Goal: Task Accomplishment & Management: Use online tool/utility

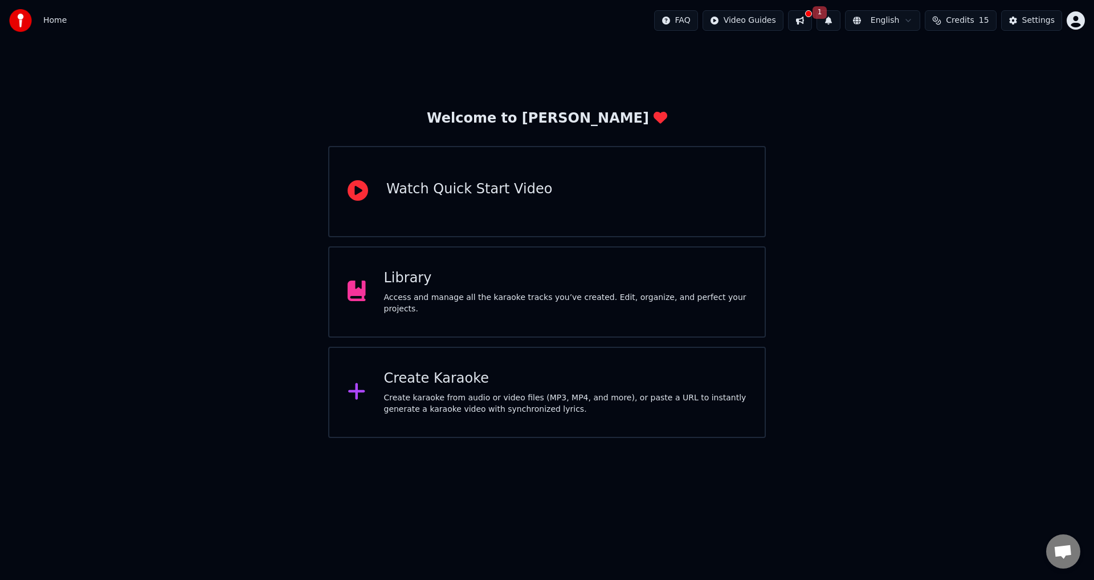
drag, startPoint x: 781, startPoint y: 287, endPoint x: 437, endPoint y: 577, distance: 450.2
drag, startPoint x: 580, startPoint y: 299, endPoint x: 1016, endPoint y: 539, distance: 498.2
click at [987, 415] on div "Welcome to Youka Watch Quick Start Video Library Access and manage all the kara…" at bounding box center [547, 239] width 1094 height 397
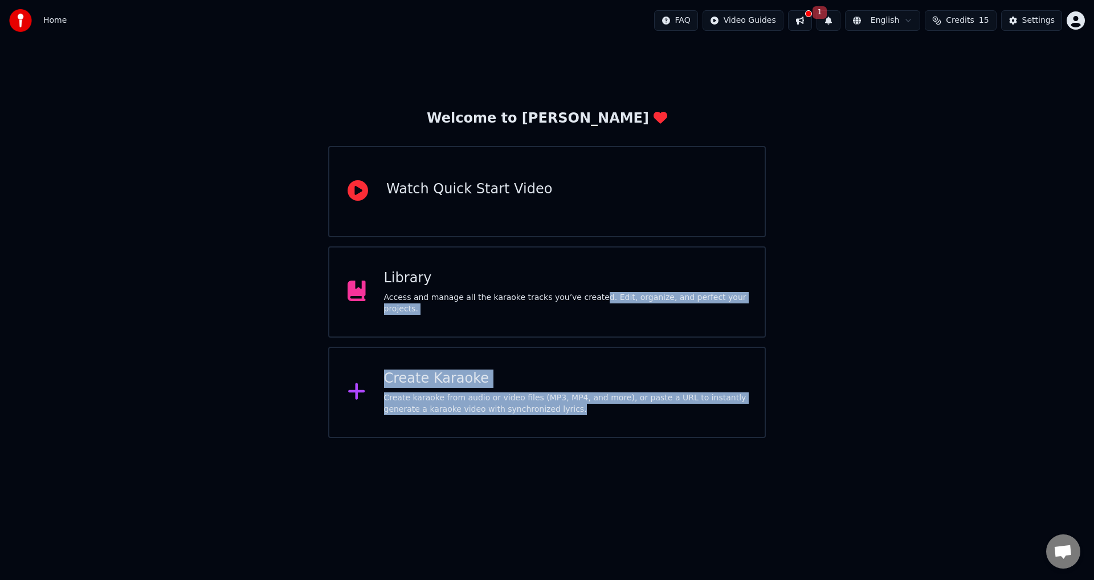
click at [587, 387] on div "Create Karaoke" at bounding box center [565, 378] width 363 height 18
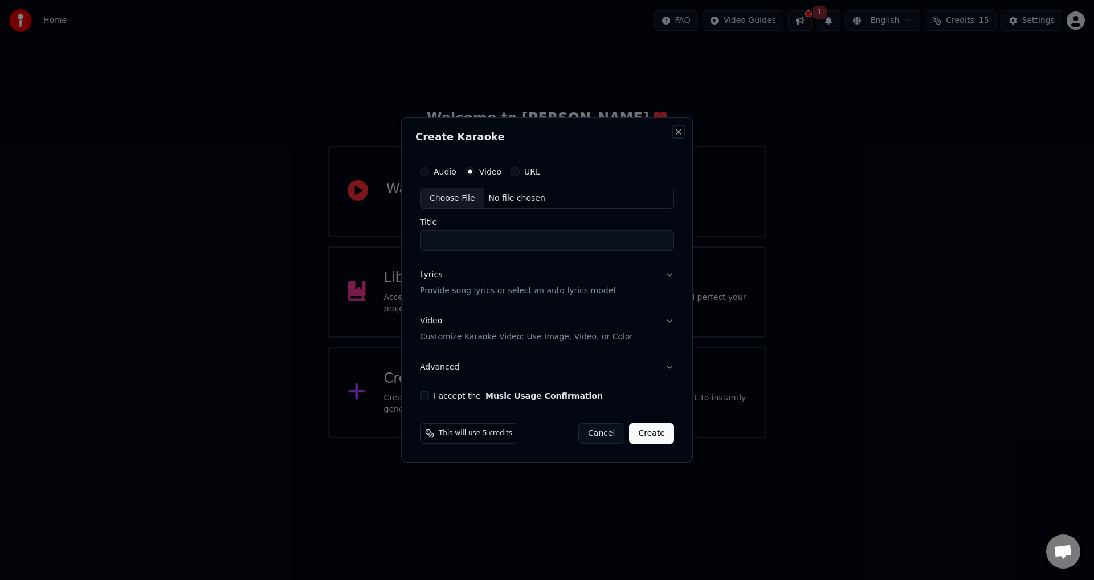
click at [674, 131] on button "Close" at bounding box center [678, 131] width 9 height 9
click at [679, 131] on button "Close" at bounding box center [678, 131] width 9 height 9
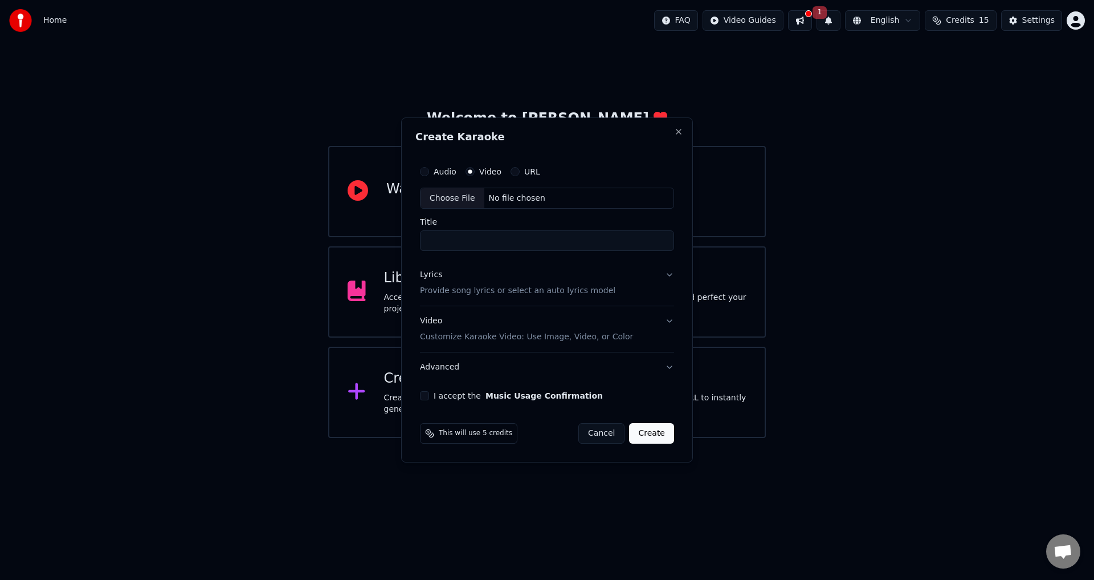
click at [816, 21] on html "Home FAQ Video Guides 1 English Credits 15 Settings Welcome to Youka Watch Quic…" at bounding box center [547, 219] width 1094 height 438
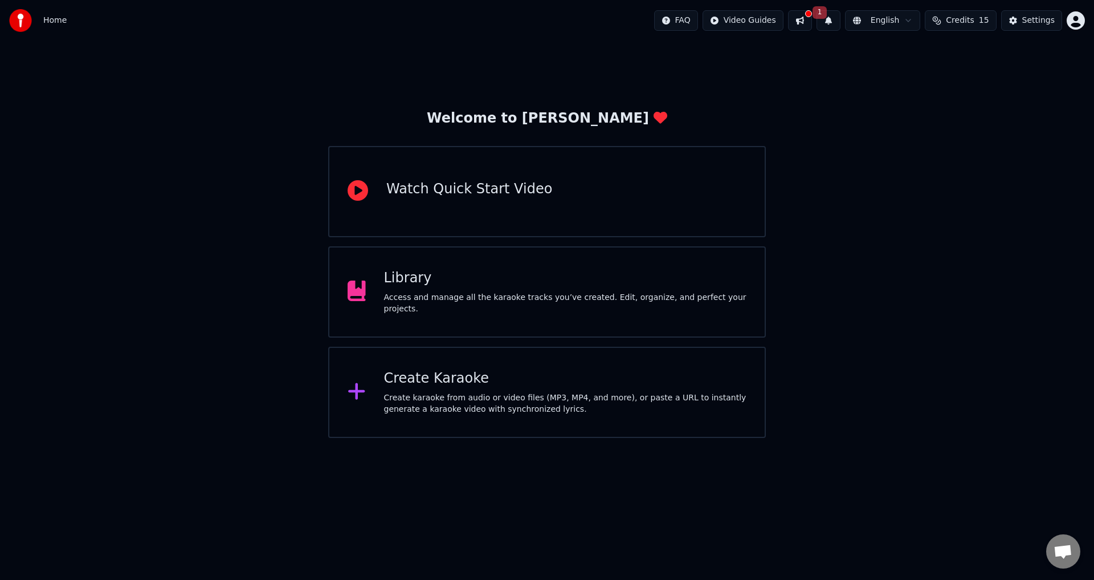
click at [807, 21] on button at bounding box center [800, 20] width 24 height 21
click at [834, 22] on button "1" at bounding box center [829, 20] width 24 height 21
click at [837, 22] on button "1" at bounding box center [829, 20] width 24 height 21
click at [812, 18] on button at bounding box center [800, 20] width 24 height 21
click at [812, 23] on button at bounding box center [800, 20] width 24 height 21
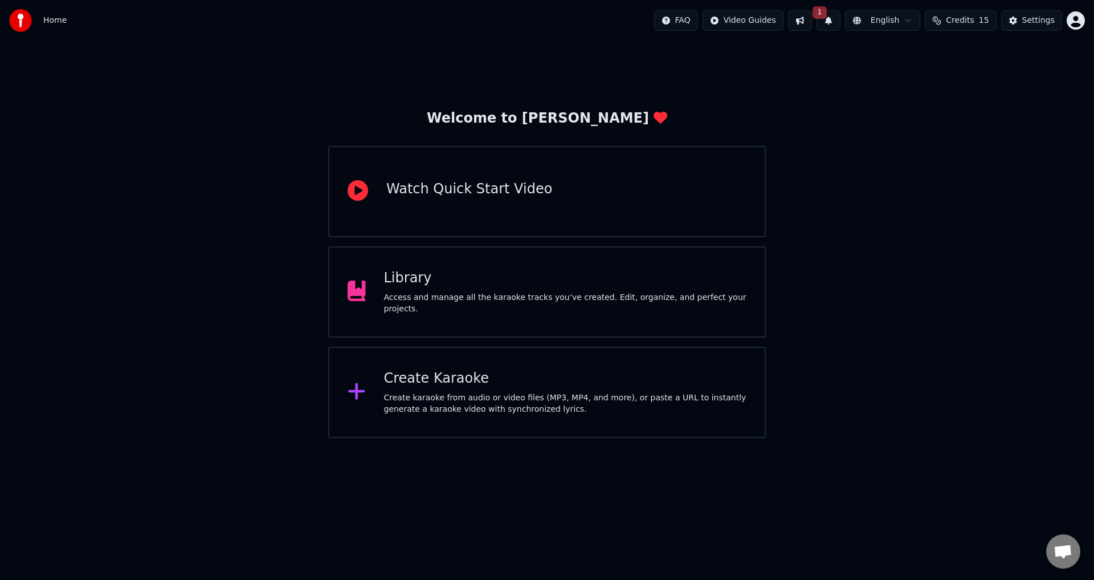
click at [837, 19] on button "1" at bounding box center [829, 20] width 24 height 21
click at [775, 21] on html "Home FAQ Video Guides 1 English Credits 15 Settings Welcome to Youka Watch Quic…" at bounding box center [547, 219] width 1094 height 438
click at [805, 19] on html "Home FAQ Video Guides 1 English Credits 15 Settings Welcome to Youka Watch Quic…" at bounding box center [547, 219] width 1094 height 438
click at [811, 26] on button at bounding box center [800, 20] width 24 height 21
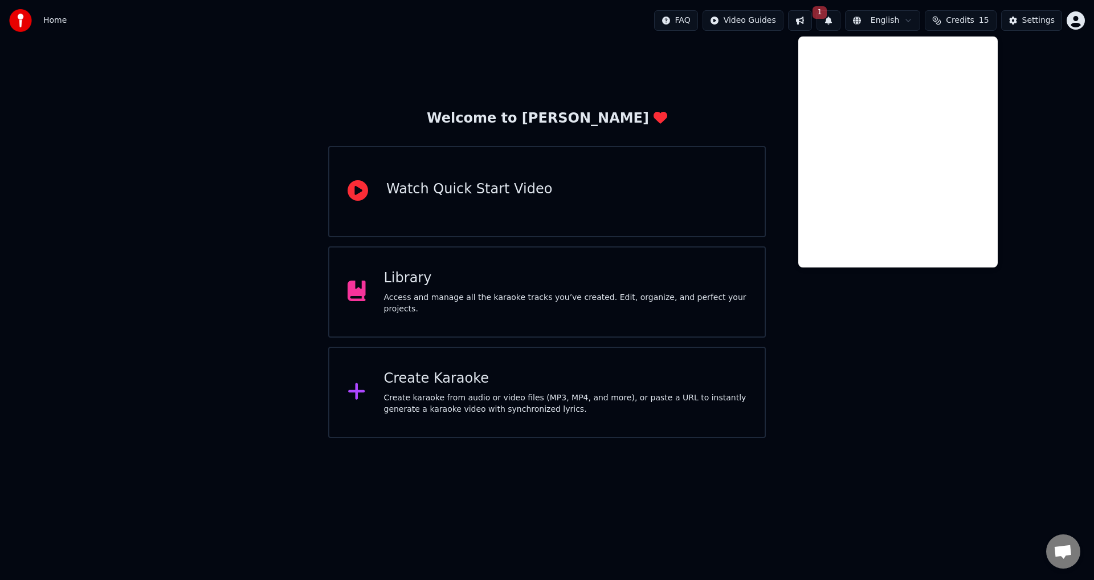
click at [838, 16] on button "1" at bounding box center [829, 20] width 24 height 21
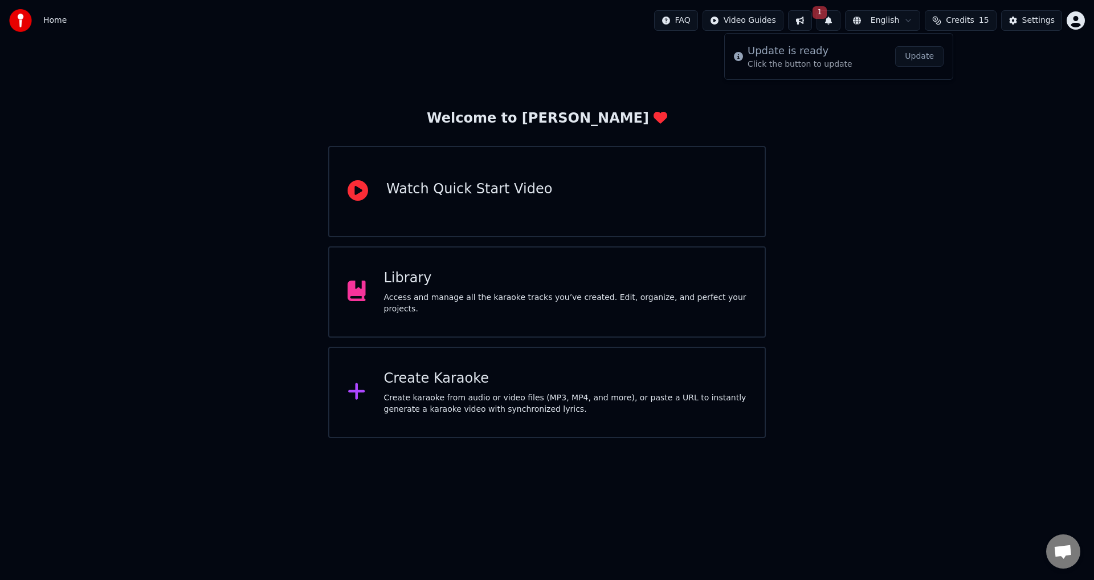
click at [915, 63] on button "Update" at bounding box center [919, 56] width 48 height 21
click at [835, 21] on button at bounding box center [829, 20] width 24 height 21
click at [870, 20] on html "Home FAQ Video Guides English Credits 15 Settings Welcome to Youka Watch Quick …" at bounding box center [547, 219] width 1094 height 438
click at [843, 161] on html "Home FAQ Video Guides English Credits 15 Settings Welcome to Youka Watch Quick …" at bounding box center [547, 219] width 1094 height 438
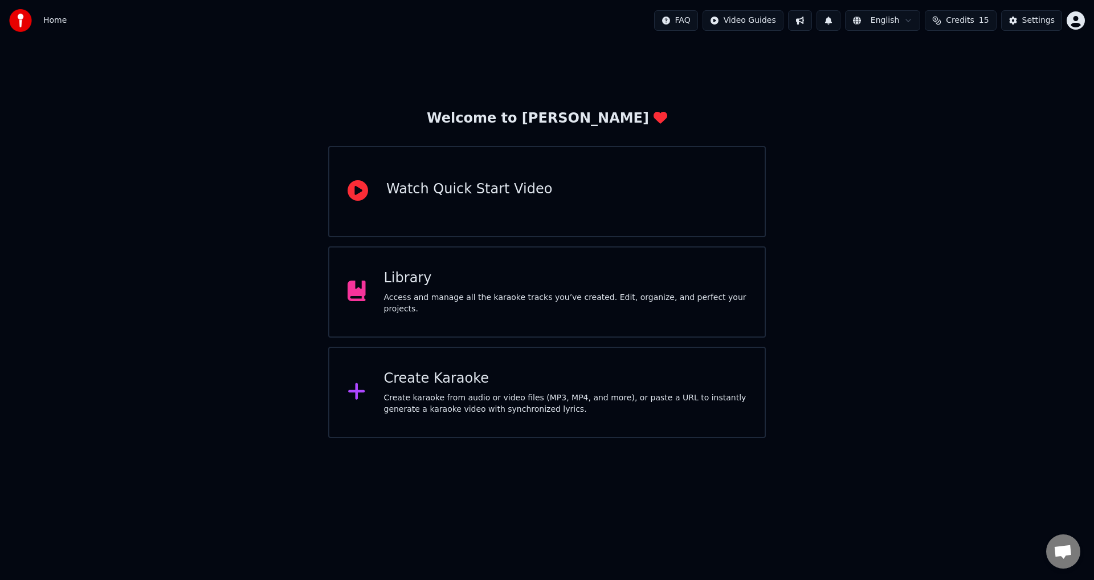
click at [639, 384] on div "Create Karaoke" at bounding box center [565, 378] width 363 height 18
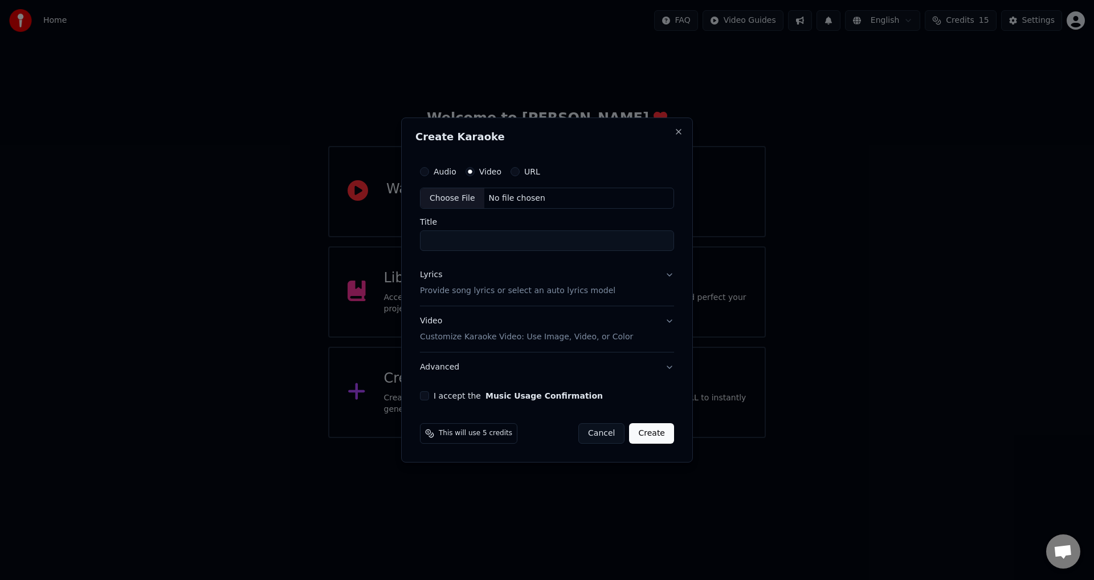
click at [463, 203] on div "Choose File" at bounding box center [453, 198] width 64 height 21
type input "**********"
click at [541, 243] on input "**********" at bounding box center [547, 241] width 254 height 21
click at [537, 289] on p "Provide song lyrics or select an auto lyrics model" at bounding box center [518, 291] width 196 height 11
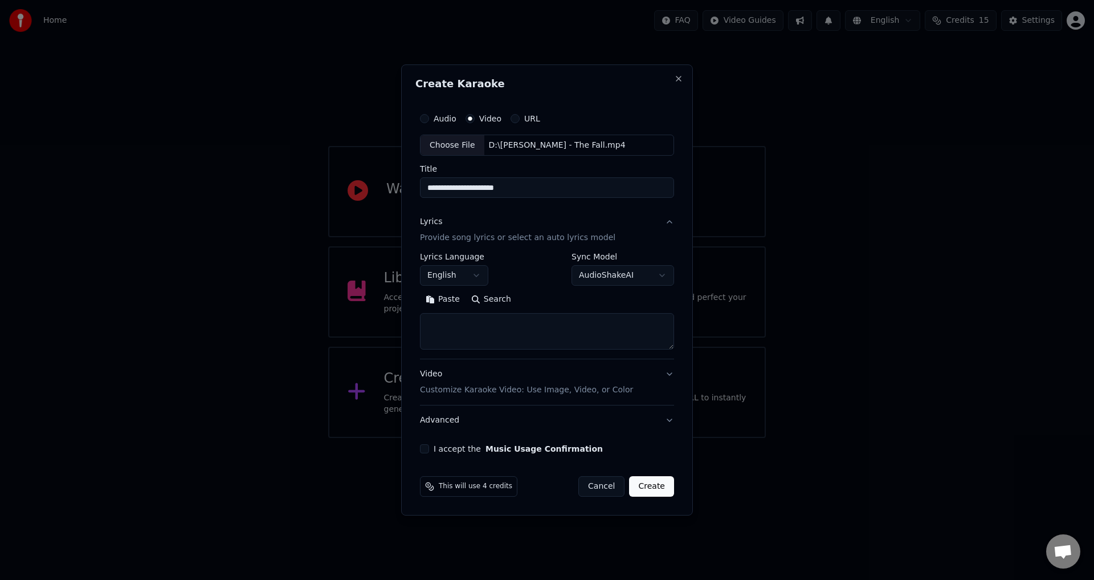
drag, startPoint x: 524, startPoint y: 235, endPoint x: 405, endPoint y: 243, distance: 119.4
click at [405, 243] on div "**********" at bounding box center [547, 289] width 292 height 451
drag, startPoint x: 515, startPoint y: 188, endPoint x: 384, endPoint y: 189, distance: 130.5
click at [384, 189] on body "**********" at bounding box center [547, 219] width 1094 height 438
click at [542, 238] on p "Provide song lyrics or select an auto lyrics model" at bounding box center [518, 238] width 196 height 11
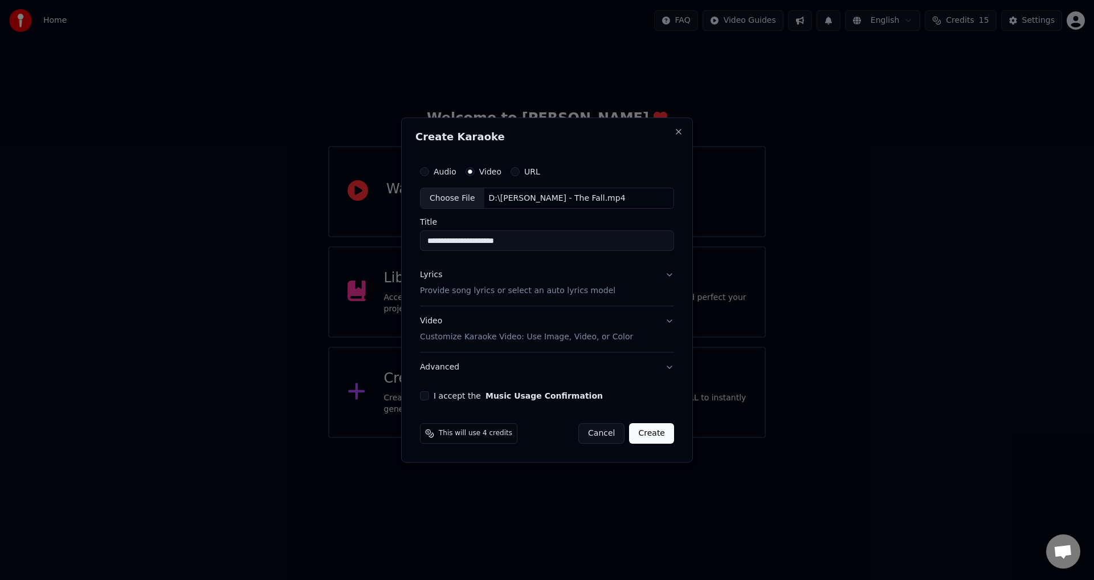
click at [577, 294] on p "Provide song lyrics or select an auto lyrics model" at bounding box center [518, 291] width 196 height 11
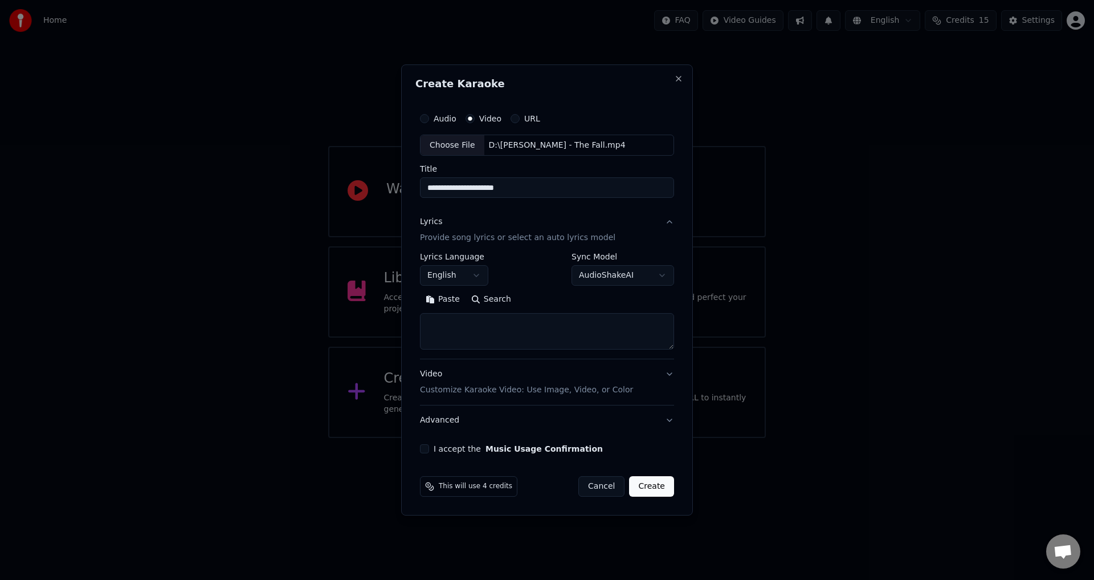
click at [618, 273] on body "**********" at bounding box center [547, 219] width 1094 height 438
click at [477, 334] on textarea at bounding box center [547, 332] width 254 height 36
click at [500, 332] on textarea at bounding box center [547, 332] width 254 height 36
paste textarea "**********"
click at [523, 292] on button "Expand" at bounding box center [543, 300] width 54 height 18
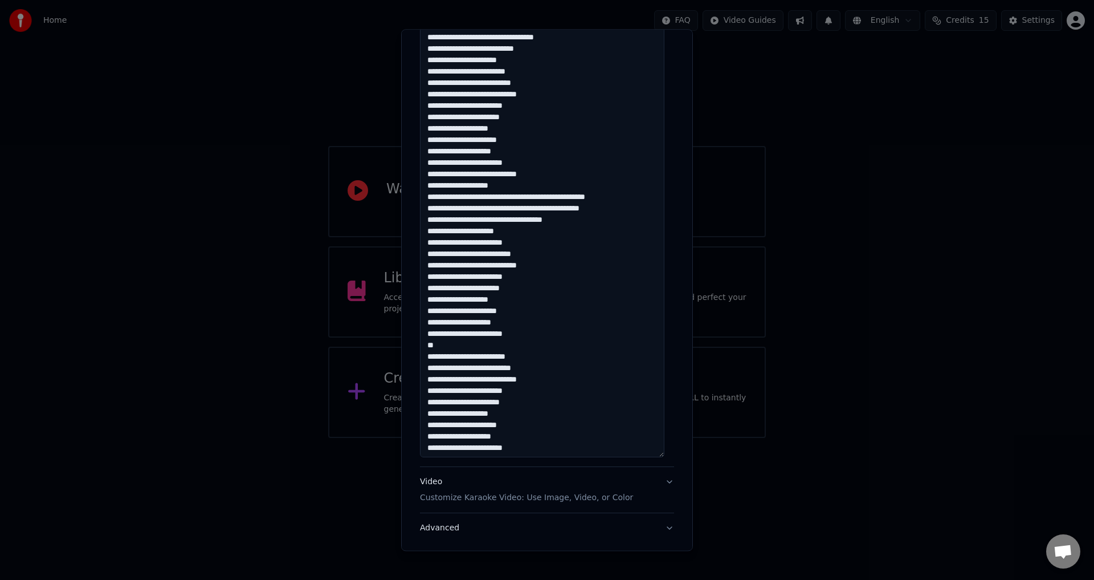
click at [471, 355] on textarea at bounding box center [542, 225] width 245 height 465
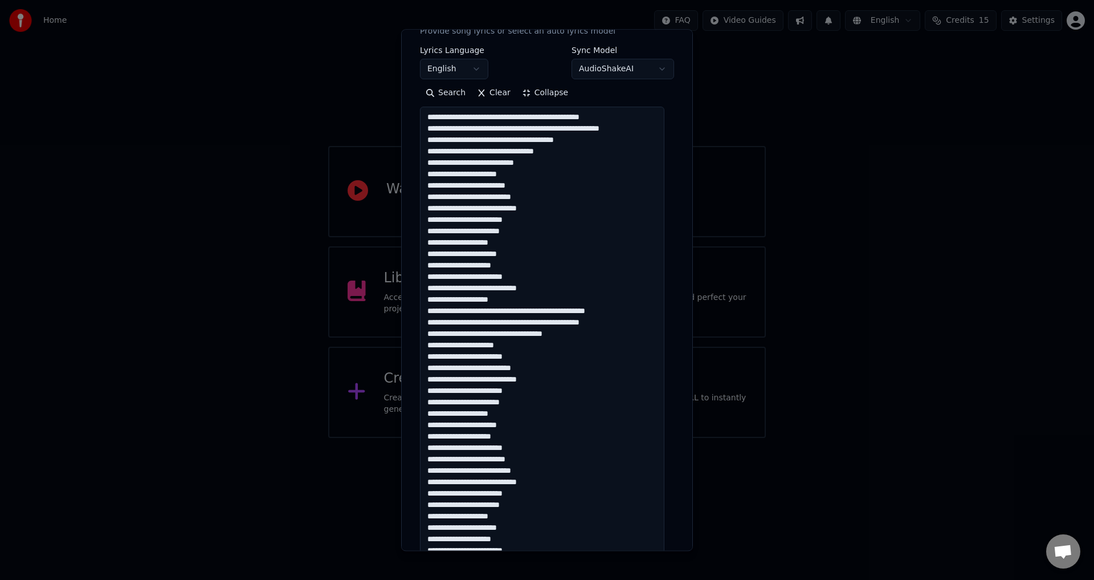
scroll to position [114, 0]
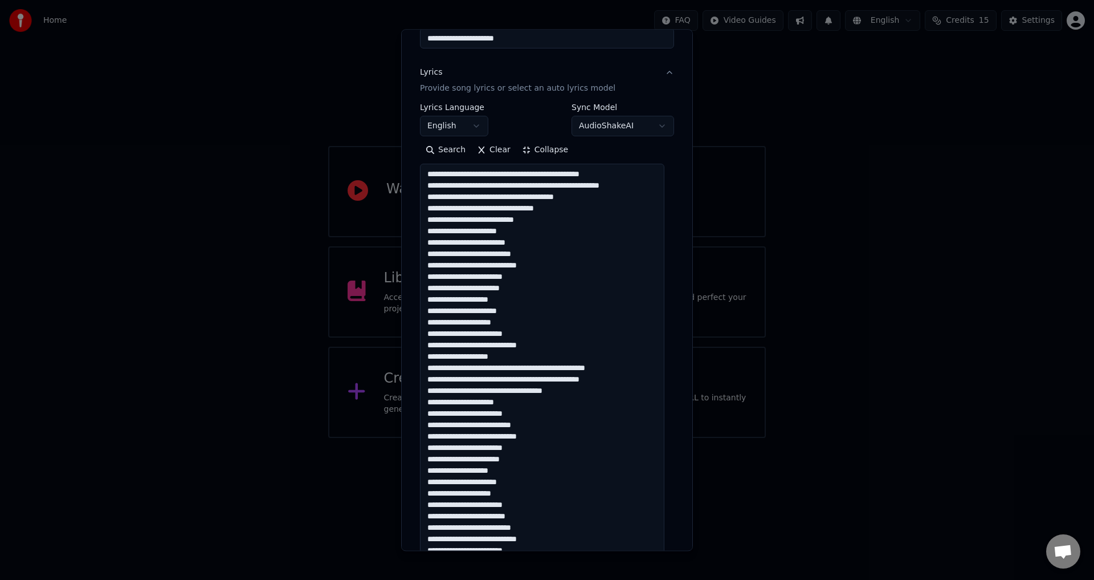
click at [572, 316] on textarea at bounding box center [542, 396] width 245 height 465
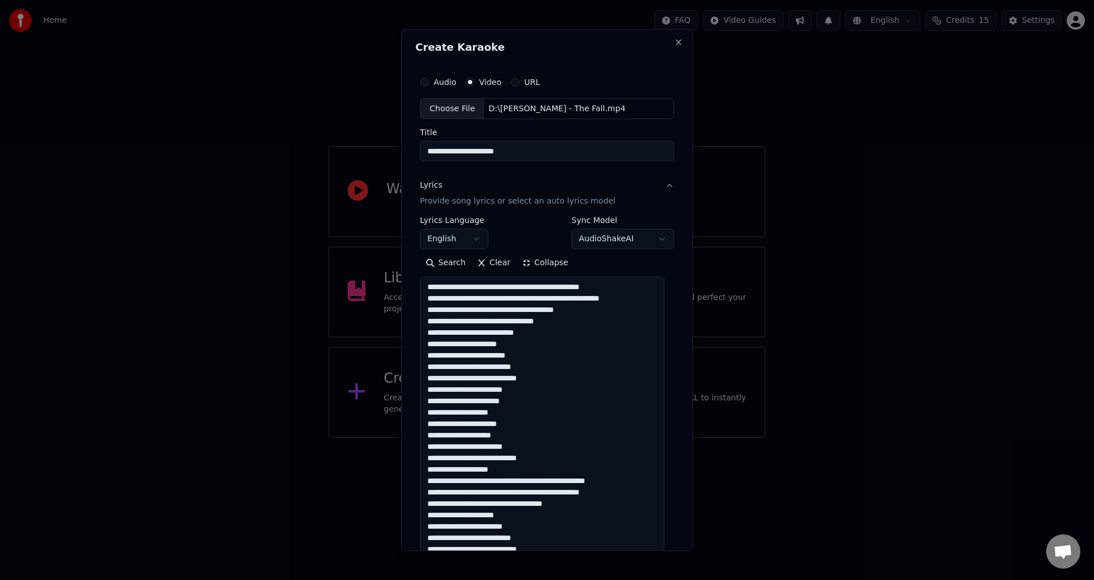
scroll to position [0, 0]
click at [522, 298] on textarea at bounding box center [542, 510] width 245 height 465
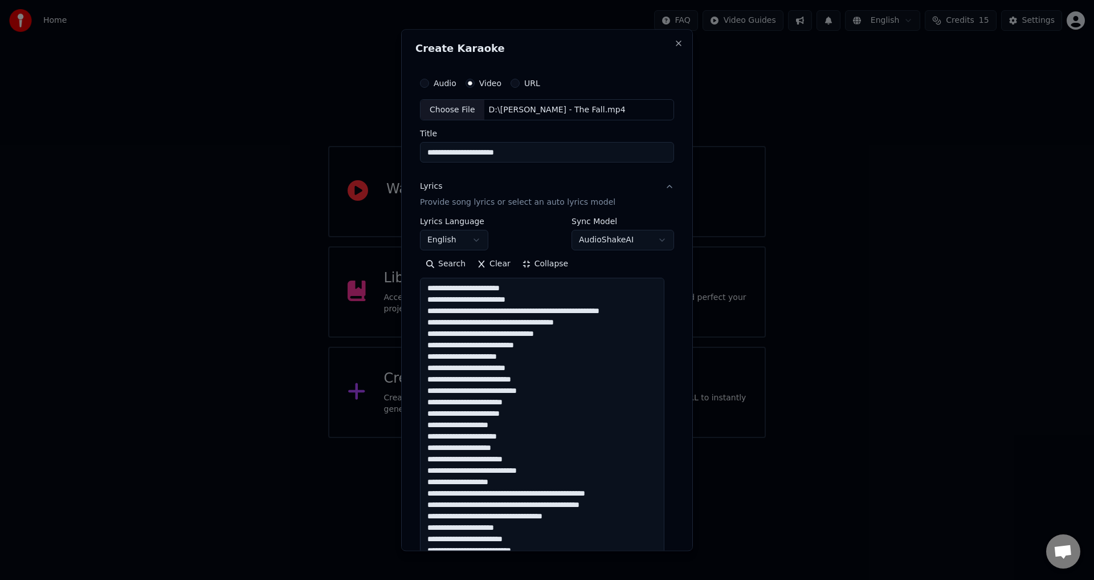
click at [555, 303] on textarea at bounding box center [542, 510] width 245 height 465
click at [527, 319] on textarea at bounding box center [542, 510] width 245 height 465
click at [532, 303] on textarea at bounding box center [542, 510] width 245 height 465
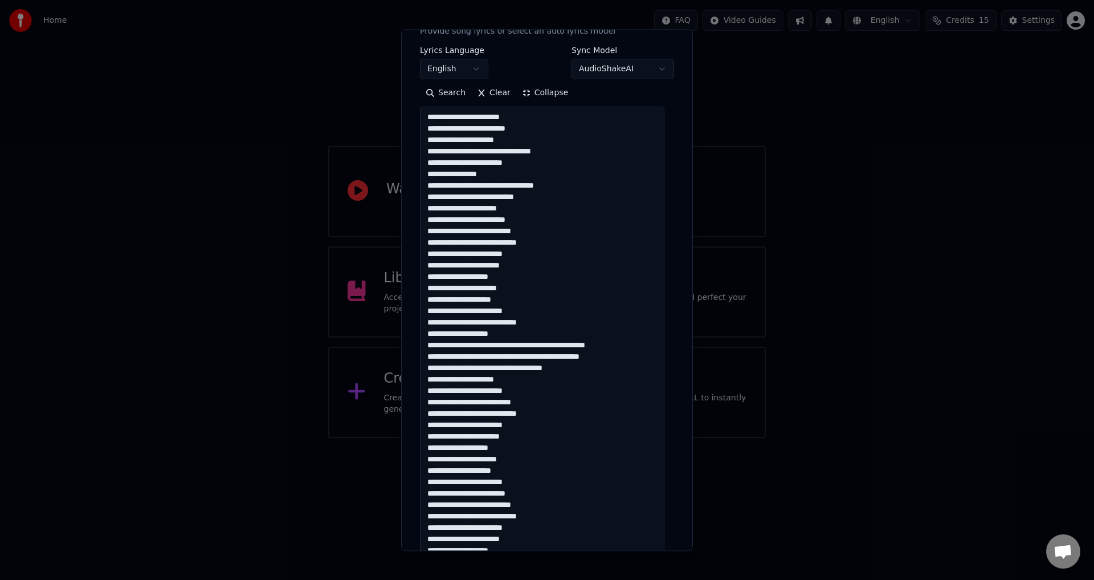
scroll to position [228, 0]
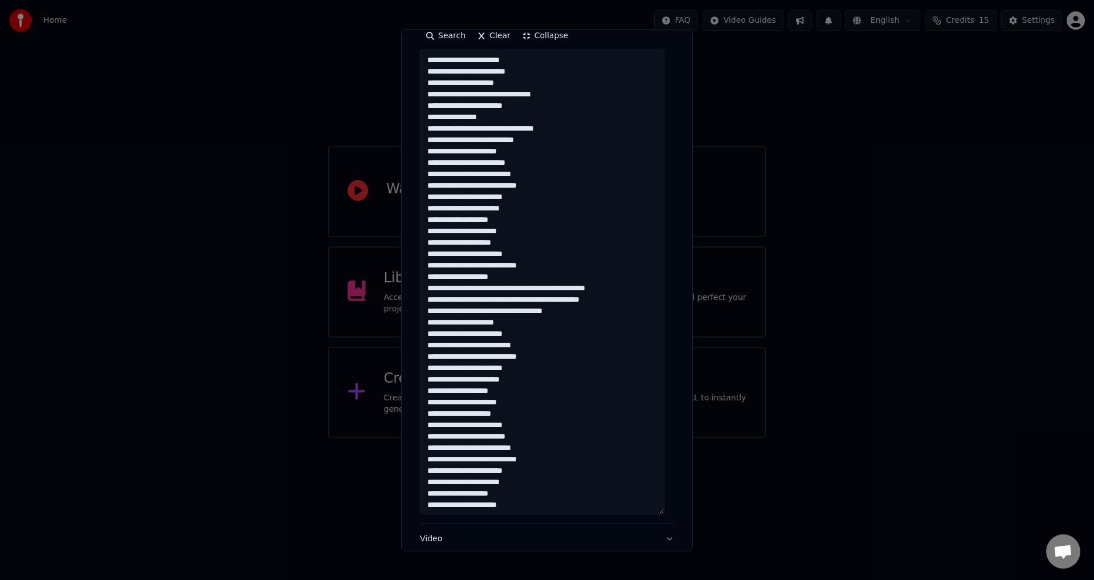
click at [491, 185] on textarea at bounding box center [542, 282] width 245 height 465
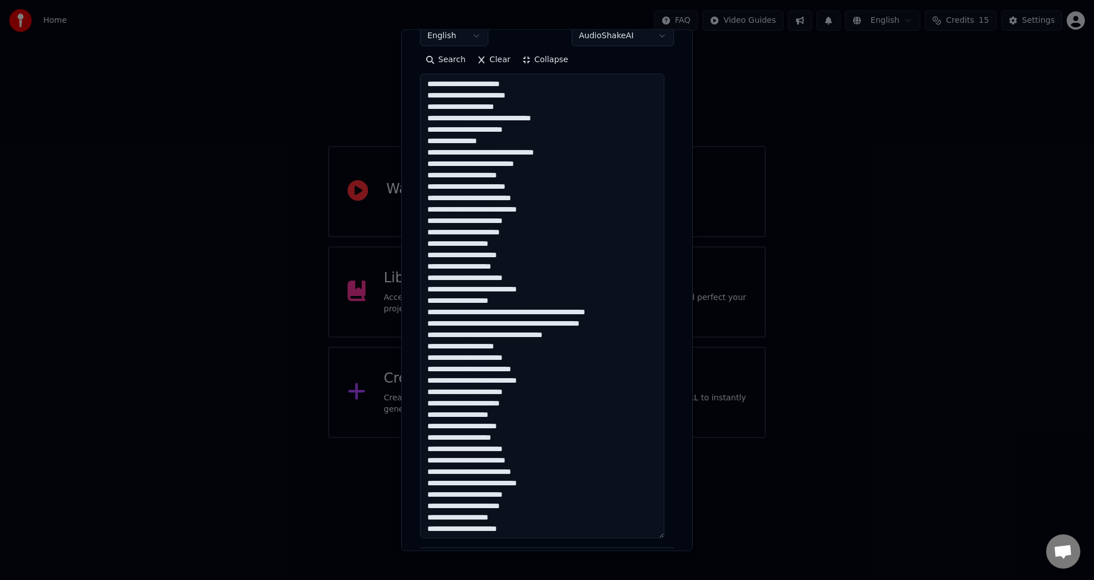
scroll to position [171, 0]
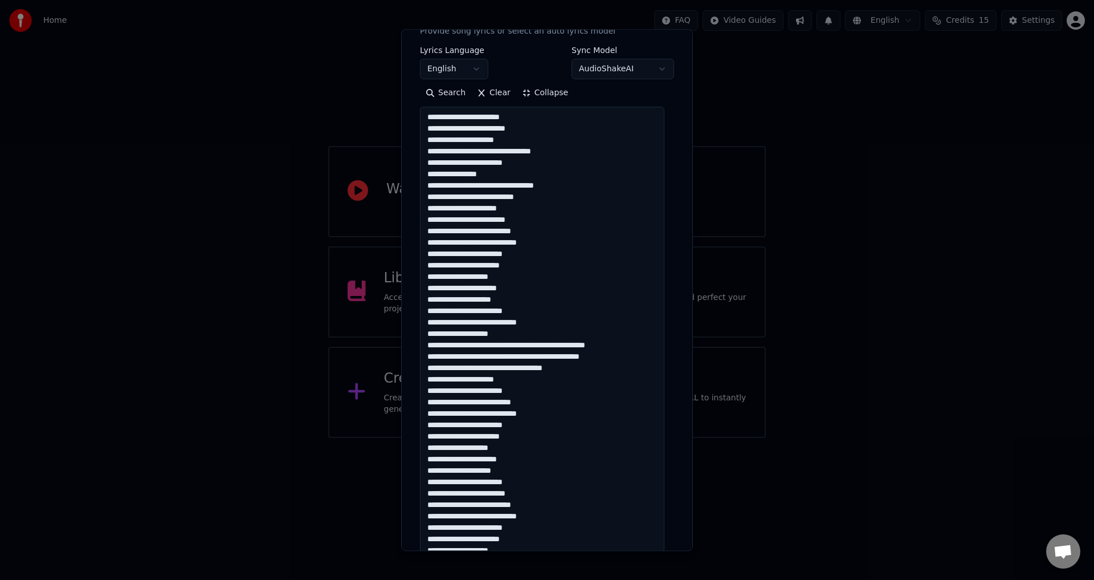
click at [500, 267] on textarea at bounding box center [542, 339] width 245 height 465
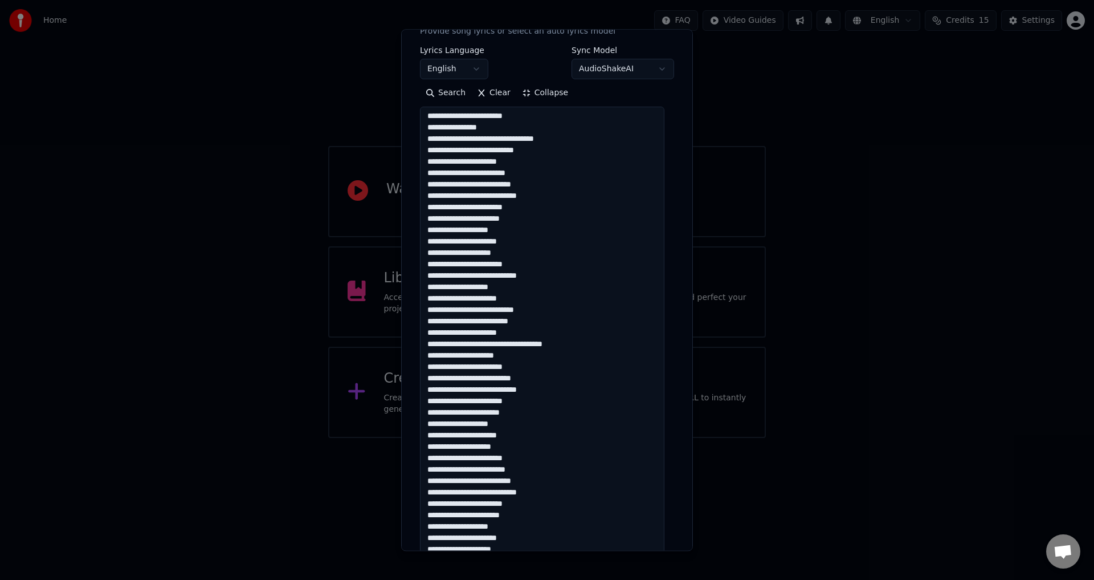
scroll to position [357, 0]
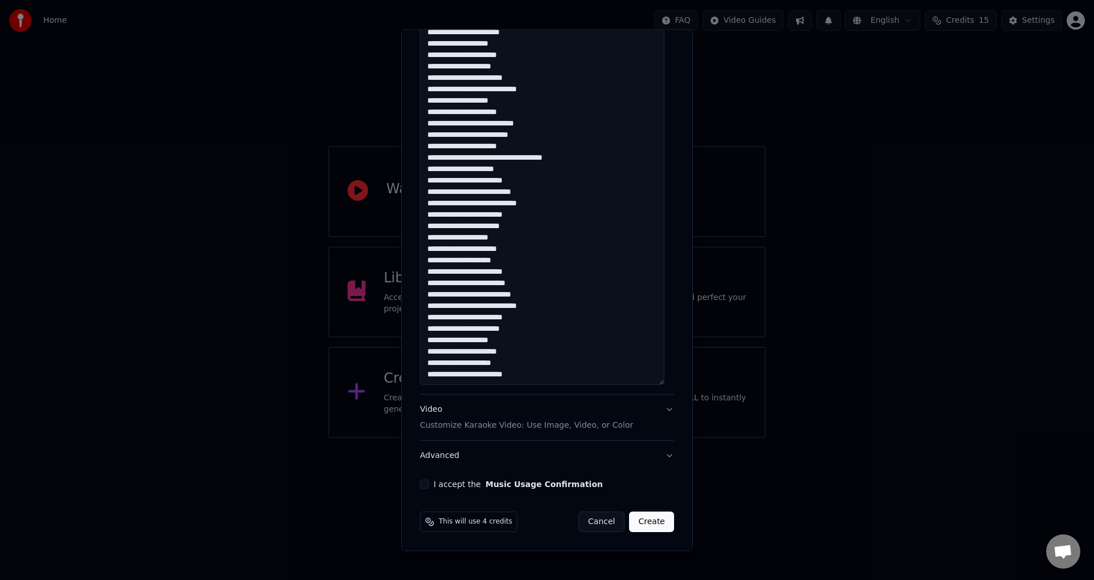
type textarea "**********"
click at [519, 419] on div "Video Customize Karaoke Video: Use Image, Video, or Color" at bounding box center [526, 417] width 213 height 27
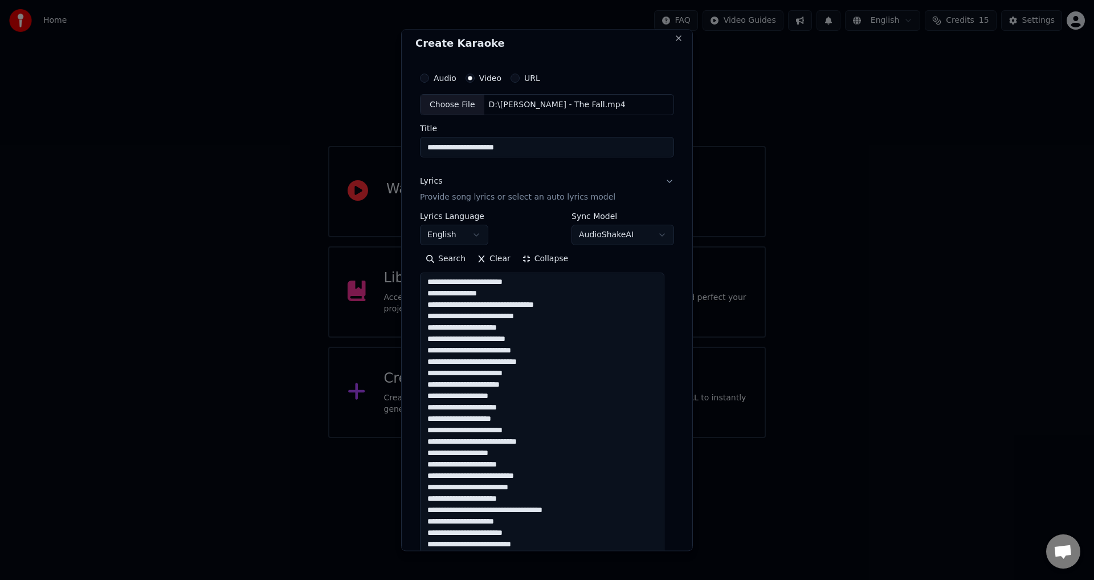
scroll to position [0, 0]
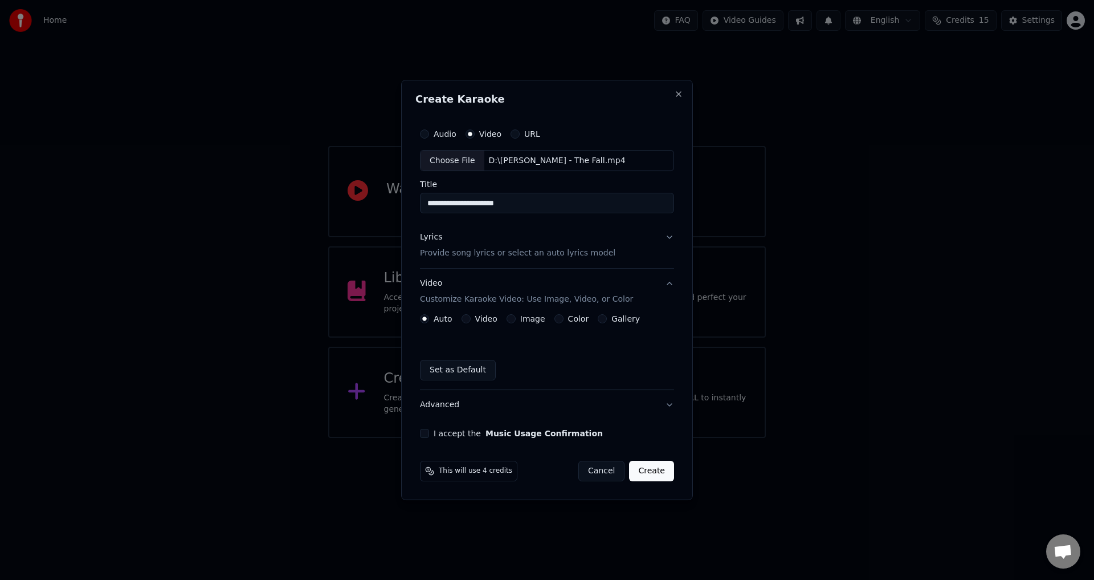
click at [467, 316] on button "Video" at bounding box center [466, 318] width 9 height 9
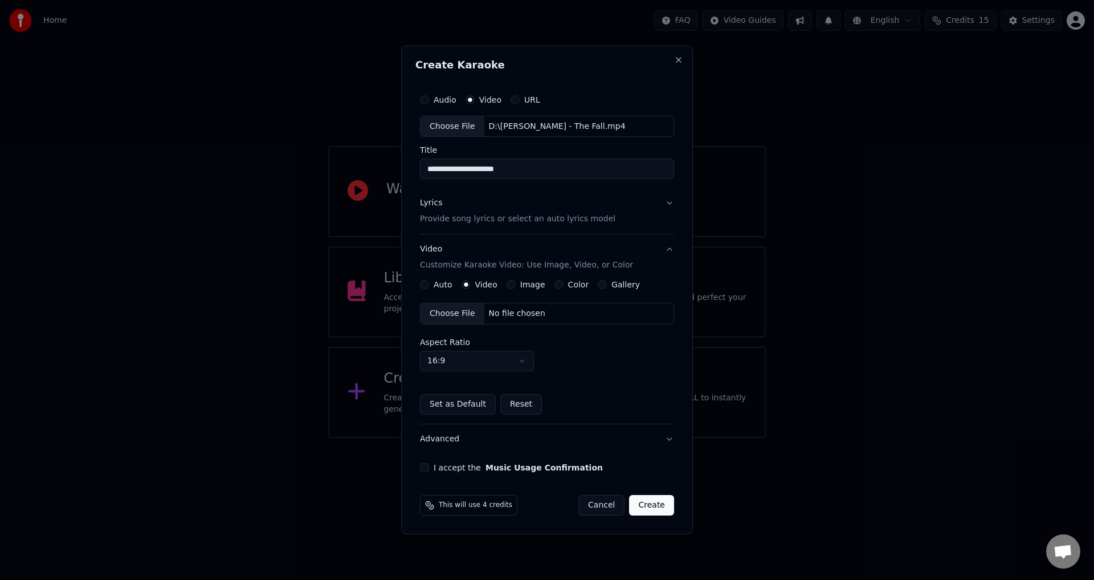
click at [457, 311] on div "Choose File" at bounding box center [453, 313] width 64 height 21
click at [458, 465] on label "I accept the Music Usage Confirmation" at bounding box center [518, 467] width 169 height 8
click at [429, 465] on button "I accept the Music Usage Confirmation" at bounding box center [424, 467] width 9 height 9
click at [645, 504] on button "Create" at bounding box center [651, 505] width 45 height 21
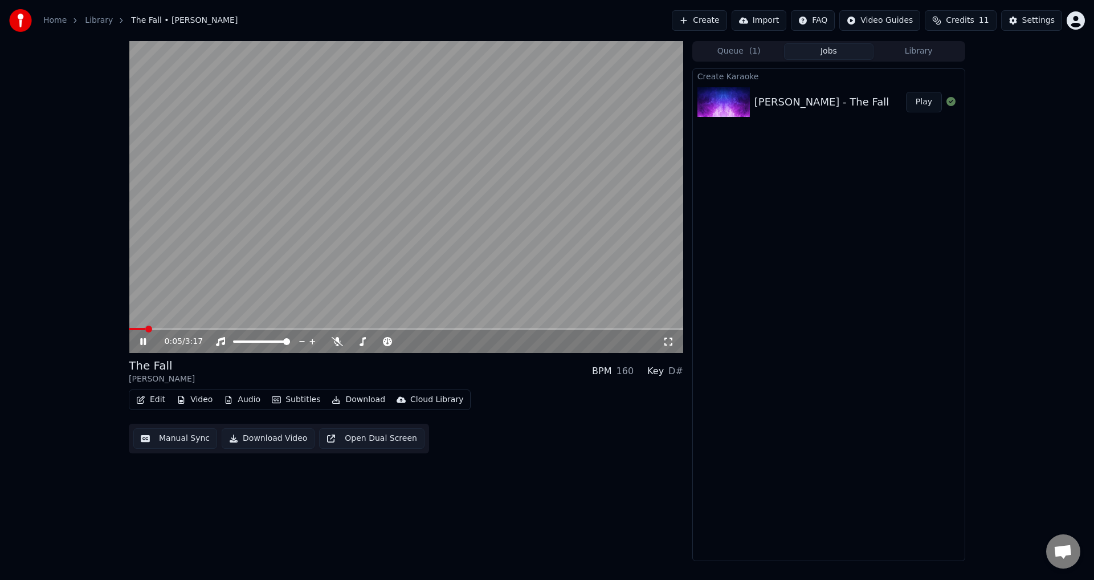
click at [166, 431] on button "Manual Sync" at bounding box center [175, 438] width 84 height 21
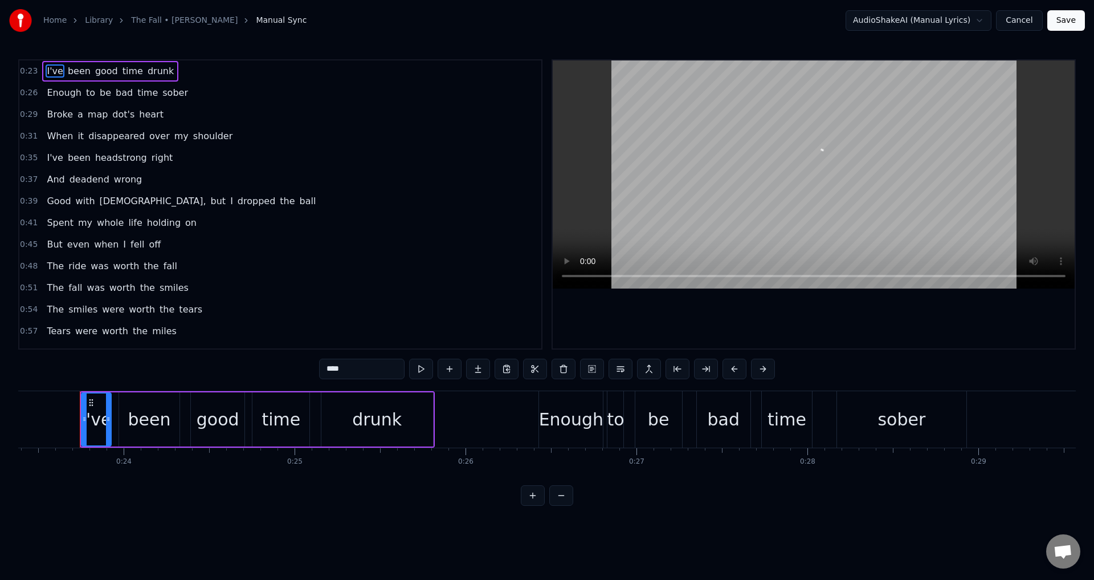
scroll to position [0, 4003]
click at [1076, 17] on button "Save" at bounding box center [1067, 20] width 38 height 21
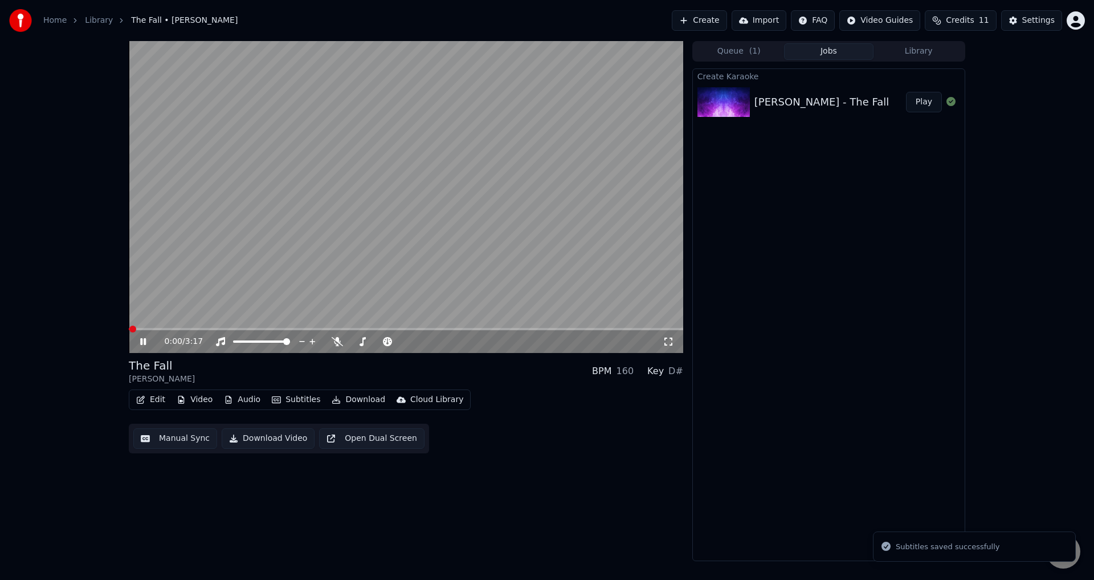
click at [386, 439] on button "Open Dual Screen" at bounding box center [371, 438] width 105 height 21
click at [305, 403] on button "Subtitles" at bounding box center [296, 400] width 58 height 16
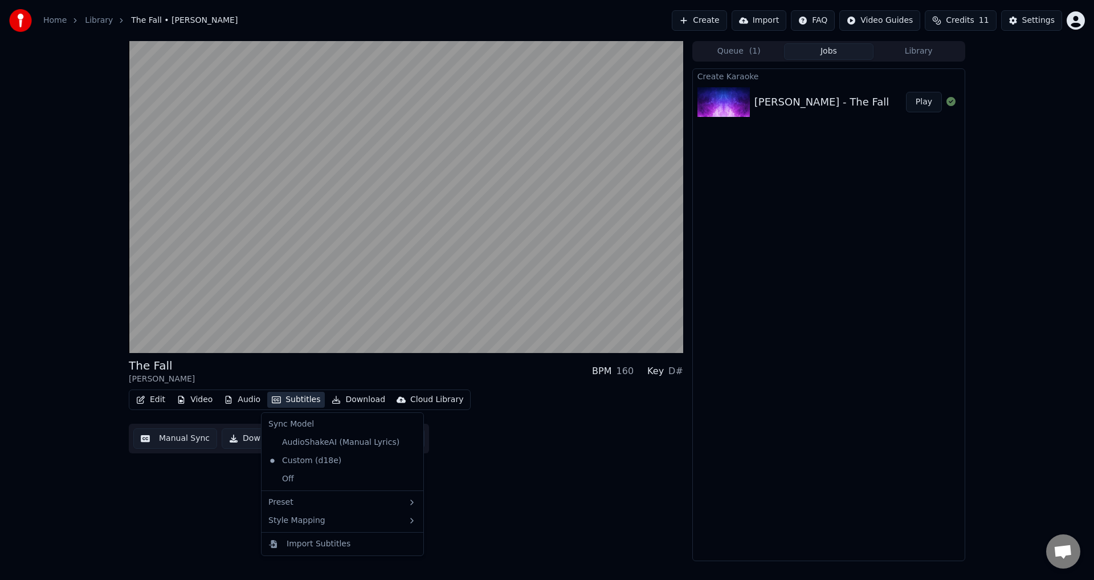
click at [454, 474] on div "The Fall [PERSON_NAME] BPM 160 Key D# Edit Video Audio Subtitles Download Cloud…" at bounding box center [406, 301] width 555 height 520
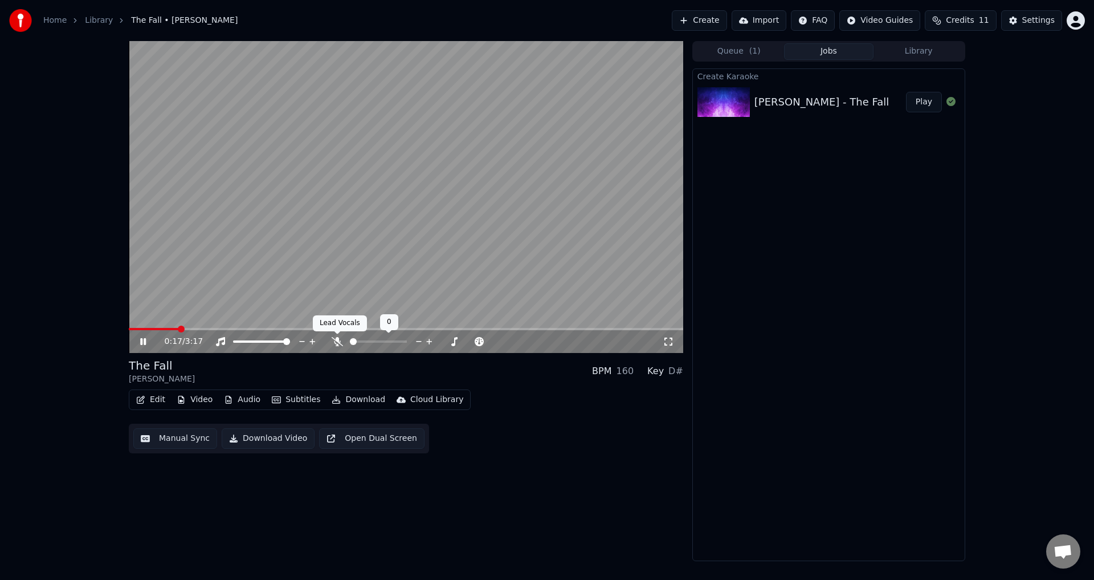
click at [340, 340] on icon at bounding box center [337, 341] width 11 height 9
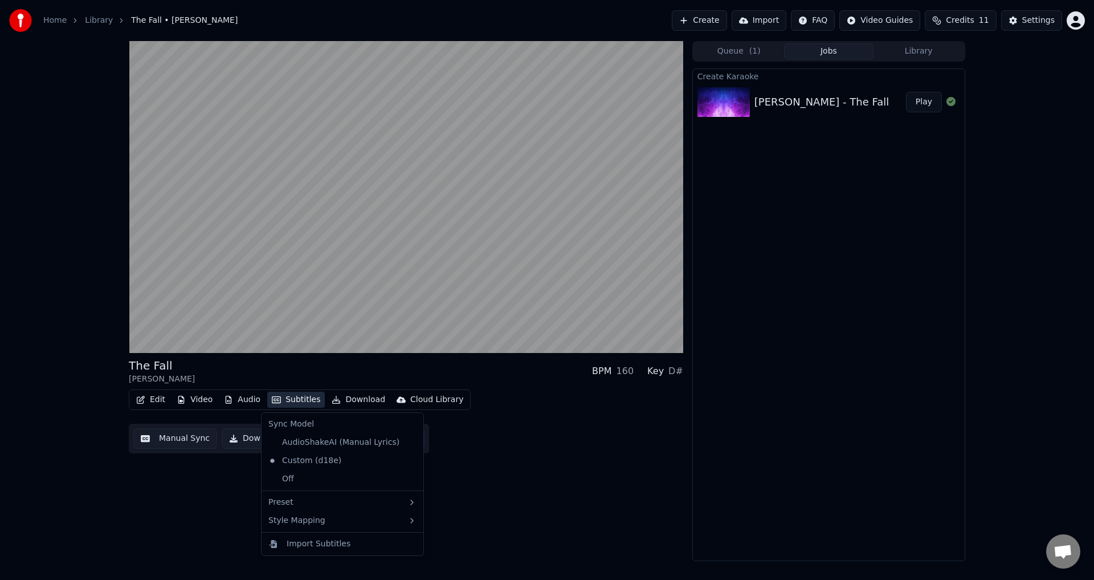
click at [272, 396] on icon "button" at bounding box center [276, 400] width 9 height 8
click at [458, 517] on div "Default" at bounding box center [449, 513] width 79 height 18
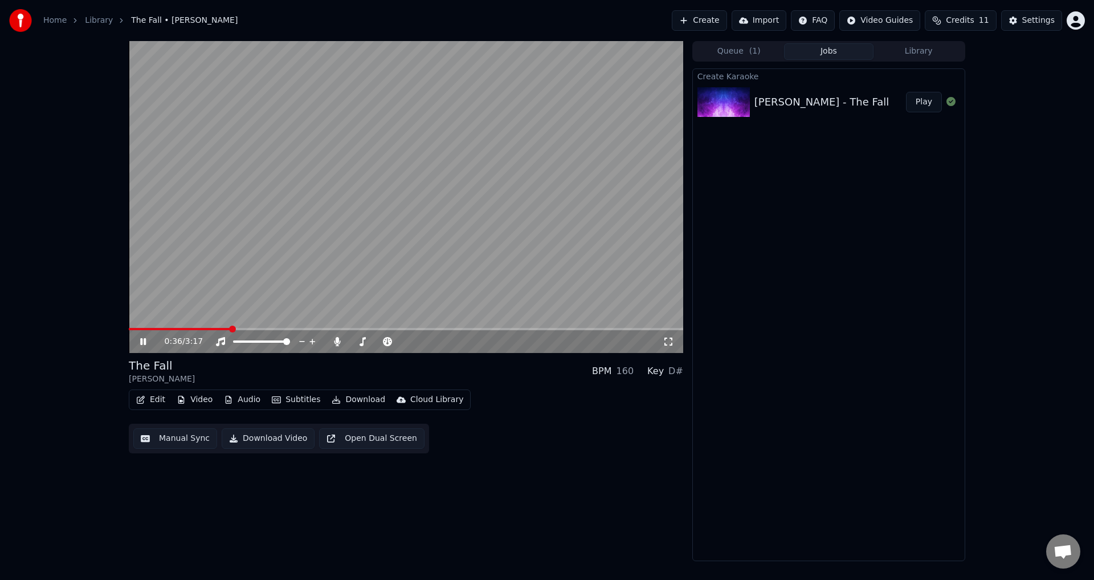
click at [176, 443] on button "Manual Sync" at bounding box center [175, 438] width 84 height 21
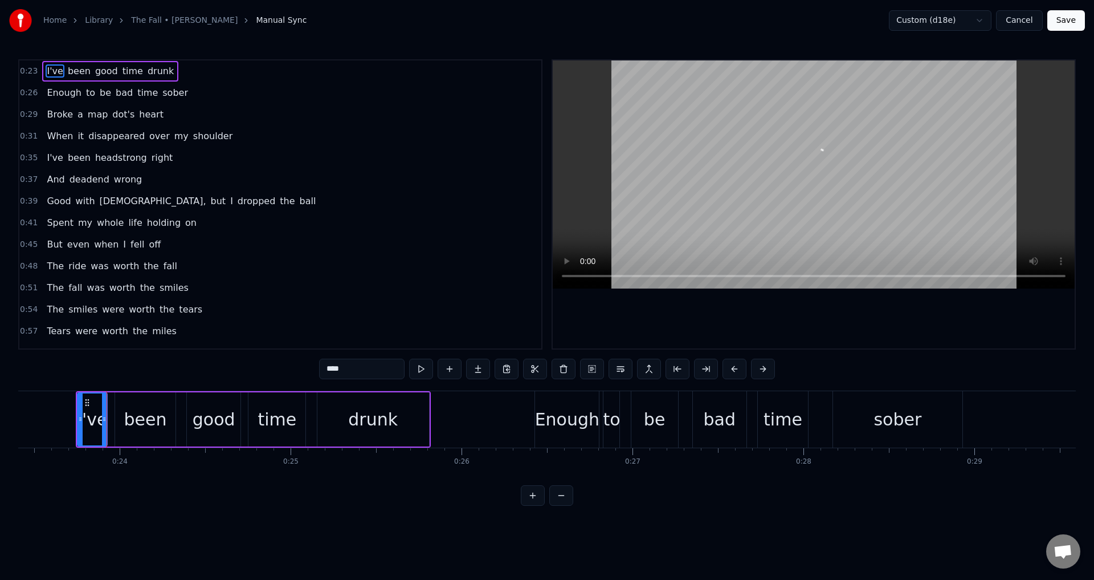
scroll to position [0, 3984]
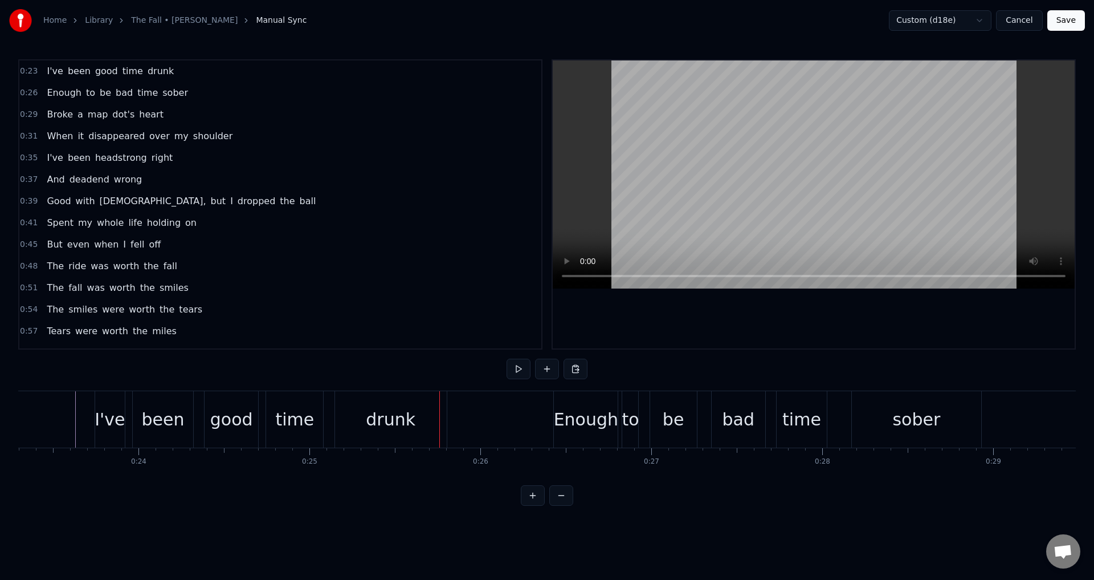
click at [388, 414] on div "drunk" at bounding box center [391, 419] width 50 height 26
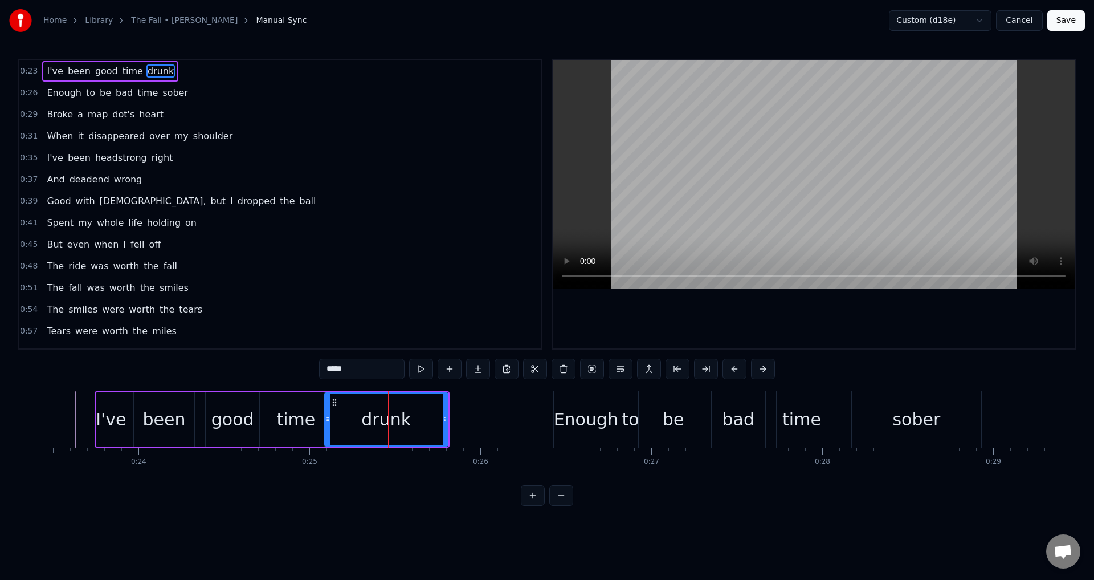
drag, startPoint x: 337, startPoint y: 419, endPoint x: 317, endPoint y: 414, distance: 21.2
click at [325, 416] on icon at bounding box center [327, 418] width 5 height 9
click at [307, 413] on div "time" at bounding box center [296, 419] width 39 height 26
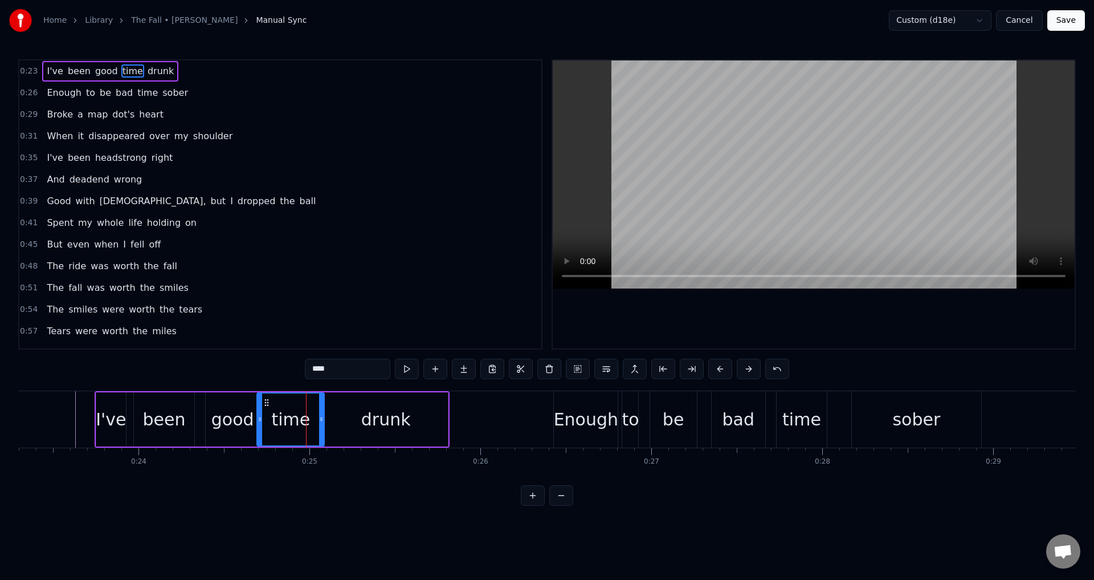
drag, startPoint x: 270, startPoint y: 409, endPoint x: 259, endPoint y: 406, distance: 11.4
click at [259, 406] on div at bounding box center [260, 419] width 5 height 52
click at [217, 417] on div "good" at bounding box center [232, 419] width 43 height 26
drag, startPoint x: 207, startPoint y: 412, endPoint x: 196, endPoint y: 409, distance: 12.3
click at [196, 409] on div at bounding box center [196, 419] width 5 height 52
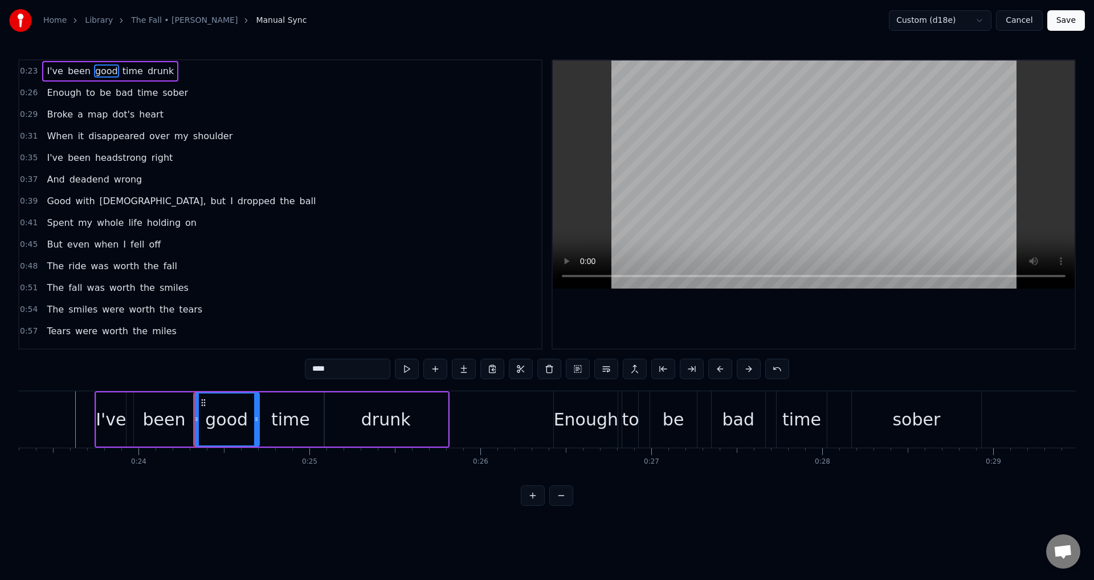
click at [176, 409] on div "been" at bounding box center [164, 419] width 43 height 26
type input "****"
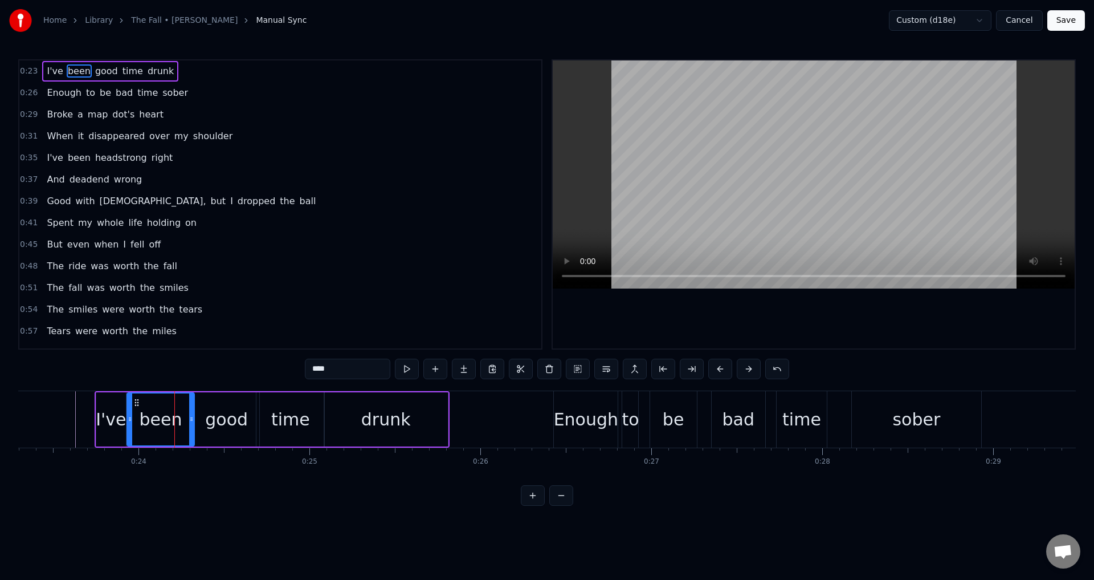
drag, startPoint x: 138, startPoint y: 416, endPoint x: 131, endPoint y: 415, distance: 7.5
click at [131, 415] on icon at bounding box center [130, 418] width 5 height 9
click at [42, 78] on div "I've been good time drunk" at bounding box center [110, 71] width 136 height 21
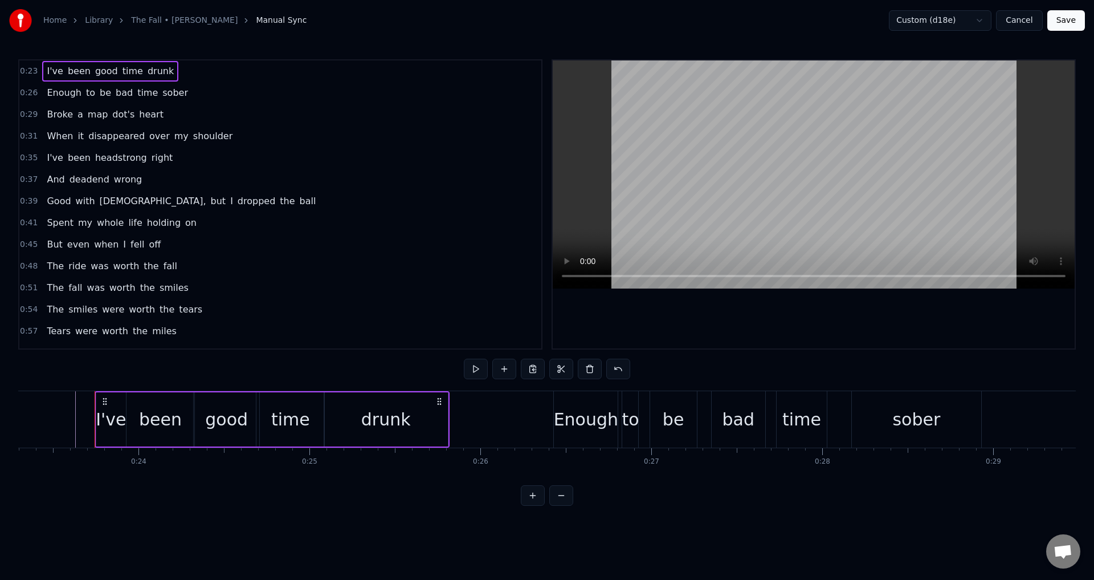
click at [104, 399] on div "I've been good time drunk" at bounding box center [272, 419] width 355 height 56
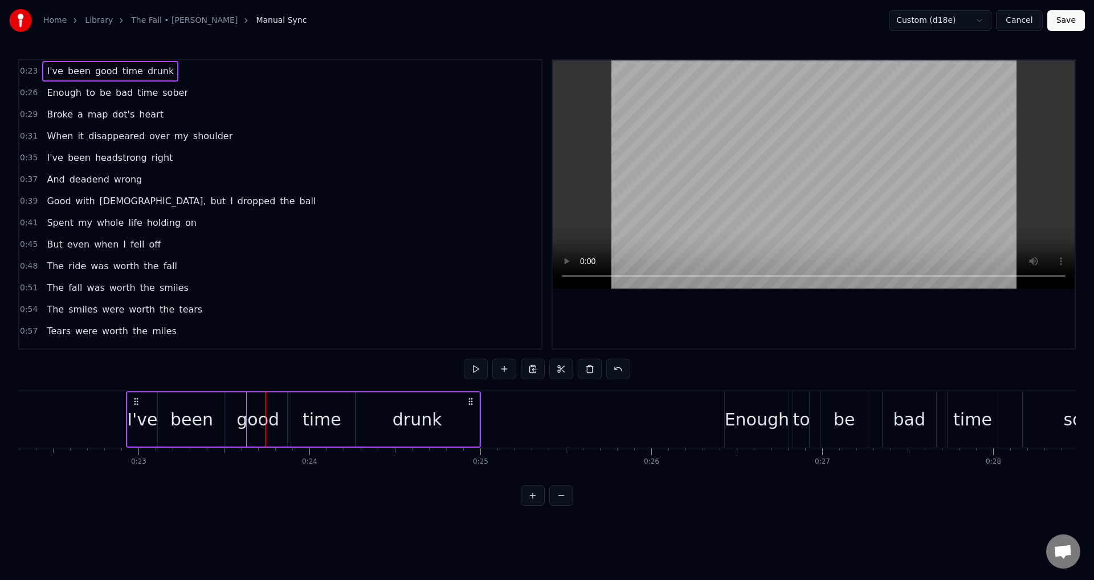
scroll to position [0, 3791]
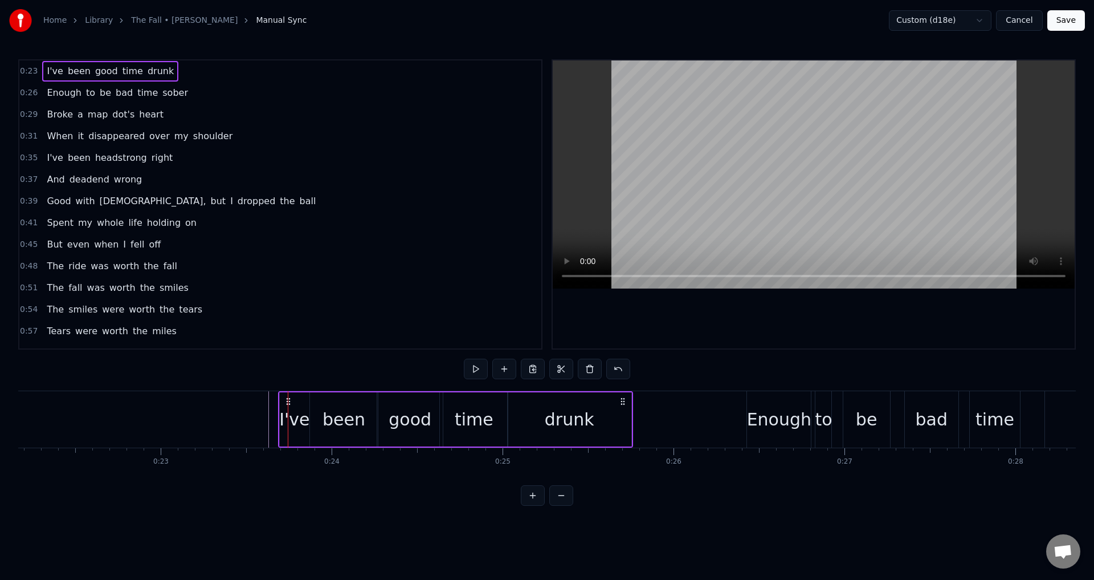
drag, startPoint x: 104, startPoint y: 398, endPoint x: 287, endPoint y: 414, distance: 184.2
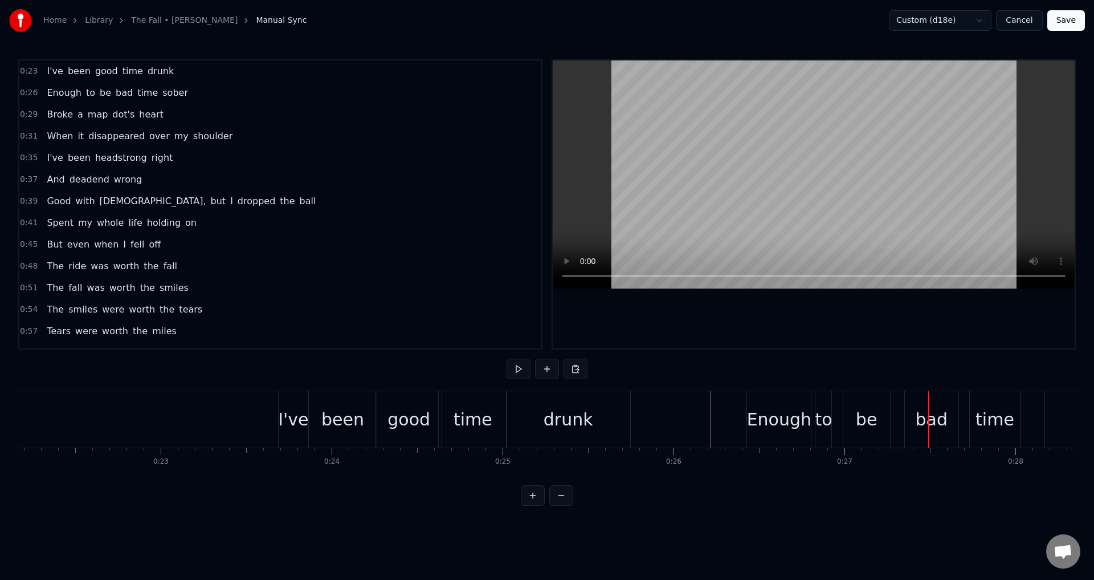
click at [821, 421] on div "to" at bounding box center [823, 419] width 17 height 26
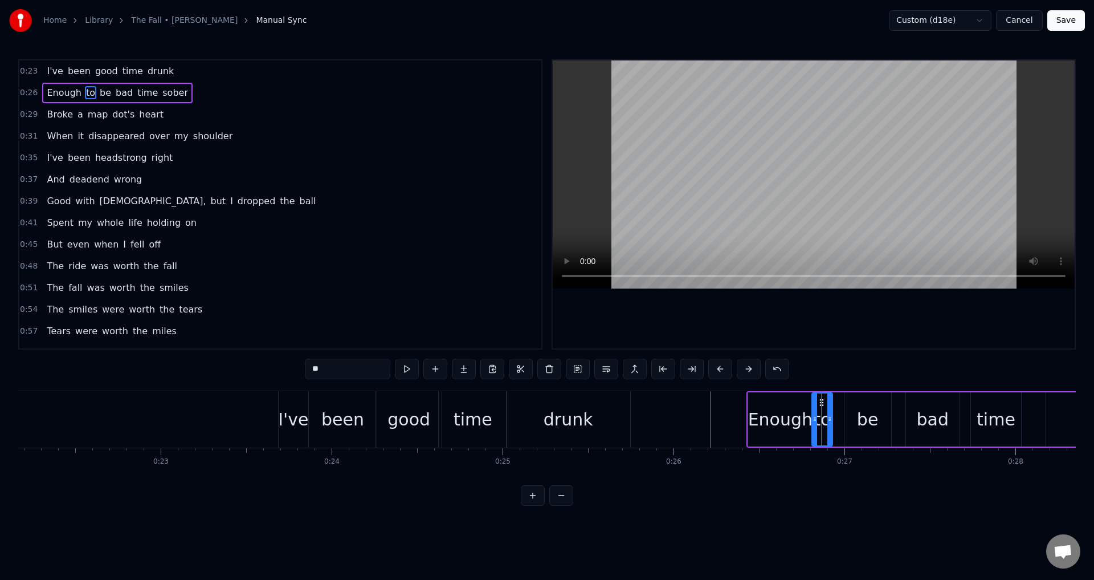
click at [815, 410] on div at bounding box center [815, 419] width 5 height 52
click at [865, 411] on div "be" at bounding box center [868, 419] width 22 height 26
drag, startPoint x: 846, startPoint y: 409, endPoint x: 836, endPoint y: 409, distance: 10.3
click at [836, 409] on div at bounding box center [838, 419] width 5 height 52
click at [909, 410] on div "bad" at bounding box center [933, 419] width 54 height 54
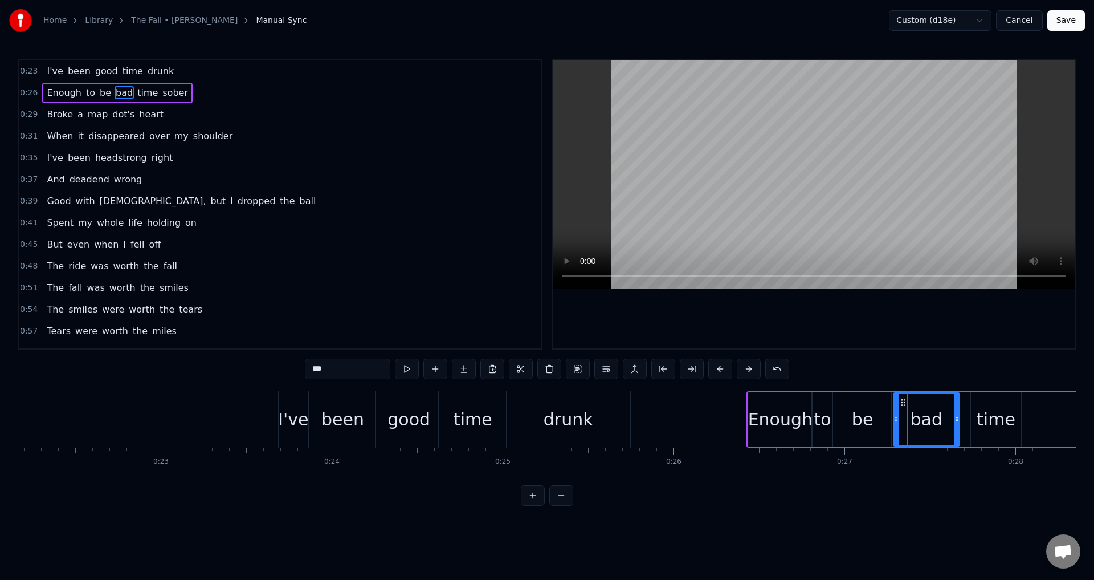
drag, startPoint x: 907, startPoint y: 411, endPoint x: 953, endPoint y: 408, distance: 46.3
click at [894, 409] on div at bounding box center [896, 419] width 5 height 52
click at [988, 408] on div "time" at bounding box center [996, 419] width 39 height 26
drag, startPoint x: 974, startPoint y: 410, endPoint x: 987, endPoint y: 408, distance: 13.9
click at [963, 410] on div at bounding box center [964, 419] width 5 height 52
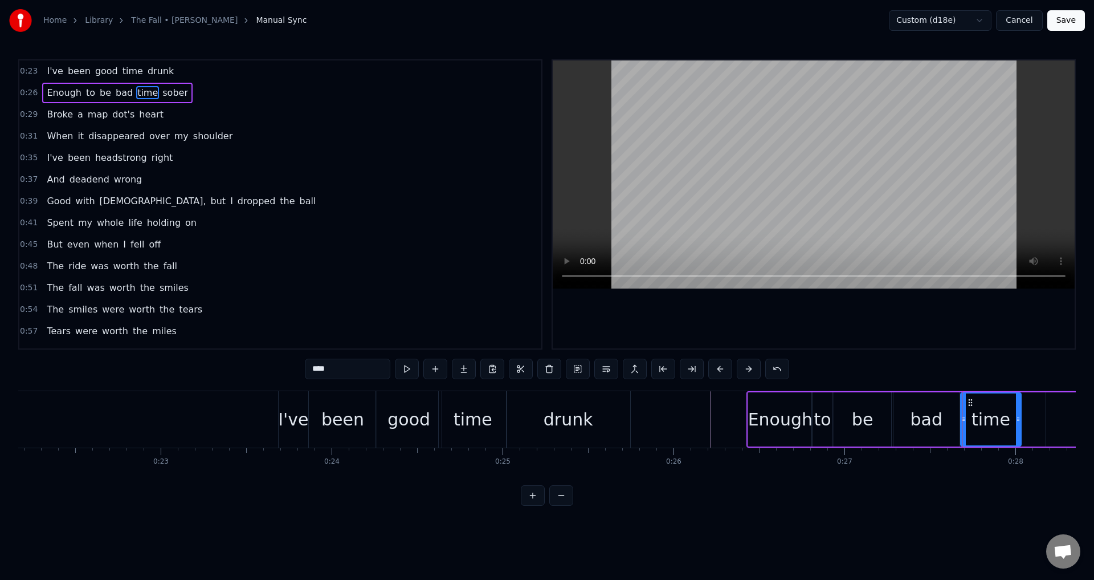
click at [1055, 420] on div "sober" at bounding box center [1111, 419] width 129 height 54
type input "*****"
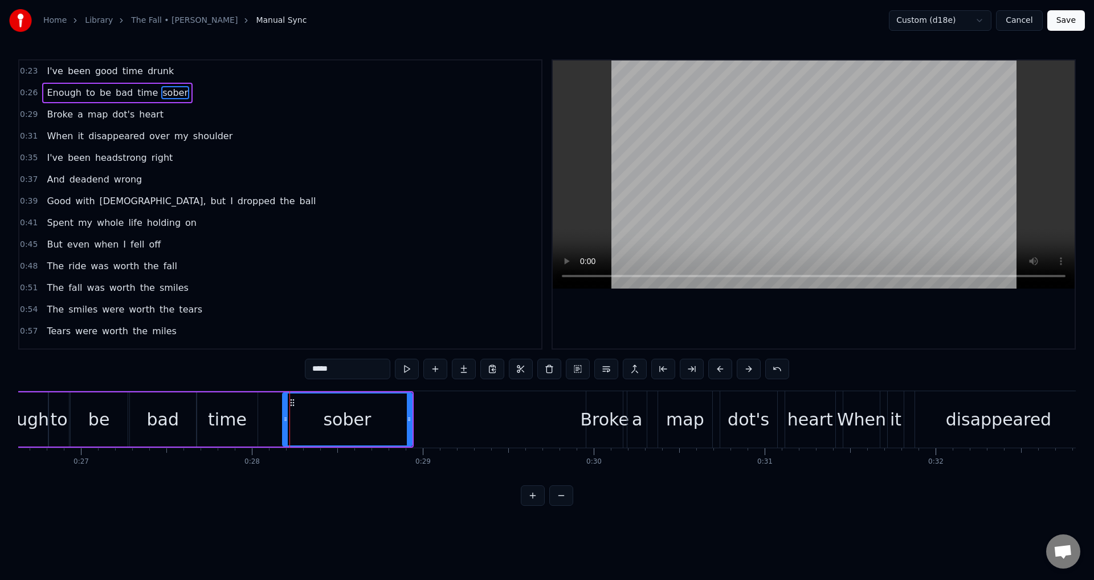
scroll to position [0, 4769]
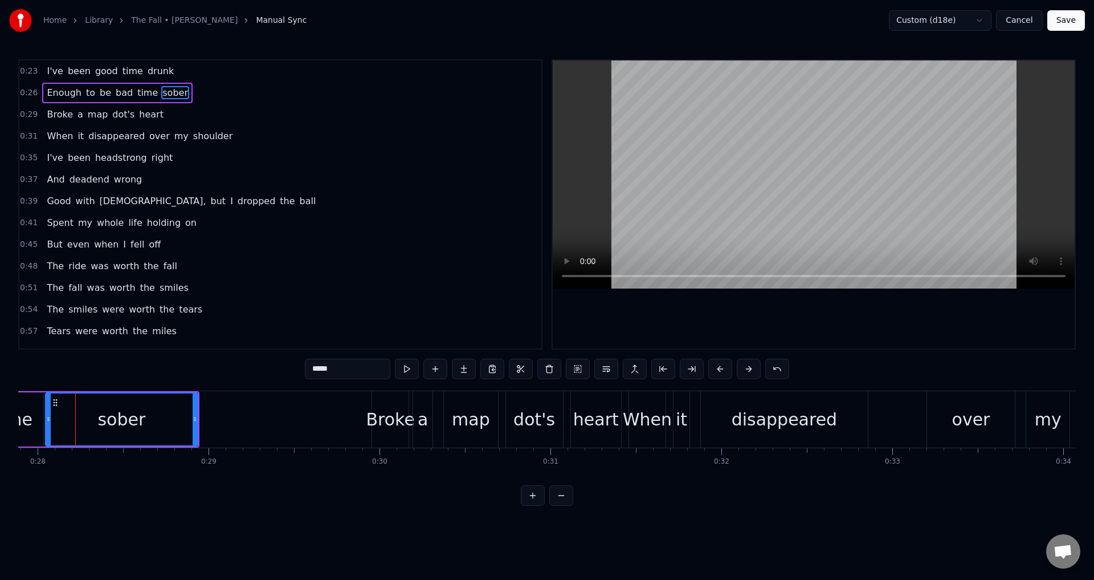
drag, startPoint x: 73, startPoint y: 418, endPoint x: 50, endPoint y: 412, distance: 24.1
click at [50, 412] on div at bounding box center [48, 419] width 5 height 52
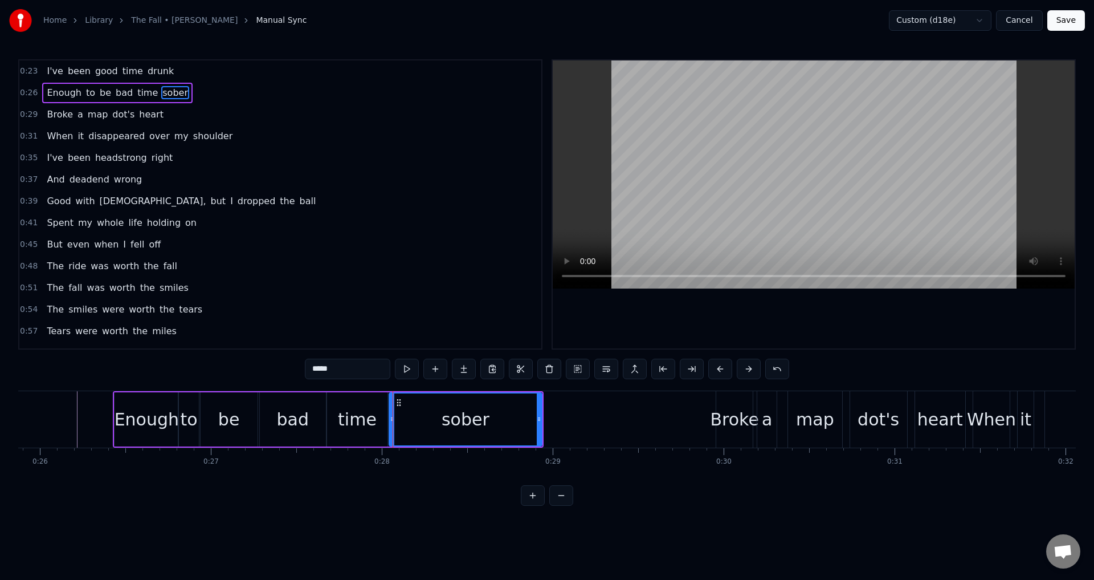
scroll to position [0, 4423]
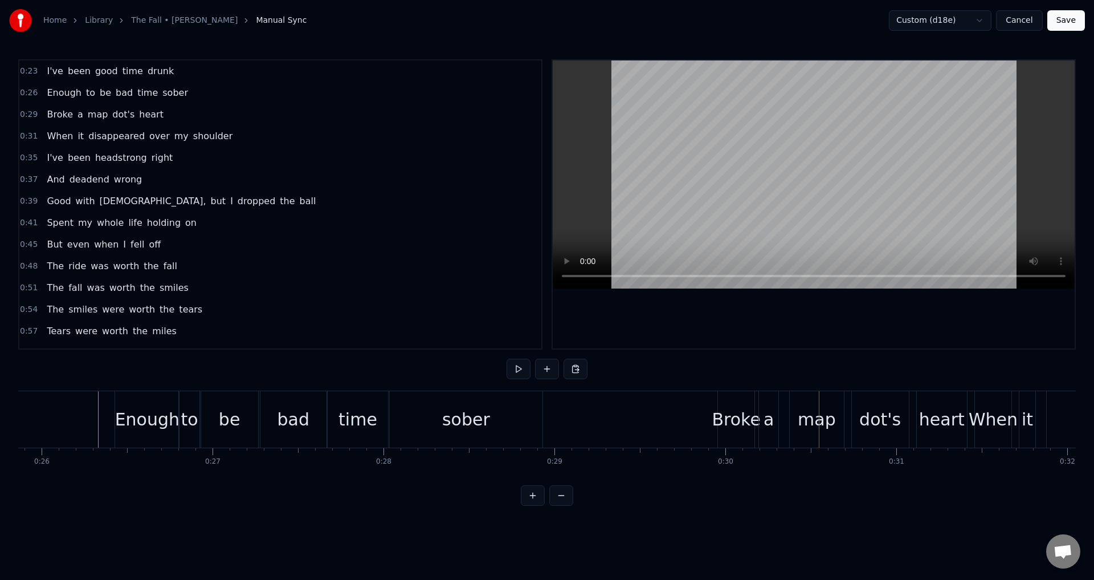
click at [783, 411] on div "Broke a map dot's heart" at bounding box center [844, 419] width 253 height 56
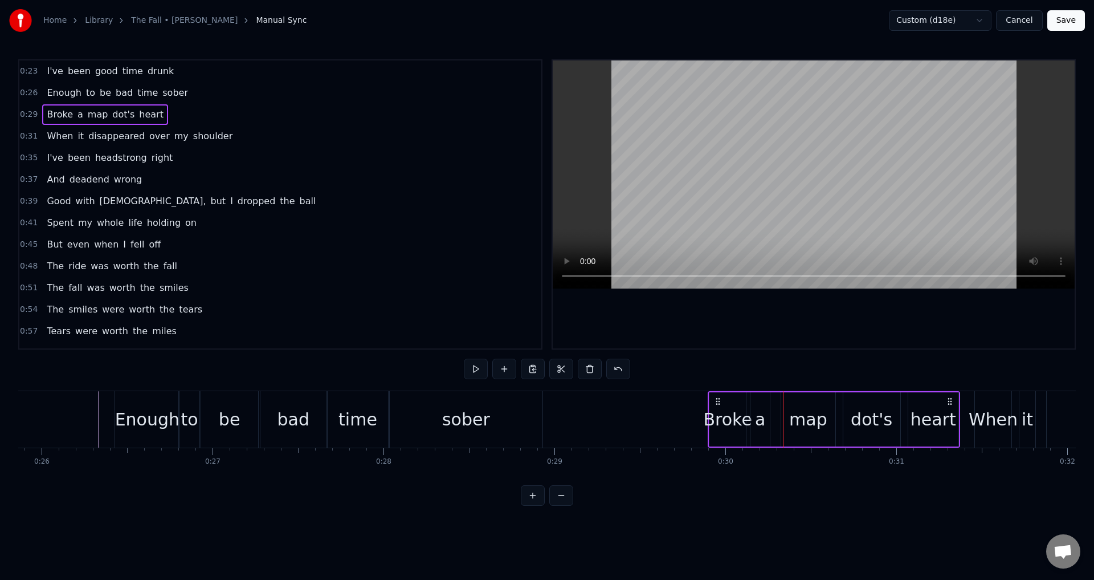
drag, startPoint x: 727, startPoint y: 400, endPoint x: 718, endPoint y: 397, distance: 10.1
click at [718, 397] on icon at bounding box center [718, 401] width 9 height 9
click at [743, 412] on div "Broke" at bounding box center [728, 419] width 48 height 26
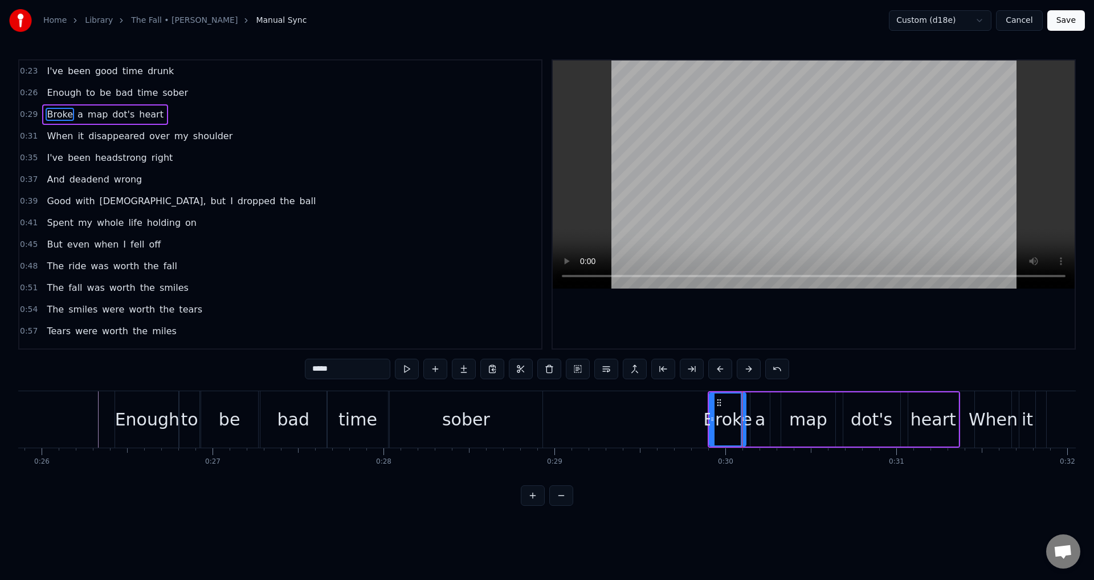
click at [757, 417] on div "a" at bounding box center [760, 419] width 10 height 26
click at [750, 410] on div at bounding box center [749, 419] width 5 height 52
click at [799, 409] on div "map" at bounding box center [808, 419] width 38 height 26
type input "***"
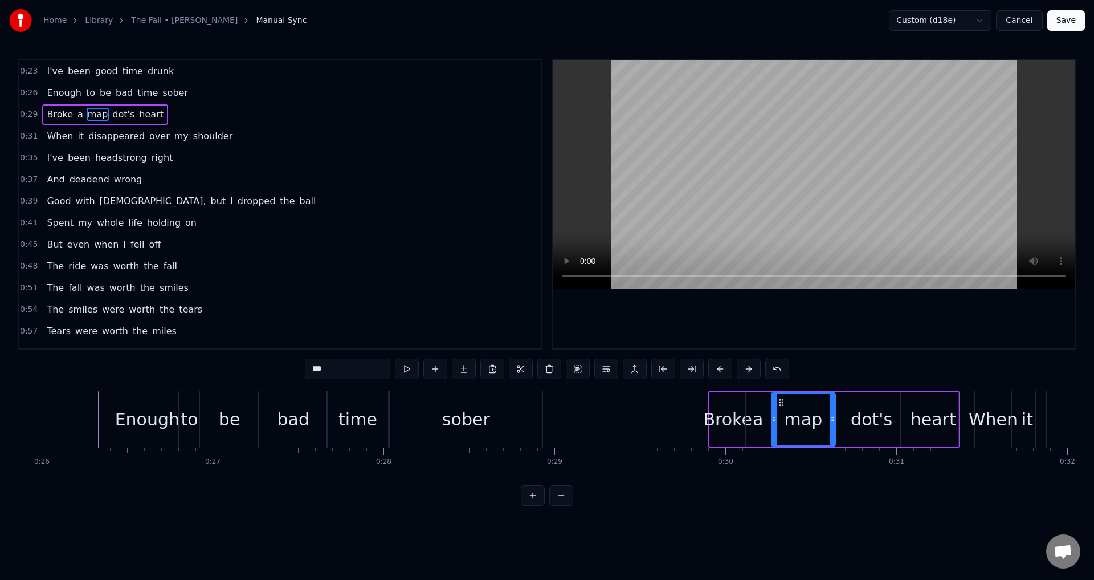
drag, startPoint x: 782, startPoint y: 412, endPoint x: 773, endPoint y: 412, distance: 8.6
click at [773, 412] on div at bounding box center [774, 419] width 5 height 52
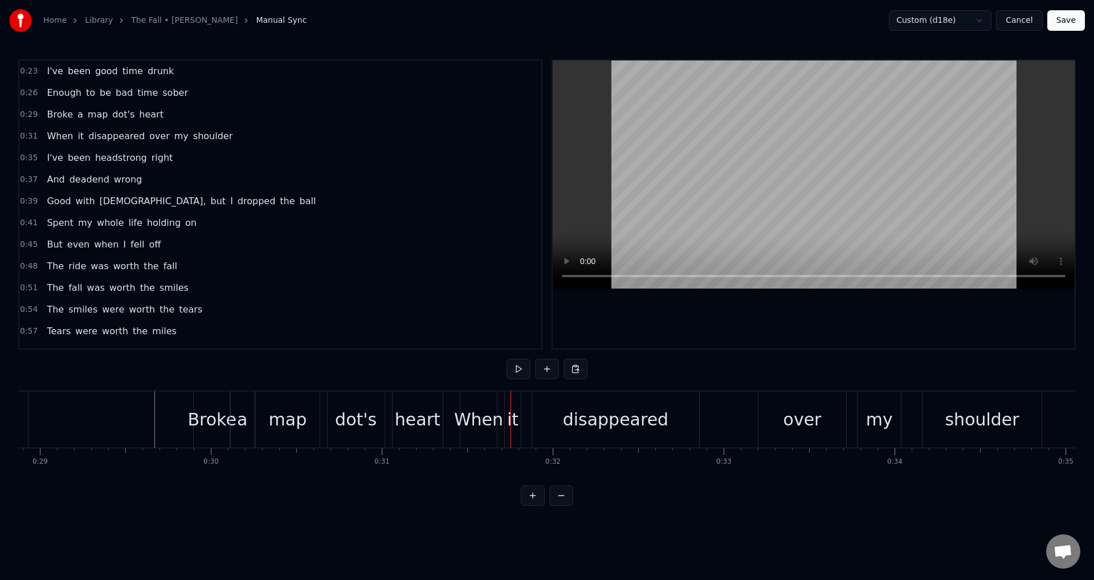
scroll to position [0, 4916]
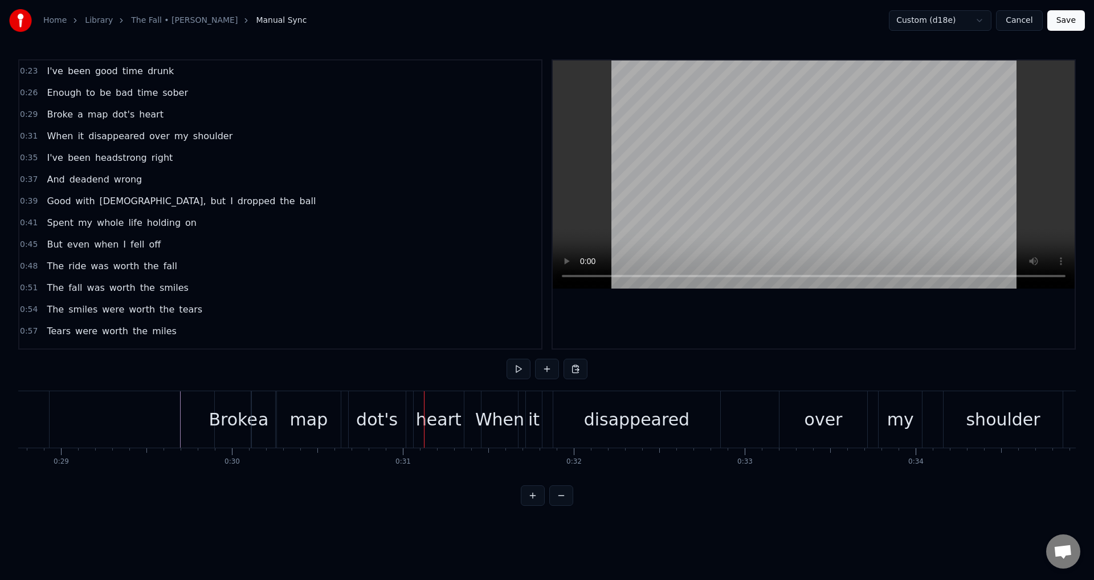
click at [433, 426] on div "heart" at bounding box center [439, 419] width 46 height 26
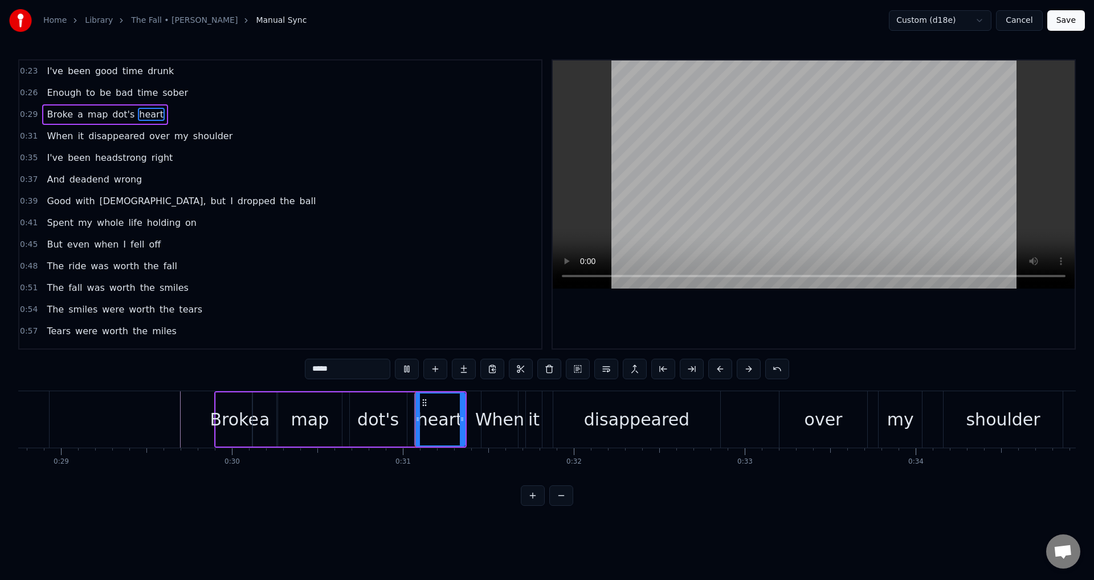
click at [500, 424] on div "When" at bounding box center [499, 419] width 49 height 26
type input "****"
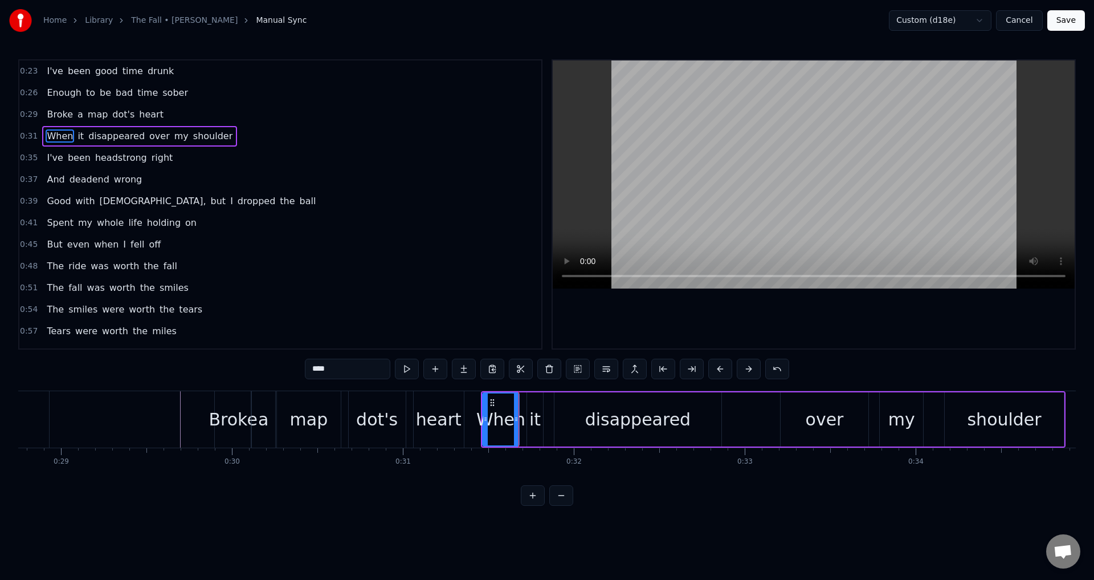
click at [523, 426] on div "When it disappeared over my shoulder" at bounding box center [773, 419] width 585 height 56
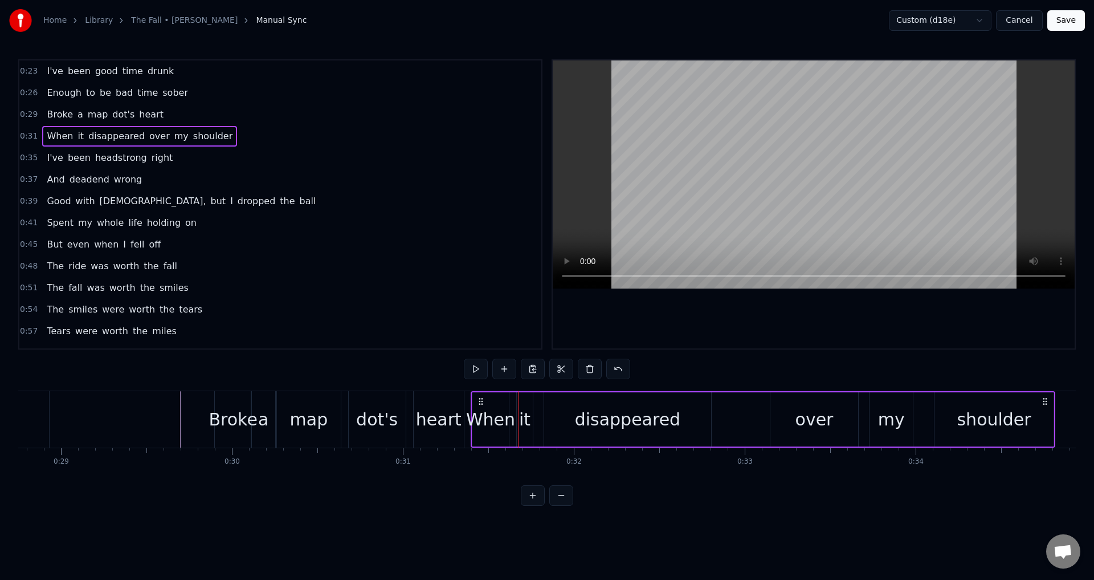
drag, startPoint x: 492, startPoint y: 398, endPoint x: 482, endPoint y: 398, distance: 9.7
click at [482, 398] on circle at bounding box center [482, 398] width 1 height 1
click at [488, 431] on div "When" at bounding box center [490, 419] width 49 height 26
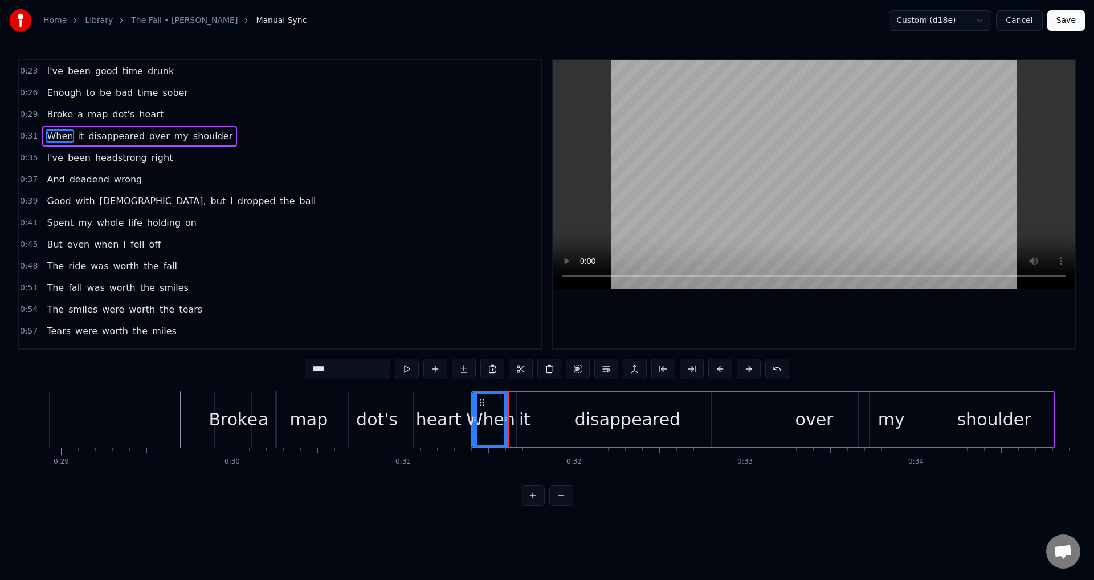
click at [465, 421] on div "Broke a map dot's heart" at bounding box center [340, 419] width 253 height 56
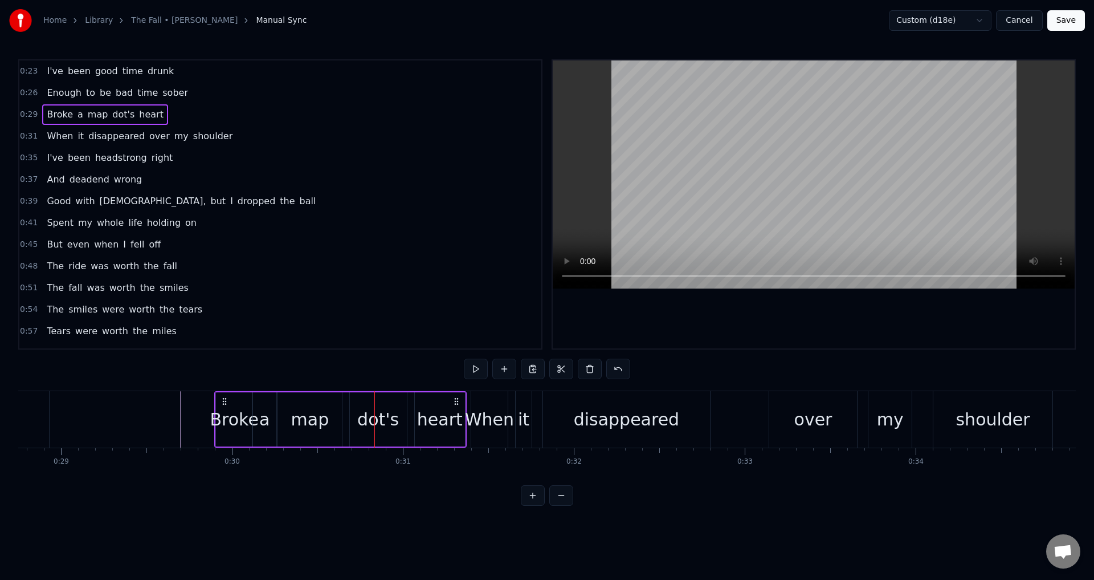
click at [523, 426] on div "it" at bounding box center [523, 419] width 11 height 26
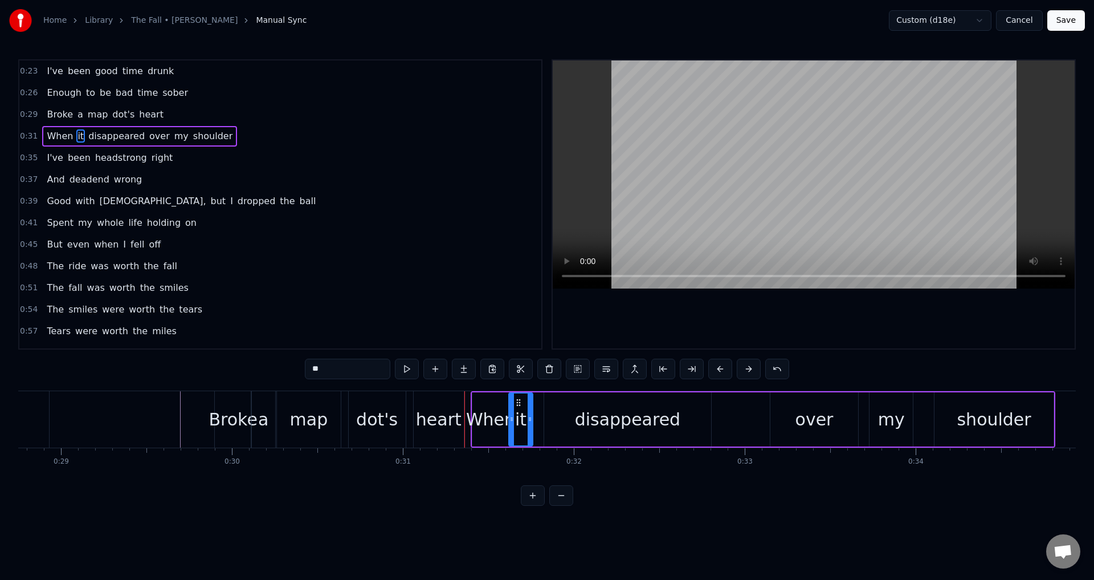
drag, startPoint x: 520, startPoint y: 424, endPoint x: 511, endPoint y: 422, distance: 9.2
click at [511, 422] on div at bounding box center [512, 419] width 5 height 52
click at [576, 421] on div "disappeared" at bounding box center [627, 419] width 167 height 54
type input "**********"
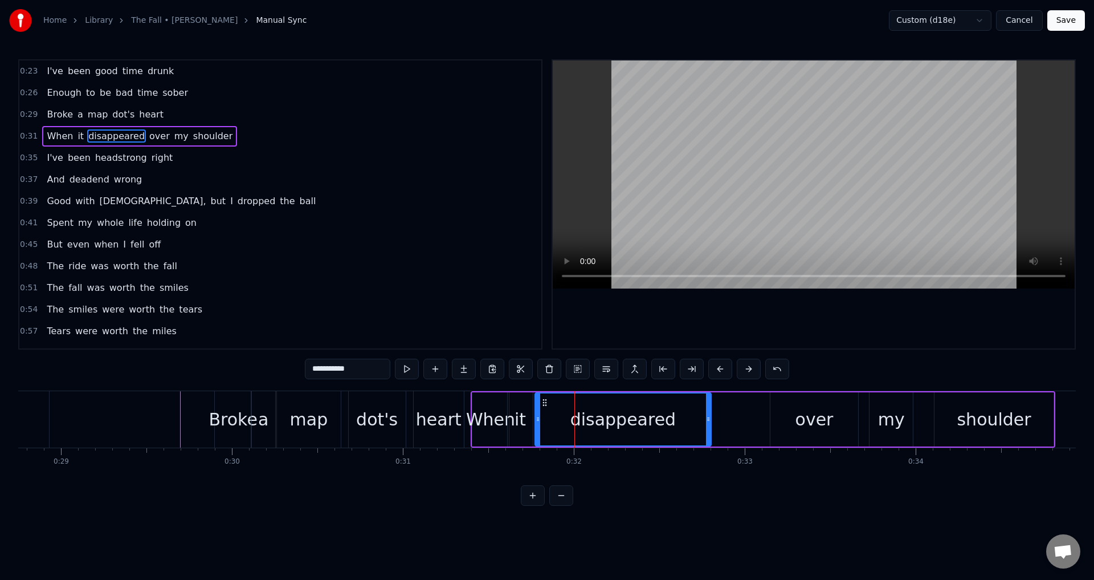
drag, startPoint x: 546, startPoint y: 417, endPoint x: 536, endPoint y: 416, distance: 10.3
click at [536, 416] on icon at bounding box center [538, 418] width 5 height 9
click at [768, 417] on div "When it disappeared over my shoulder" at bounding box center [763, 419] width 585 height 56
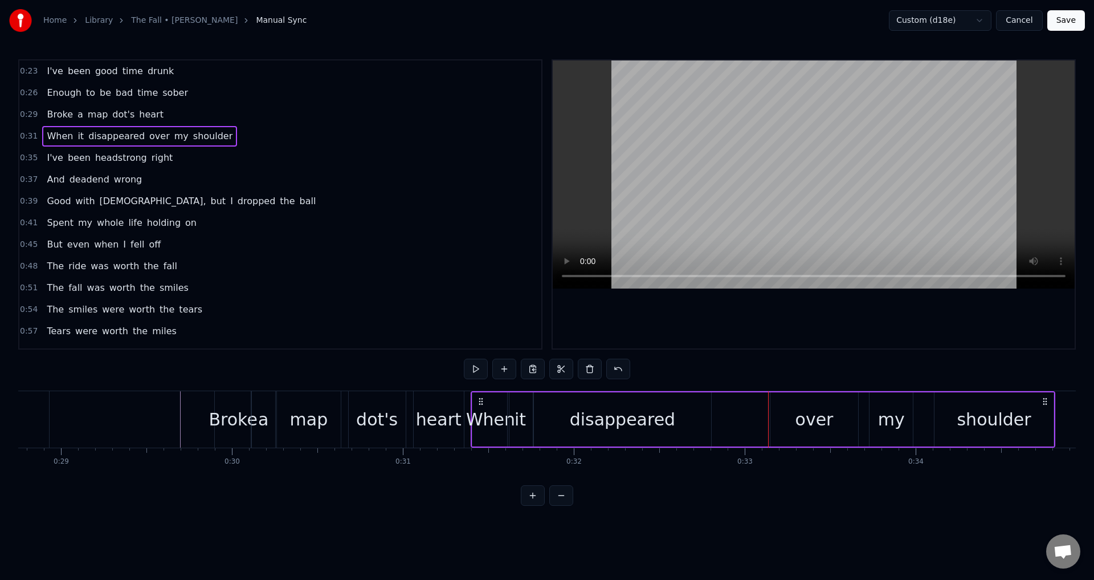
click at [775, 422] on div "over" at bounding box center [815, 419] width 88 height 54
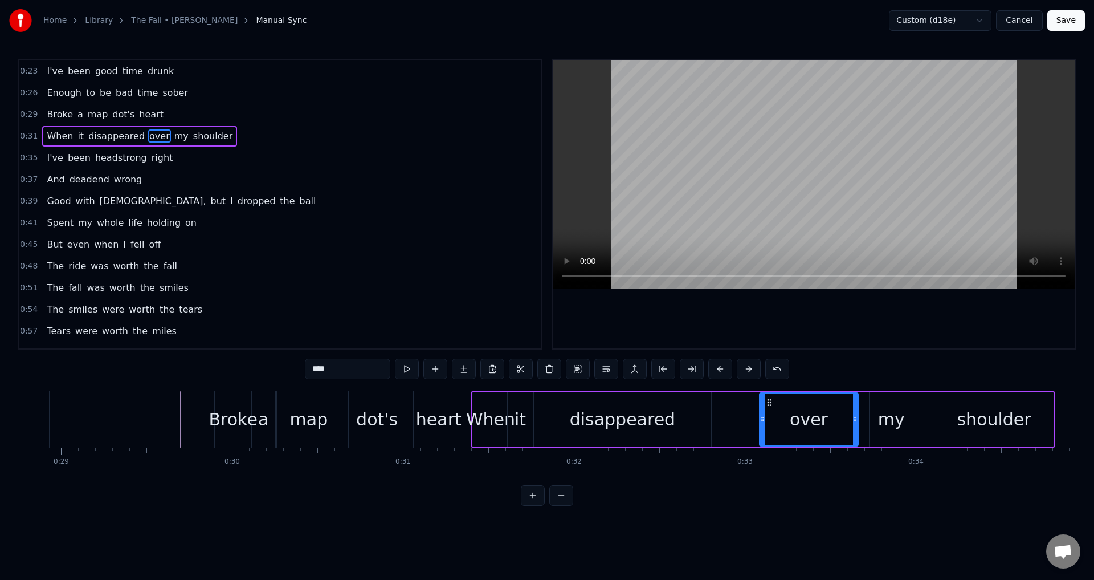
drag, startPoint x: 771, startPoint y: 420, endPoint x: 760, endPoint y: 420, distance: 10.8
click at [760, 420] on icon at bounding box center [762, 418] width 5 height 9
click at [876, 424] on div "my" at bounding box center [891, 419] width 43 height 54
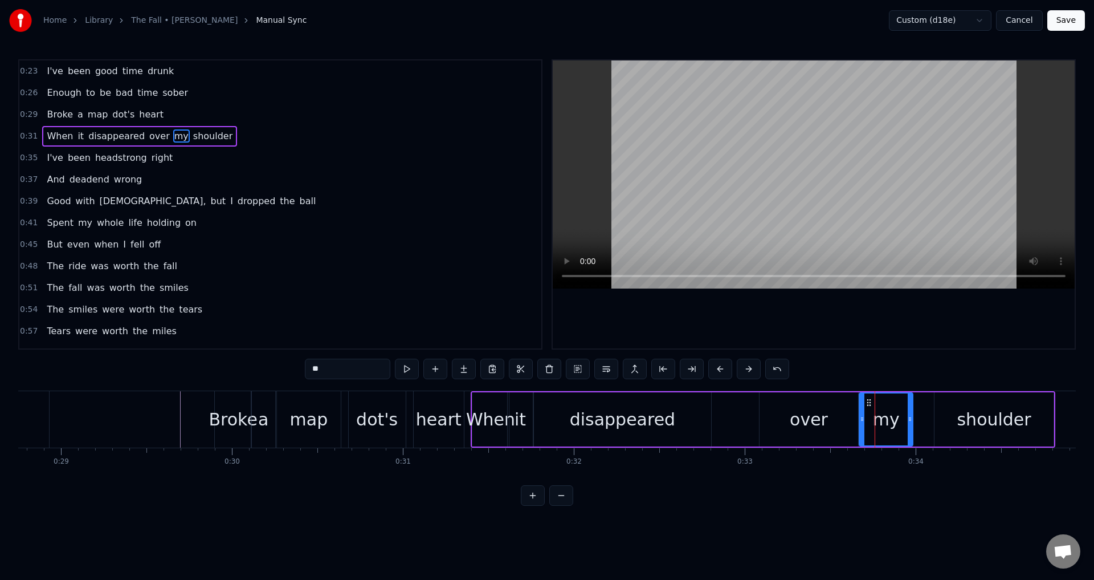
drag, startPoint x: 871, startPoint y: 417, endPoint x: 861, endPoint y: 417, distance: 9.7
click at [861, 417] on icon at bounding box center [862, 418] width 5 height 9
click at [469, 420] on div "When" at bounding box center [490, 419] width 49 height 26
click at [464, 419] on div "heart" at bounding box center [438, 419] width 51 height 56
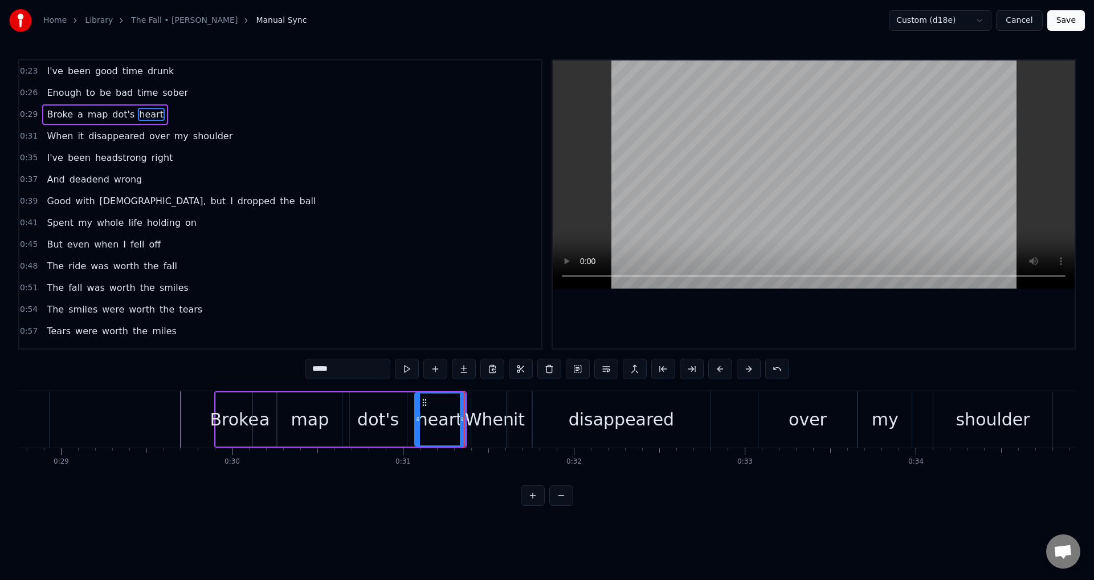
click at [468, 421] on div "When" at bounding box center [489, 419] width 49 height 26
type input "****"
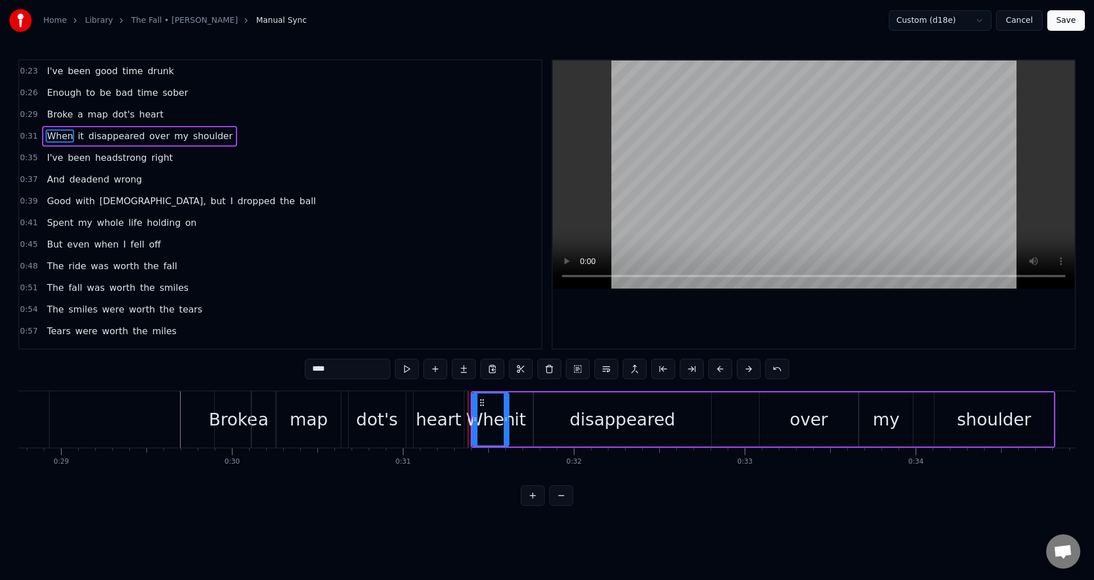
click at [466, 421] on div "Broke a map dot's heart" at bounding box center [340, 419] width 253 height 56
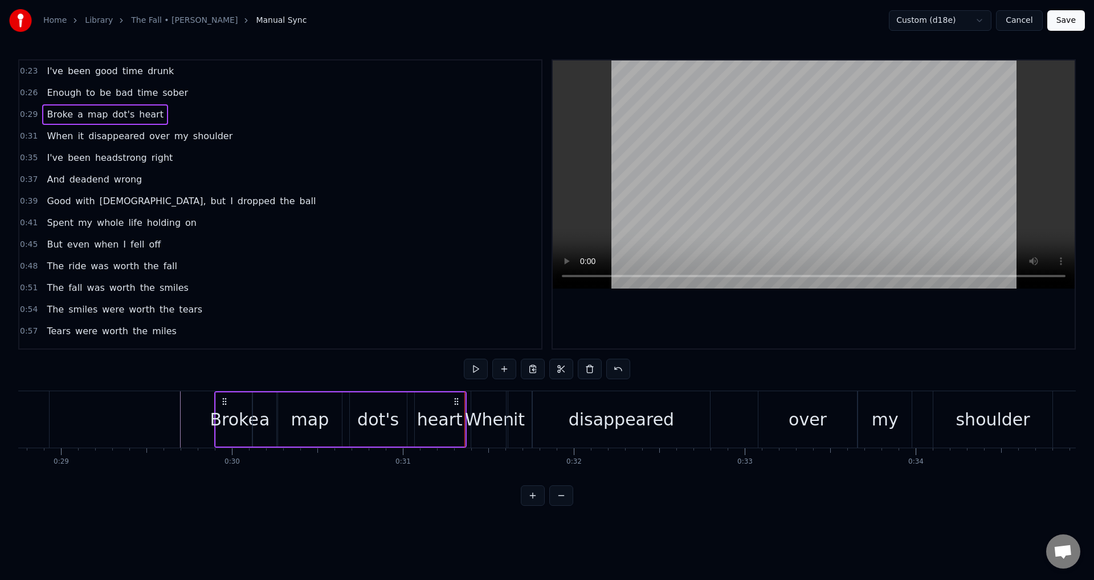
click at [761, 317] on div at bounding box center [814, 204] width 522 height 288
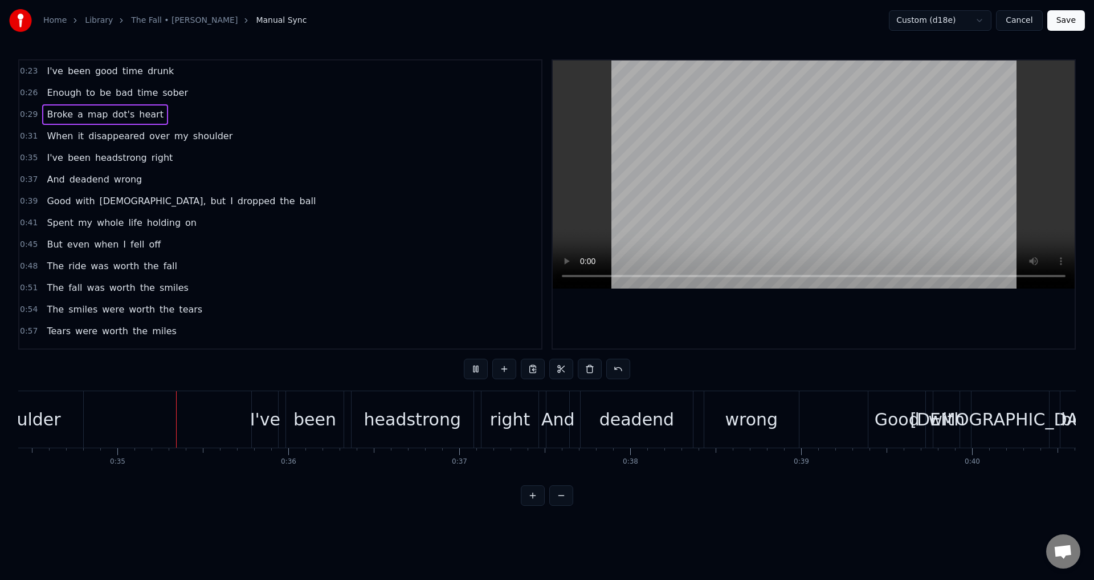
scroll to position [0, 5888]
click at [345, 420] on div "I've been headstrong right" at bounding box center [395, 419] width 290 height 56
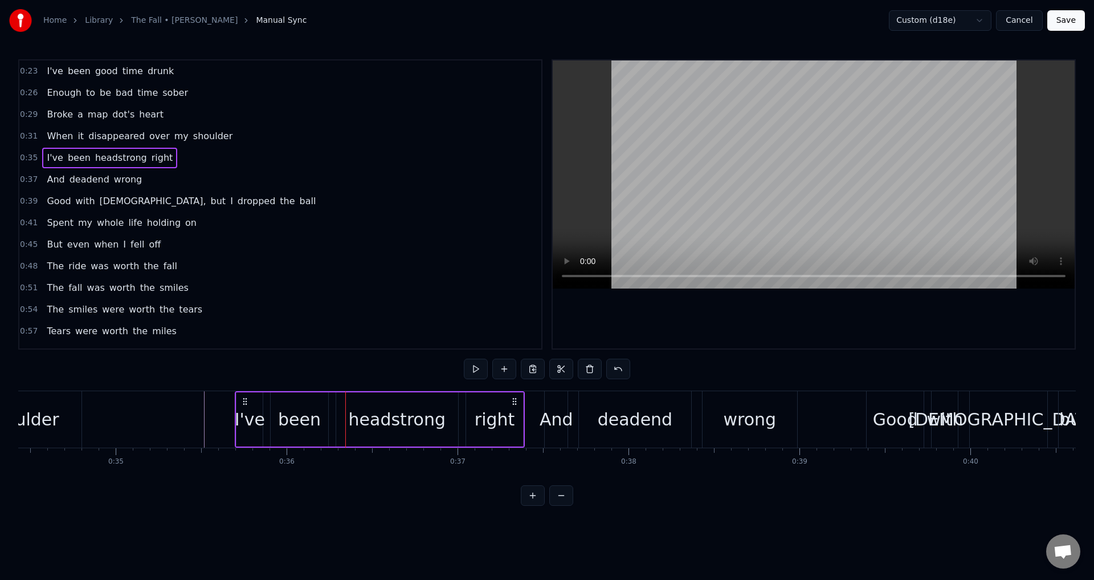
drag, startPoint x: 256, startPoint y: 397, endPoint x: 243, endPoint y: 397, distance: 13.1
click at [243, 397] on icon at bounding box center [245, 401] width 9 height 9
click at [275, 423] on div "been" at bounding box center [298, 419] width 57 height 54
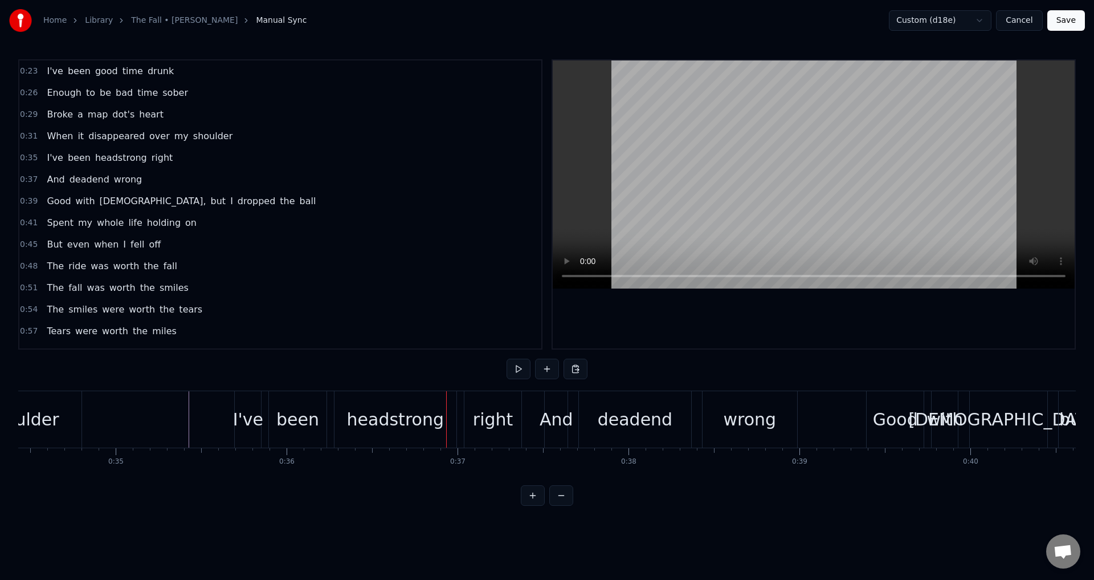
click at [349, 414] on div "headstrong" at bounding box center [396, 419] width 122 height 56
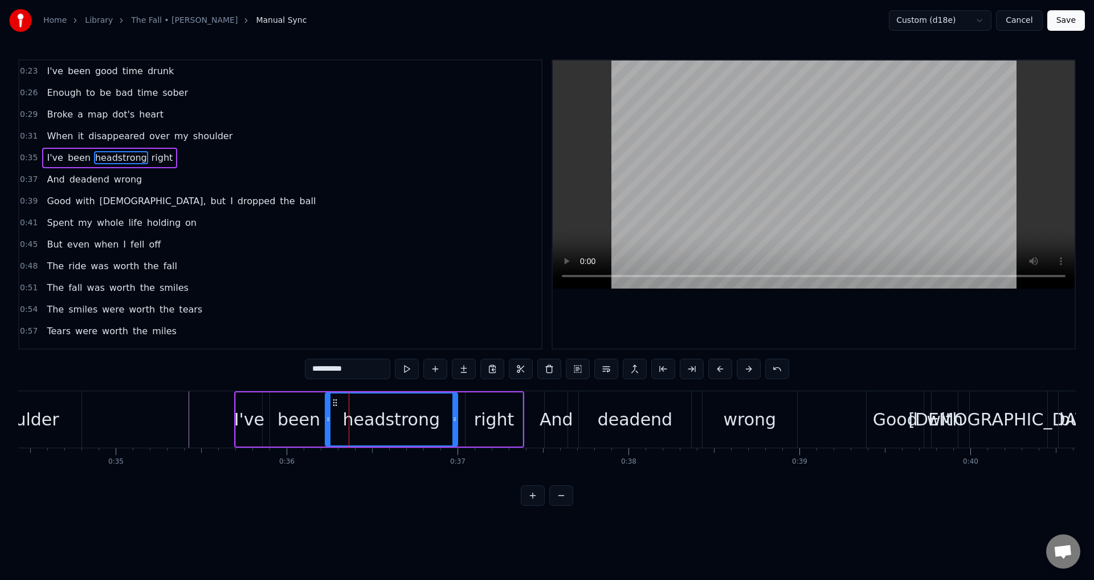
drag, startPoint x: 337, startPoint y: 418, endPoint x: 327, endPoint y: 416, distance: 10.6
click at [327, 416] on icon at bounding box center [328, 418] width 5 height 9
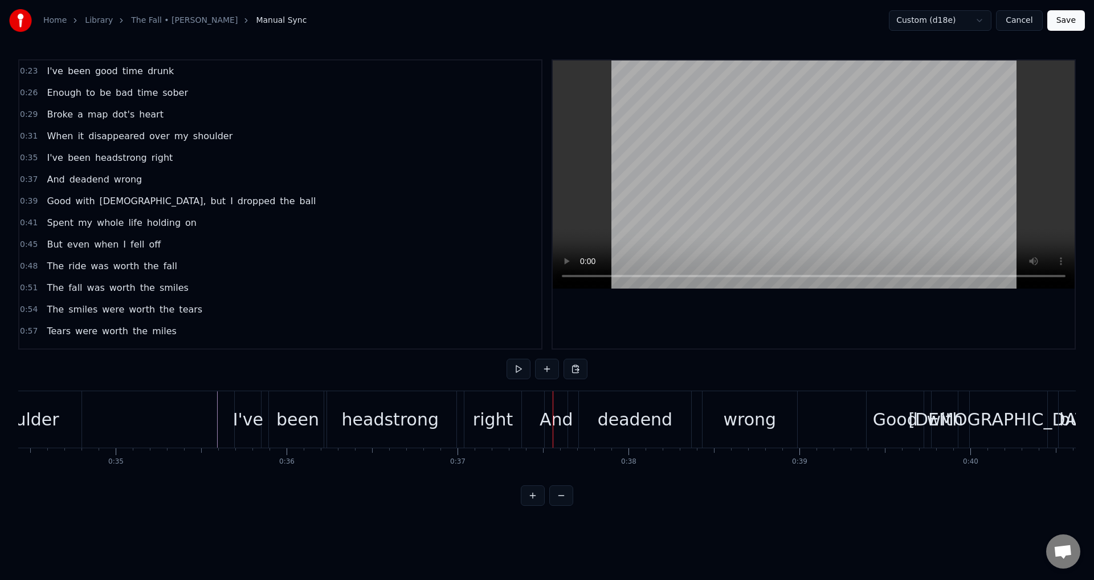
click at [503, 423] on div "right" at bounding box center [493, 419] width 40 height 26
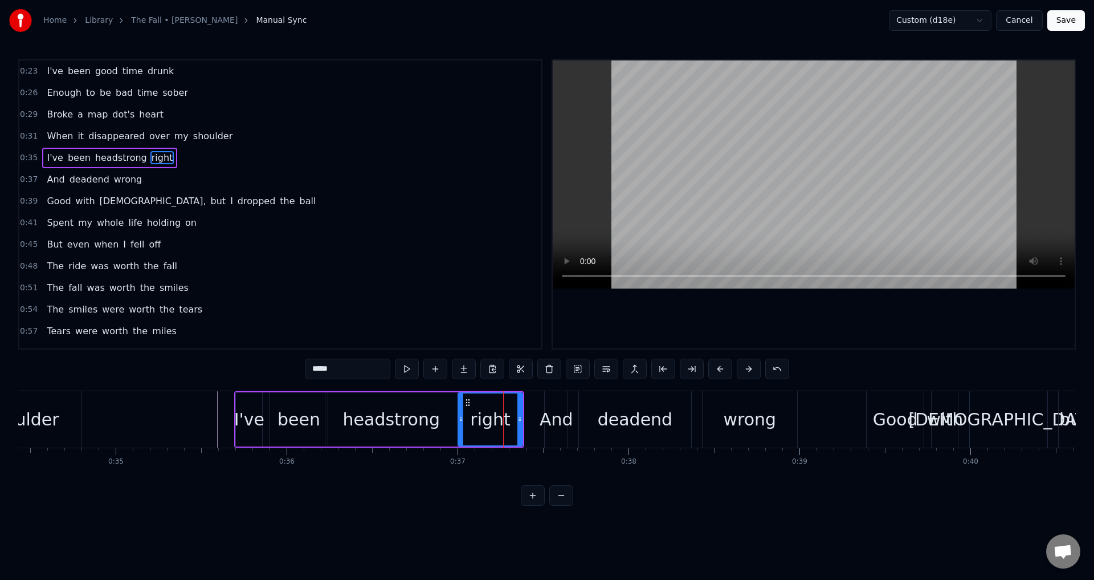
drag, startPoint x: 467, startPoint y: 416, endPoint x: 459, endPoint y: 414, distance: 7.6
click at [459, 414] on icon at bounding box center [461, 418] width 5 height 9
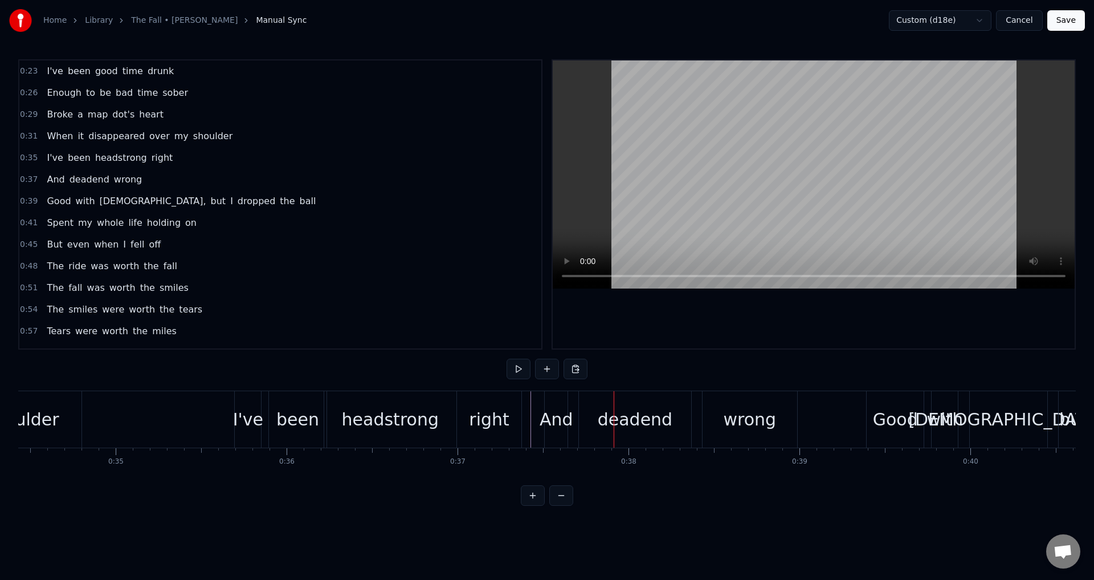
click at [555, 421] on div "And" at bounding box center [557, 419] width 34 height 26
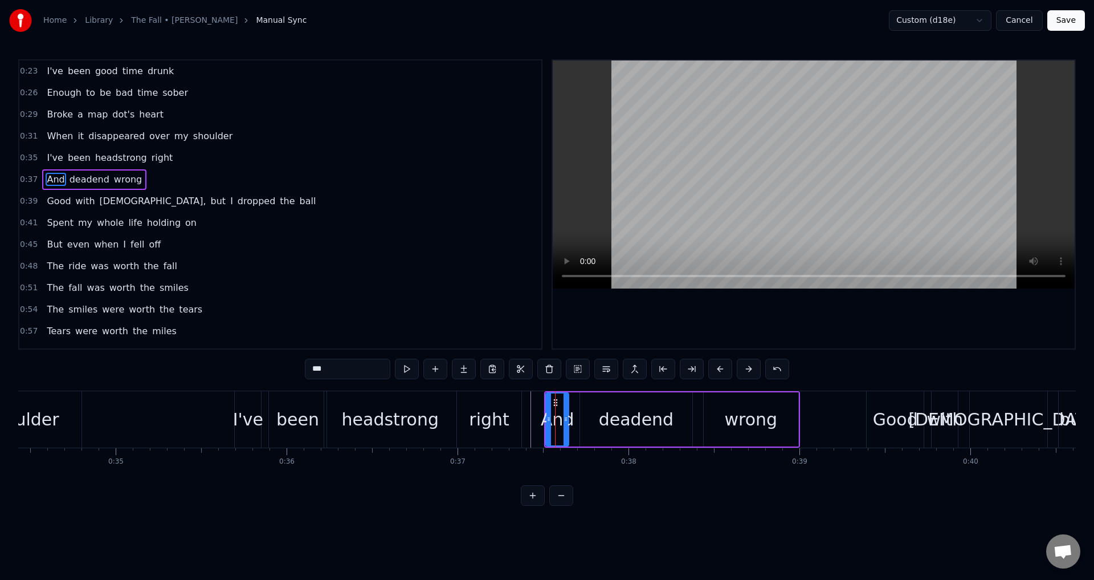
click at [573, 404] on div "And deadend wrong" at bounding box center [672, 419] width 256 height 56
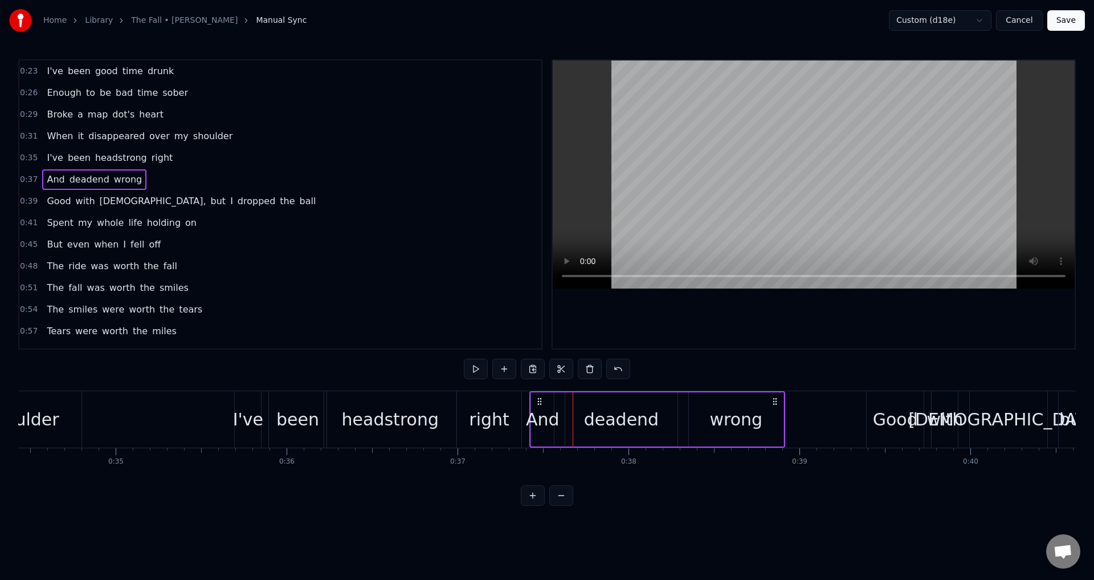
drag, startPoint x: 555, startPoint y: 398, endPoint x: 540, endPoint y: 398, distance: 14.8
click at [540, 398] on icon at bounding box center [539, 401] width 9 height 9
click at [528, 412] on div "And" at bounding box center [543, 419] width 34 height 26
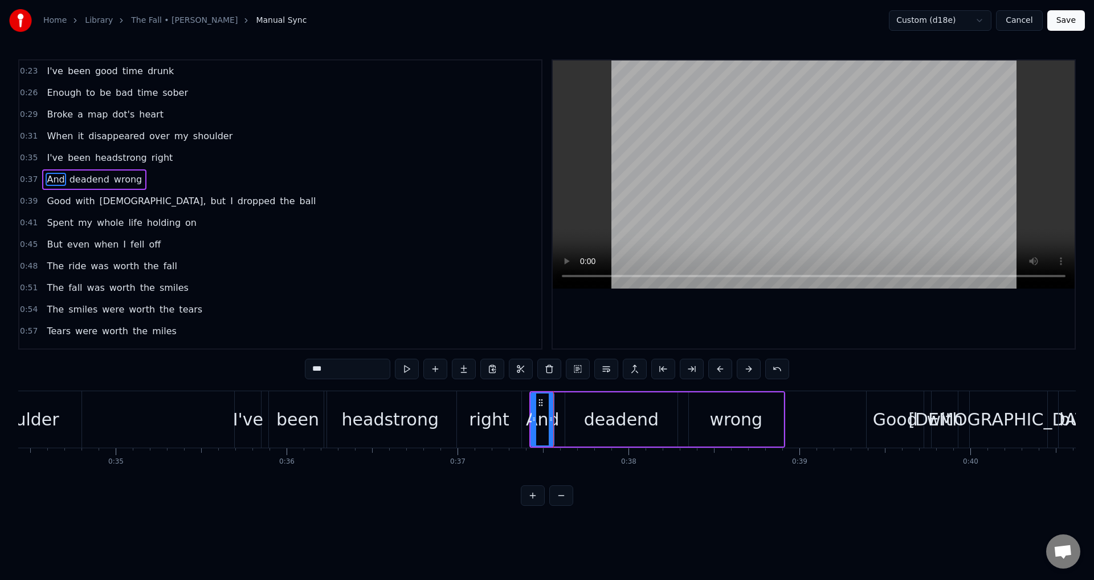
click at [571, 418] on div "deadend" at bounding box center [621, 419] width 112 height 54
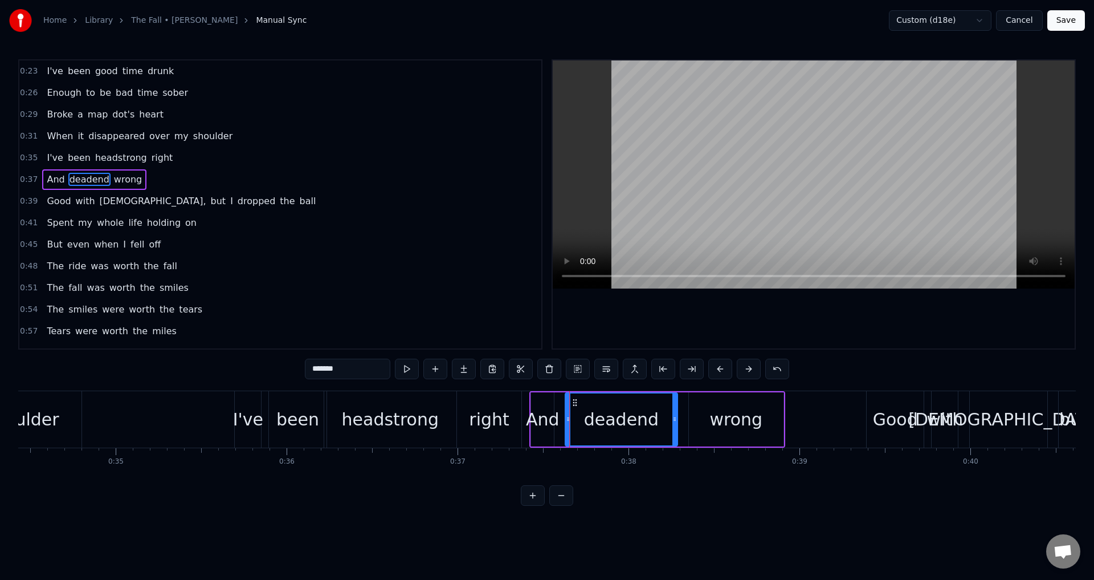
click at [555, 419] on div "And" at bounding box center [543, 419] width 34 height 26
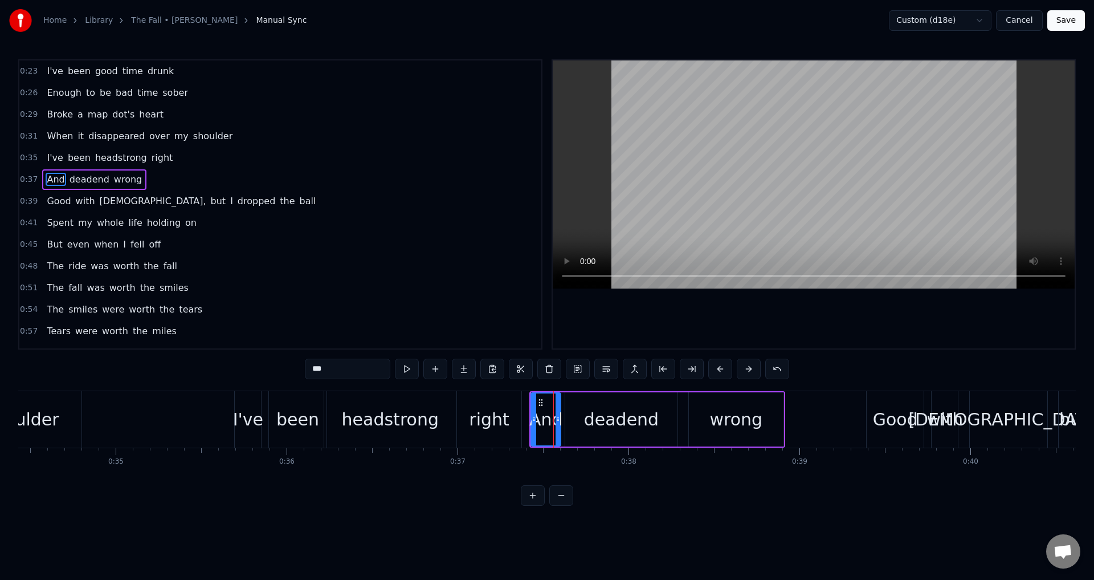
drag, startPoint x: 553, startPoint y: 414, endPoint x: 560, endPoint y: 416, distance: 6.9
click at [560, 416] on icon at bounding box center [558, 418] width 5 height 9
click at [521, 418] on div "right" at bounding box center [489, 419] width 64 height 56
type input "*****"
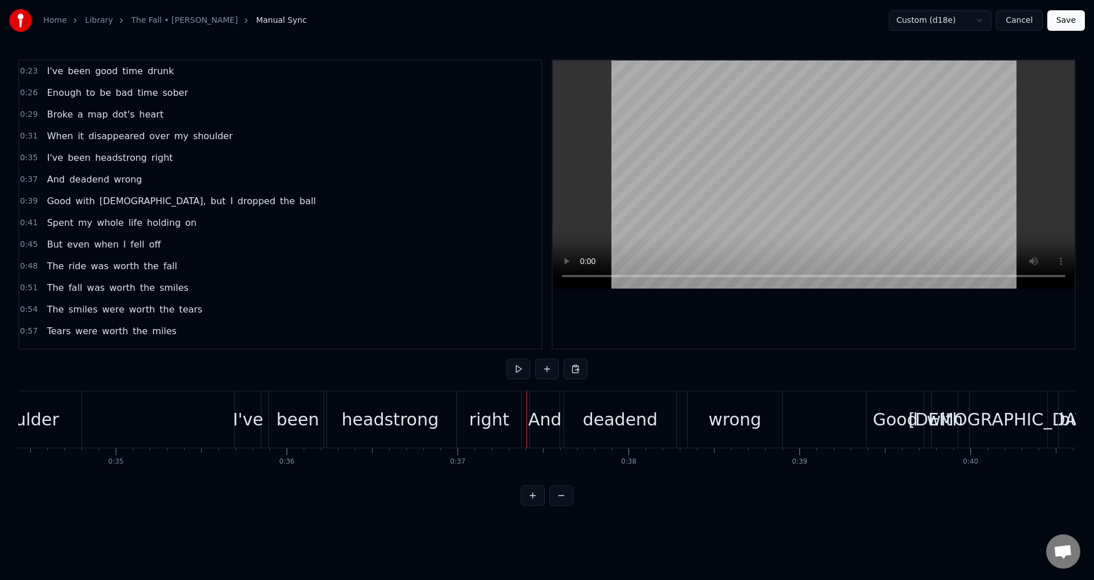
click at [575, 417] on div "deadend" at bounding box center [620, 419] width 112 height 56
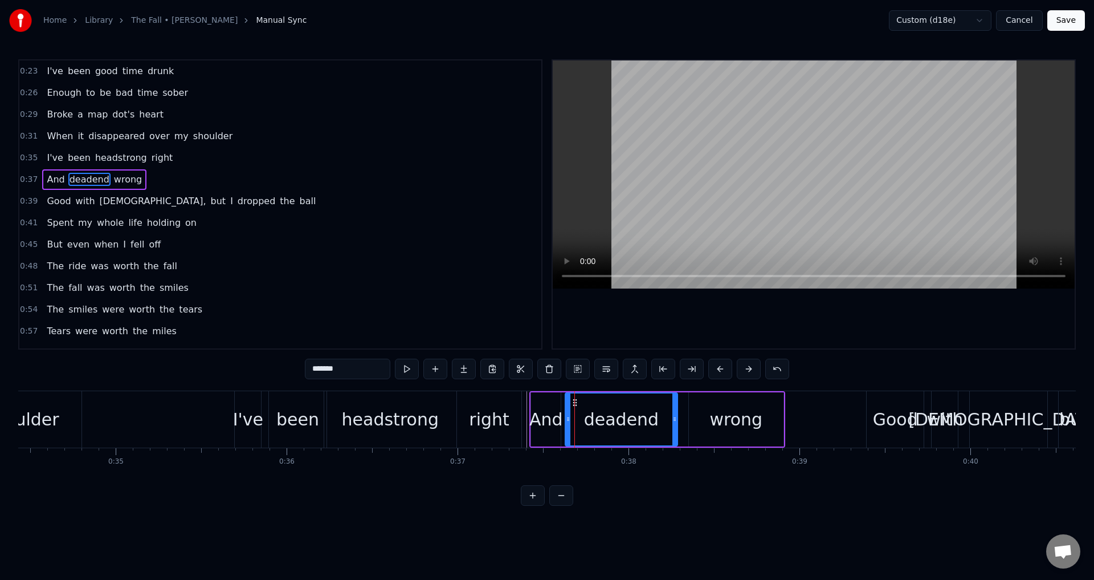
drag, startPoint x: 565, startPoint y: 416, endPoint x: 577, endPoint y: 414, distance: 11.5
click at [577, 414] on div "deadend" at bounding box center [621, 419] width 113 height 54
click at [583, 414] on div "deadend" at bounding box center [621, 419] width 111 height 52
click at [566, 416] on icon at bounding box center [565, 418] width 5 height 9
click at [610, 416] on div "deadend" at bounding box center [620, 419] width 75 height 26
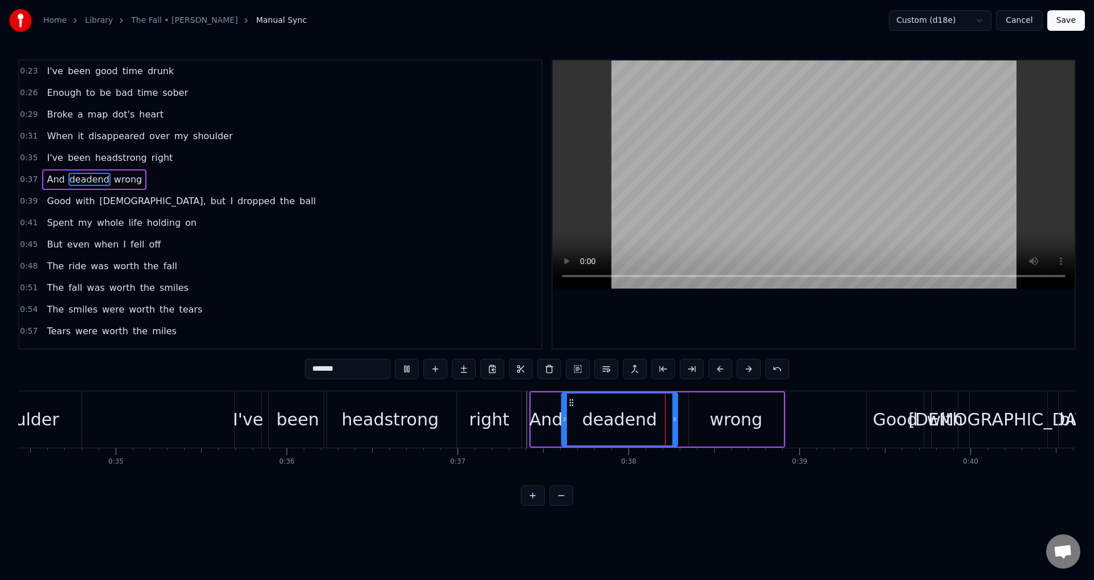
click at [683, 421] on div "And deadend wrong" at bounding box center [658, 419] width 256 height 56
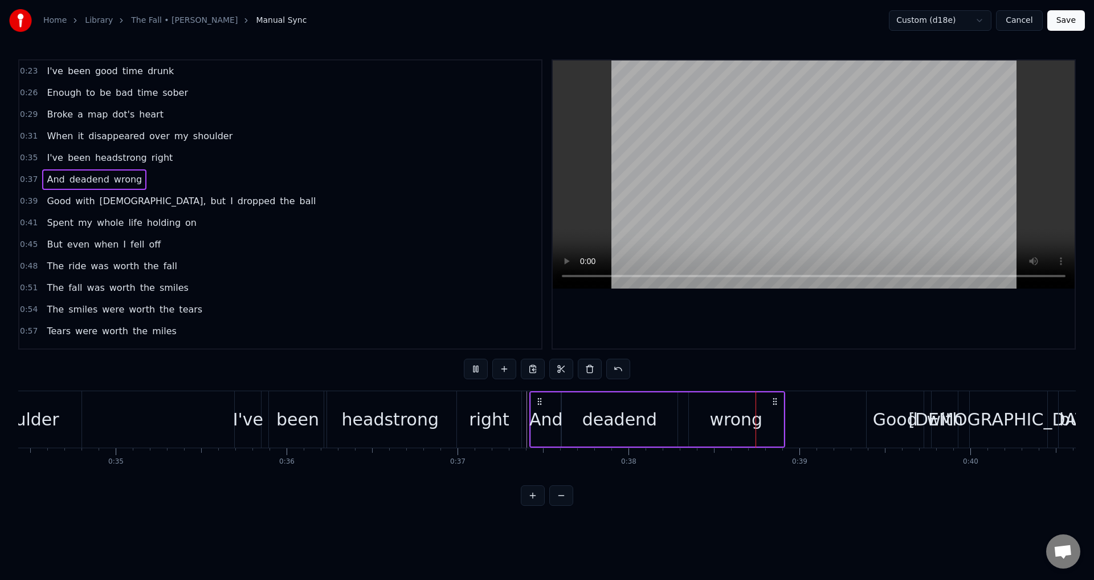
click at [711, 418] on div "wrong" at bounding box center [736, 419] width 95 height 54
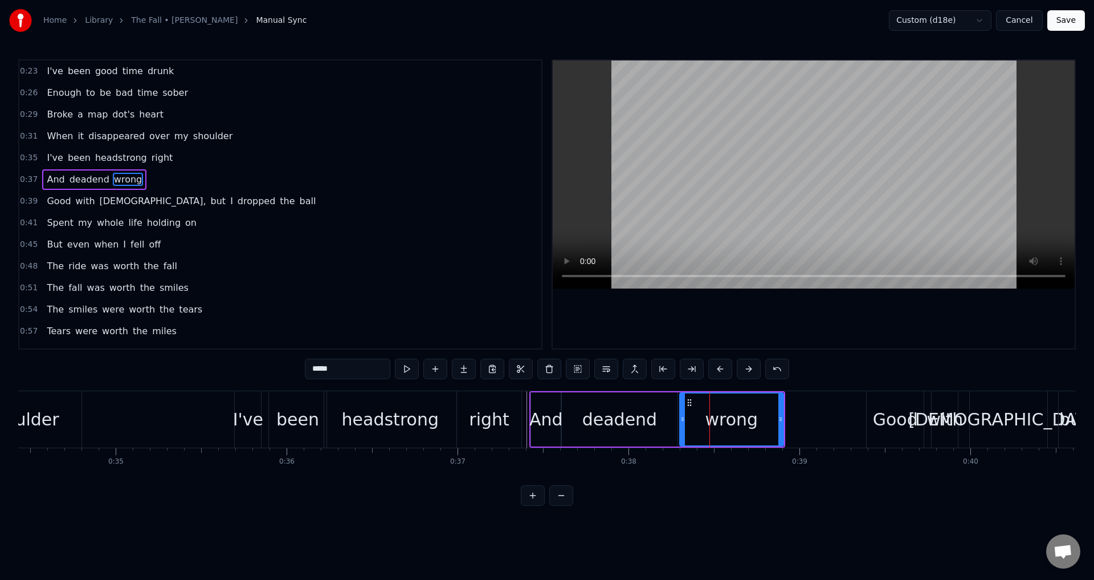
drag, startPoint x: 690, startPoint y: 416, endPoint x: 682, endPoint y: 416, distance: 8.0
click at [682, 416] on icon at bounding box center [683, 418] width 5 height 9
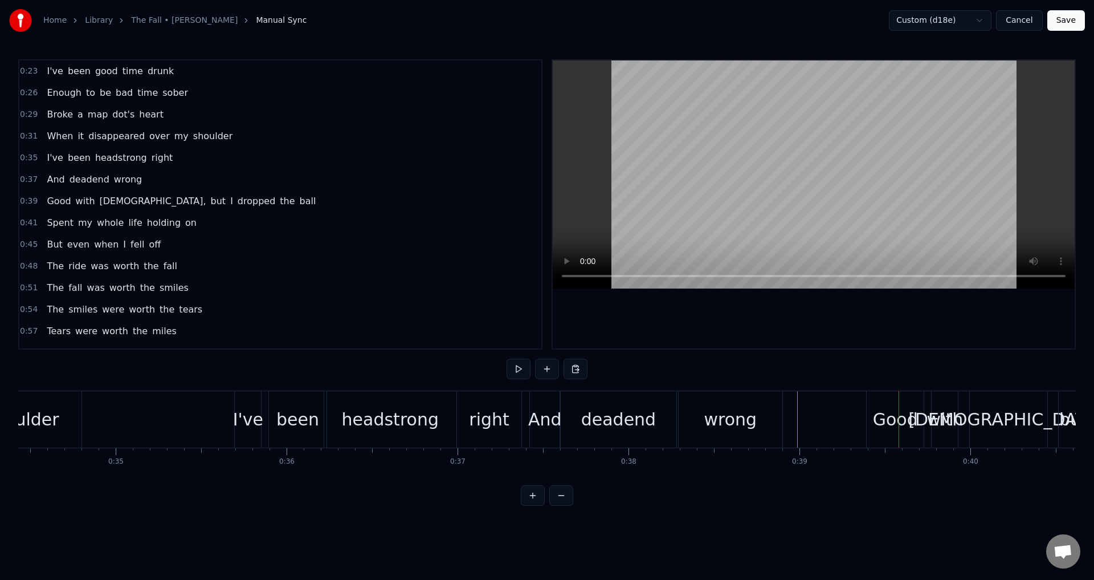
click at [984, 433] on div "[DEMOGRAPHIC_DATA]," at bounding box center [1009, 419] width 78 height 56
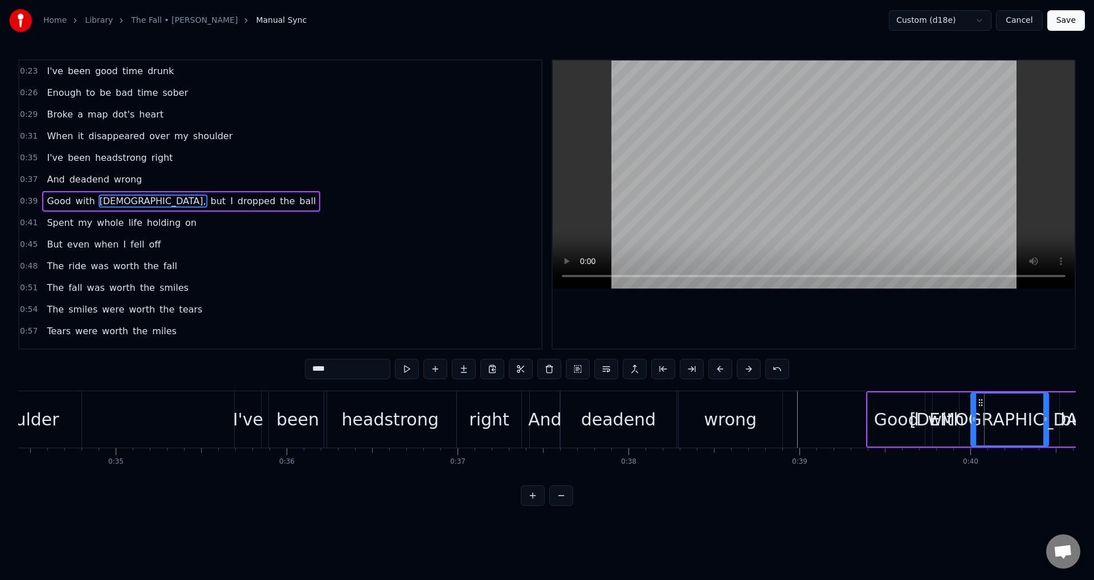
click at [343, 370] on input "****" at bounding box center [348, 369] width 86 height 21
type input "***"
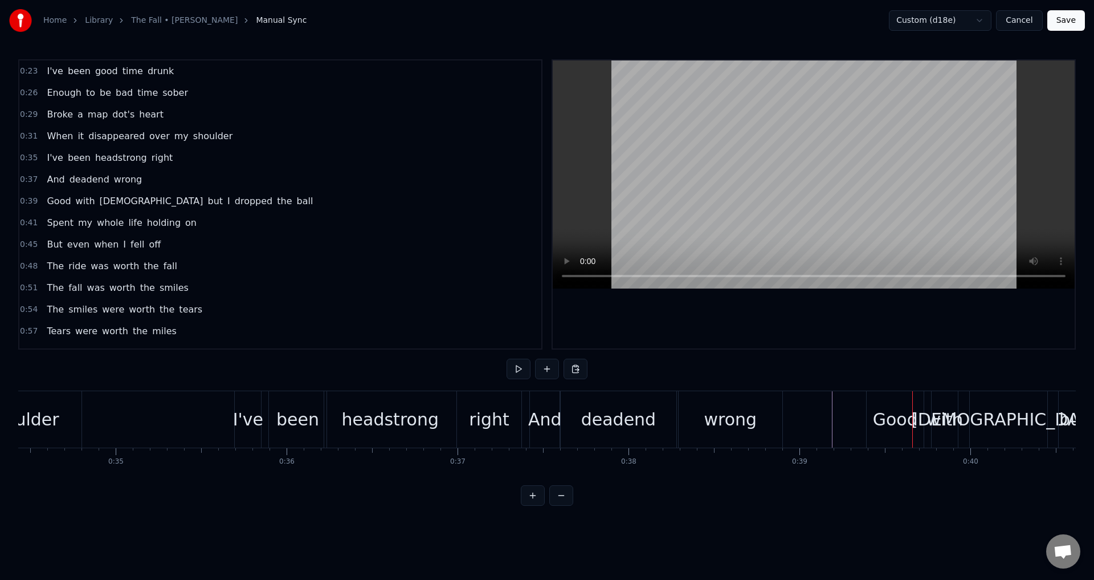
click at [925, 406] on div "Good with God but I dropped the ball" at bounding box center [1081, 419] width 430 height 56
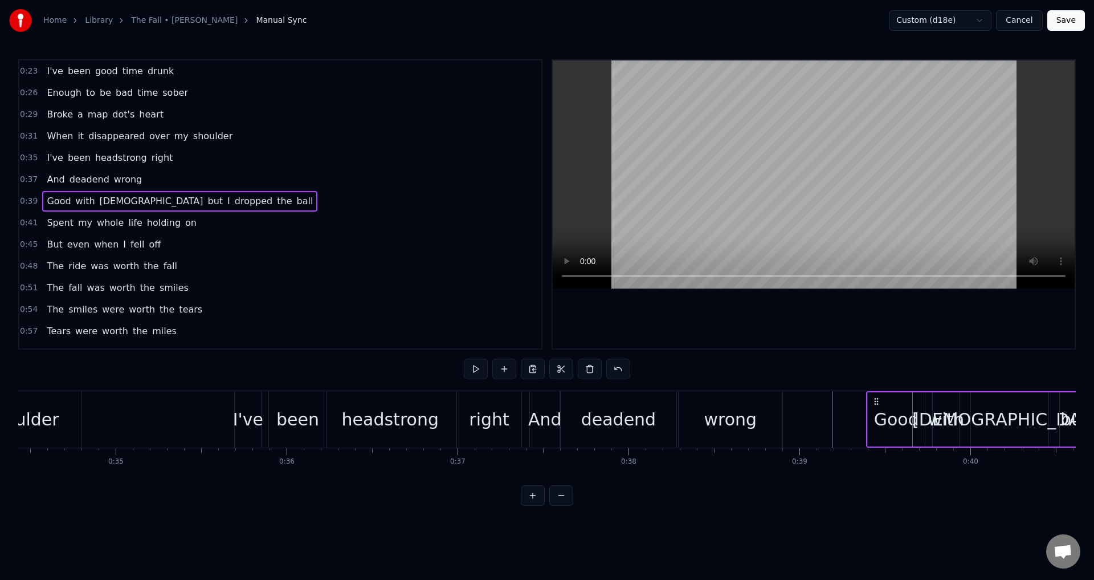
click at [929, 408] on div "Good with God but I dropped the ball" at bounding box center [1081, 419] width 430 height 56
drag, startPoint x: 876, startPoint y: 397, endPoint x: 853, endPoint y: 397, distance: 23.4
click at [857, 397] on icon at bounding box center [858, 401] width 9 height 9
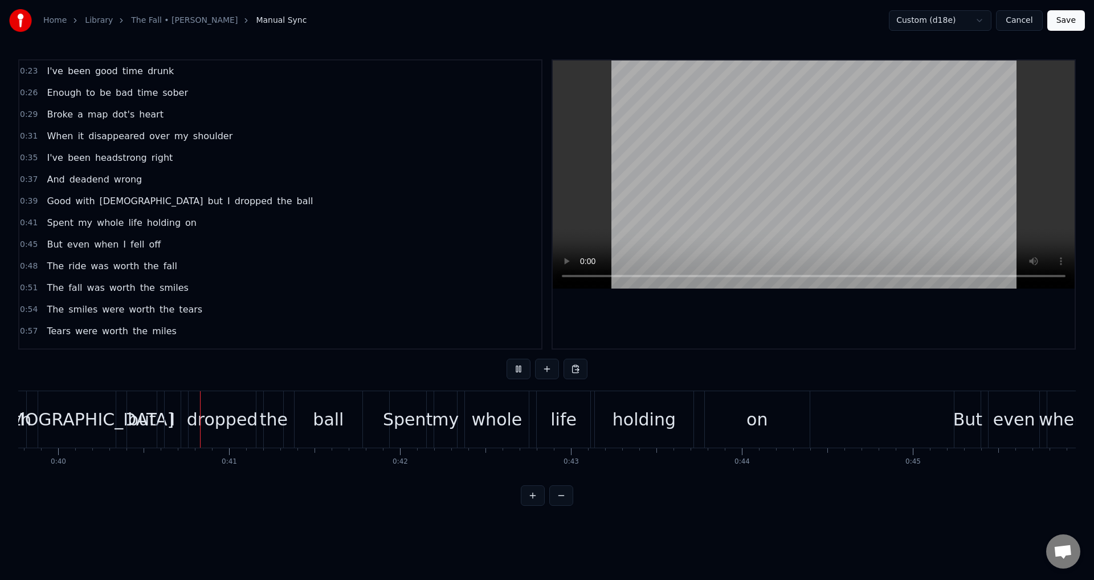
scroll to position [0, 6840]
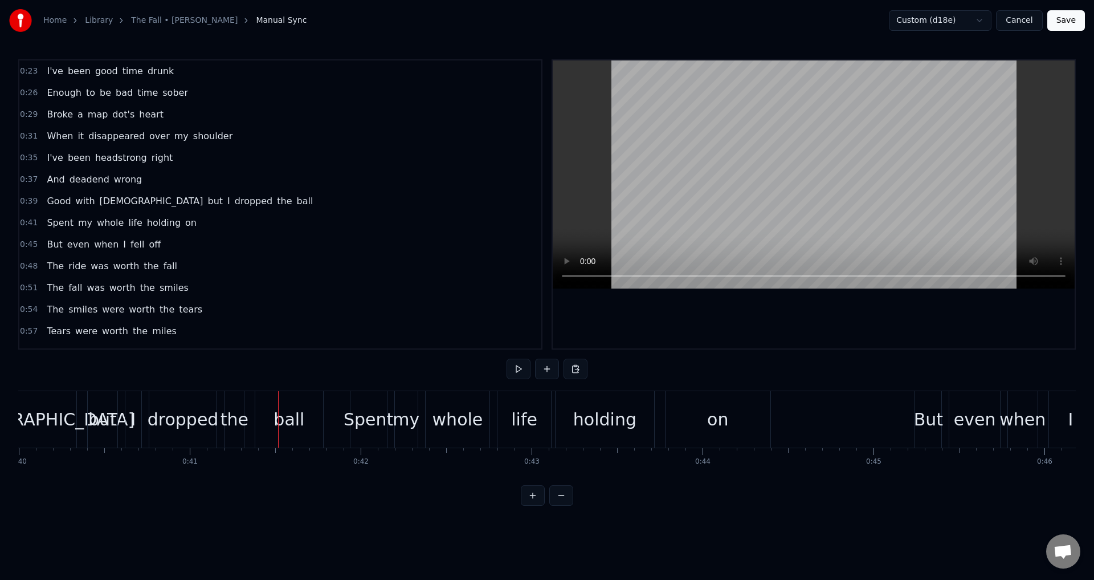
click at [129, 424] on div "I" at bounding box center [133, 419] width 16 height 56
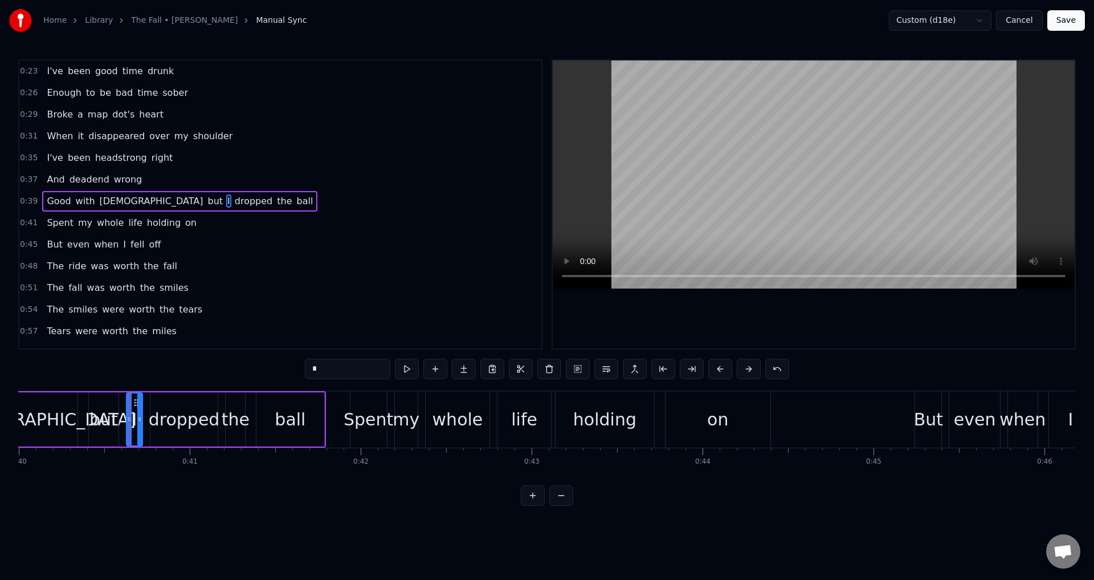
click at [86, 420] on div "Good with God but I dropped the ball" at bounding box center [110, 419] width 430 height 56
click at [88, 420] on div "Good with God but I dropped the ball" at bounding box center [110, 419] width 430 height 56
click at [121, 424] on div "Good with God but I dropped the ball" at bounding box center [110, 419] width 430 height 56
click at [131, 425] on div "I" at bounding box center [135, 419] width 16 height 54
drag, startPoint x: 130, startPoint y: 421, endPoint x: 123, endPoint y: 419, distance: 7.8
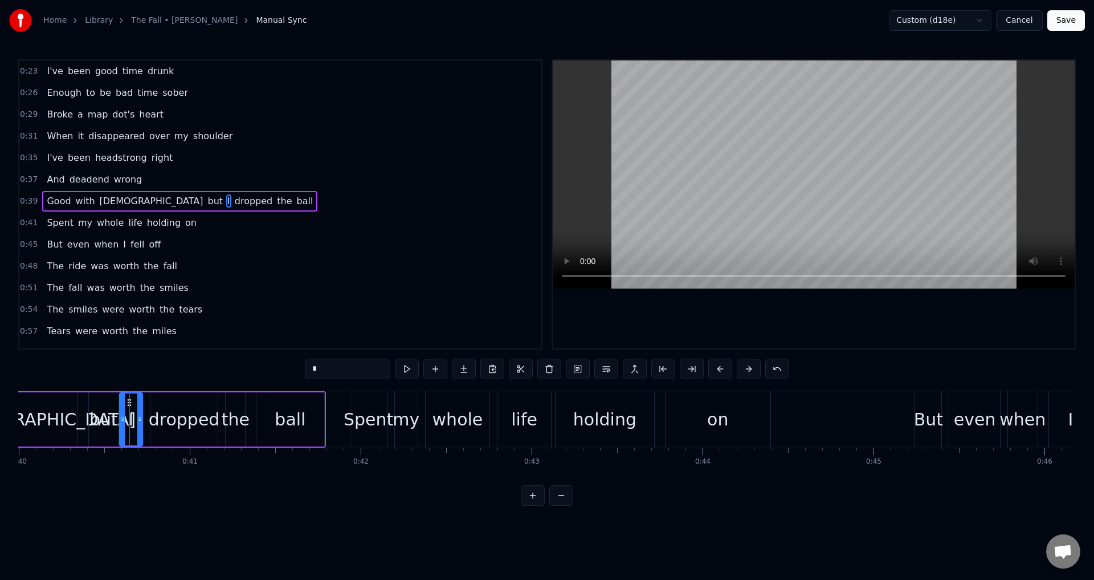
click at [123, 419] on icon at bounding box center [122, 418] width 5 height 9
click at [153, 423] on div "dropped" at bounding box center [184, 419] width 71 height 26
click at [147, 422] on icon at bounding box center [148, 418] width 5 height 9
click at [233, 433] on div "the" at bounding box center [235, 419] width 19 height 54
drag, startPoint x: 227, startPoint y: 429, endPoint x: 221, endPoint y: 426, distance: 6.7
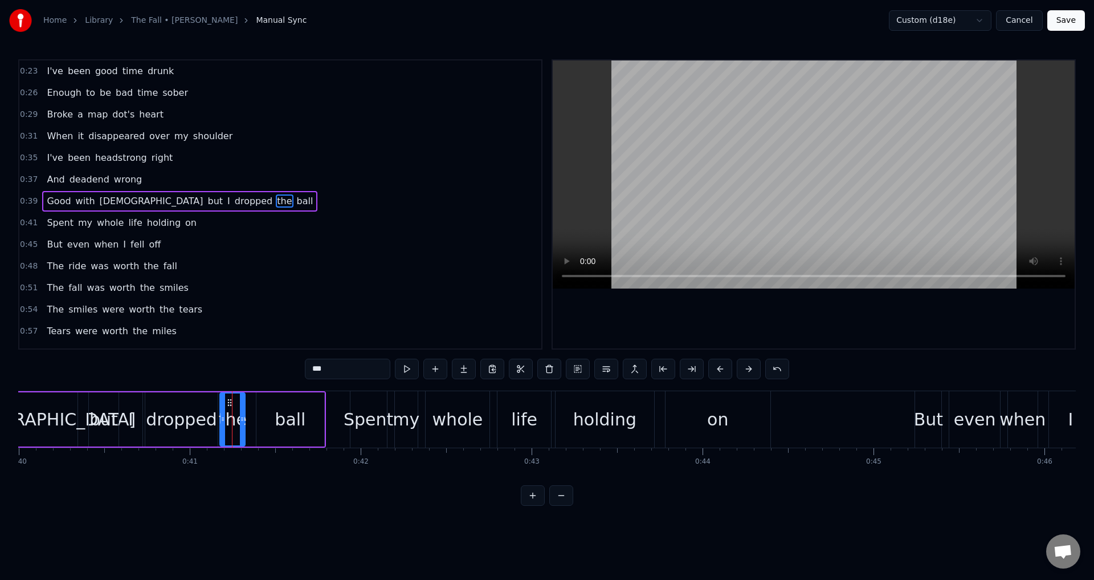
click at [221, 426] on div at bounding box center [223, 419] width 5 height 52
click at [264, 428] on div "ball" at bounding box center [290, 419] width 67 height 54
type input "****"
click at [251, 424] on div at bounding box center [251, 419] width 5 height 52
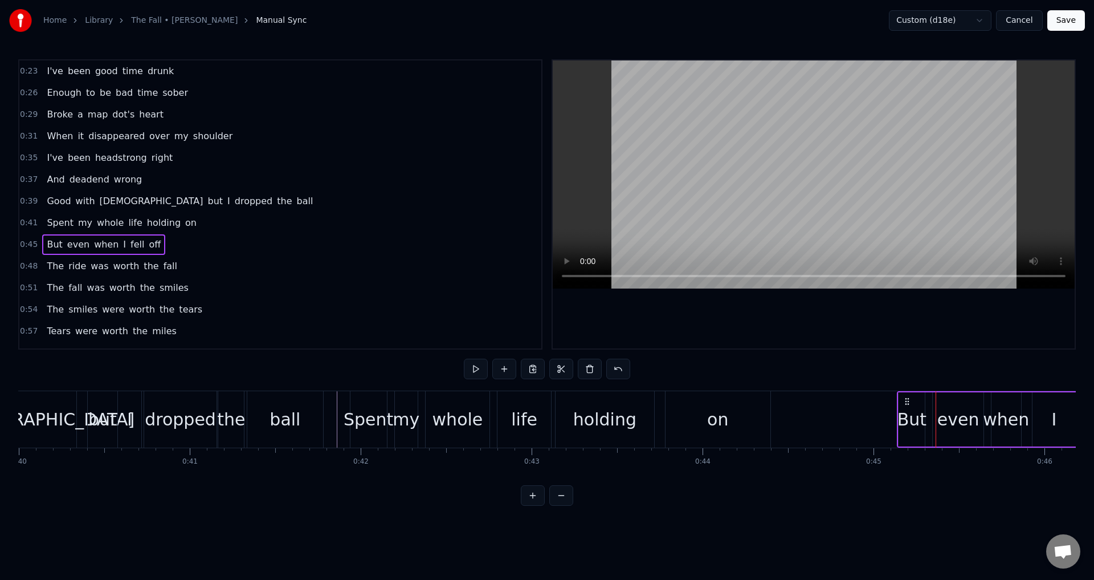
drag, startPoint x: 926, startPoint y: 398, endPoint x: 909, endPoint y: 400, distance: 17.8
click at [909, 400] on icon at bounding box center [907, 401] width 9 height 9
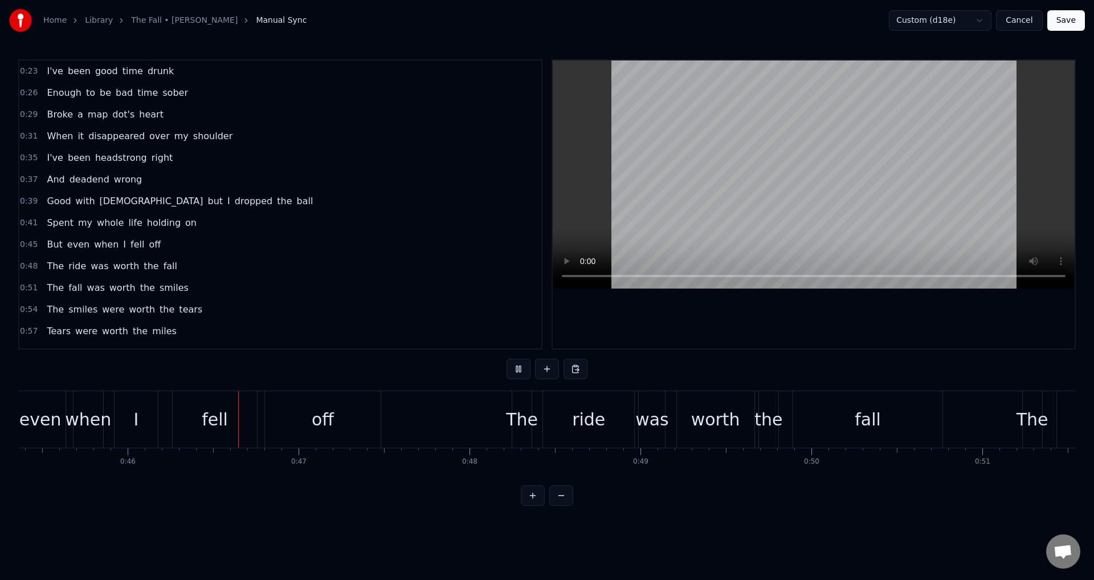
scroll to position [0, 7798]
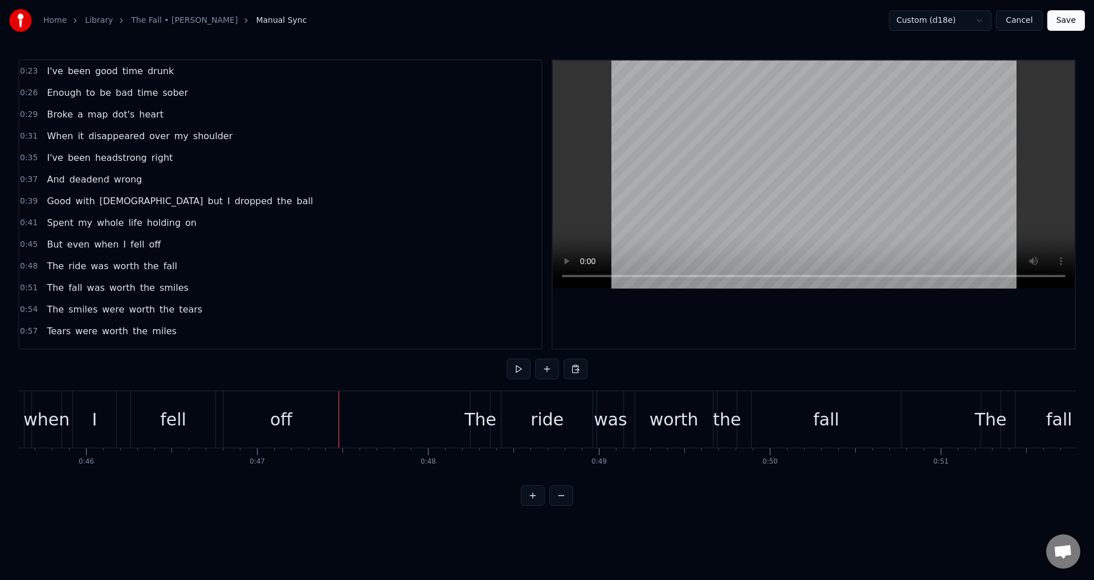
click at [105, 425] on div "I" at bounding box center [94, 419] width 43 height 56
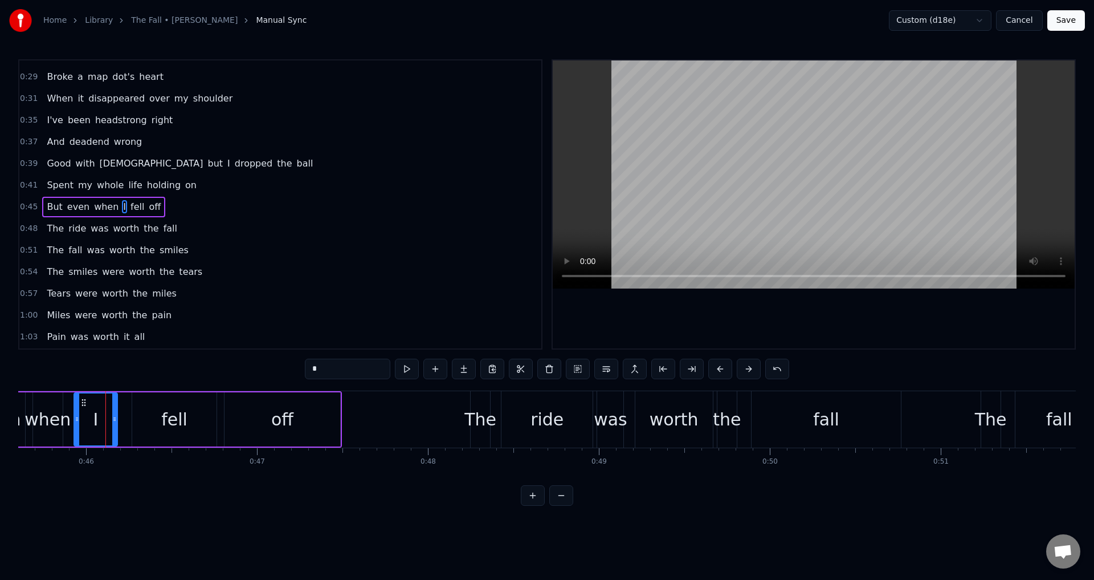
scroll to position [40, 0]
click at [131, 421] on div "But even when I fell off" at bounding box center [139, 419] width 403 height 56
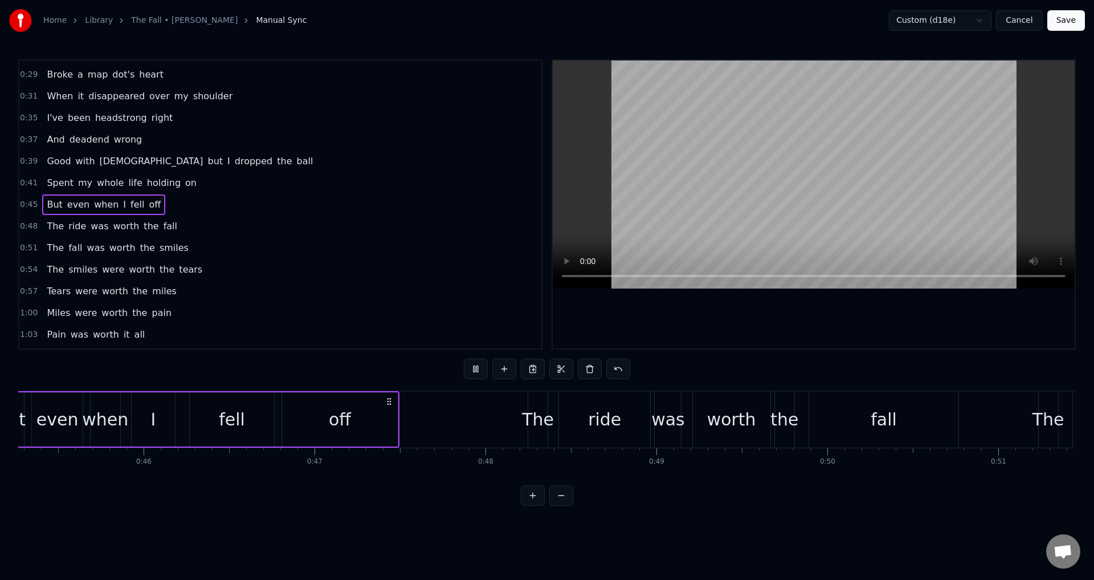
scroll to position [0, 7661]
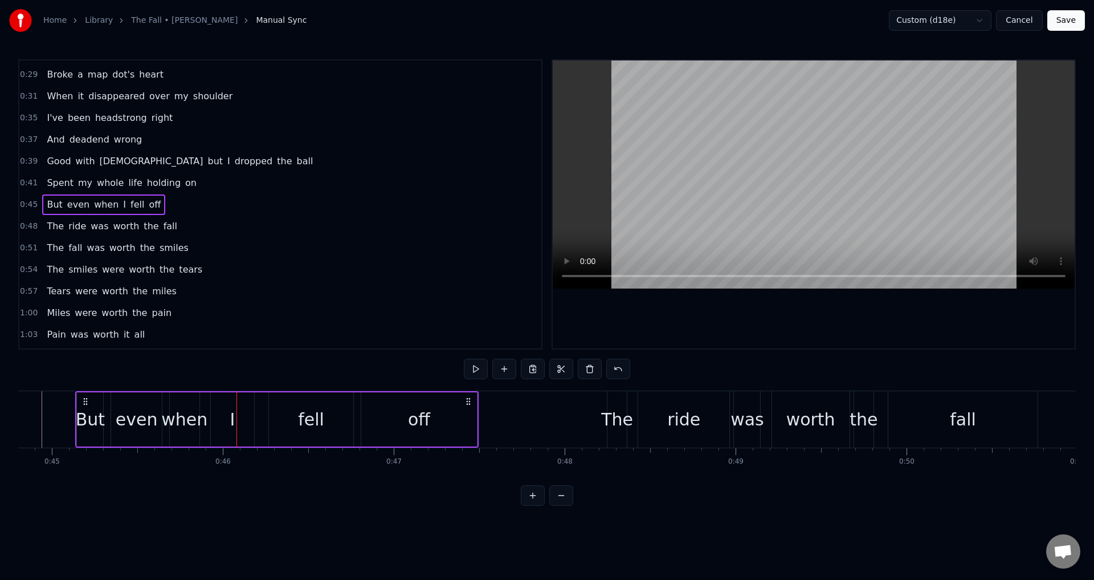
click at [203, 419] on div "when" at bounding box center [184, 419] width 46 height 26
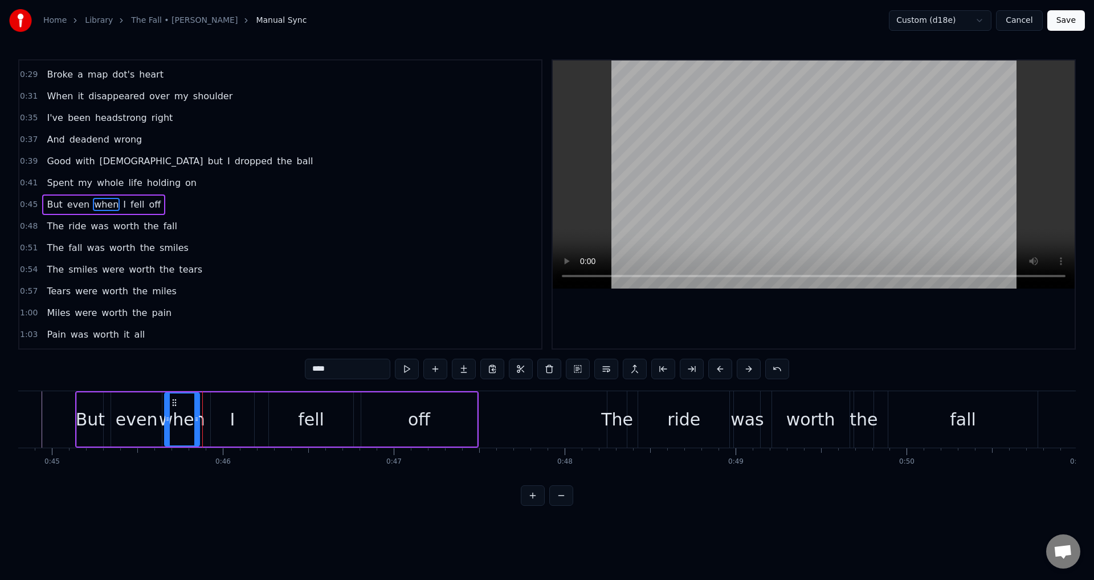
click at [168, 412] on div at bounding box center [167, 419] width 5 height 52
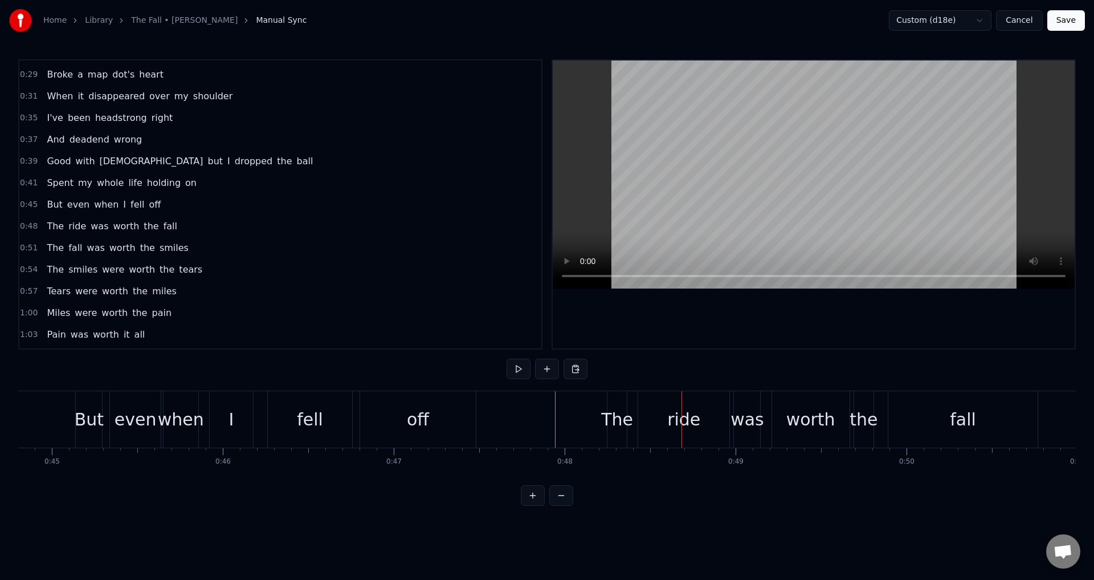
click at [634, 420] on div "The ride was worth the fall" at bounding box center [824, 419] width 434 height 56
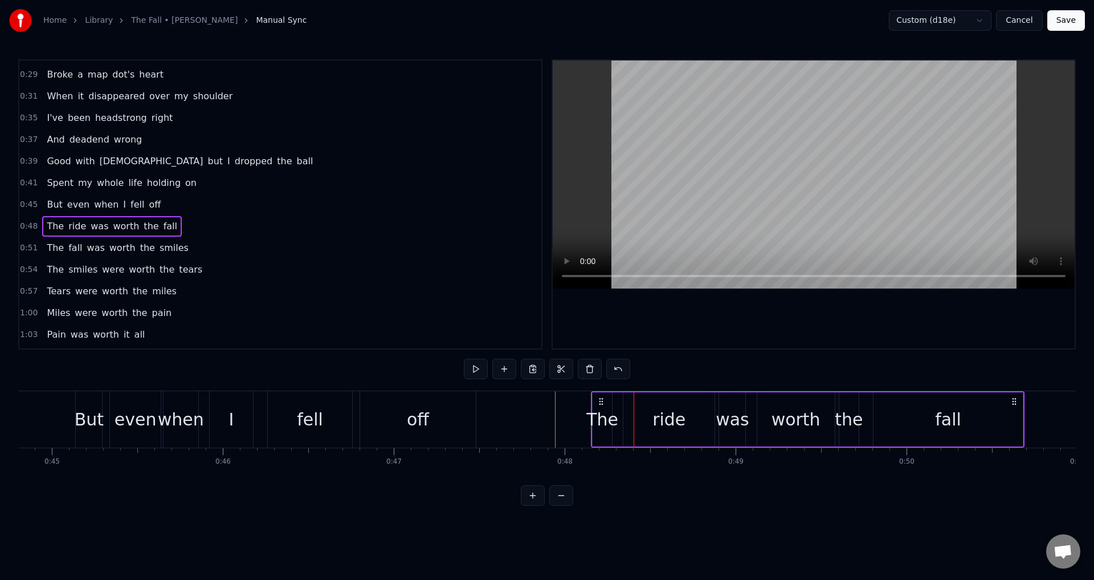
drag, startPoint x: 614, startPoint y: 399, endPoint x: 598, endPoint y: 397, distance: 16.6
click at [598, 397] on icon at bounding box center [601, 401] width 9 height 9
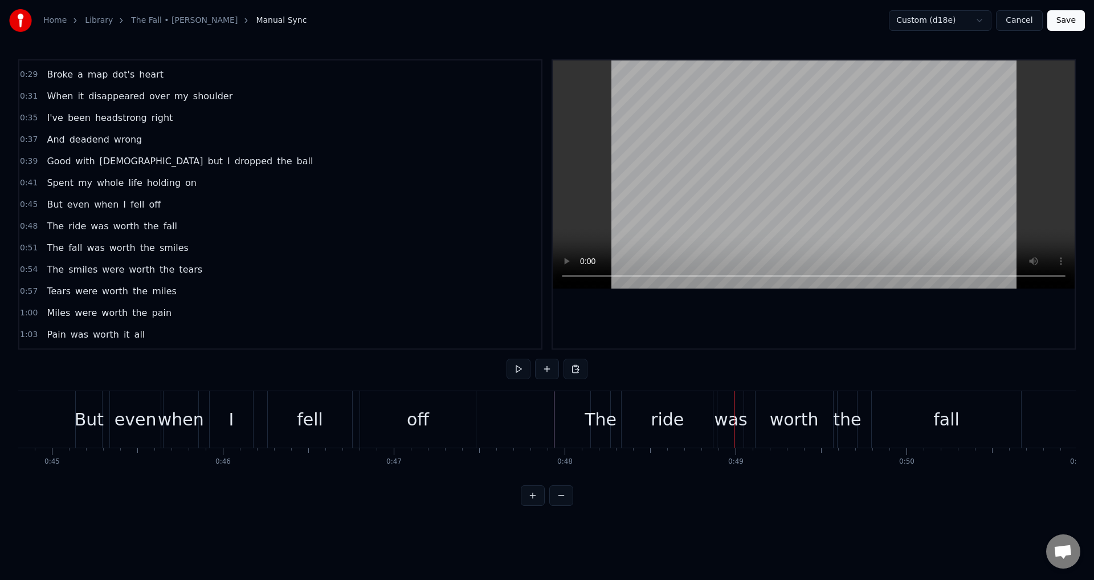
click at [600, 421] on div "The" at bounding box center [601, 419] width 32 height 26
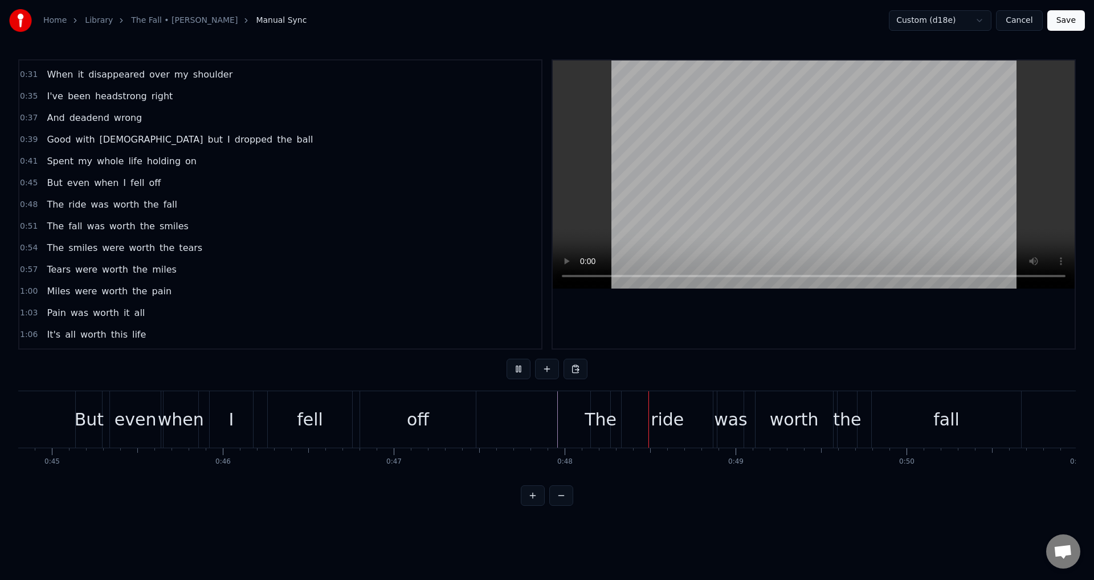
click at [620, 414] on div "The ride was worth the fall" at bounding box center [808, 419] width 434 height 56
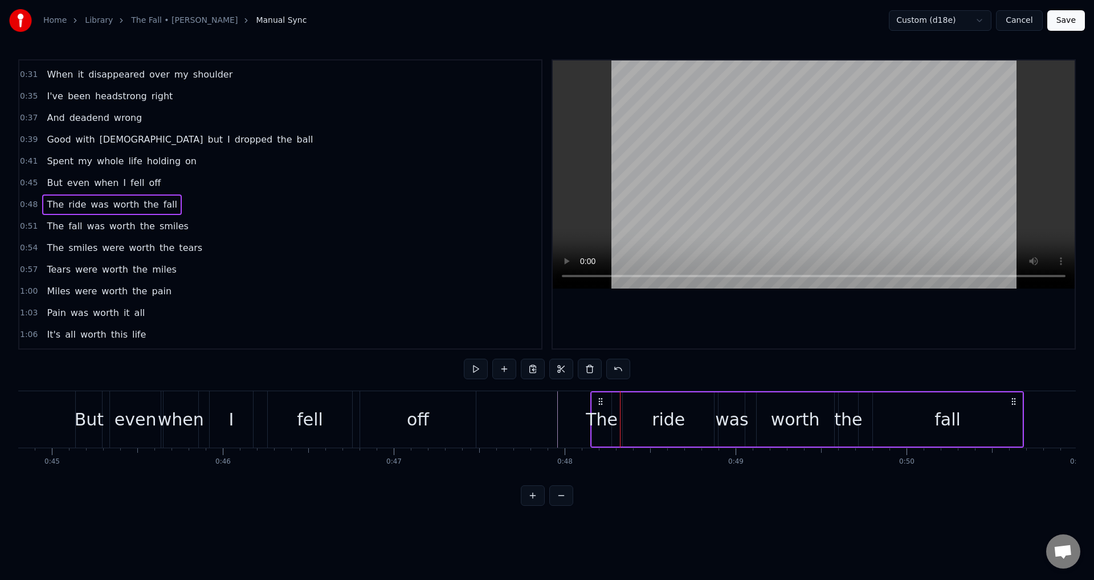
click at [634, 416] on div "ride" at bounding box center [668, 419] width 91 height 54
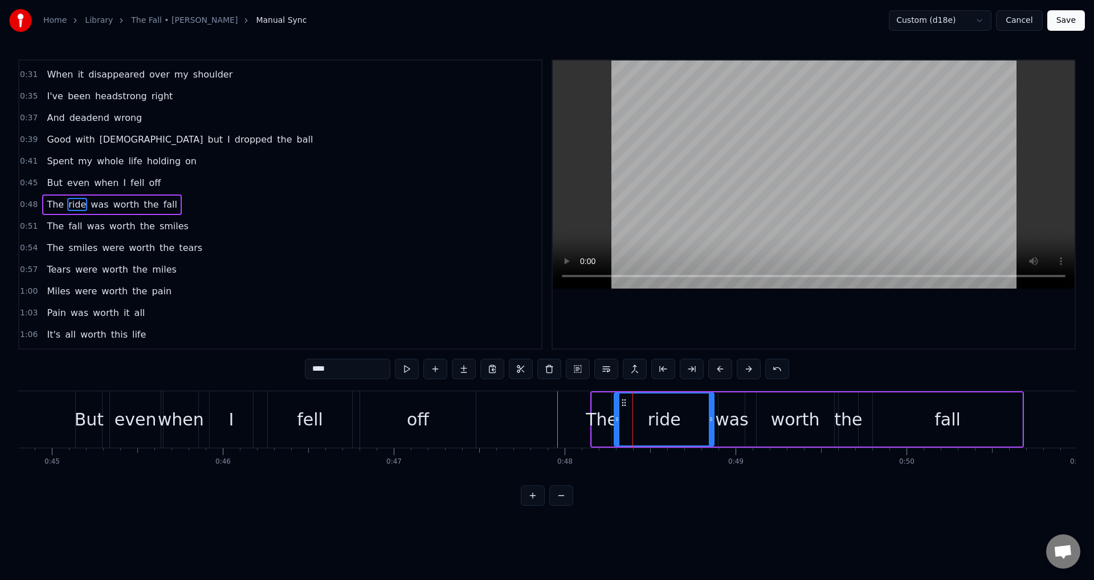
drag, startPoint x: 624, startPoint y: 417, endPoint x: 614, endPoint y: 414, distance: 10.1
click at [615, 414] on icon at bounding box center [617, 418] width 5 height 9
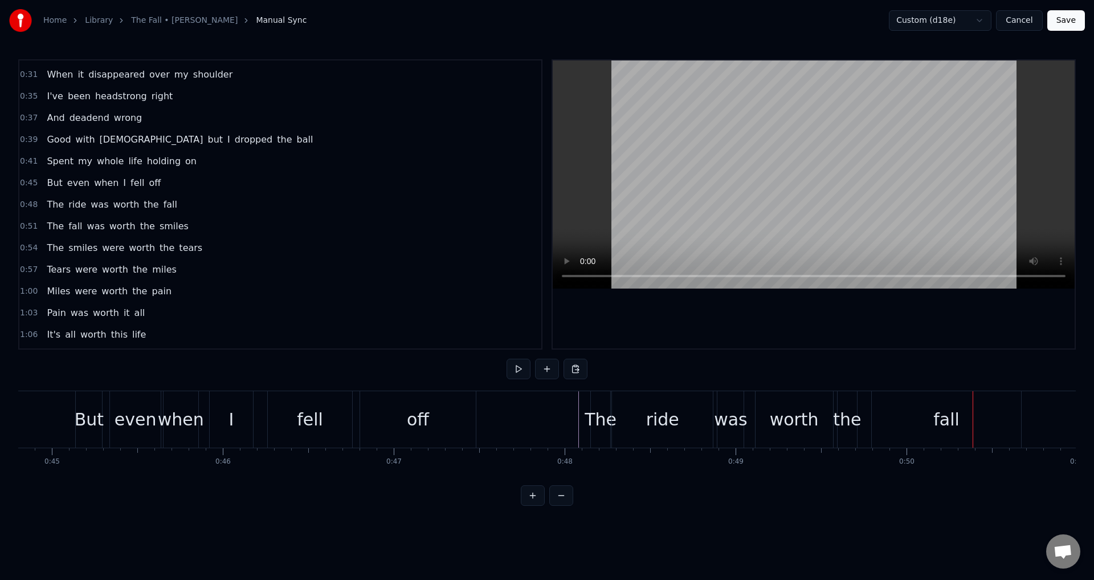
click at [873, 421] on div "fall" at bounding box center [946, 419] width 149 height 56
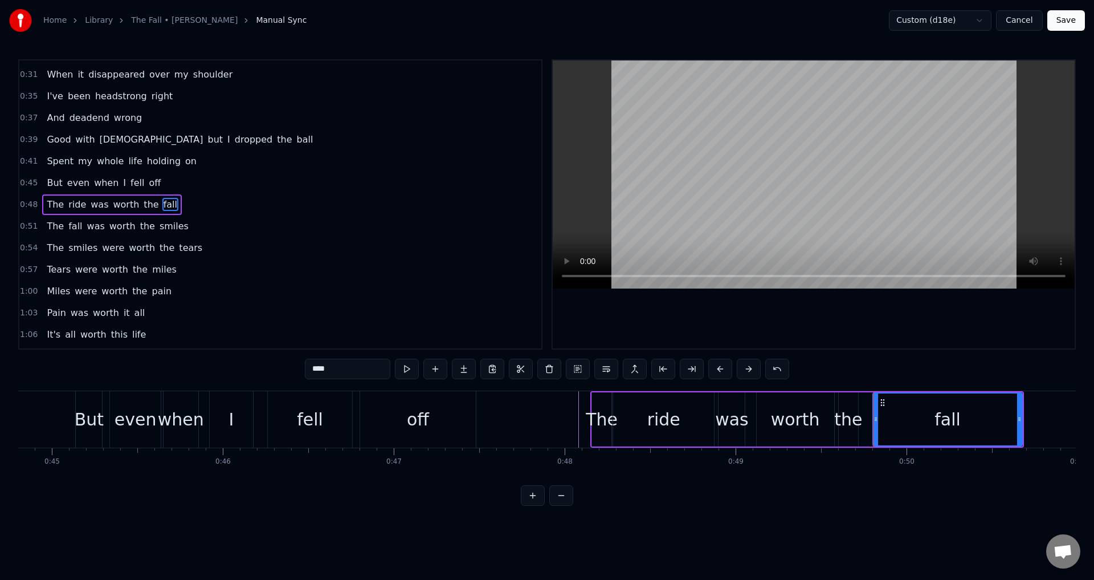
click at [841, 416] on div "the" at bounding box center [848, 419] width 28 height 26
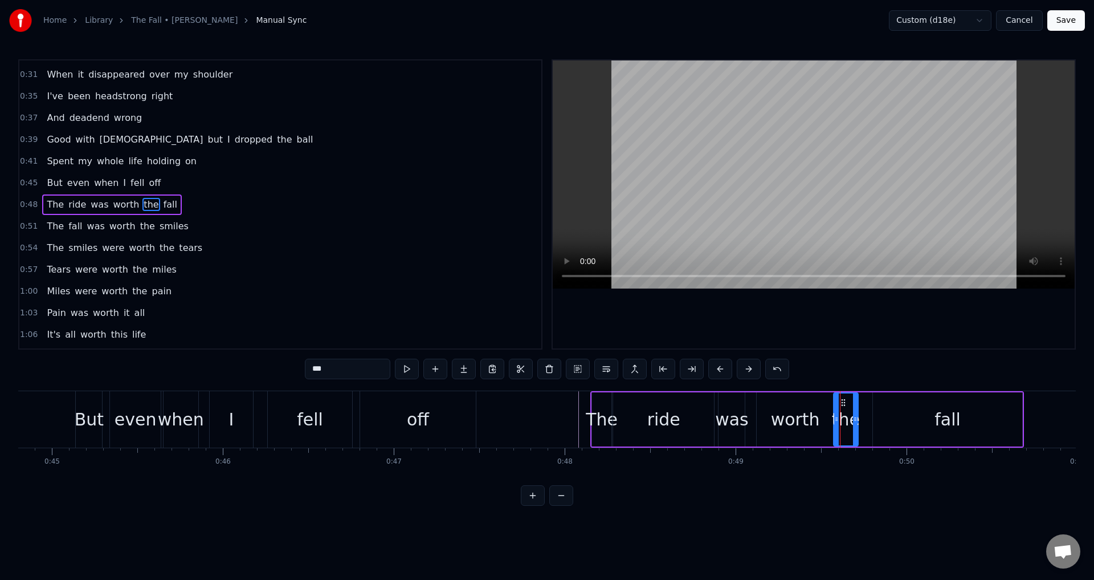
click at [834, 413] on div at bounding box center [836, 419] width 5 height 52
click at [902, 413] on div "fall" at bounding box center [947, 419] width 149 height 54
type input "****"
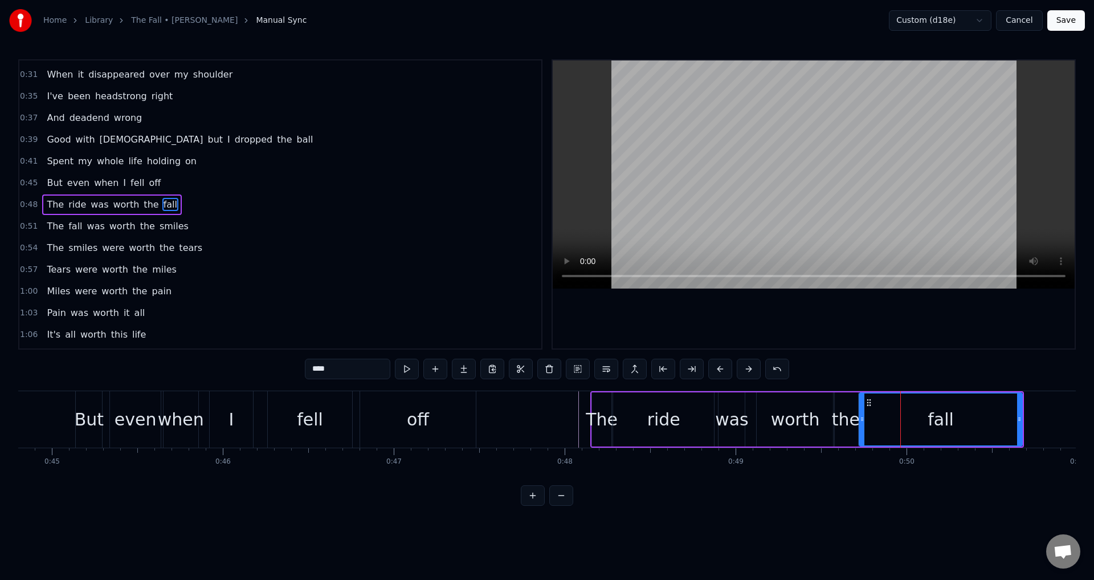
drag, startPoint x: 875, startPoint y: 414, endPoint x: 861, endPoint y: 414, distance: 13.7
click at [861, 414] on div at bounding box center [862, 419] width 5 height 52
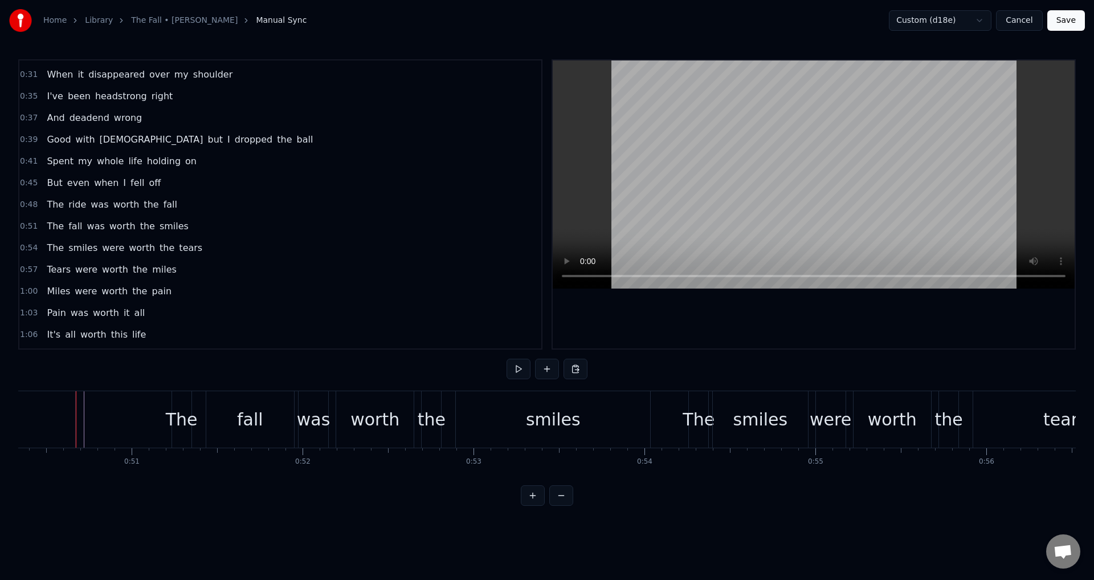
scroll to position [0, 8608]
click at [434, 418] on div "the" at bounding box center [431, 419] width 28 height 26
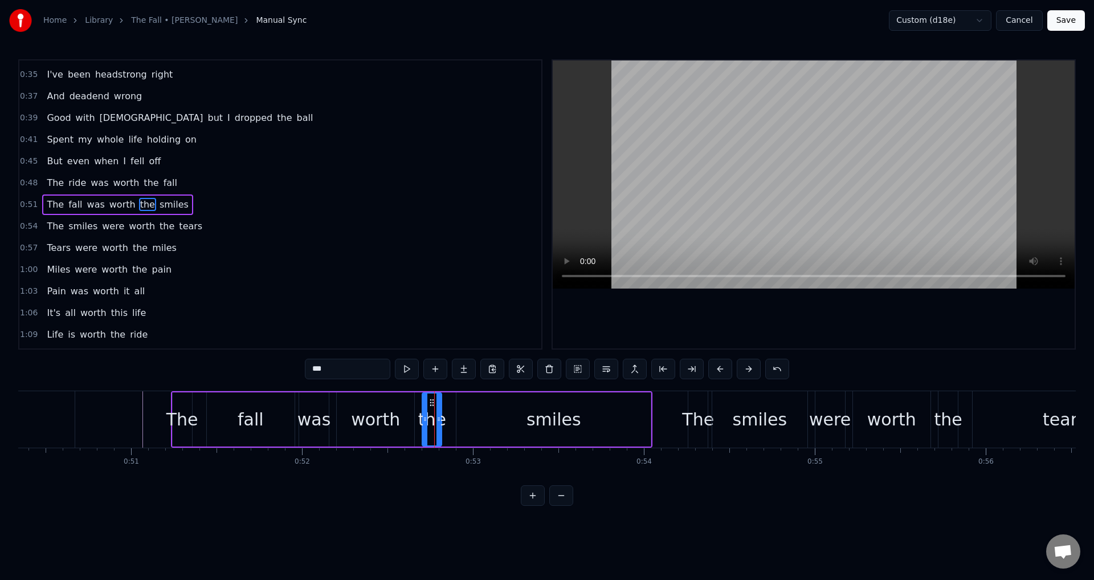
click at [422, 414] on div "the" at bounding box center [432, 419] width 28 height 26
drag, startPoint x: 425, startPoint y: 416, endPoint x: 418, endPoint y: 414, distance: 7.1
click at [418, 414] on div at bounding box center [418, 419] width 5 height 52
click at [448, 420] on div "The fall was worth the smiles" at bounding box center [412, 419] width 482 height 56
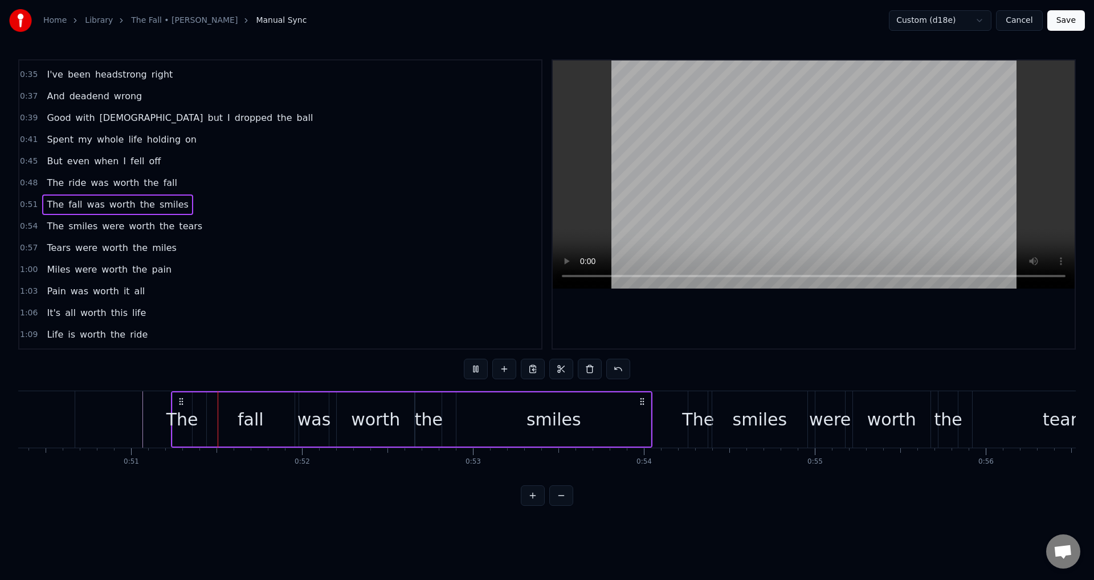
click at [464, 420] on div "smiles" at bounding box center [554, 419] width 194 height 54
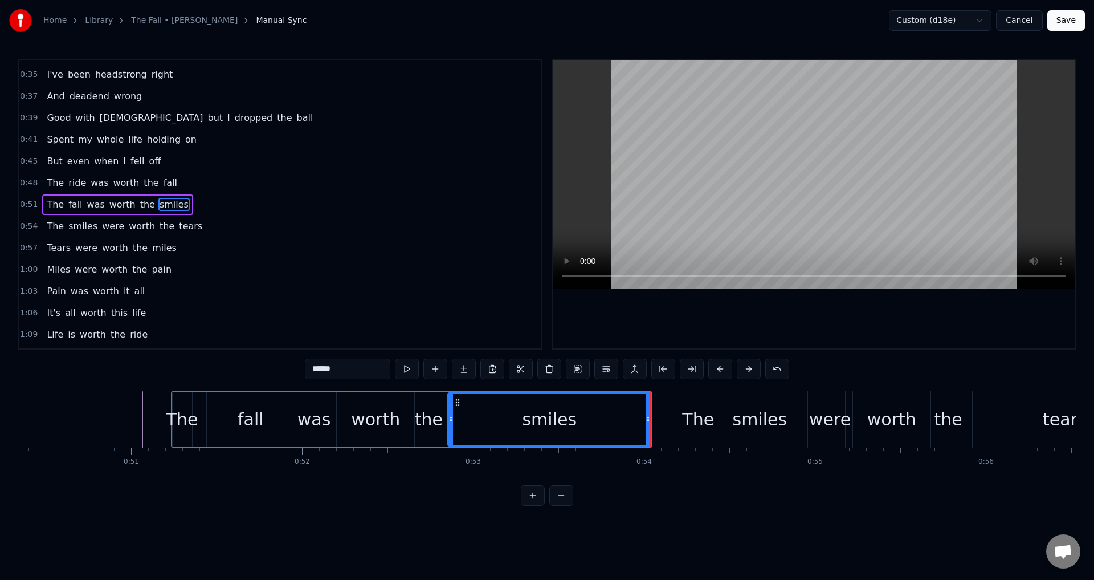
drag, startPoint x: 461, startPoint y: 423, endPoint x: 451, endPoint y: 420, distance: 9.7
click at [451, 420] on icon at bounding box center [451, 418] width 5 height 9
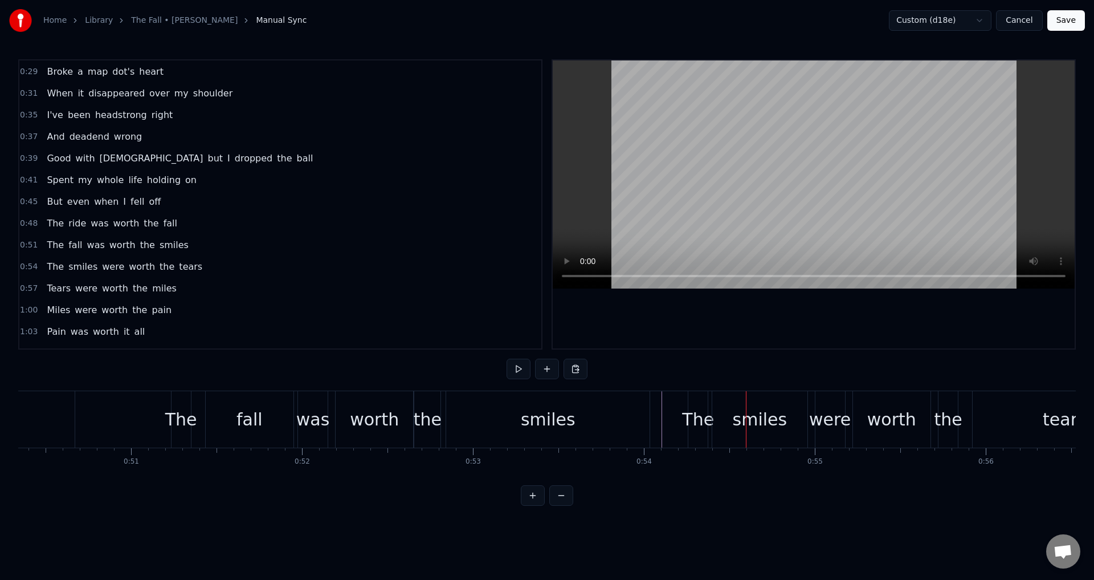
scroll to position [0, 0]
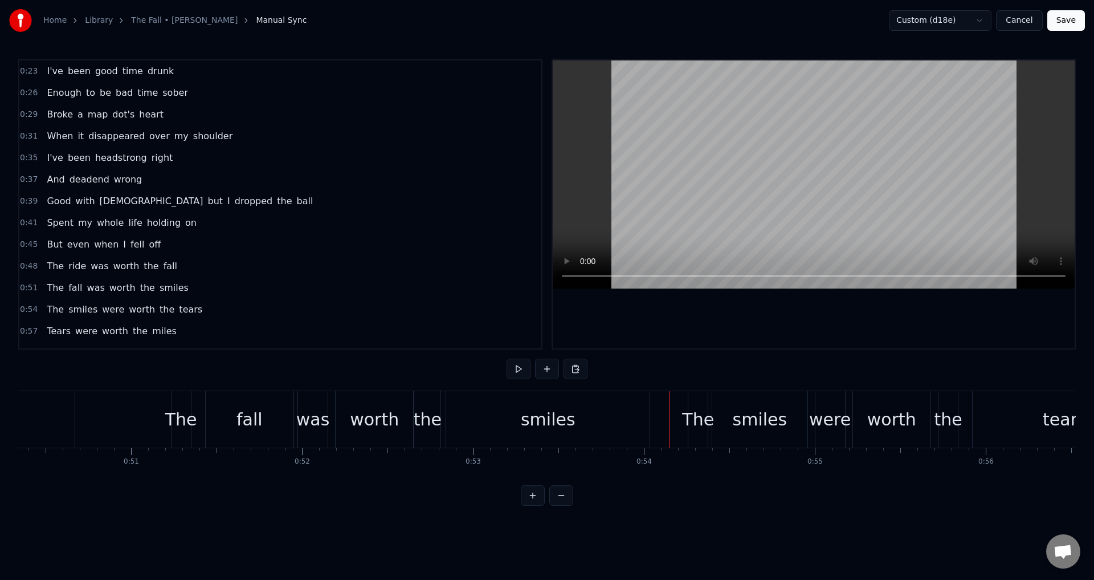
click at [705, 421] on div "The" at bounding box center [698, 419] width 32 height 26
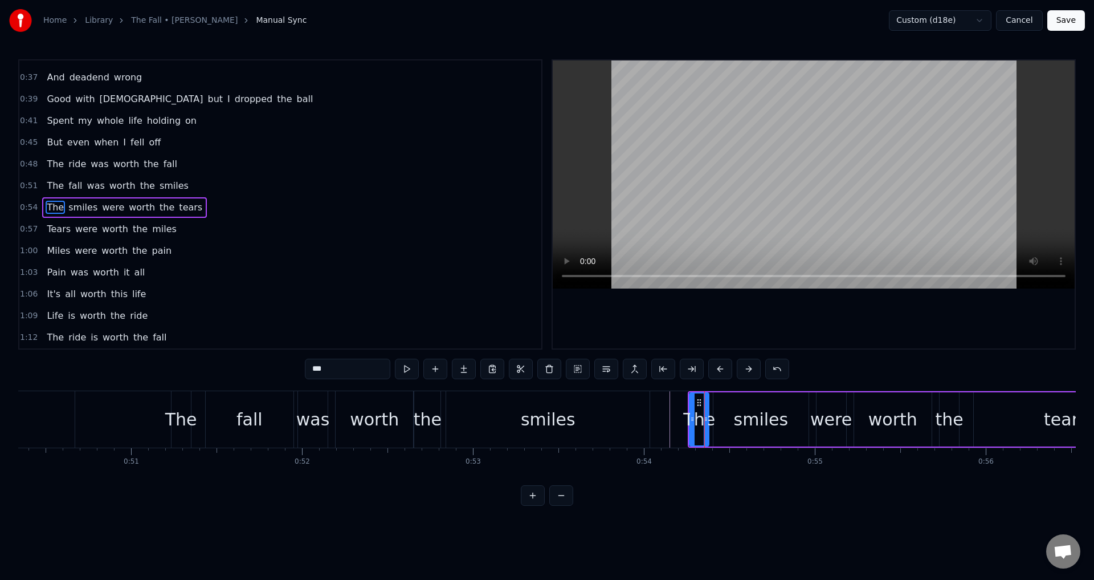
scroll to position [105, 0]
click at [1077, 26] on button "Save" at bounding box center [1067, 20] width 38 height 21
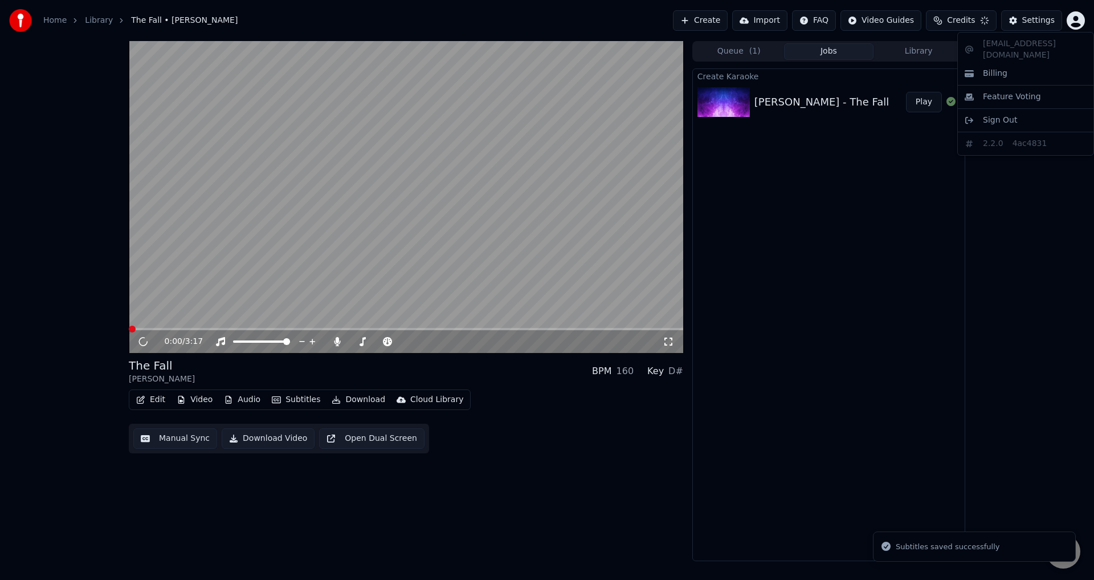
click at [1080, 21] on html "Home Library The Fall • [PERSON_NAME] Create Import FAQ Video Guides Credits Se…" at bounding box center [547, 290] width 1094 height 580
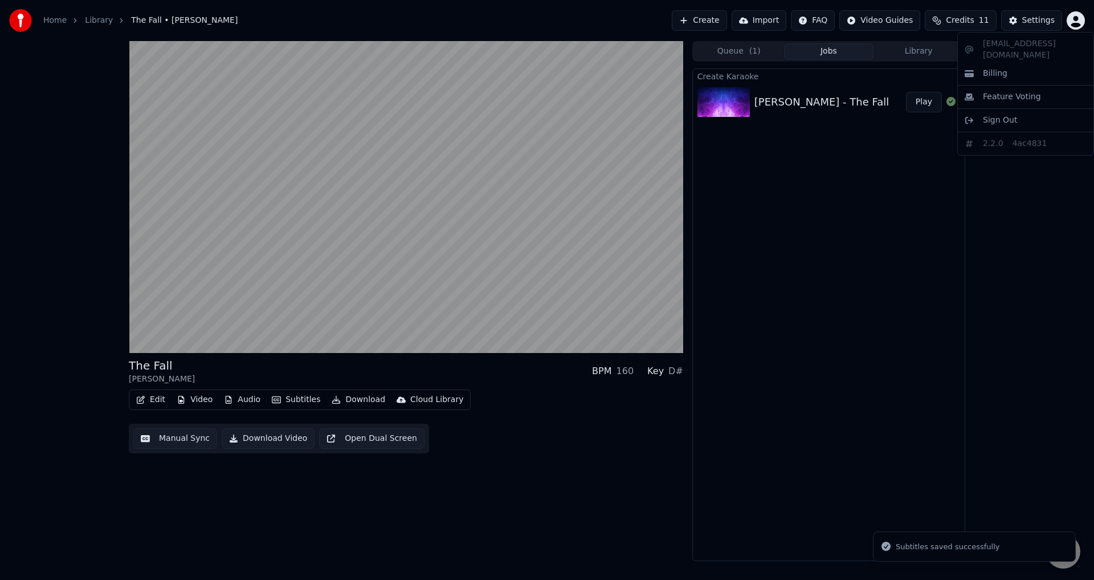
click at [882, 233] on html "Home Library The Fall • [PERSON_NAME] Create Import FAQ Video Guides Credits 11…" at bounding box center [547, 290] width 1094 height 580
click at [160, 440] on button "Manual Sync" at bounding box center [175, 438] width 84 height 21
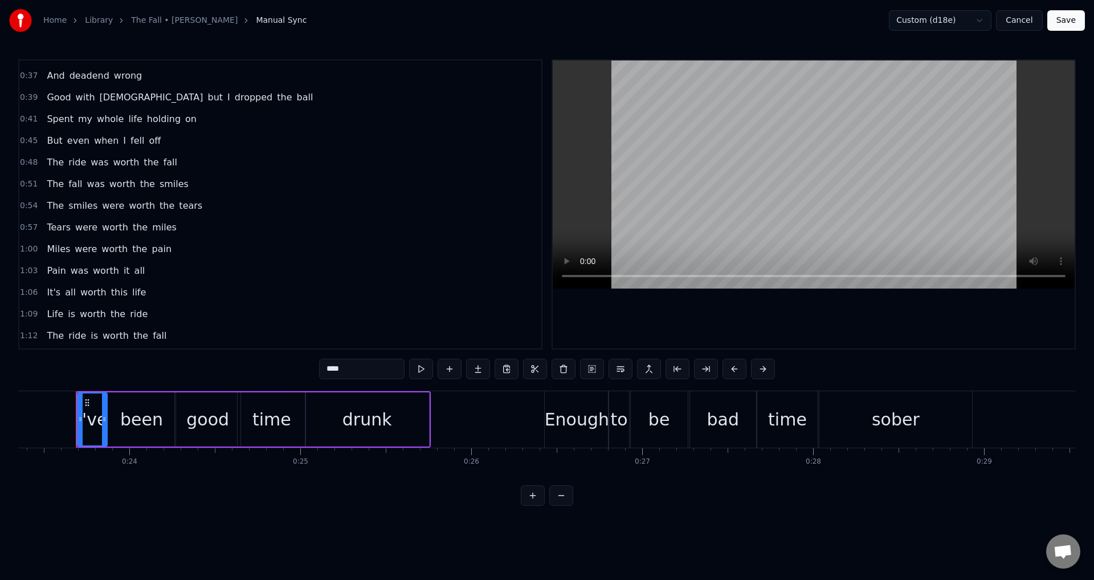
scroll to position [114, 0]
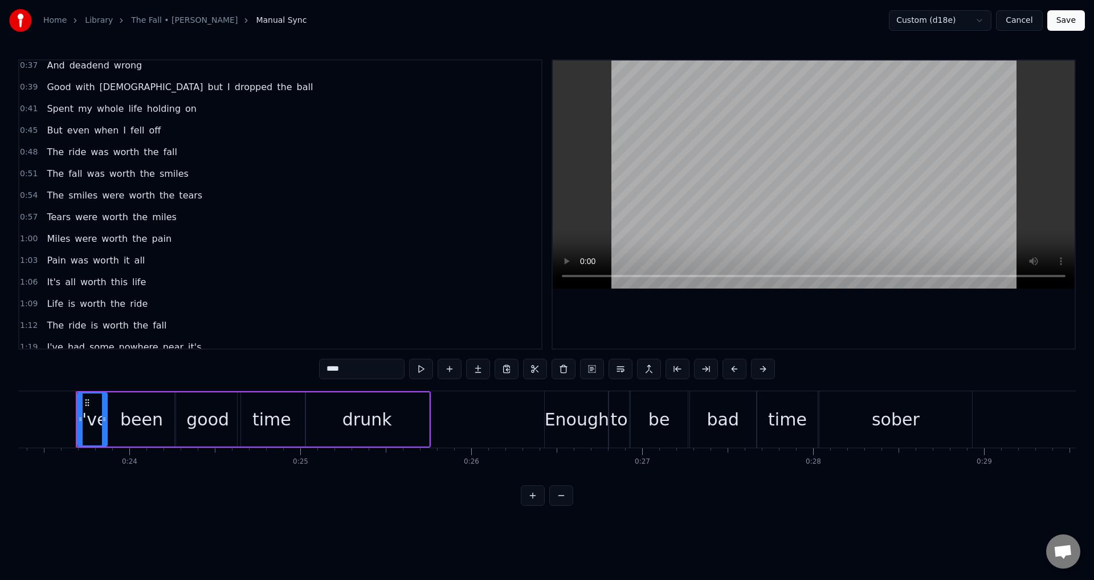
click at [22, 190] on span "0:54" at bounding box center [29, 195] width 18 height 11
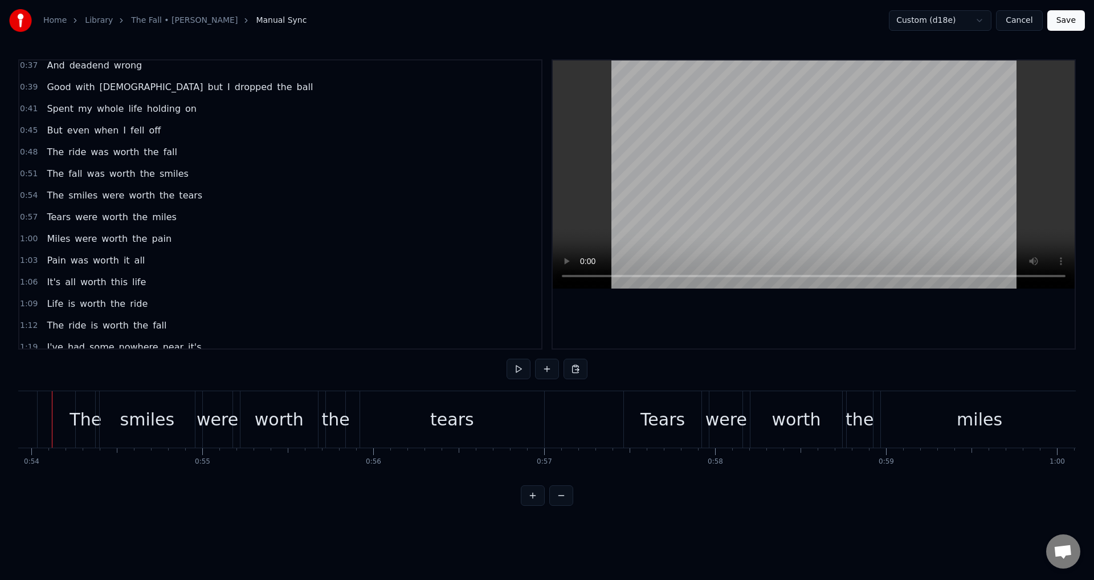
scroll to position [0, 9198]
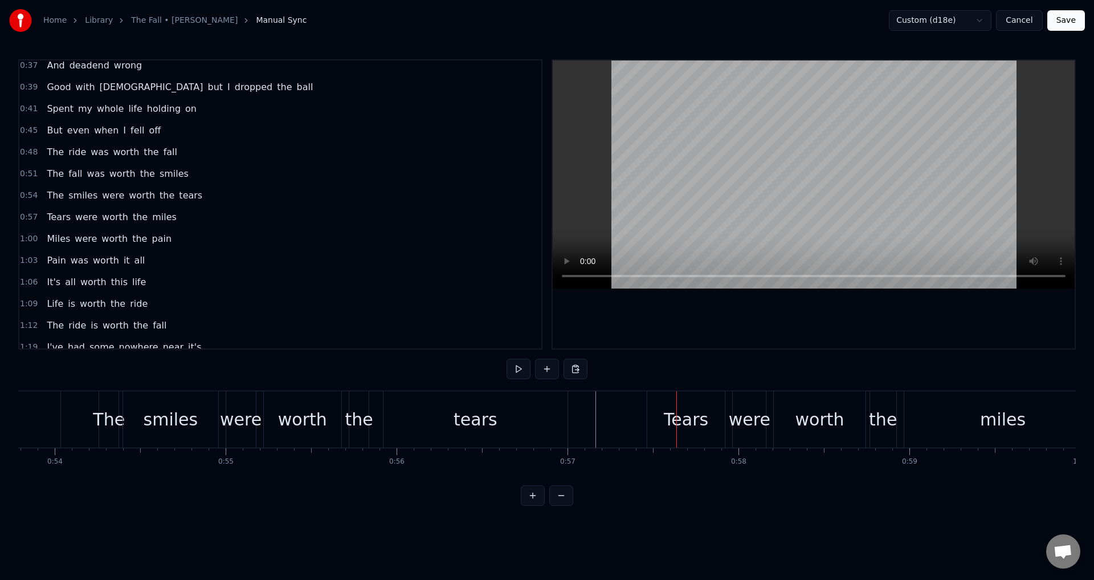
click at [729, 418] on div "Tears were worth the miles" at bounding box center [876, 419] width 458 height 56
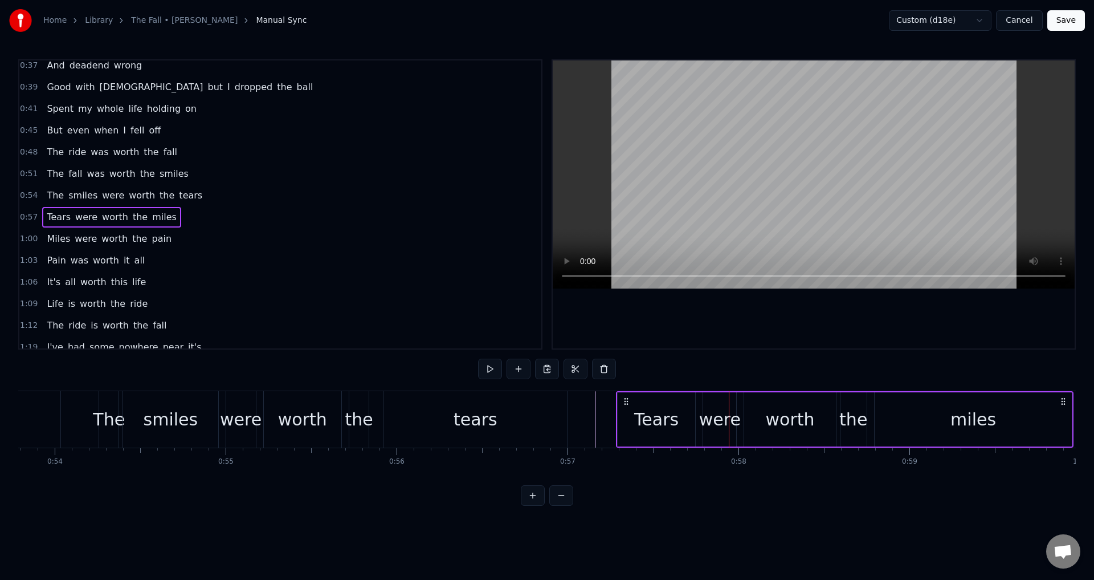
drag, startPoint x: 650, startPoint y: 398, endPoint x: 626, endPoint y: 403, distance: 25.0
click at [626, 403] on icon at bounding box center [626, 401] width 9 height 9
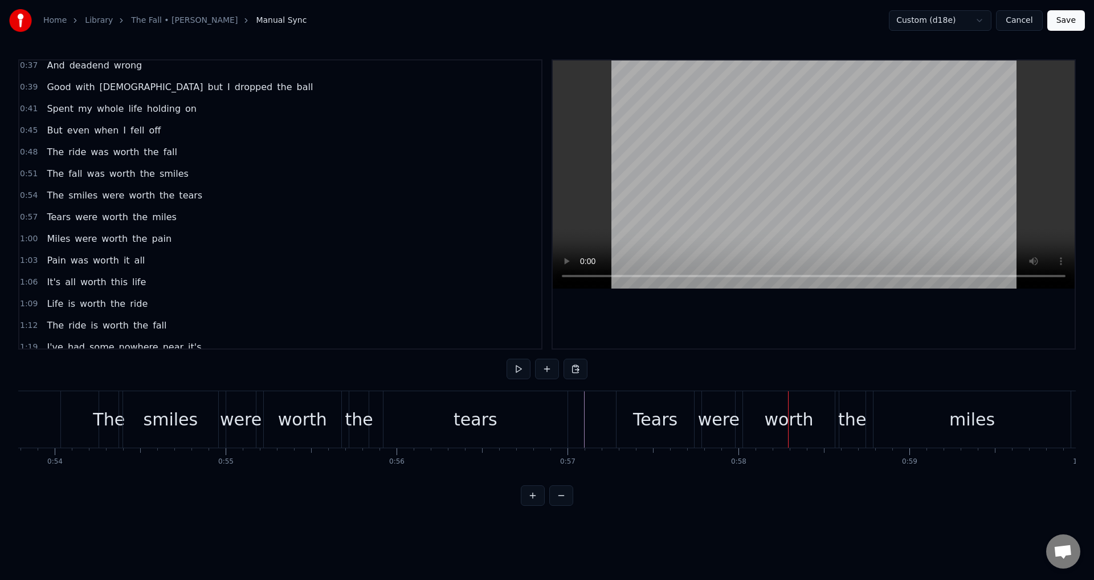
click at [748, 414] on div "worth" at bounding box center [788, 419] width 91 height 56
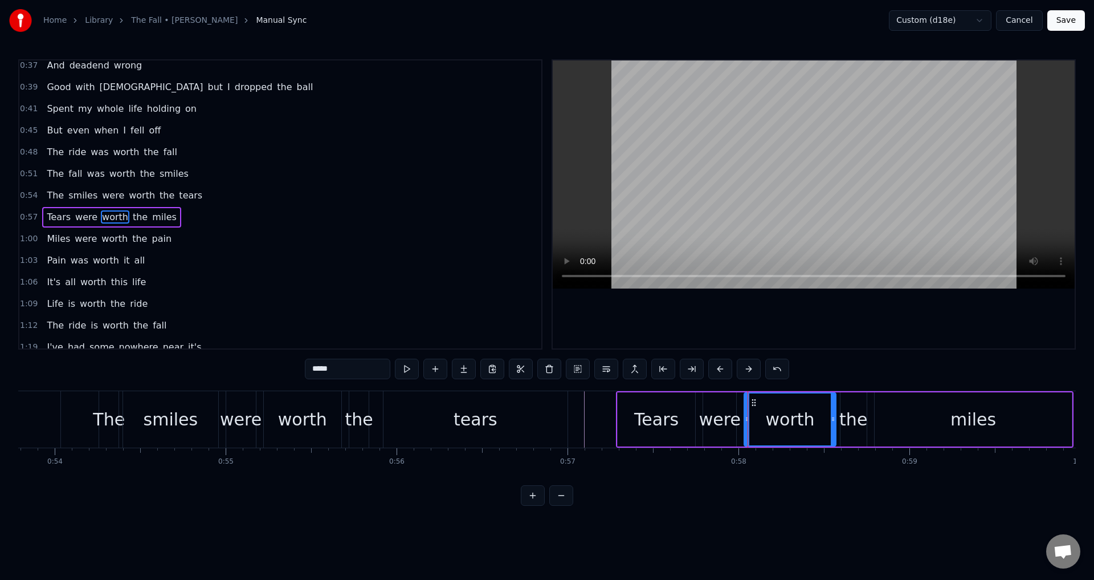
scroll to position [127, 0]
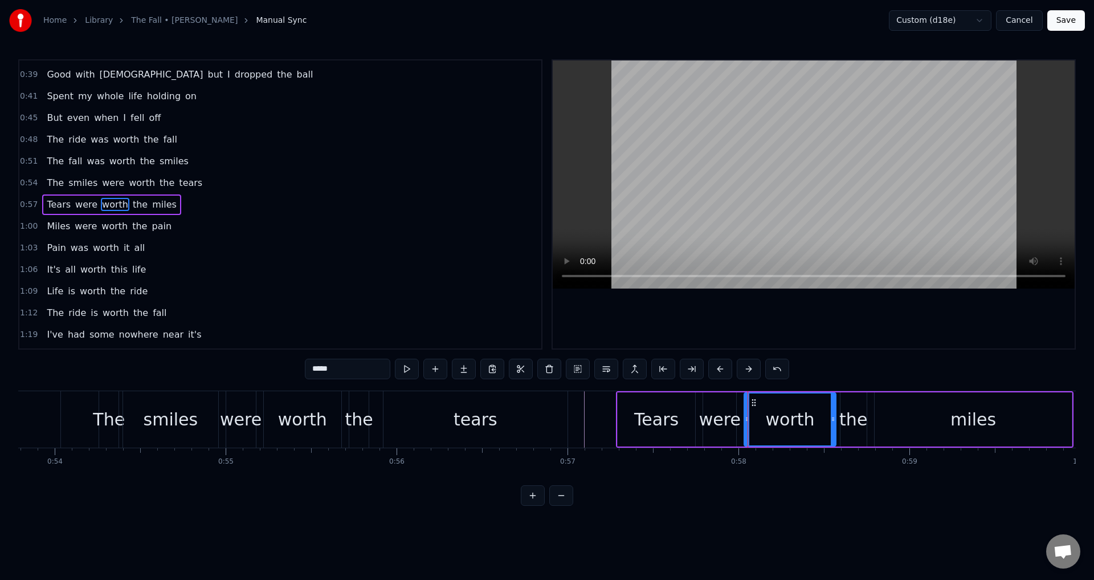
click at [706, 417] on div "were" at bounding box center [720, 419] width 42 height 26
type input "****"
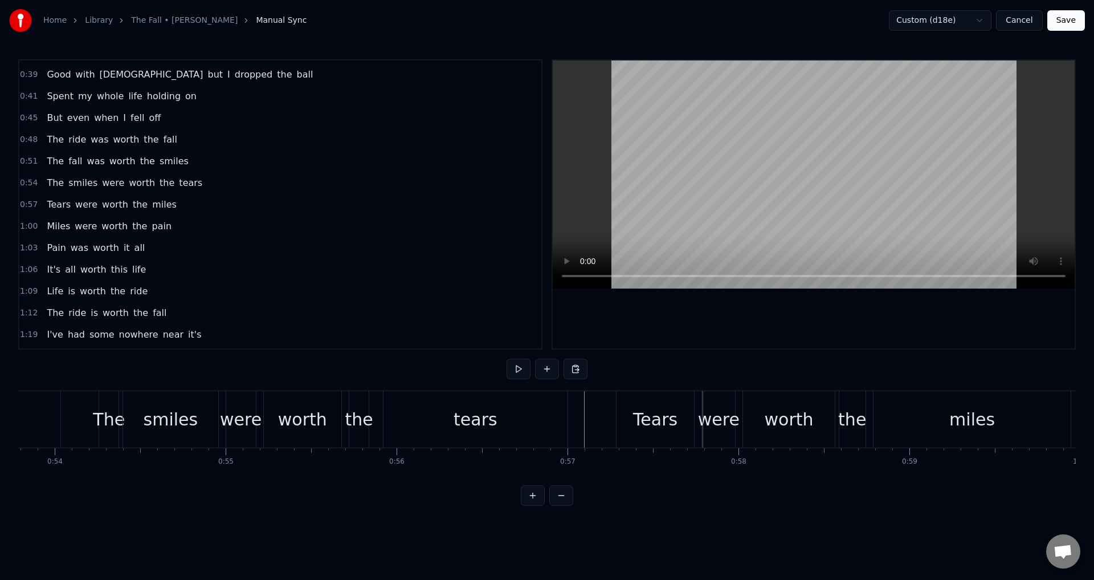
click at [706, 418] on div "were" at bounding box center [719, 419] width 42 height 26
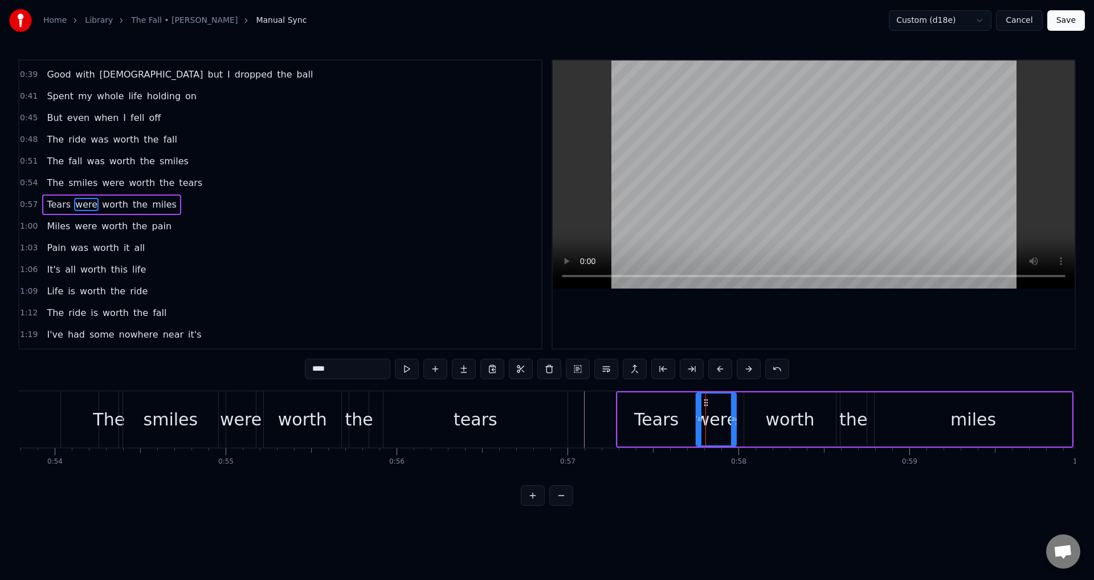
drag, startPoint x: 707, startPoint y: 415, endPoint x: 700, endPoint y: 413, distance: 7.2
click at [700, 413] on div at bounding box center [699, 419] width 5 height 52
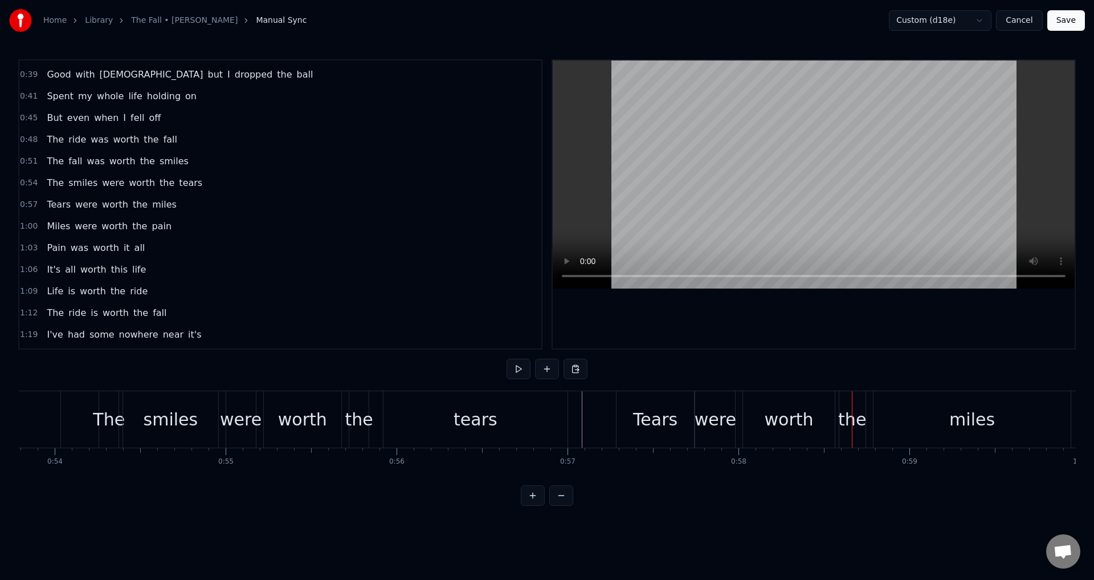
click at [804, 429] on div "worth" at bounding box center [789, 419] width 49 height 26
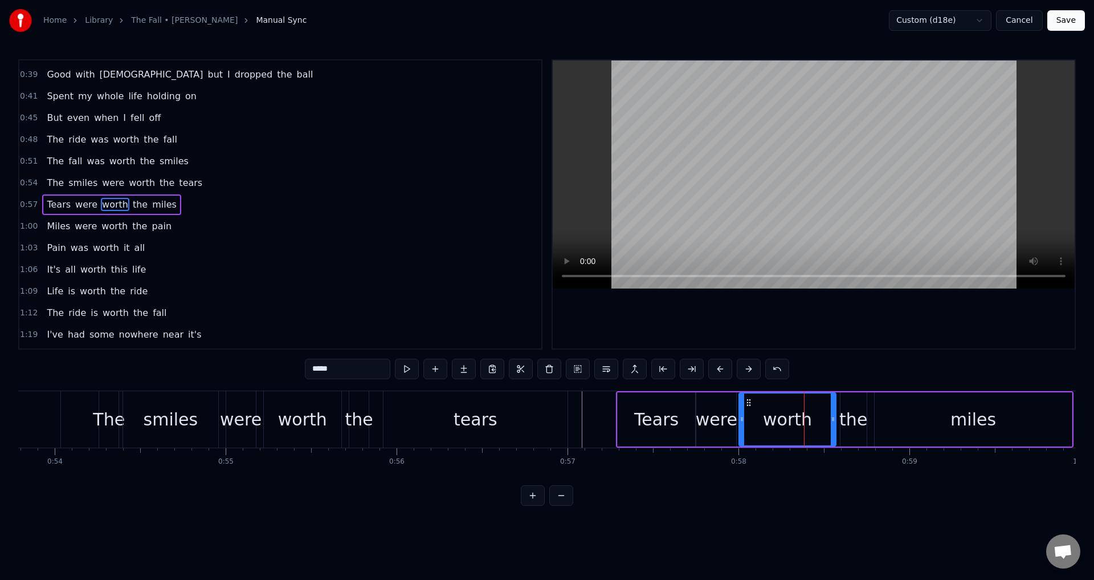
click at [742, 418] on icon at bounding box center [742, 418] width 5 height 9
click at [858, 420] on div "the" at bounding box center [854, 419] width 28 height 26
click at [841, 417] on icon at bounding box center [840, 418] width 5 height 9
click at [882, 417] on div "miles" at bounding box center [974, 419] width 198 height 54
type input "*****"
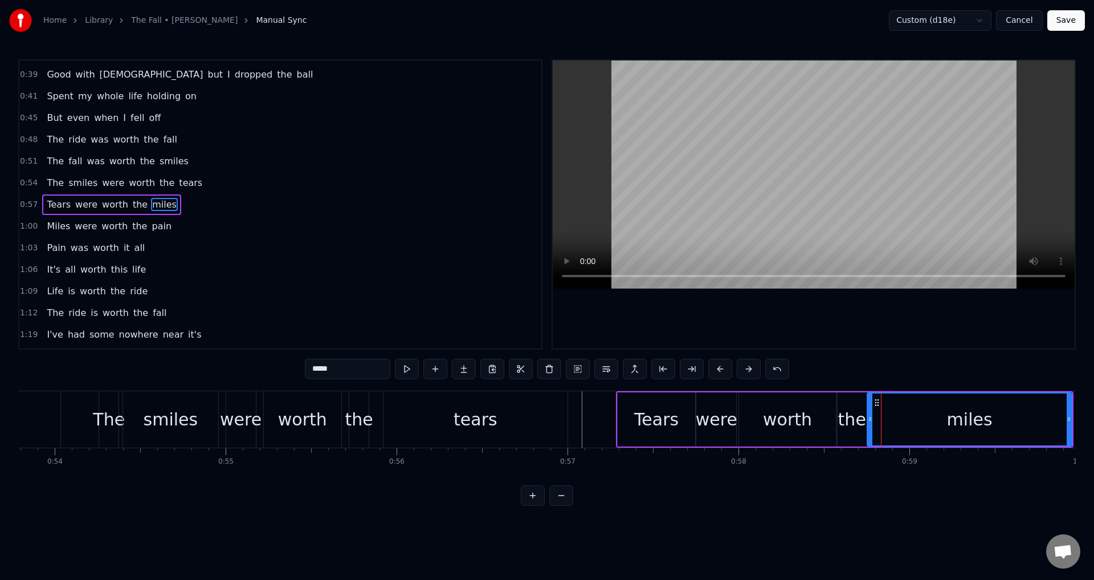
drag, startPoint x: 877, startPoint y: 418, endPoint x: 870, endPoint y: 419, distance: 7.4
click at [870, 419] on icon at bounding box center [870, 418] width 5 height 9
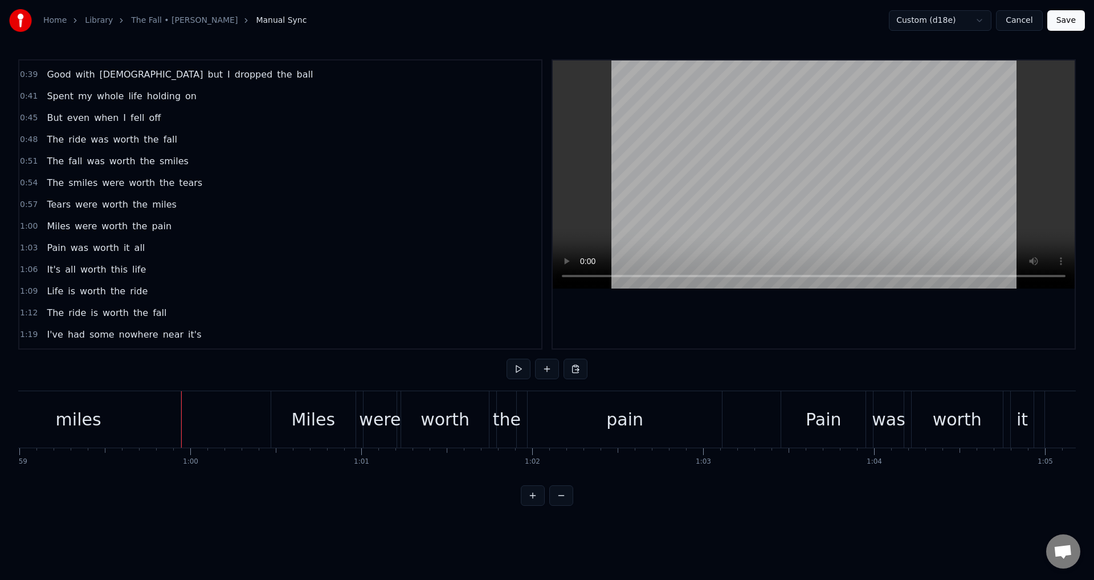
scroll to position [0, 10167]
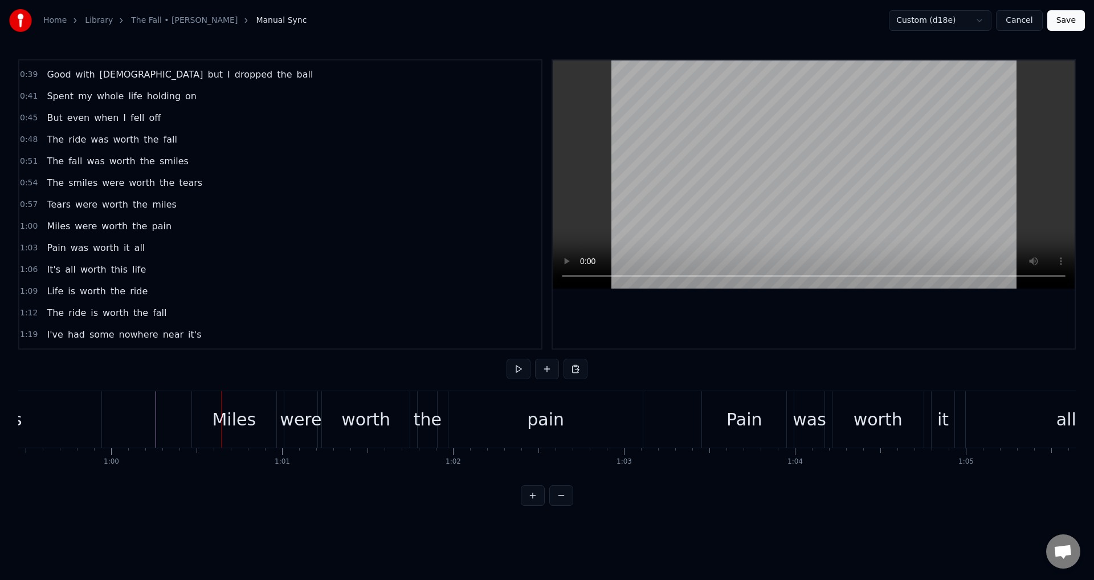
click at [282, 424] on div "Miles were worth the pain" at bounding box center [419, 419] width 454 height 56
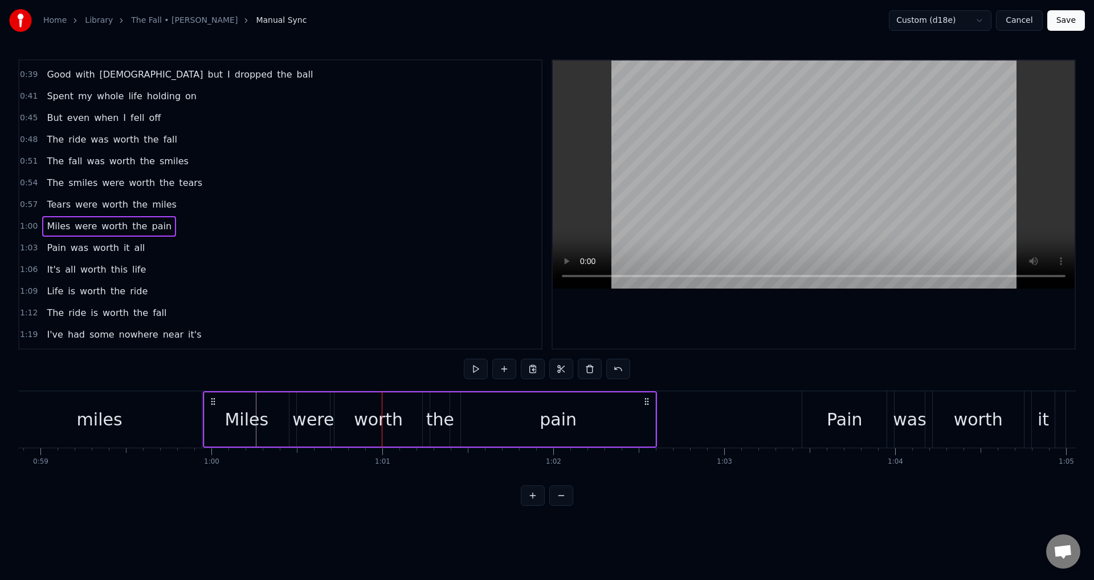
scroll to position [0, 10060]
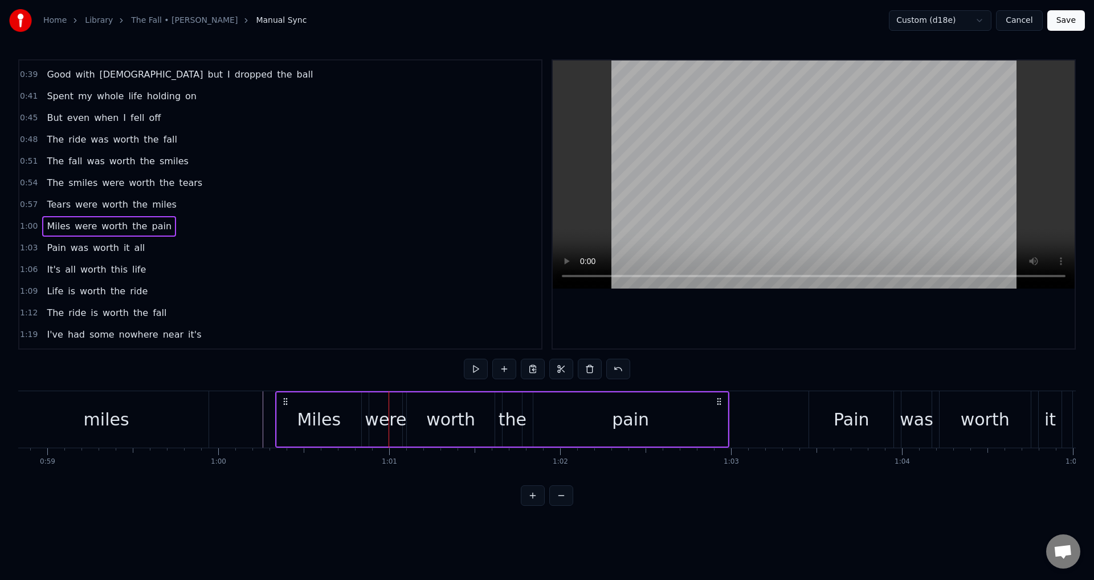
drag, startPoint x: 197, startPoint y: 398, endPoint x: 283, endPoint y: 397, distance: 86.1
click at [283, 397] on icon at bounding box center [285, 401] width 9 height 9
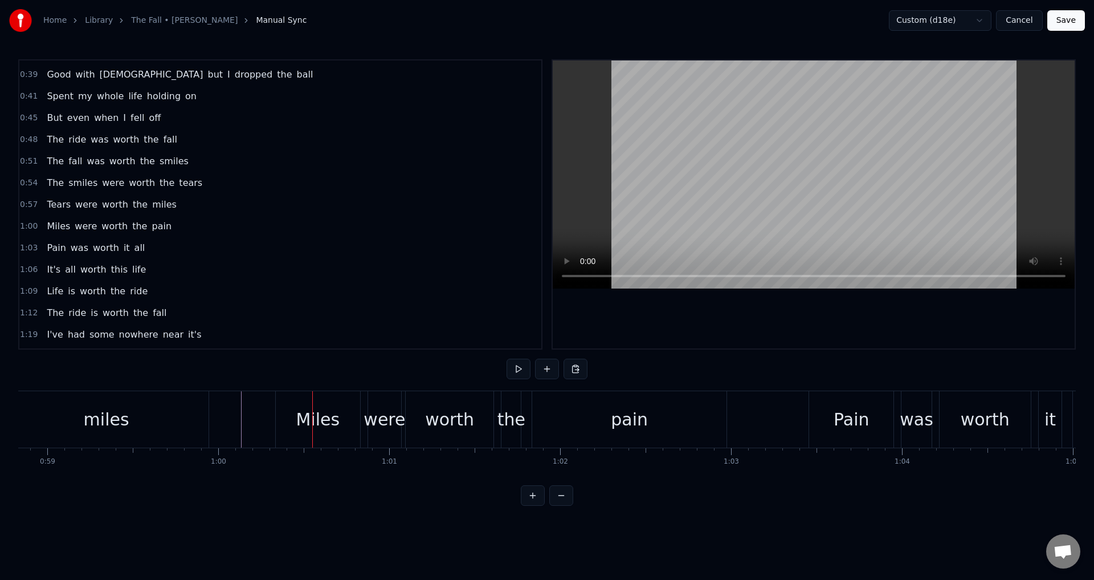
click at [284, 417] on div "Miles" at bounding box center [318, 419] width 84 height 56
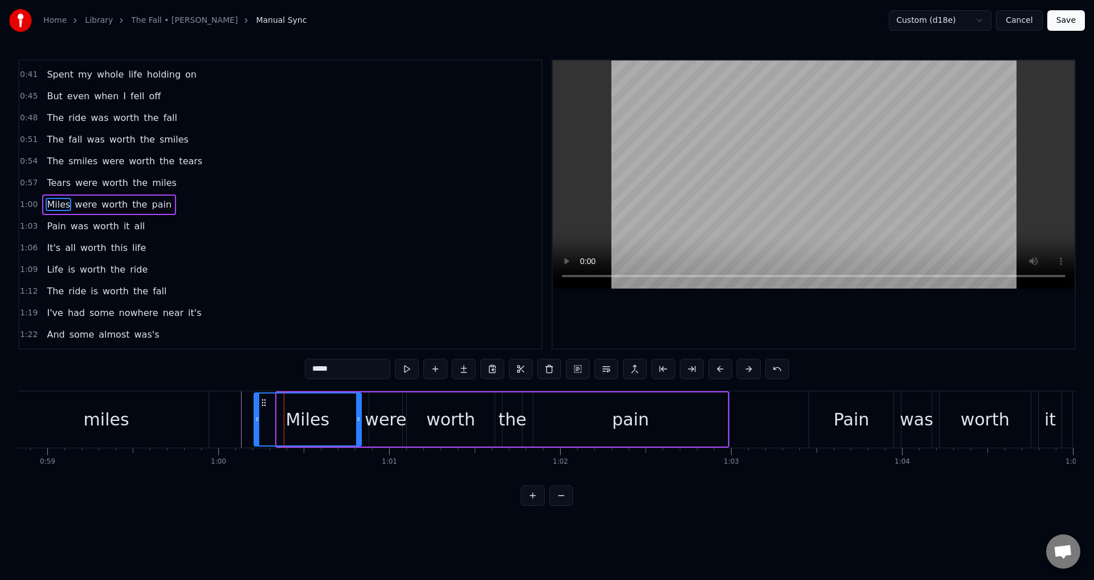
drag, startPoint x: 281, startPoint y: 415, endPoint x: 258, endPoint y: 415, distance: 22.8
click at [258, 415] on icon at bounding box center [257, 418] width 5 height 9
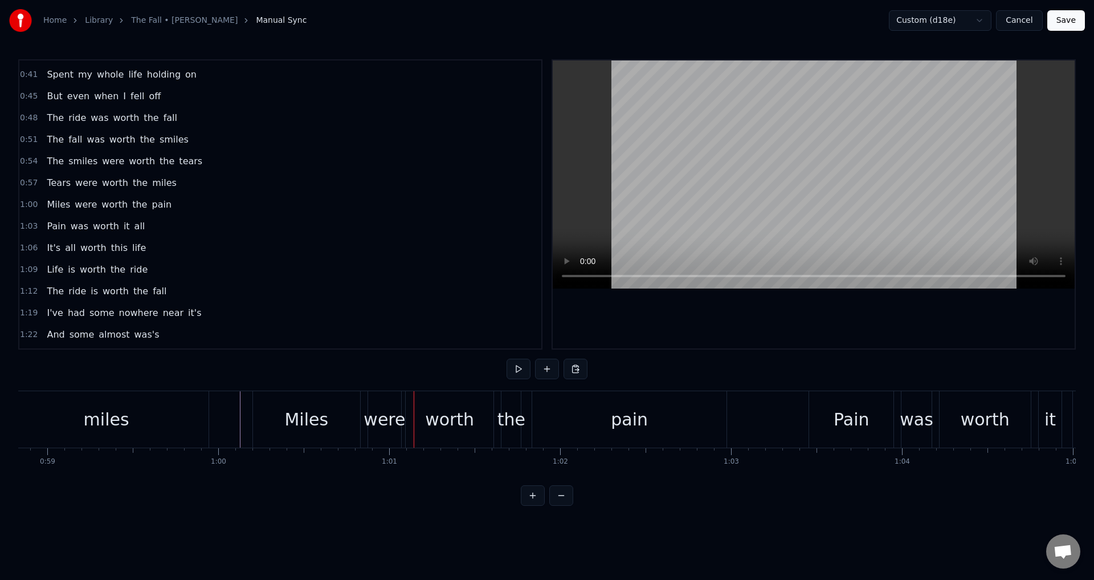
click at [361, 410] on div "Miles were worth the pain" at bounding box center [491, 419] width 477 height 56
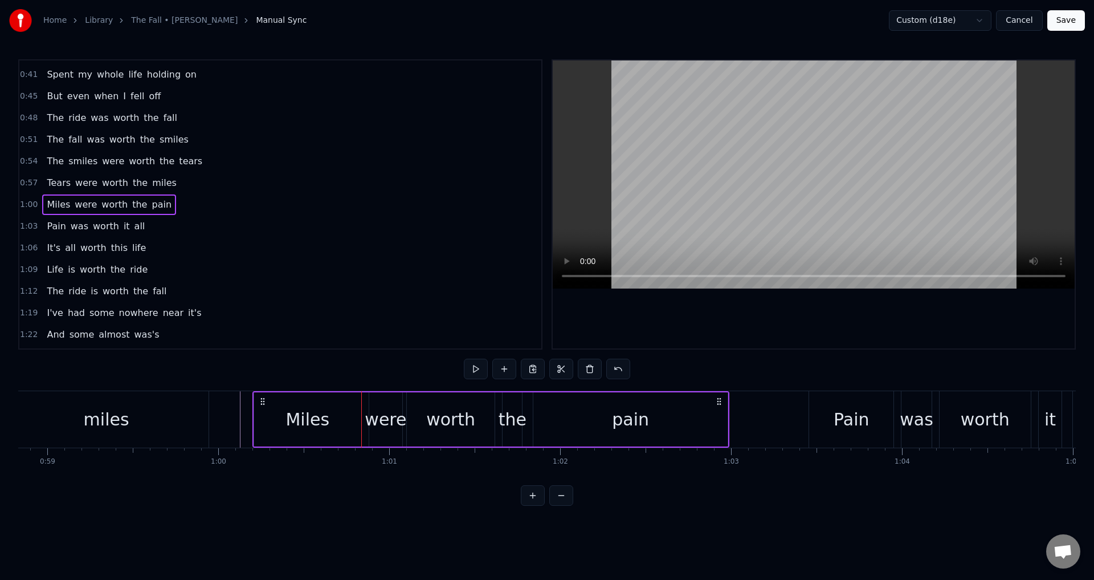
click at [383, 412] on div "were" at bounding box center [386, 419] width 42 height 26
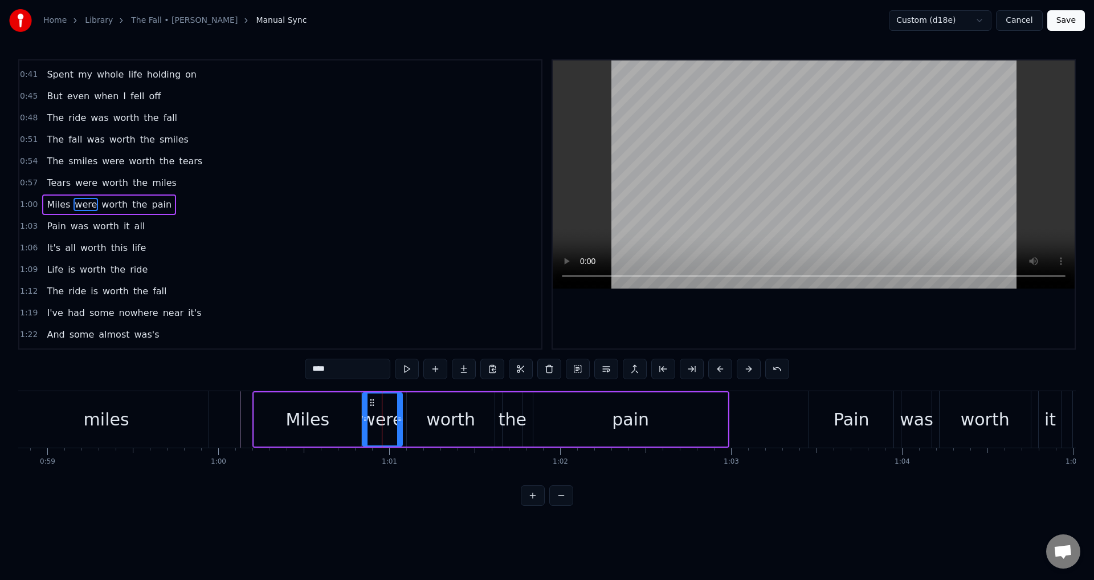
drag, startPoint x: 372, startPoint y: 414, endPoint x: 365, endPoint y: 411, distance: 8.2
click at [365, 411] on div at bounding box center [365, 419] width 5 height 52
click at [423, 419] on div "worth" at bounding box center [451, 419] width 88 height 54
click at [403, 413] on div at bounding box center [403, 419] width 5 height 52
click at [515, 417] on div "the" at bounding box center [513, 419] width 28 height 26
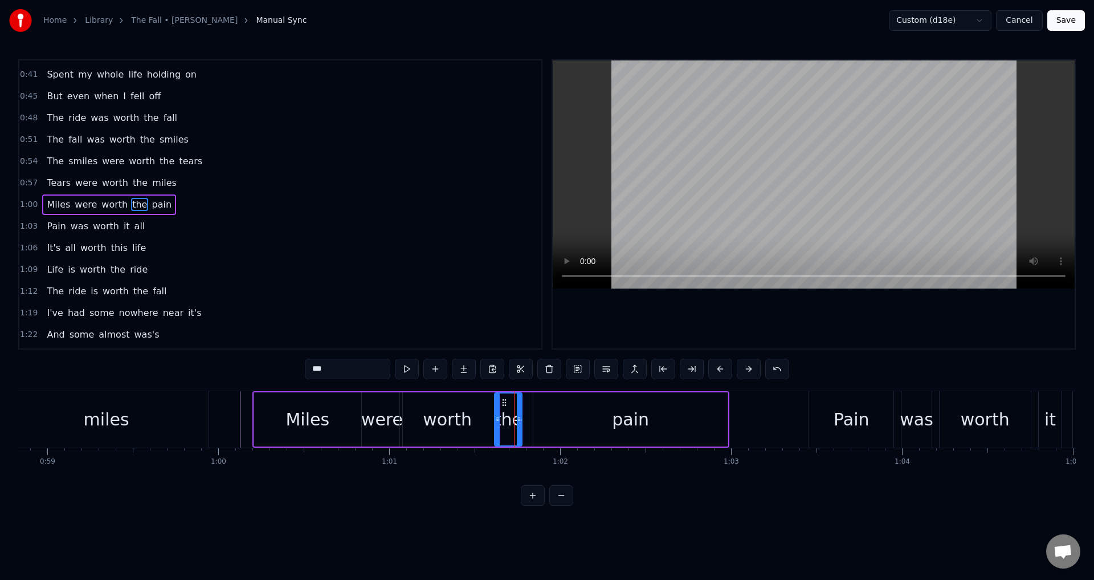
drag, startPoint x: 505, startPoint y: 414, endPoint x: 496, endPoint y: 413, distance: 8.7
click at [496, 413] on div at bounding box center [497, 419] width 5 height 52
click at [547, 420] on div "pain" at bounding box center [631, 419] width 194 height 54
type input "****"
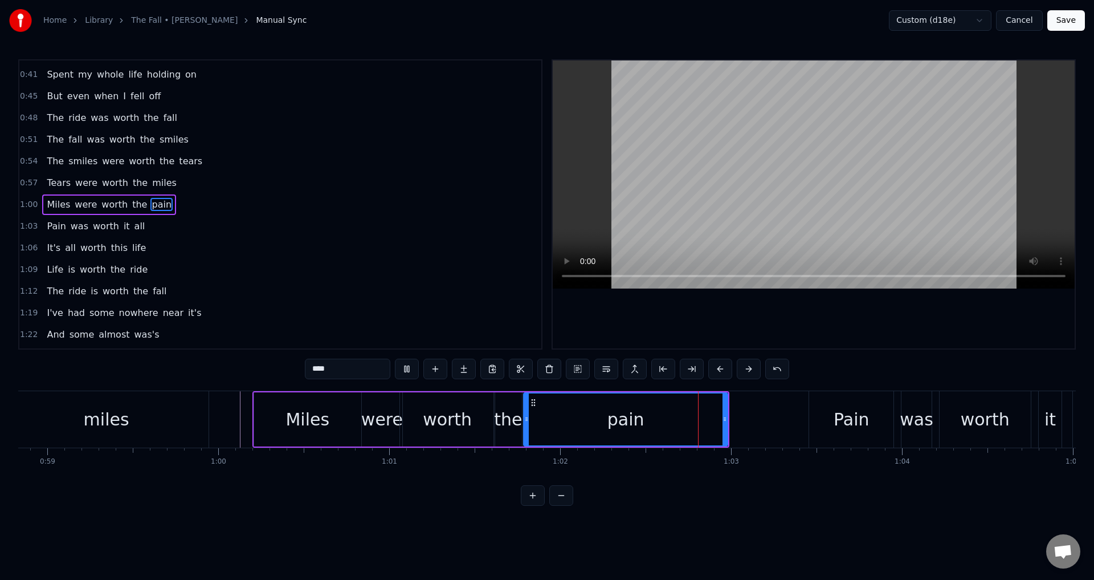
drag, startPoint x: 534, startPoint y: 416, endPoint x: 524, endPoint y: 416, distance: 9.7
click at [524, 416] on icon at bounding box center [526, 418] width 5 height 9
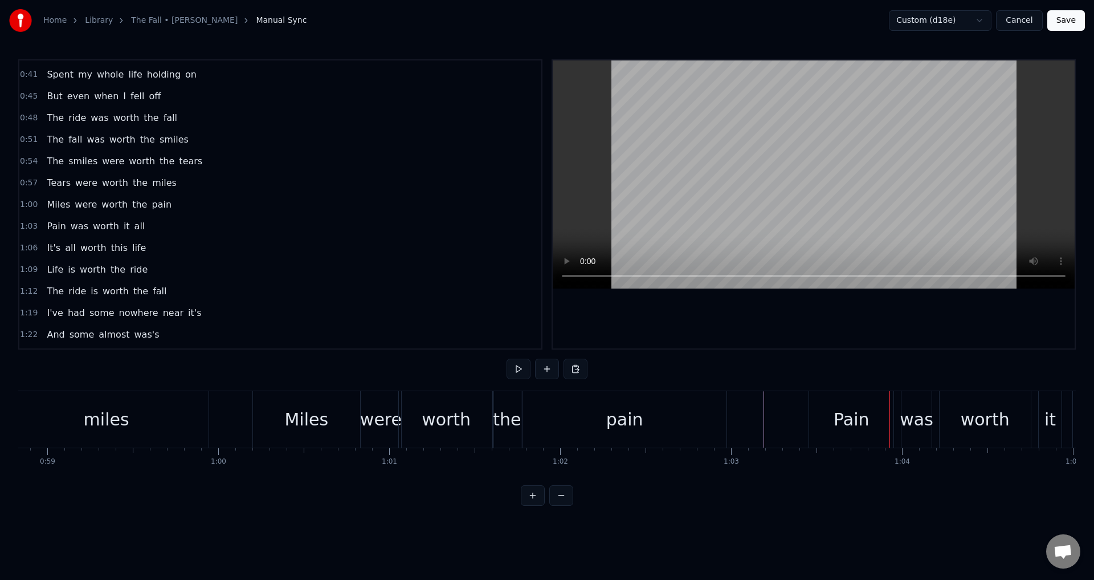
click at [898, 420] on div "Pain was worth it all" at bounding box center [1043, 419] width 468 height 56
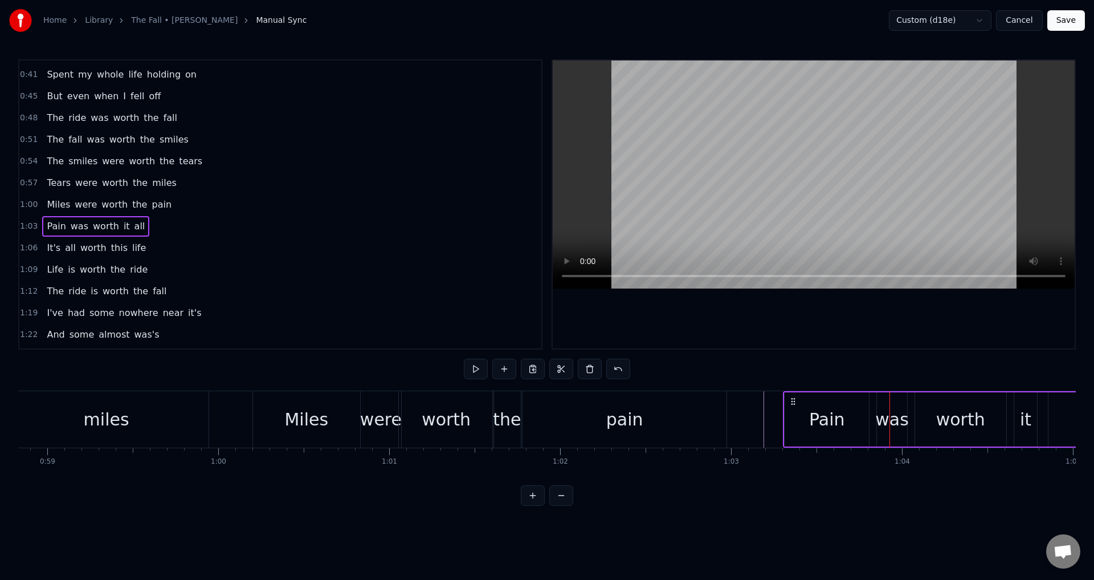
drag, startPoint x: 816, startPoint y: 401, endPoint x: 791, endPoint y: 400, distance: 25.1
click at [791, 400] on icon at bounding box center [793, 401] width 9 height 9
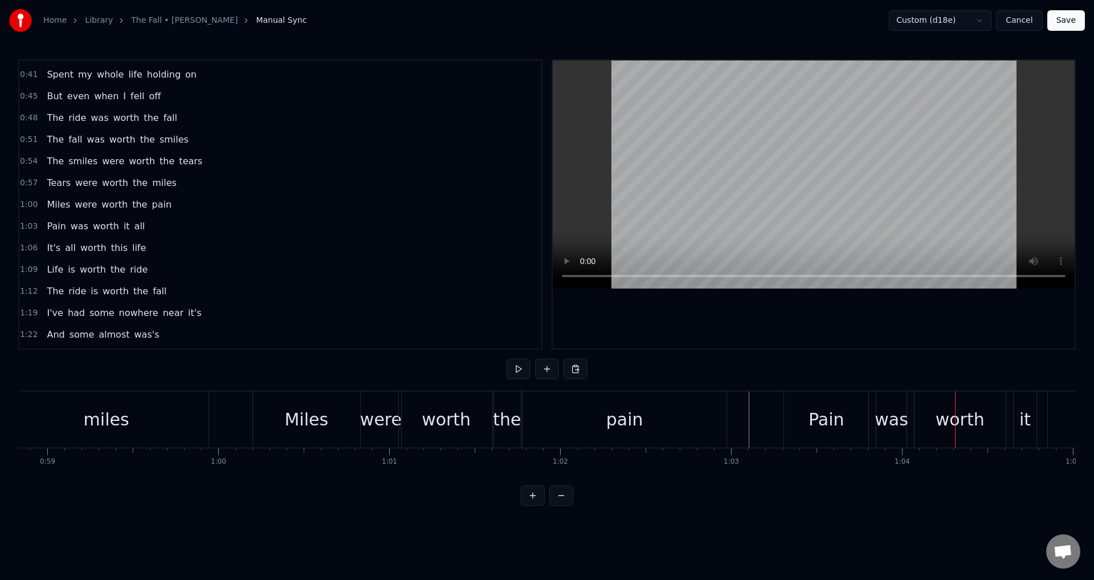
click at [898, 431] on div "was" at bounding box center [892, 419] width 34 height 26
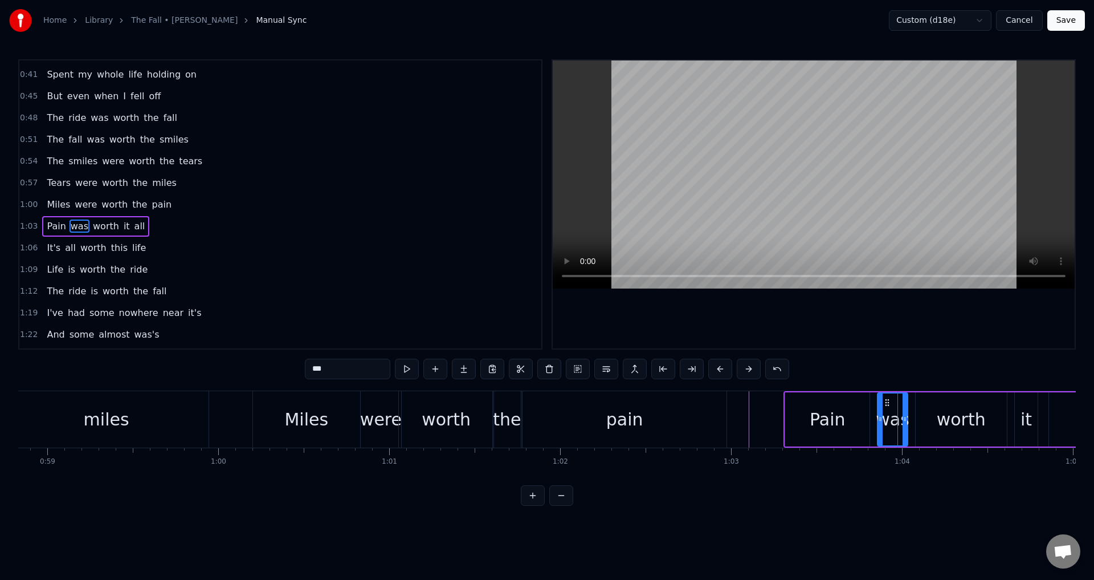
scroll to position [170, 0]
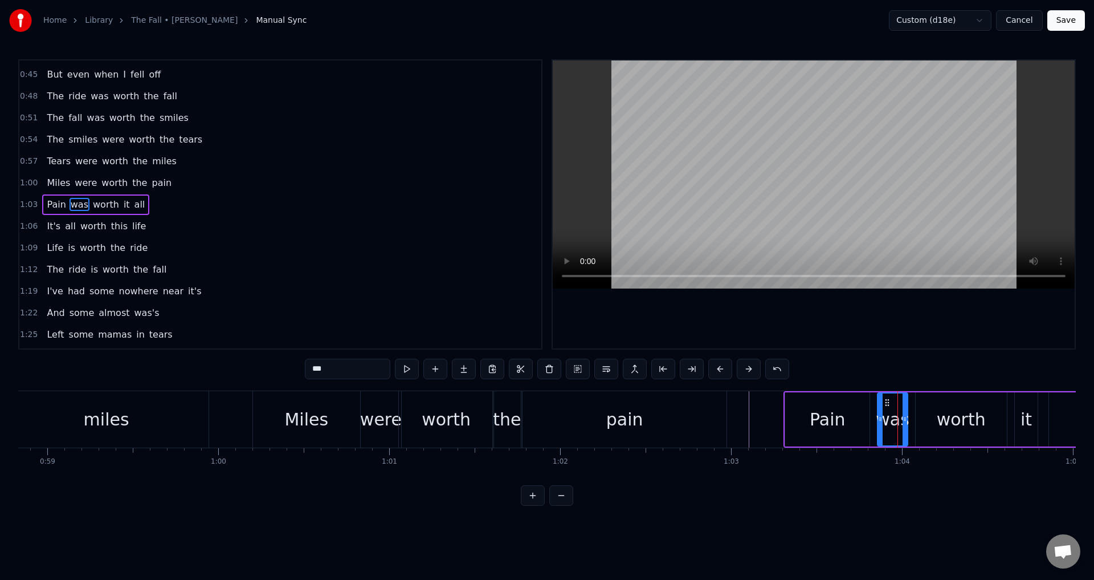
click at [871, 414] on div "Pain was worth it all" at bounding box center [1018, 419] width 468 height 56
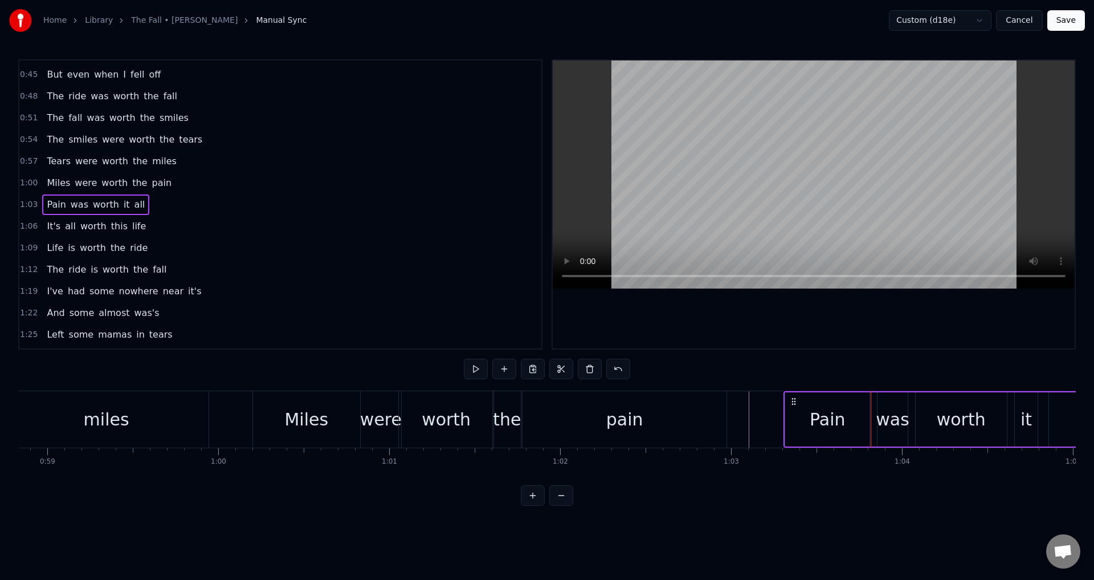
click at [882, 416] on div "was" at bounding box center [893, 419] width 34 height 26
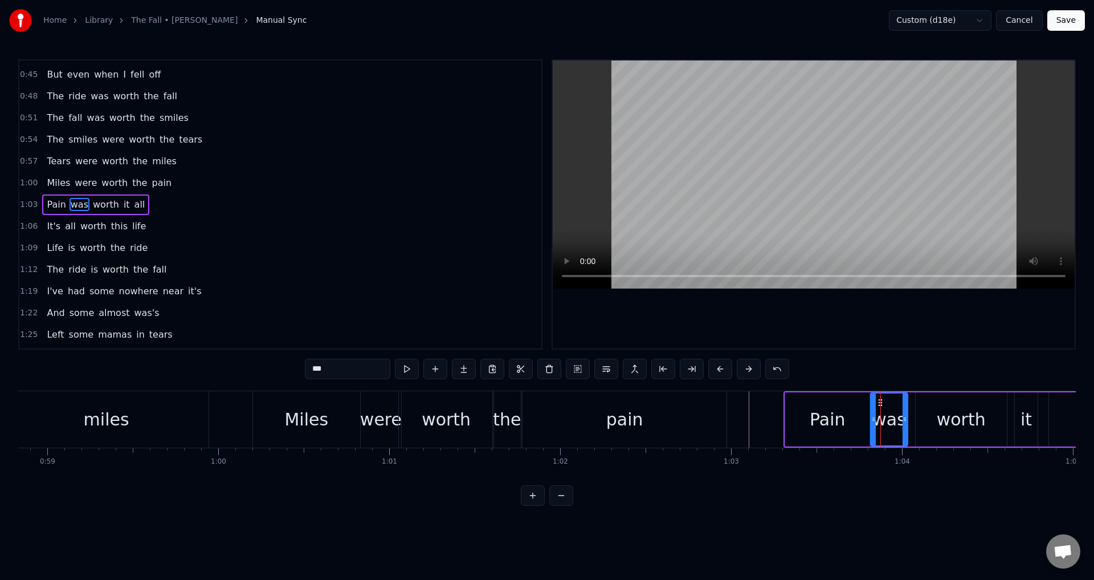
click at [875, 421] on icon at bounding box center [874, 418] width 5 height 9
click at [926, 422] on div "worth" at bounding box center [961, 419] width 91 height 54
type input "*****"
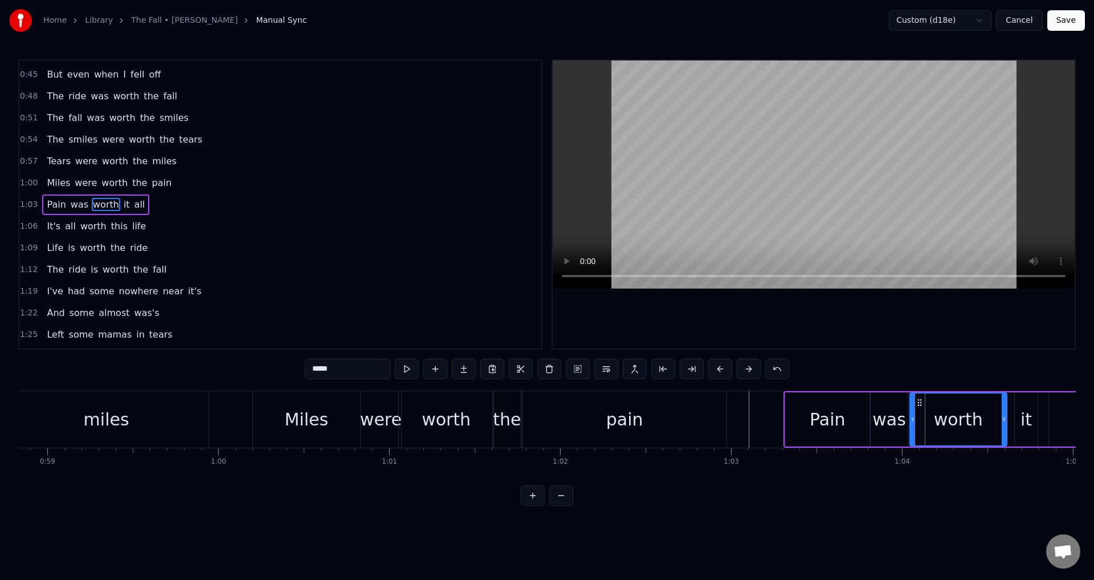
drag, startPoint x: 916, startPoint y: 417, endPoint x: 947, endPoint y: 416, distance: 30.8
click at [911, 416] on icon at bounding box center [913, 418] width 5 height 9
click at [1012, 416] on div "Pain was worth it all" at bounding box center [1018, 419] width 468 height 56
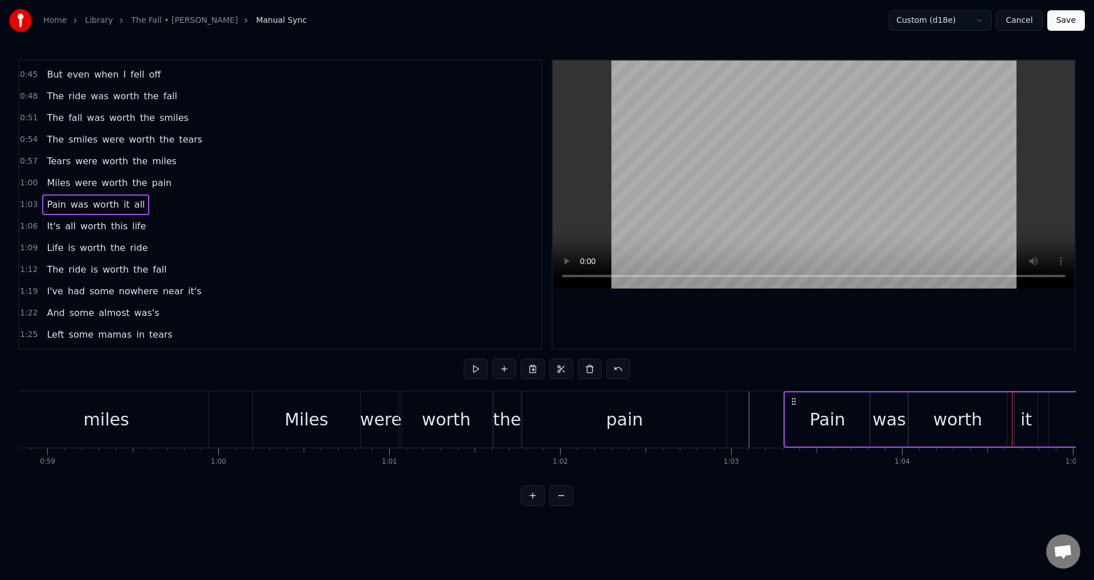
click at [1028, 416] on div "it" at bounding box center [1026, 419] width 11 height 26
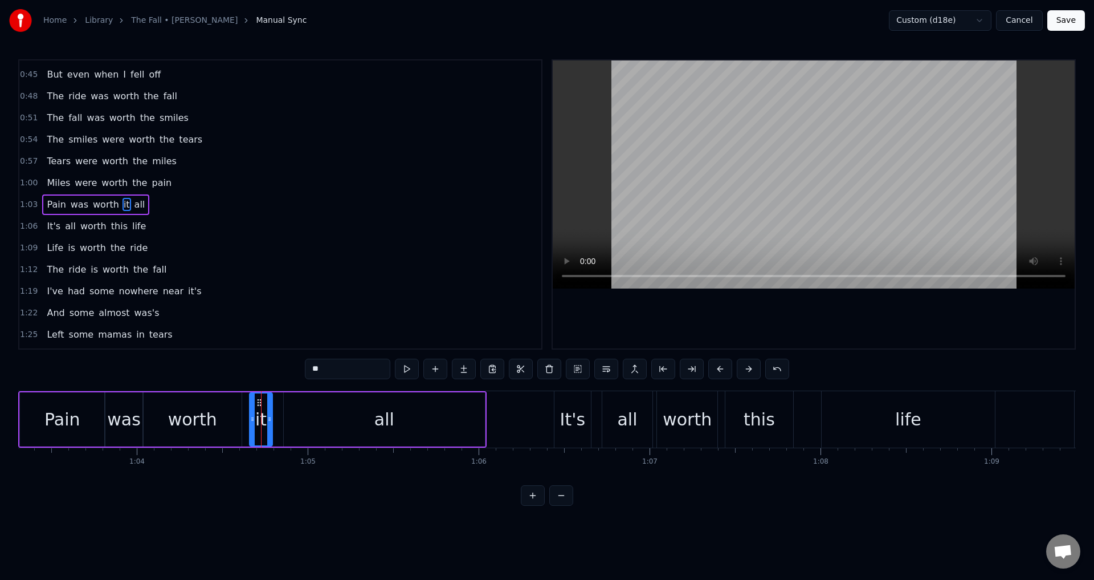
scroll to position [0, 10761]
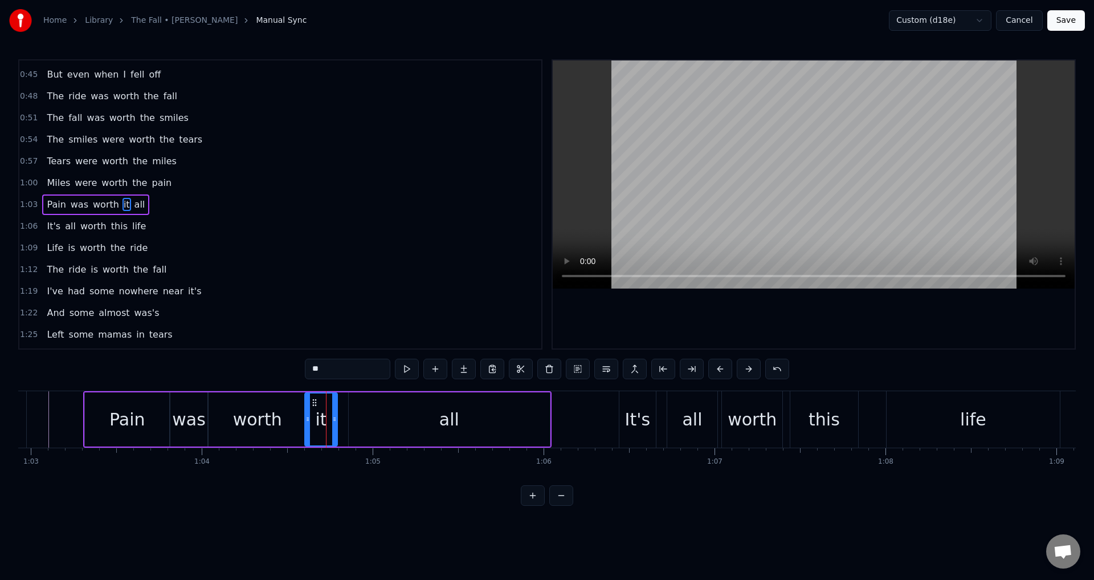
drag, startPoint x: 315, startPoint y: 413, endPoint x: 310, endPoint y: 409, distance: 7.0
click at [306, 411] on div at bounding box center [308, 419] width 5 height 52
click at [389, 418] on div "all" at bounding box center [449, 419] width 201 height 54
type input "***"
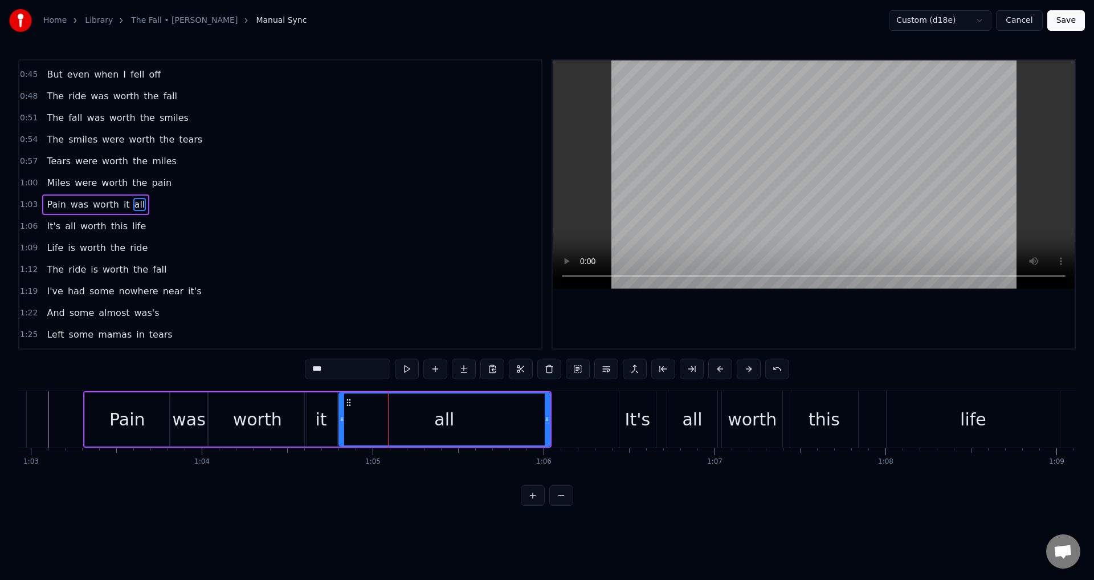
drag, startPoint x: 350, startPoint y: 418, endPoint x: 344, endPoint y: 417, distance: 6.3
click at [344, 417] on icon at bounding box center [342, 418] width 5 height 9
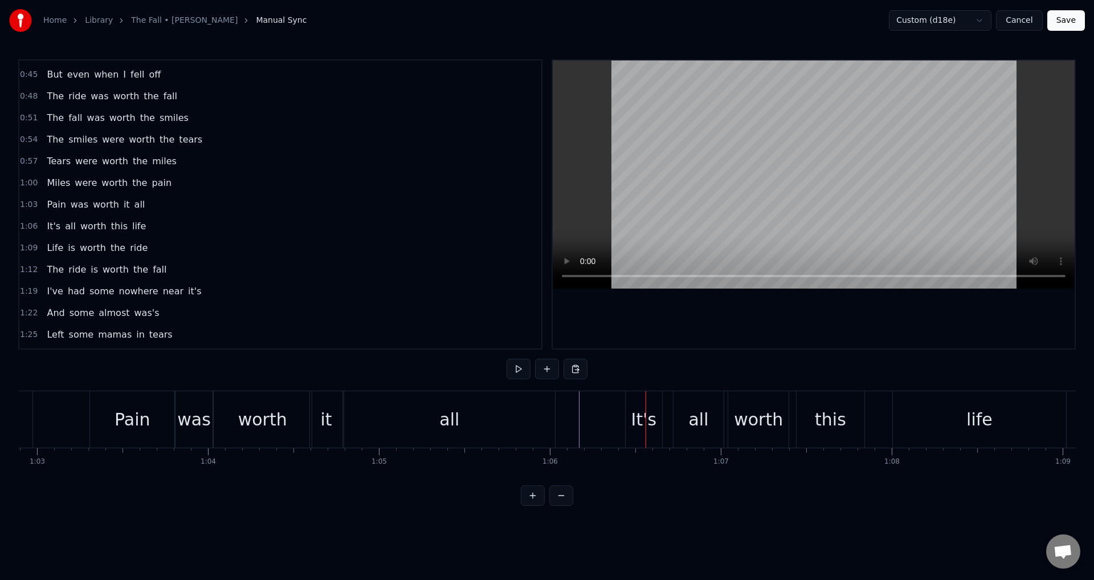
click at [662, 422] on div "It's" at bounding box center [644, 419] width 38 height 56
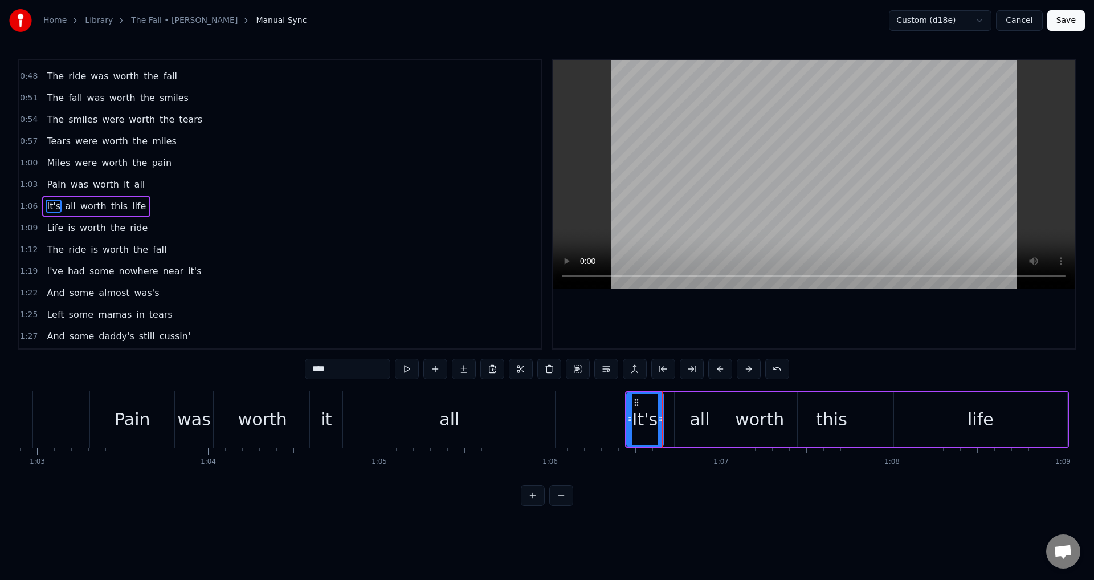
scroll to position [192, 0]
click at [670, 422] on div "It's all worth this life" at bounding box center [847, 419] width 444 height 56
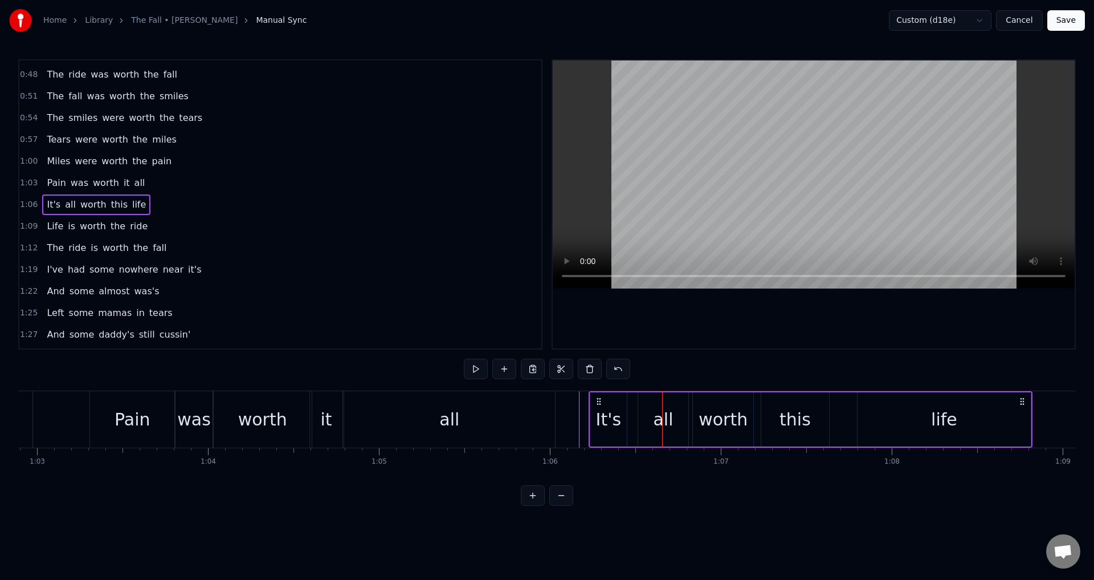
drag, startPoint x: 630, startPoint y: 400, endPoint x: 598, endPoint y: 399, distance: 32.5
click at [598, 399] on icon at bounding box center [599, 401] width 9 height 9
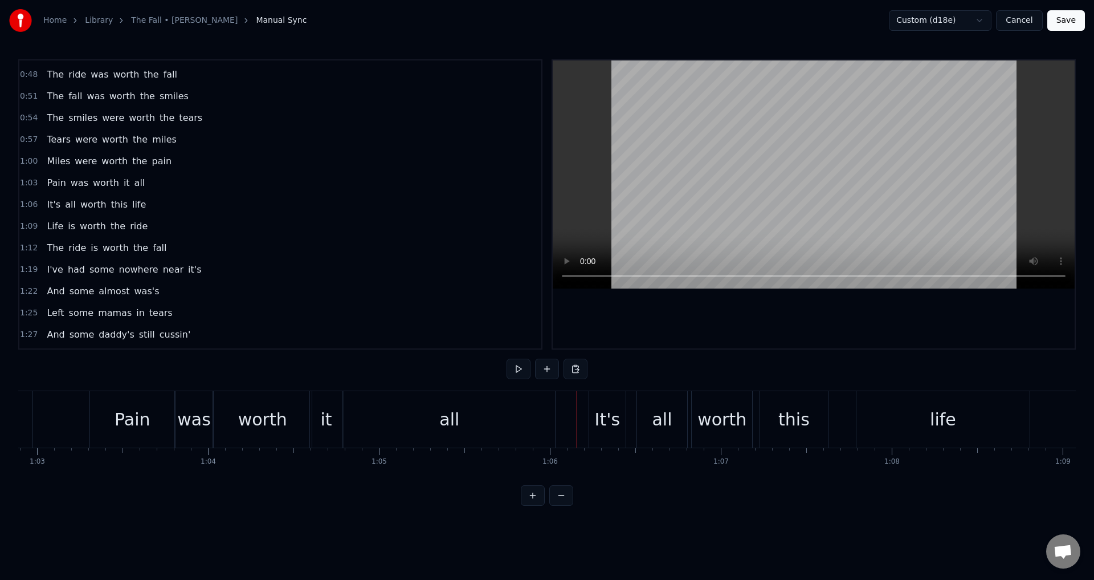
click at [601, 420] on div "It's" at bounding box center [608, 419] width 26 height 26
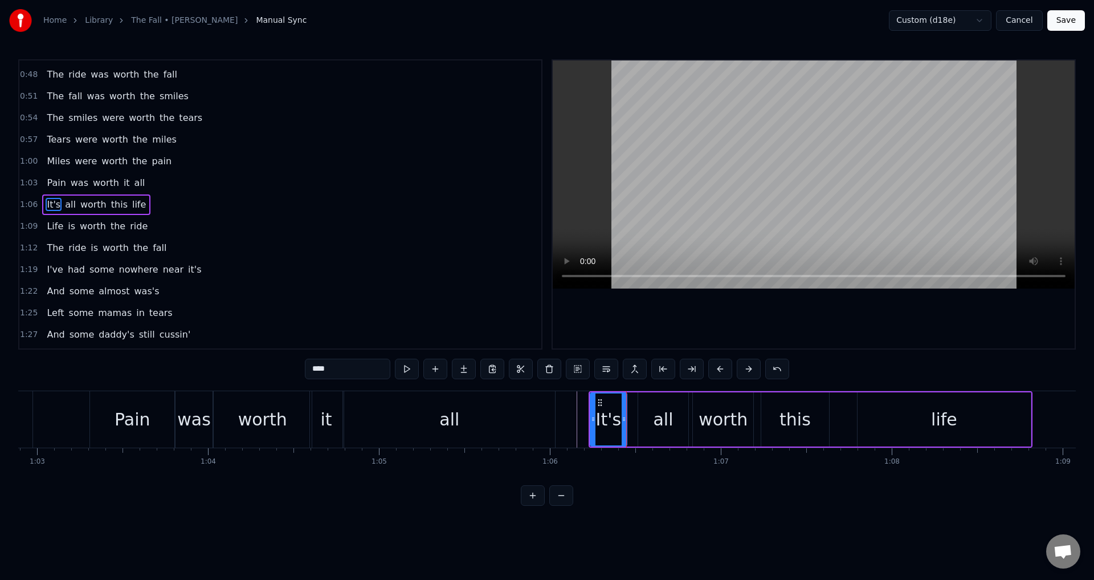
click at [633, 420] on div "It's all worth this life" at bounding box center [811, 419] width 444 height 56
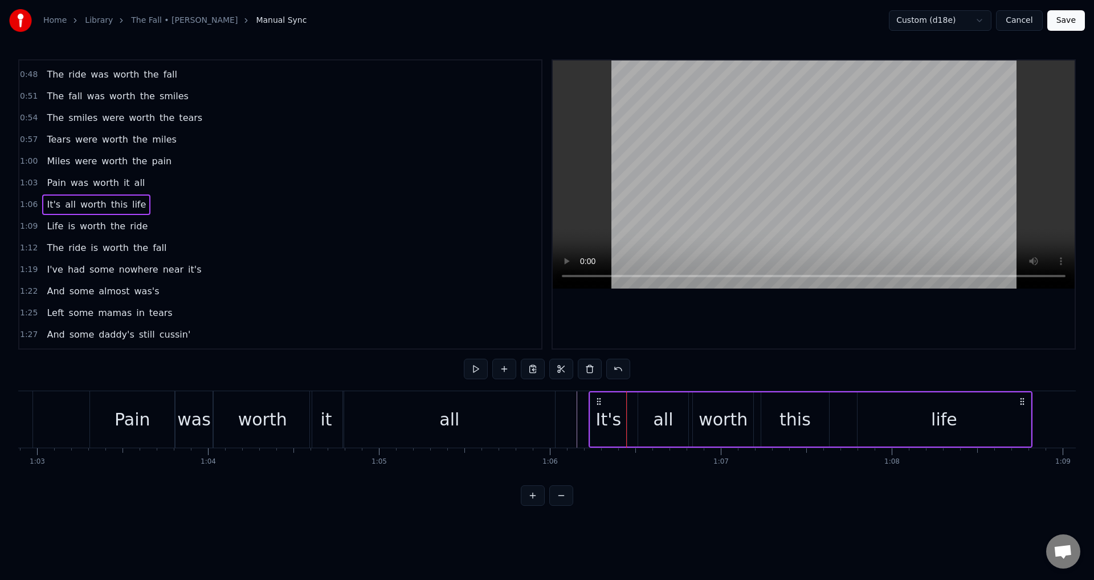
click at [641, 417] on div "all" at bounding box center [663, 419] width 50 height 54
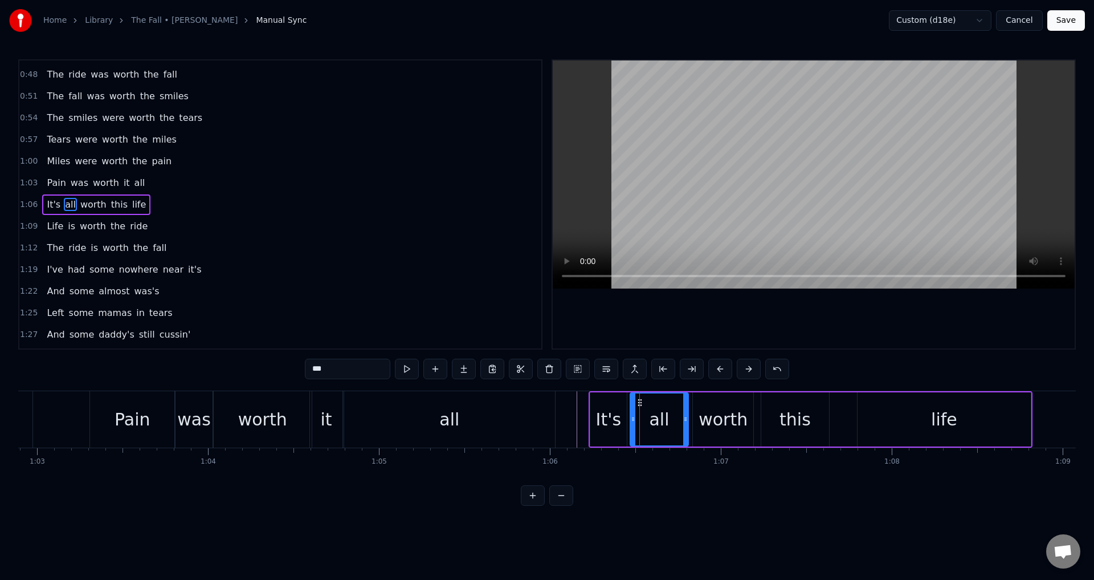
drag, startPoint x: 641, startPoint y: 417, endPoint x: 631, endPoint y: 416, distance: 9.8
click at [631, 416] on icon at bounding box center [633, 418] width 5 height 9
click at [711, 415] on div "worth" at bounding box center [723, 419] width 49 height 26
drag, startPoint x: 695, startPoint y: 417, endPoint x: 689, endPoint y: 417, distance: 6.3
click at [689, 417] on icon at bounding box center [689, 418] width 5 height 9
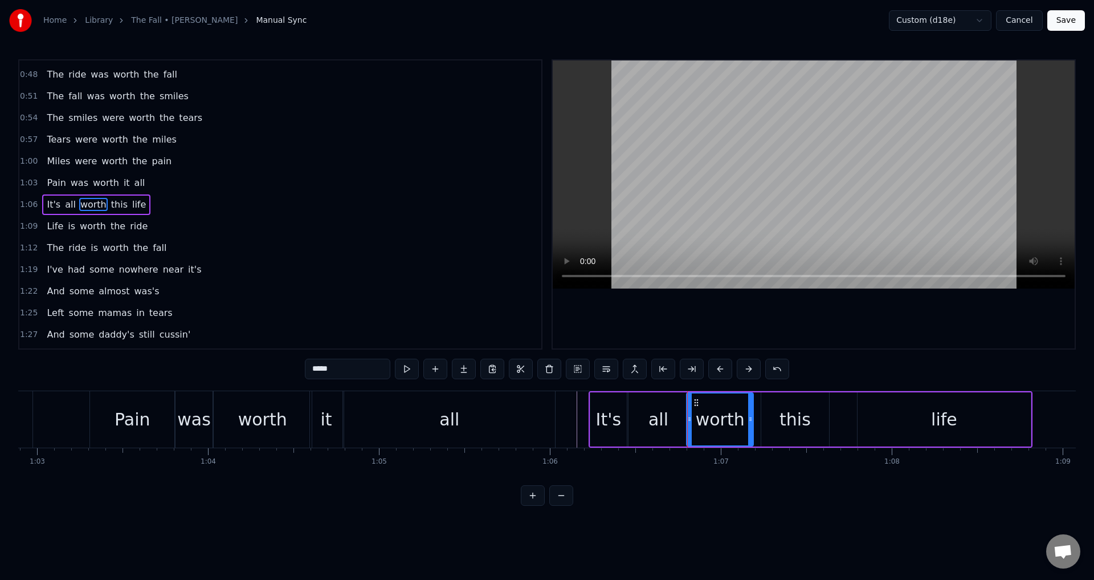
click at [761, 416] on div "this" at bounding box center [795, 419] width 68 height 54
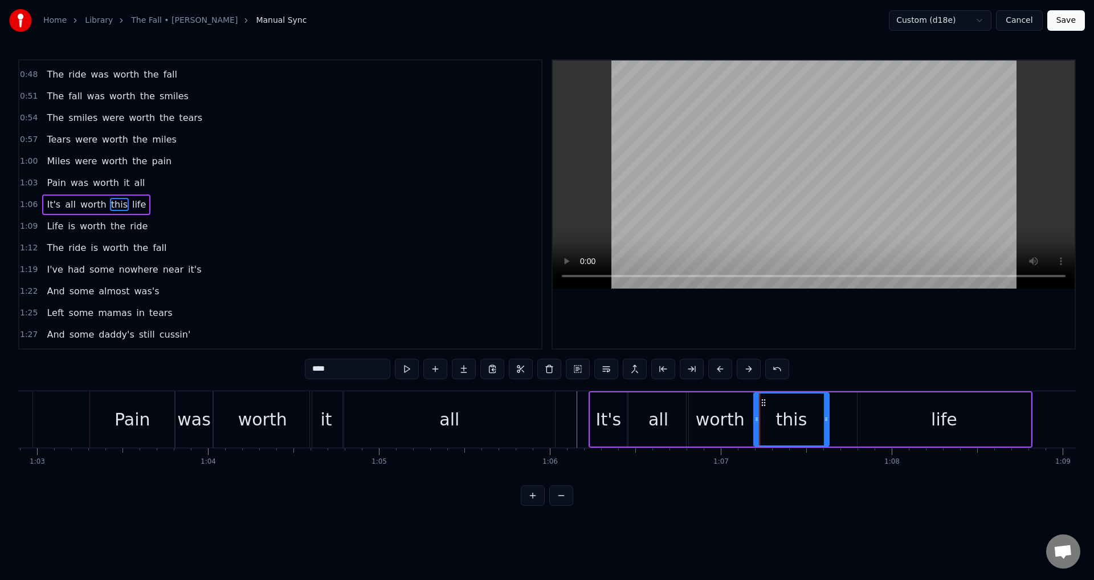
drag, startPoint x: 764, startPoint y: 421, endPoint x: 756, endPoint y: 421, distance: 7.4
click at [756, 421] on icon at bounding box center [757, 418] width 5 height 9
click at [860, 419] on div "life" at bounding box center [945, 419] width 174 height 54
type input "****"
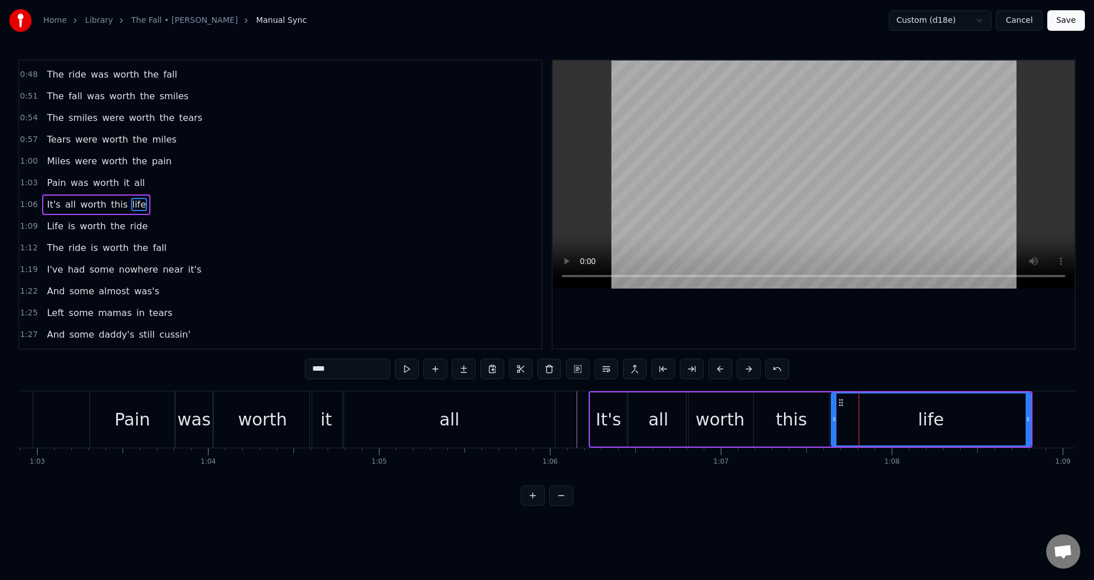
drag, startPoint x: 852, startPoint y: 422, endPoint x: 834, endPoint y: 422, distance: 17.1
click at [834, 422] on icon at bounding box center [834, 418] width 5 height 9
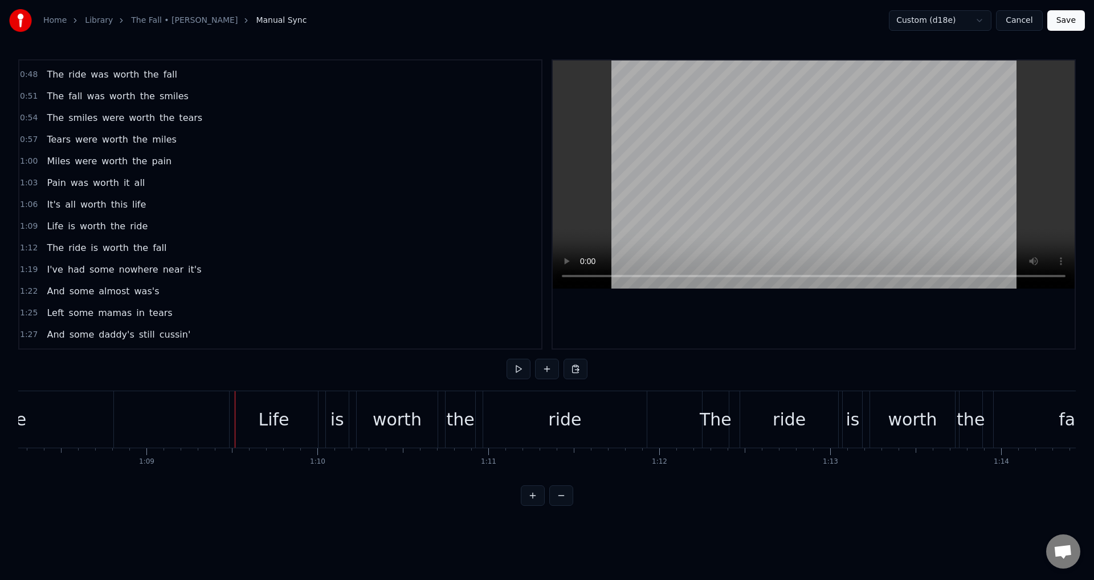
scroll to position [0, 11712]
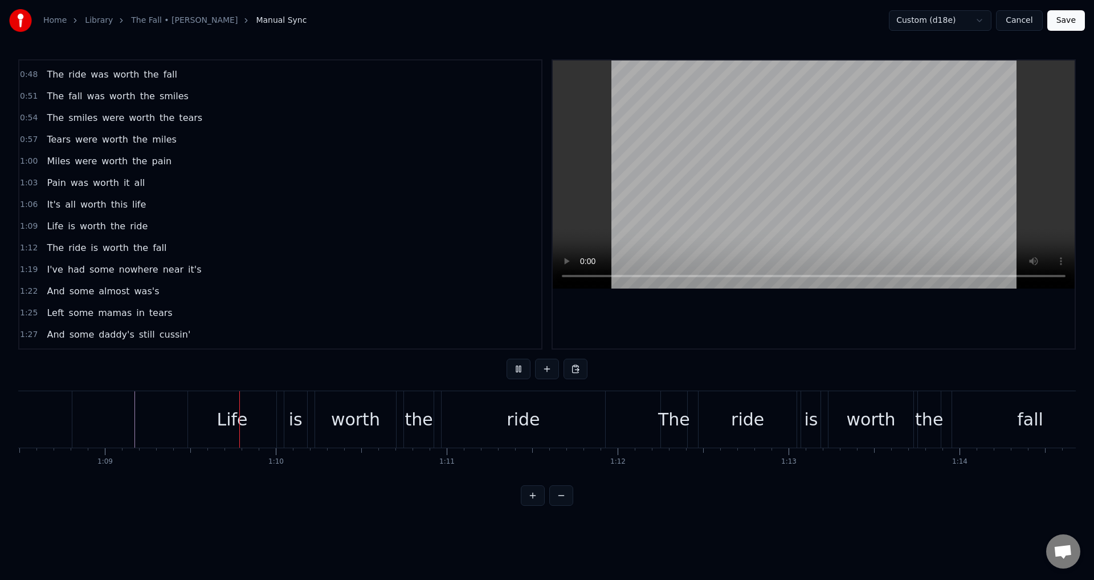
drag, startPoint x: 102, startPoint y: 418, endPoint x: 95, endPoint y: 418, distance: 6.9
click at [200, 420] on div "Life" at bounding box center [232, 419] width 88 height 56
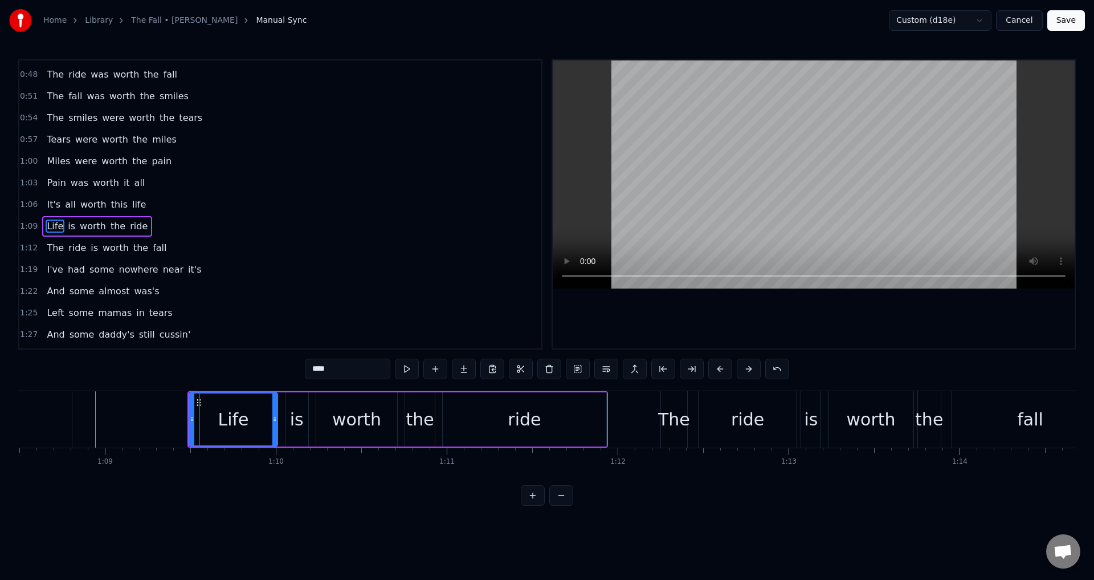
scroll to position [213, 0]
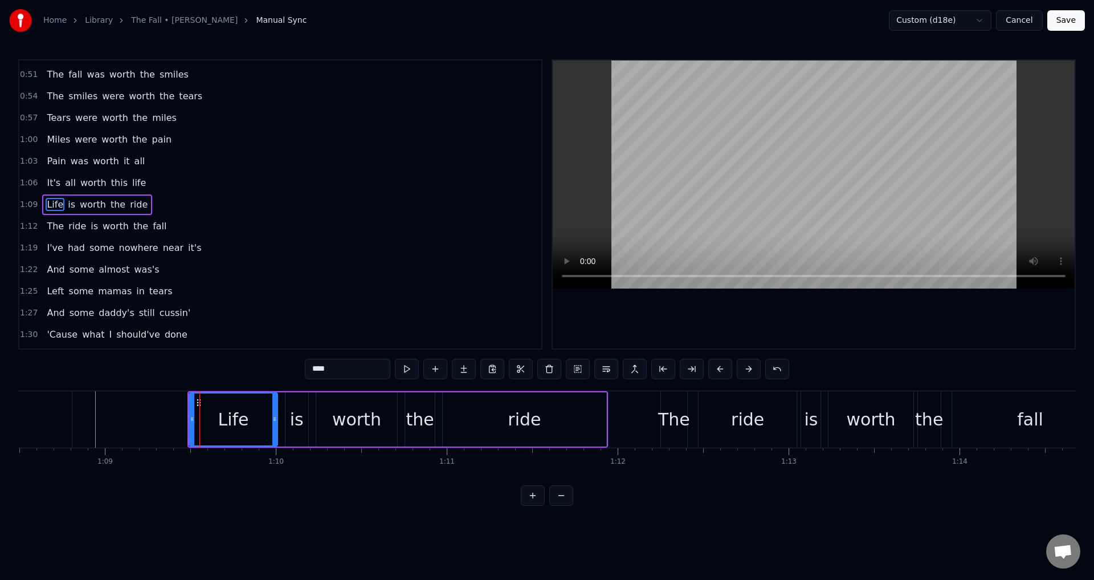
click at [287, 420] on div "is" at bounding box center [297, 419] width 23 height 54
type input "**"
click at [282, 420] on div "Life is worth the ride" at bounding box center [398, 419] width 420 height 56
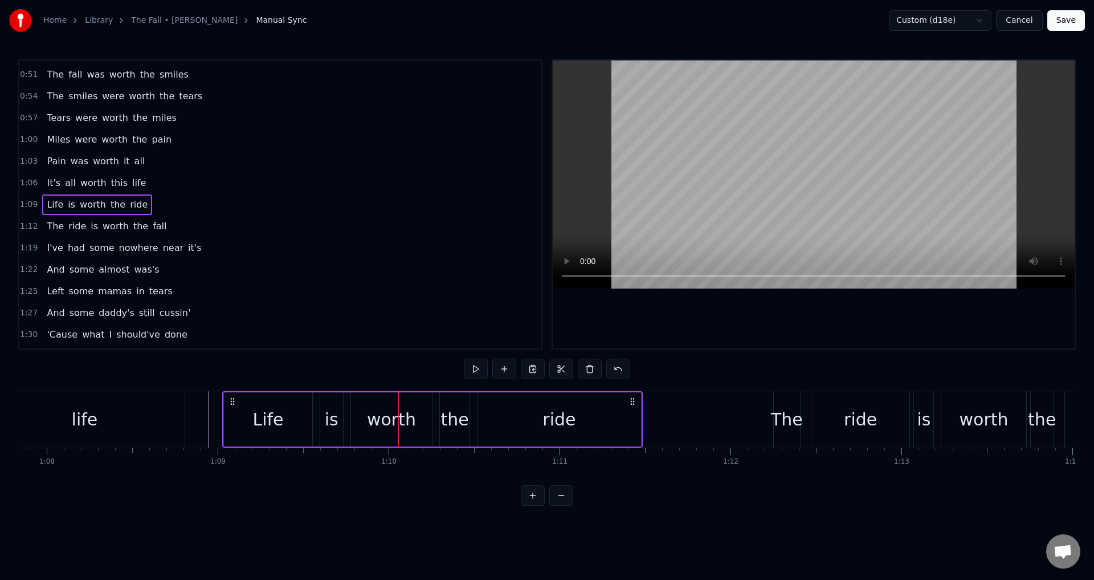
scroll to position [0, 11598]
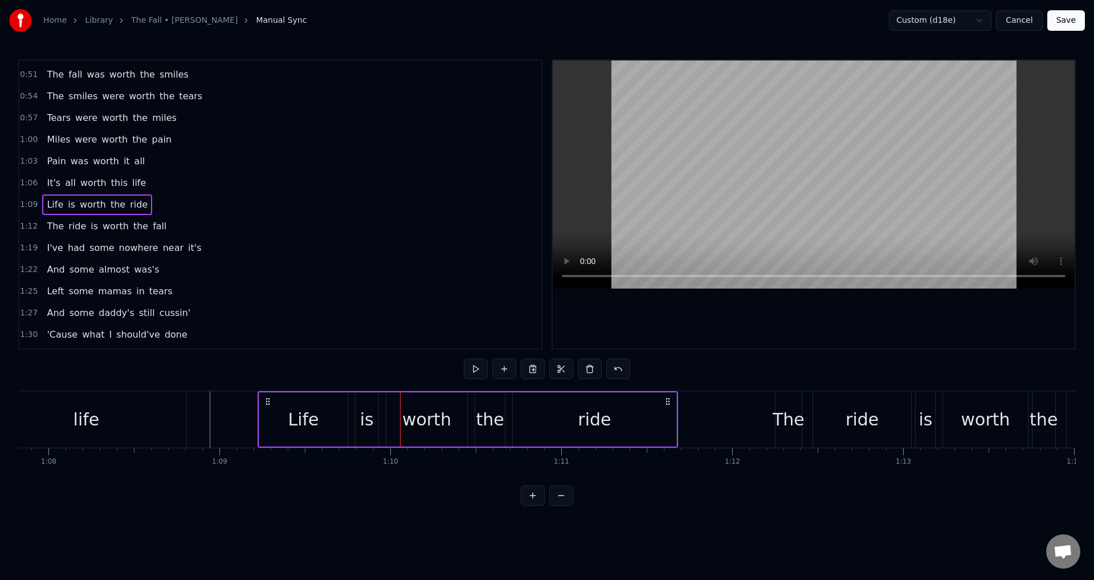
drag, startPoint x: 193, startPoint y: 399, endPoint x: 267, endPoint y: 409, distance: 74.8
click at [267, 409] on div "Life is worth the ride" at bounding box center [468, 419] width 420 height 56
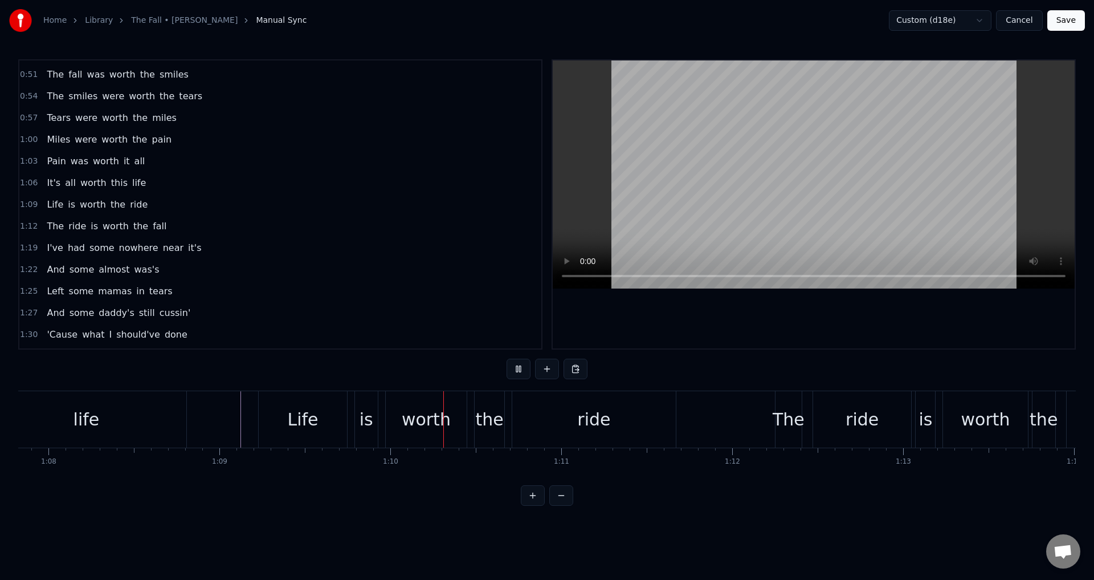
click at [356, 424] on div "is" at bounding box center [366, 419] width 23 height 56
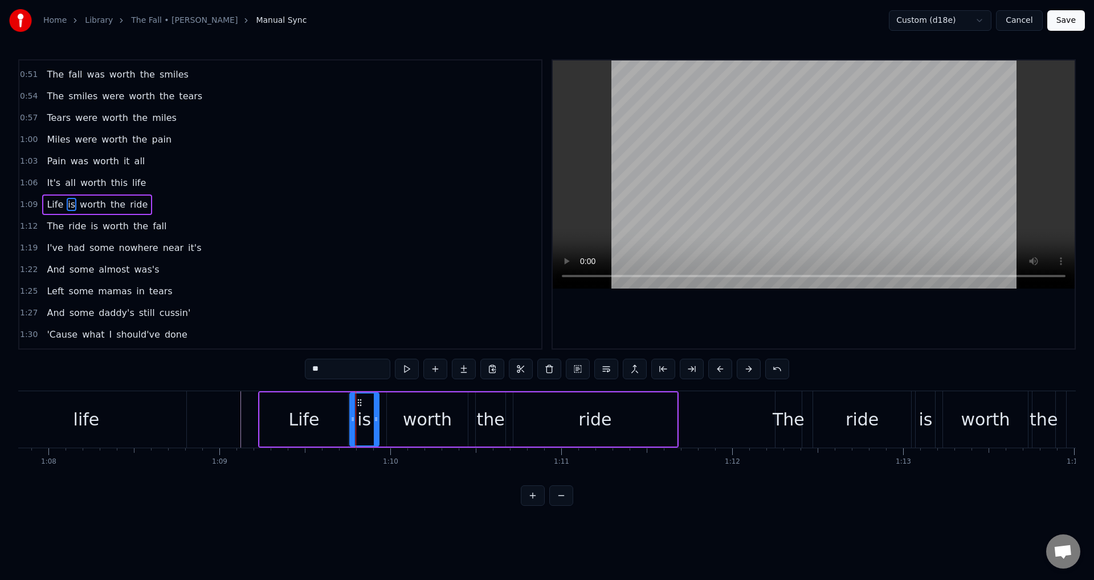
click at [351, 418] on icon at bounding box center [353, 418] width 5 height 9
click at [413, 417] on div "worth" at bounding box center [427, 419] width 49 height 26
drag, startPoint x: 389, startPoint y: 416, endPoint x: 382, endPoint y: 416, distance: 6.3
click at [382, 416] on icon at bounding box center [383, 418] width 5 height 9
click at [451, 416] on div "worth" at bounding box center [424, 419] width 87 height 52
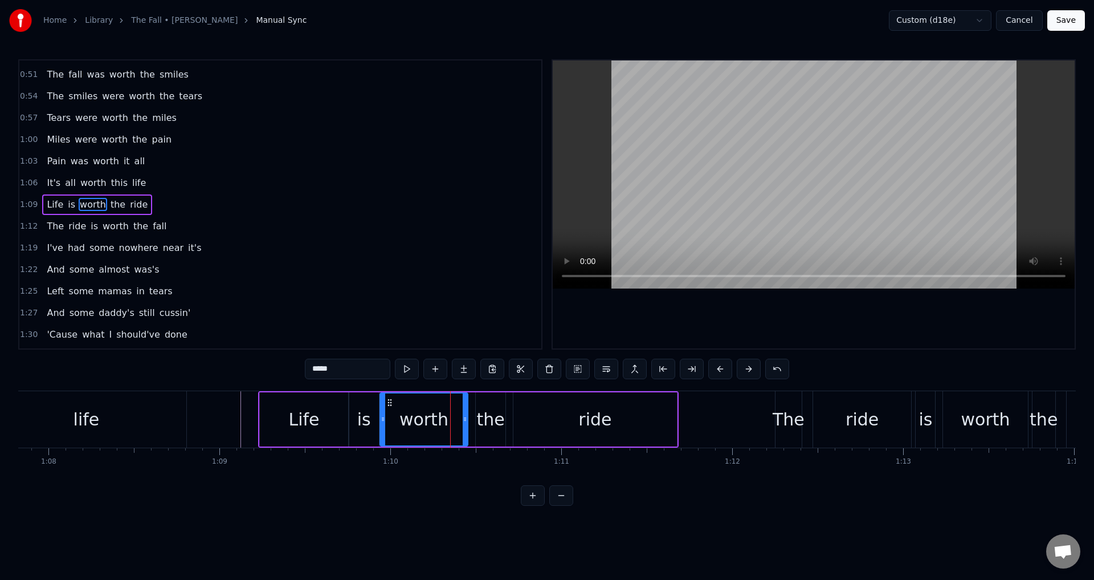
click at [483, 416] on div "the" at bounding box center [491, 419] width 28 height 26
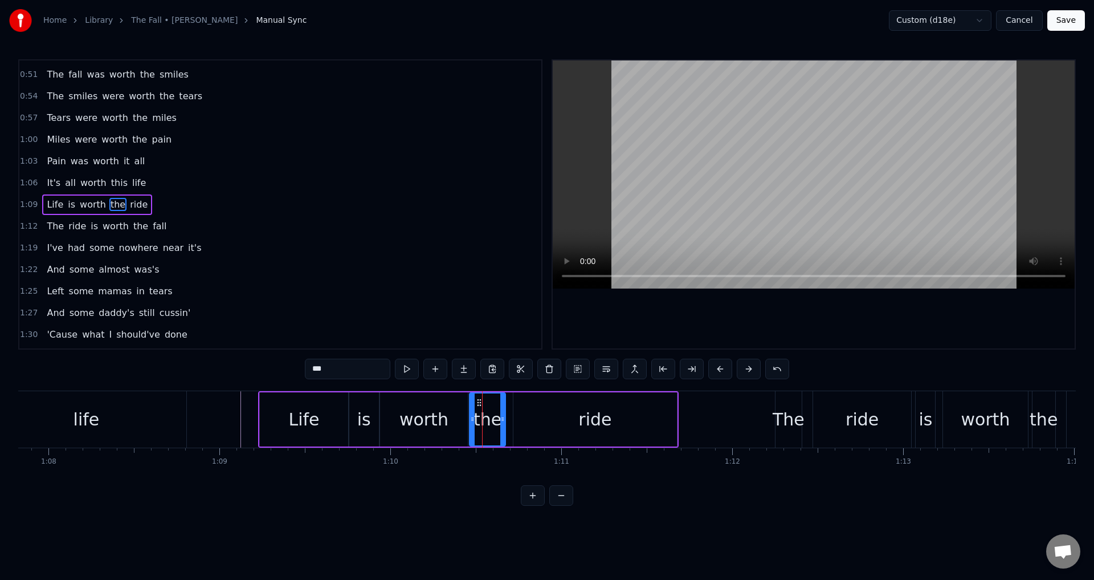
drag, startPoint x: 481, startPoint y: 416, endPoint x: 474, endPoint y: 416, distance: 6.3
click at [474, 416] on icon at bounding box center [472, 418] width 5 height 9
click at [526, 420] on div "ride" at bounding box center [596, 419] width 164 height 54
type input "****"
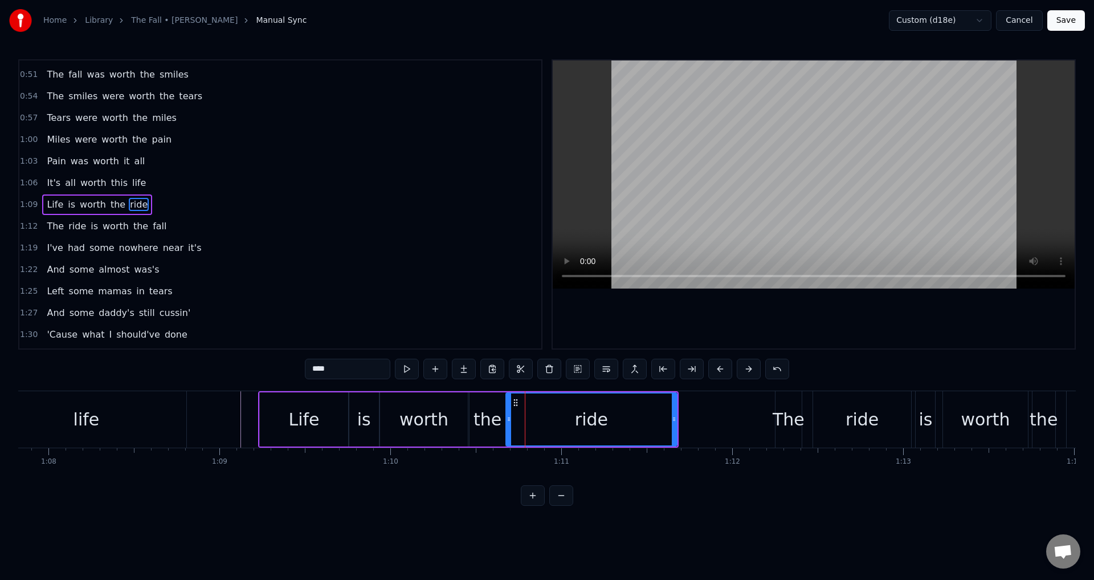
drag, startPoint x: 516, startPoint y: 418, endPoint x: 509, endPoint y: 419, distance: 7.4
click at [509, 419] on icon at bounding box center [509, 418] width 5 height 9
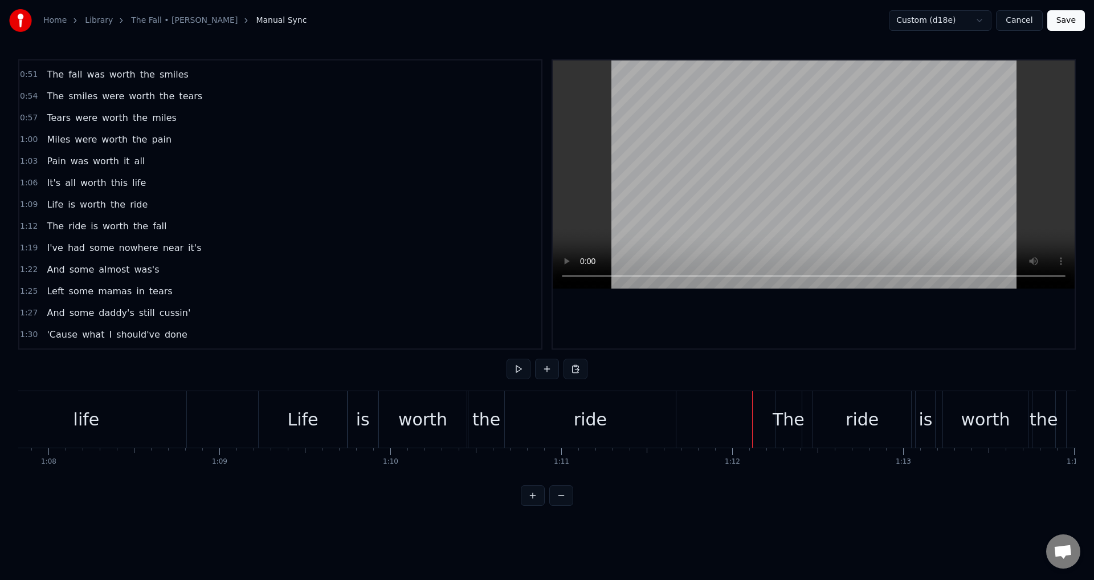
click at [803, 420] on div "The ride is worth the fall" at bounding box center [1000, 419] width 451 height 56
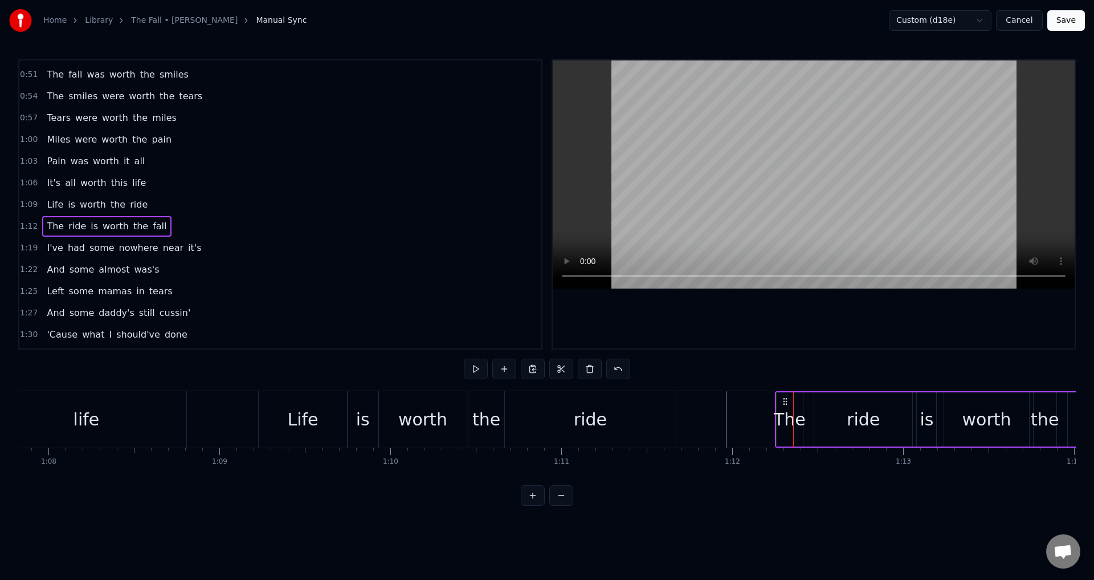
click at [808, 416] on div "The ride is worth the fall" at bounding box center [1000, 419] width 451 height 56
drag, startPoint x: 786, startPoint y: 399, endPoint x: 762, endPoint y: 401, distance: 24.0
click at [762, 401] on icon at bounding box center [761, 401] width 9 height 9
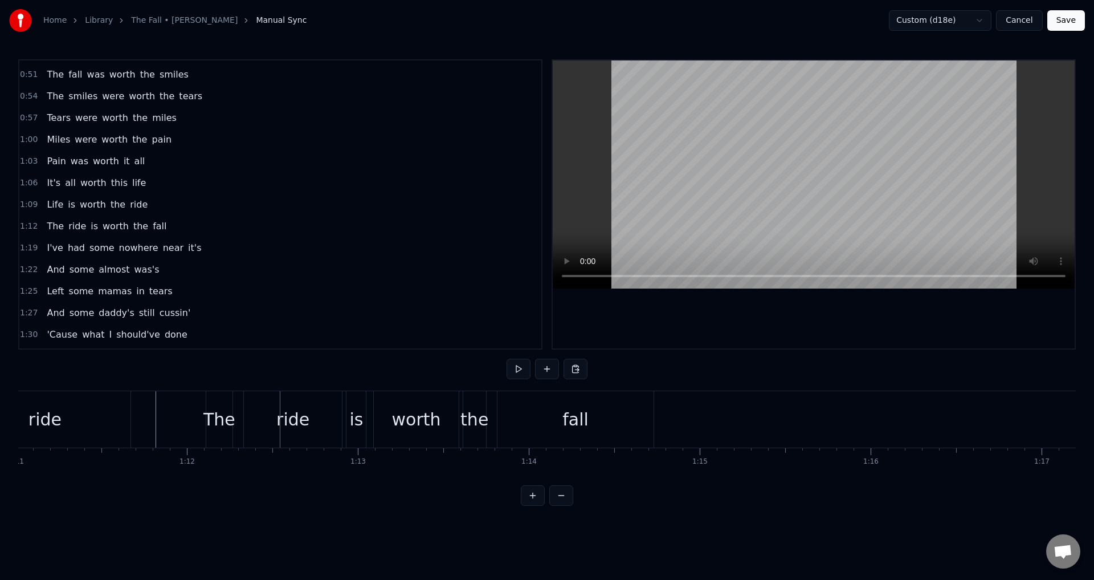
scroll to position [0, 12142]
click at [243, 417] on div "The ride is worth the fall" at bounding box center [432, 419] width 451 height 56
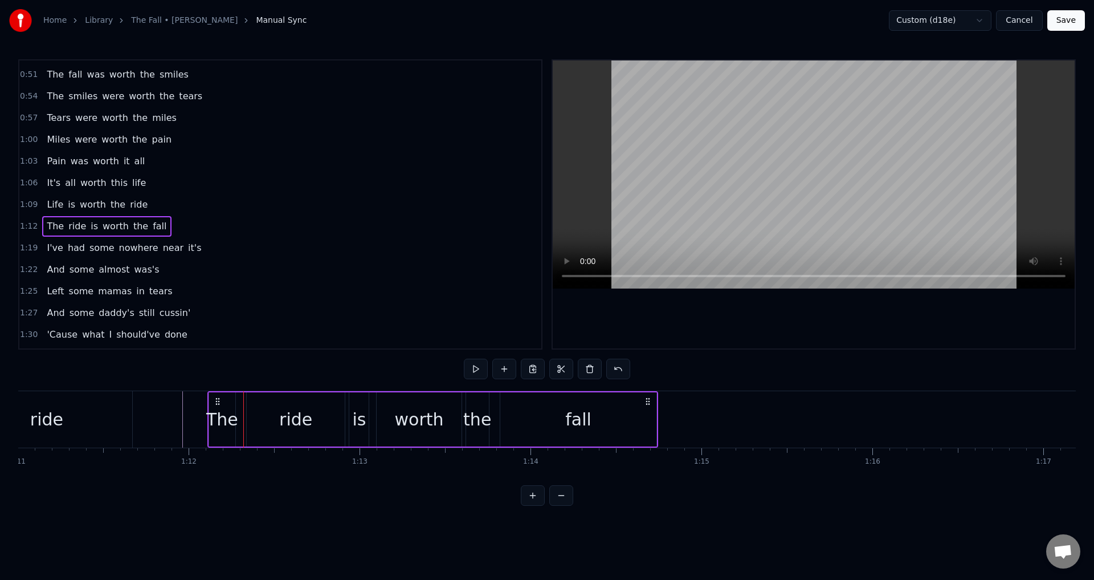
click at [251, 414] on div "ride" at bounding box center [296, 419] width 98 height 54
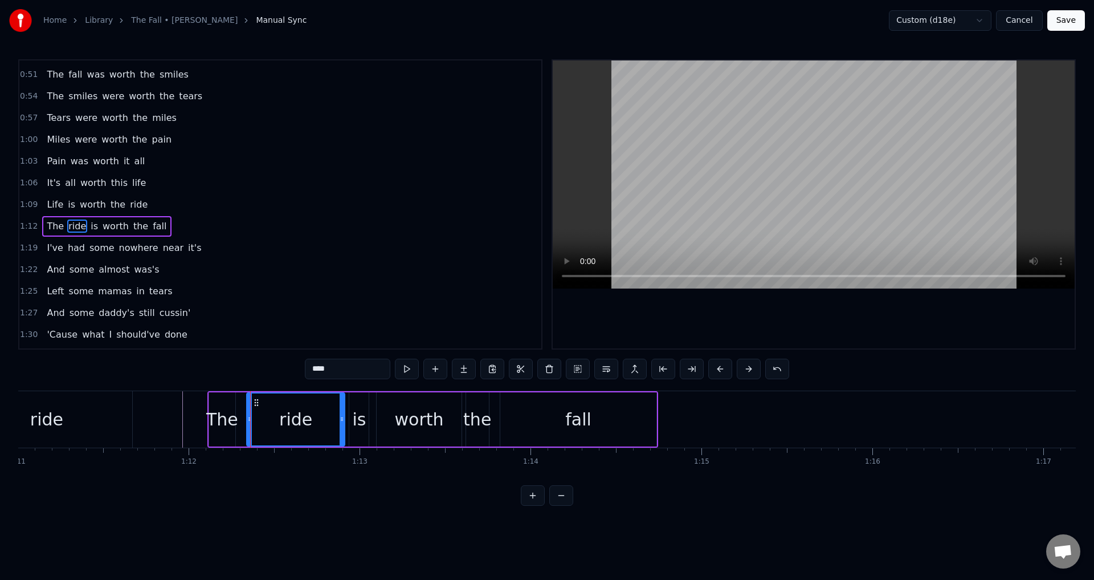
scroll to position [235, 0]
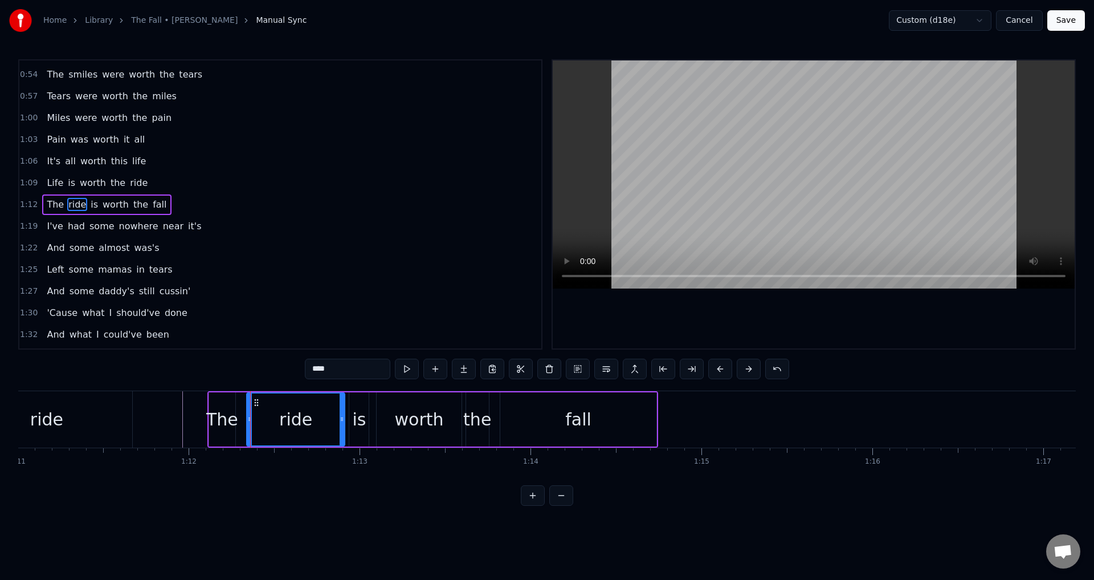
drag, startPoint x: 251, startPoint y: 414, endPoint x: 240, endPoint y: 415, distance: 10.8
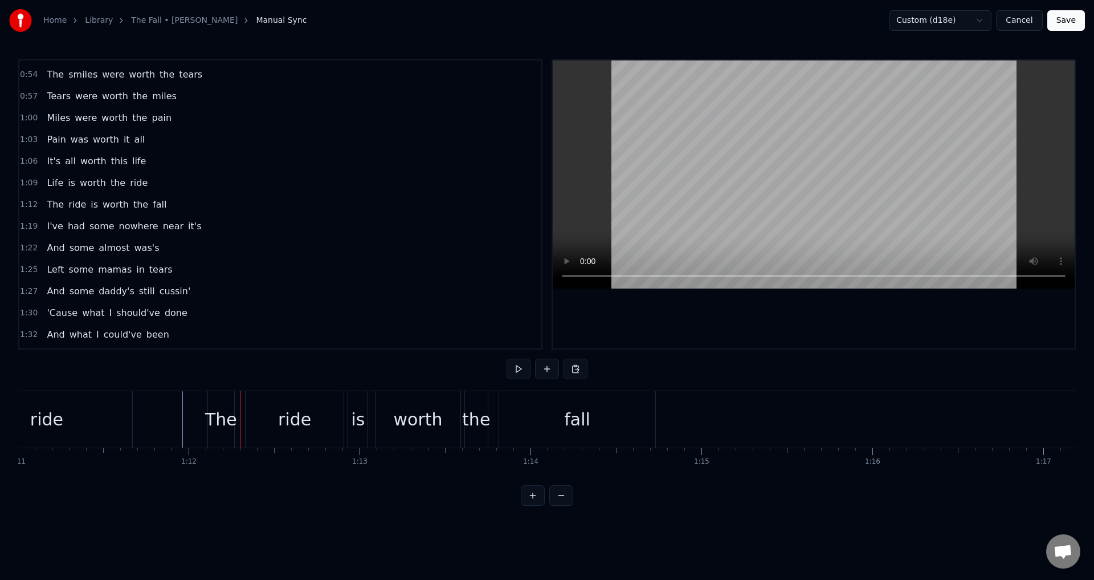
click at [251, 418] on div "ride" at bounding box center [295, 419] width 98 height 56
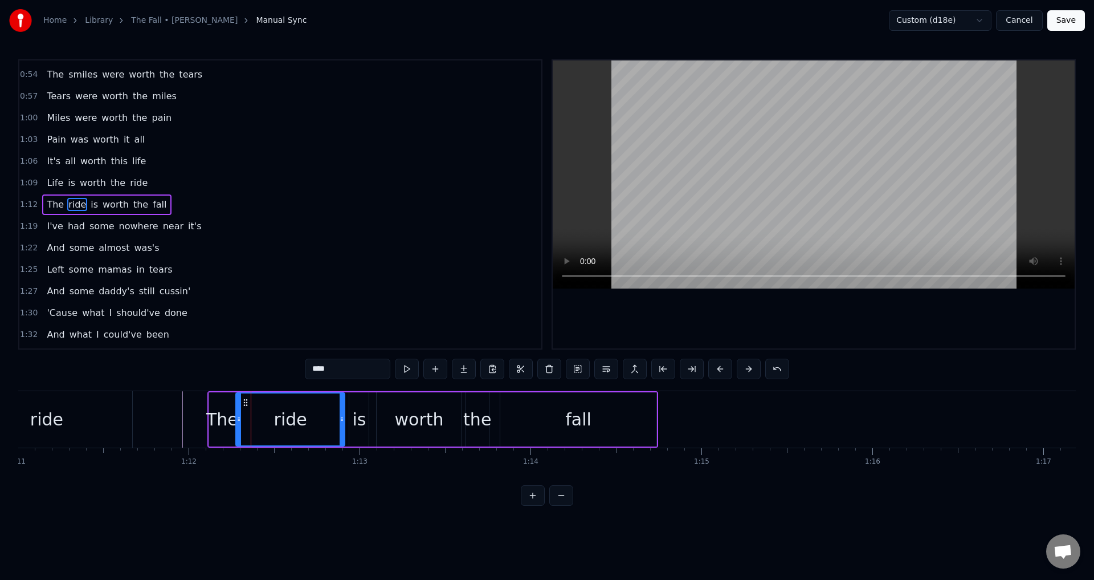
drag, startPoint x: 250, startPoint y: 418, endPoint x: 239, endPoint y: 417, distance: 10.9
click at [239, 417] on icon at bounding box center [239, 418] width 5 height 9
click at [348, 418] on div "The ride is worth the fall" at bounding box center [432, 419] width 451 height 56
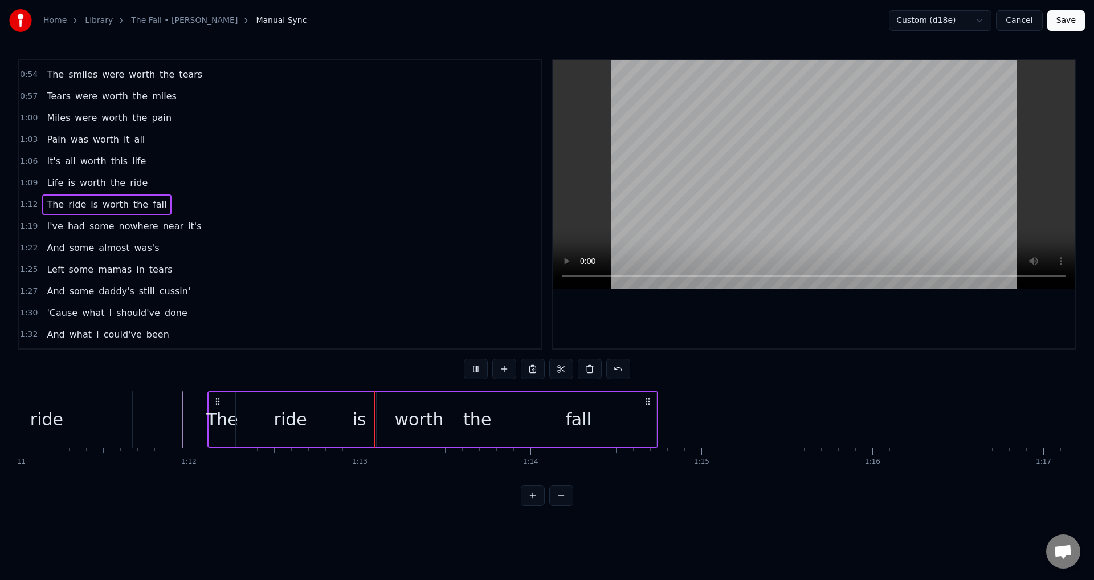
click at [354, 418] on div "is" at bounding box center [359, 419] width 14 height 26
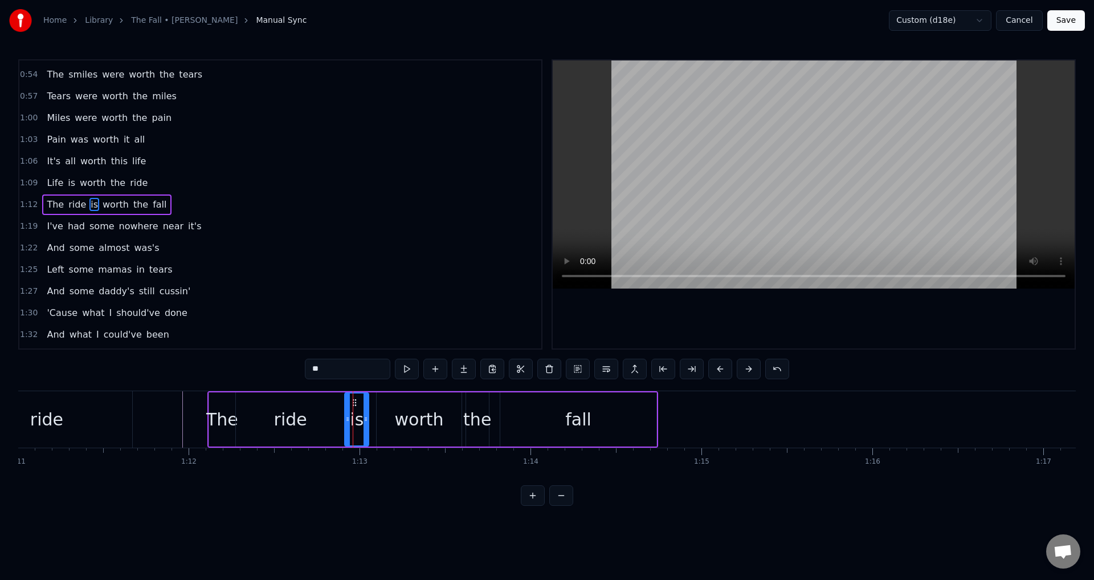
drag, startPoint x: 352, startPoint y: 416, endPoint x: 358, endPoint y: 415, distance: 6.4
click at [347, 416] on icon at bounding box center [347, 418] width 5 height 9
click at [384, 416] on div "worth" at bounding box center [419, 419] width 84 height 54
type input "*****"
click at [375, 419] on div "The ride is worth the fall" at bounding box center [432, 419] width 451 height 56
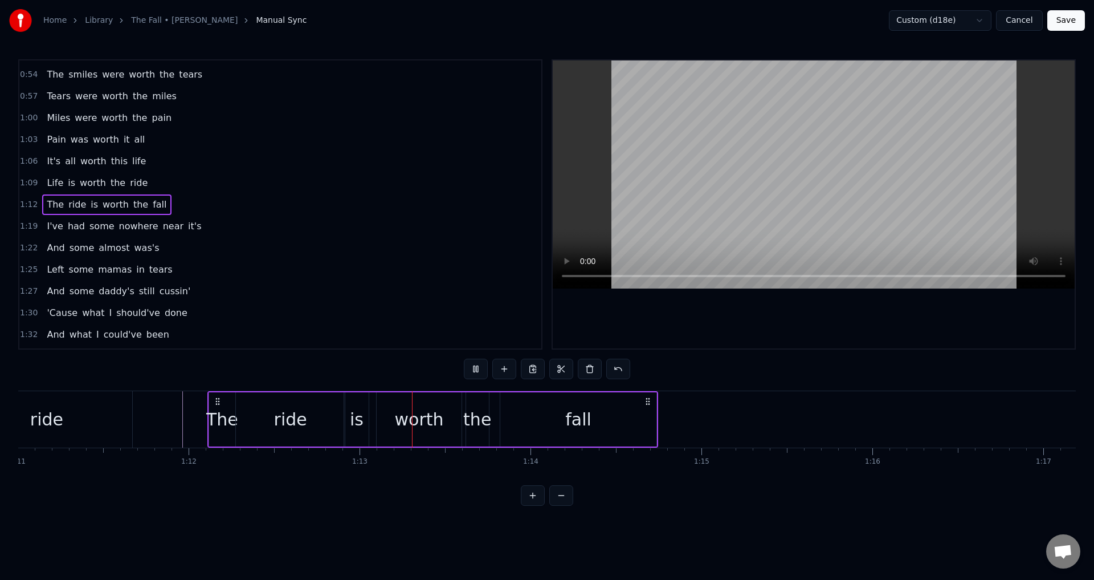
click at [382, 421] on div "worth" at bounding box center [419, 419] width 84 height 54
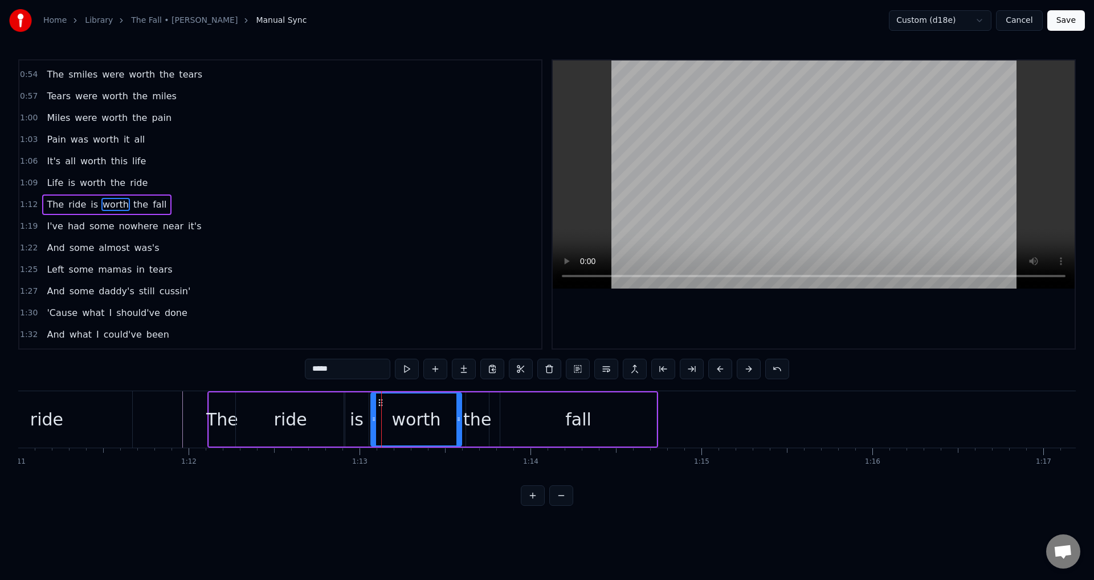
drag, startPoint x: 378, startPoint y: 420, endPoint x: 373, endPoint y: 419, distance: 5.8
click at [373, 419] on icon at bounding box center [374, 418] width 5 height 9
click at [469, 422] on div "the" at bounding box center [477, 419] width 28 height 26
click at [465, 417] on icon at bounding box center [464, 418] width 5 height 9
click at [510, 420] on div "fall" at bounding box center [578, 419] width 156 height 54
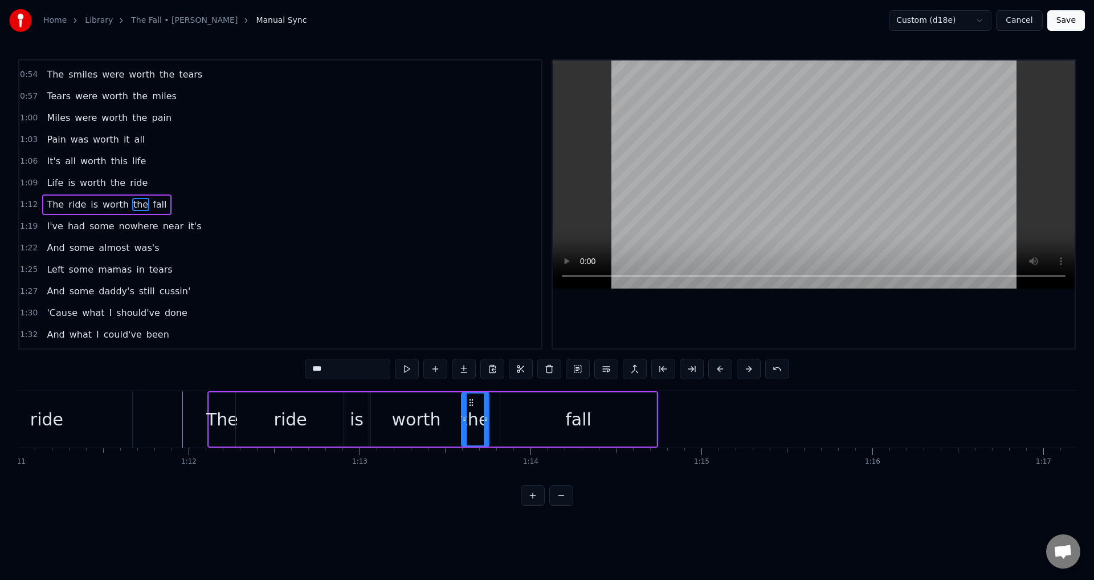
type input "****"
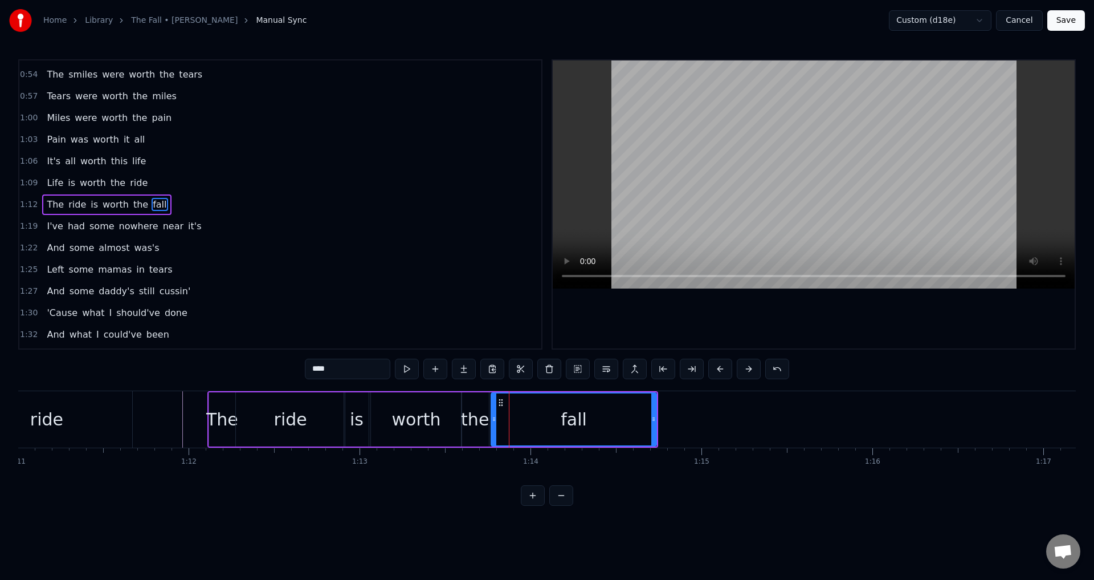
drag, startPoint x: 502, startPoint y: 418, endPoint x: 493, endPoint y: 416, distance: 9.4
click at [493, 416] on icon at bounding box center [494, 418] width 5 height 9
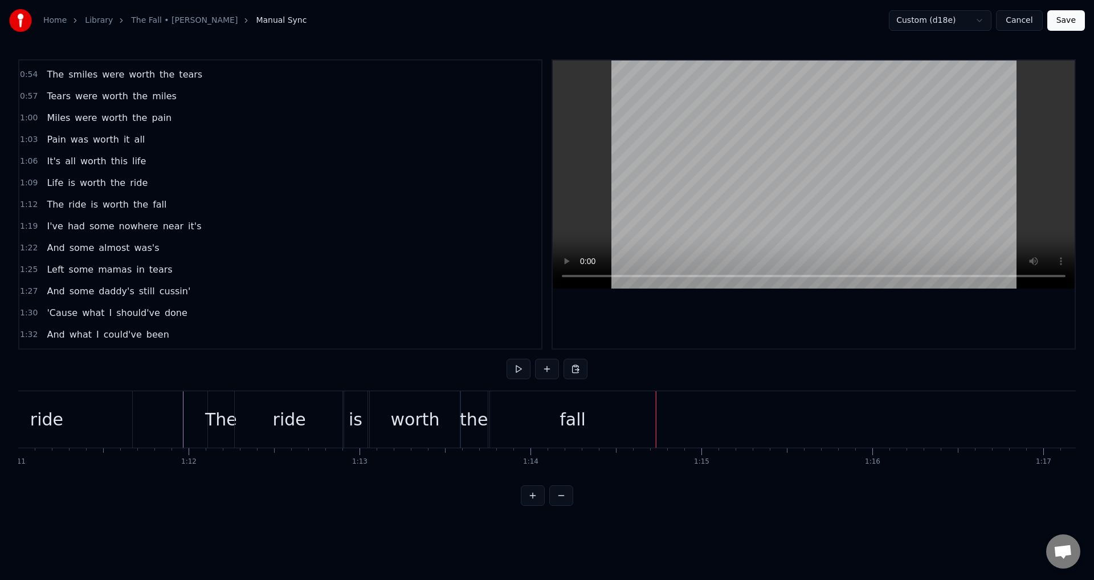
click at [825, 317] on div at bounding box center [814, 204] width 522 height 288
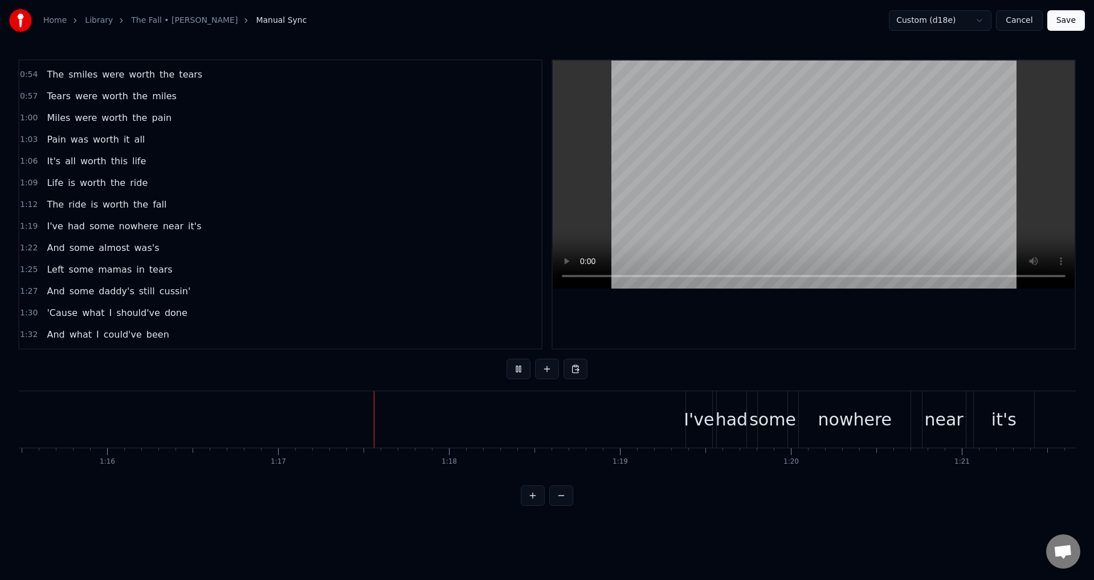
scroll to position [0, 13125]
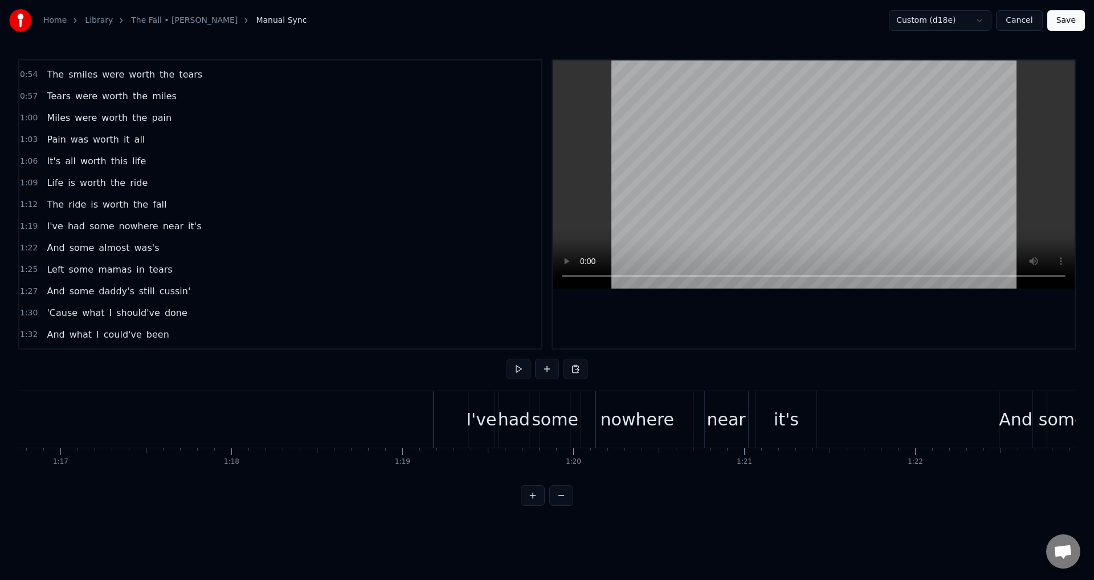
click at [577, 419] on div "I've had some nowhere near it's" at bounding box center [644, 419] width 352 height 56
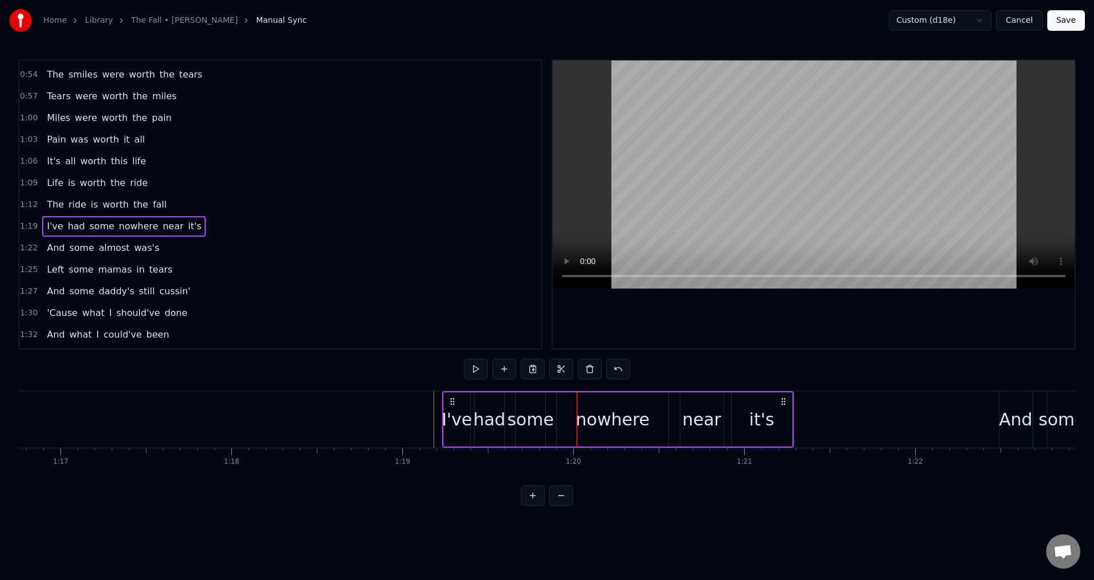
drag, startPoint x: 471, startPoint y: 398, endPoint x: 454, endPoint y: 399, distance: 16.5
click at [454, 399] on icon at bounding box center [452, 401] width 9 height 9
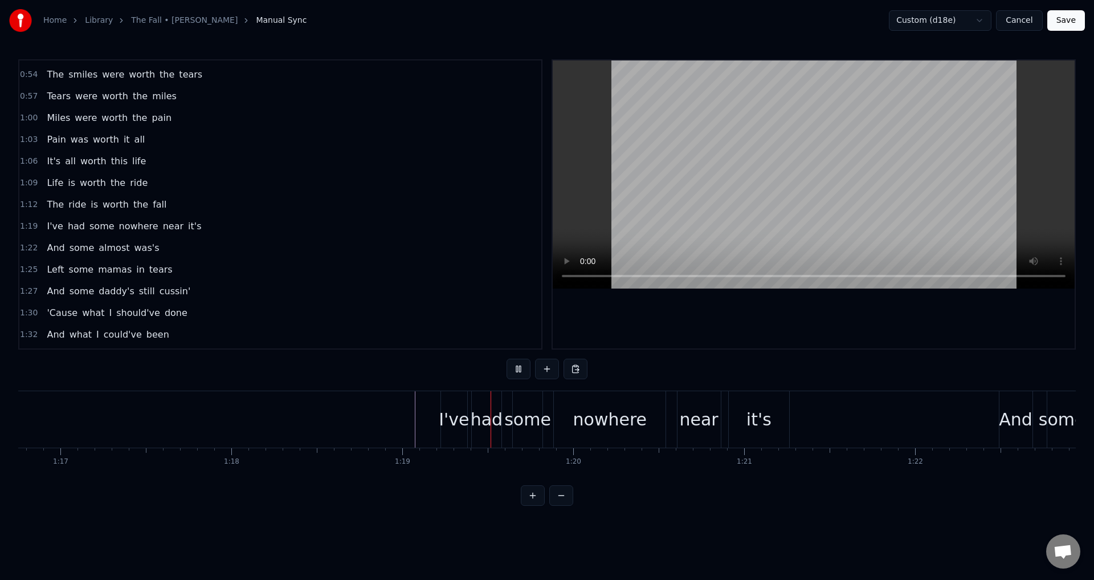
click at [525, 420] on div "some" at bounding box center [527, 419] width 47 height 26
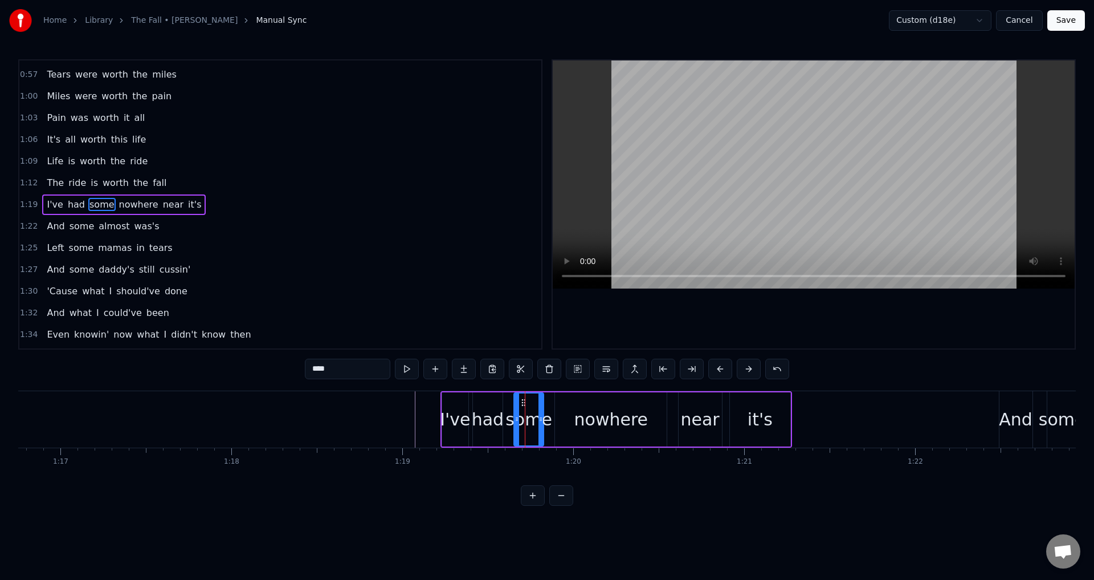
click at [504, 421] on div "I've had some nowhere near it's" at bounding box center [617, 419] width 352 height 56
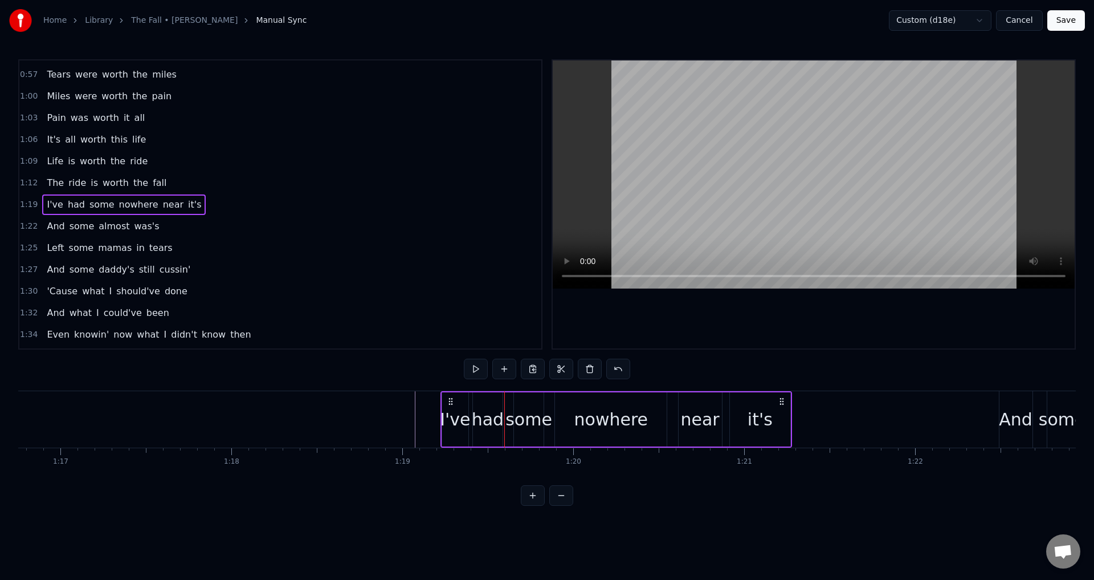
click at [474, 416] on div "had" at bounding box center [488, 419] width 32 height 26
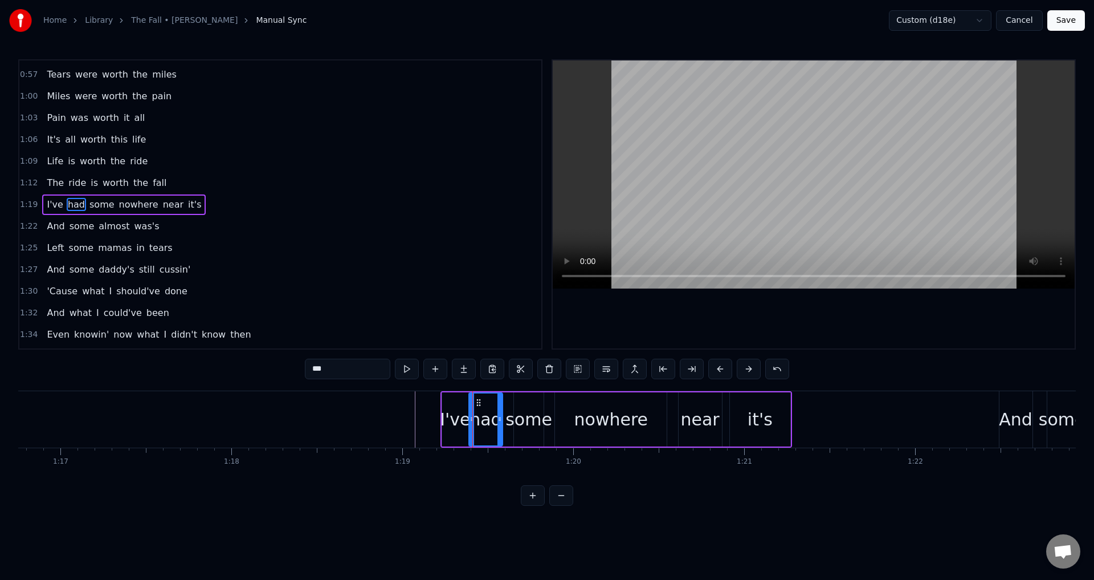
click at [471, 413] on div at bounding box center [472, 419] width 5 height 52
click at [539, 413] on div "some" at bounding box center [529, 419] width 47 height 26
type input "****"
drag, startPoint x: 516, startPoint y: 416, endPoint x: 506, endPoint y: 414, distance: 10.3
click at [506, 414] on icon at bounding box center [507, 418] width 5 height 9
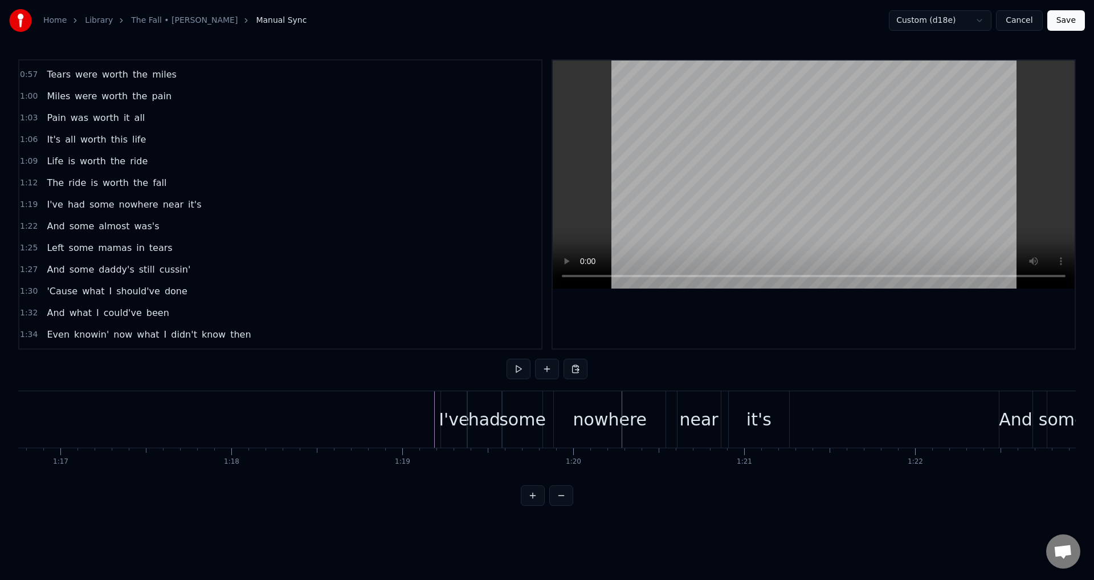
click at [567, 440] on div "nowhere" at bounding box center [610, 419] width 112 height 56
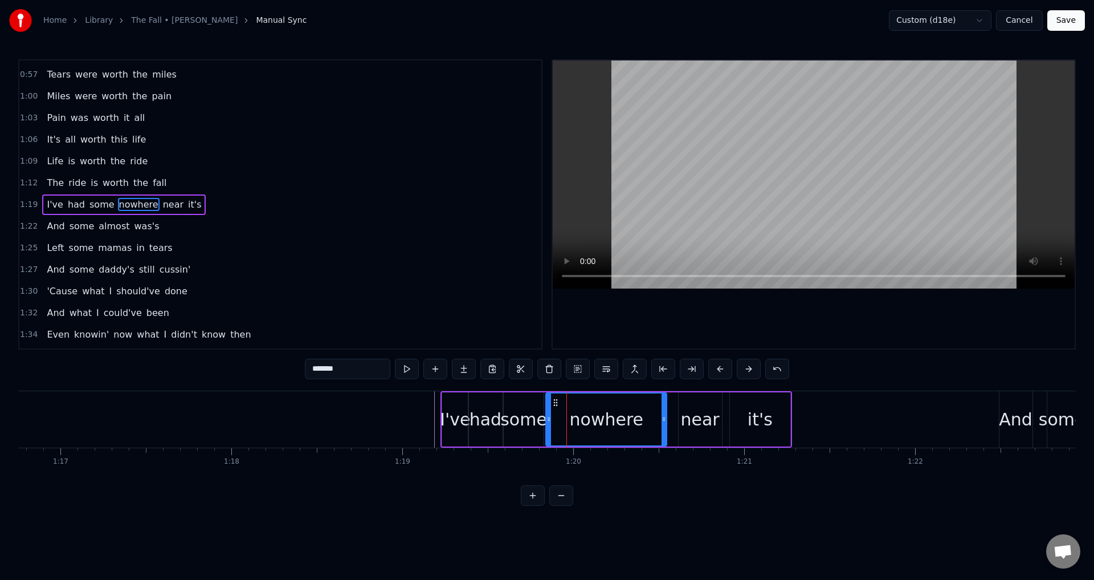
drag, startPoint x: 556, startPoint y: 419, endPoint x: 547, endPoint y: 419, distance: 9.1
click at [547, 419] on icon at bounding box center [549, 418] width 5 height 9
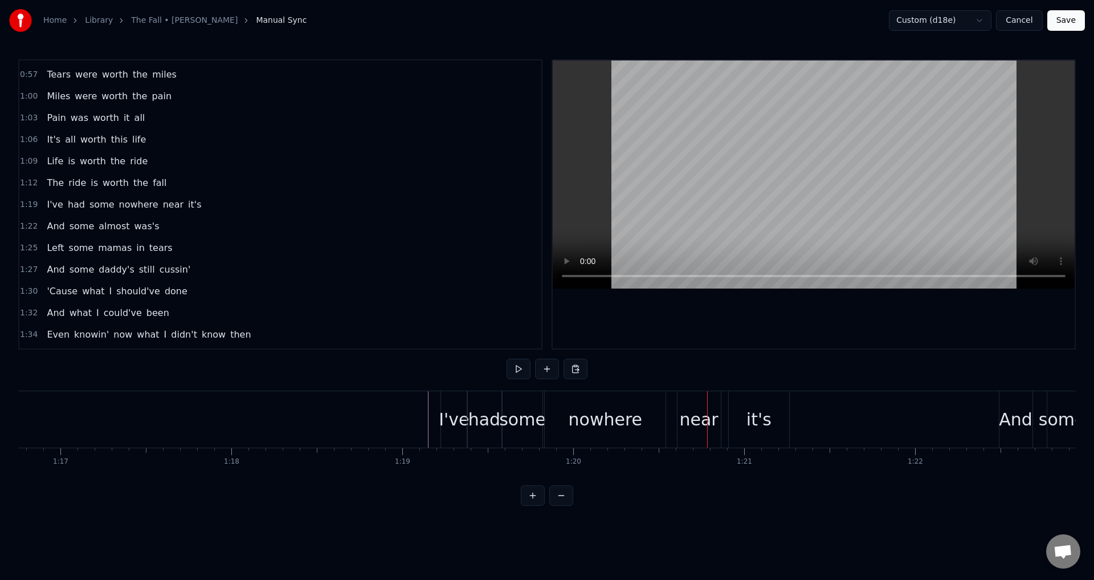
click at [690, 420] on div "near" at bounding box center [698, 419] width 39 height 26
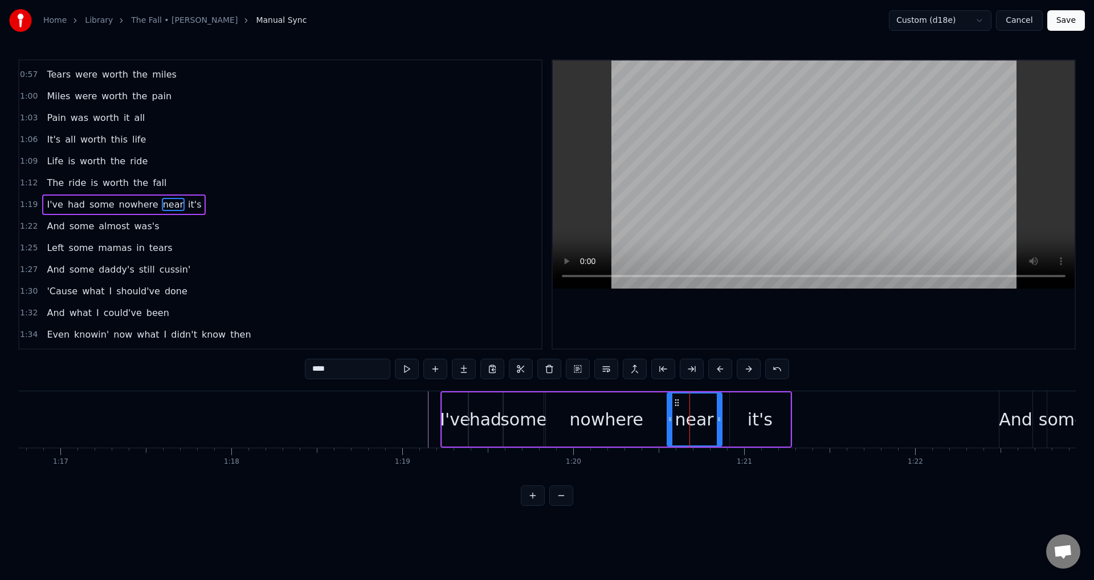
drag, startPoint x: 680, startPoint y: 414, endPoint x: 669, endPoint y: 412, distance: 11.0
click at [669, 412] on div at bounding box center [670, 419] width 5 height 52
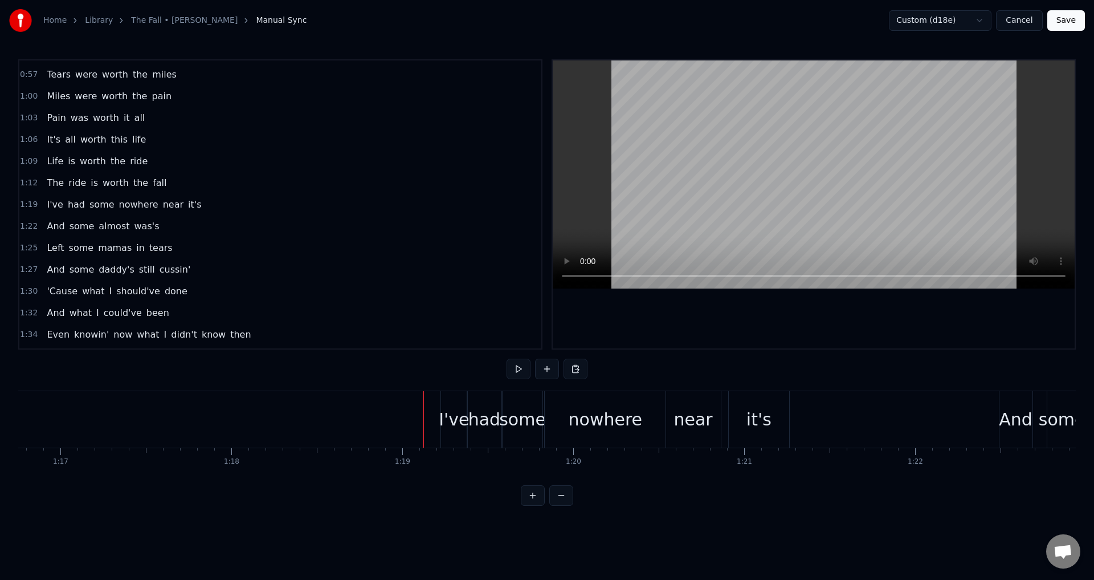
click at [710, 318] on div at bounding box center [814, 204] width 522 height 288
click at [712, 320] on div at bounding box center [814, 204] width 522 height 288
click at [748, 413] on div "it's" at bounding box center [759, 419] width 60 height 56
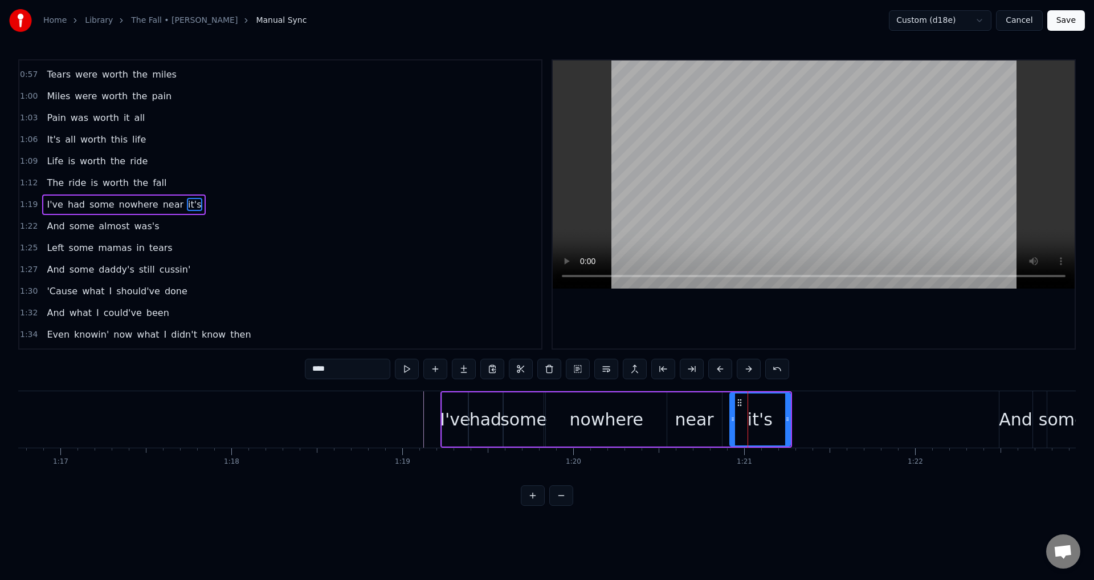
click at [728, 416] on div "I've had some nowhere near it's" at bounding box center [617, 419] width 352 height 56
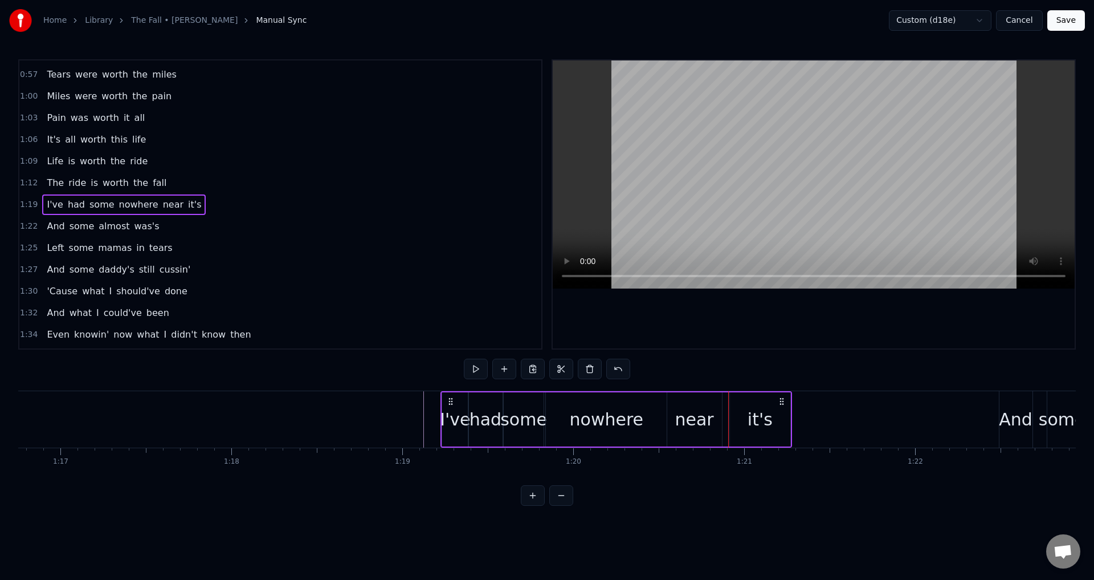
click at [732, 416] on div "it's" at bounding box center [760, 419] width 60 height 54
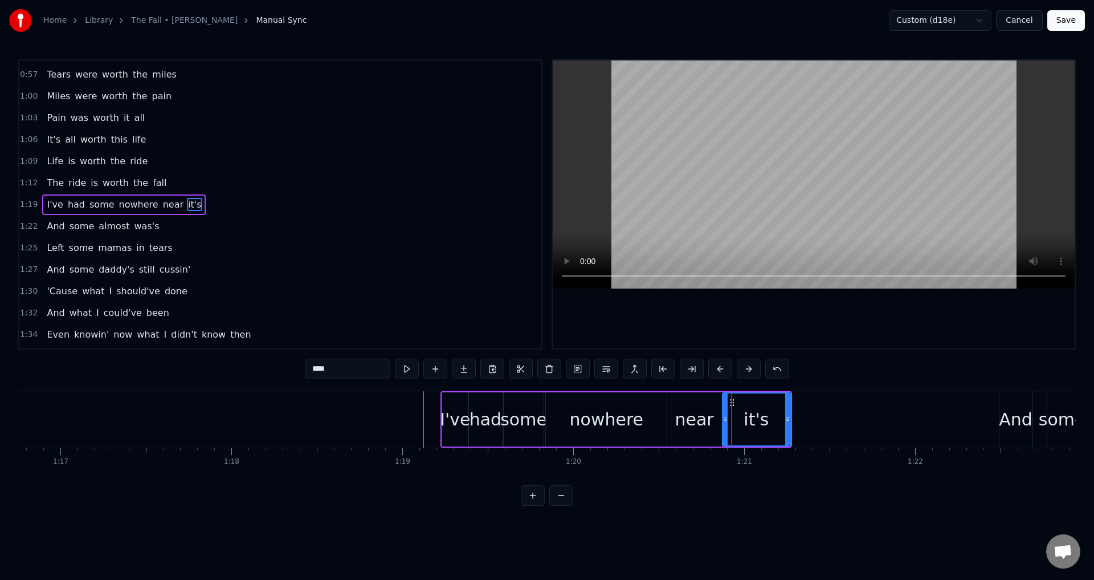
drag, startPoint x: 733, startPoint y: 415, endPoint x: 726, endPoint y: 415, distance: 7.4
click at [726, 415] on icon at bounding box center [725, 418] width 5 height 9
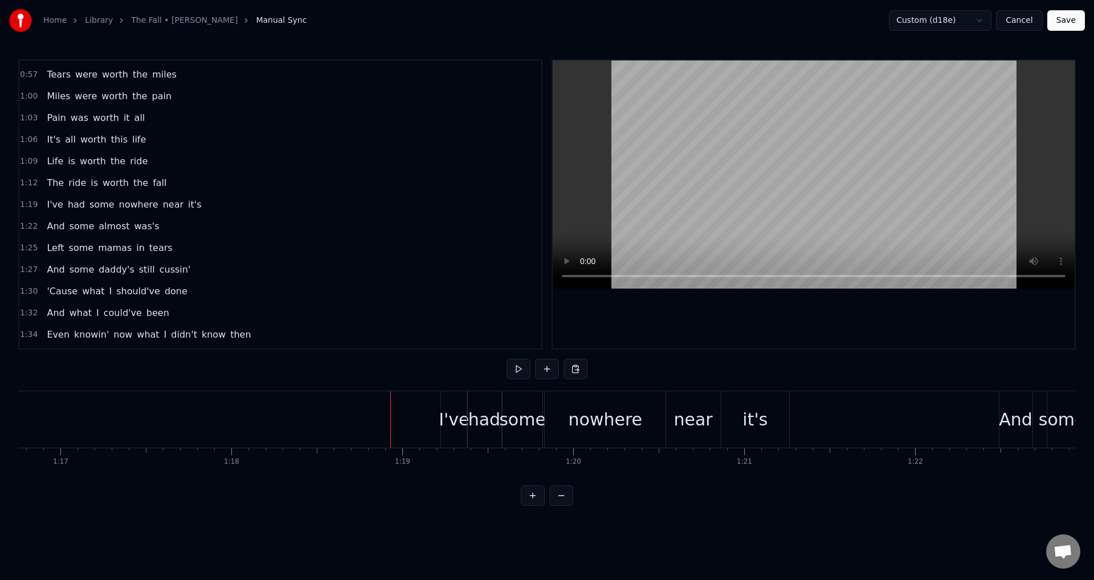
click at [780, 319] on div at bounding box center [814, 204] width 522 height 288
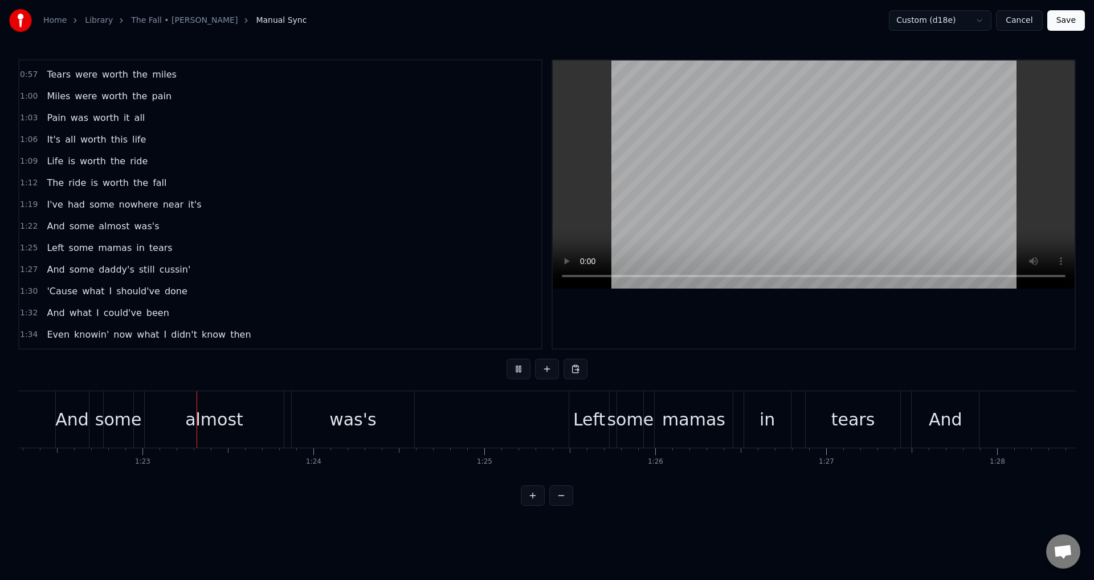
scroll to position [0, 14069]
click at [694, 348] on div at bounding box center [814, 204] width 524 height 290
click at [658, 326] on div at bounding box center [814, 204] width 522 height 288
click at [25, 486] on div "0:23 I've been good time drunk 0:26 Enough to be bad time sober 0:29 Broke a ma…" at bounding box center [547, 282] width 1058 height 446
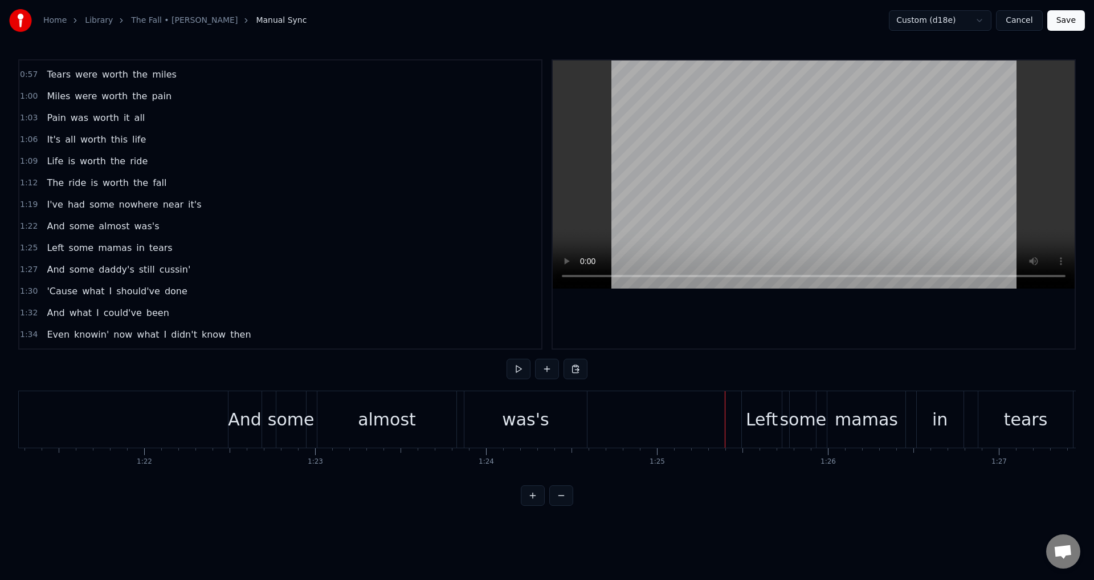
scroll to position [0, 13887]
click at [278, 418] on div "And some almost was's" at bounding box center [418, 419] width 362 height 56
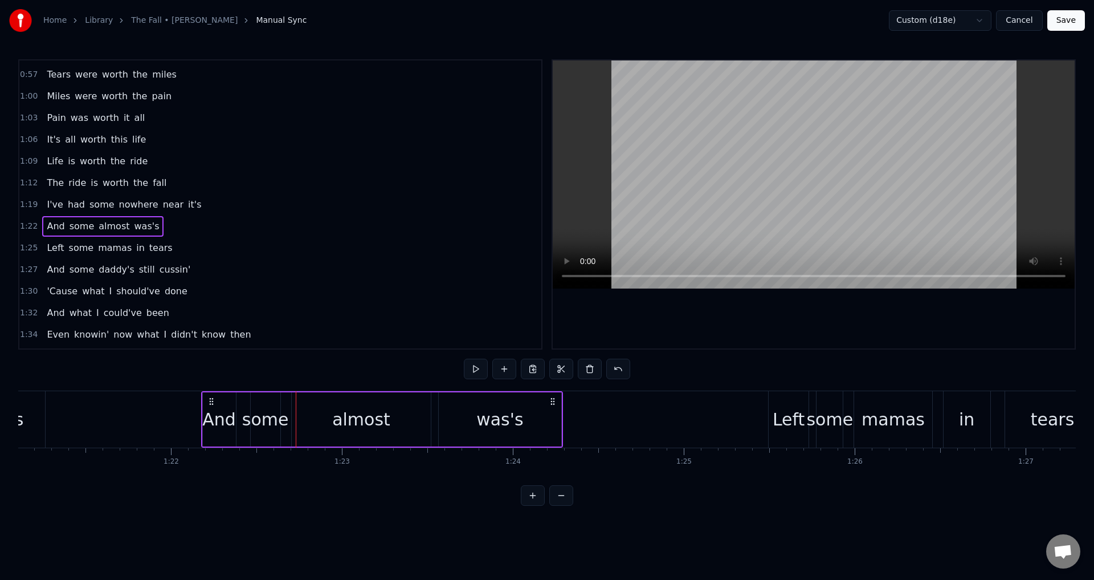
scroll to position [0, 13857]
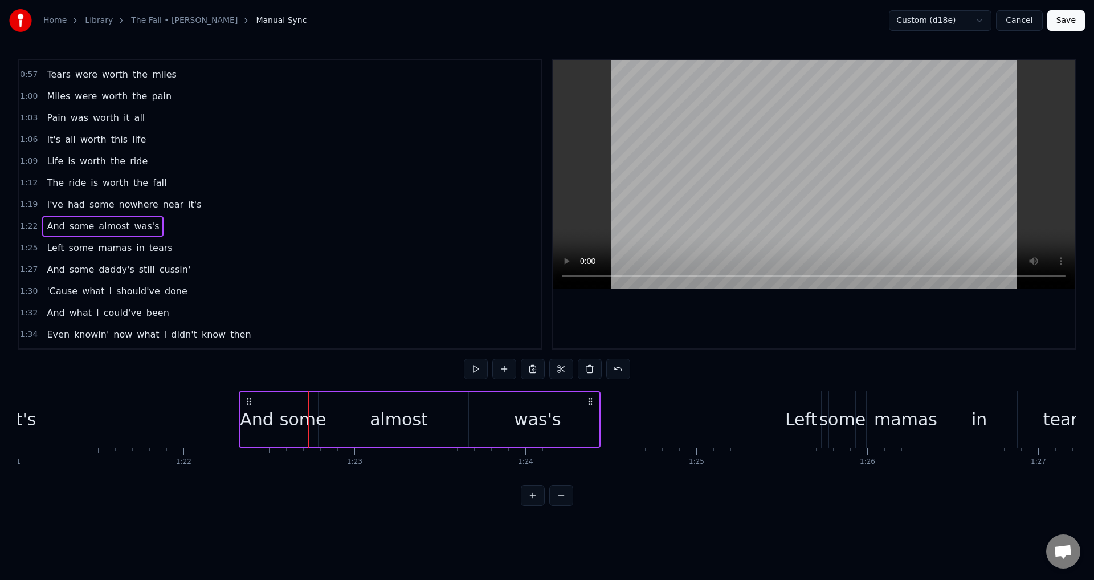
drag, startPoint x: 247, startPoint y: 397, endPoint x: 249, endPoint y: 404, distance: 7.1
click at [249, 404] on icon at bounding box center [249, 401] width 9 height 9
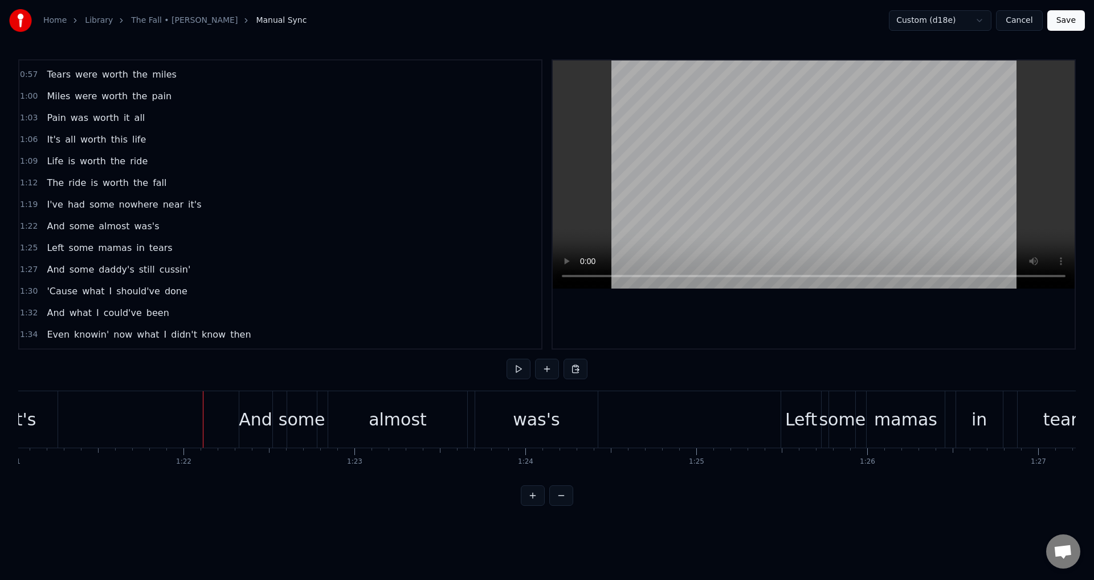
click at [673, 330] on div at bounding box center [814, 204] width 522 height 288
click at [292, 422] on div "some" at bounding box center [302, 419] width 47 height 26
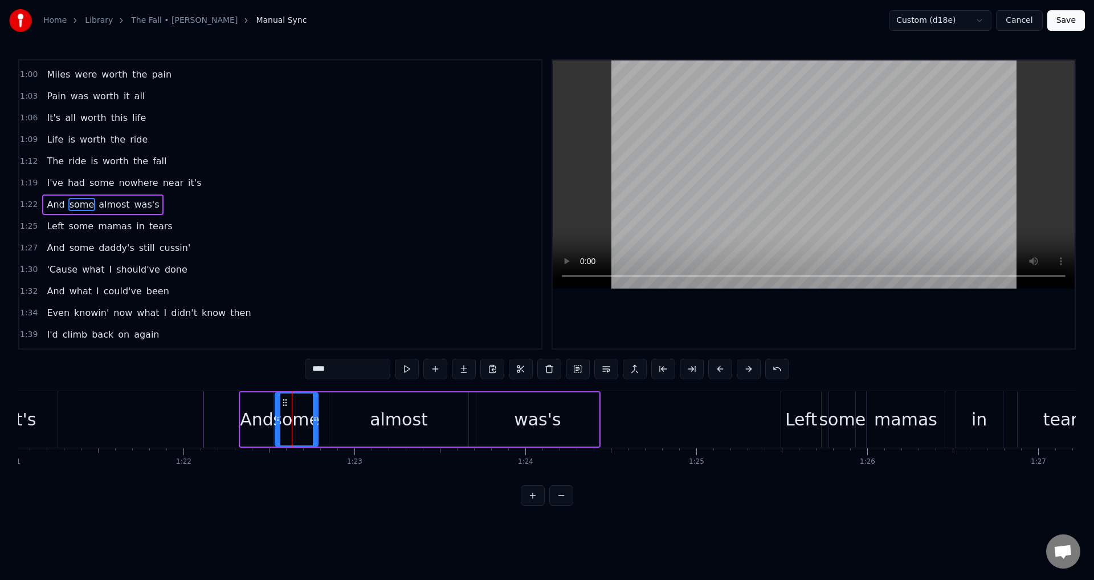
drag, startPoint x: 291, startPoint y: 412, endPoint x: 278, endPoint y: 408, distance: 13.5
click at [278, 408] on div at bounding box center [278, 419] width 5 height 52
click at [356, 412] on div "almost" at bounding box center [398, 419] width 139 height 54
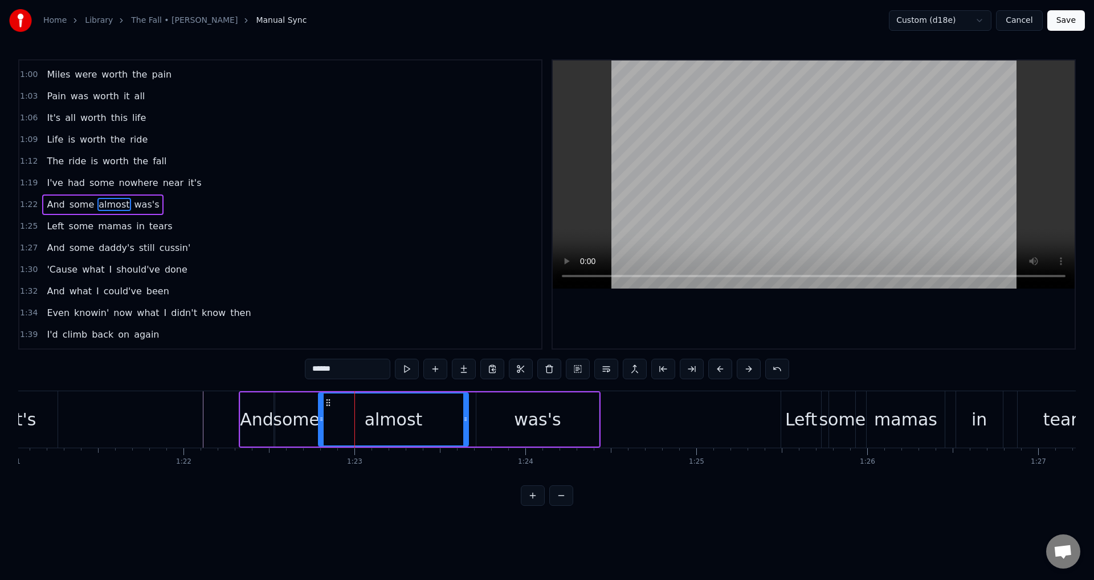
click at [322, 412] on div at bounding box center [321, 419] width 5 height 52
click at [489, 414] on div "was's" at bounding box center [538, 419] width 122 height 54
type input "*****"
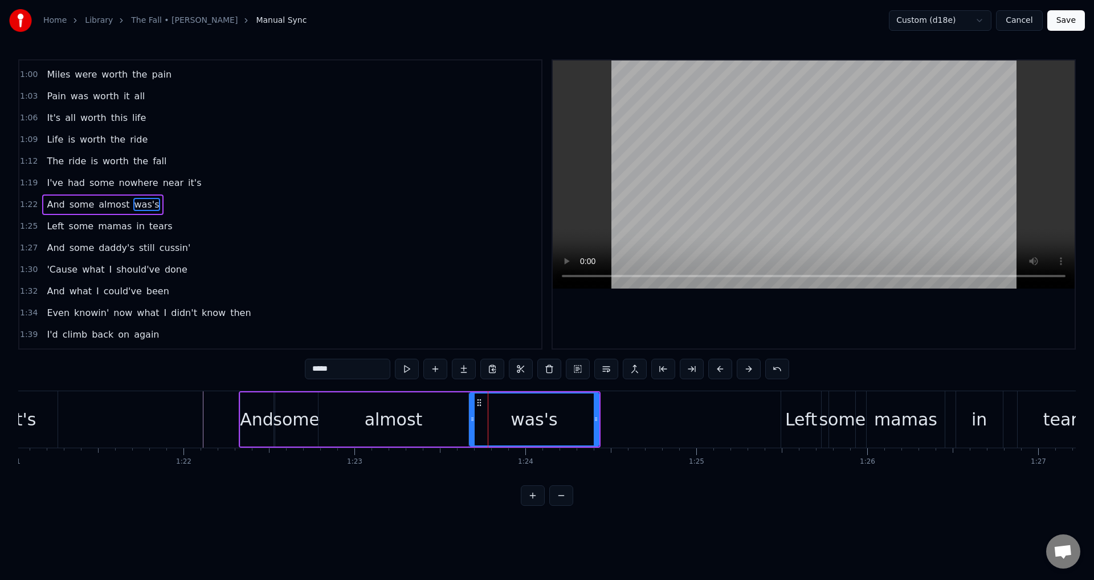
drag, startPoint x: 478, startPoint y: 418, endPoint x: 471, endPoint y: 417, distance: 6.9
click at [471, 417] on icon at bounding box center [472, 418] width 5 height 9
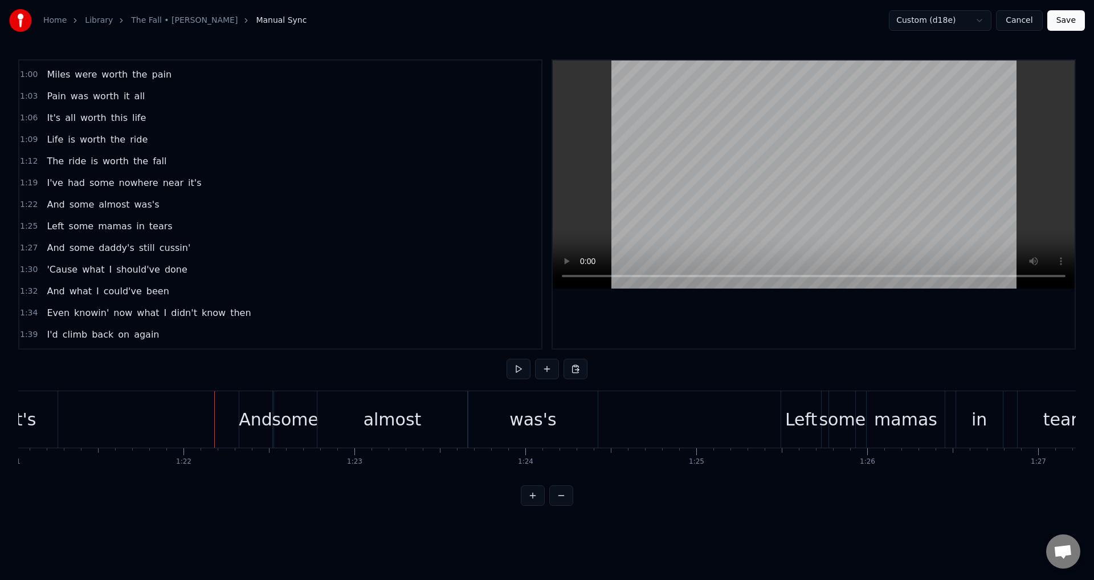
click at [689, 295] on div at bounding box center [814, 204] width 522 height 288
click at [691, 295] on div at bounding box center [814, 204] width 522 height 288
click at [709, 300] on div at bounding box center [814, 204] width 522 height 288
click at [823, 410] on div "some" at bounding box center [842, 419] width 47 height 26
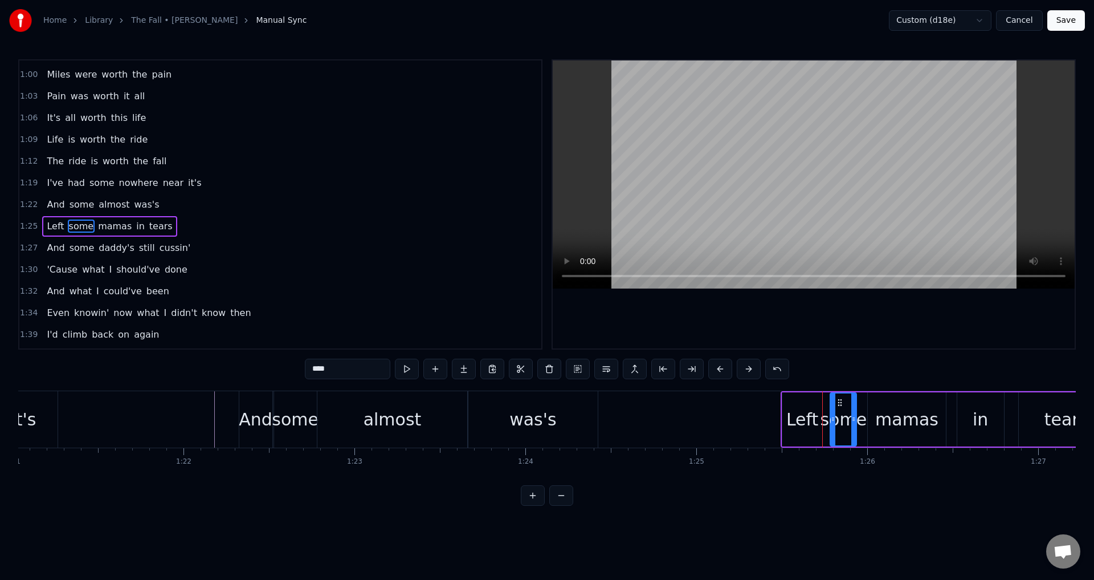
scroll to position [300, 0]
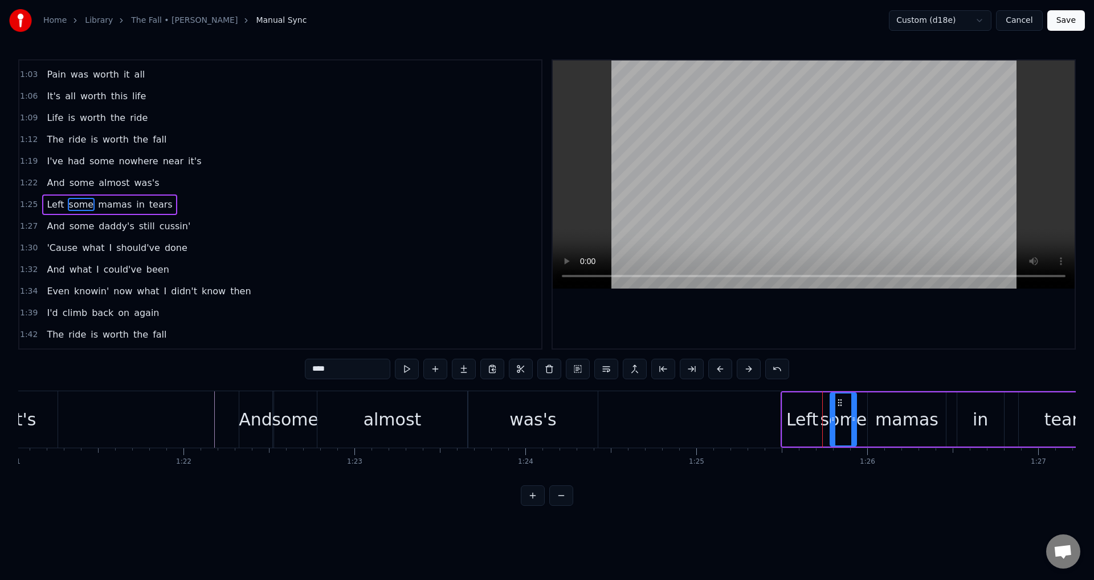
click at [826, 408] on div "some" at bounding box center [843, 419] width 47 height 26
click at [864, 412] on div "some" at bounding box center [843, 419] width 47 height 26
click at [951, 416] on div "Left some mamas in tears" at bounding box center [948, 419] width 335 height 56
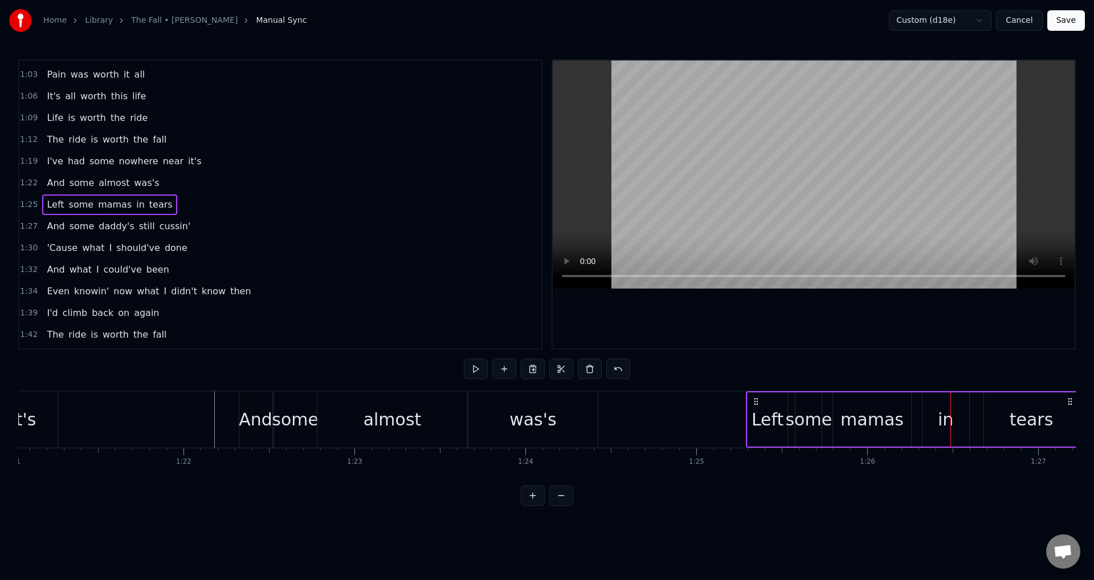
drag, startPoint x: 784, startPoint y: 400, endPoint x: 760, endPoint y: 404, distance: 24.8
click at [760, 404] on icon at bounding box center [756, 401] width 9 height 9
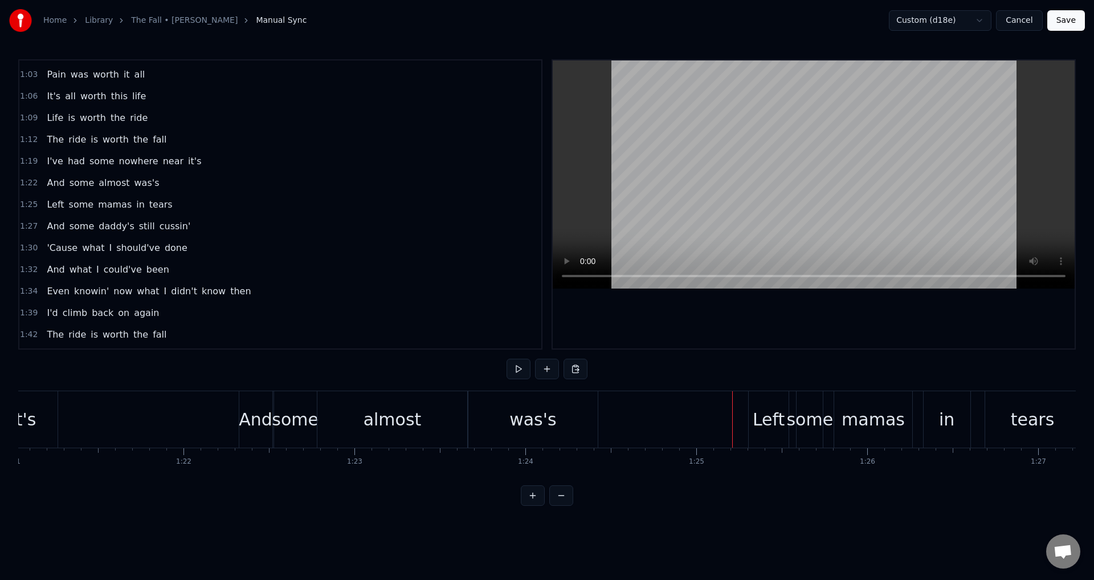
click at [815, 420] on div "some" at bounding box center [810, 419] width 47 height 26
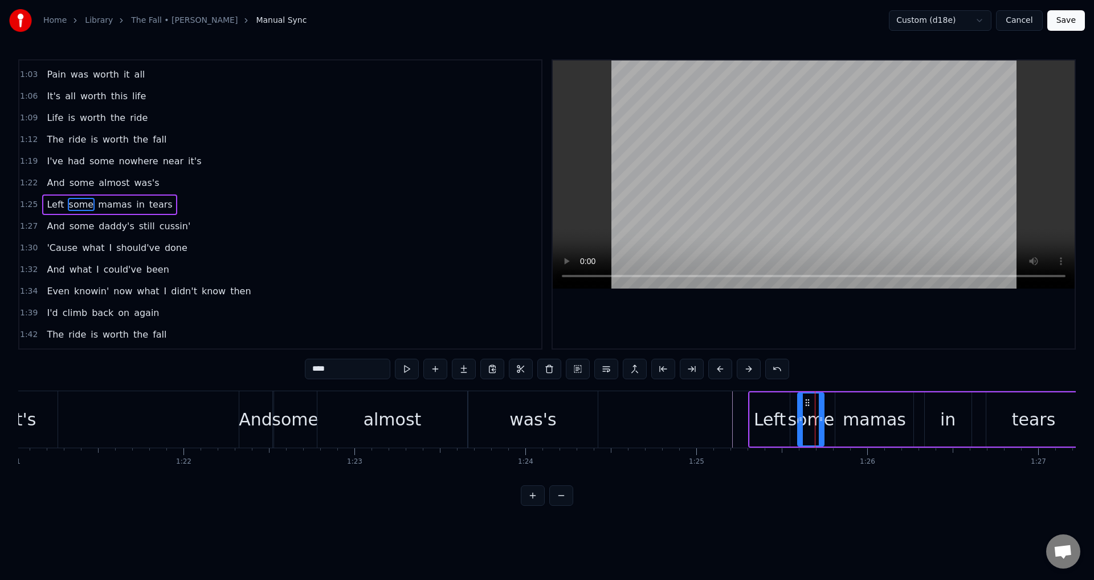
click at [796, 417] on div "some" at bounding box center [811, 419] width 47 height 26
drag, startPoint x: 800, startPoint y: 416, endPoint x: 792, endPoint y: 414, distance: 8.6
click at [792, 414] on icon at bounding box center [793, 418] width 5 height 9
click at [848, 413] on div "mamas" at bounding box center [874, 419] width 63 height 26
type input "*****"
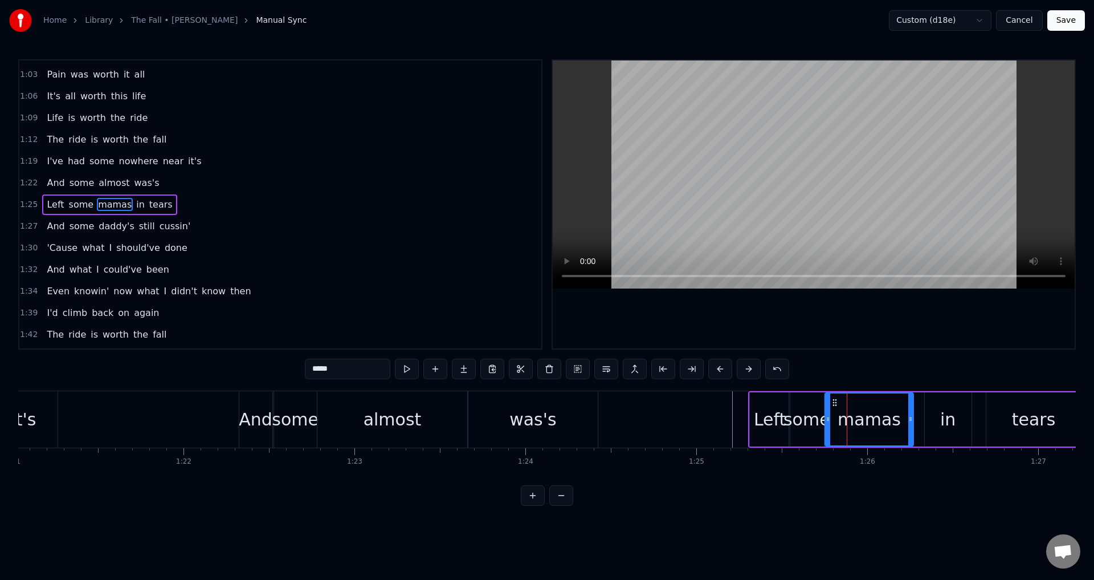
drag, startPoint x: 837, startPoint y: 414, endPoint x: 827, endPoint y: 414, distance: 10.3
click at [827, 414] on div at bounding box center [828, 419] width 5 height 52
click at [923, 417] on div "Left some mamas in tears" at bounding box center [915, 419] width 335 height 56
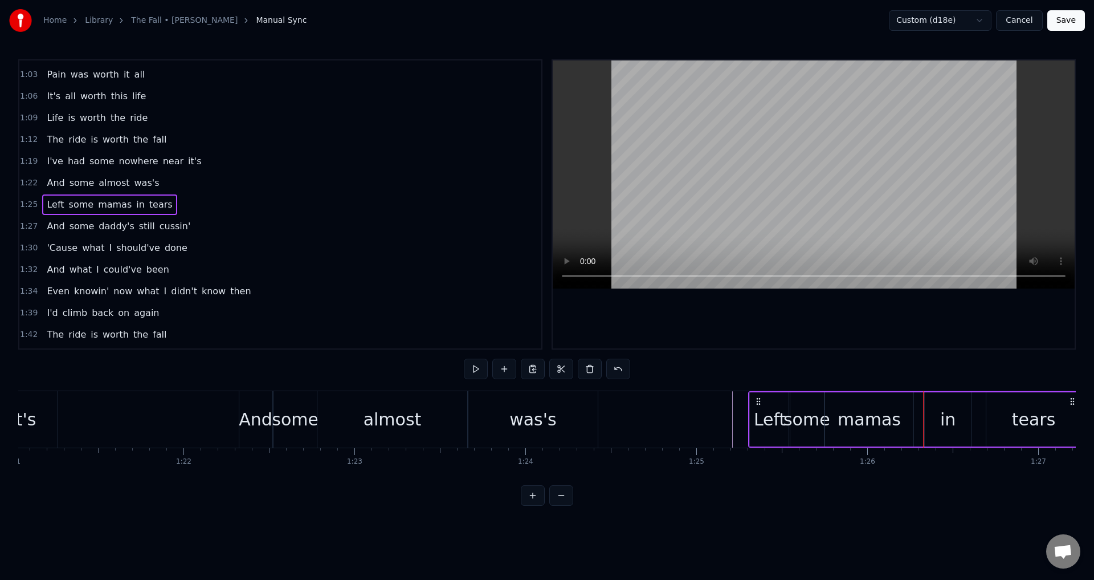
click at [942, 416] on div "in" at bounding box center [948, 419] width 15 height 26
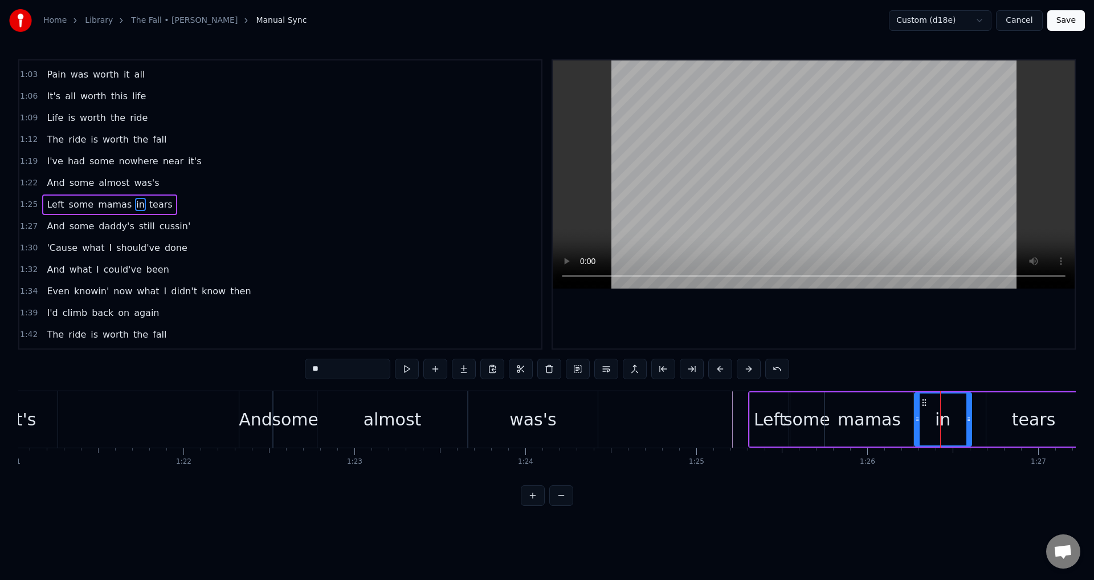
drag, startPoint x: 926, startPoint y: 419, endPoint x: 916, endPoint y: 420, distance: 10.3
click at [916, 420] on icon at bounding box center [917, 418] width 5 height 9
click at [997, 417] on div "tears" at bounding box center [1034, 419] width 95 height 54
type input "*****"
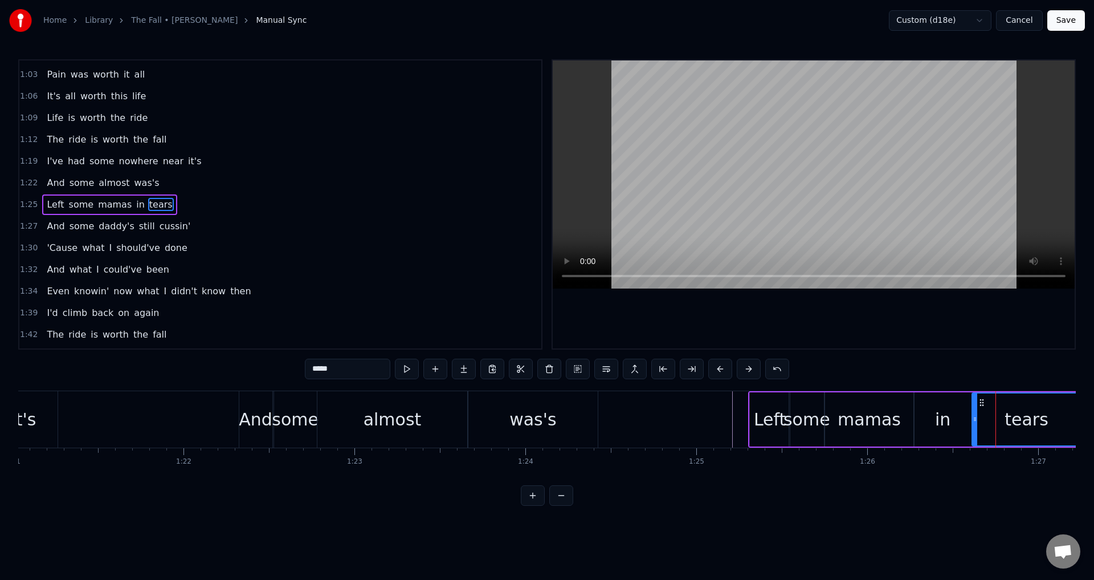
drag, startPoint x: 988, startPoint y: 417, endPoint x: 974, endPoint y: 417, distance: 14.3
click at [974, 417] on icon at bounding box center [975, 418] width 5 height 9
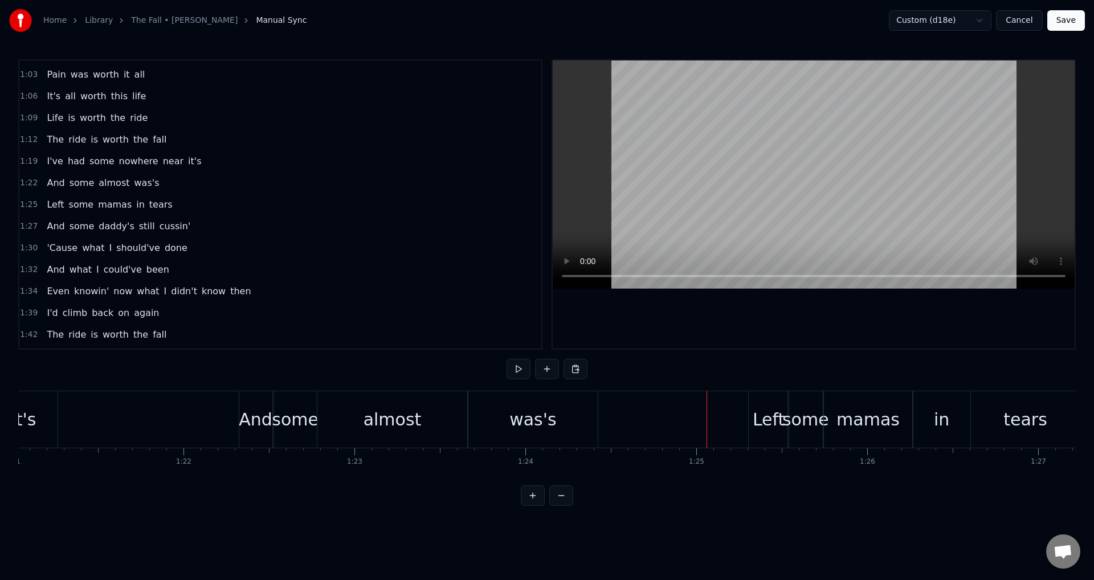
click at [838, 310] on div at bounding box center [814, 204] width 522 height 288
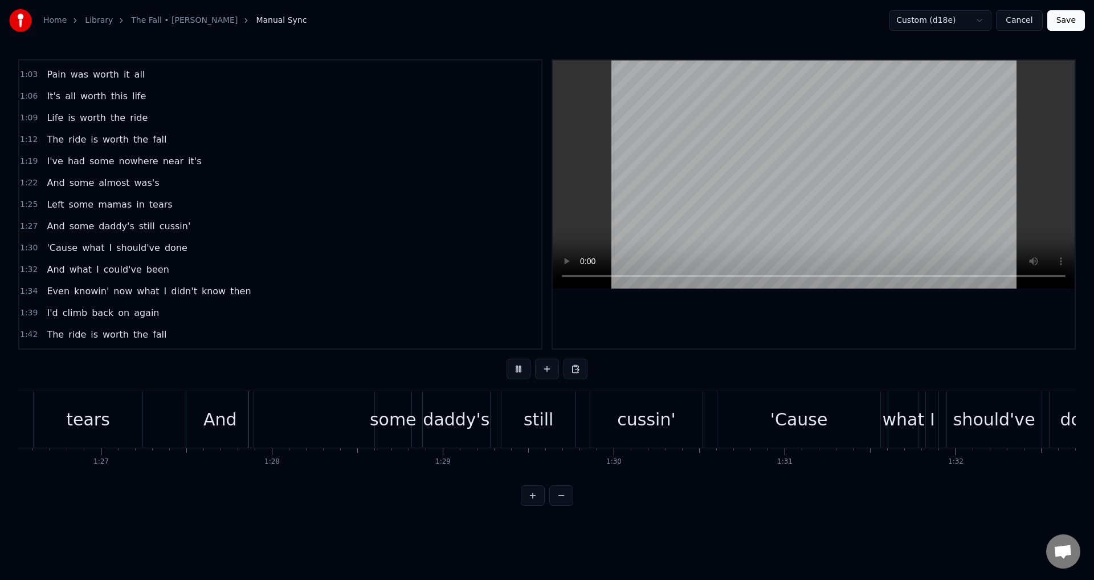
scroll to position [0, 14845]
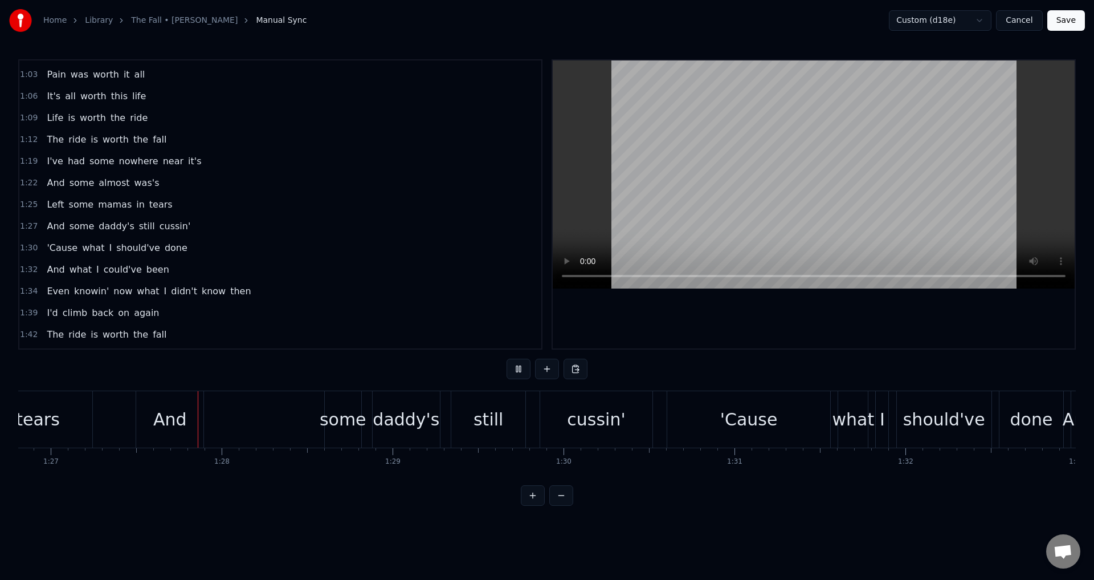
click at [838, 310] on div at bounding box center [814, 204] width 522 height 288
click at [155, 428] on div "And" at bounding box center [170, 419] width 34 height 26
click at [694, 329] on div at bounding box center [814, 204] width 522 height 288
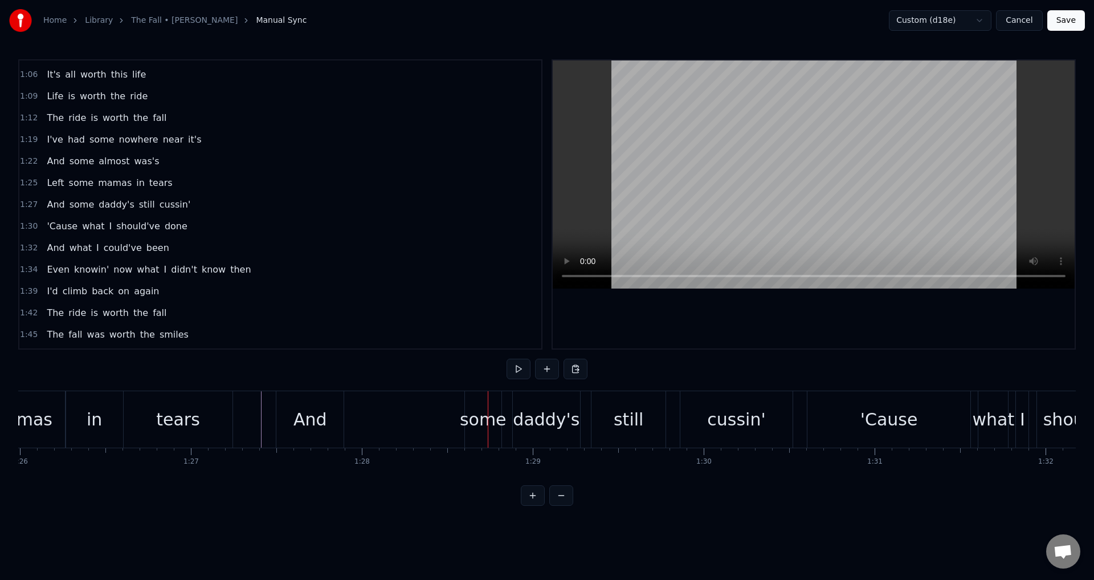
scroll to position [0, 14685]
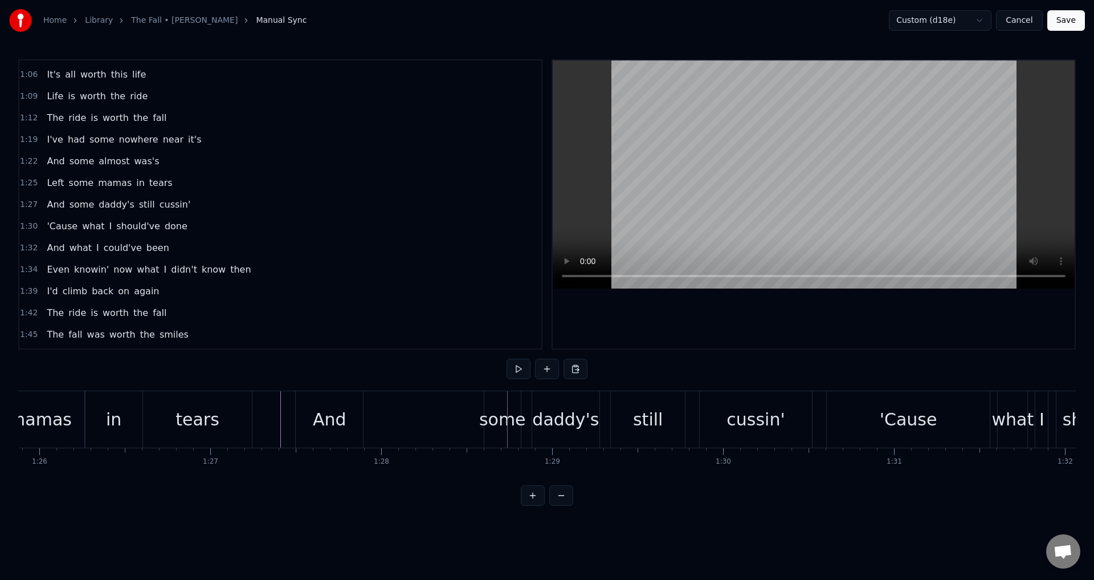
click at [246, 419] on div "tears" at bounding box center [197, 419] width 109 height 56
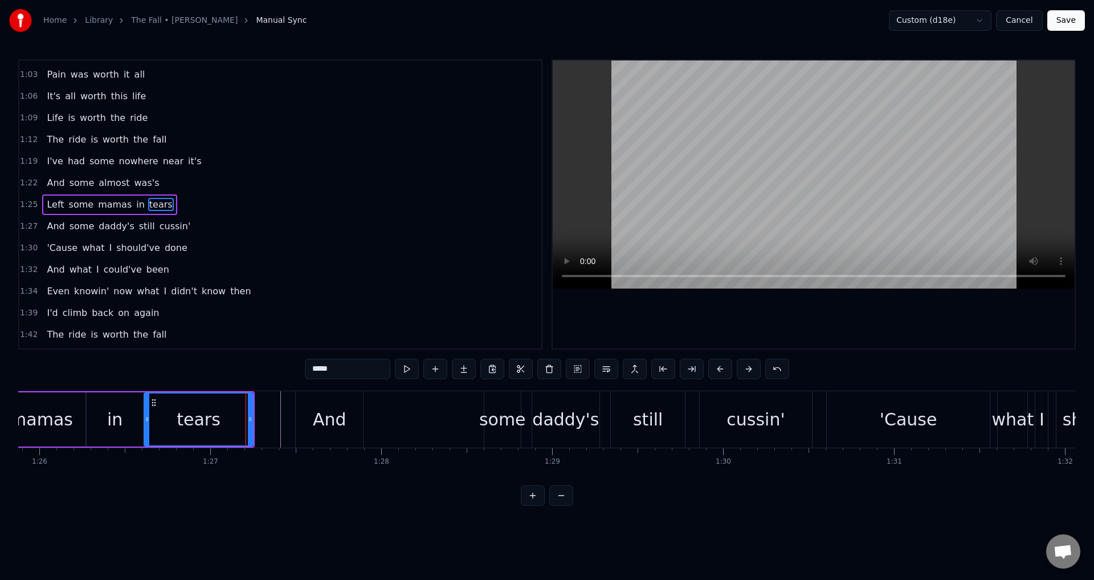
click at [710, 304] on div at bounding box center [814, 204] width 522 height 288
click at [697, 313] on div at bounding box center [814, 204] width 522 height 288
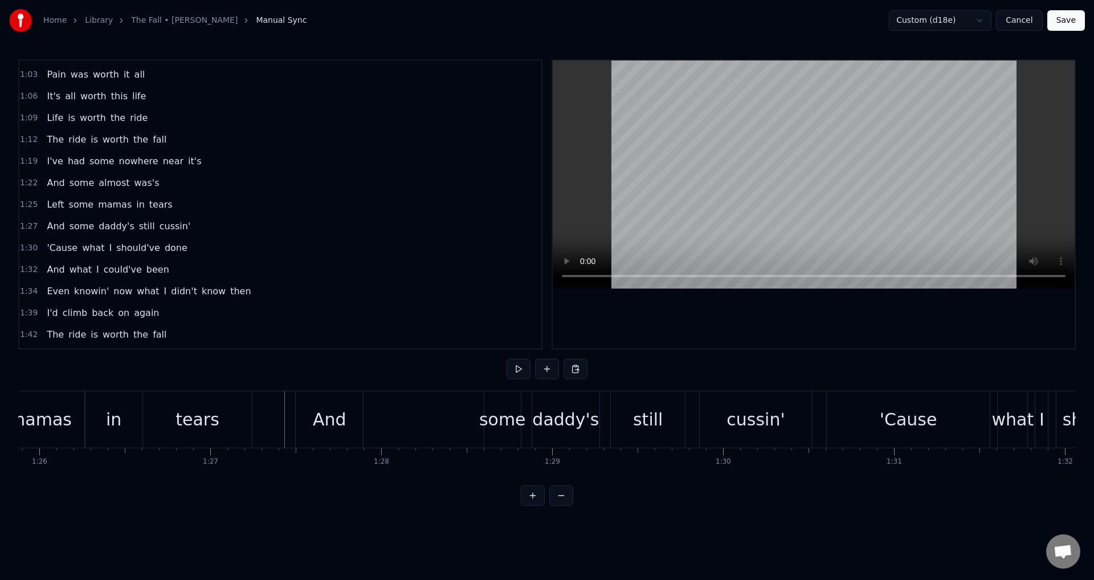
click at [323, 424] on div "And" at bounding box center [330, 419] width 34 height 26
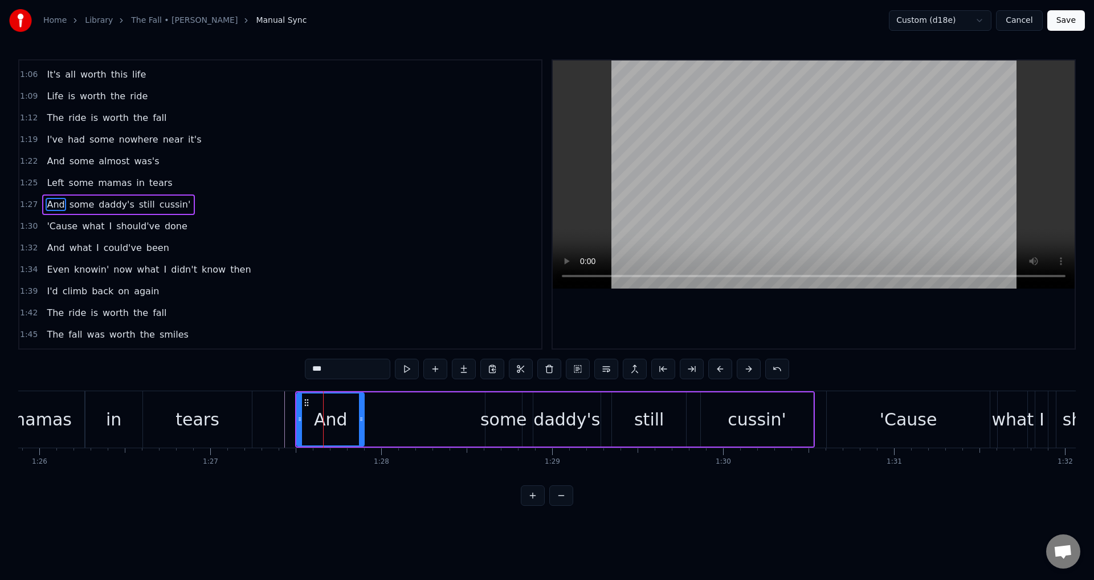
click at [164, 180] on div "1:25 Left some mamas in tears" at bounding box center [280, 183] width 522 height 22
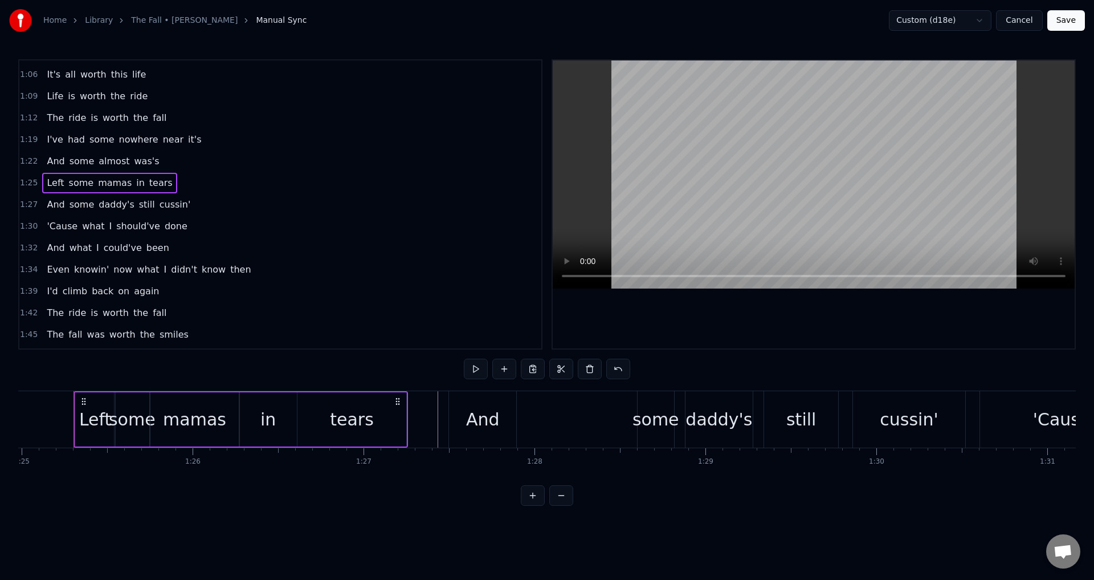
click at [156, 183] on span "tears" at bounding box center [161, 183] width 26 height 14
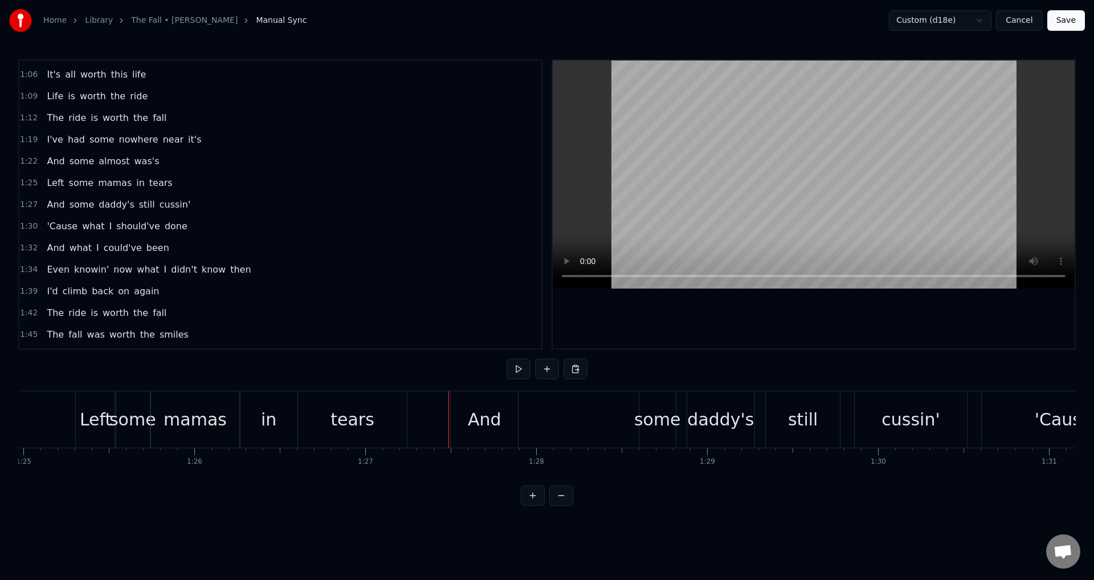
click at [390, 425] on div "tears" at bounding box center [352, 419] width 109 height 56
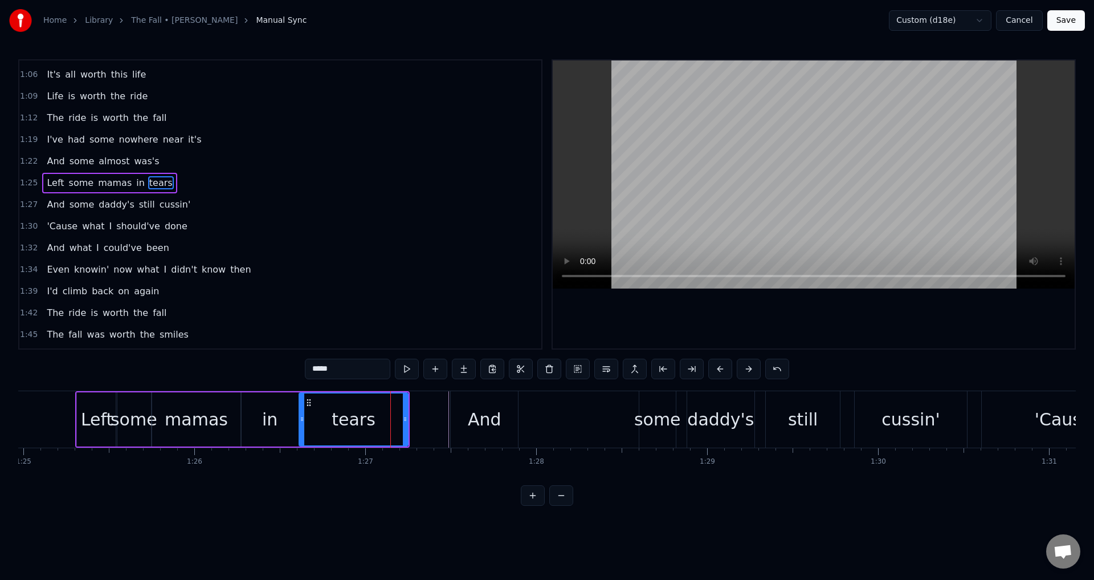
scroll to position [300, 0]
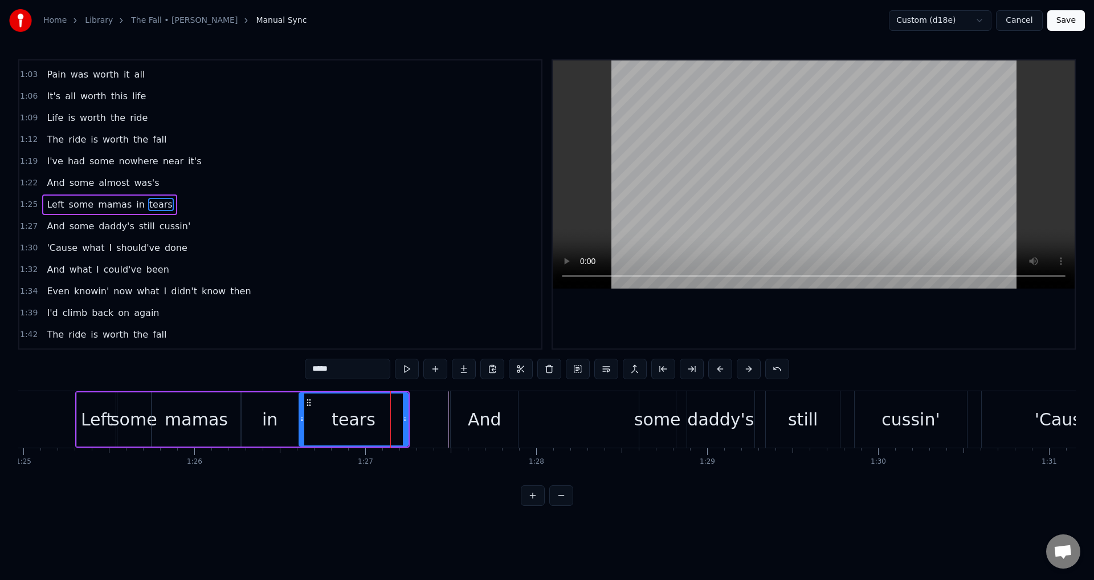
click at [470, 414] on div "And" at bounding box center [485, 419] width 34 height 26
type input "***"
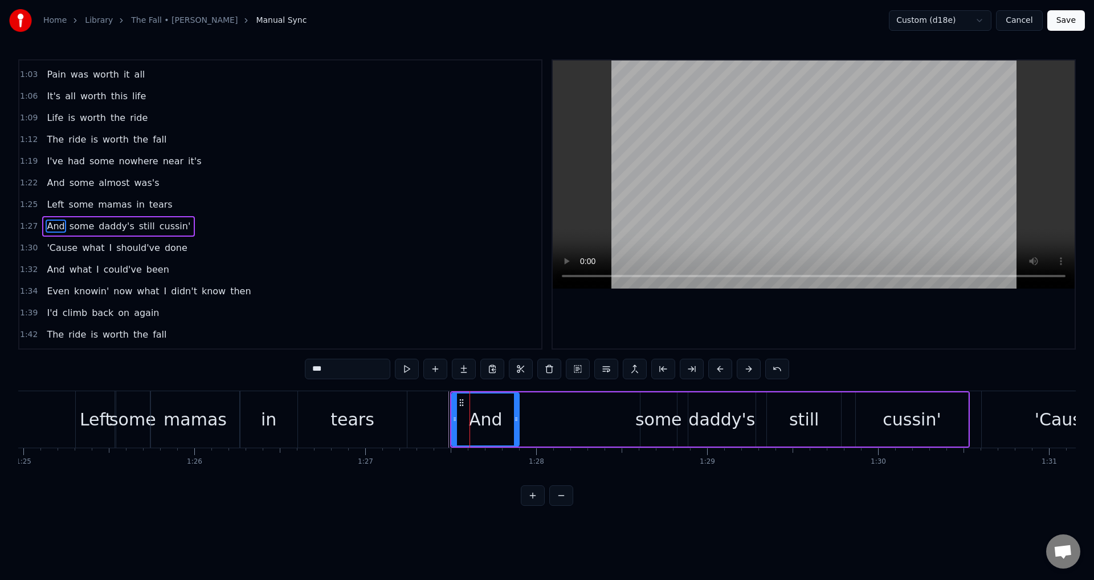
scroll to position [321, 0]
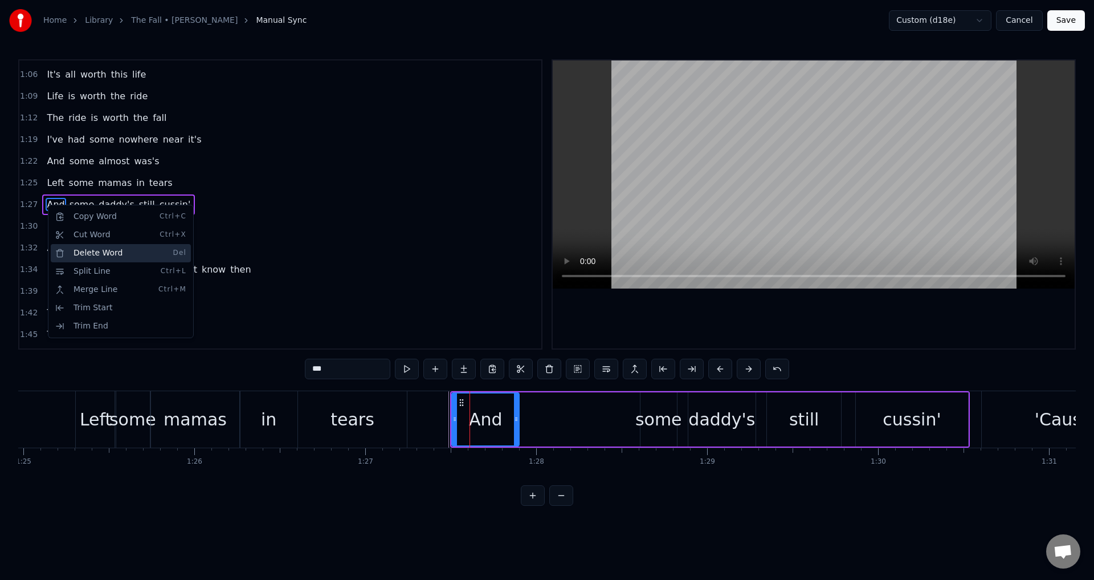
click at [126, 254] on div "Delete Word Del" at bounding box center [121, 253] width 140 height 18
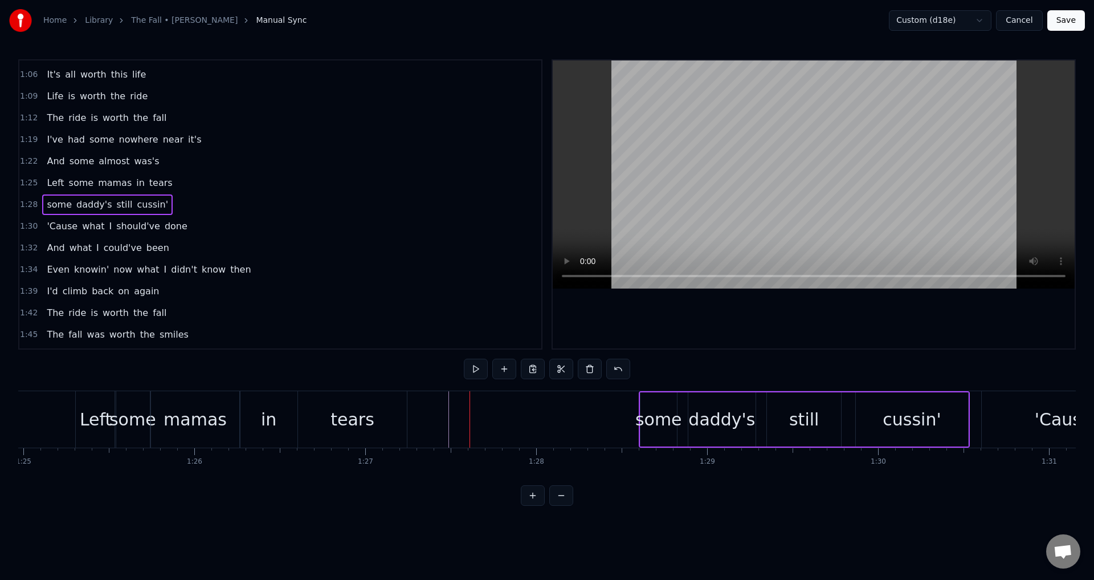
click at [390, 421] on div "tears" at bounding box center [352, 419] width 109 height 56
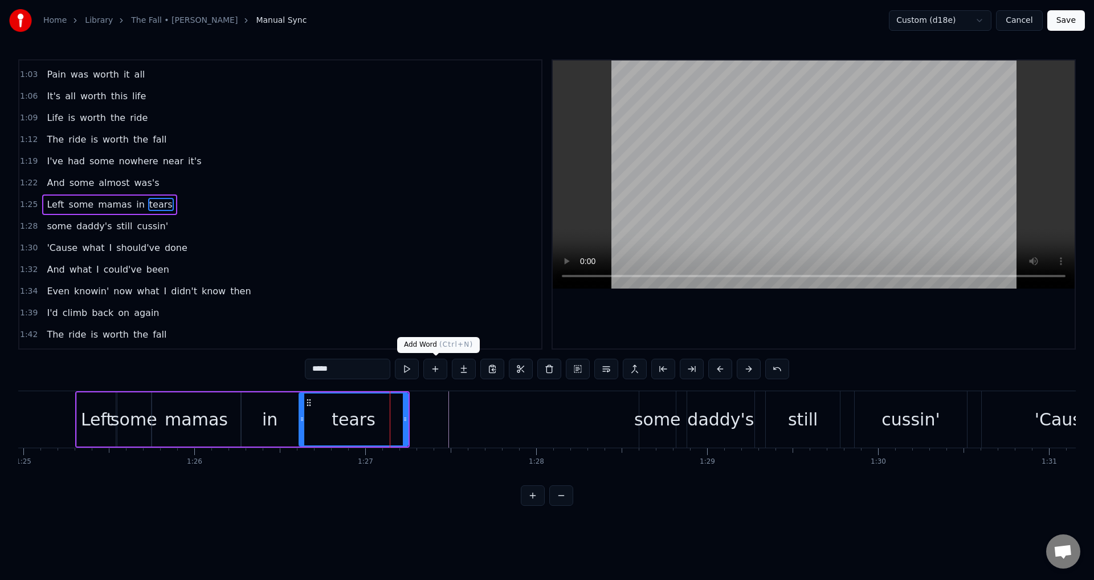
click at [431, 367] on button at bounding box center [436, 369] width 24 height 21
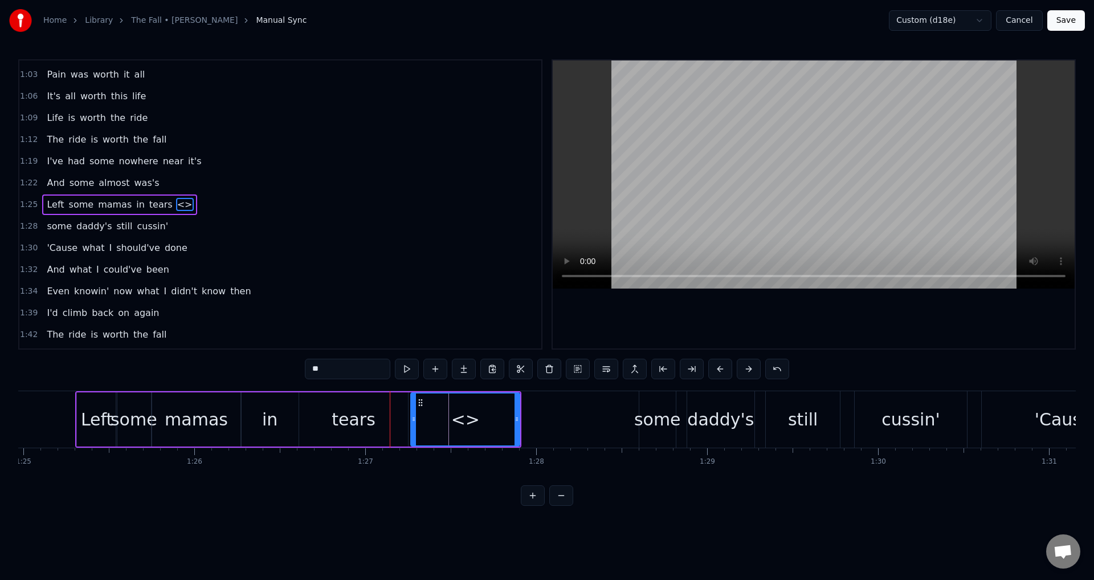
drag, startPoint x: 342, startPoint y: 373, endPoint x: 202, endPoint y: 365, distance: 140.4
click at [202, 365] on div "0:23 I've been good time drunk 0:26 Enough to be bad time sober 0:29 Broke a ma…" at bounding box center [547, 282] width 1058 height 446
type input "*"
type input "***"
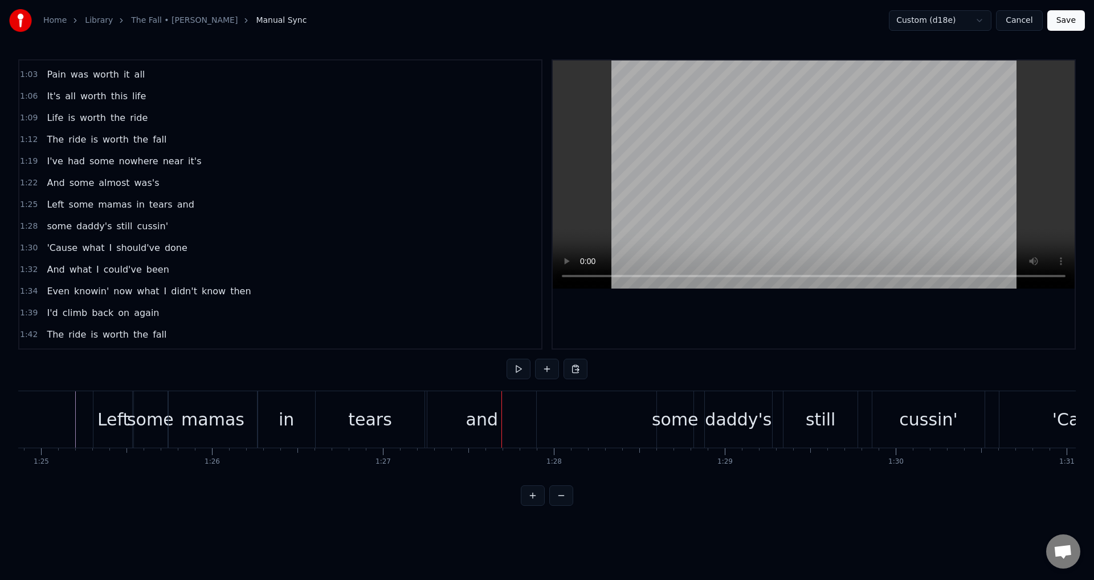
click at [490, 424] on div "and" at bounding box center [482, 419] width 32 height 26
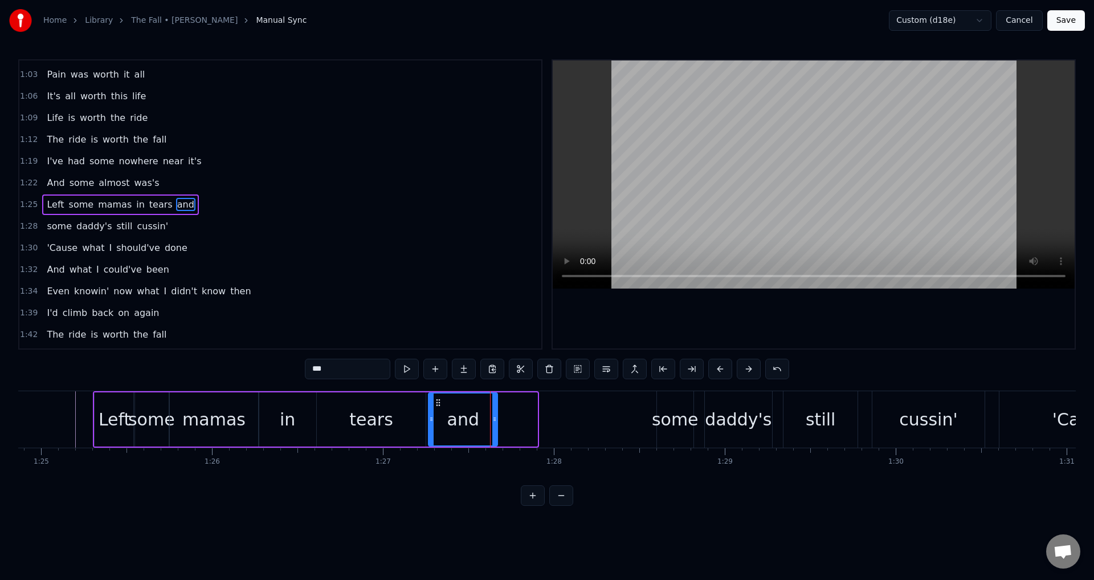
drag, startPoint x: 536, startPoint y: 416, endPoint x: 496, endPoint y: 416, distance: 39.9
click at [496, 416] on icon at bounding box center [494, 418] width 5 height 9
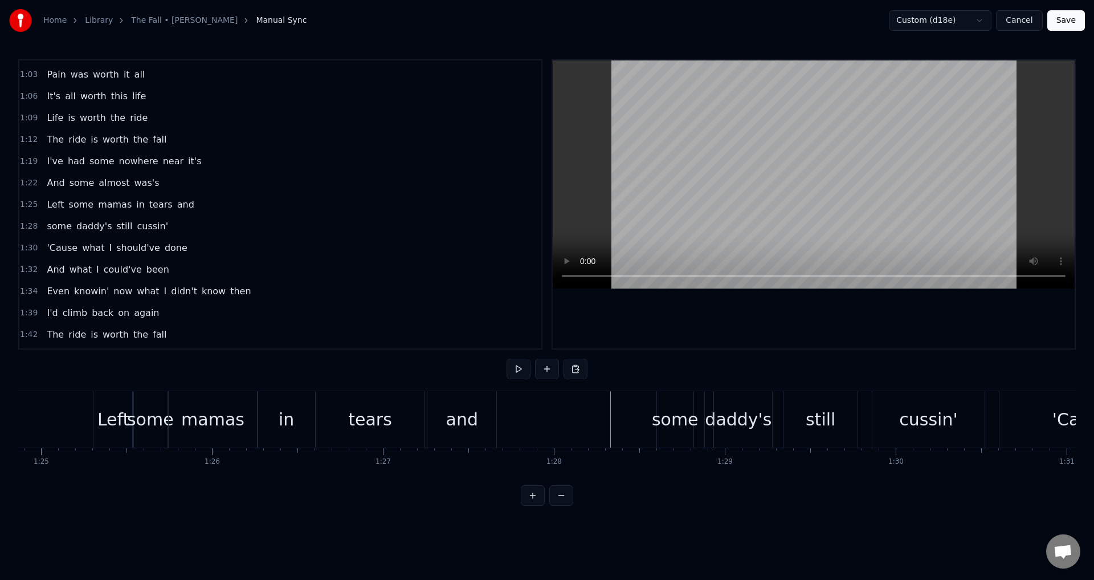
click at [703, 408] on div "some daddy's still cussin'" at bounding box center [822, 419] width 331 height 56
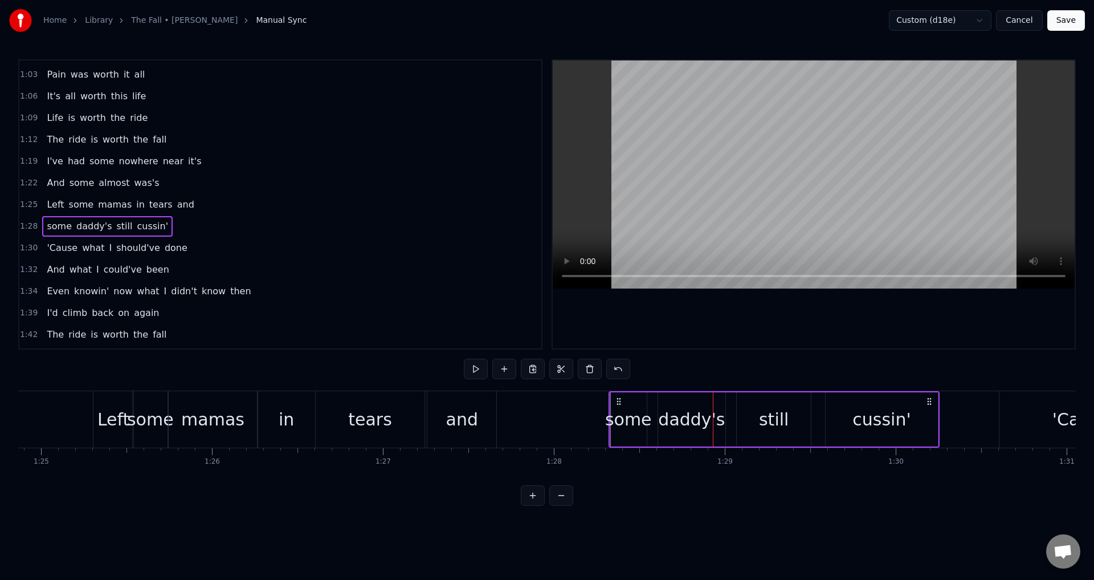
drag, startPoint x: 662, startPoint y: 399, endPoint x: 623, endPoint y: 398, distance: 38.8
click at [621, 397] on icon at bounding box center [618, 401] width 9 height 9
click at [628, 425] on div "some" at bounding box center [628, 419] width 47 height 26
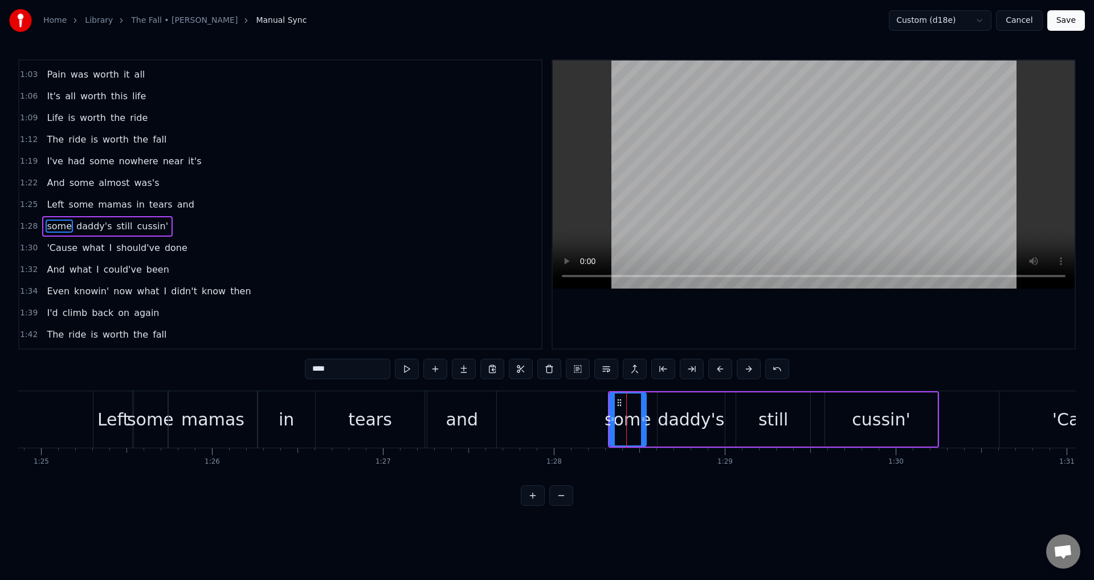
scroll to position [321, 0]
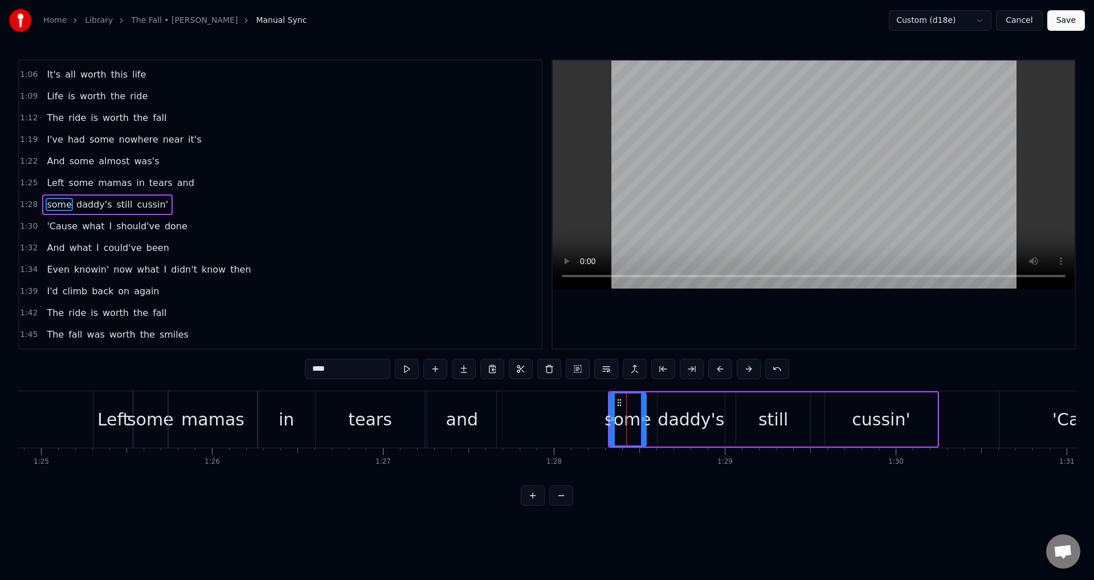
click at [628, 425] on div "some" at bounding box center [628, 419] width 47 height 26
click at [317, 371] on input "****" at bounding box center [348, 369] width 86 height 21
type input "*"
type input "****"
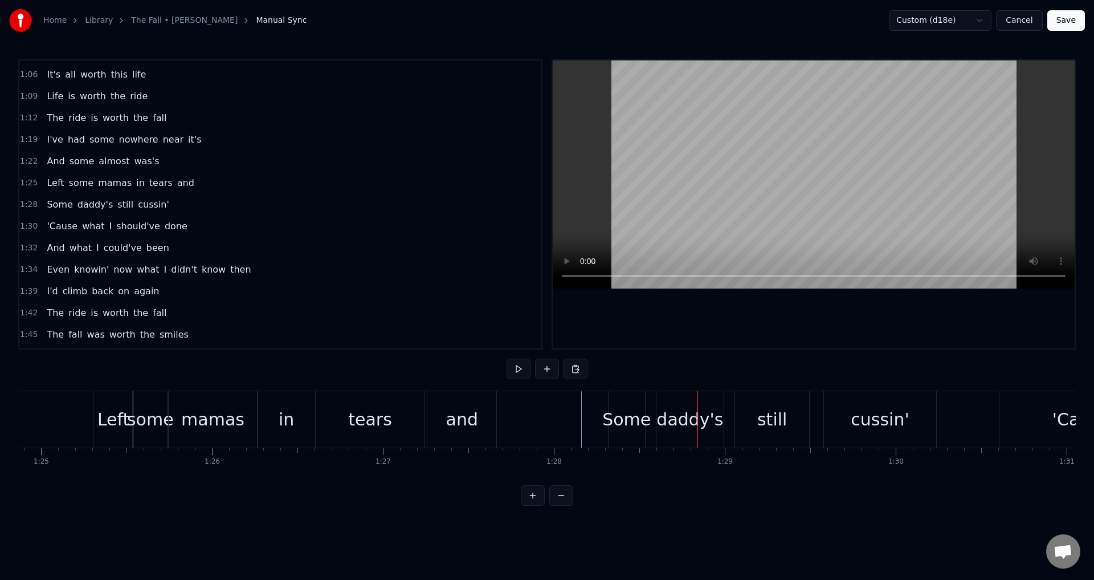
click at [632, 414] on div "Some" at bounding box center [626, 419] width 48 height 26
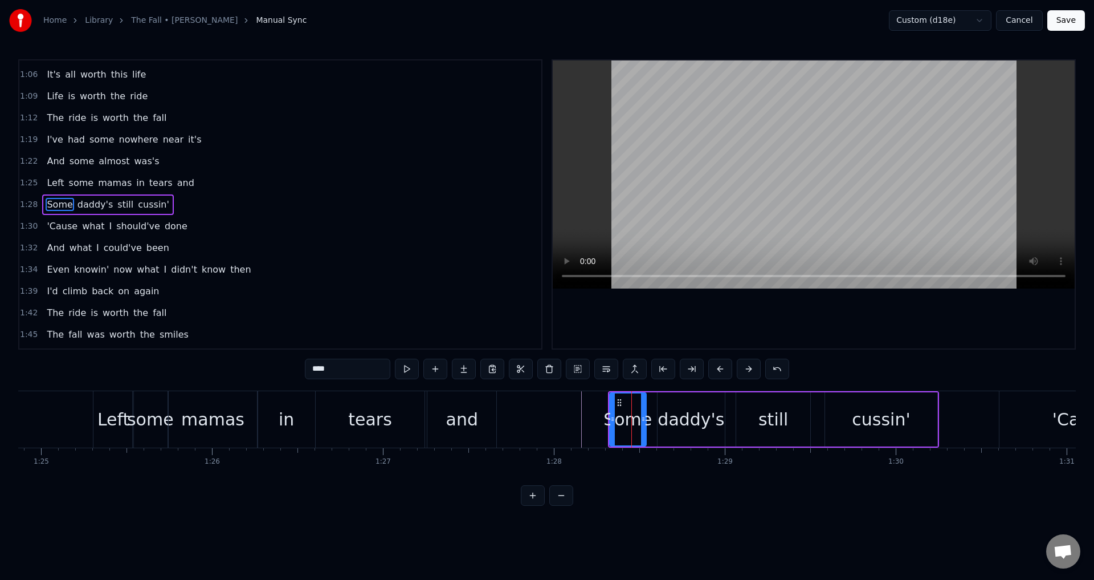
click at [675, 413] on div "daddy's" at bounding box center [691, 419] width 67 height 26
drag, startPoint x: 661, startPoint y: 414, endPoint x: 650, endPoint y: 411, distance: 11.8
click at [650, 411] on div at bounding box center [649, 419] width 5 height 52
click at [759, 417] on div "still" at bounding box center [773, 419] width 74 height 54
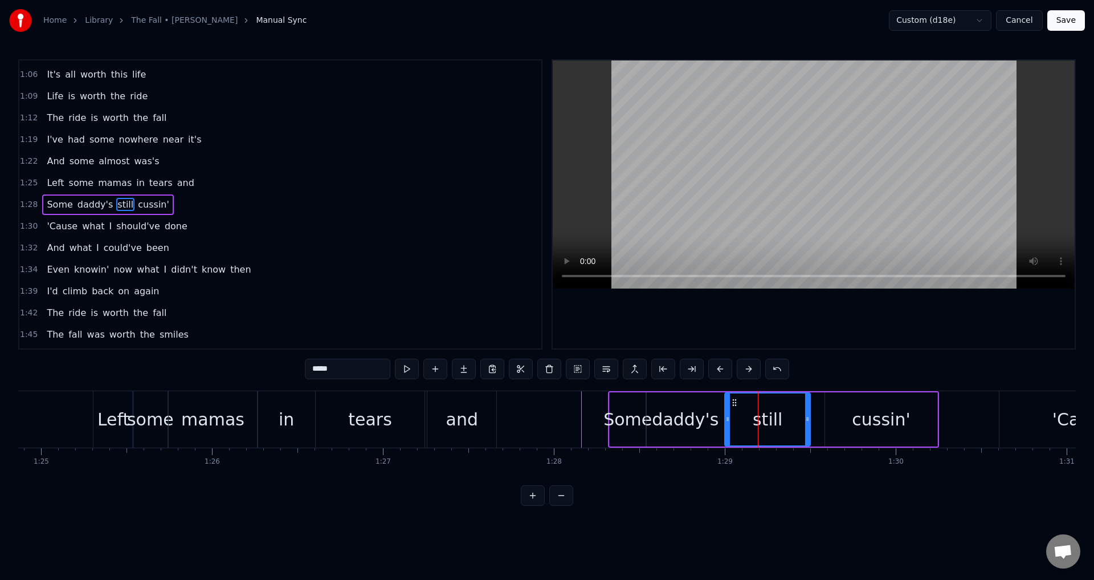
drag, startPoint x: 740, startPoint y: 416, endPoint x: 729, endPoint y: 414, distance: 11.5
click at [729, 414] on icon at bounding box center [728, 418] width 5 height 9
click at [854, 410] on div "cussin'" at bounding box center [881, 419] width 112 height 54
type input "*******"
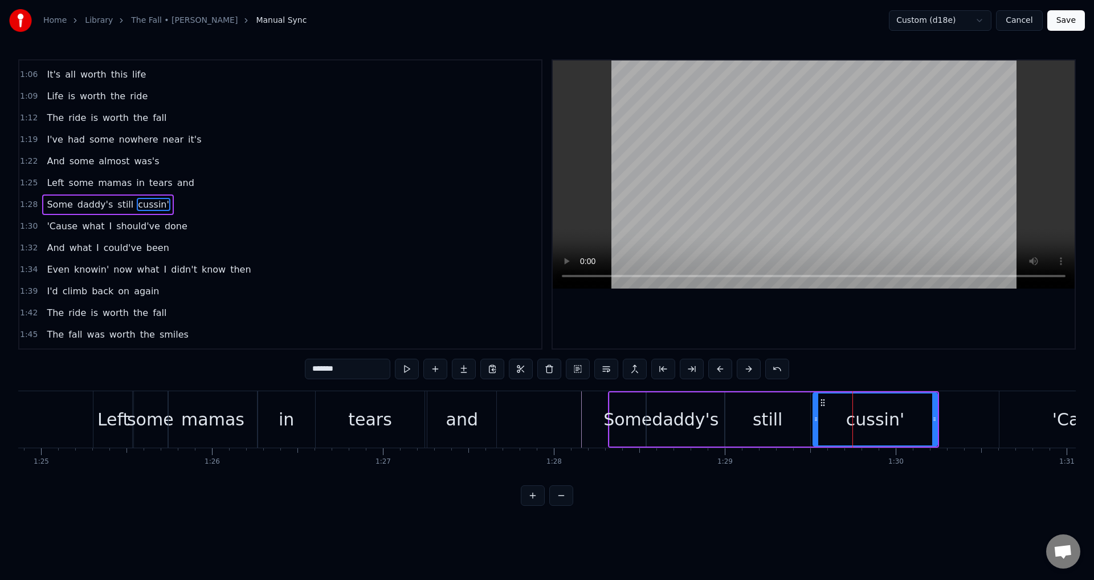
drag, startPoint x: 828, startPoint y: 421, endPoint x: 816, endPoint y: 420, distance: 12.0
click at [816, 420] on icon at bounding box center [816, 418] width 5 height 9
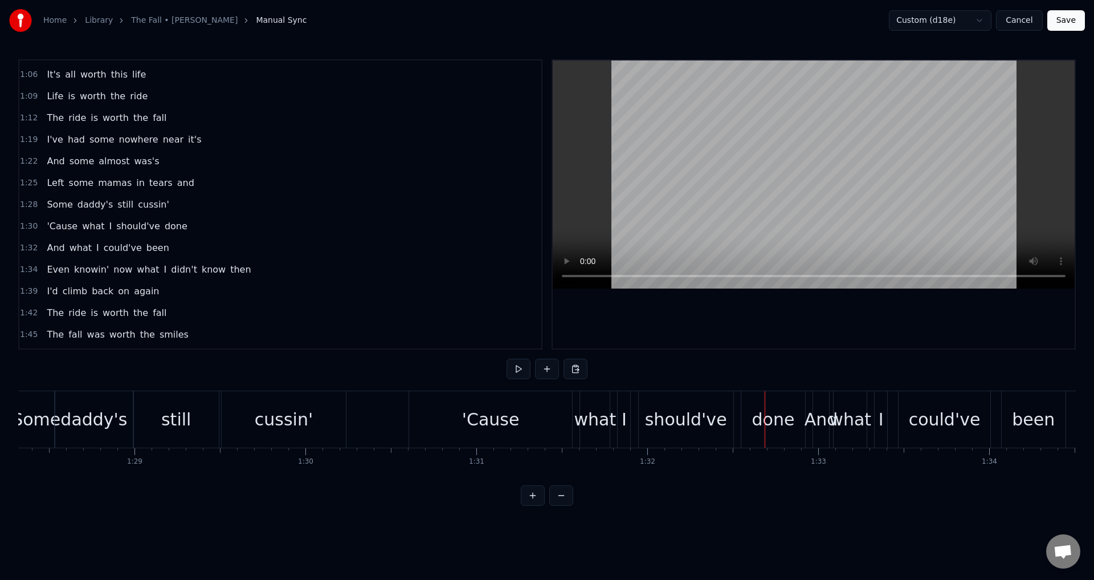
scroll to position [0, 15085]
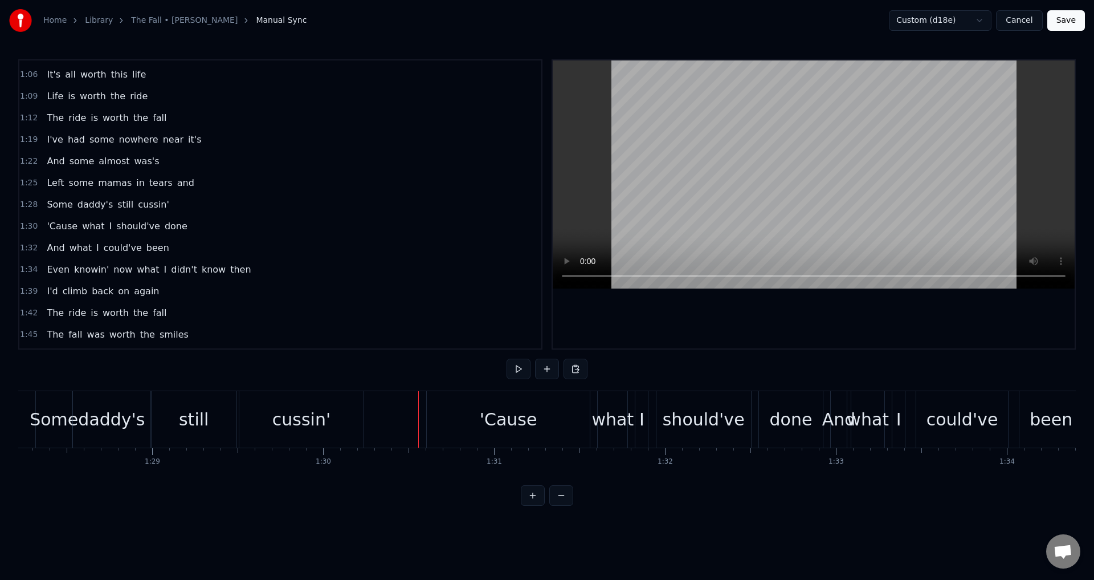
click at [449, 416] on div "'Cause" at bounding box center [509, 419] width 164 height 56
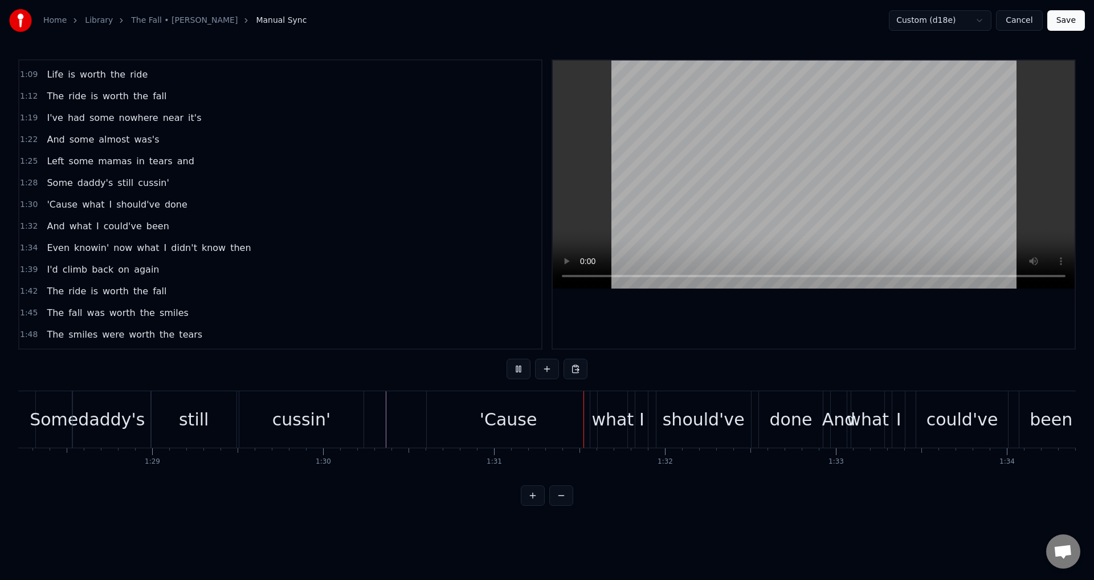
click at [452, 416] on div "'Cause" at bounding box center [509, 419] width 164 height 56
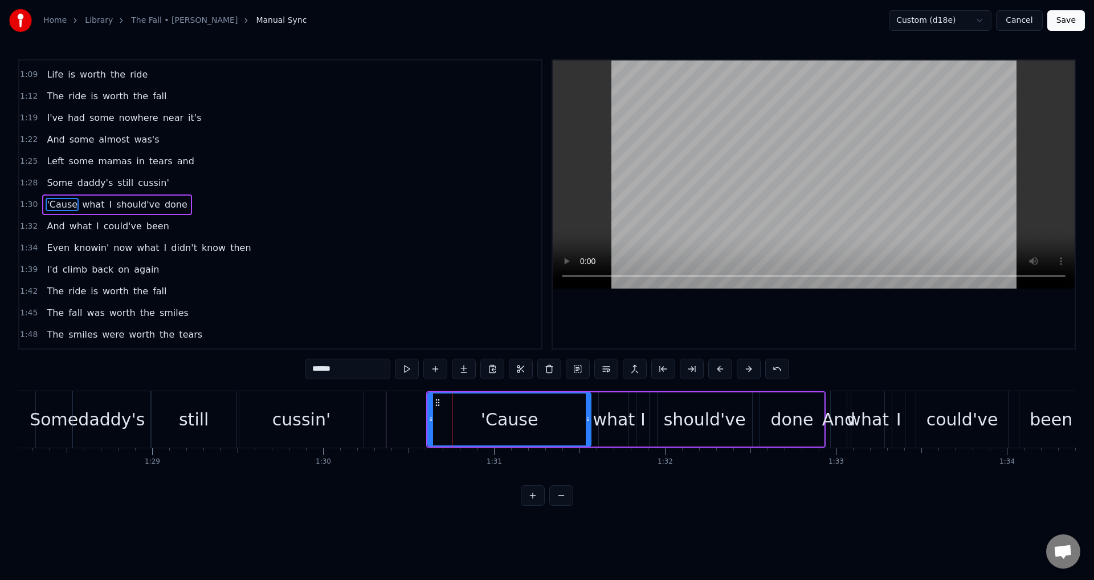
click at [431, 415] on icon at bounding box center [431, 418] width 5 height 9
drag, startPoint x: 431, startPoint y: 415, endPoint x: 511, endPoint y: 414, distance: 79.8
click at [511, 414] on div at bounding box center [509, 419] width 5 height 52
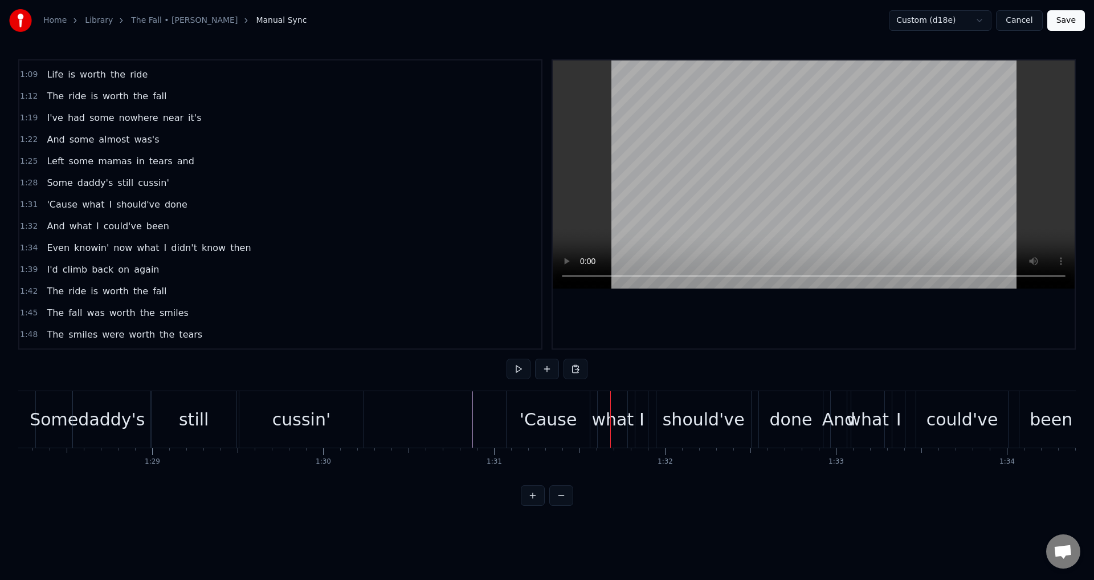
click at [544, 414] on div "'Cause" at bounding box center [549, 419] width 58 height 26
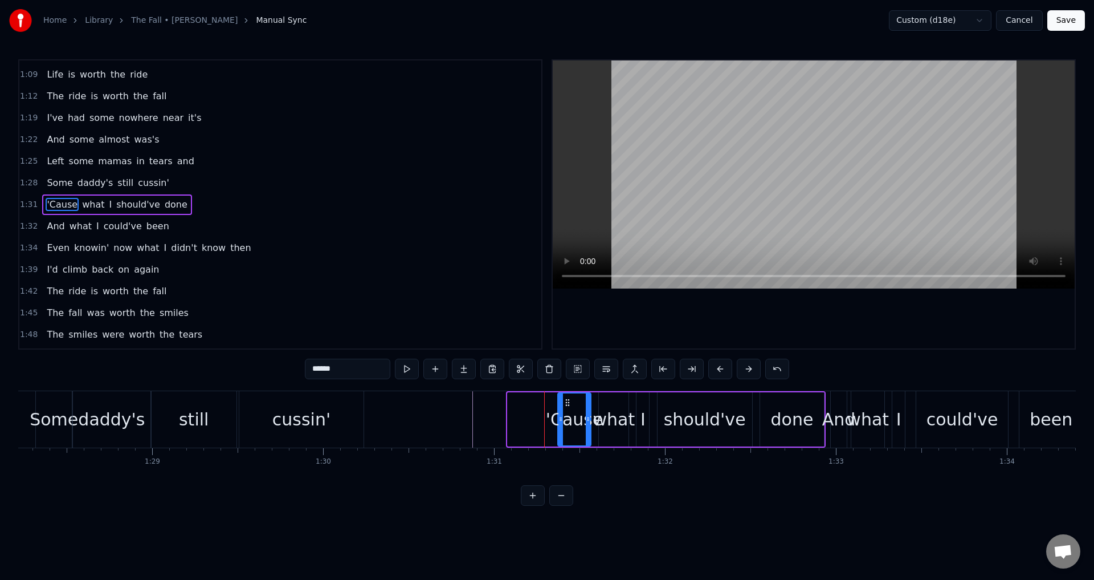
drag, startPoint x: 508, startPoint y: 418, endPoint x: 559, endPoint y: 421, distance: 50.3
click at [559, 421] on icon at bounding box center [561, 418] width 5 height 9
click at [593, 406] on div "'Cause" at bounding box center [575, 419] width 58 height 26
click at [593, 407] on div "'Cause" at bounding box center [575, 419] width 58 height 26
click at [596, 407] on div "'Cause" at bounding box center [575, 419] width 58 height 26
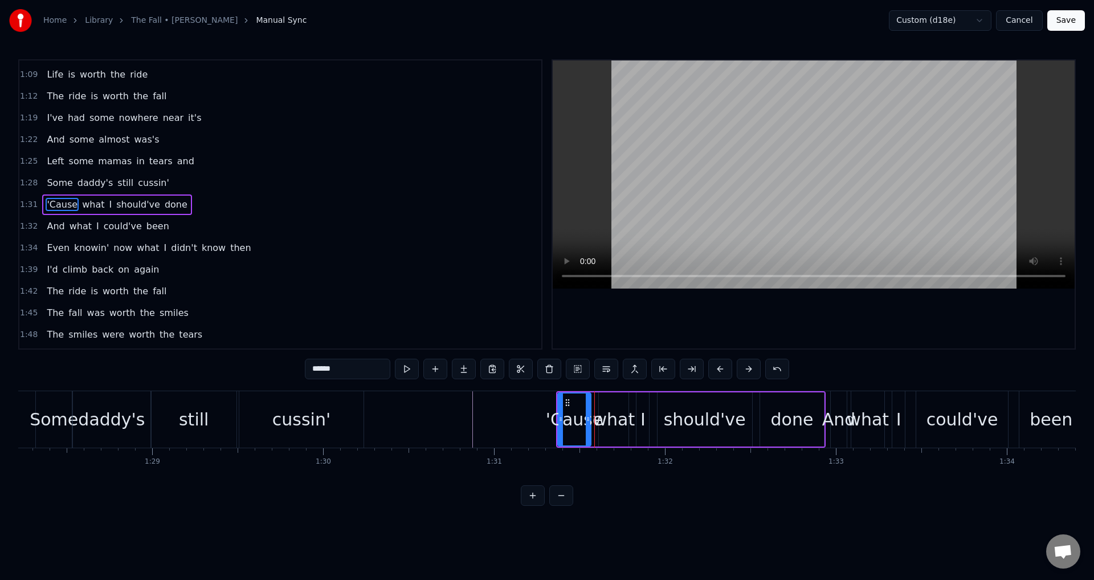
click at [636, 405] on div "'Cause what I should've done" at bounding box center [691, 419] width 270 height 56
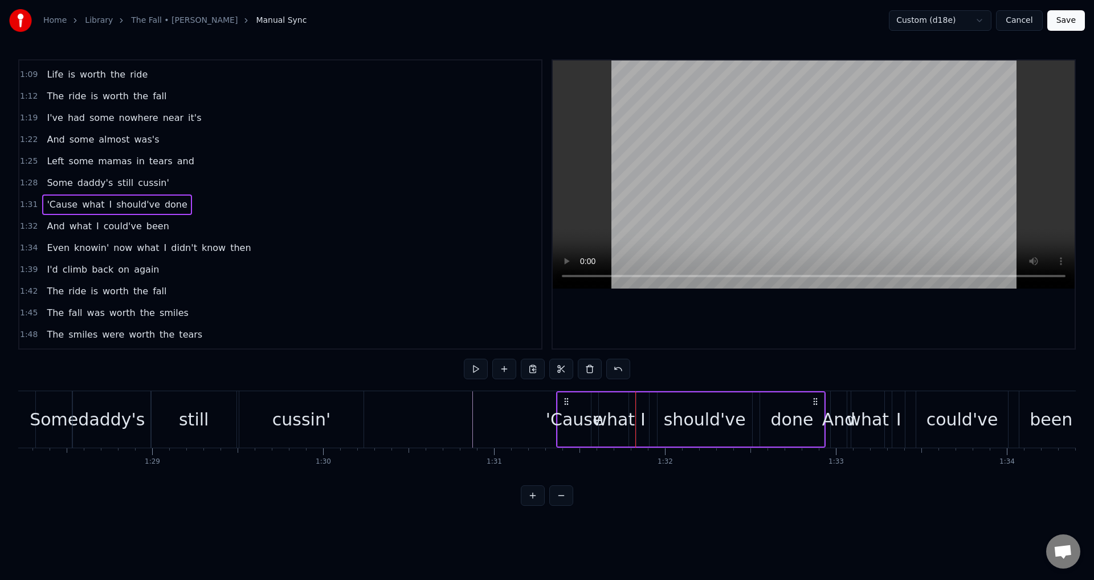
click at [633, 404] on div "'Cause what I should've done" at bounding box center [691, 419] width 270 height 56
drag, startPoint x: 561, startPoint y: 398, endPoint x: 538, endPoint y: 398, distance: 23.4
click at [538, 398] on circle at bounding box center [538, 398] width 1 height 1
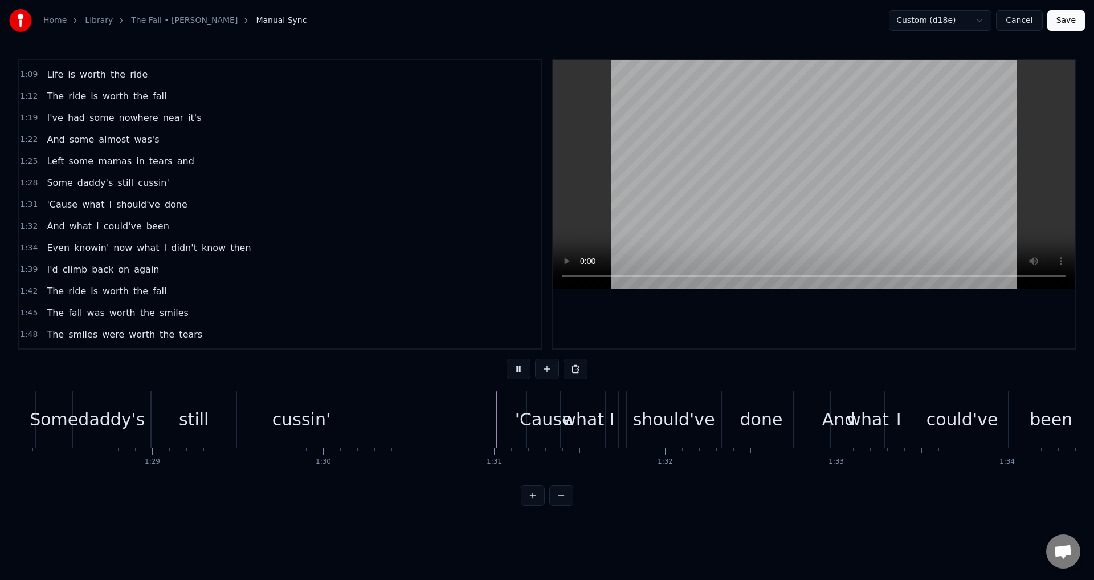
click at [583, 414] on div "what" at bounding box center [584, 419] width 42 height 26
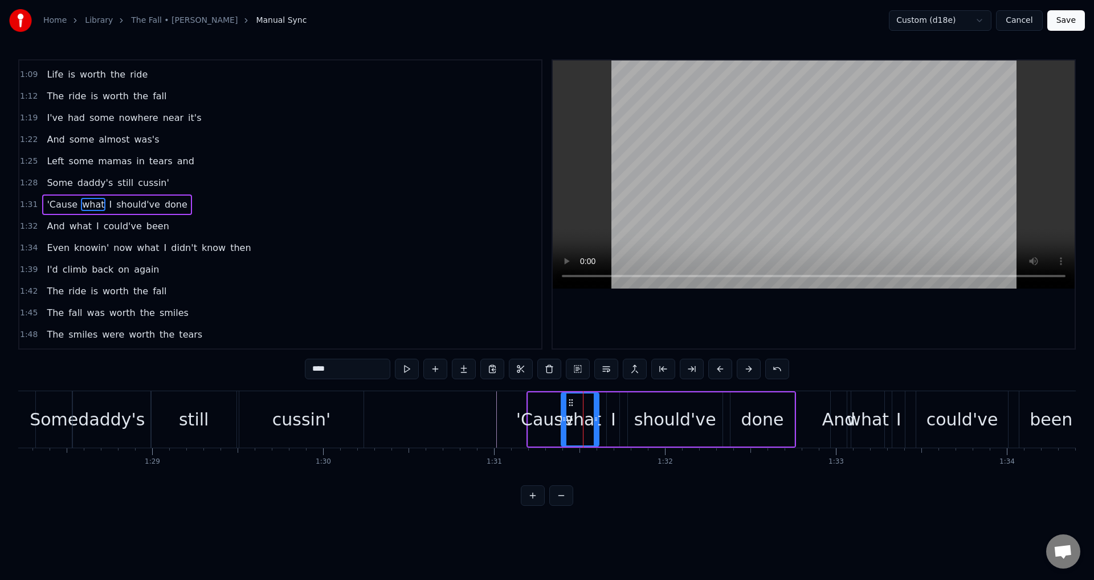
drag, startPoint x: 570, startPoint y: 410, endPoint x: 562, endPoint y: 410, distance: 8.0
click at [562, 410] on div at bounding box center [564, 419] width 5 height 52
click at [617, 408] on div "I" at bounding box center [613, 419] width 13 height 54
drag, startPoint x: 608, startPoint y: 407, endPoint x: 600, endPoint y: 407, distance: 8.6
click at [600, 407] on div at bounding box center [601, 419] width 5 height 52
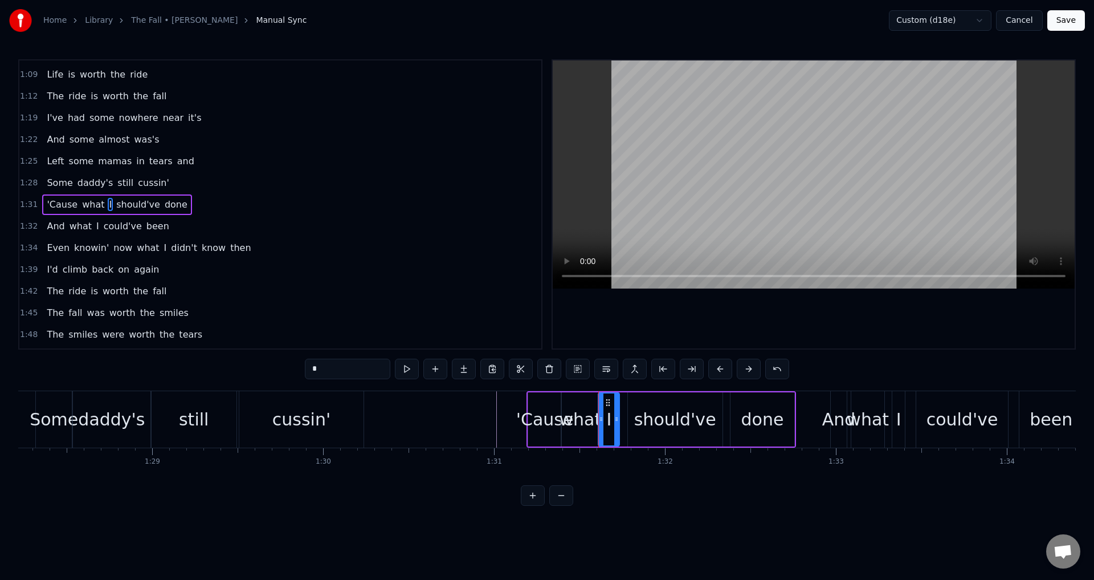
click at [631, 410] on div "should've" at bounding box center [675, 419] width 95 height 54
drag, startPoint x: 631, startPoint y: 408, endPoint x: 625, endPoint y: 408, distance: 6.3
click at [625, 408] on div at bounding box center [624, 419] width 5 height 52
click at [746, 412] on div "done" at bounding box center [763, 419] width 43 height 26
type input "****"
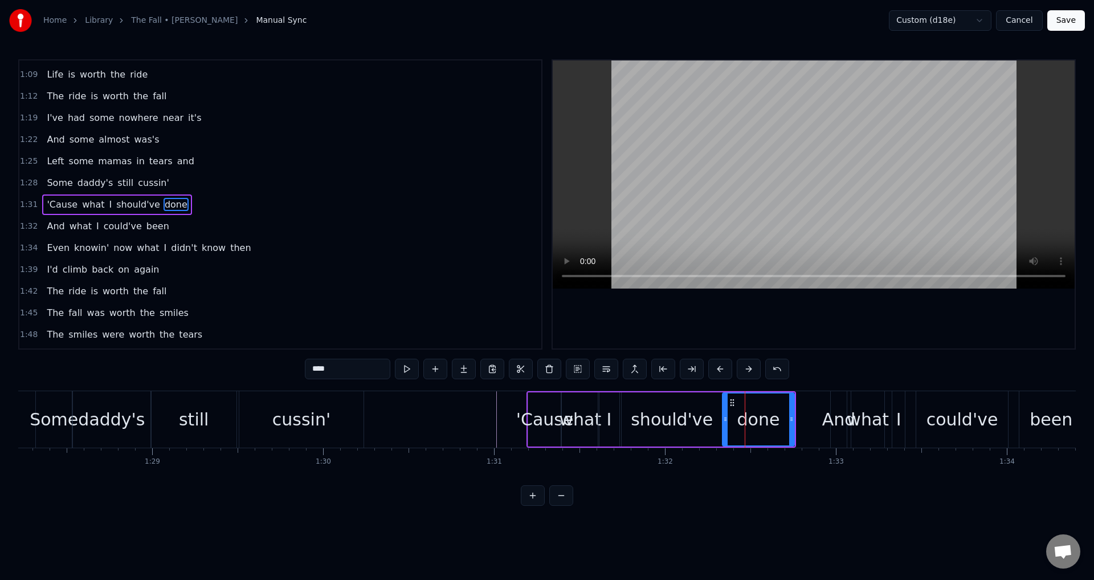
drag, startPoint x: 733, startPoint y: 410, endPoint x: 725, endPoint y: 412, distance: 8.1
click at [725, 412] on div at bounding box center [725, 419] width 5 height 52
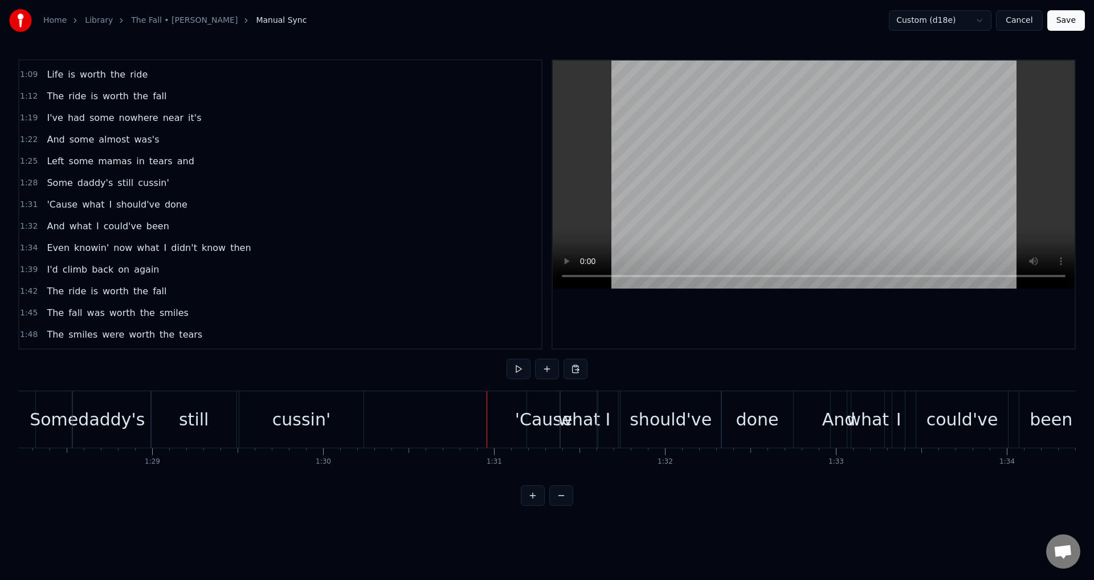
click at [735, 318] on div at bounding box center [814, 204] width 522 height 288
click at [846, 419] on div "And" at bounding box center [840, 419] width 34 height 26
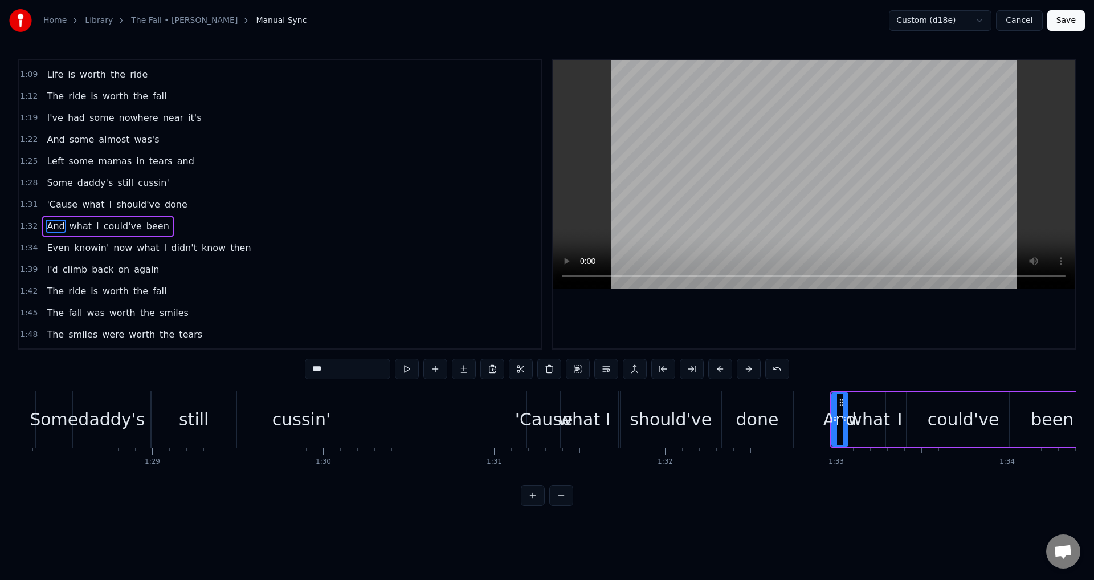
scroll to position [365, 0]
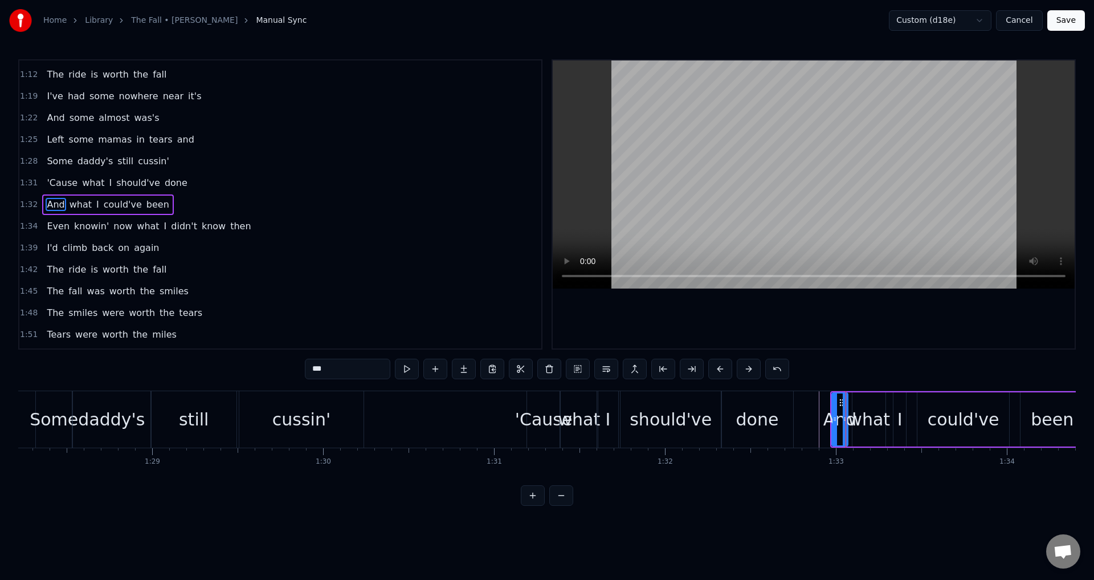
click at [850, 405] on div "And what I could've been" at bounding box center [958, 419] width 256 height 56
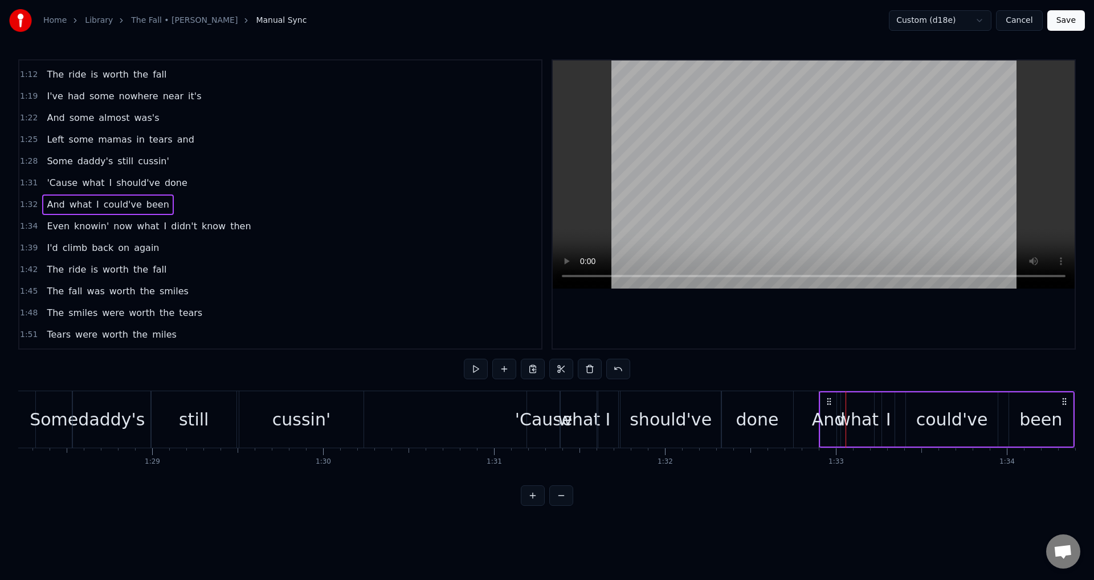
drag, startPoint x: 840, startPoint y: 398, endPoint x: 829, endPoint y: 398, distance: 11.4
click at [828, 398] on circle at bounding box center [828, 398] width 1 height 1
click at [835, 421] on div "And" at bounding box center [829, 419] width 34 height 26
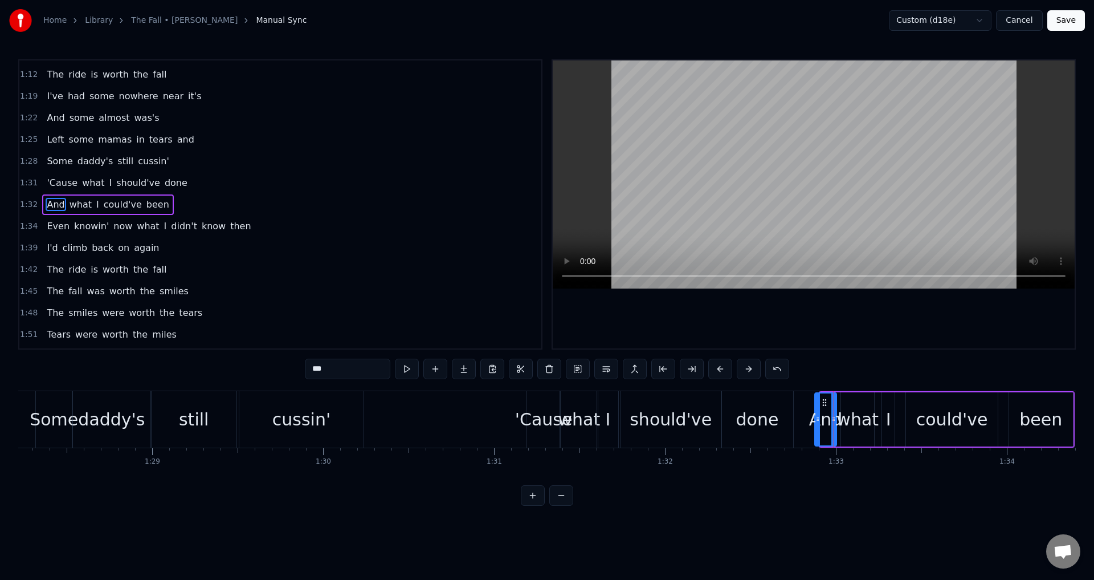
drag, startPoint x: 821, startPoint y: 416, endPoint x: 816, endPoint y: 414, distance: 5.8
click at [816, 414] on icon at bounding box center [818, 418] width 5 height 9
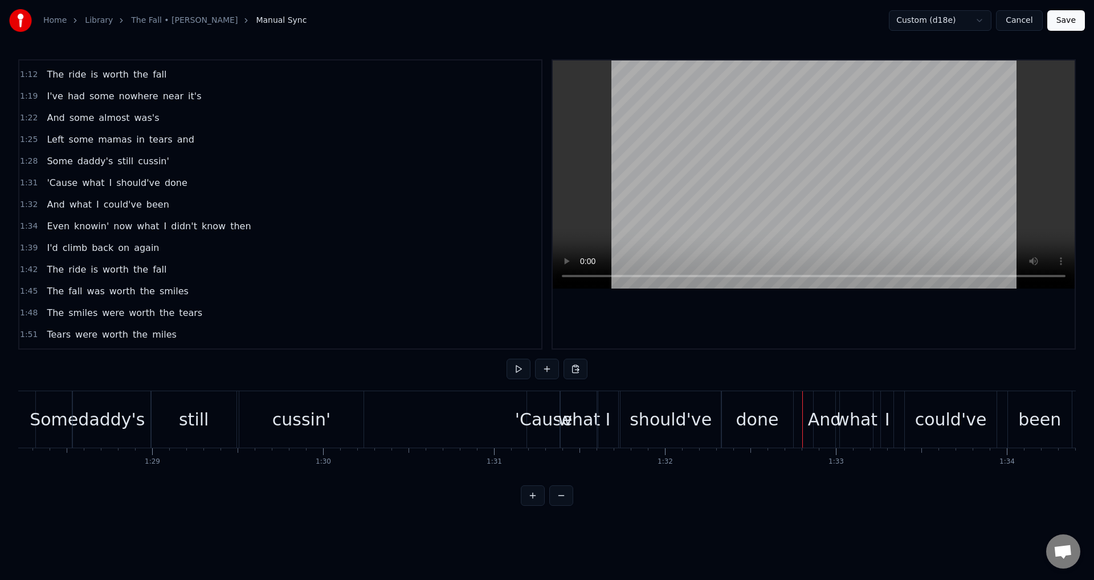
click at [816, 311] on div at bounding box center [814, 204] width 522 height 288
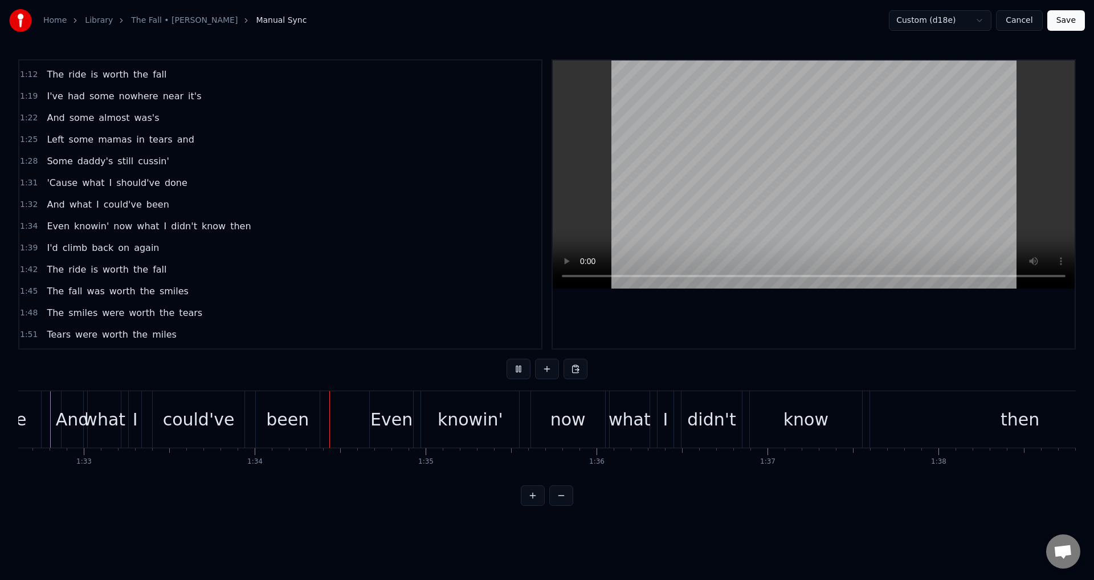
click at [816, 311] on div at bounding box center [814, 204] width 522 height 288
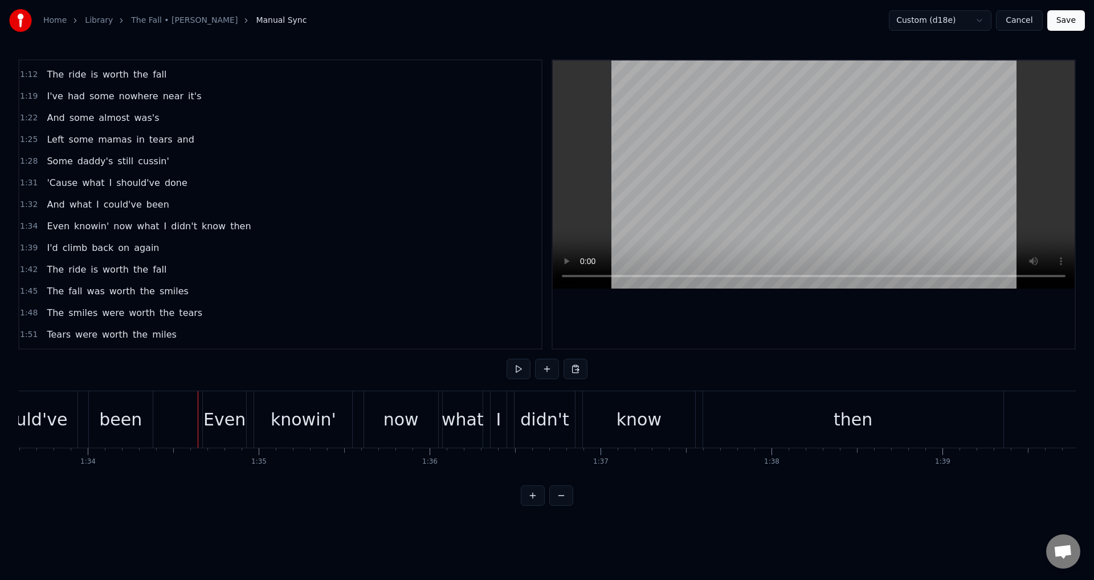
scroll to position [0, 16030]
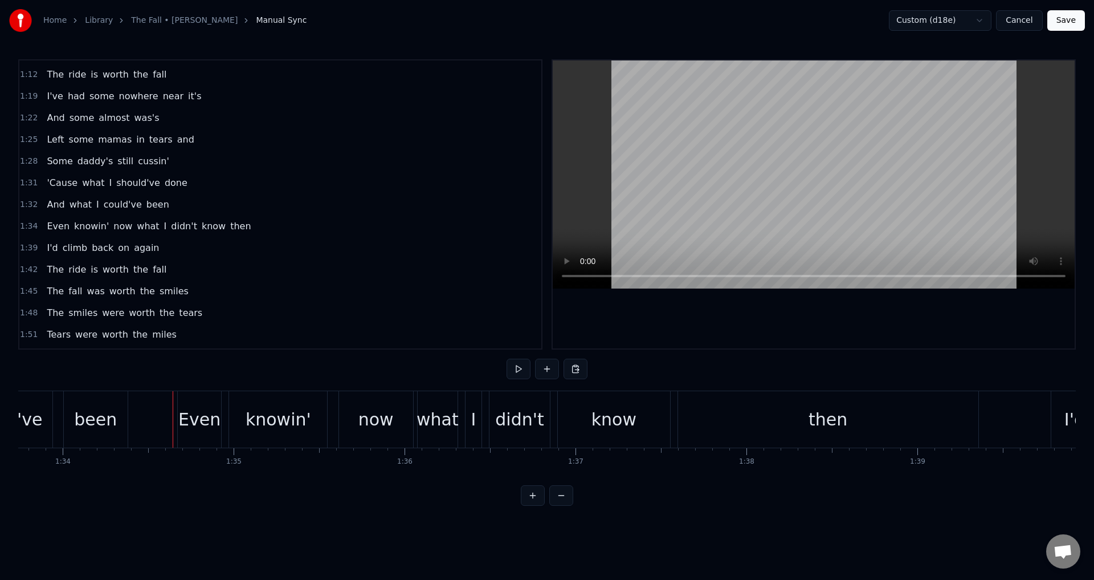
click at [16, 482] on div "Home Library The Fall • [PERSON_NAME] Manual Sync Custom (d18e) Cancel Save 0:2…" at bounding box center [547, 253] width 1094 height 506
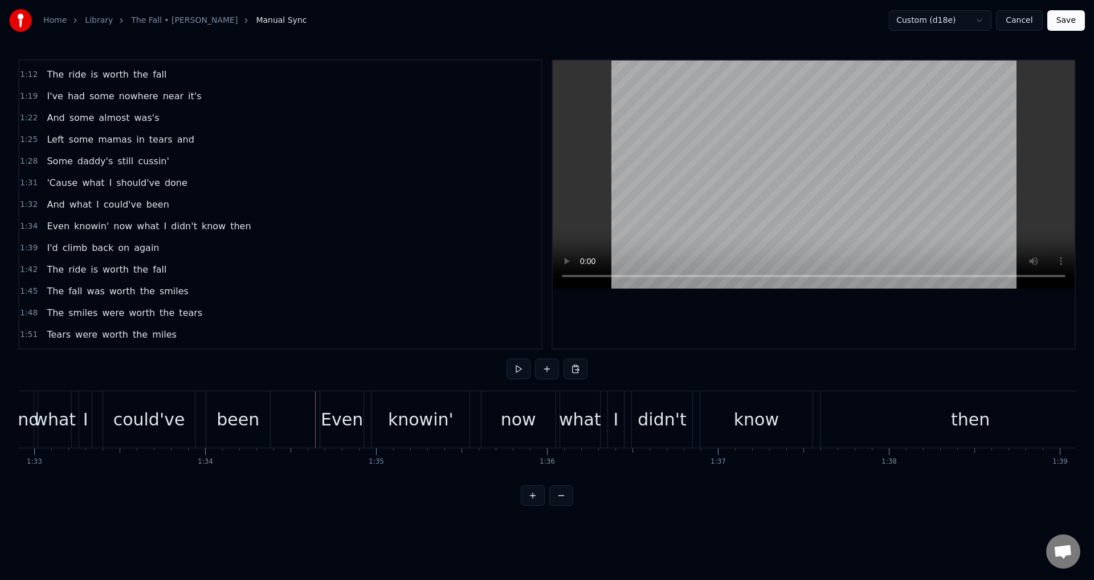
scroll to position [0, 15825]
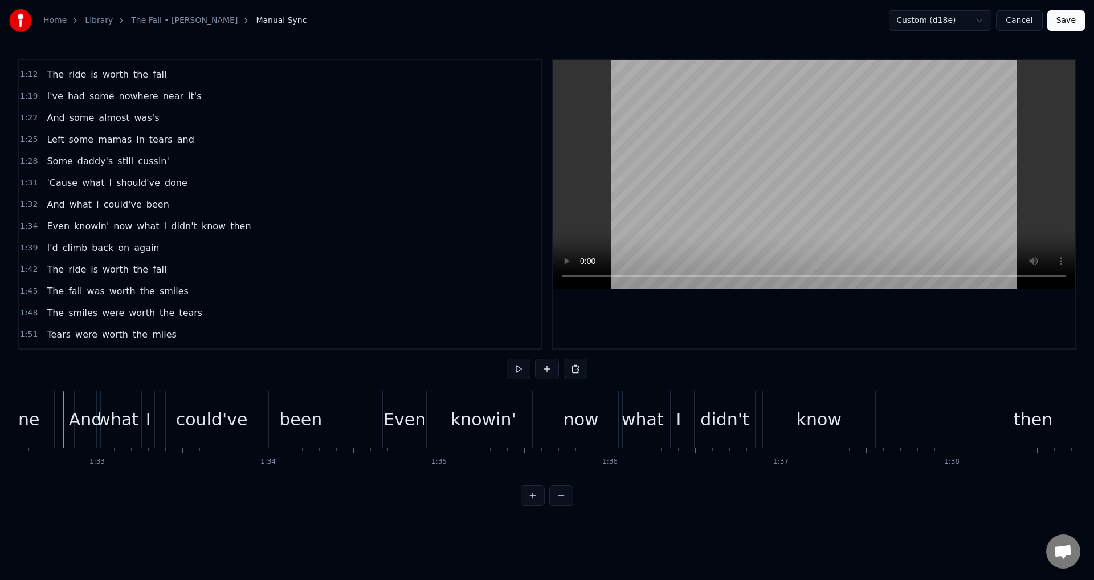
click at [239, 415] on div "could've" at bounding box center [212, 419] width 72 height 26
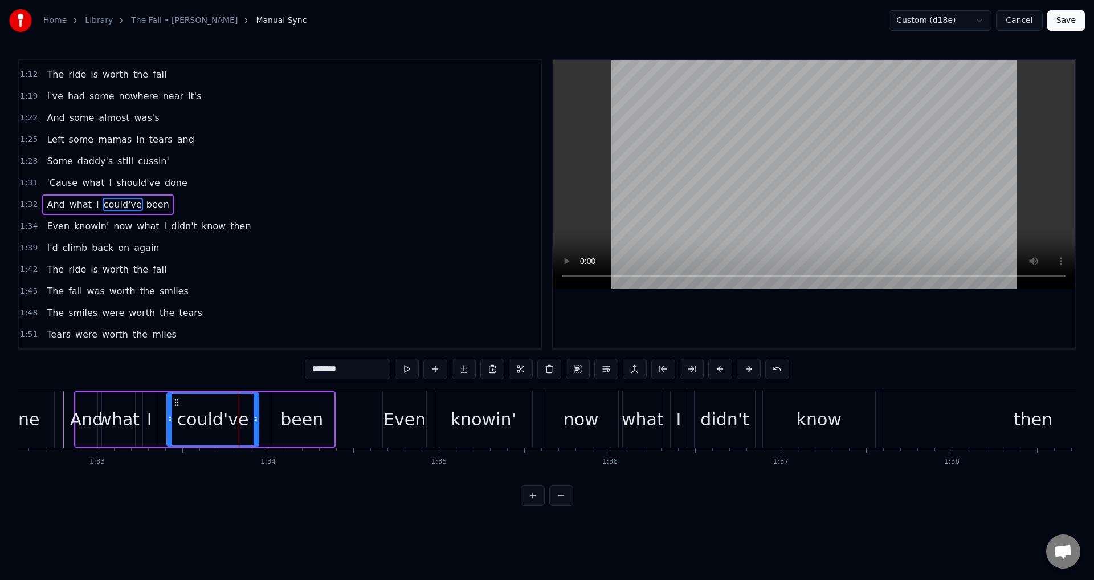
click at [157, 427] on div "And what I could've been" at bounding box center [205, 419] width 262 height 56
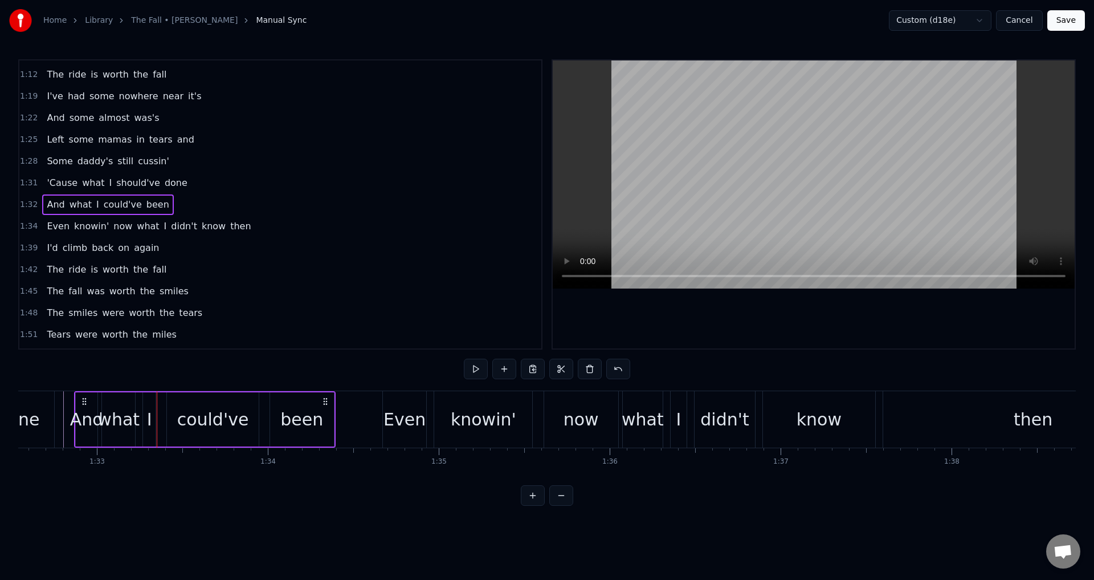
click at [152, 420] on div "I" at bounding box center [149, 419] width 13 height 54
drag, startPoint x: 146, startPoint y: 416, endPoint x: 138, endPoint y: 413, distance: 8.5
click at [138, 413] on div at bounding box center [138, 419] width 5 height 52
click at [201, 416] on div "could've" at bounding box center [213, 419] width 72 height 26
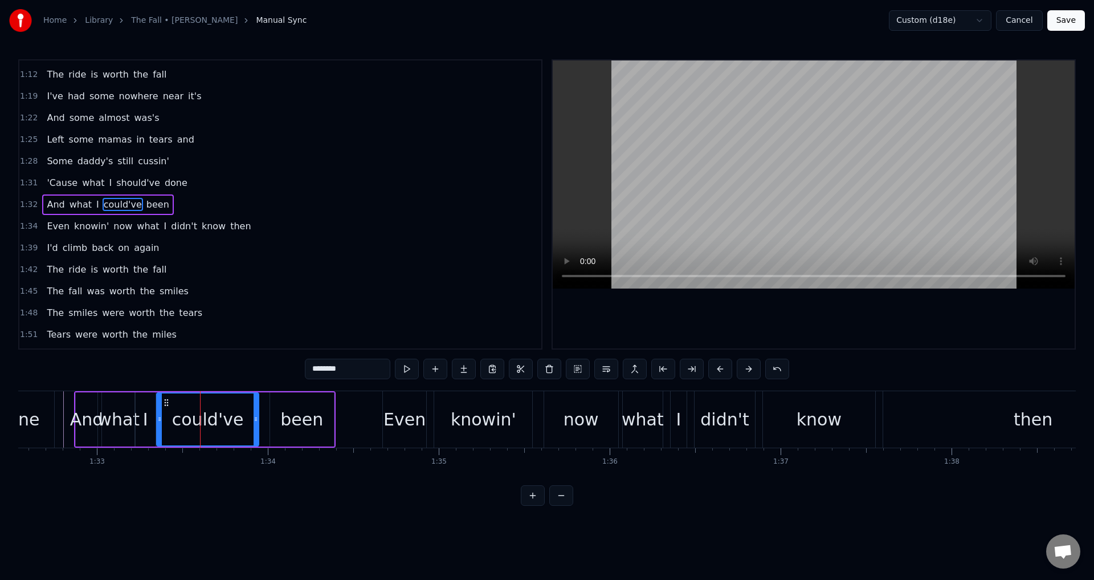
drag, startPoint x: 171, startPoint y: 411, endPoint x: 161, endPoint y: 410, distance: 10.3
click at [161, 410] on div at bounding box center [159, 419] width 5 height 52
click at [280, 417] on div "been" at bounding box center [302, 419] width 64 height 54
type input "****"
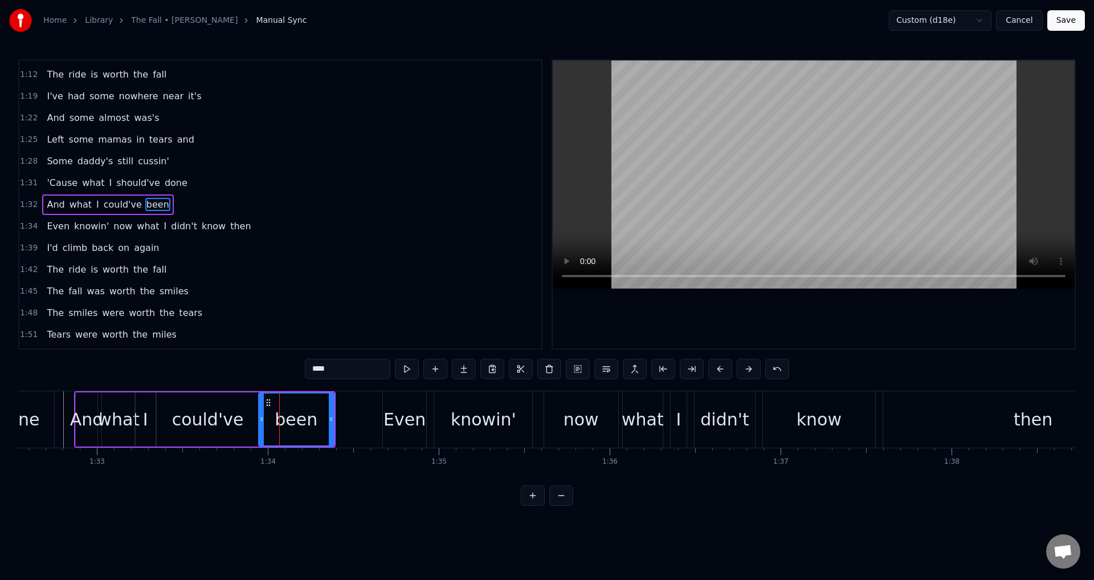
drag, startPoint x: 272, startPoint y: 418, endPoint x: 260, endPoint y: 417, distance: 11.4
click at [260, 417] on icon at bounding box center [261, 418] width 5 height 9
click at [656, 314] on div at bounding box center [814, 204] width 522 height 288
click at [335, 431] on div "And what I could've been" at bounding box center [205, 419] width 262 height 56
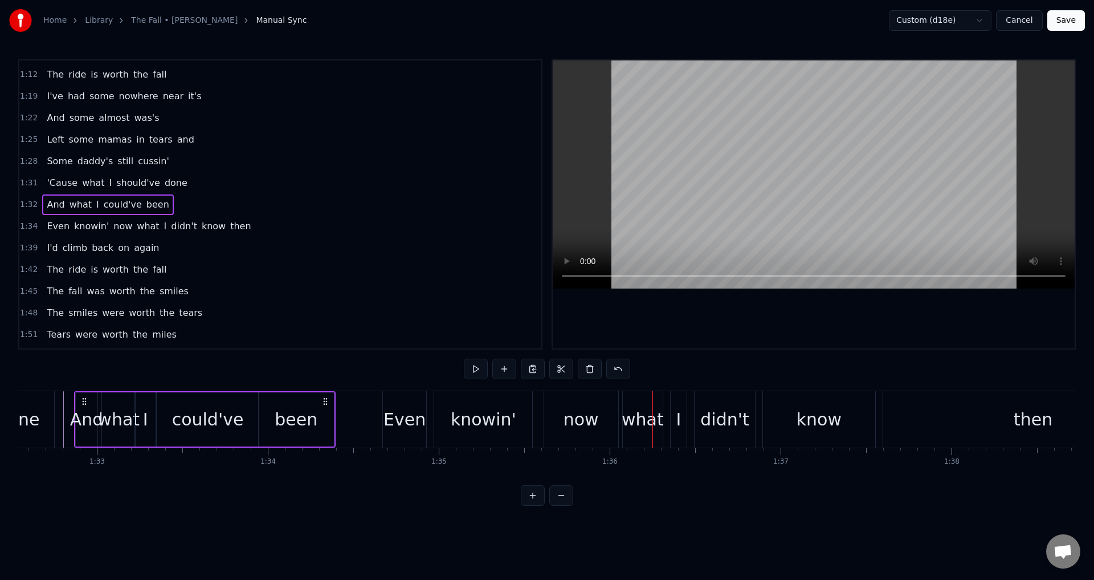
click at [705, 308] on div at bounding box center [814, 204] width 522 height 288
click at [334, 442] on div "been" at bounding box center [296, 419] width 76 height 54
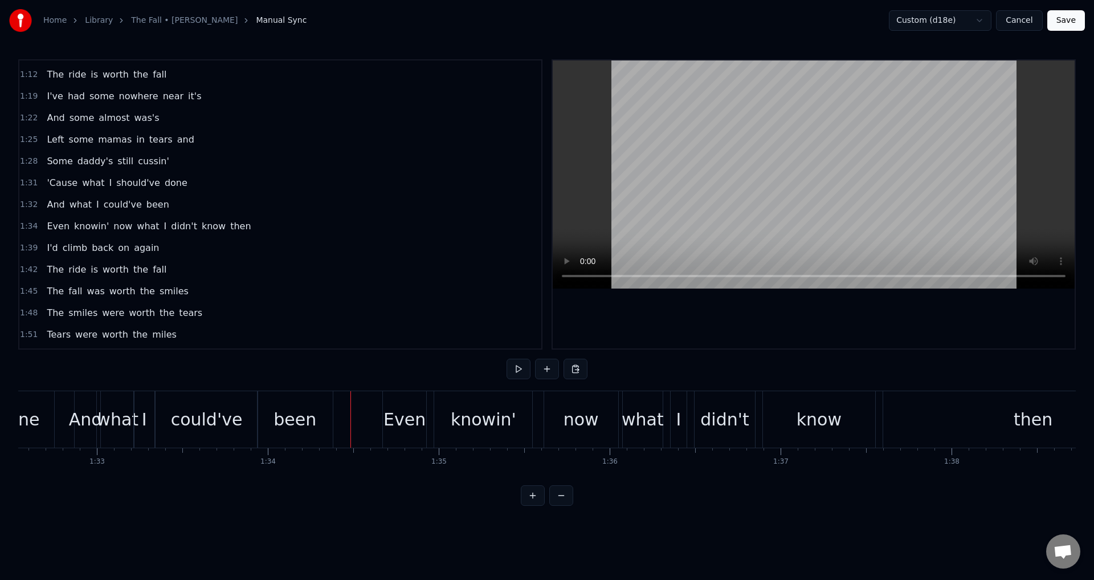
click at [341, 424] on div at bounding box center [1092, 419] width 33797 height 56
click at [717, 299] on div at bounding box center [814, 204] width 522 height 288
click at [430, 414] on div "Even knowin' now what I didn't know then" at bounding box center [784, 419] width 804 height 56
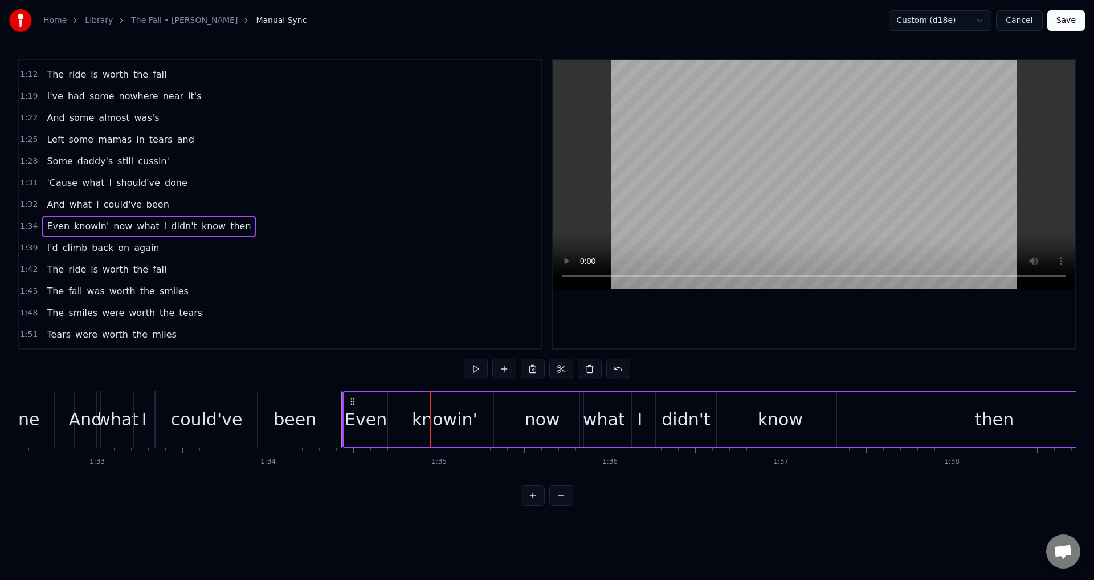
drag, startPoint x: 376, startPoint y: 401, endPoint x: 353, endPoint y: 402, distance: 23.4
click at [353, 402] on icon at bounding box center [352, 401] width 9 height 9
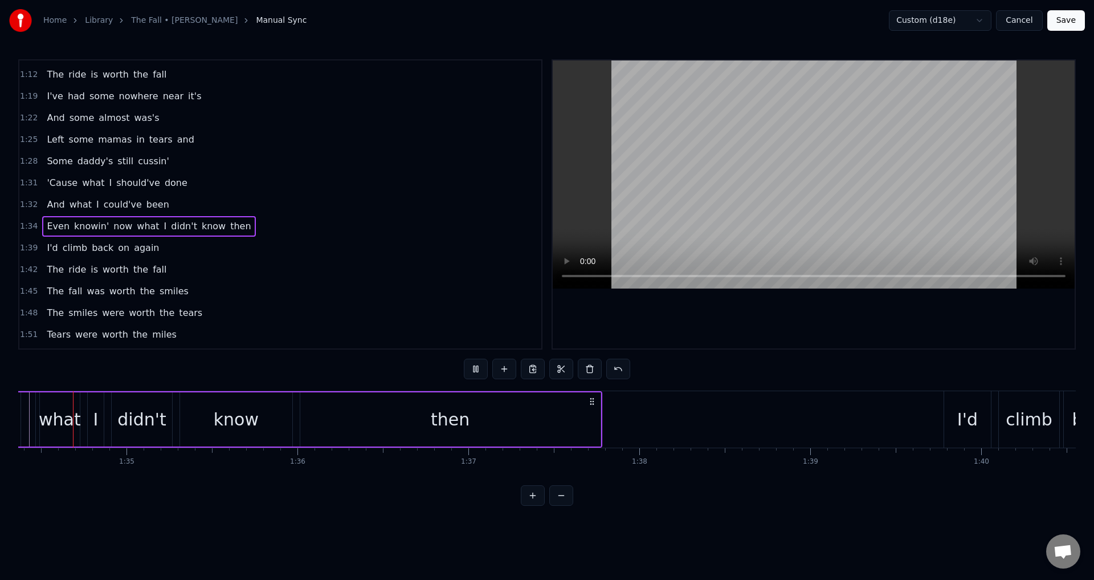
scroll to position [0, 16126]
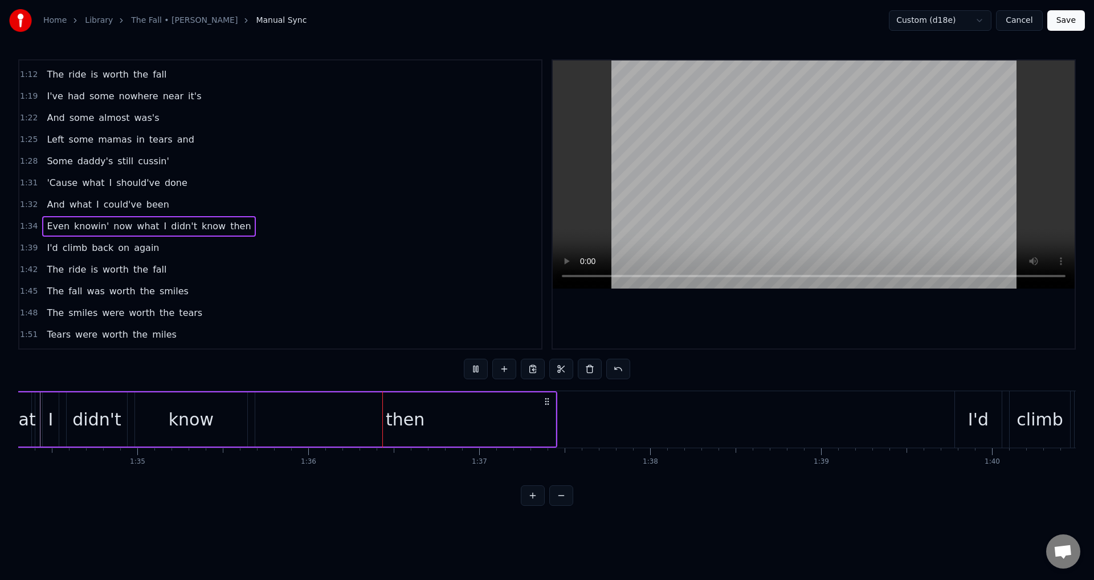
click at [662, 333] on div at bounding box center [814, 204] width 522 height 288
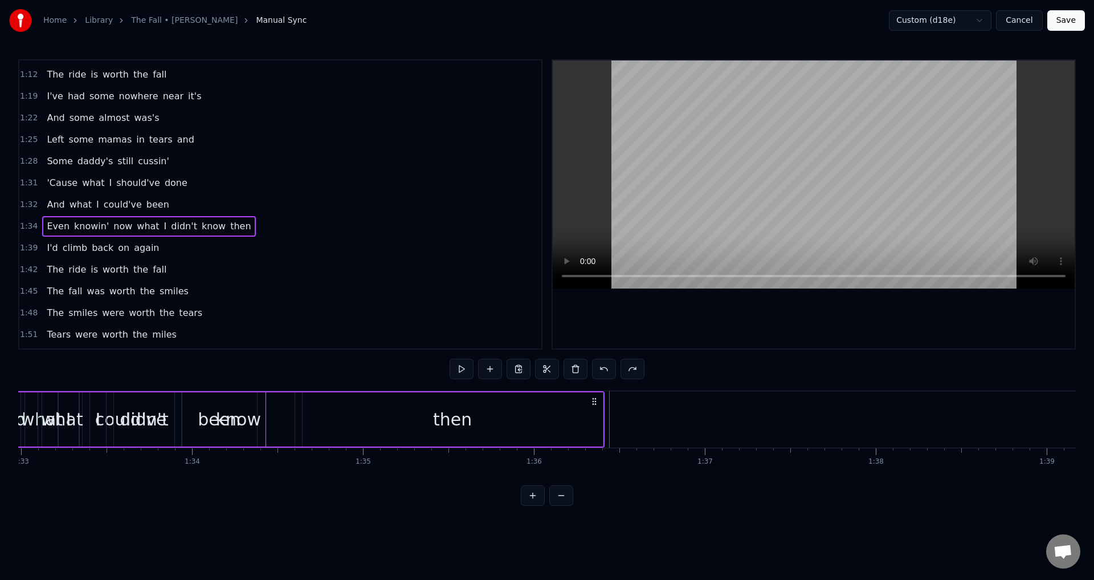
scroll to position [0, 15830]
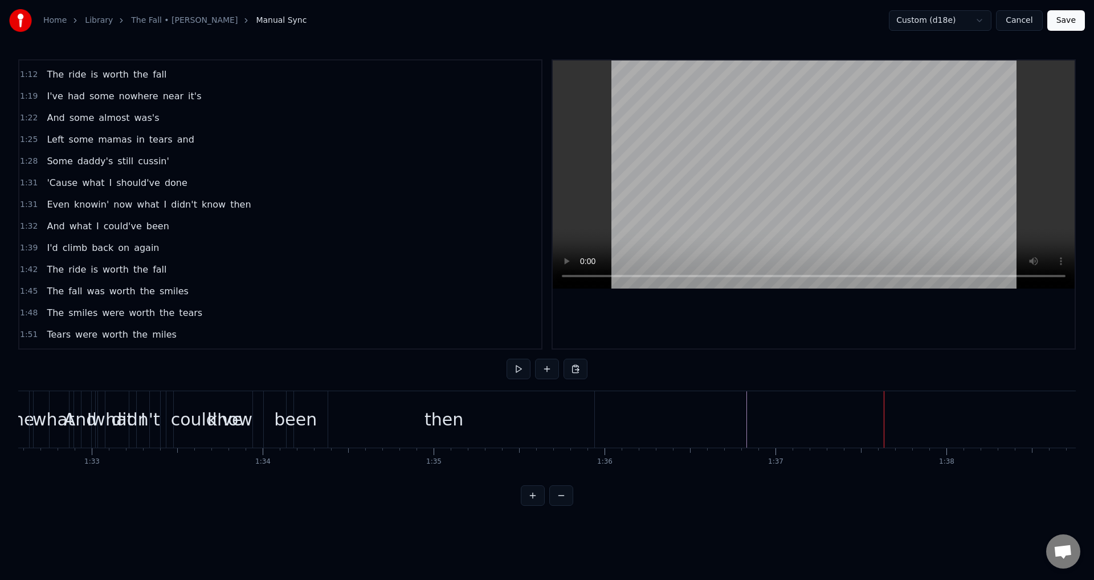
click at [24, 474] on div "I've been good time drunk Enough to be bad time sober Broke a map dot's heart W…" at bounding box center [547, 433] width 1058 height 86
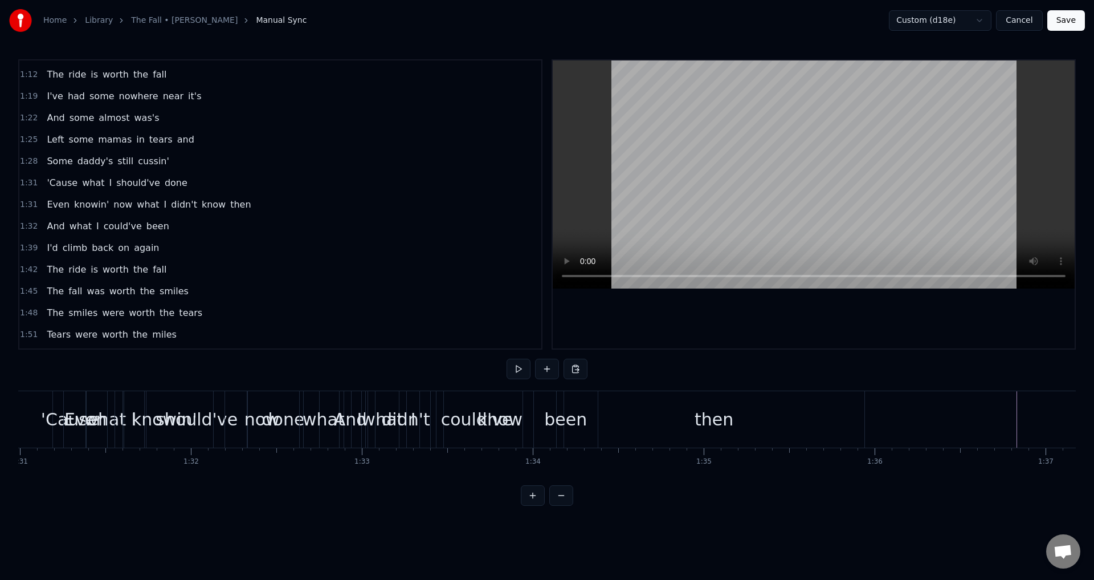
scroll to position [0, 15556]
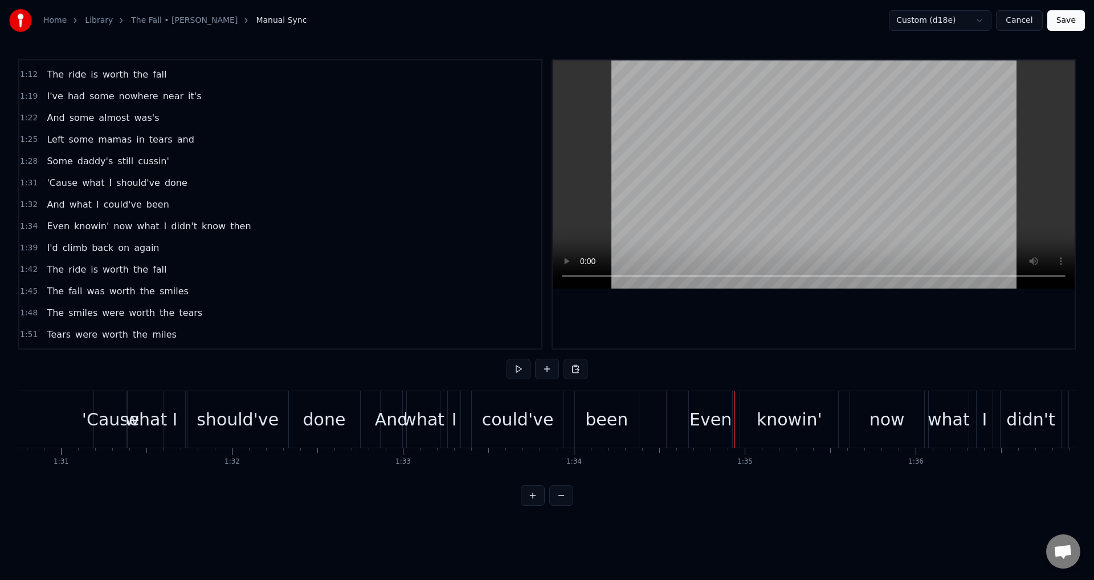
click at [739, 413] on div "Even knowin' now what I didn't know then" at bounding box center [1091, 419] width 804 height 56
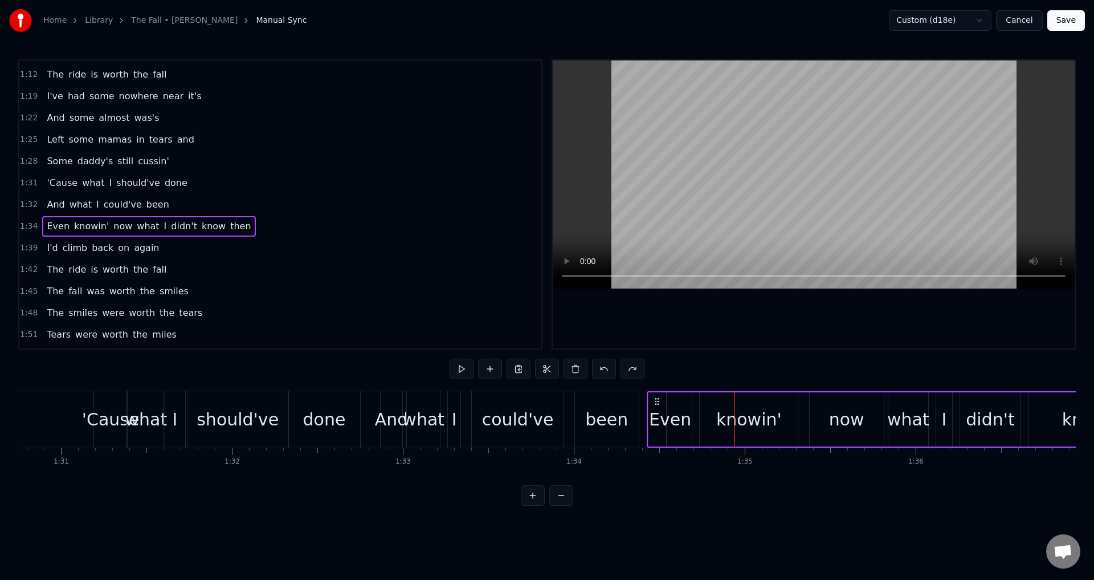
drag, startPoint x: 695, startPoint y: 397, endPoint x: 655, endPoint y: 397, distance: 40.5
click at [655, 397] on icon at bounding box center [657, 401] width 9 height 9
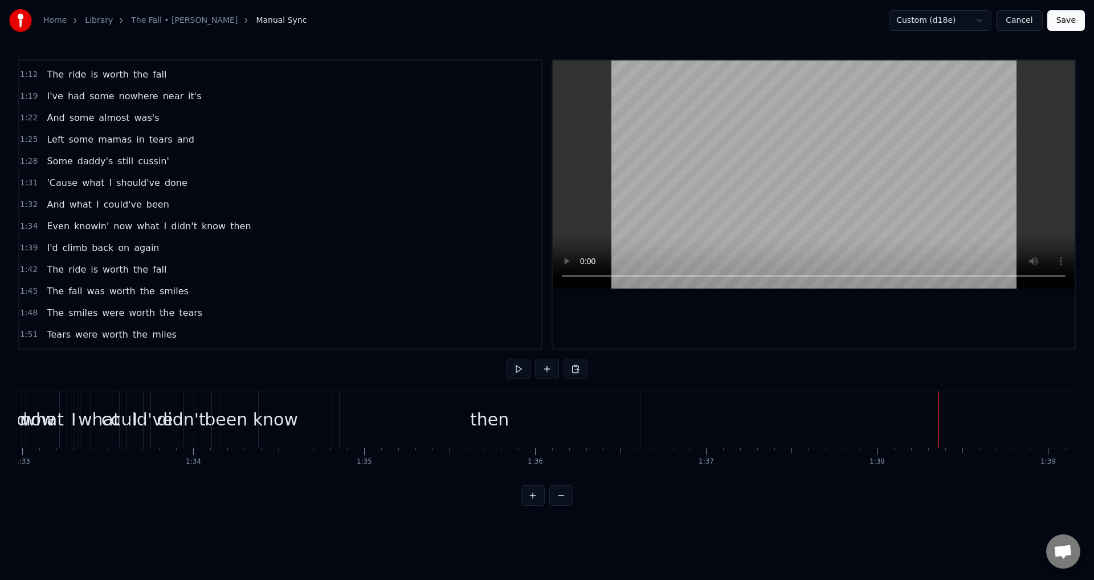
scroll to position [0, 15897]
click at [743, 412] on div at bounding box center [1019, 419] width 33797 height 56
click at [86, 378] on div "0:23 I've been good time drunk 0:26 Enough to be bad time sober 0:29 Broke a ma…" at bounding box center [547, 282] width 1058 height 446
click at [112, 419] on div "didn't" at bounding box center [137, 419] width 60 height 56
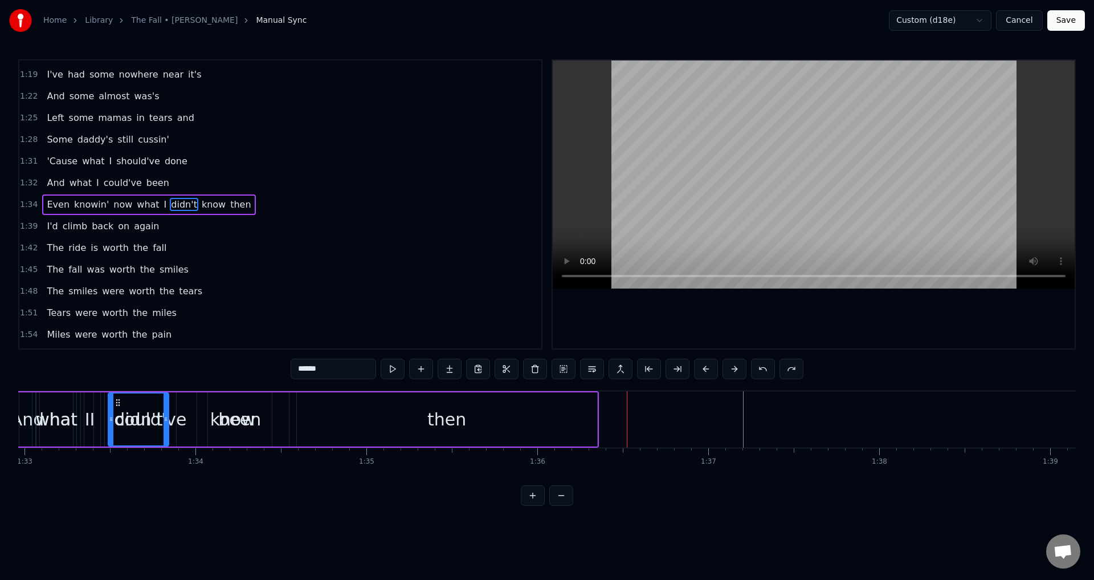
click at [652, 433] on div at bounding box center [1019, 419] width 33797 height 56
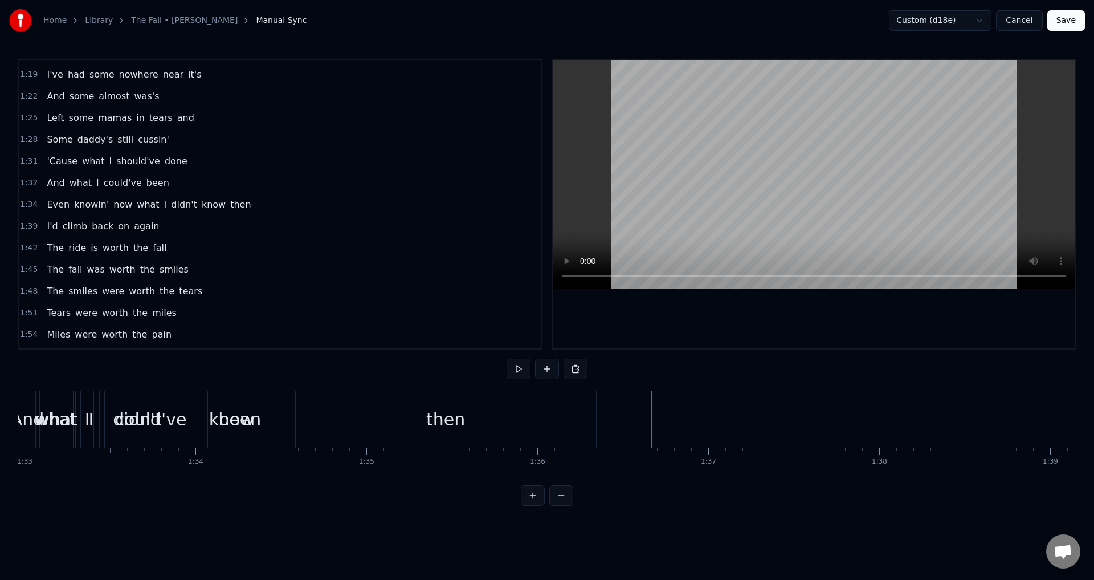
click at [22, 476] on div "I've been good time drunk Enough to be bad time sober Broke a map dot's heart W…" at bounding box center [547, 433] width 1058 height 86
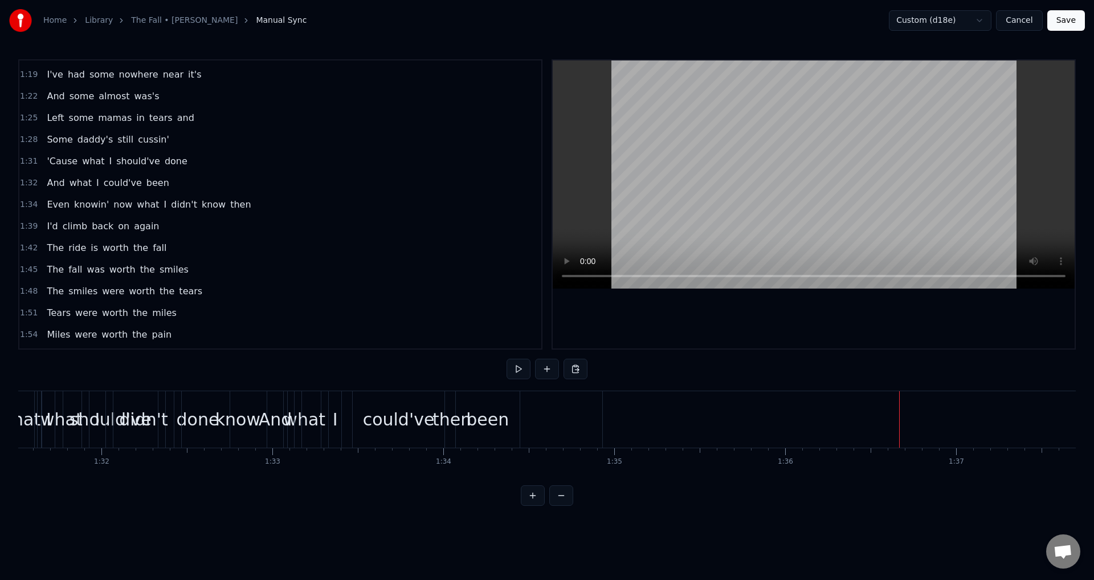
scroll to position [0, 15646]
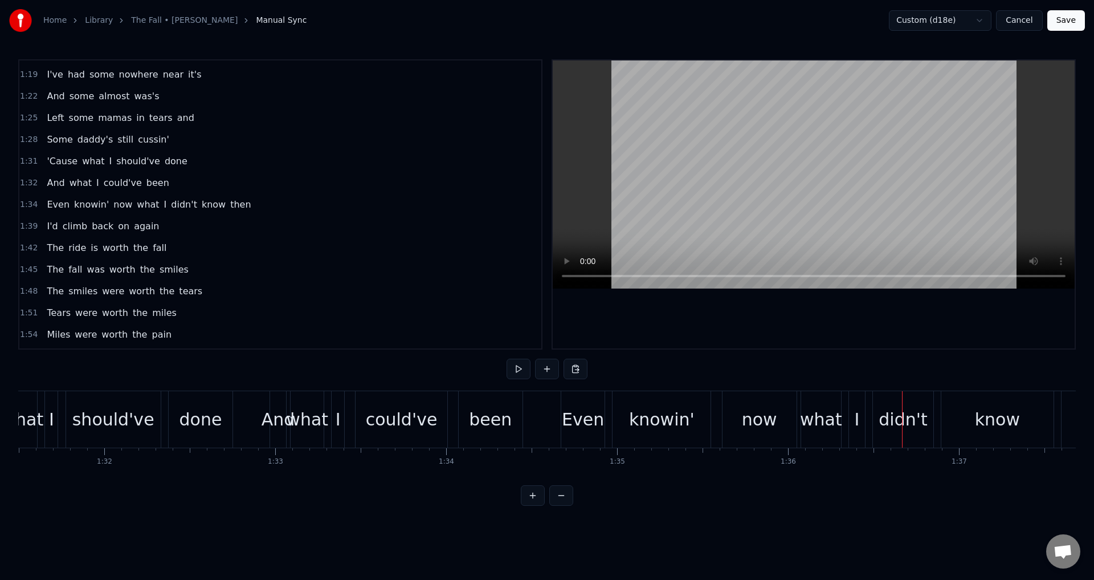
click at [197, 367] on div "0:23 I've been good time drunk 0:26 Enough to be bad time sober 0:29 Broke a ma…" at bounding box center [547, 282] width 1058 height 446
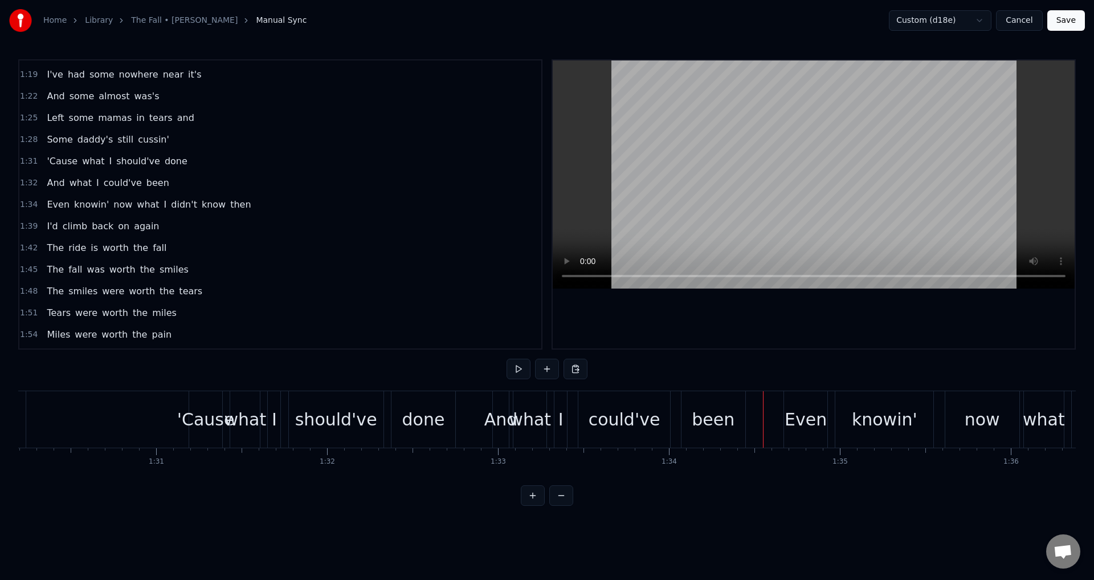
scroll to position [0, 15418]
click at [710, 316] on div at bounding box center [814, 204] width 522 height 288
click at [241, 422] on div "'Cause" at bounding box center [241, 419] width 58 height 26
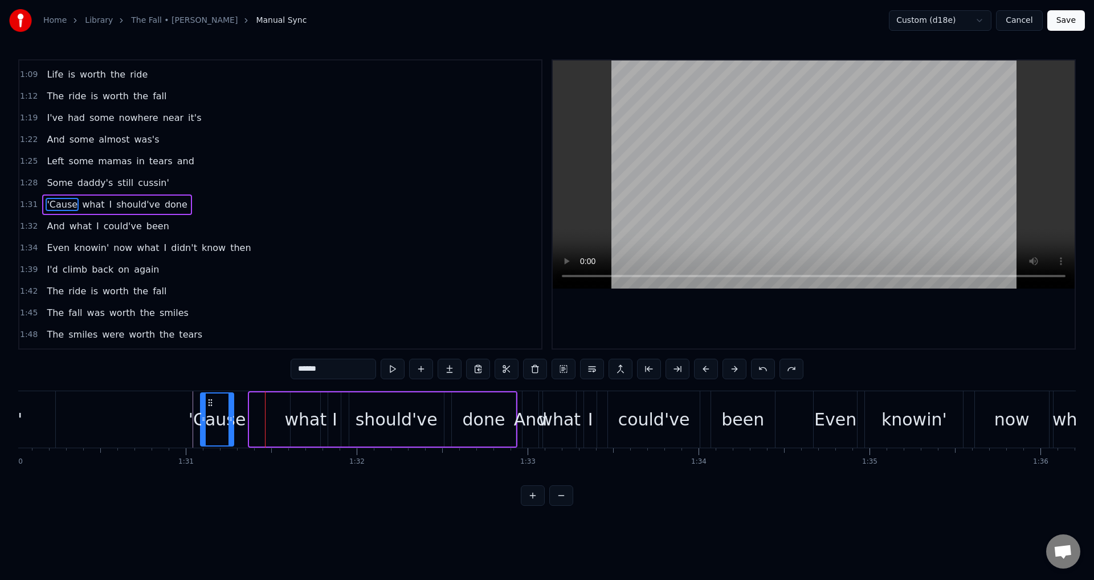
scroll to position [0, 15383]
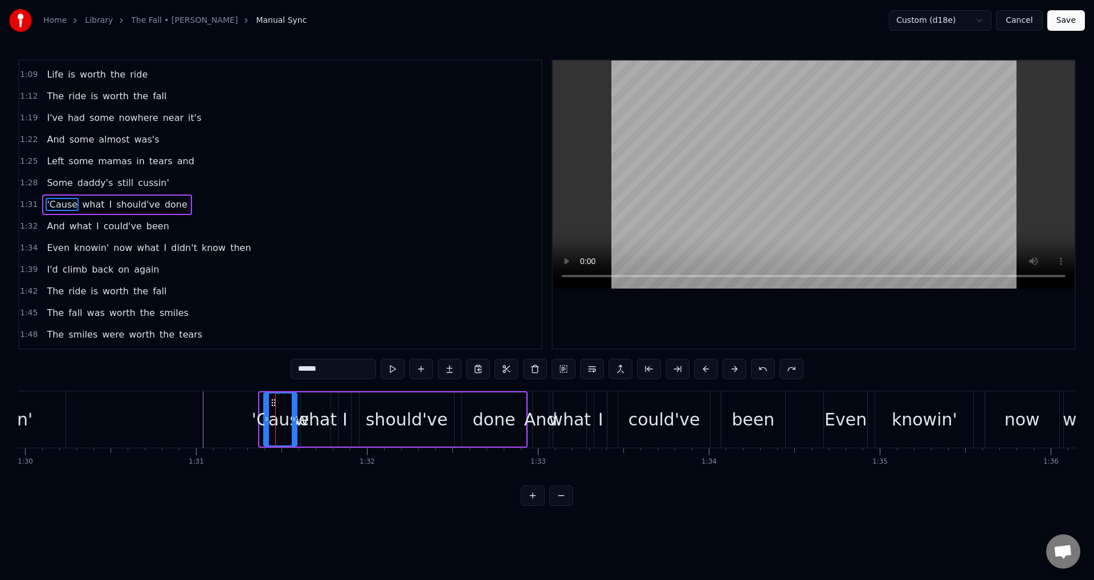
drag, startPoint x: 225, startPoint y: 399, endPoint x: 276, endPoint y: 406, distance: 51.8
click at [276, 406] on icon at bounding box center [273, 402] width 9 height 9
click at [459, 420] on div "'Cause what I should've done" at bounding box center [395, 419] width 266 height 56
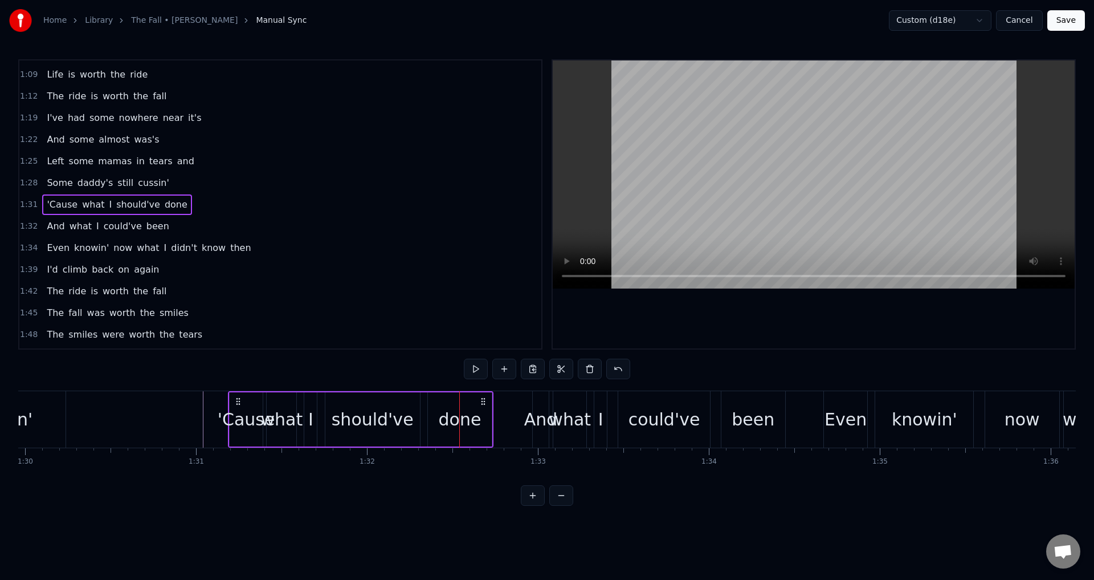
drag, startPoint x: 266, startPoint y: 397, endPoint x: 242, endPoint y: 398, distance: 24.5
click at [239, 398] on icon at bounding box center [238, 401] width 9 height 9
click at [848, 422] on div "Even" at bounding box center [846, 419] width 42 height 26
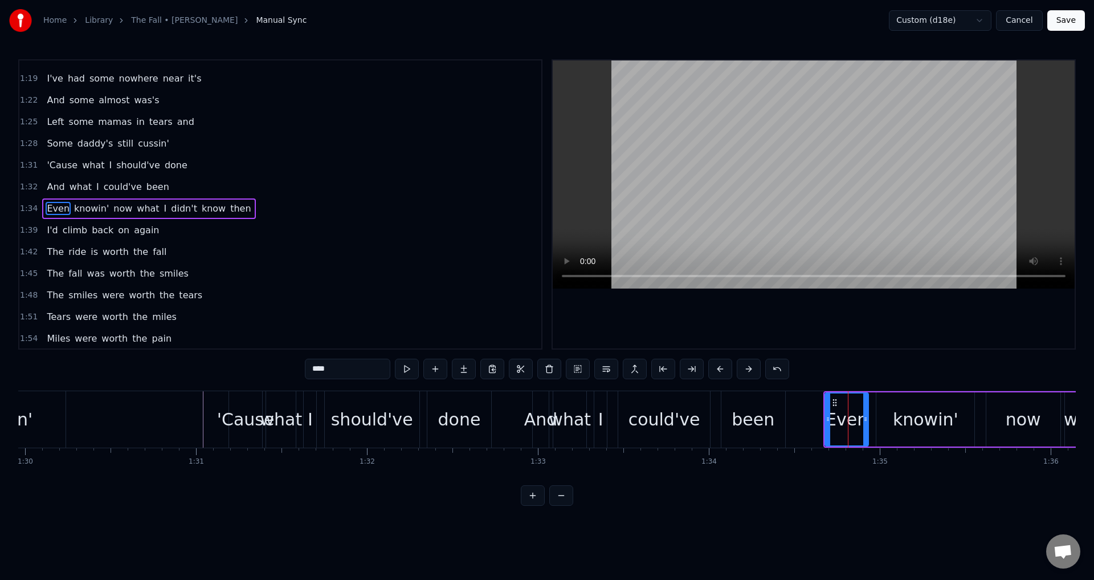
scroll to position [386, 0]
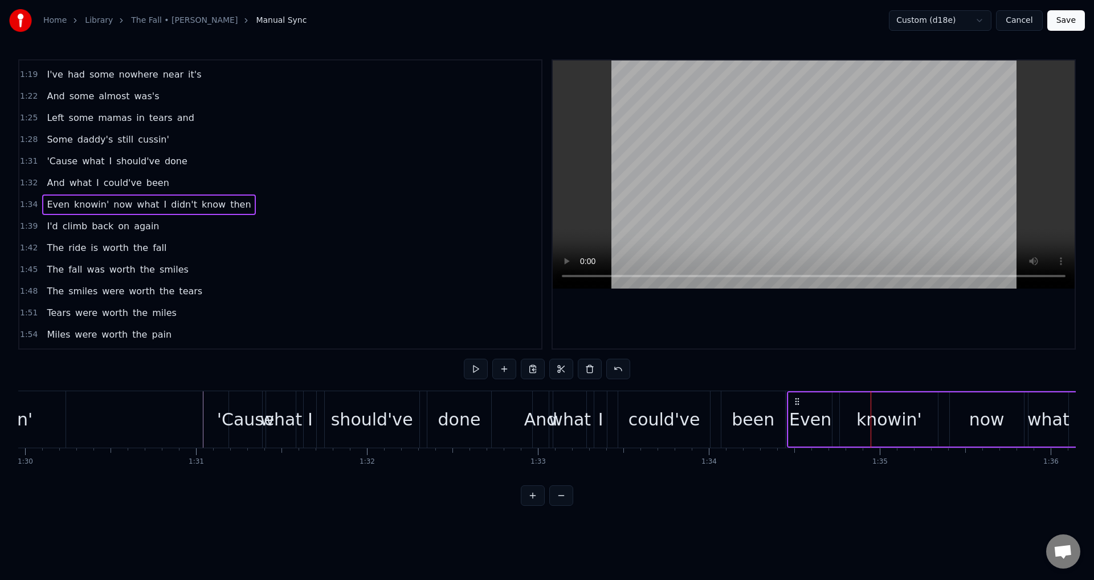
drag, startPoint x: 834, startPoint y: 401, endPoint x: 797, endPoint y: 401, distance: 36.5
click at [797, 401] on icon at bounding box center [797, 401] width 9 height 9
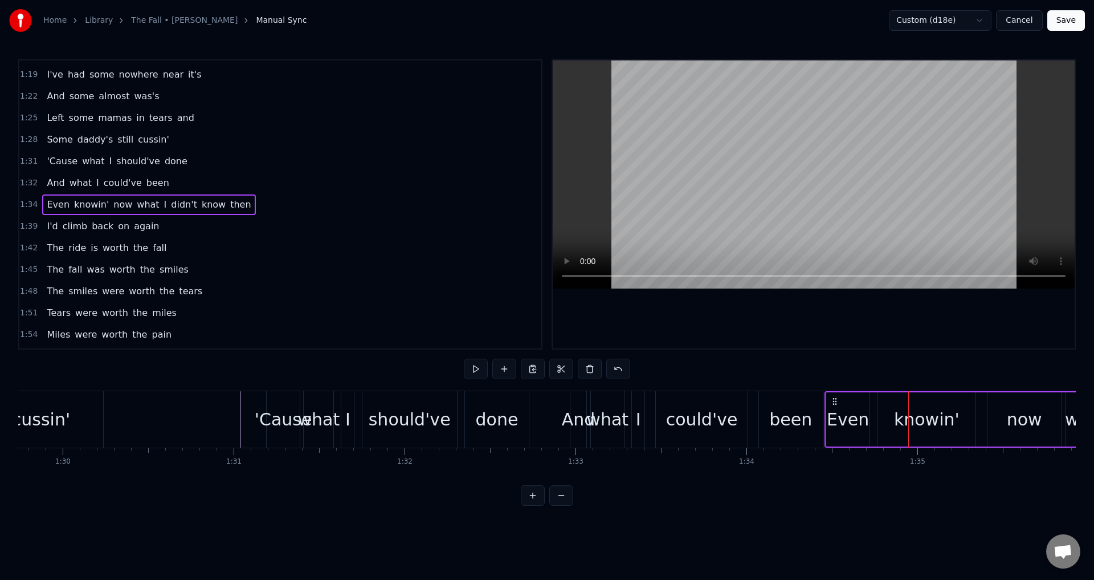
scroll to position [0, 15338]
click at [300, 426] on div "'Cause" at bounding box center [292, 419] width 58 height 26
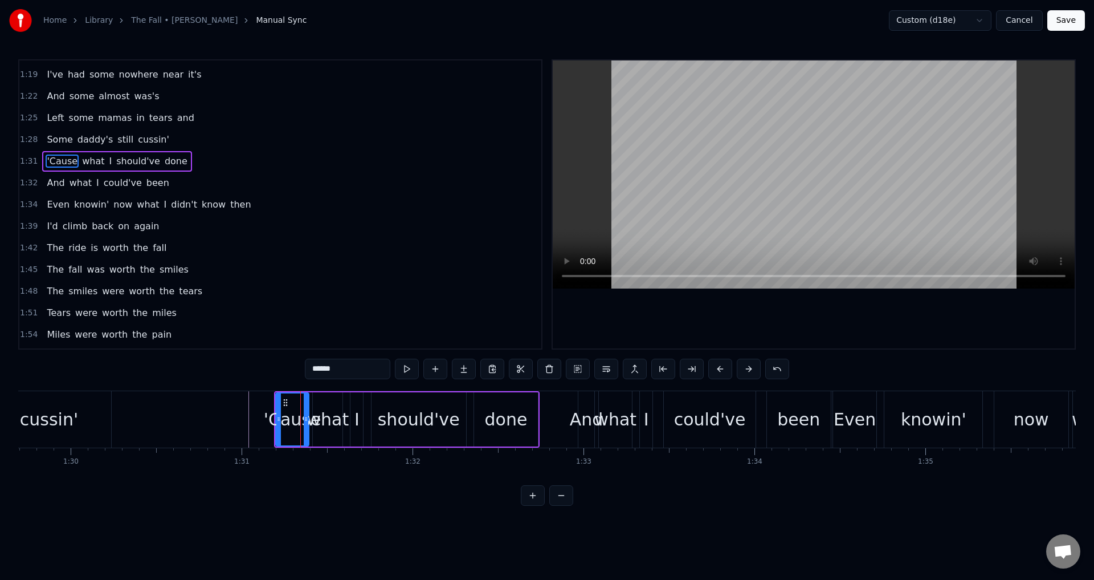
scroll to position [343, 0]
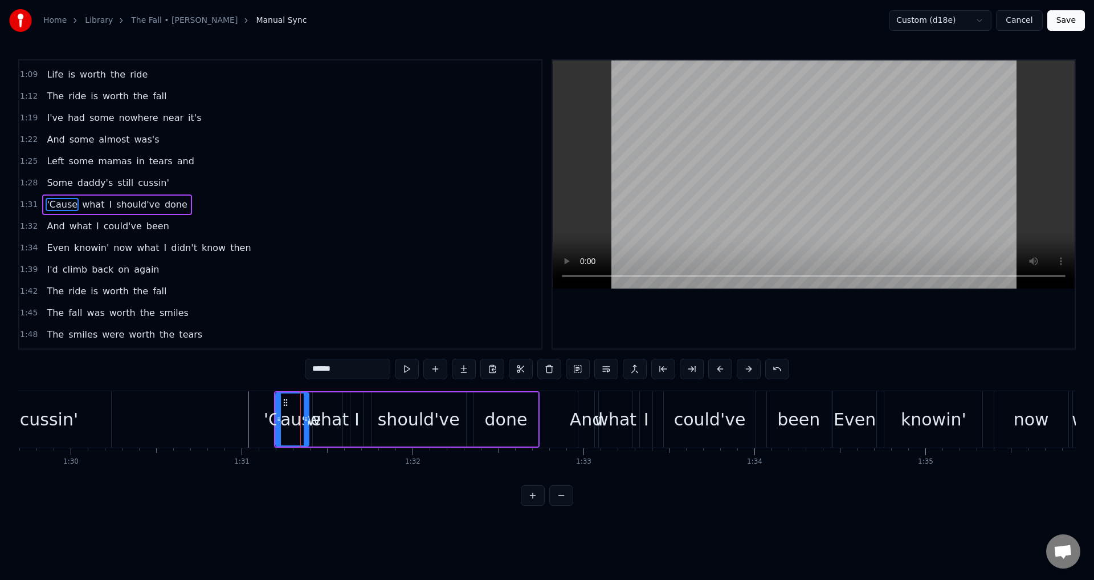
click at [344, 416] on div "what" at bounding box center [328, 419] width 42 height 26
type input "****"
drag, startPoint x: 315, startPoint y: 420, endPoint x: 309, endPoint y: 419, distance: 5.7
click at [309, 419] on icon at bounding box center [310, 418] width 5 height 9
click at [370, 415] on div "'Cause what I should've done" at bounding box center [407, 419] width 266 height 56
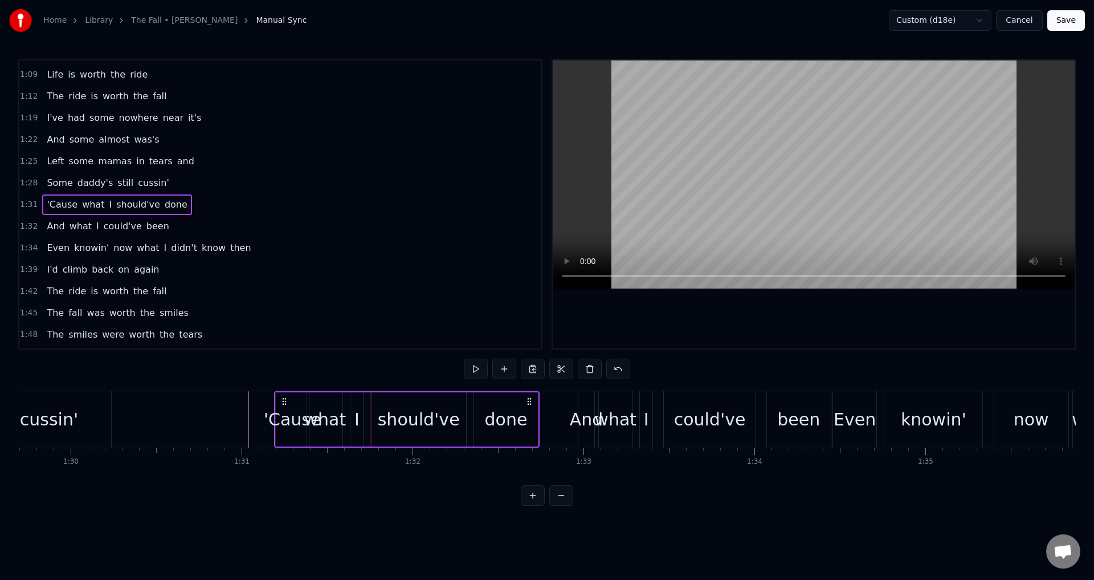
click at [356, 415] on div "I" at bounding box center [357, 419] width 5 height 26
drag, startPoint x: 354, startPoint y: 416, endPoint x: 346, endPoint y: 415, distance: 8.1
click at [346, 415] on icon at bounding box center [347, 418] width 5 height 9
click at [400, 412] on div "should've" at bounding box center [419, 419] width 82 height 26
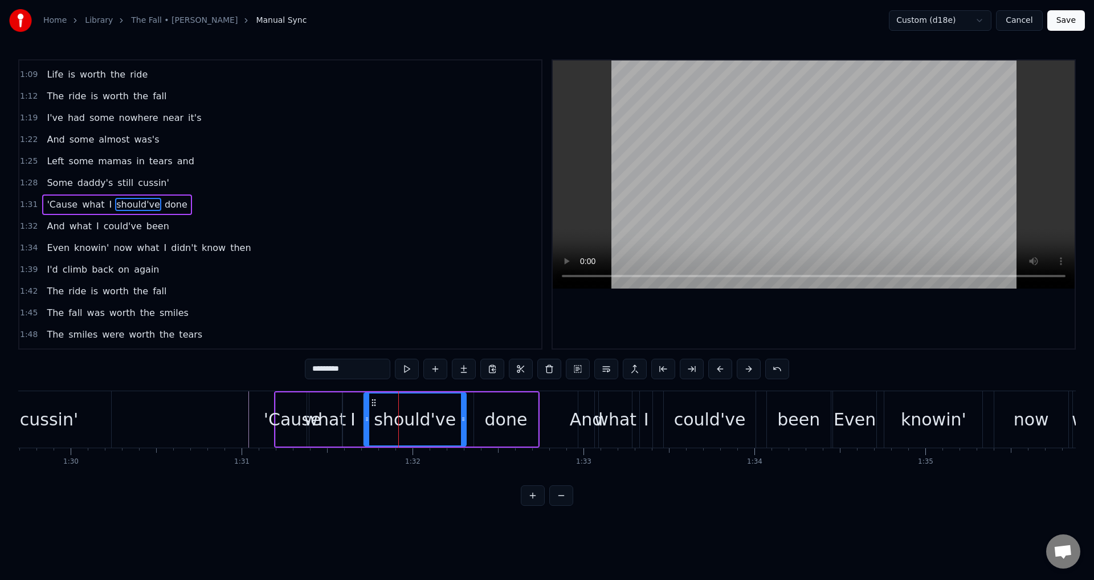
drag, startPoint x: 373, startPoint y: 413, endPoint x: 366, endPoint y: 413, distance: 7.4
click at [366, 413] on div at bounding box center [367, 419] width 5 height 52
click at [494, 414] on div "done" at bounding box center [506, 419] width 43 height 26
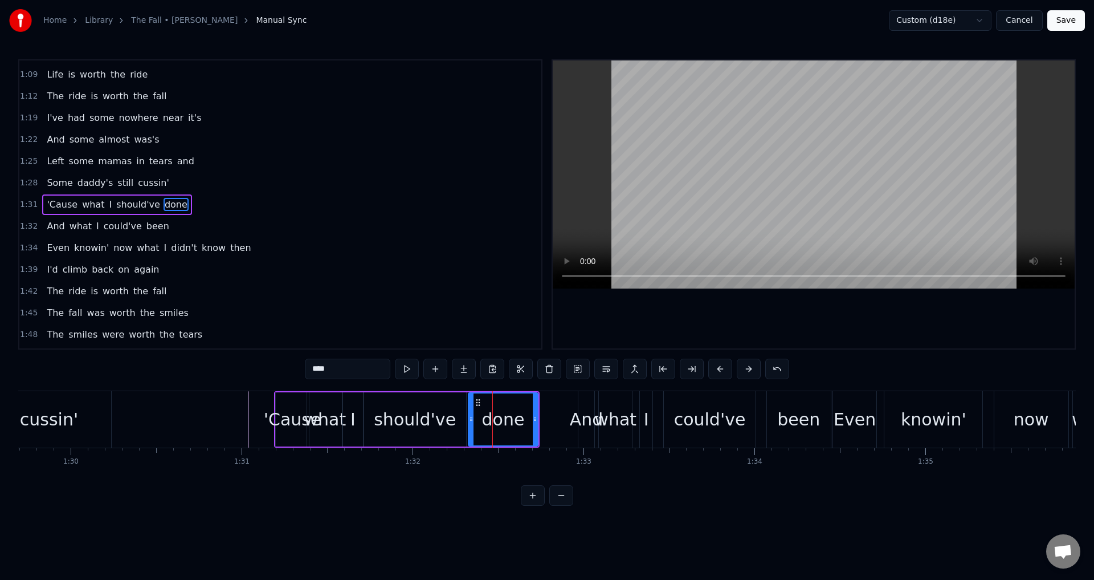
drag, startPoint x: 477, startPoint y: 417, endPoint x: 471, endPoint y: 417, distance: 5.7
click at [471, 417] on icon at bounding box center [471, 418] width 5 height 9
click at [593, 417] on div "And" at bounding box center [587, 419] width 34 height 26
type input "***"
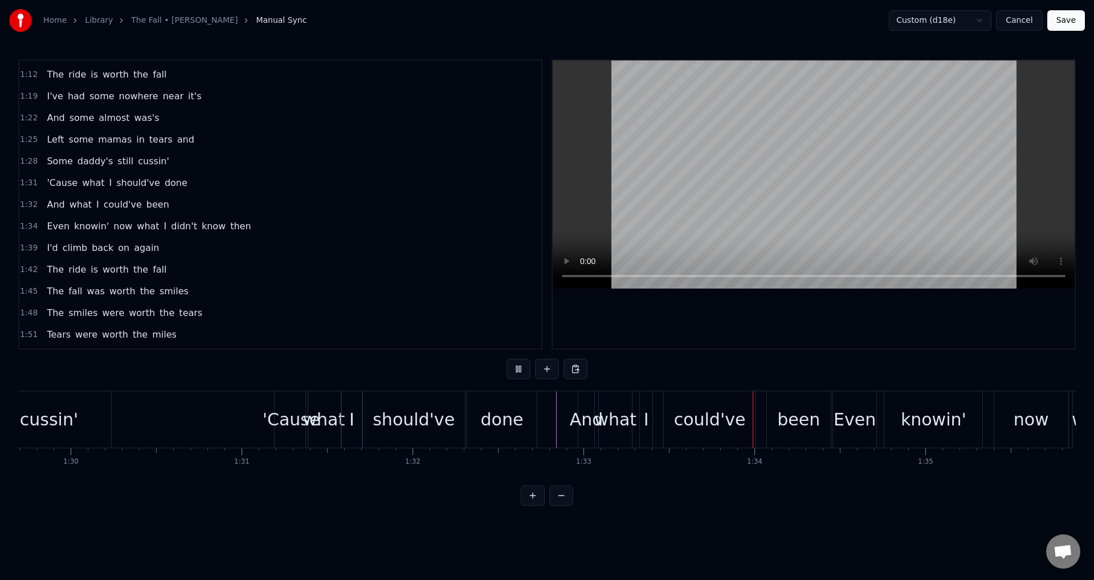
click at [535, 424] on div "done" at bounding box center [502, 419] width 70 height 56
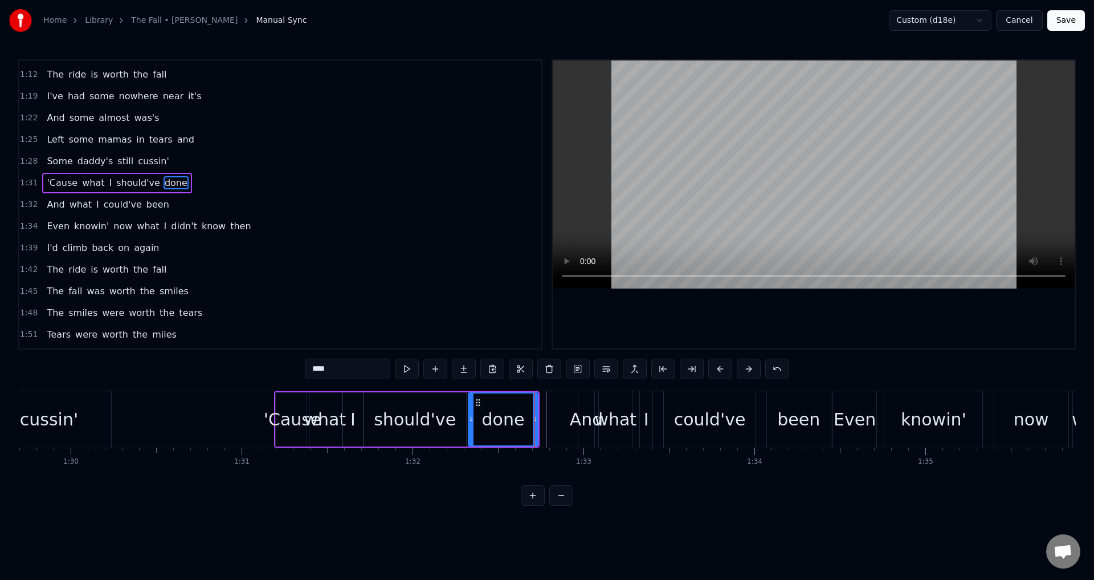
scroll to position [343, 0]
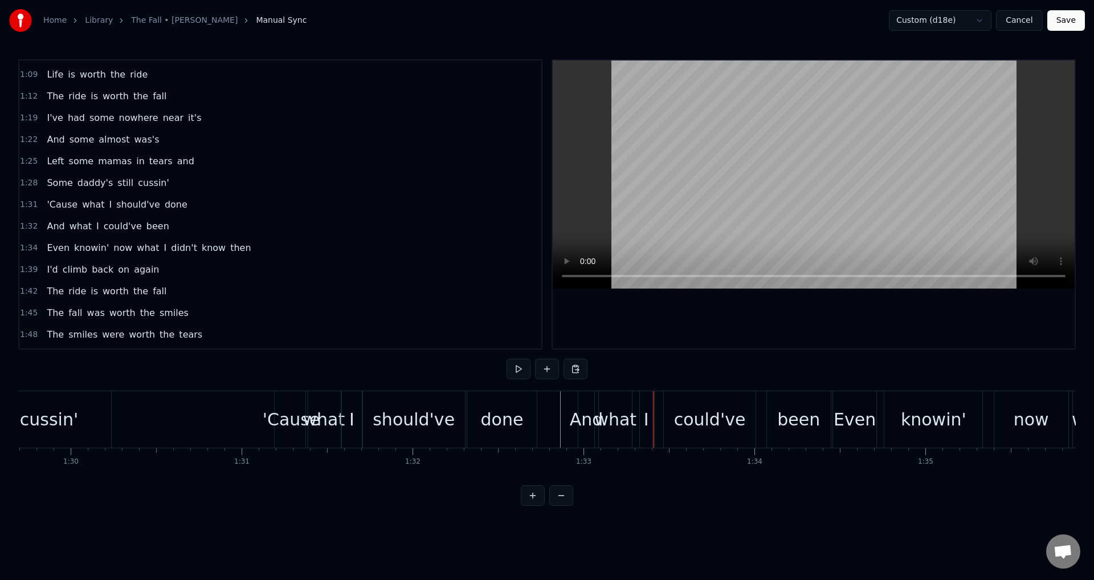
click at [579, 424] on div "And" at bounding box center [587, 419] width 34 height 26
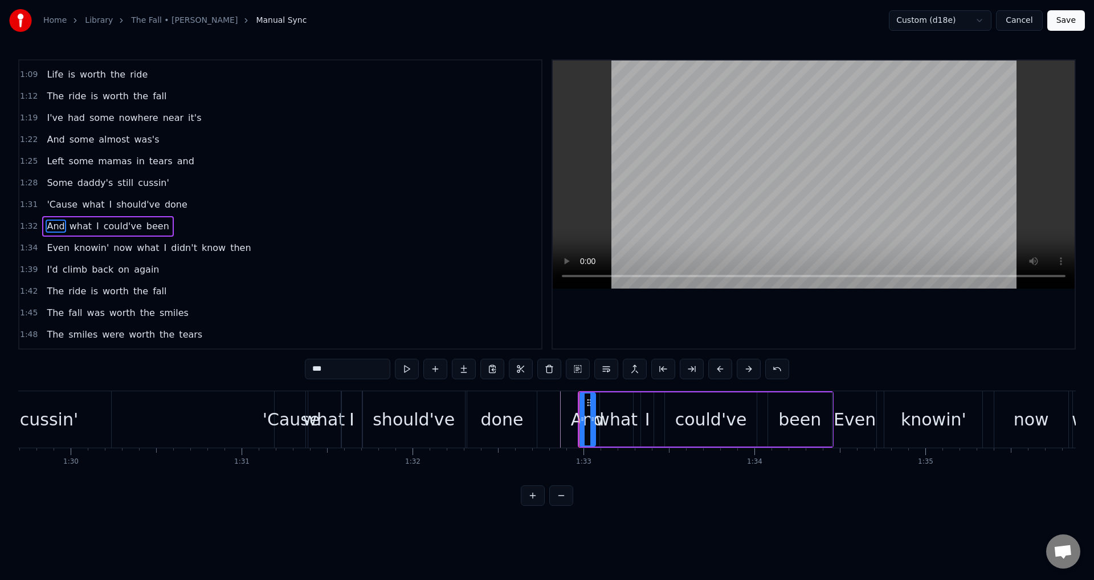
scroll to position [365, 0]
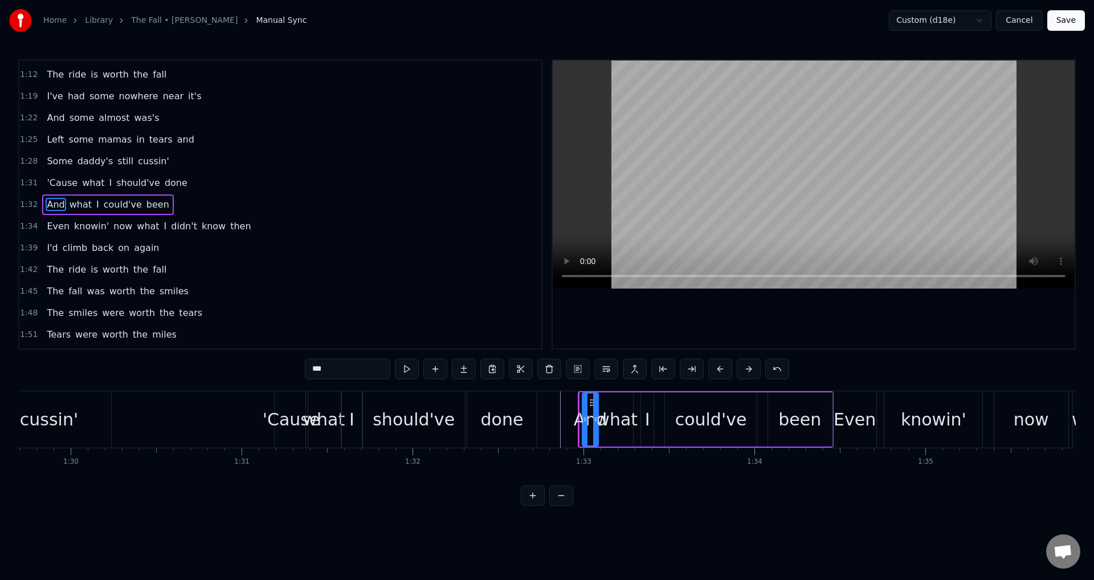
click at [592, 399] on icon at bounding box center [592, 402] width 9 height 9
click at [658, 417] on div "And what I could've been" at bounding box center [707, 419] width 253 height 56
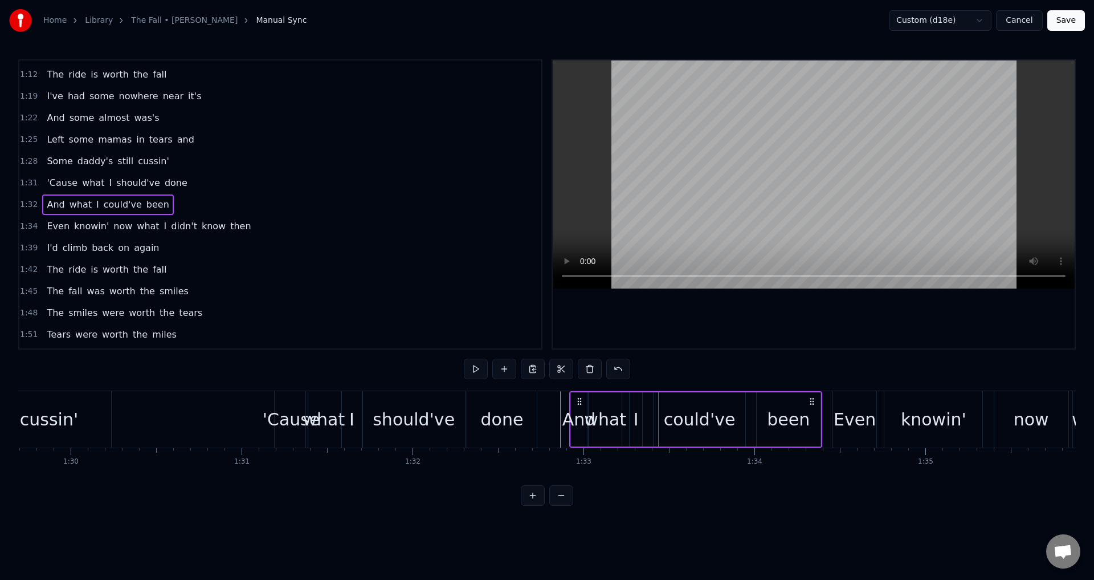
drag, startPoint x: 592, startPoint y: 398, endPoint x: 581, endPoint y: 397, distance: 10.8
click at [581, 397] on icon at bounding box center [579, 401] width 9 height 9
click at [595, 415] on div "what" at bounding box center [606, 419] width 42 height 26
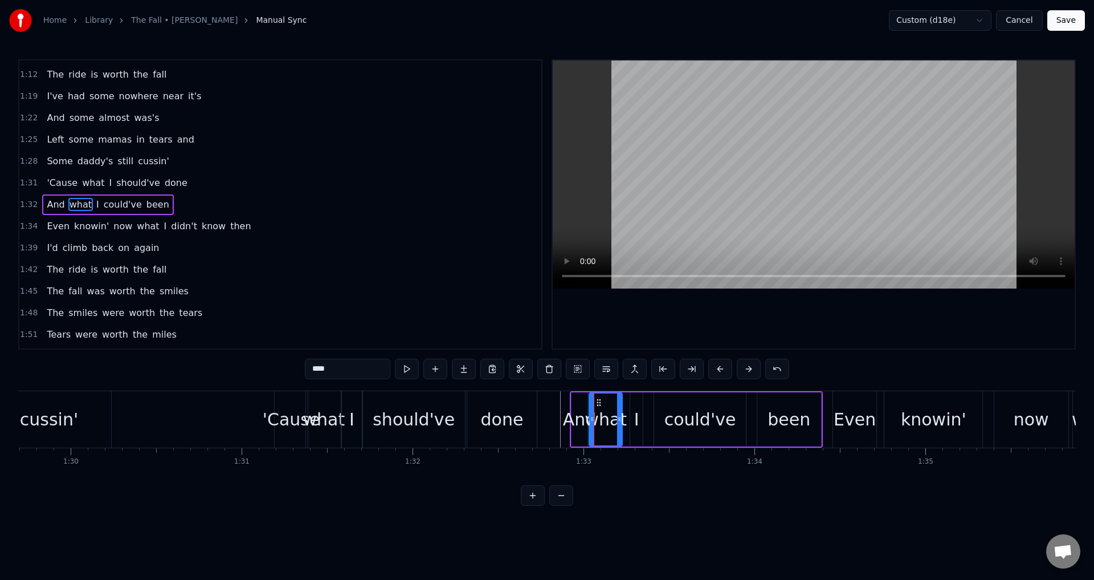
click at [570, 415] on div "And" at bounding box center [580, 419] width 34 height 26
drag, startPoint x: 573, startPoint y: 415, endPoint x: 567, endPoint y: 415, distance: 6.3
click at [567, 415] on icon at bounding box center [568, 418] width 5 height 9
click at [640, 419] on div "I" at bounding box center [636, 419] width 13 height 54
drag, startPoint x: 633, startPoint y: 414, endPoint x: 627, endPoint y: 413, distance: 6.4
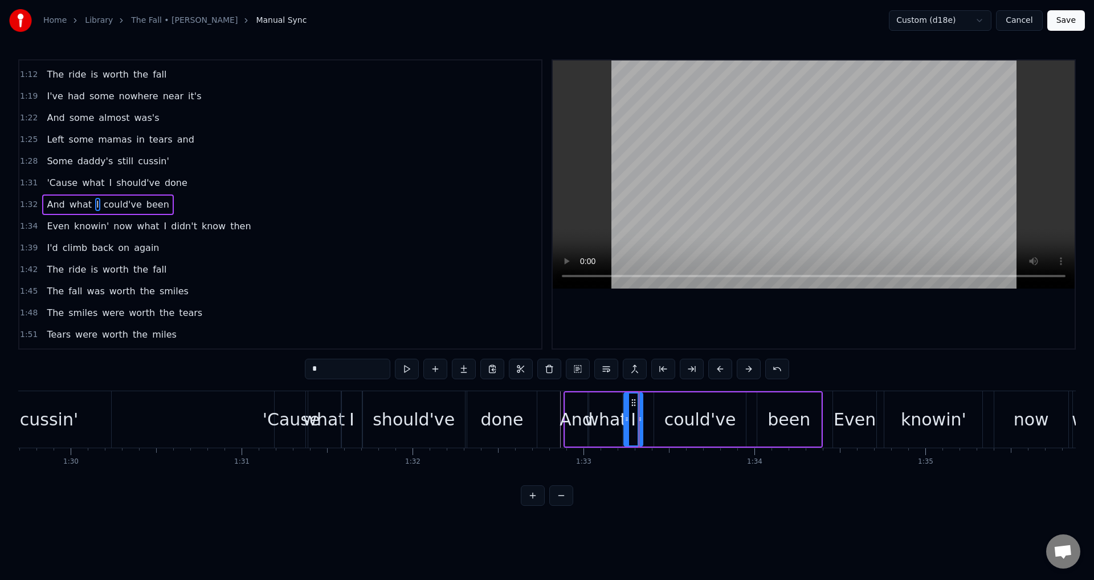
click at [627, 413] on div at bounding box center [627, 419] width 5 height 52
click at [683, 414] on div "could've" at bounding box center [701, 419] width 72 height 26
click at [648, 413] on div at bounding box center [649, 419] width 5 height 52
click at [757, 413] on div "been" at bounding box center [789, 419] width 65 height 54
type input "****"
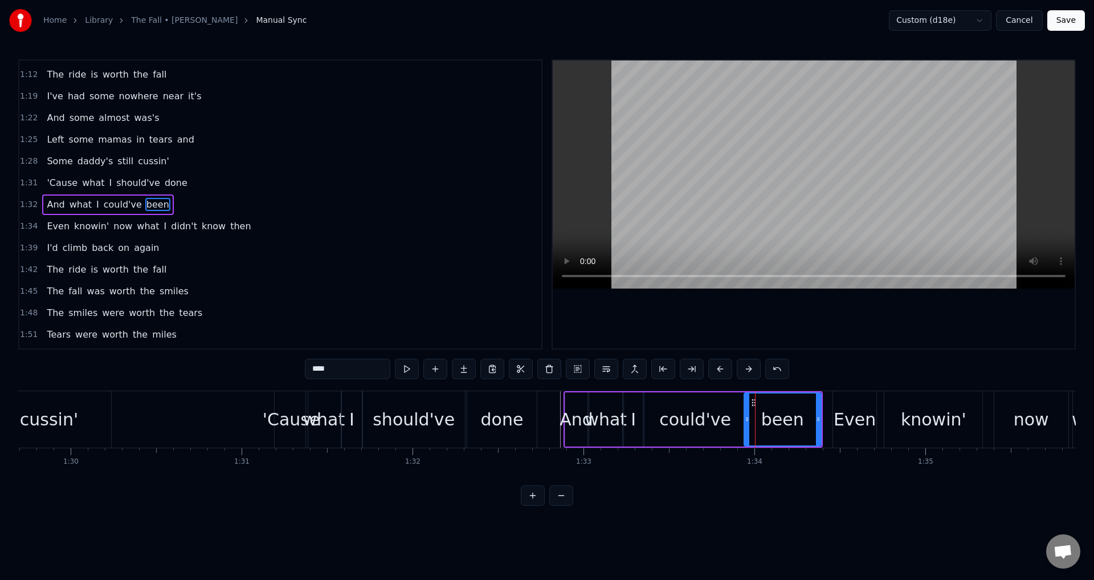
drag, startPoint x: 762, startPoint y: 417, endPoint x: 748, endPoint y: 418, distance: 13.1
click at [748, 418] on icon at bounding box center [747, 418] width 5 height 9
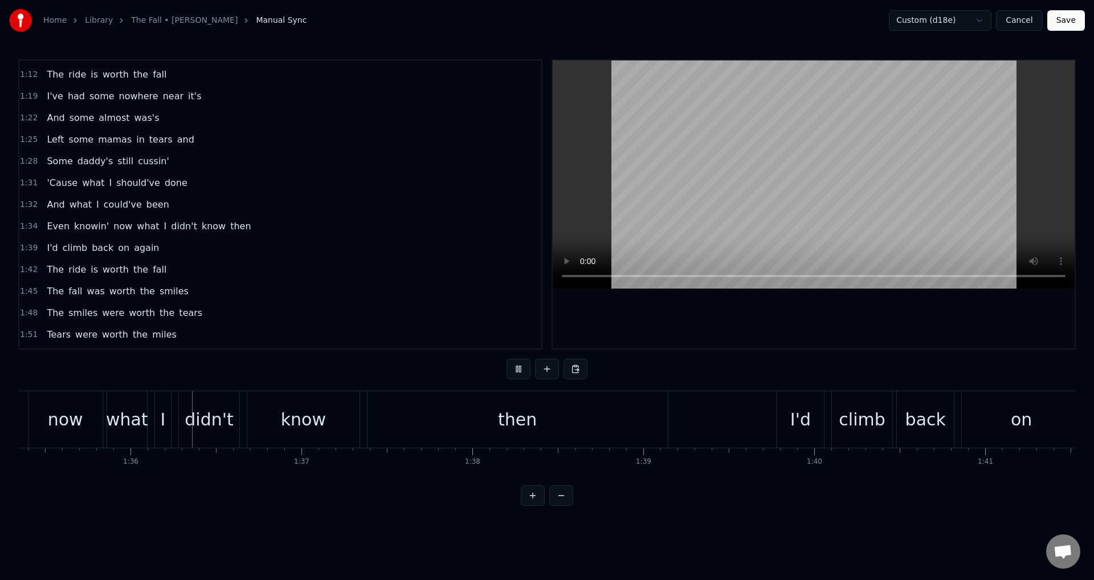
scroll to position [0, 16306]
click at [159, 423] on div "I" at bounding box center [161, 419] width 5 height 26
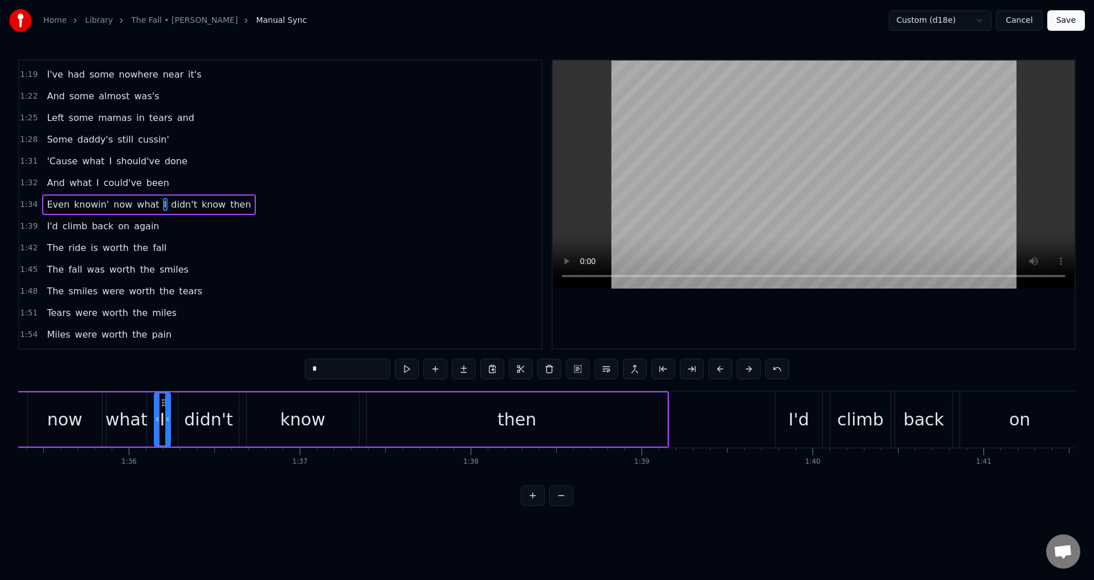
click at [109, 414] on div "what" at bounding box center [126, 419] width 42 height 26
drag, startPoint x: 110, startPoint y: 412, endPoint x: 140, endPoint y: 410, distance: 29.7
click at [105, 411] on div at bounding box center [106, 419] width 5 height 52
click at [164, 416] on div "I" at bounding box center [162, 419] width 5 height 26
type input "*"
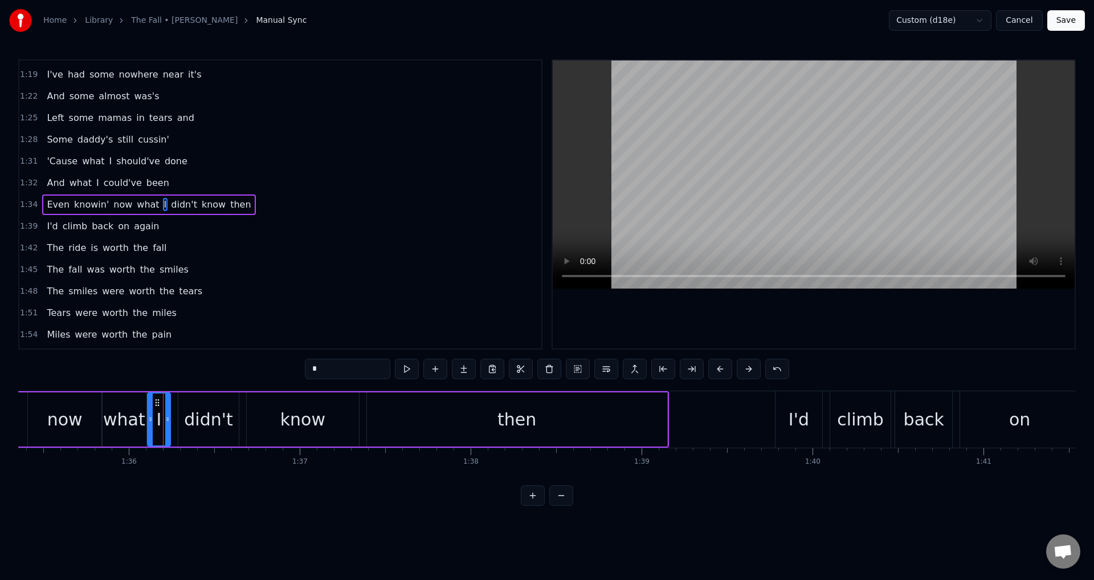
drag, startPoint x: 157, startPoint y: 410, endPoint x: 177, endPoint y: 410, distance: 19.4
click at [150, 409] on div at bounding box center [150, 419] width 5 height 52
click at [173, 418] on div "Even knowin' now what I didn't know then" at bounding box center [267, 419] width 804 height 56
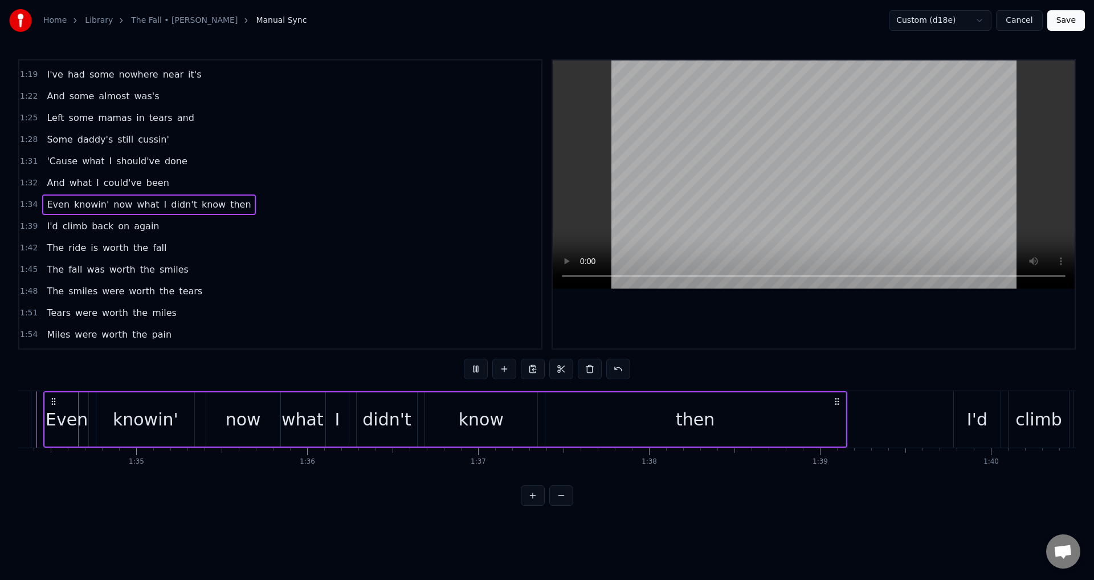
scroll to position [0, 16128]
click at [396, 418] on div "didn't" at bounding box center [386, 419] width 48 height 26
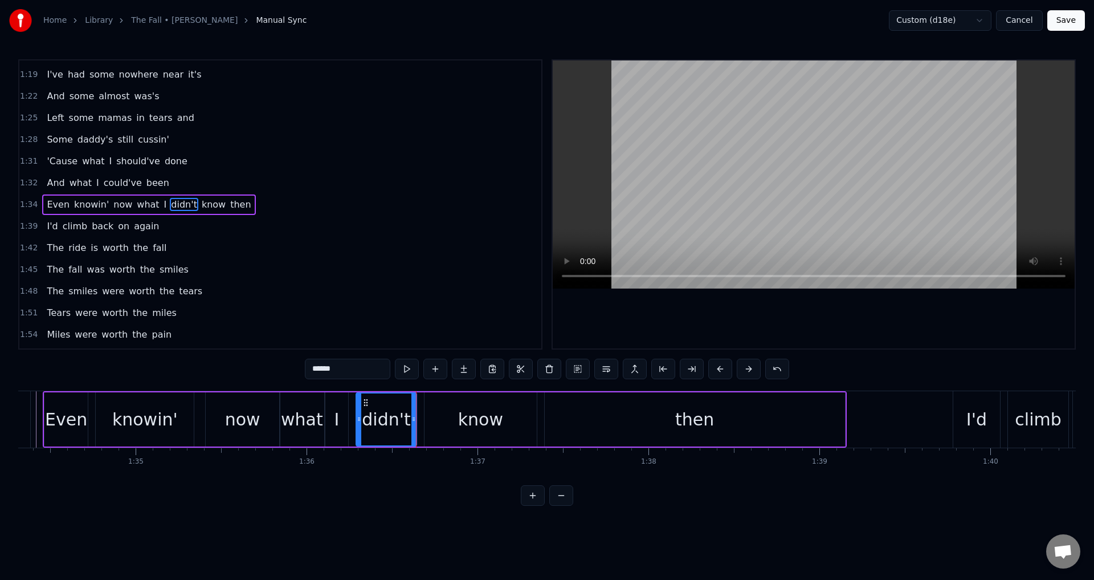
click at [674, 319] on div at bounding box center [814, 204] width 522 height 288
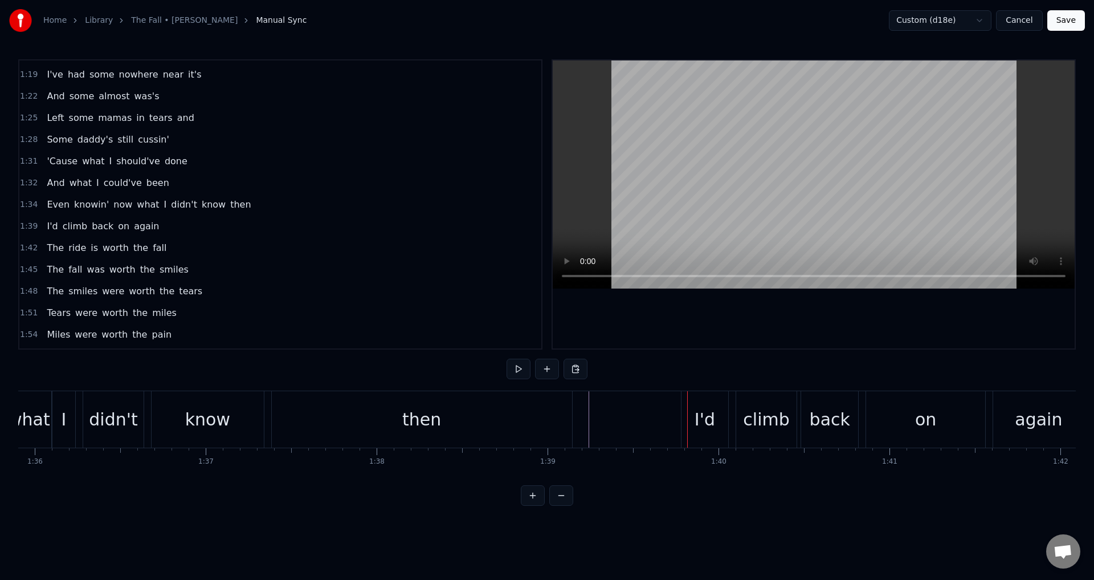
scroll to position [0, 16401]
click at [732, 419] on div "I'd climb back on again" at bounding box center [882, 419] width 406 height 56
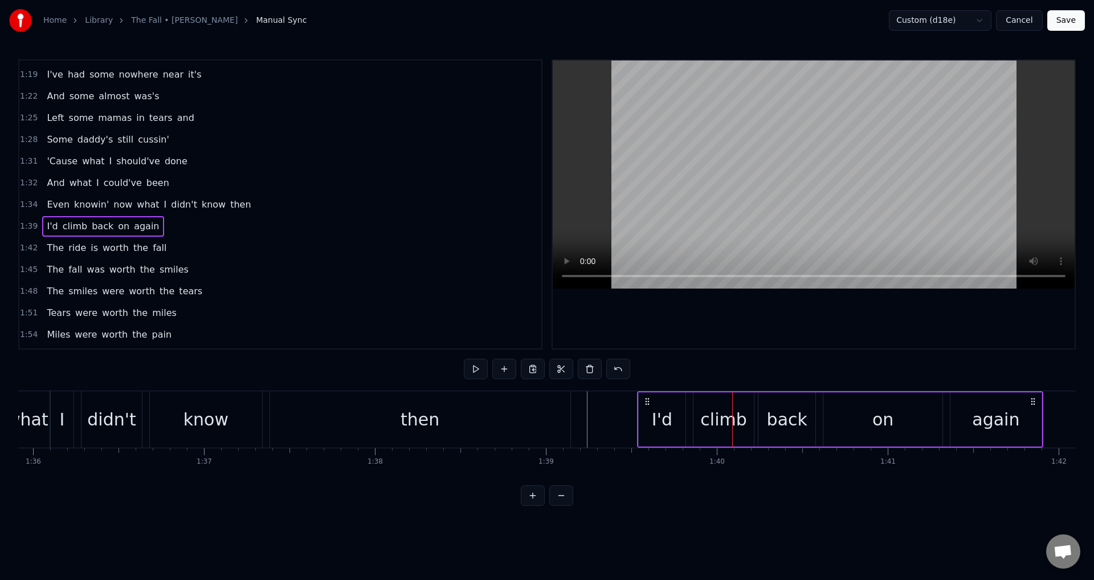
drag, startPoint x: 685, startPoint y: 398, endPoint x: 647, endPoint y: 398, distance: 37.6
click at [646, 398] on circle at bounding box center [646, 398] width 1 height 1
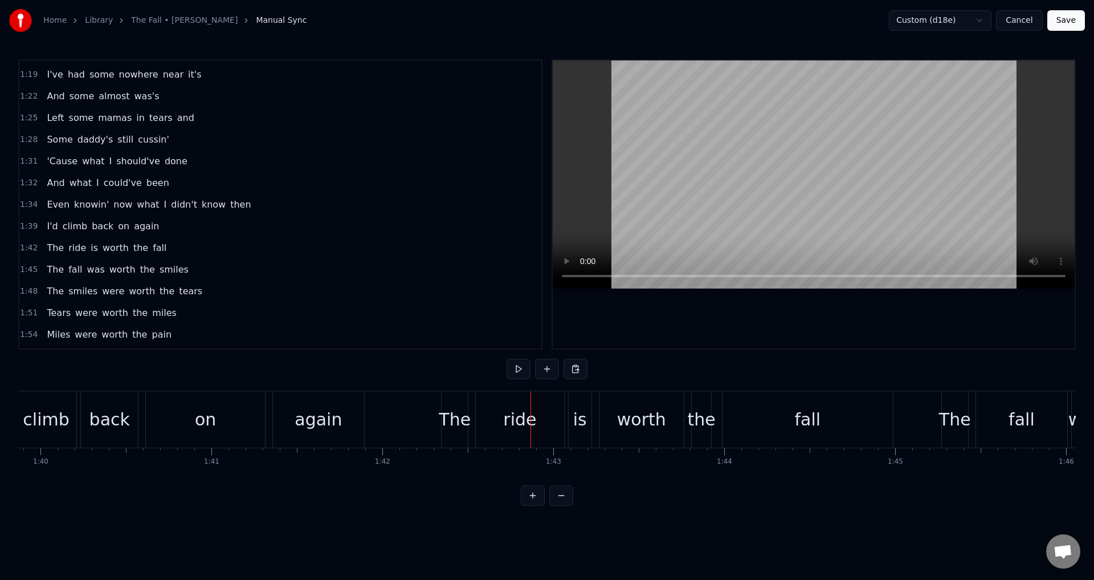
scroll to position [0, 17071]
click at [233, 425] on div "on" at bounding box center [212, 419] width 119 height 56
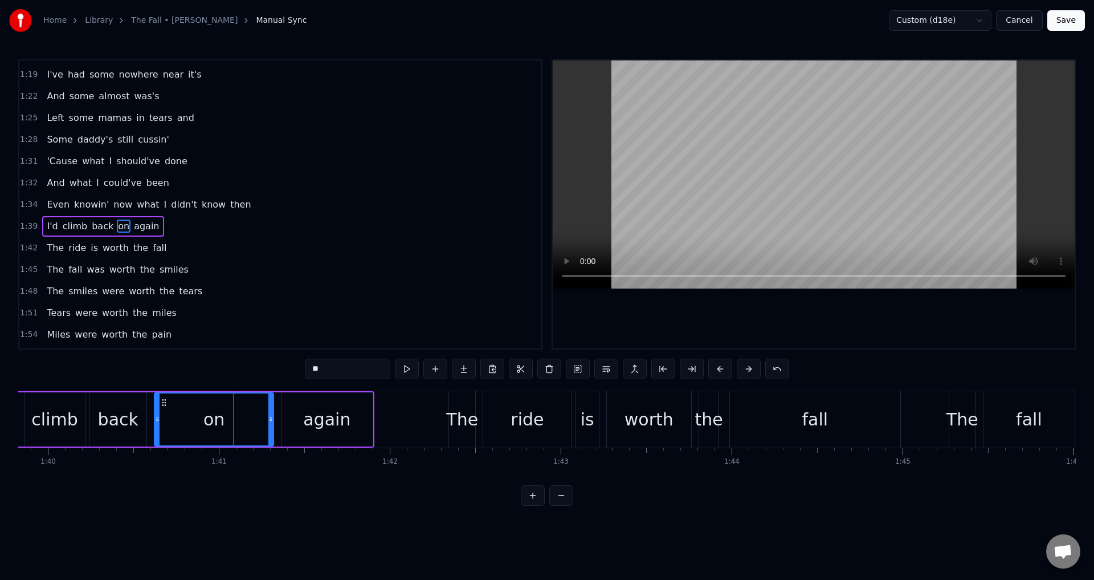
scroll to position [408, 0]
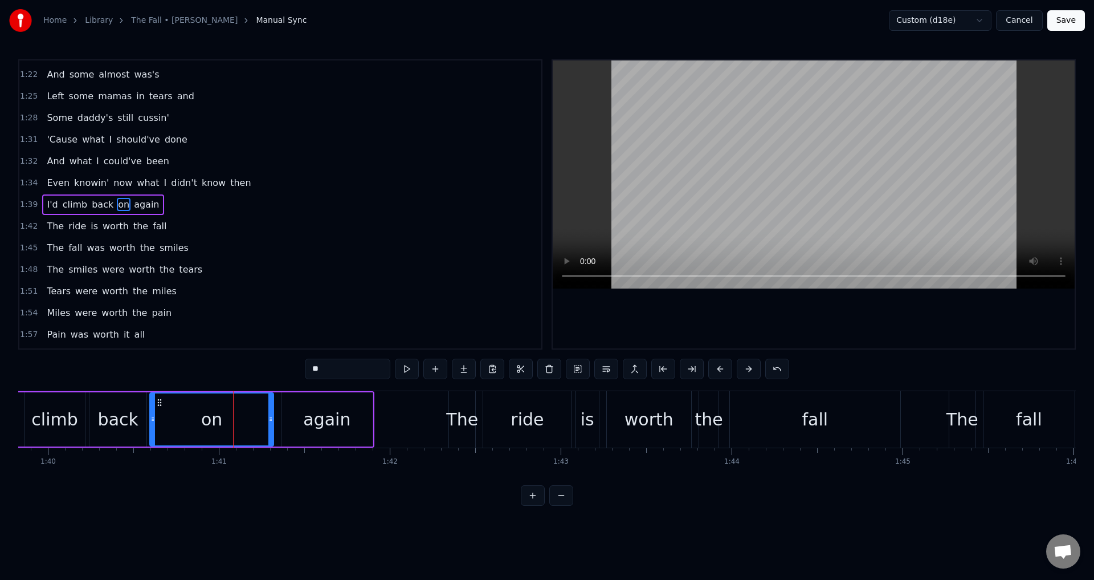
click at [150, 410] on div at bounding box center [152, 419] width 5 height 52
click at [331, 413] on div "again" at bounding box center [326, 419] width 47 height 26
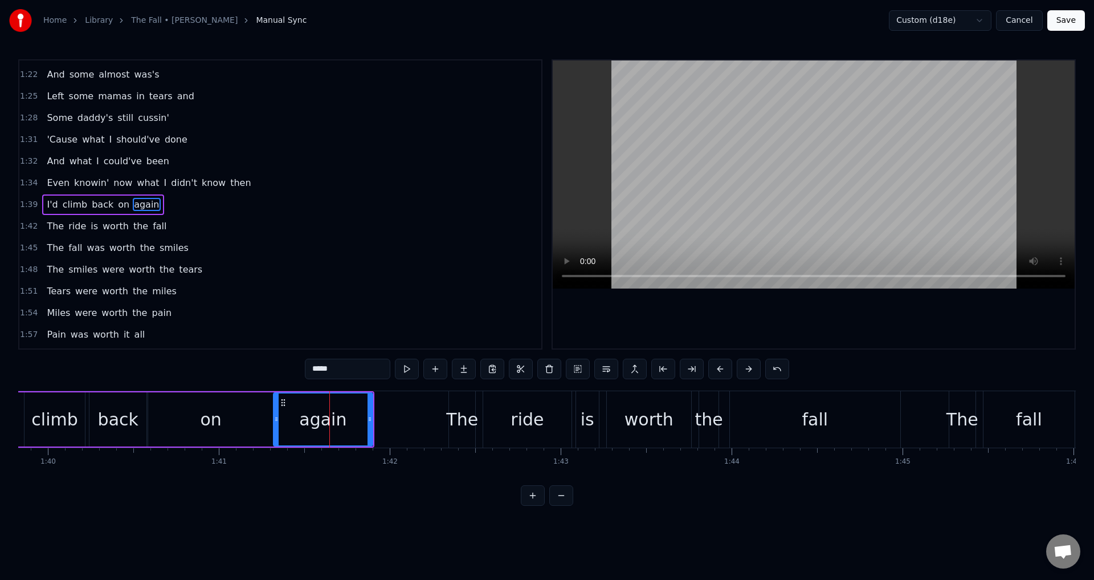
drag, startPoint x: 283, startPoint y: 414, endPoint x: 275, endPoint y: 413, distance: 8.6
click at [275, 414] on div at bounding box center [276, 419] width 5 height 52
click at [119, 410] on div "back" at bounding box center [118, 419] width 40 height 26
type input "****"
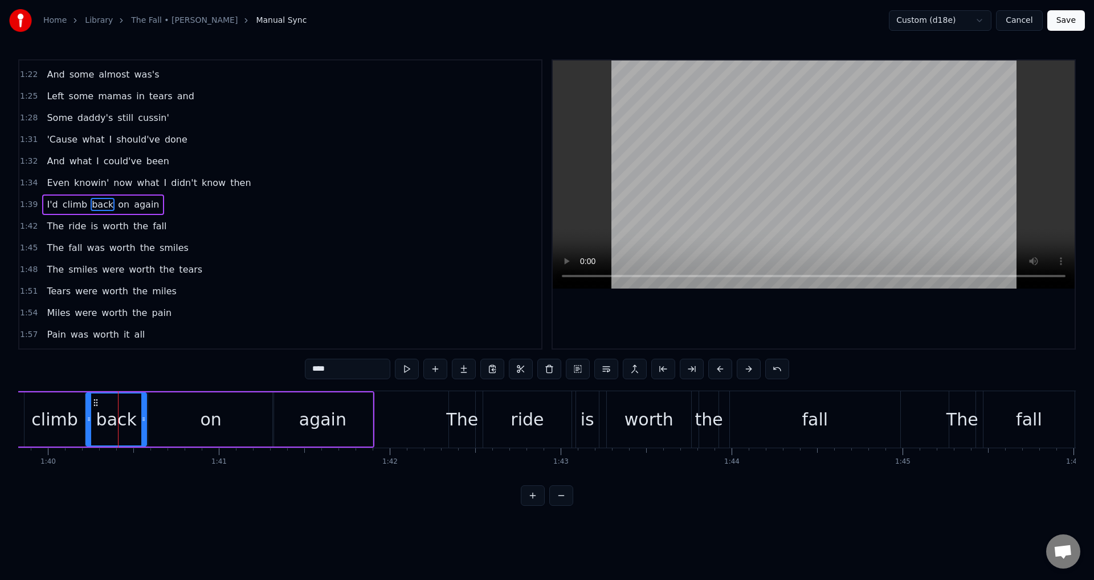
drag, startPoint x: 92, startPoint y: 413, endPoint x: 105, endPoint y: 410, distance: 13.4
click at [88, 413] on div at bounding box center [89, 419] width 5 height 52
click at [719, 297] on div at bounding box center [814, 204] width 522 height 288
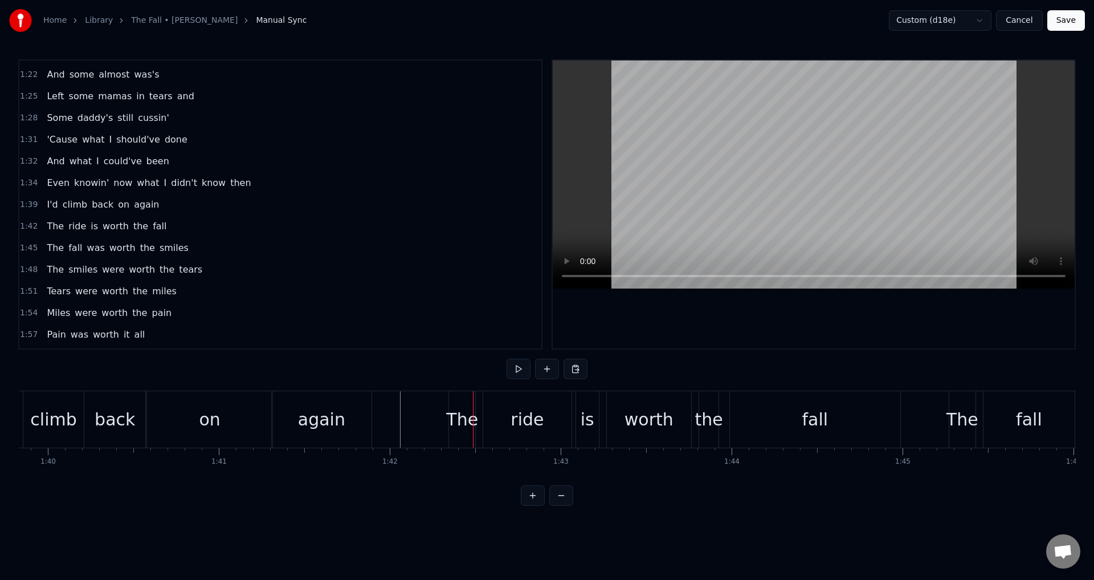
click at [478, 421] on div "The ride is worth the fall" at bounding box center [676, 419] width 454 height 56
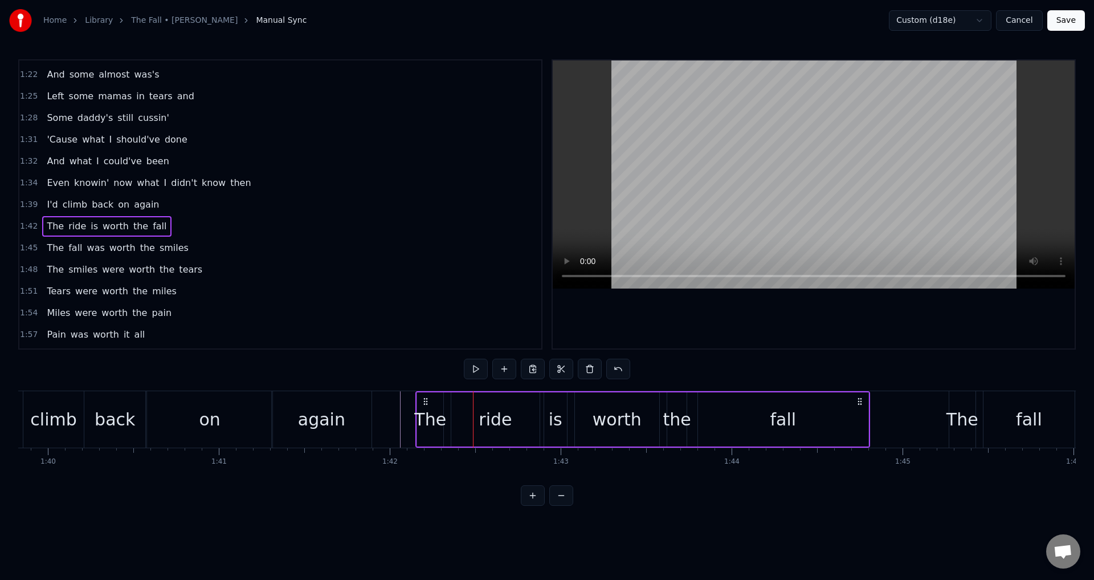
drag, startPoint x: 458, startPoint y: 400, endPoint x: 425, endPoint y: 401, distance: 33.1
click at [425, 401] on icon at bounding box center [425, 401] width 9 height 9
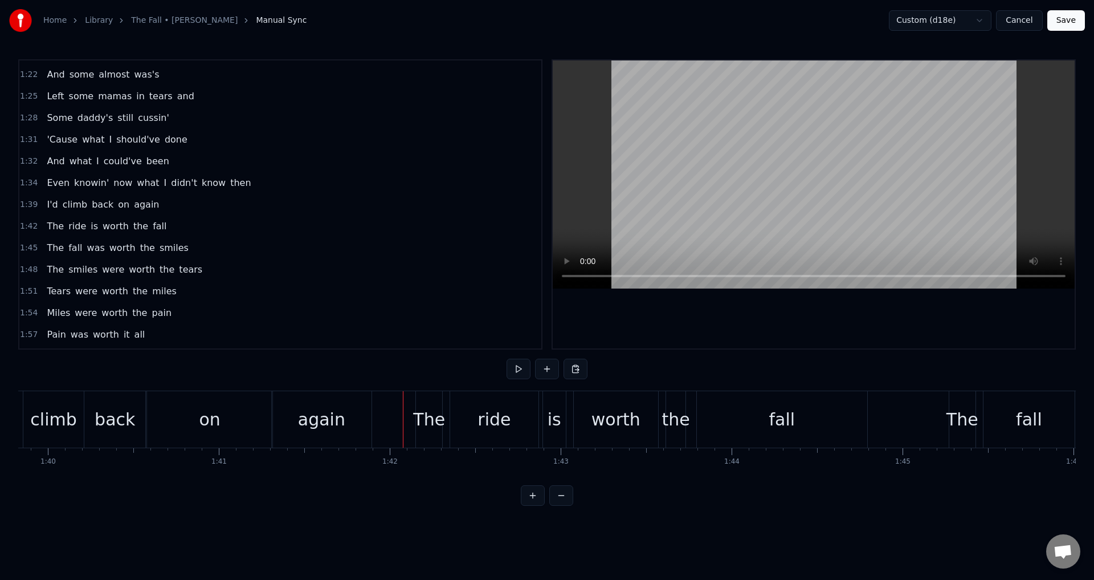
click at [711, 309] on div at bounding box center [814, 204] width 522 height 288
click at [699, 338] on div at bounding box center [814, 204] width 522 height 288
click at [673, 421] on div "the" at bounding box center [676, 419] width 28 height 26
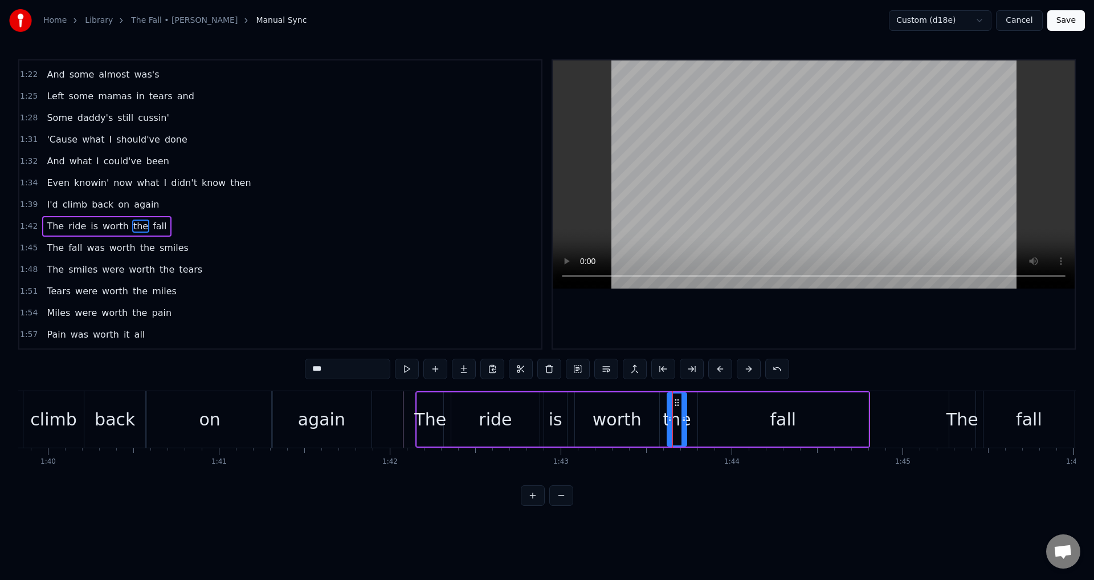
scroll to position [430, 0]
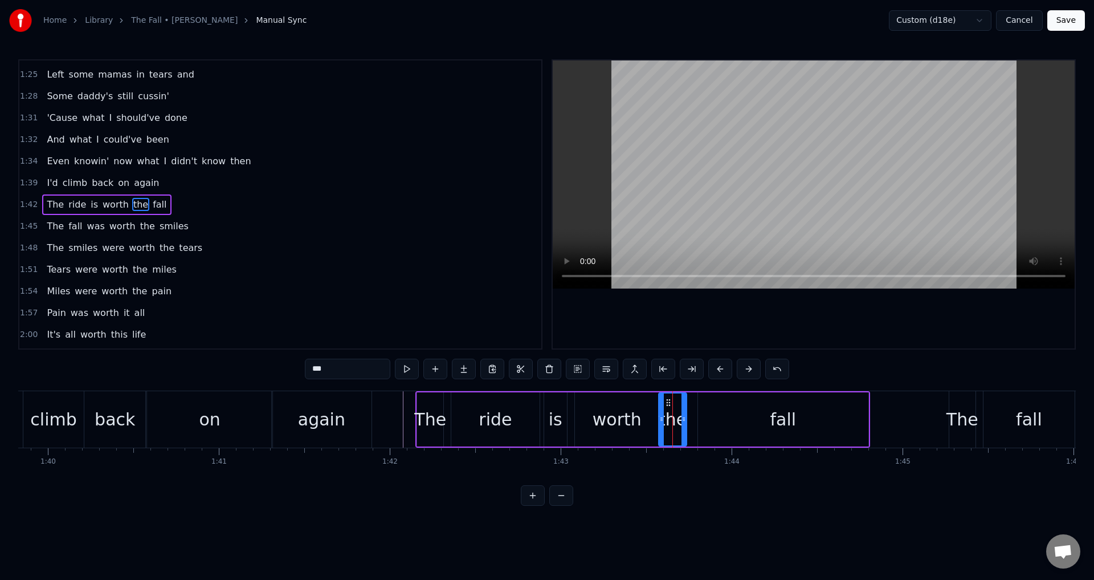
drag, startPoint x: 672, startPoint y: 417, endPoint x: 663, endPoint y: 416, distance: 8.6
click at [663, 416] on icon at bounding box center [661, 418] width 5 height 9
click at [695, 418] on div "The ride is worth the fall" at bounding box center [643, 419] width 454 height 56
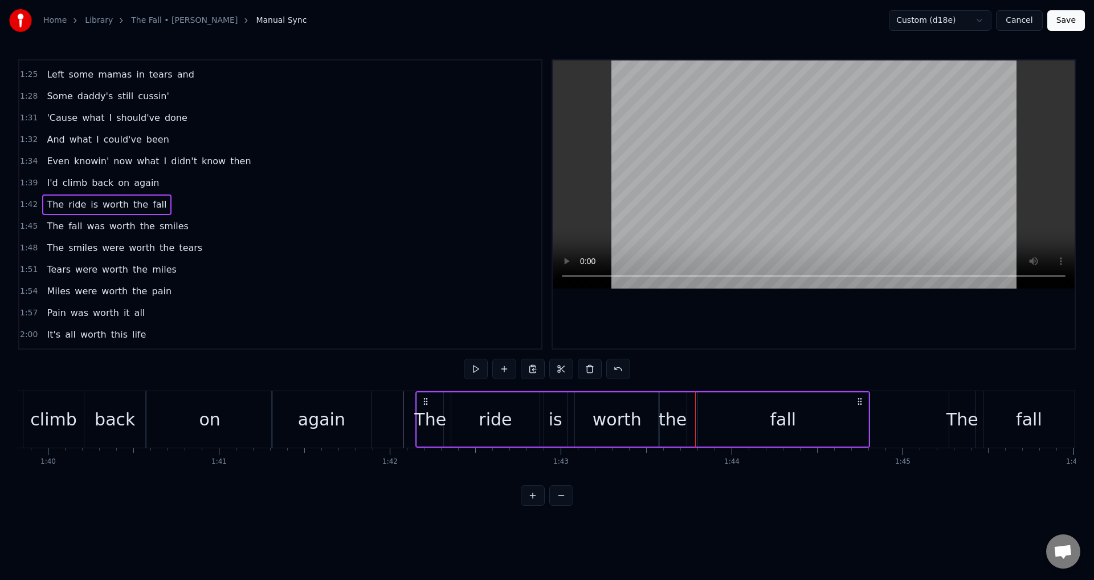
click at [705, 416] on div "fall" at bounding box center [783, 419] width 170 height 54
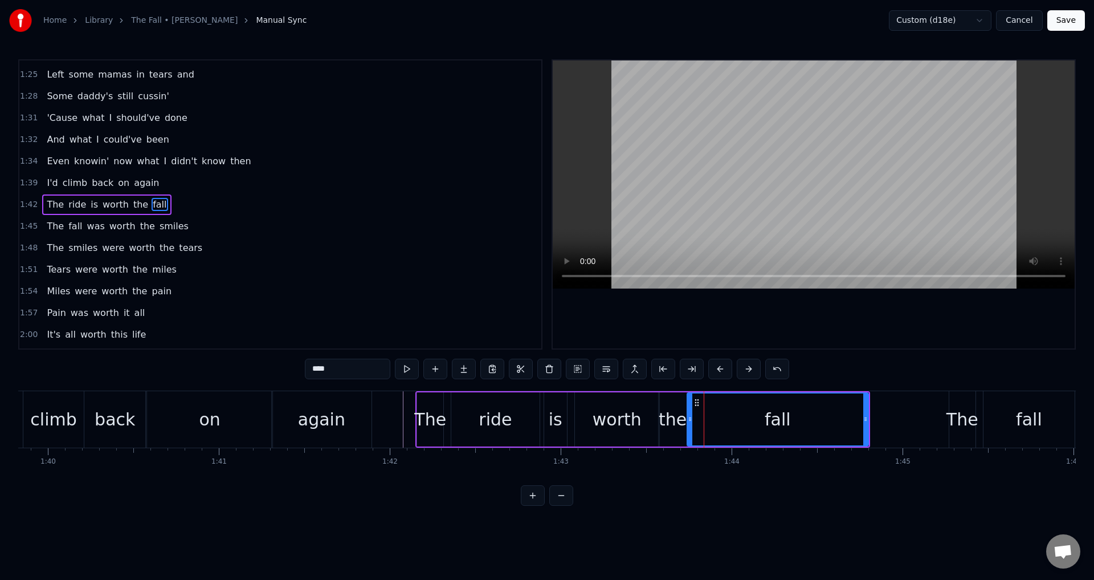
drag, startPoint x: 701, startPoint y: 420, endPoint x: 690, endPoint y: 420, distance: 10.8
click at [690, 420] on icon at bounding box center [690, 418] width 5 height 9
click at [707, 329] on div at bounding box center [814, 204] width 522 height 288
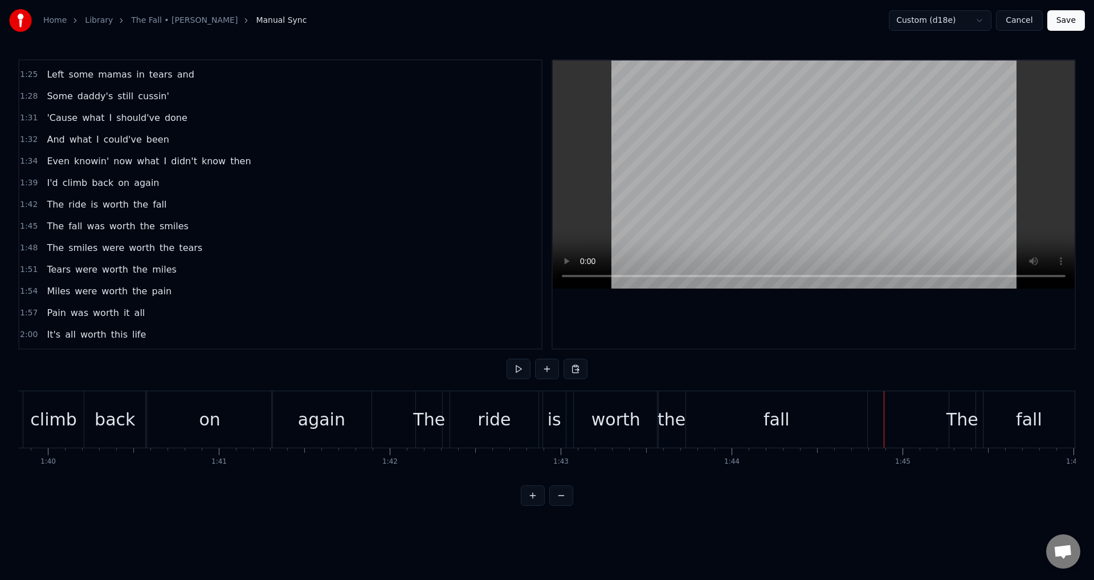
click at [843, 343] on div at bounding box center [814, 204] width 522 height 288
click at [835, 327] on div at bounding box center [814, 204] width 522 height 288
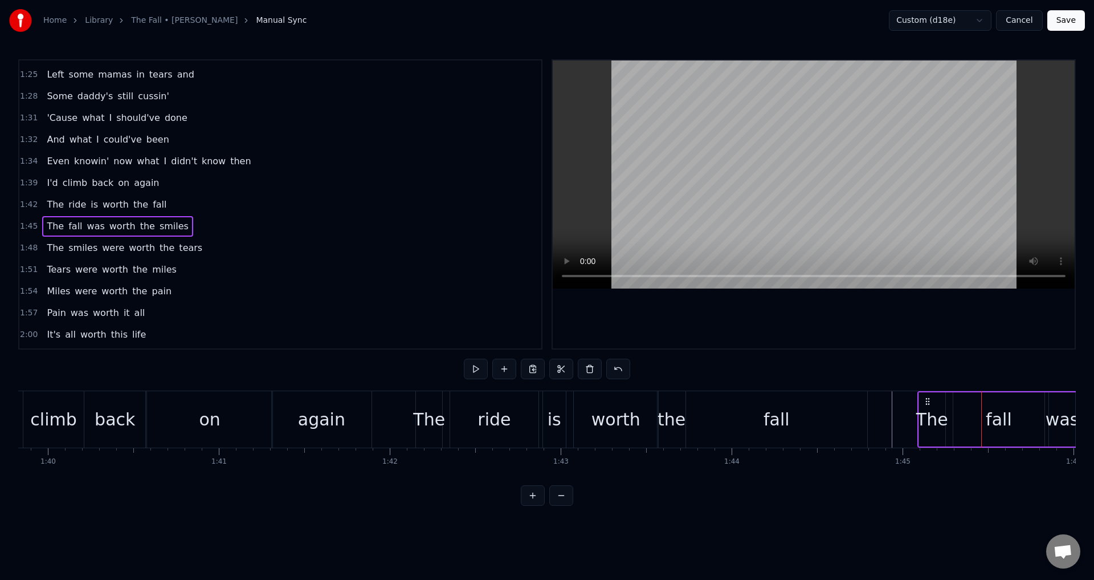
drag, startPoint x: 958, startPoint y: 398, endPoint x: 927, endPoint y: 398, distance: 31.4
click at [927, 398] on circle at bounding box center [926, 398] width 1 height 1
click at [852, 311] on div at bounding box center [814, 204] width 522 height 288
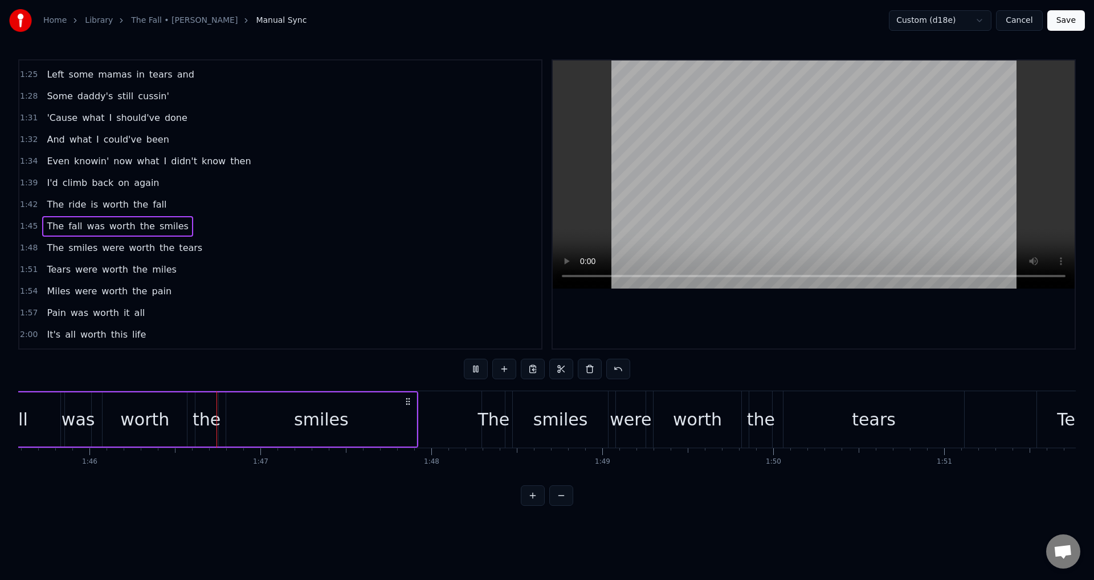
scroll to position [0, 18058]
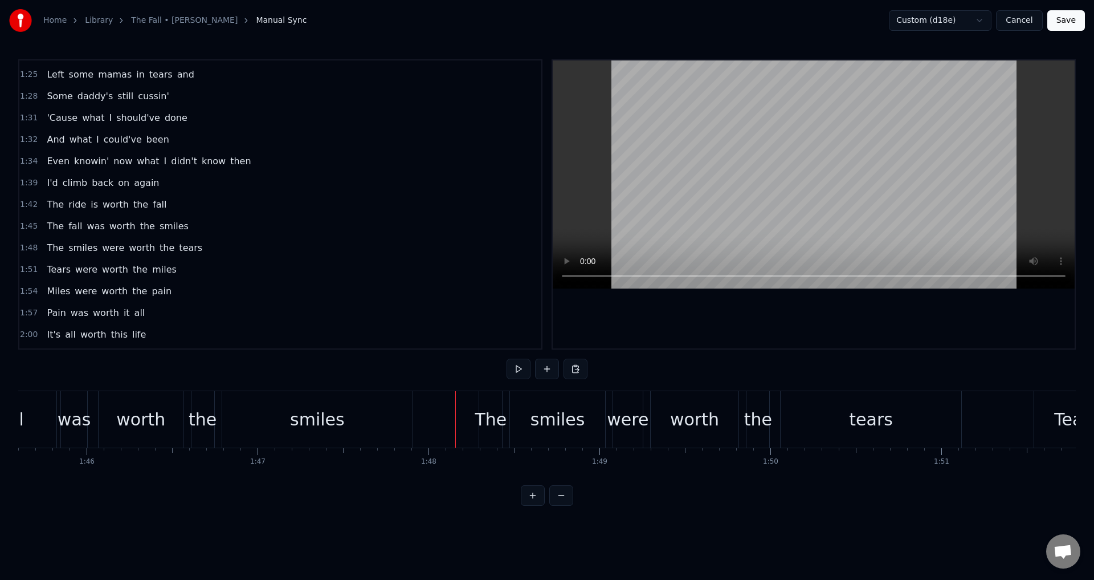
click at [508, 421] on div "The smiles were worth the tears" at bounding box center [722, 419] width 486 height 56
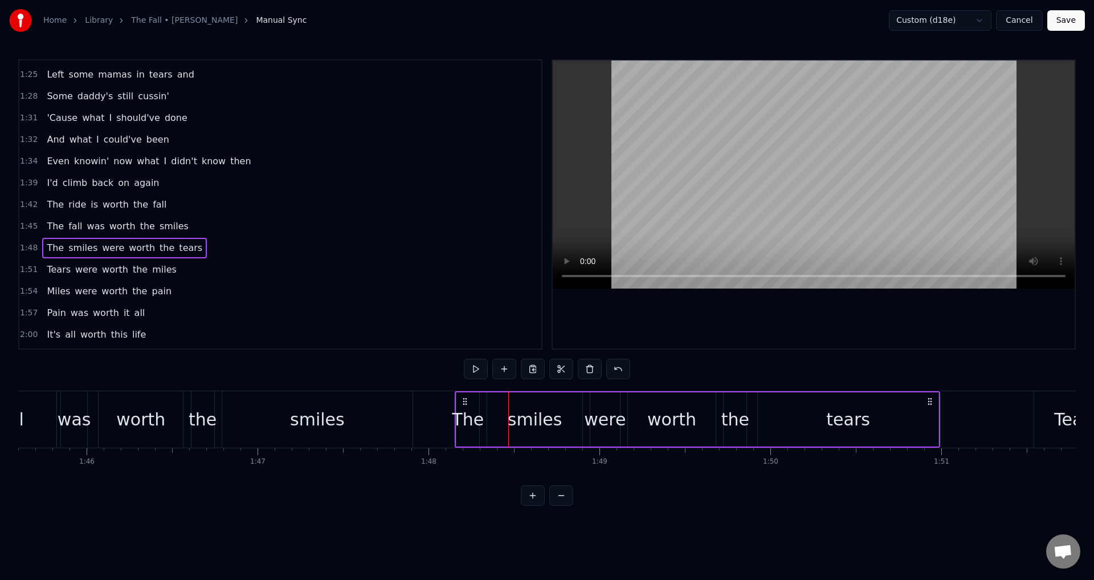
drag, startPoint x: 484, startPoint y: 397, endPoint x: 464, endPoint y: 398, distance: 20.0
click at [464, 398] on icon at bounding box center [465, 401] width 9 height 9
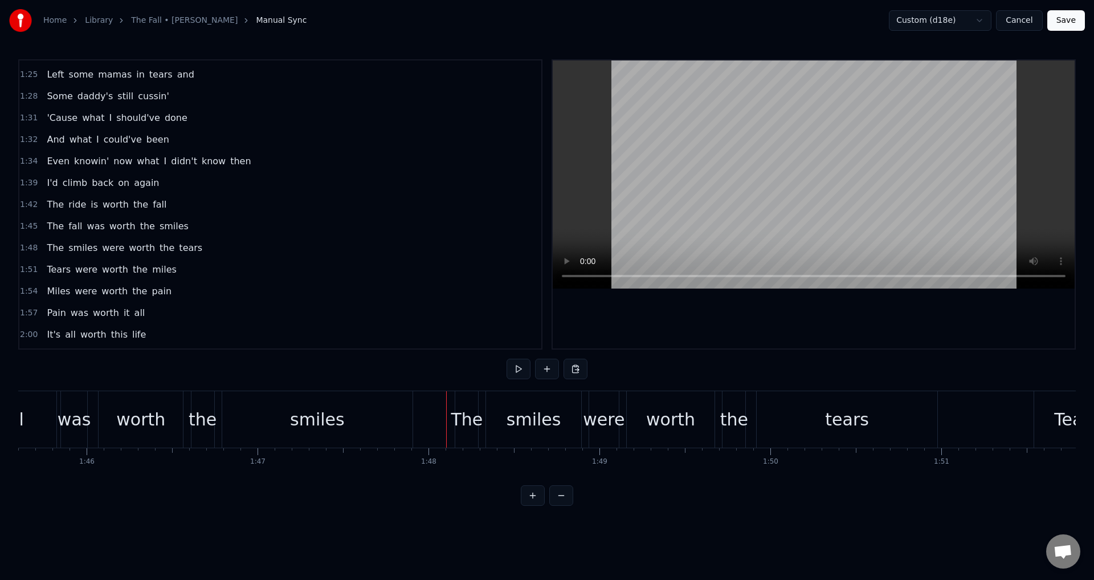
click at [600, 419] on div "were" at bounding box center [604, 419] width 42 height 26
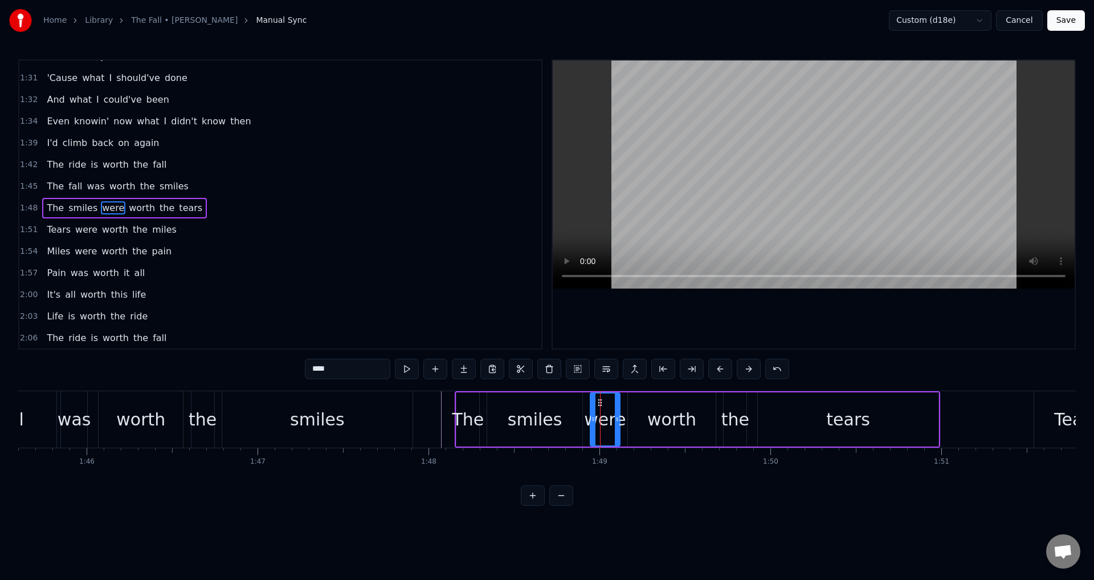
scroll to position [473, 0]
drag, startPoint x: 595, startPoint y: 414, endPoint x: 584, endPoint y: 413, distance: 11.0
click at [584, 413] on div at bounding box center [582, 419] width 5 height 52
click at [661, 413] on div "worth" at bounding box center [672, 419] width 49 height 26
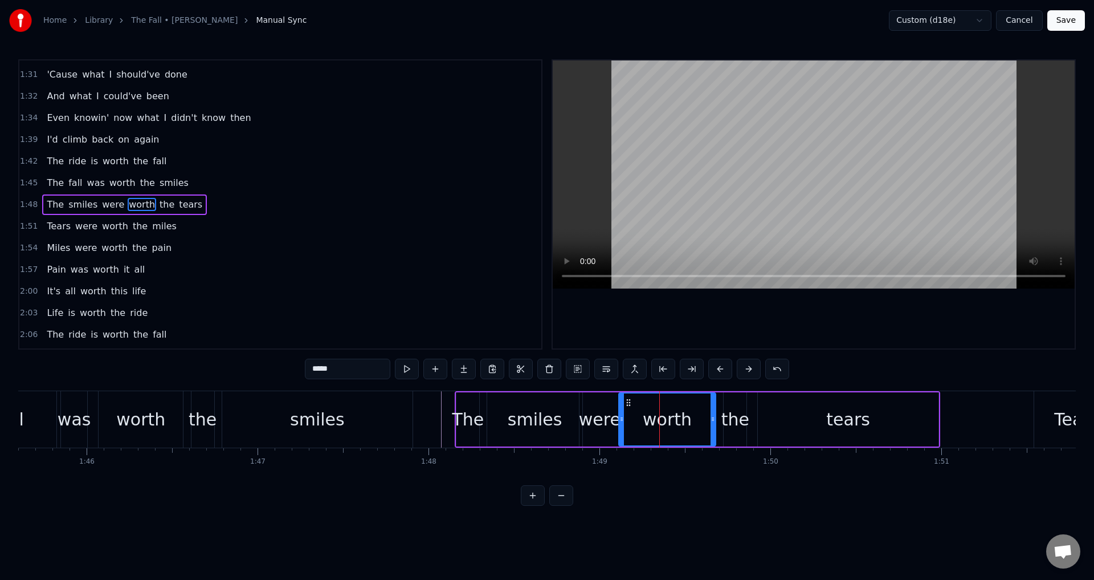
drag, startPoint x: 630, startPoint y: 416, endPoint x: 621, endPoint y: 417, distance: 9.1
click at [621, 417] on icon at bounding box center [622, 418] width 5 height 9
click at [738, 414] on div "the" at bounding box center [736, 419] width 28 height 26
drag, startPoint x: 727, startPoint y: 415, endPoint x: 719, endPoint y: 415, distance: 8.6
click at [719, 415] on icon at bounding box center [718, 418] width 5 height 9
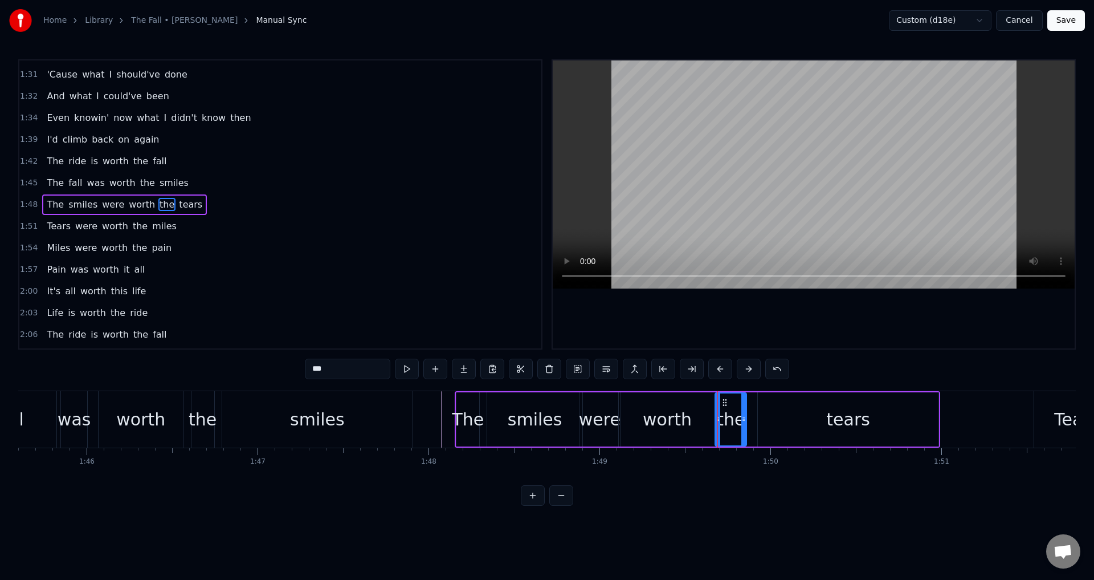
click at [787, 417] on div "tears" at bounding box center [848, 419] width 181 height 54
type input "*****"
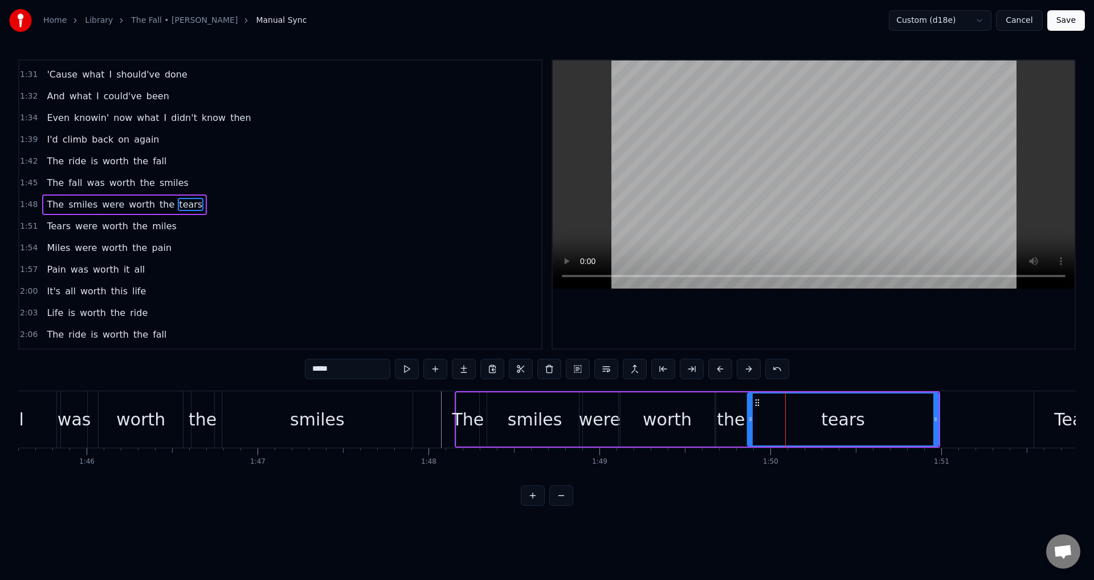
drag, startPoint x: 760, startPoint y: 418, endPoint x: 750, endPoint y: 418, distance: 10.3
click at [750, 418] on icon at bounding box center [750, 418] width 5 height 9
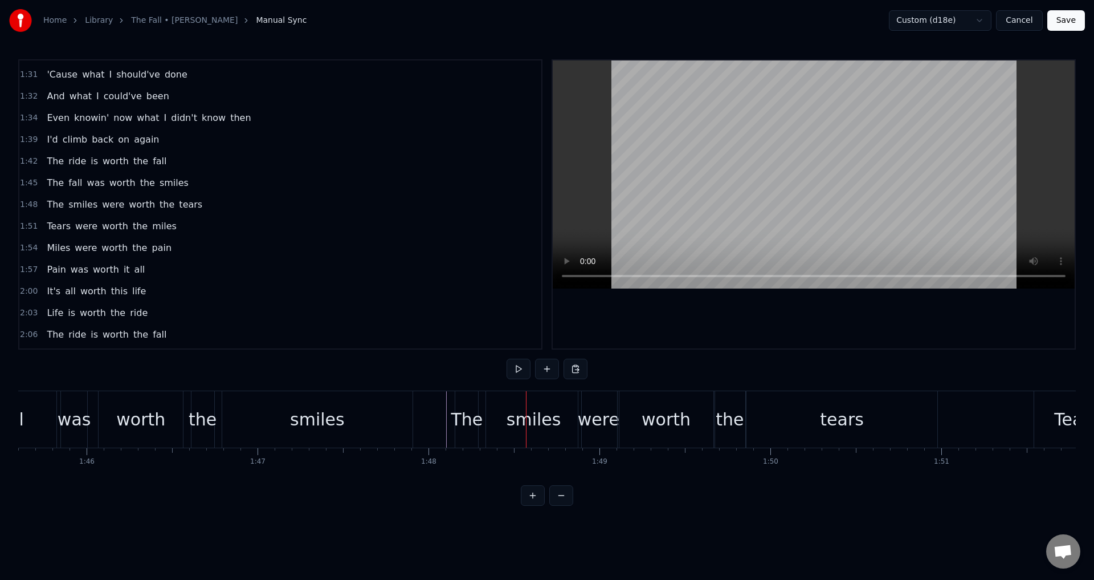
click at [500, 417] on div "smiles" at bounding box center [533, 419] width 95 height 56
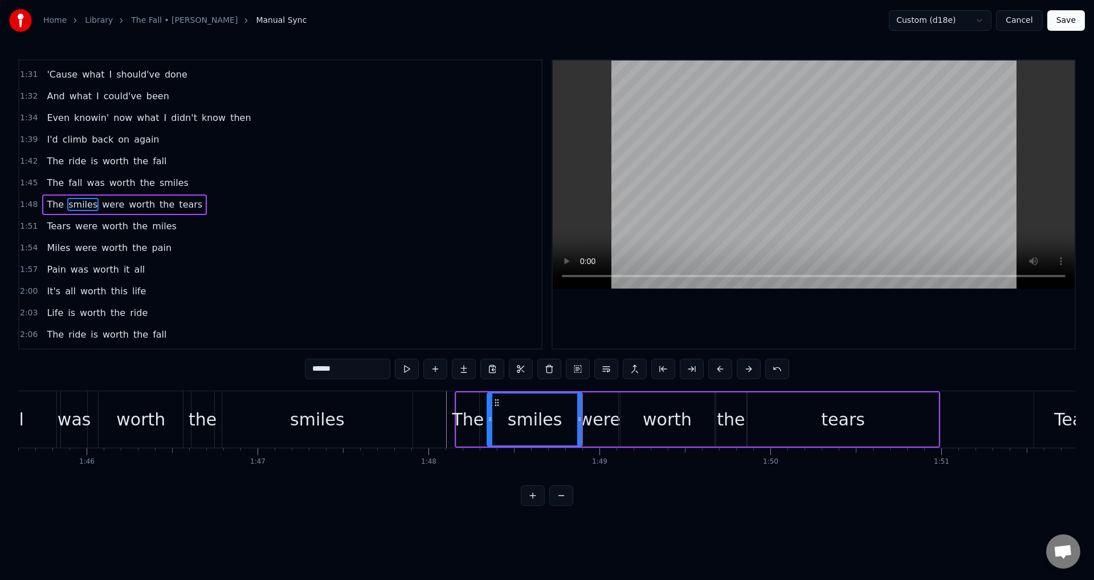
click at [601, 427] on div "were" at bounding box center [600, 419] width 42 height 26
type input "****"
click at [731, 313] on div at bounding box center [814, 204] width 522 height 288
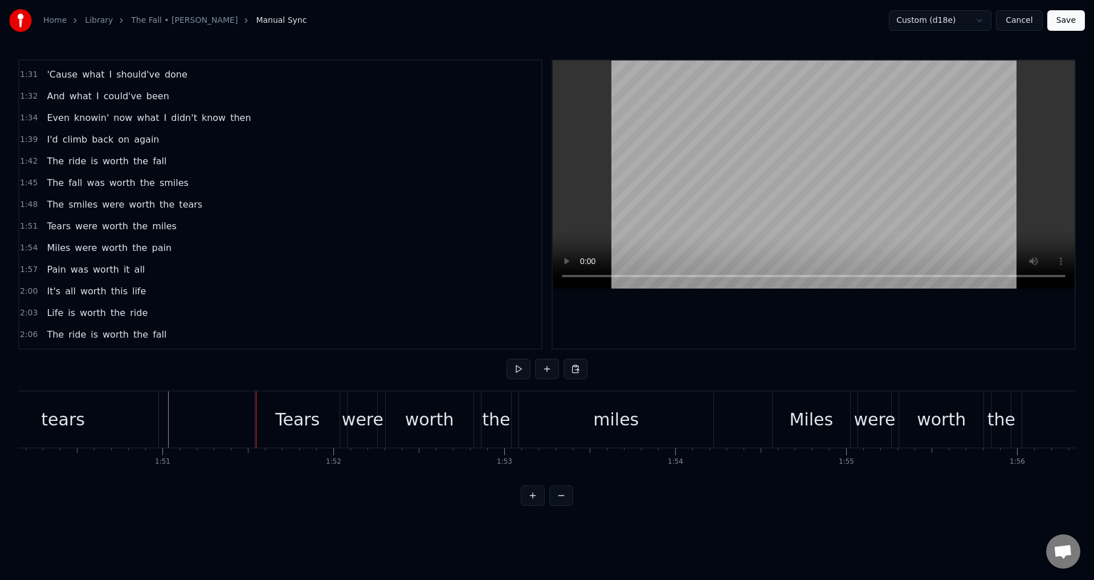
scroll to position [0, 18835]
click at [344, 425] on div "Tears were worth the miles" at bounding box center [487, 419] width 461 height 56
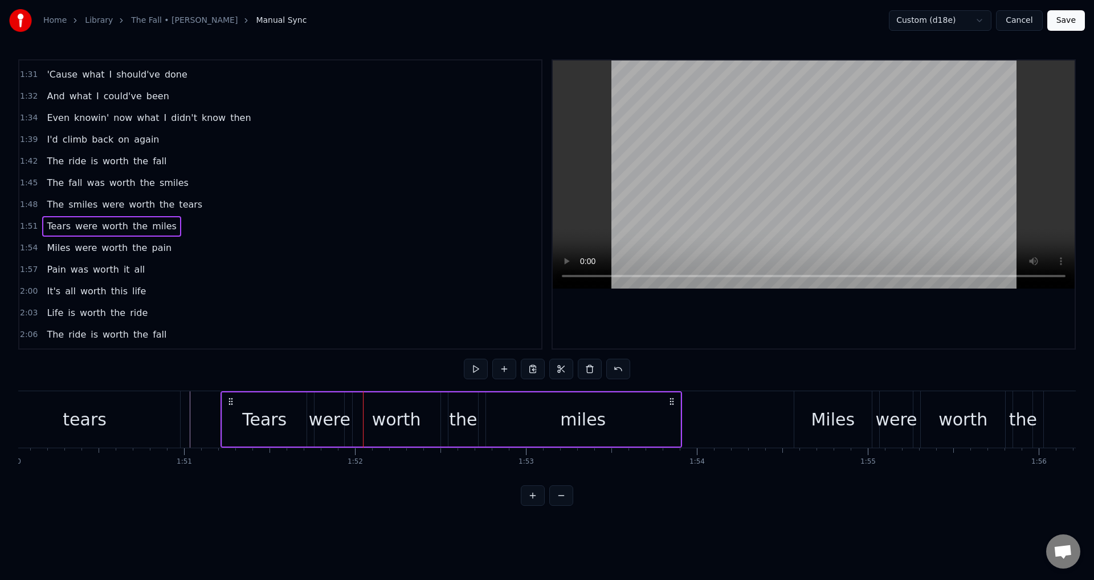
drag, startPoint x: 268, startPoint y: 397, endPoint x: 228, endPoint y: 392, distance: 40.3
click at [228, 392] on div "Tears were worth the miles" at bounding box center [451, 419] width 461 height 56
drag, startPoint x: 227, startPoint y: 394, endPoint x: 233, endPoint y: 398, distance: 6.6
click at [233, 398] on div "Tears" at bounding box center [261, 419] width 84 height 54
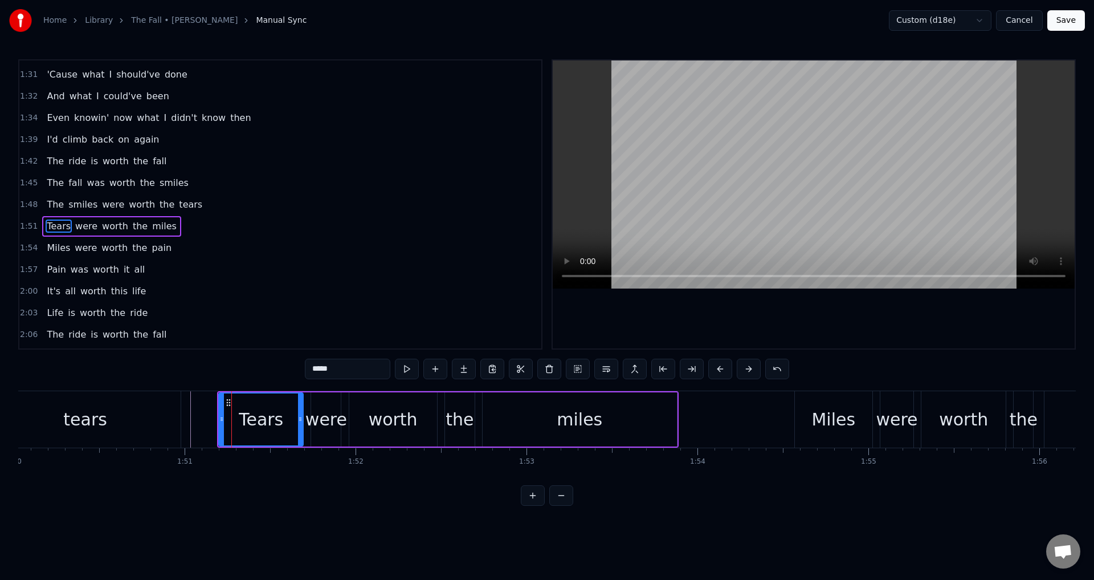
scroll to position [495, 0]
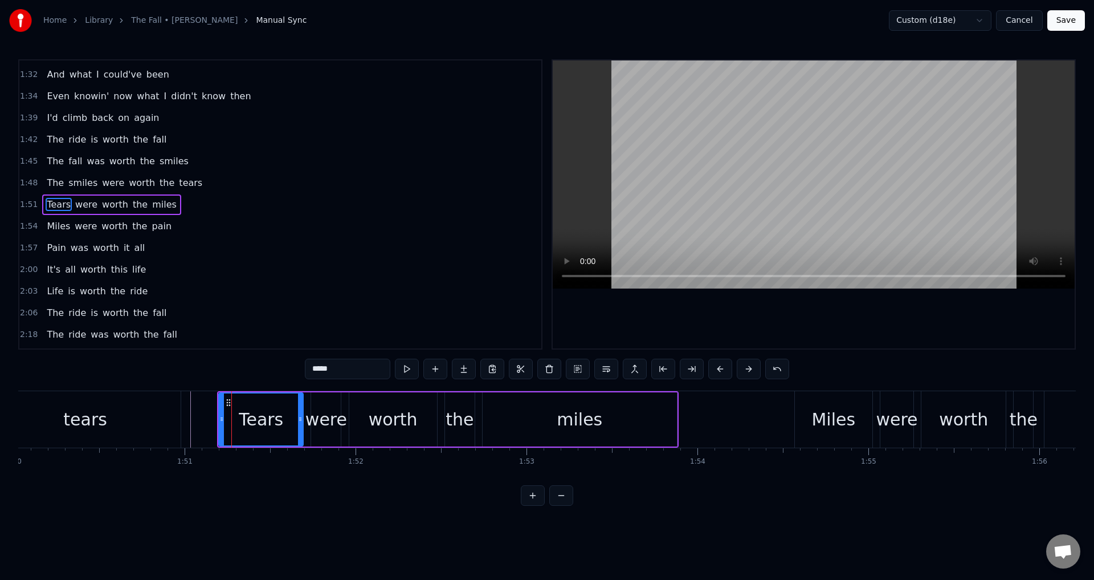
click at [308, 420] on div "were" at bounding box center [327, 419] width 42 height 26
type input "****"
click at [306, 420] on div "Tears were worth the miles" at bounding box center [447, 419] width 461 height 56
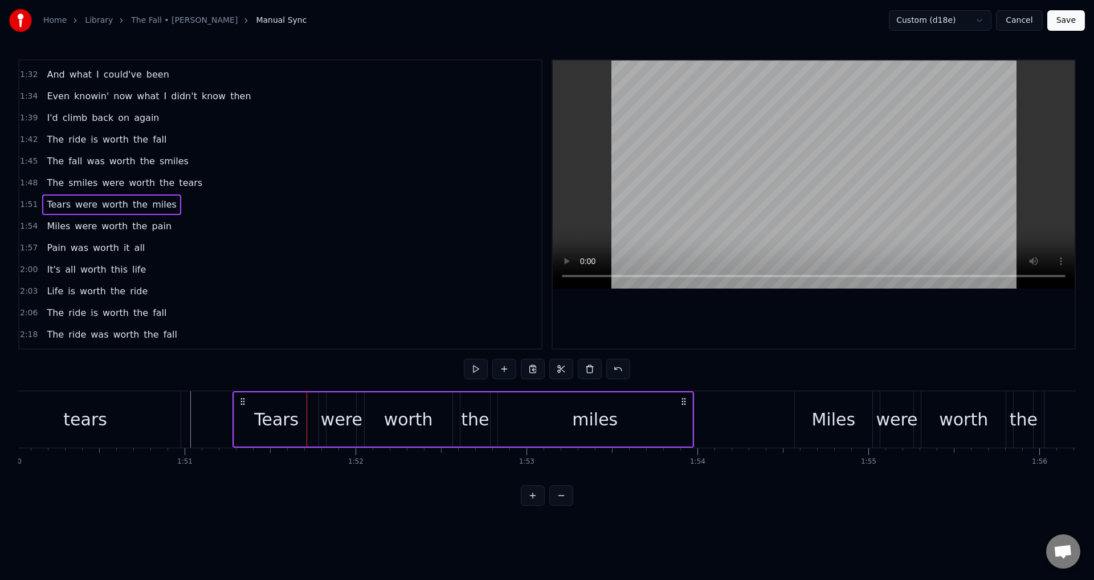
drag, startPoint x: 225, startPoint y: 397, endPoint x: 239, endPoint y: 400, distance: 14.5
click at [242, 399] on icon at bounding box center [242, 401] width 9 height 9
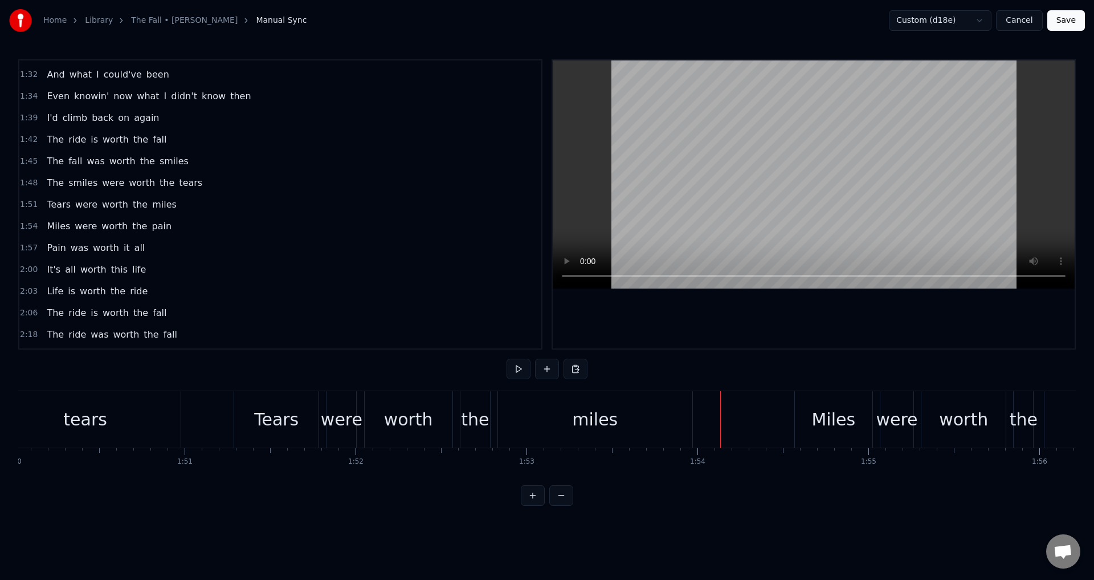
click at [830, 421] on div "Miles" at bounding box center [834, 419] width 44 height 26
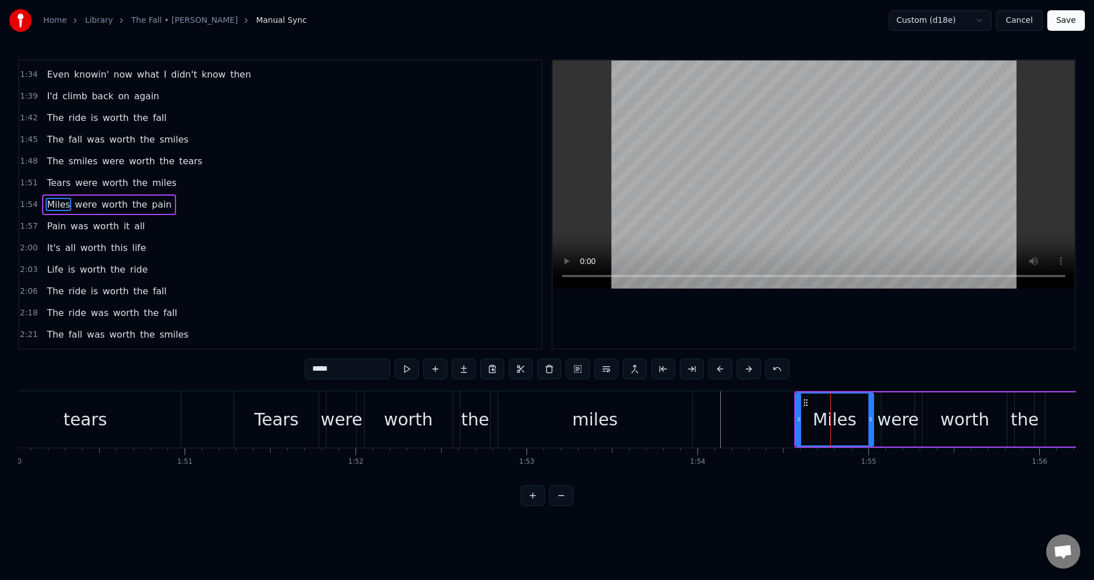
click at [878, 424] on div "Miles were worth the pain" at bounding box center [1025, 419] width 461 height 56
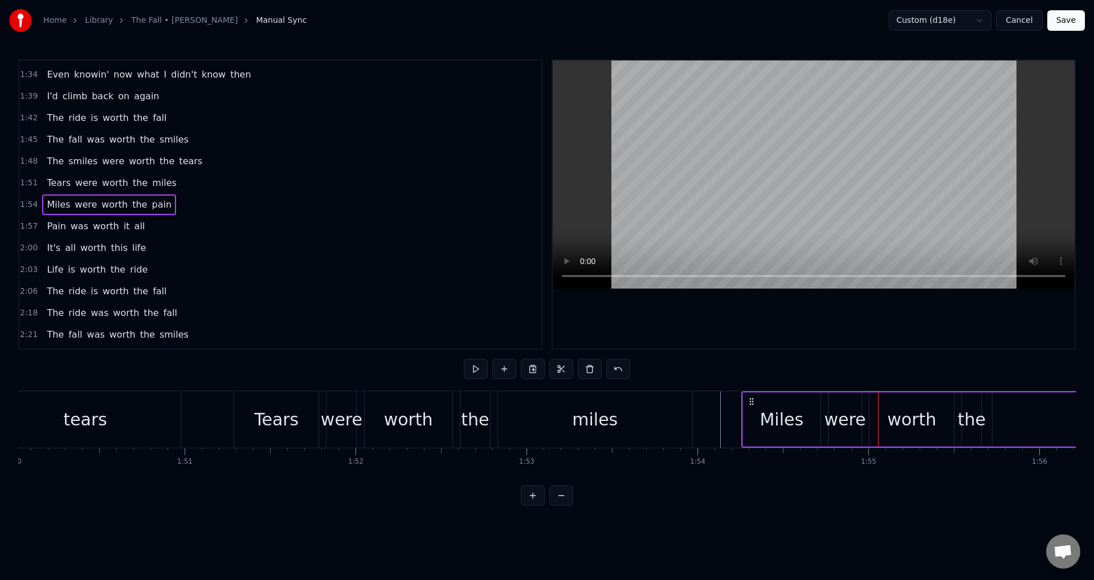
drag, startPoint x: 806, startPoint y: 400, endPoint x: 753, endPoint y: 400, distance: 53.0
click at [753, 400] on icon at bounding box center [751, 401] width 9 height 9
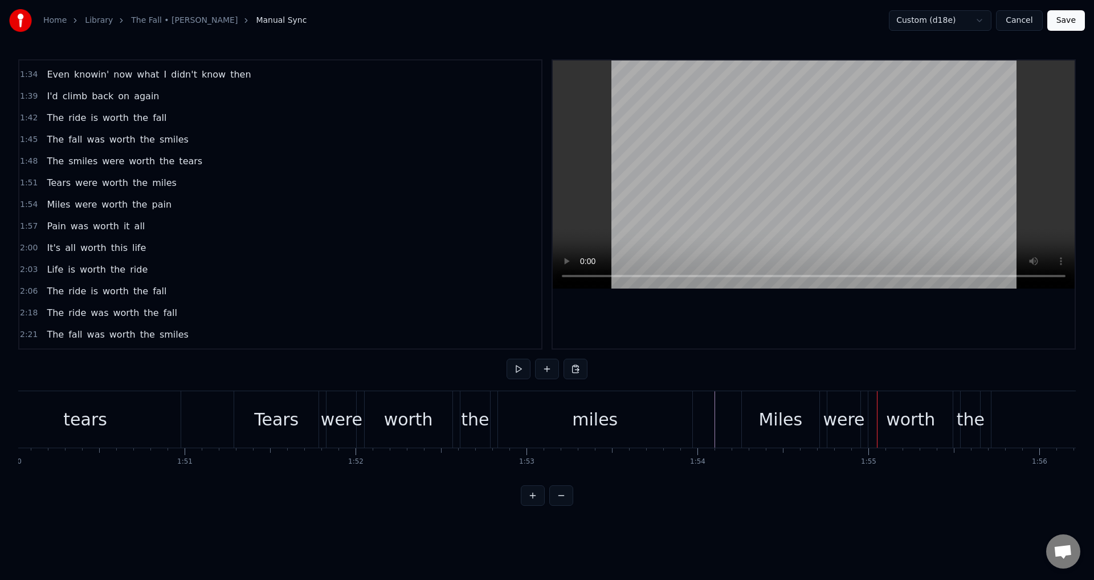
click at [848, 421] on div "were" at bounding box center [844, 419] width 42 height 26
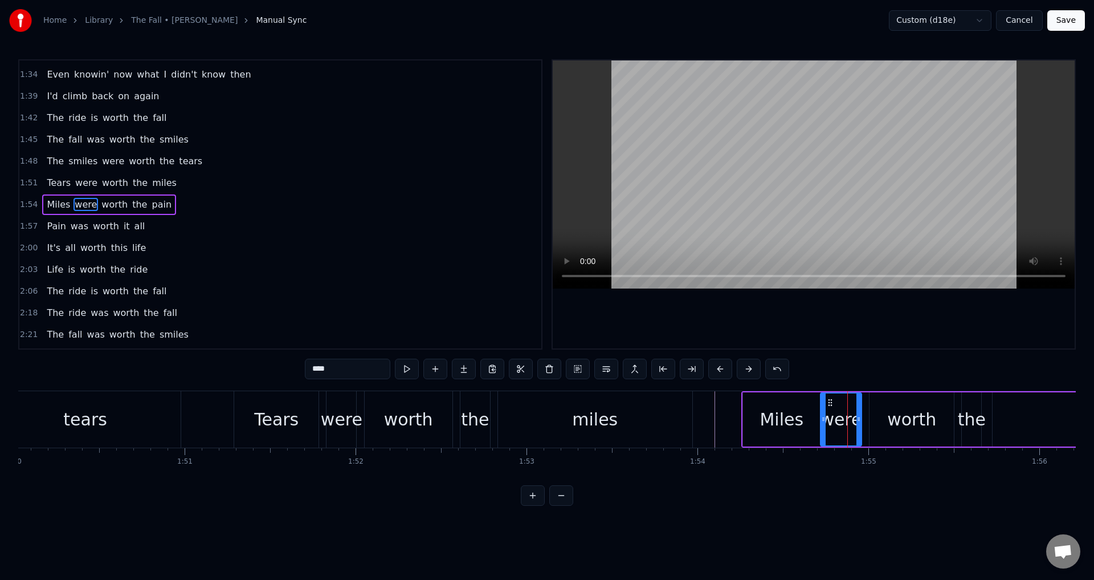
drag, startPoint x: 833, startPoint y: 418, endPoint x: 825, endPoint y: 418, distance: 8.0
click at [825, 418] on icon at bounding box center [823, 418] width 5 height 9
click at [887, 428] on div "worth" at bounding box center [912, 419] width 84 height 54
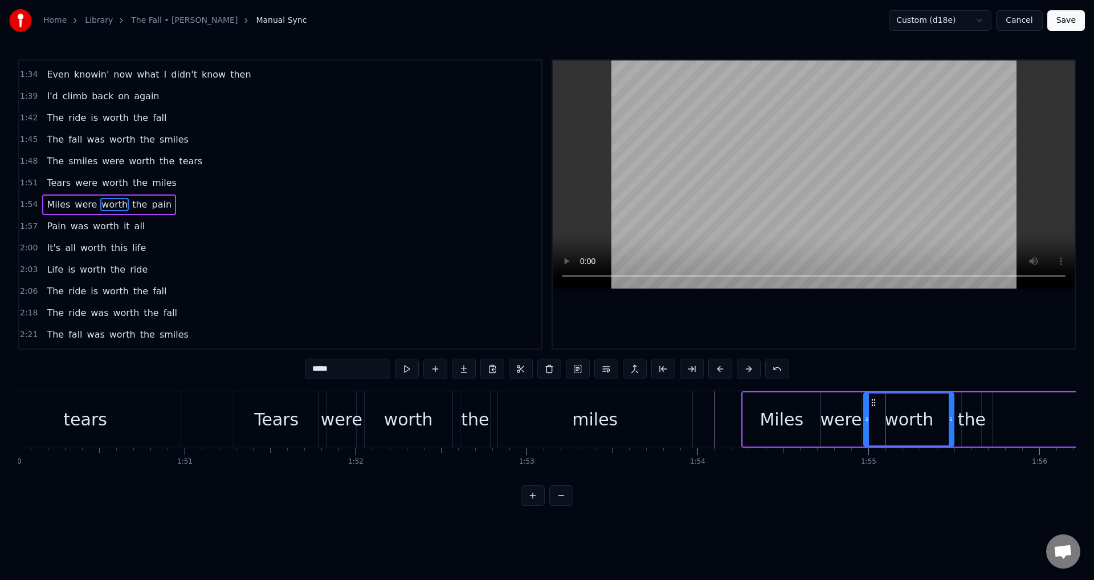
drag, startPoint x: 873, startPoint y: 415, endPoint x: 867, endPoint y: 414, distance: 5.7
click at [867, 414] on icon at bounding box center [867, 418] width 5 height 9
click at [966, 421] on div "the" at bounding box center [972, 419] width 28 height 26
type input "***"
drag, startPoint x: 964, startPoint y: 420, endPoint x: 954, endPoint y: 418, distance: 10.3
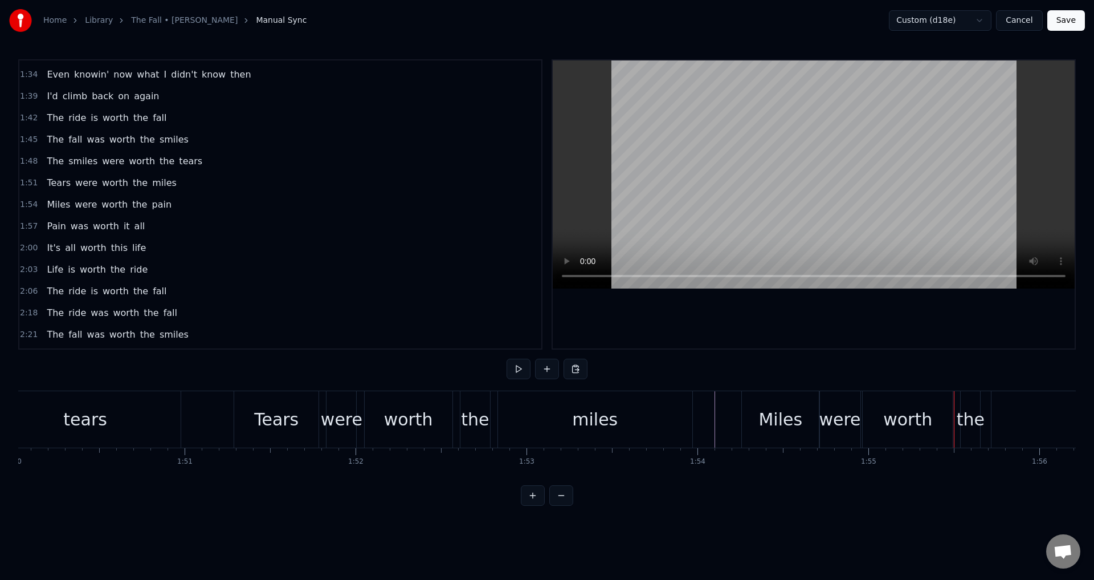
click at [972, 424] on div "the" at bounding box center [971, 419] width 28 height 26
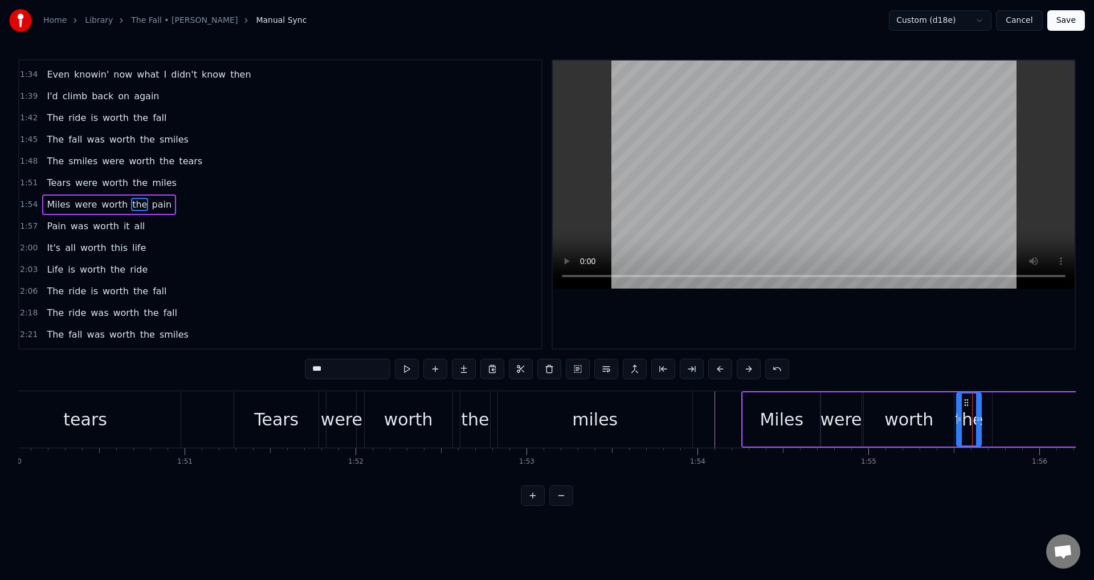
drag, startPoint x: 963, startPoint y: 424, endPoint x: 956, endPoint y: 422, distance: 6.9
click at [958, 422] on div at bounding box center [960, 419] width 5 height 52
click at [1009, 418] on div "pain" at bounding box center [1097, 419] width 208 height 54
type input "****"
drag, startPoint x: 995, startPoint y: 417, endPoint x: 984, endPoint y: 416, distance: 10.9
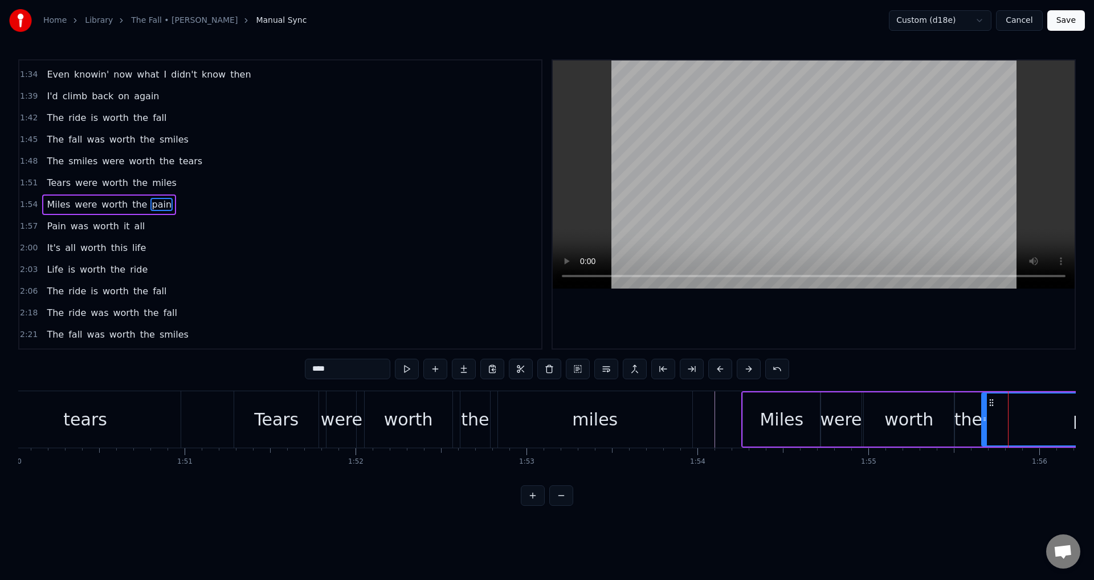
click at [984, 416] on icon at bounding box center [985, 418] width 5 height 9
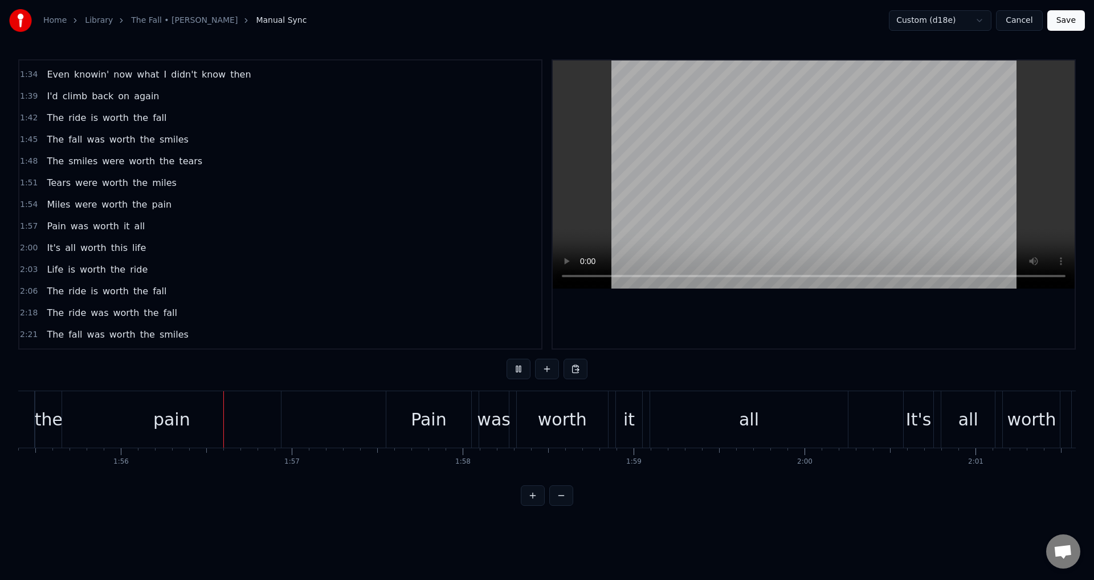
scroll to position [0, 19776]
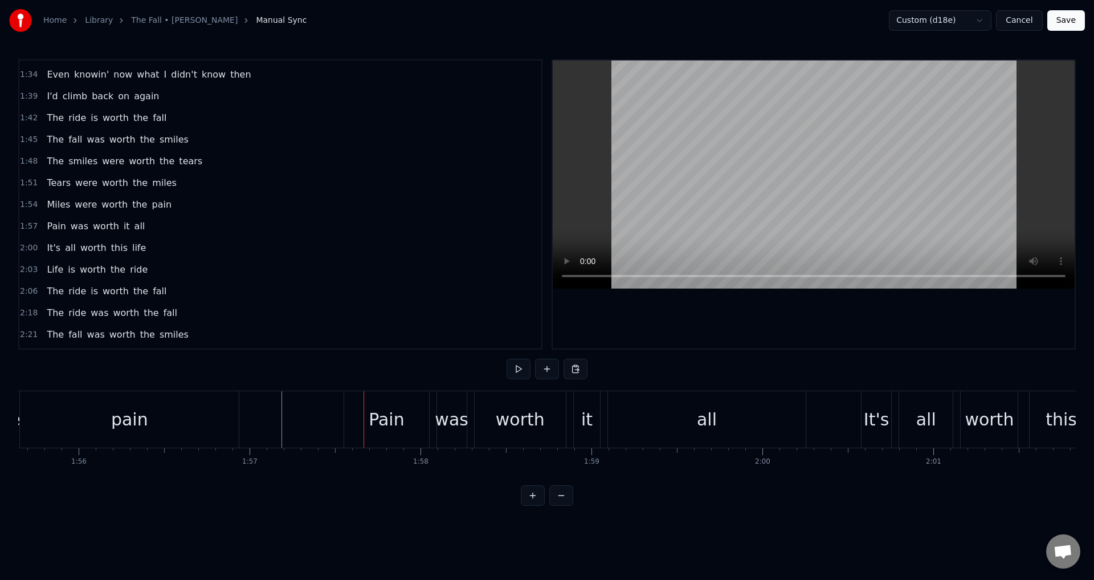
click at [434, 425] on div "Pain was worth it all" at bounding box center [576, 419] width 465 height 56
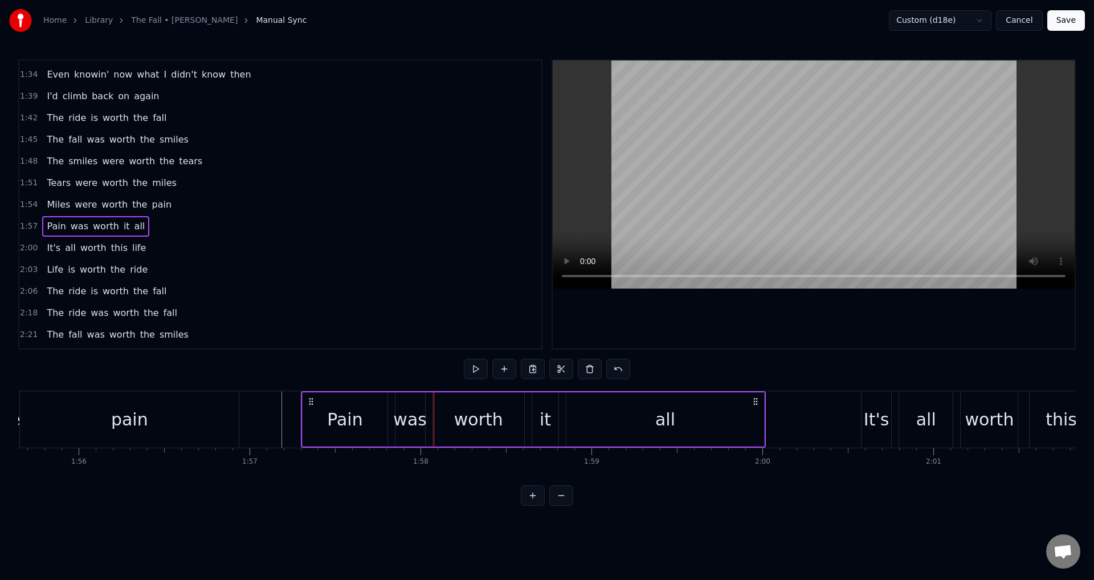
drag, startPoint x: 356, startPoint y: 401, endPoint x: 312, endPoint y: 397, distance: 43.5
click at [312, 397] on icon at bounding box center [311, 401] width 9 height 9
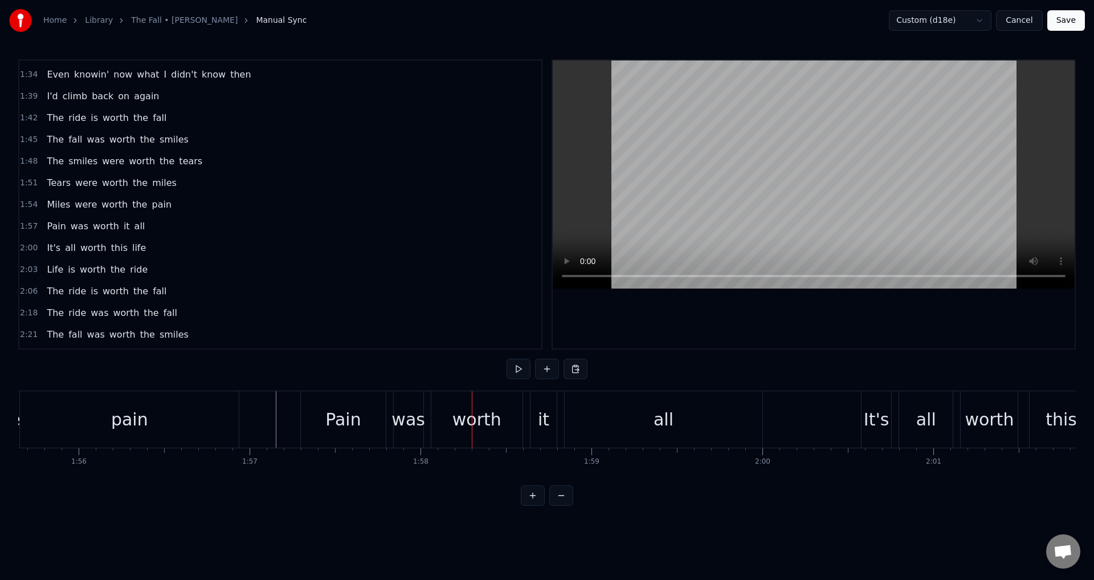
click at [433, 431] on div "worth" at bounding box center [476, 419] width 91 height 56
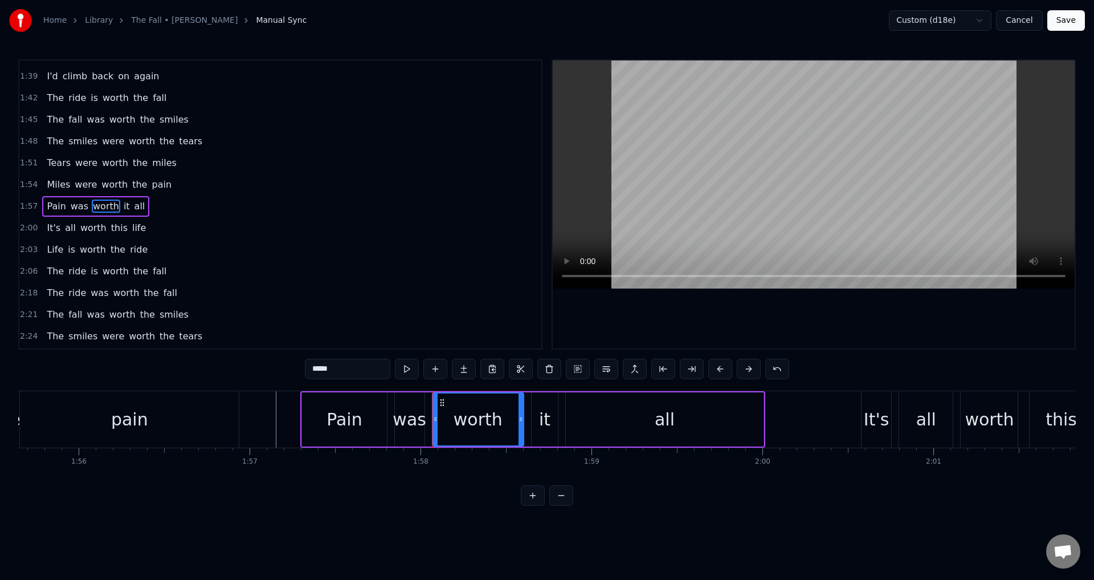
scroll to position [538, 0]
click at [419, 424] on div "was" at bounding box center [410, 419] width 34 height 26
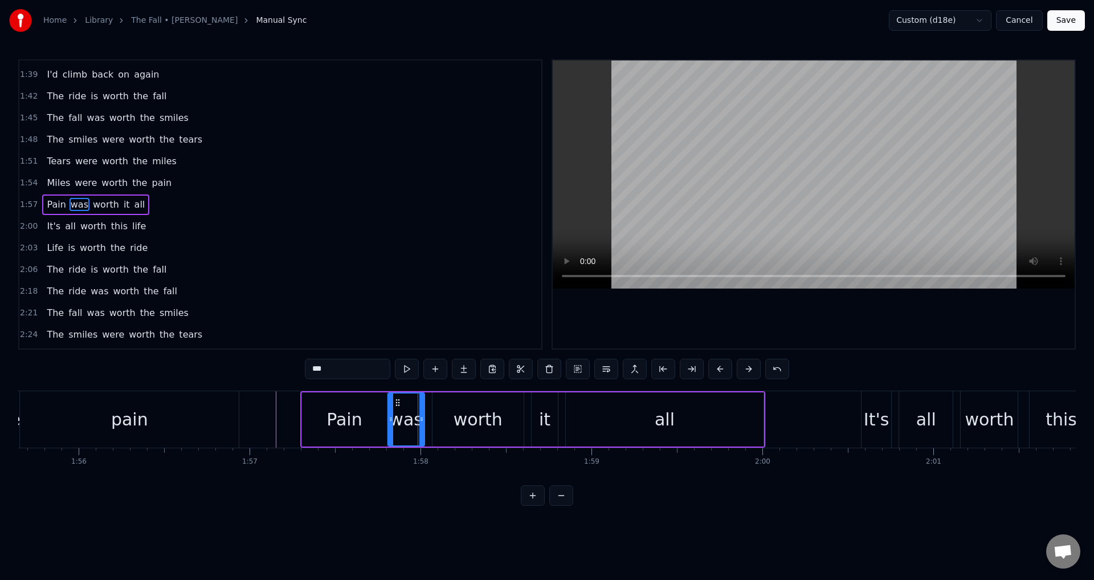
drag, startPoint x: 398, startPoint y: 420, endPoint x: 390, endPoint y: 418, distance: 8.2
click at [390, 418] on icon at bounding box center [391, 418] width 5 height 9
click at [445, 417] on div "worth" at bounding box center [478, 419] width 91 height 54
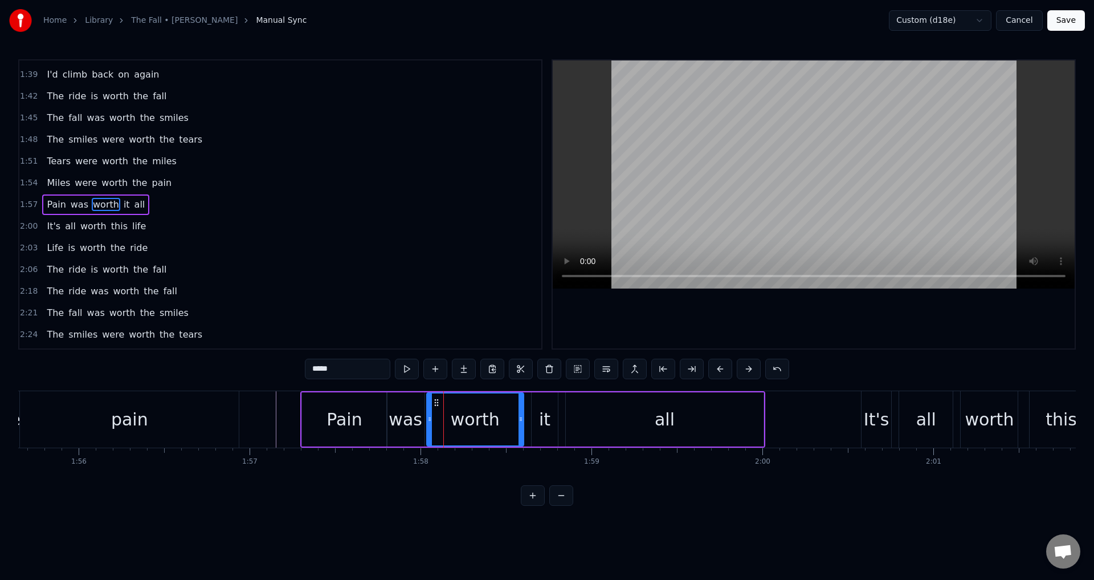
drag, startPoint x: 437, startPoint y: 417, endPoint x: 431, endPoint y: 417, distance: 5.7
click at [431, 417] on icon at bounding box center [430, 418] width 5 height 9
click at [547, 429] on div "it" at bounding box center [544, 419] width 11 height 26
drag, startPoint x: 535, startPoint y: 421, endPoint x: 527, endPoint y: 420, distance: 7.4
click at [527, 420] on icon at bounding box center [528, 418] width 5 height 9
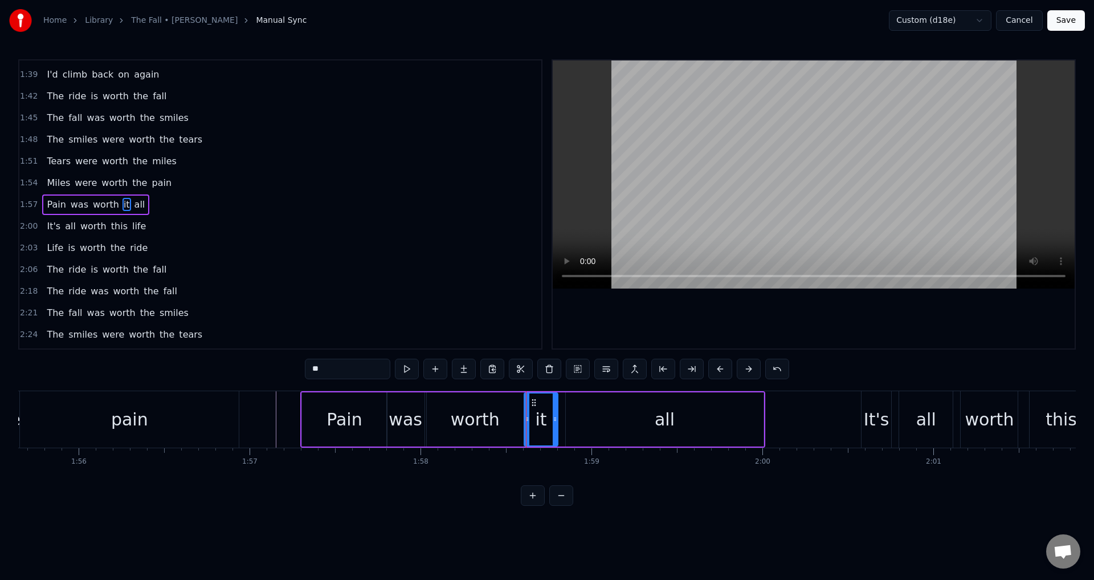
click at [607, 421] on div "all" at bounding box center [665, 419] width 198 height 54
type input "***"
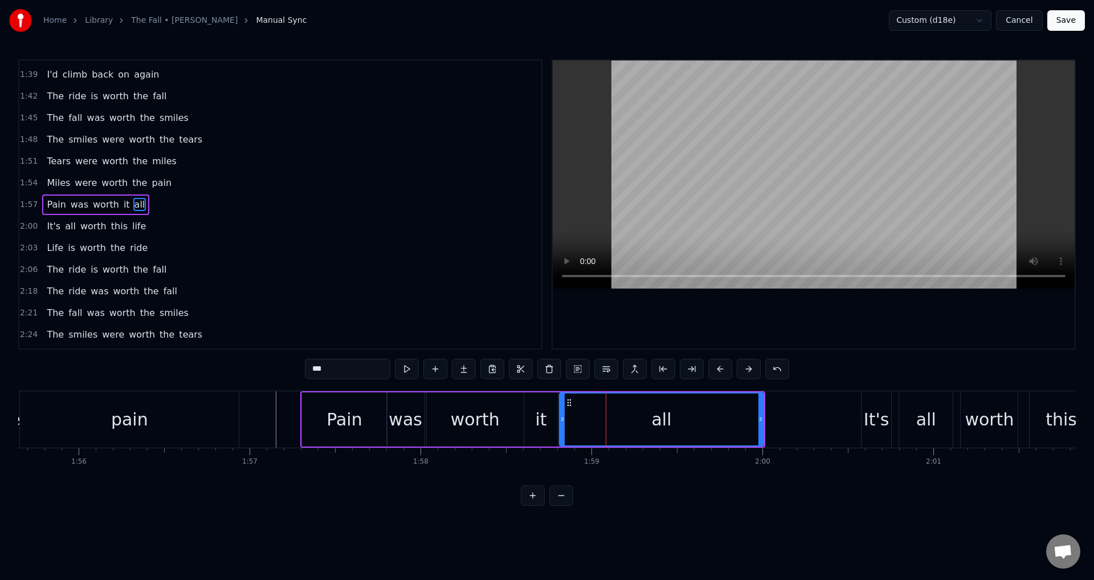
drag, startPoint x: 571, startPoint y: 420, endPoint x: 565, endPoint y: 420, distance: 6.3
click at [565, 420] on icon at bounding box center [562, 418] width 5 height 9
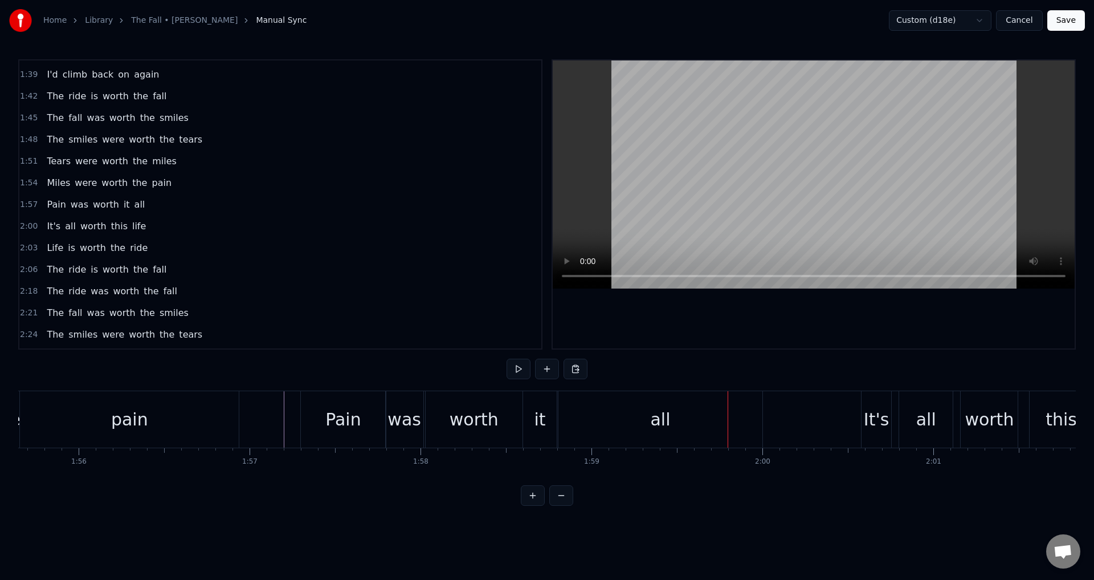
click at [899, 425] on div "all" at bounding box center [926, 419] width 55 height 56
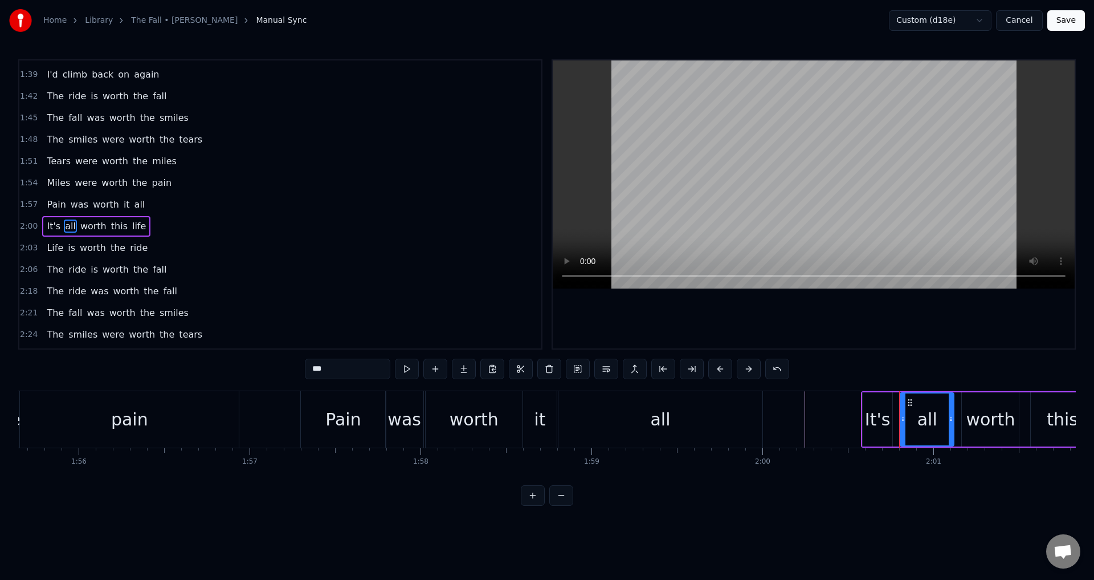
scroll to position [560, 0]
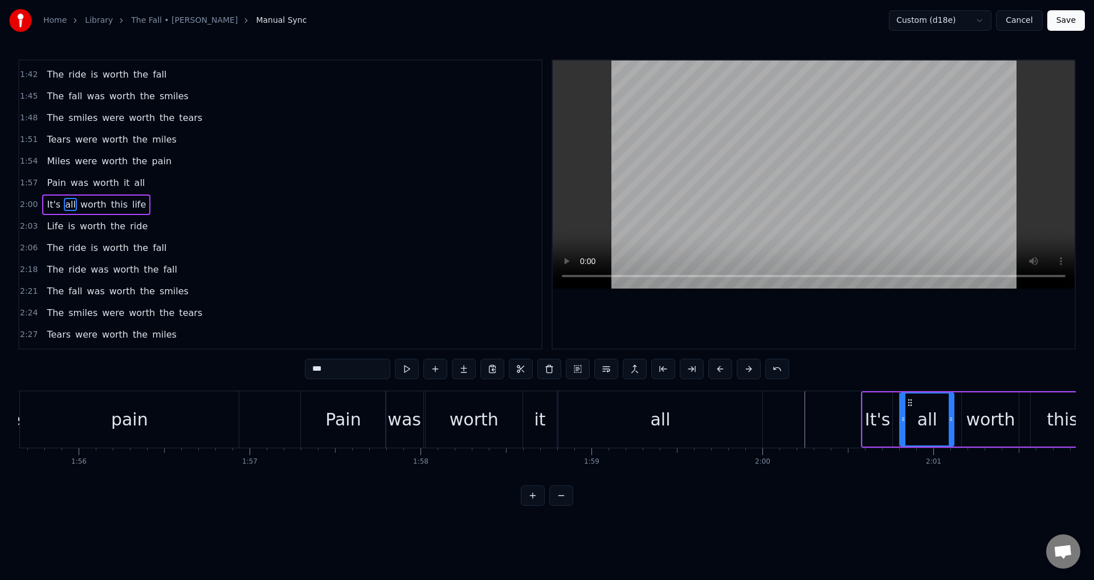
click at [899, 424] on div "It's all worth this life" at bounding box center [1083, 419] width 444 height 56
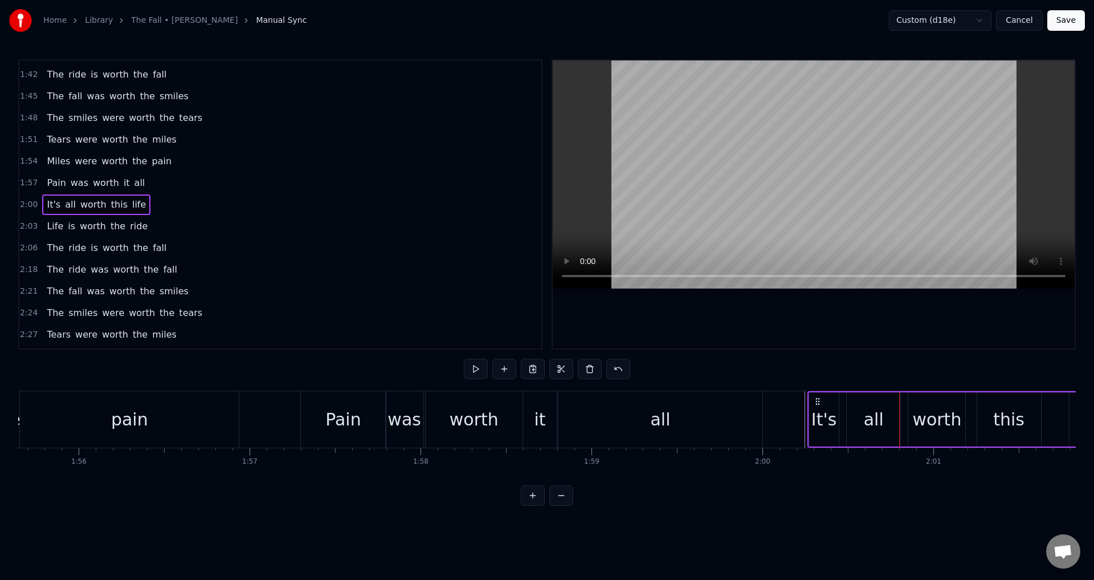
drag, startPoint x: 865, startPoint y: 399, endPoint x: 817, endPoint y: 402, distance: 48.0
click at [817, 402] on icon at bounding box center [817, 401] width 9 height 9
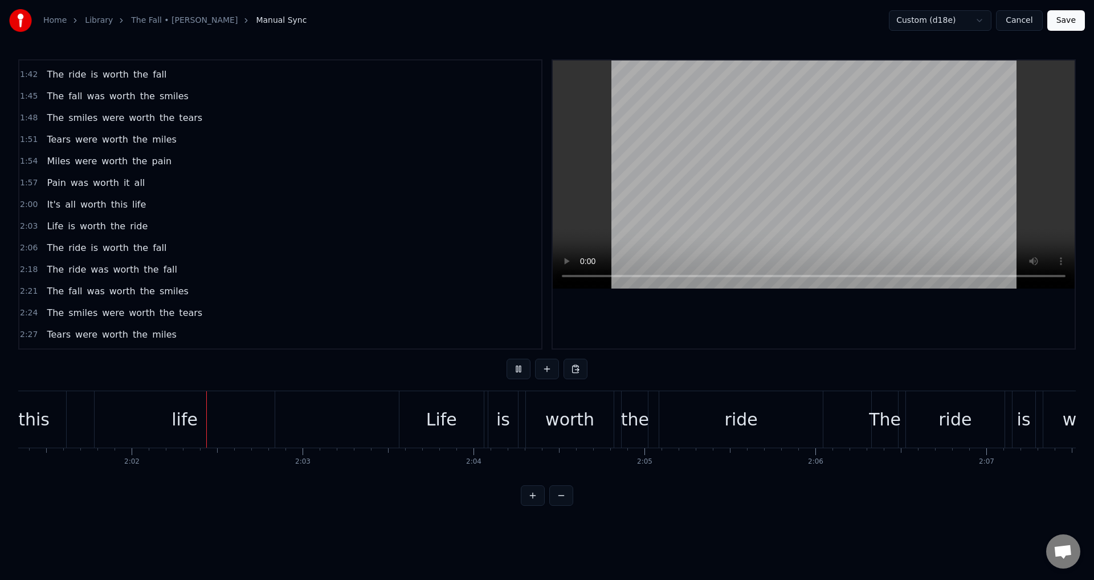
scroll to position [0, 20750]
click at [485, 428] on div "Life is worth the ride" at bounding box center [610, 419] width 427 height 56
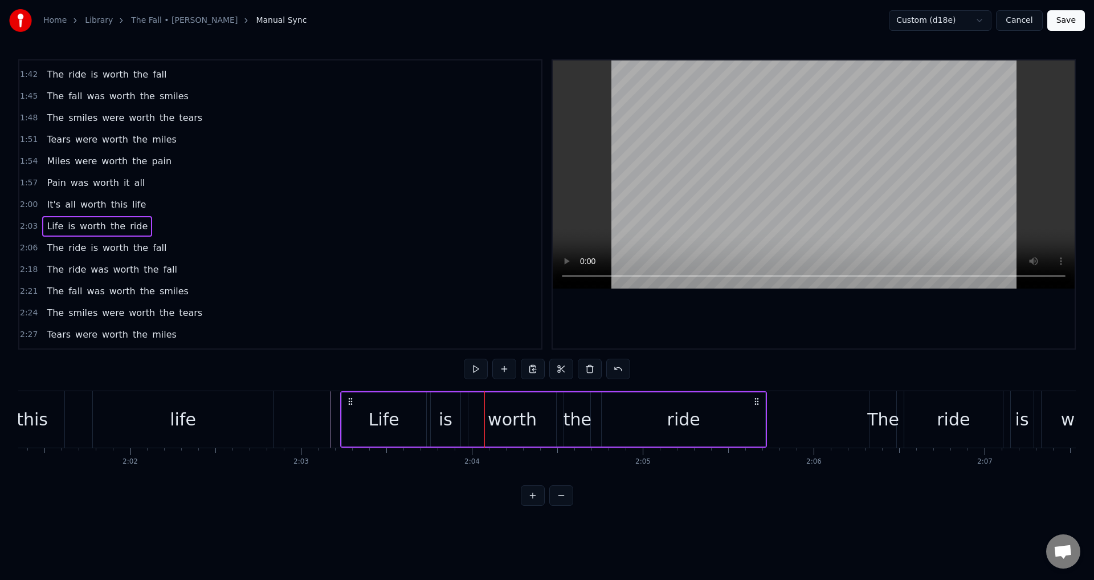
drag, startPoint x: 409, startPoint y: 400, endPoint x: 352, endPoint y: 400, distance: 57.0
click at [352, 400] on icon at bounding box center [350, 401] width 9 height 9
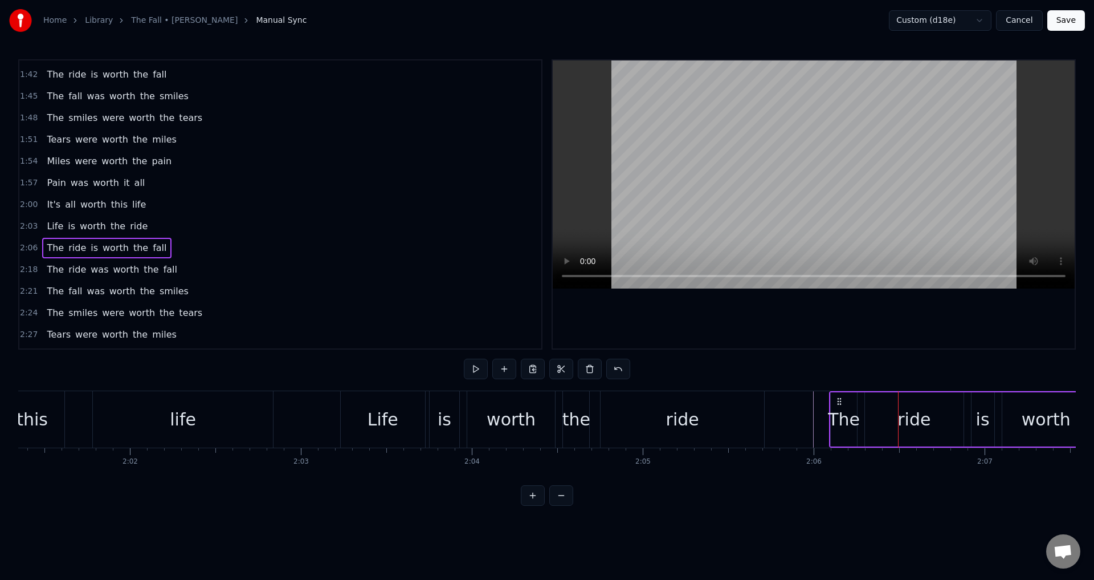
drag, startPoint x: 881, startPoint y: 401, endPoint x: 840, endPoint y: 401, distance: 40.5
click at [840, 401] on circle at bounding box center [840, 401] width 1 height 1
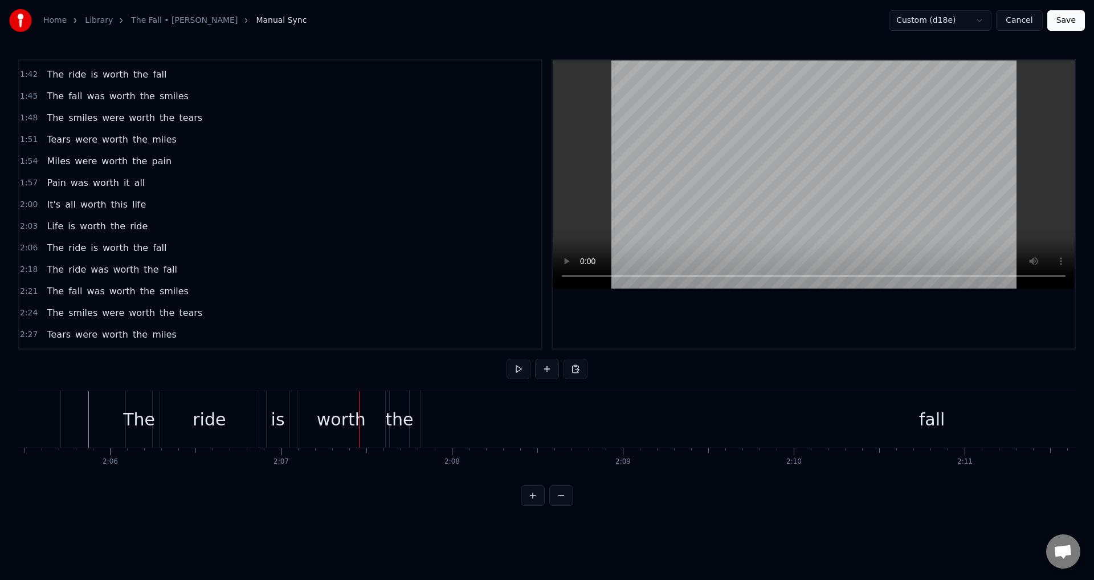
scroll to position [0, 21442]
click at [233, 429] on div "ride" at bounding box center [221, 419] width 33 height 26
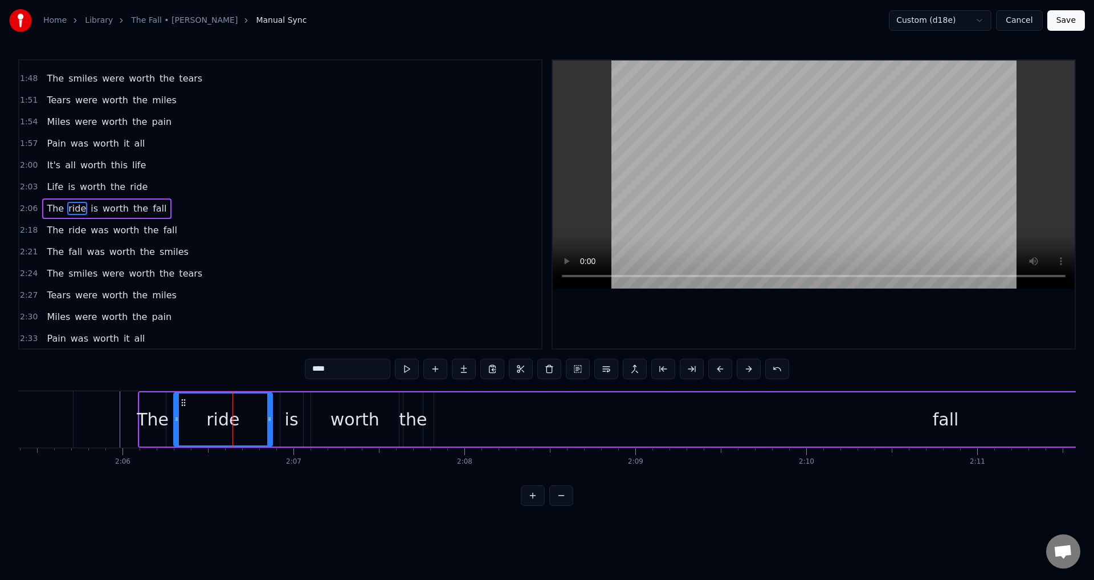
scroll to position [603, 0]
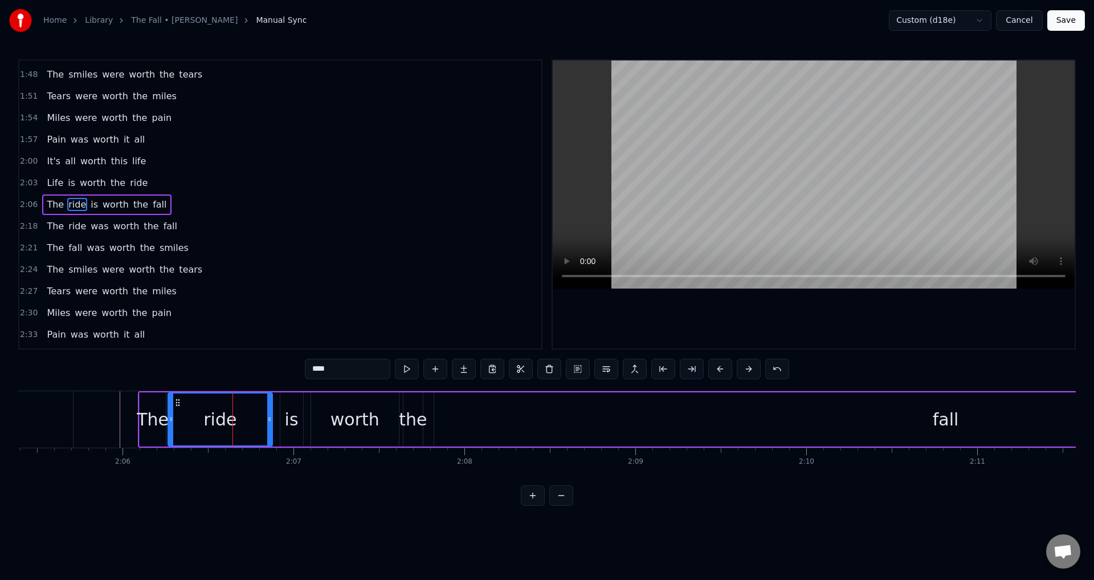
drag, startPoint x: 174, startPoint y: 418, endPoint x: 181, endPoint y: 417, distance: 6.9
click at [169, 417] on icon at bounding box center [171, 418] width 5 height 9
click at [291, 424] on div "is" at bounding box center [292, 419] width 14 height 26
drag, startPoint x: 283, startPoint y: 419, endPoint x: 312, endPoint y: 418, distance: 28.5
click at [275, 418] on icon at bounding box center [276, 418] width 5 height 9
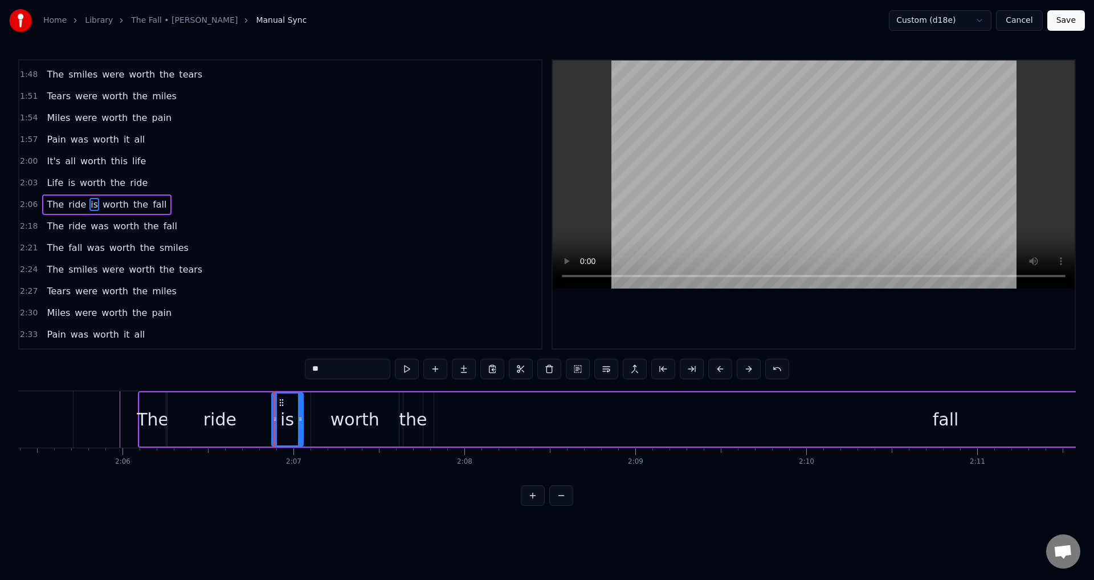
click at [338, 422] on div "worth" at bounding box center [355, 419] width 49 height 26
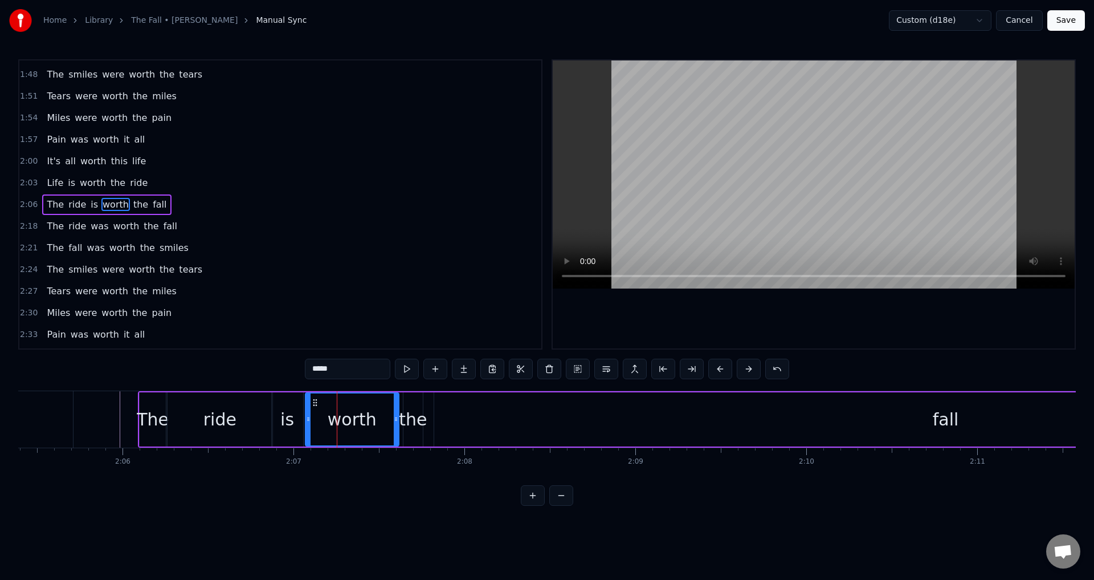
drag, startPoint x: 312, startPoint y: 416, endPoint x: 306, endPoint y: 416, distance: 6.3
click at [306, 416] on icon at bounding box center [308, 418] width 5 height 9
click at [414, 420] on div "the" at bounding box center [413, 419] width 28 height 26
type input "***"
drag, startPoint x: 404, startPoint y: 422, endPoint x: 398, endPoint y: 422, distance: 5.7
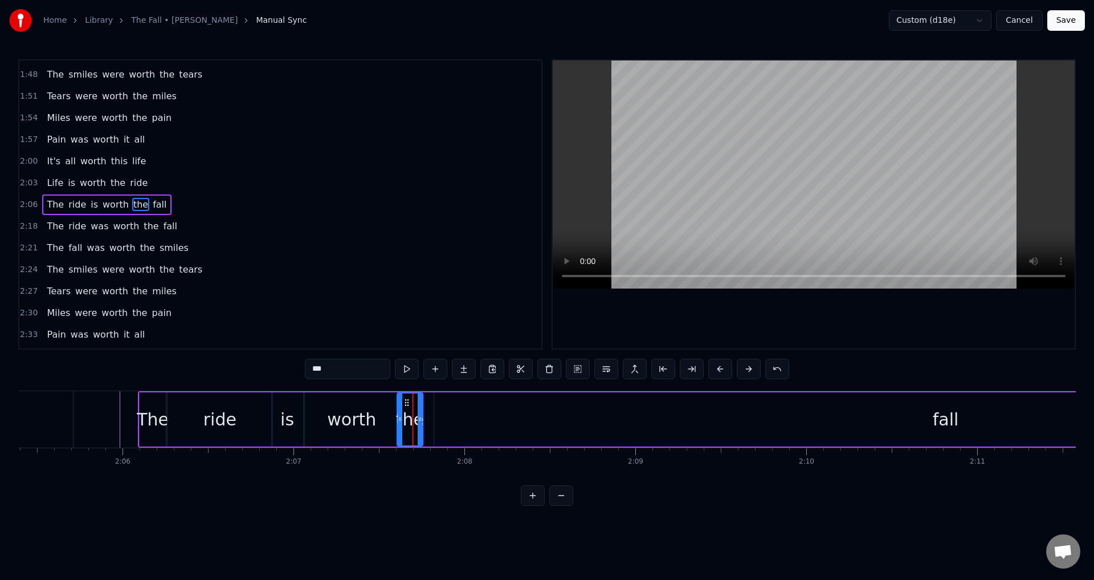
click at [398, 422] on icon at bounding box center [400, 418] width 5 height 9
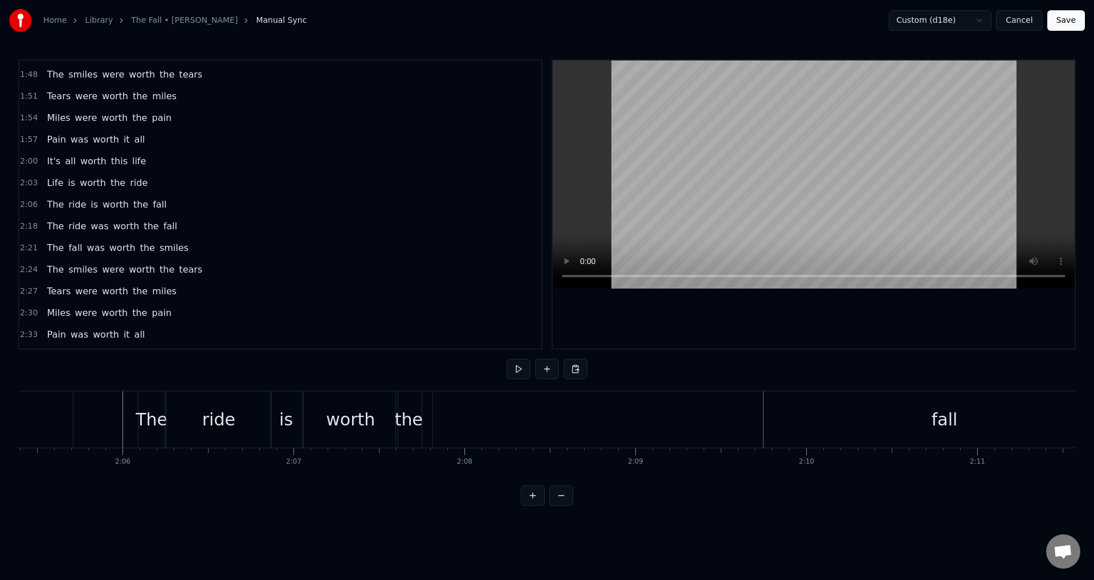
click at [442, 419] on div "fall" at bounding box center [944, 419] width 1023 height 56
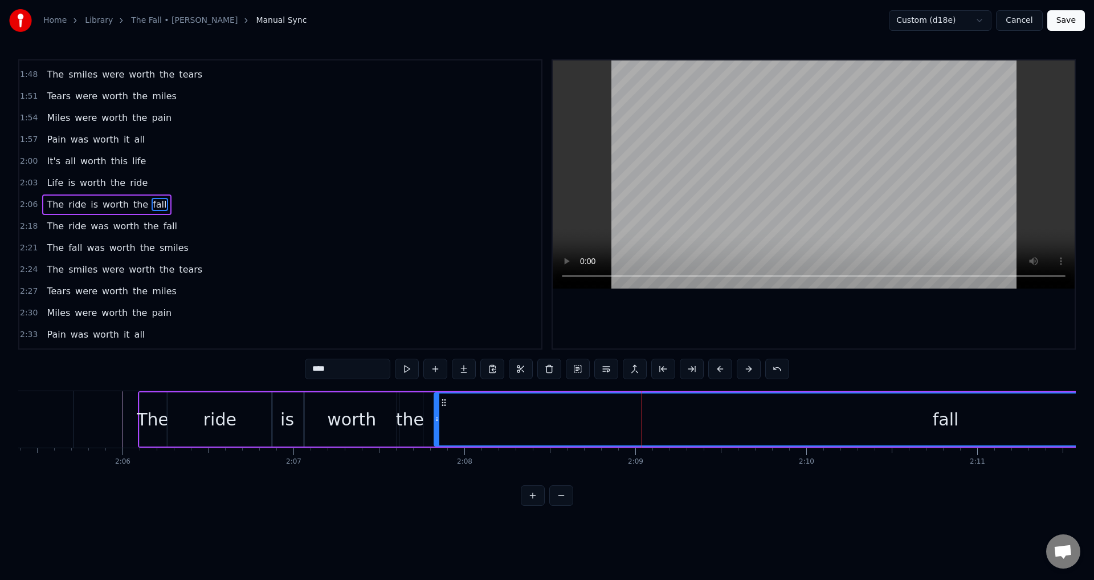
click at [623, 417] on div "fall" at bounding box center [946, 419] width 1022 height 52
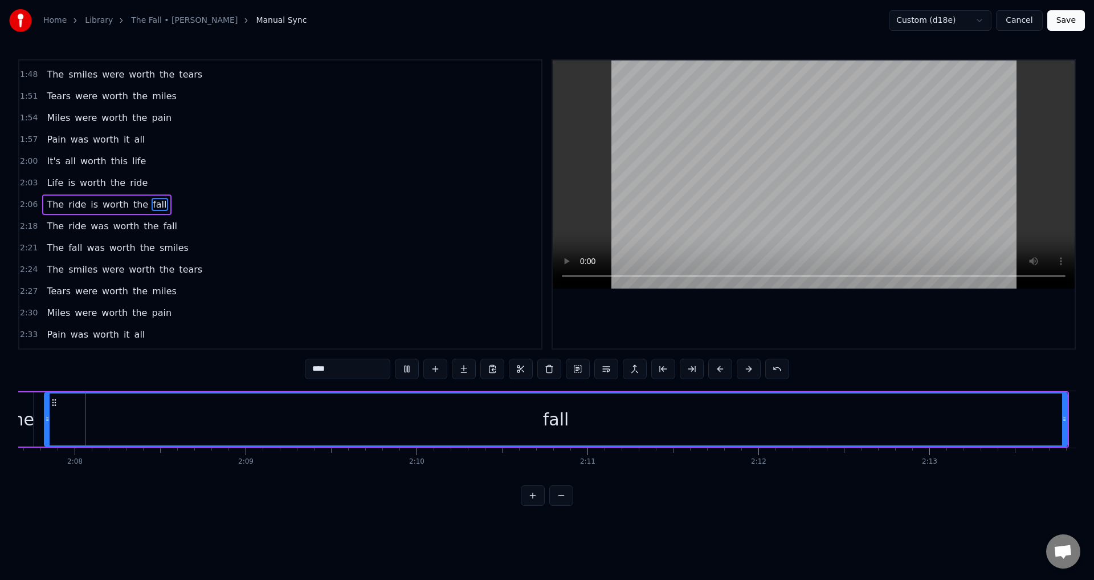
scroll to position [0, 21833]
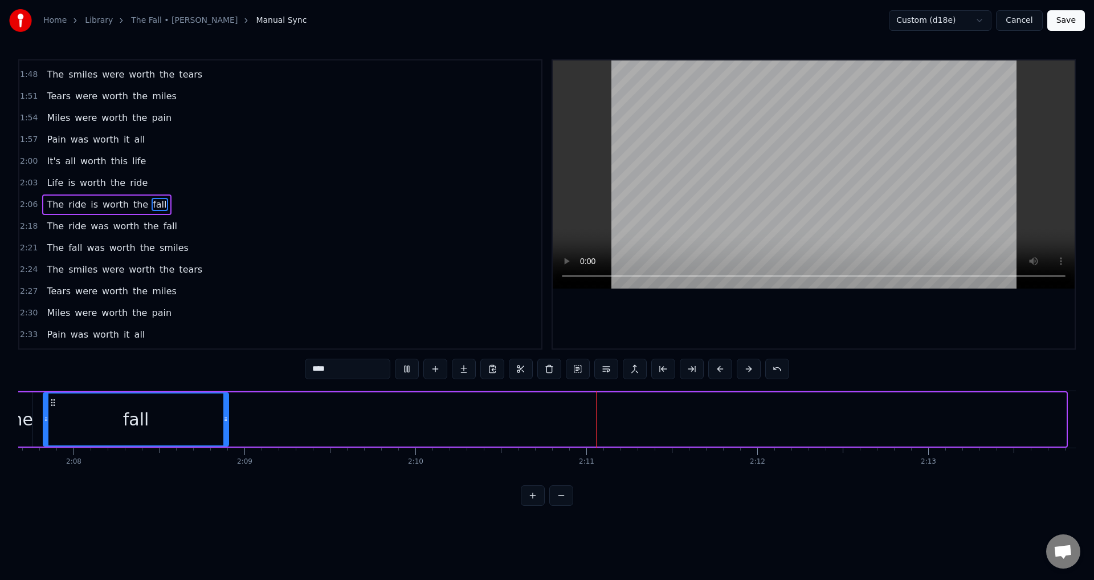
drag, startPoint x: 1064, startPoint y: 416, endPoint x: 231, endPoint y: 402, distance: 832.9
click at [228, 402] on div at bounding box center [225, 419] width 5 height 52
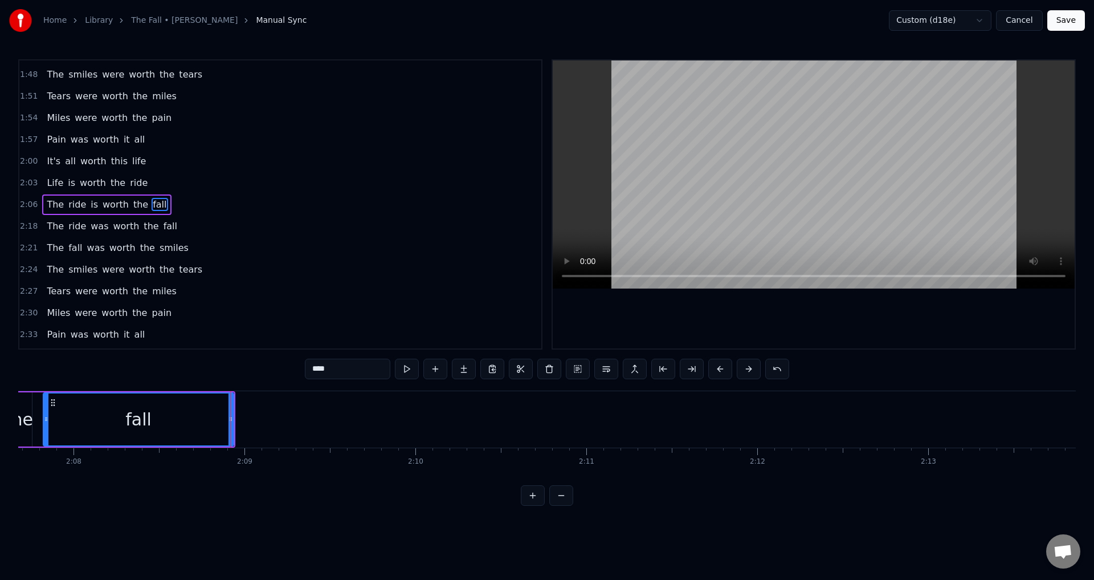
scroll to position [0, 21799]
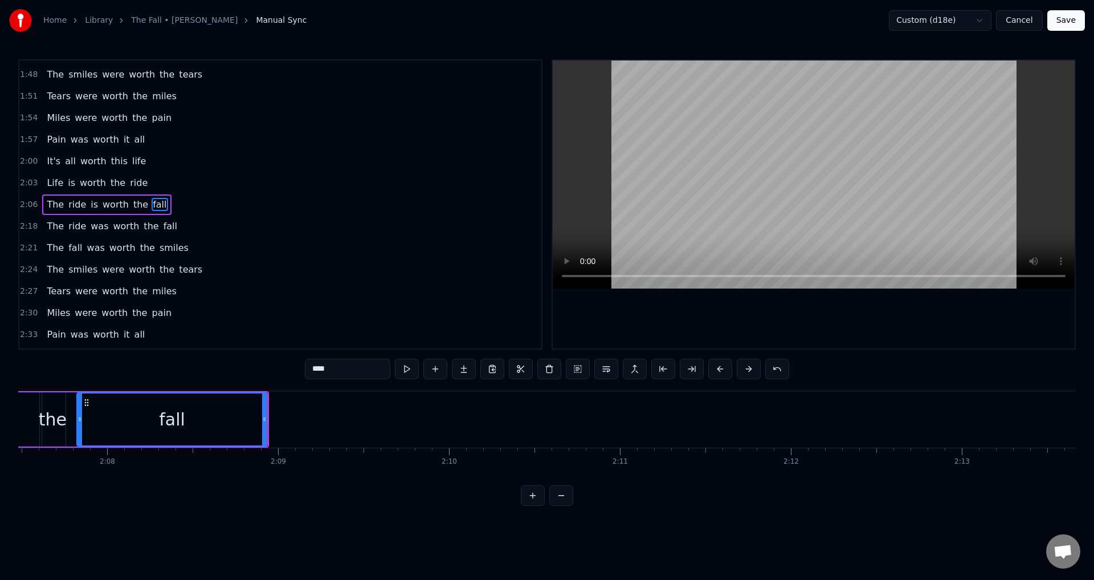
click at [683, 323] on div at bounding box center [814, 204] width 522 height 288
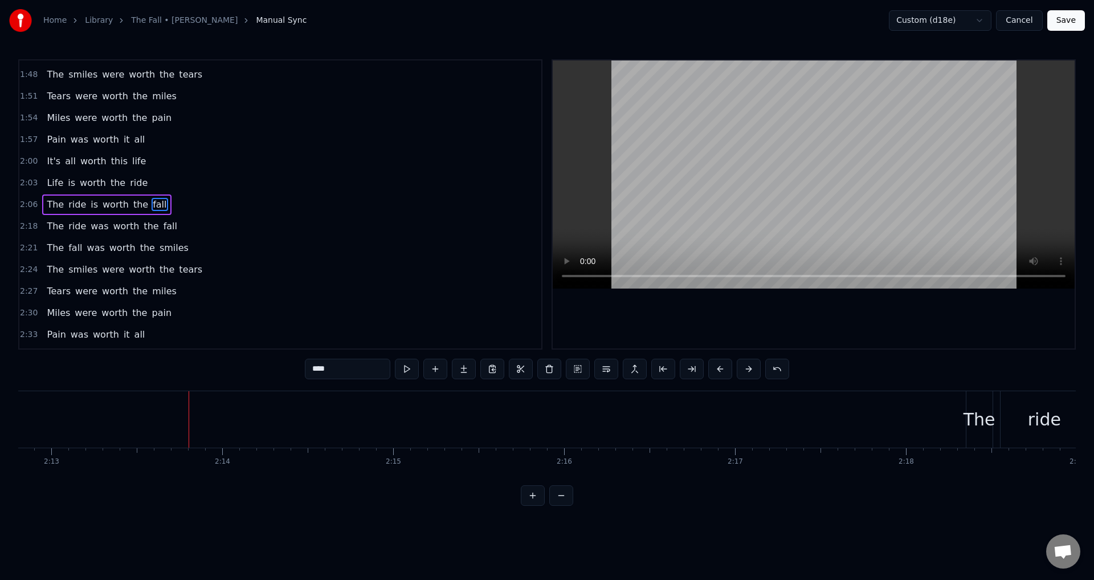
scroll to position [0, 22749]
click at [842, 322] on div at bounding box center [814, 204] width 522 height 288
click at [829, 336] on div at bounding box center [814, 204] width 522 height 288
click at [823, 413] on div "The ride was worth the fall" at bounding box center [1004, 419] width 427 height 56
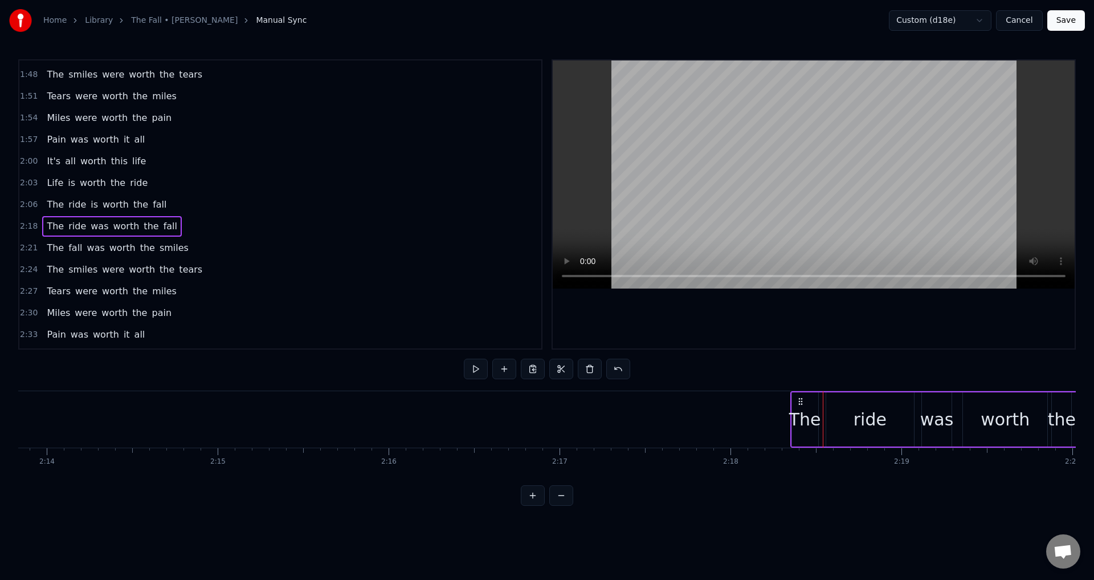
drag, startPoint x: 799, startPoint y: 396, endPoint x: 807, endPoint y: 400, distance: 8.7
click at [807, 400] on div "The" at bounding box center [805, 419] width 26 height 54
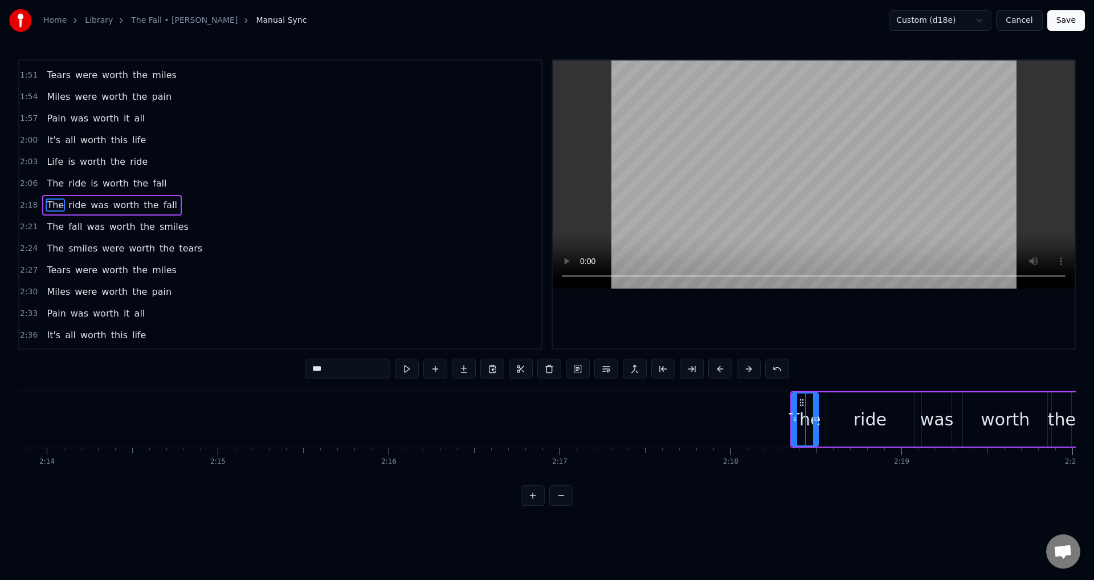
scroll to position [625, 0]
click at [918, 418] on div "The ride was worth the fall" at bounding box center [1004, 419] width 427 height 56
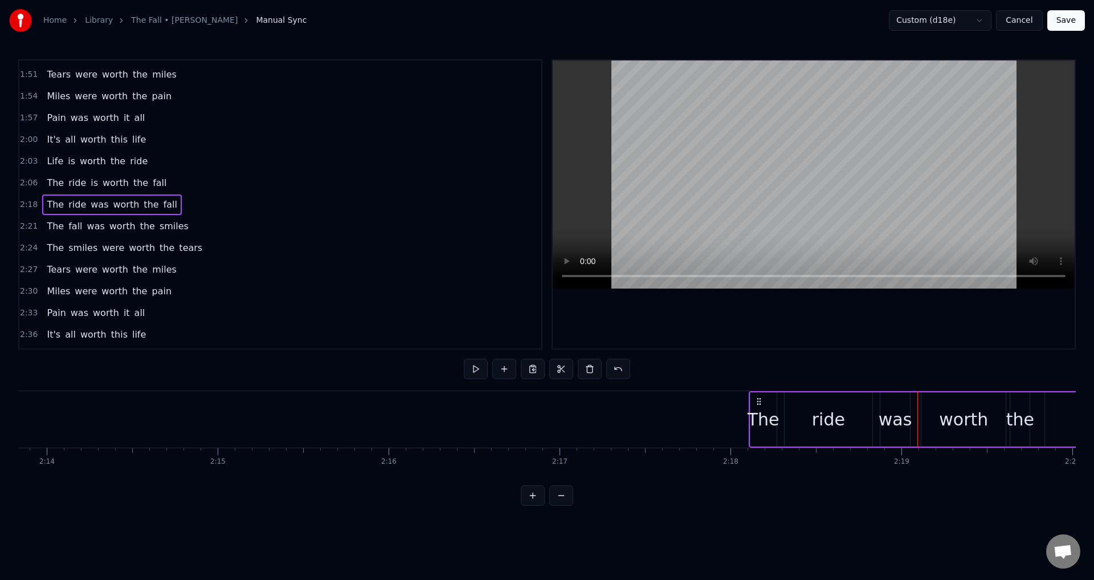
drag, startPoint x: 801, startPoint y: 396, endPoint x: 760, endPoint y: 398, distance: 41.7
click at [760, 398] on icon at bounding box center [759, 401] width 9 height 9
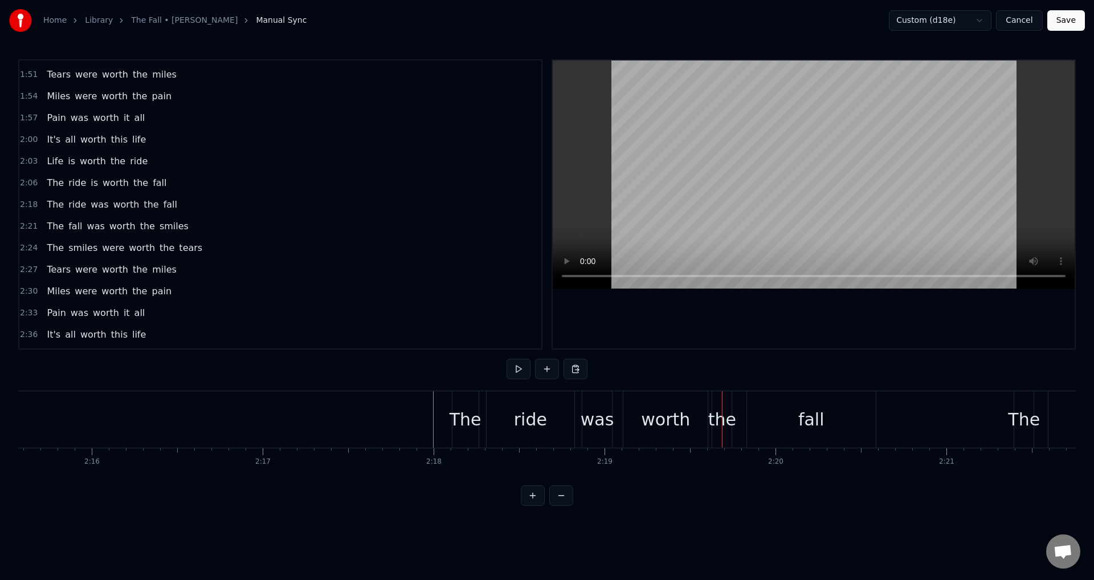
drag, startPoint x: 808, startPoint y: 459, endPoint x: 808, endPoint y: 449, distance: 10.3
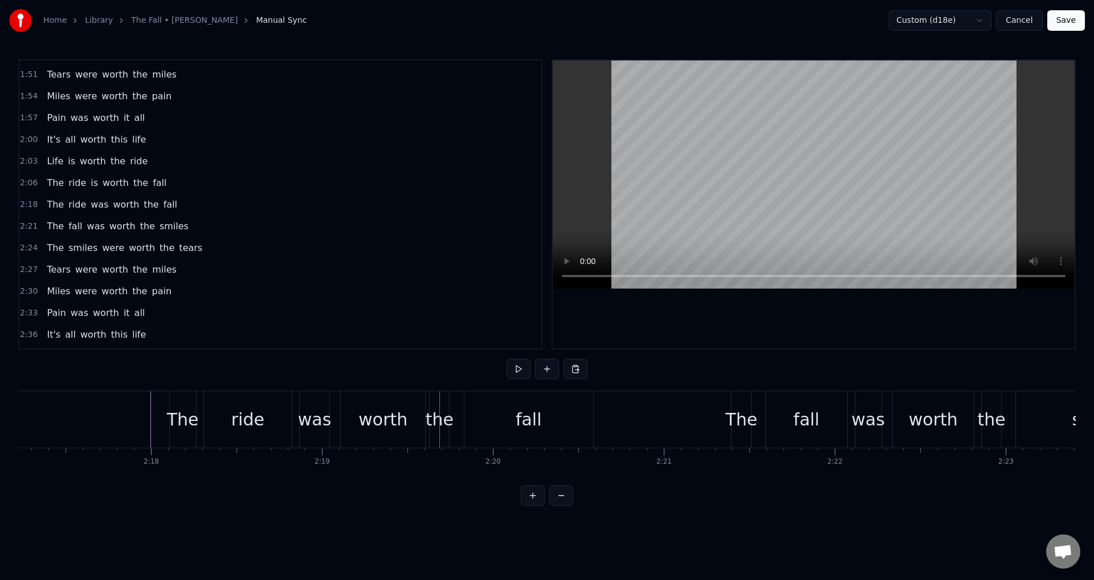
scroll to position [0, 23465]
click at [298, 422] on div "The ride was worth the fall" at bounding box center [383, 419] width 427 height 56
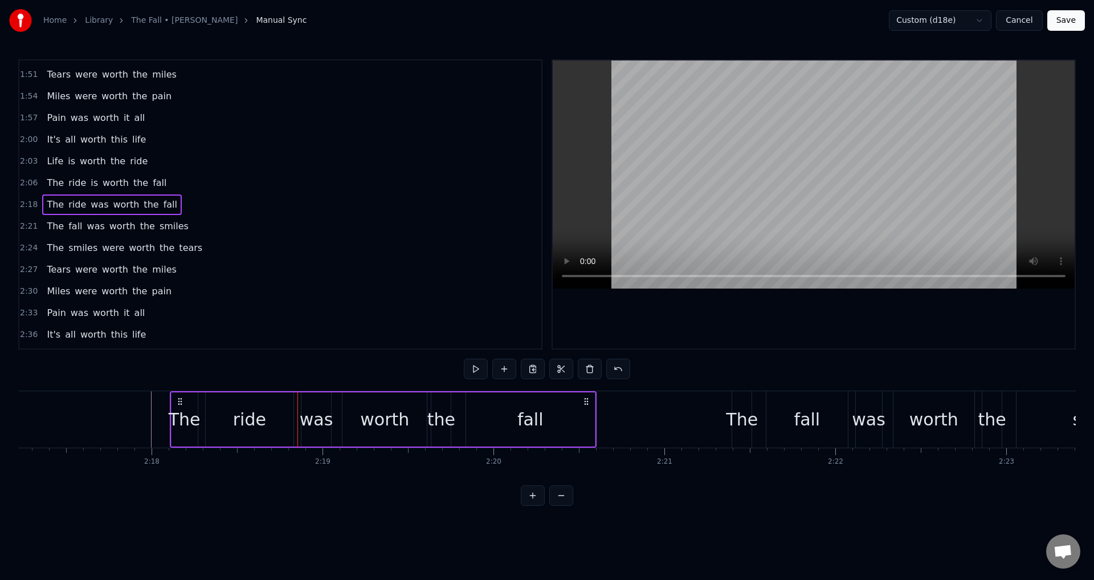
click at [310, 428] on div "was" at bounding box center [317, 419] width 34 height 26
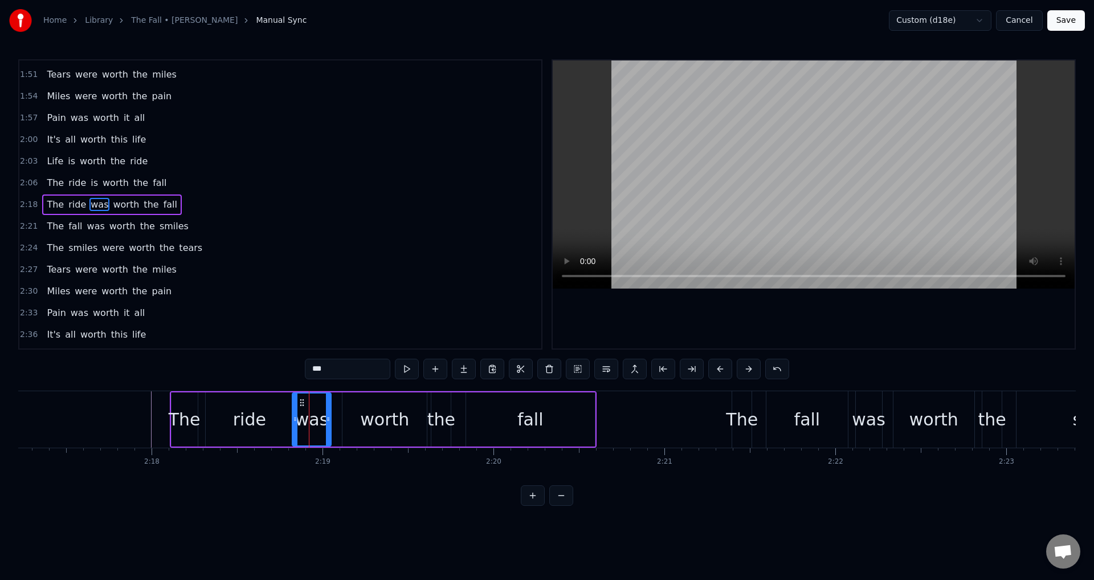
drag, startPoint x: 304, startPoint y: 421, endPoint x: 351, endPoint y: 420, distance: 46.8
click at [295, 420] on icon at bounding box center [295, 418] width 5 height 9
click at [352, 420] on div "worth" at bounding box center [385, 419] width 84 height 54
type input "*****"
drag, startPoint x: 348, startPoint y: 418, endPoint x: 337, endPoint y: 418, distance: 11.4
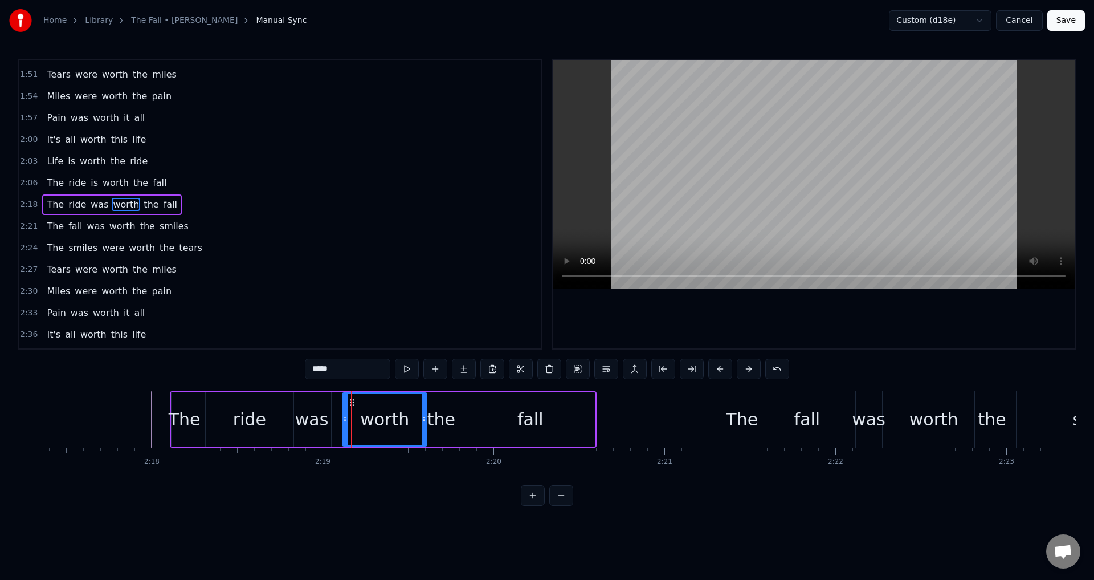
click at [337, 418] on div "The ride was worth the fall" at bounding box center [383, 419] width 427 height 56
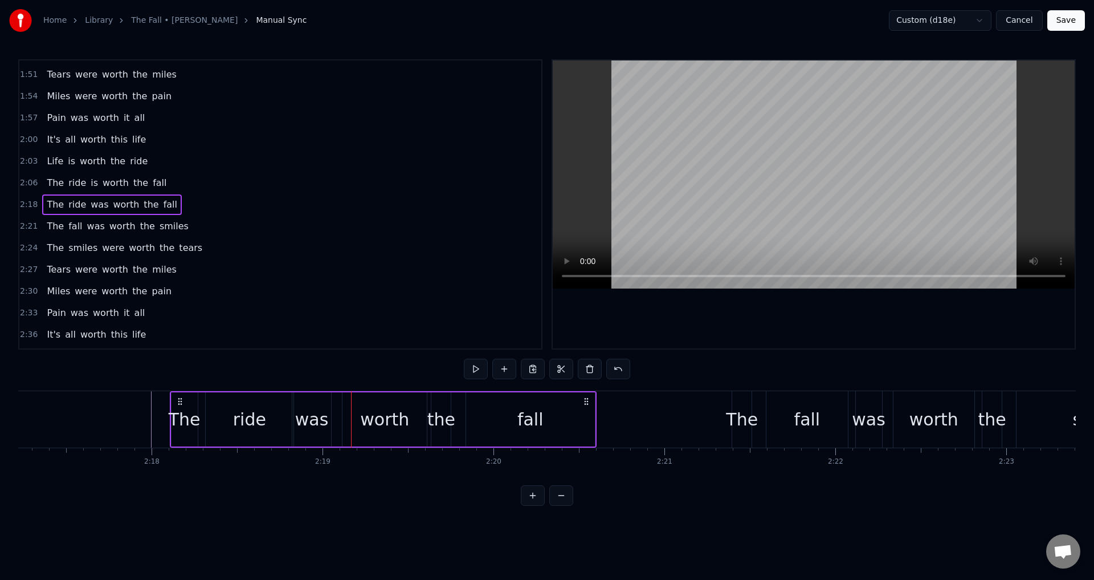
click at [347, 418] on div "worth" at bounding box center [385, 419] width 84 height 54
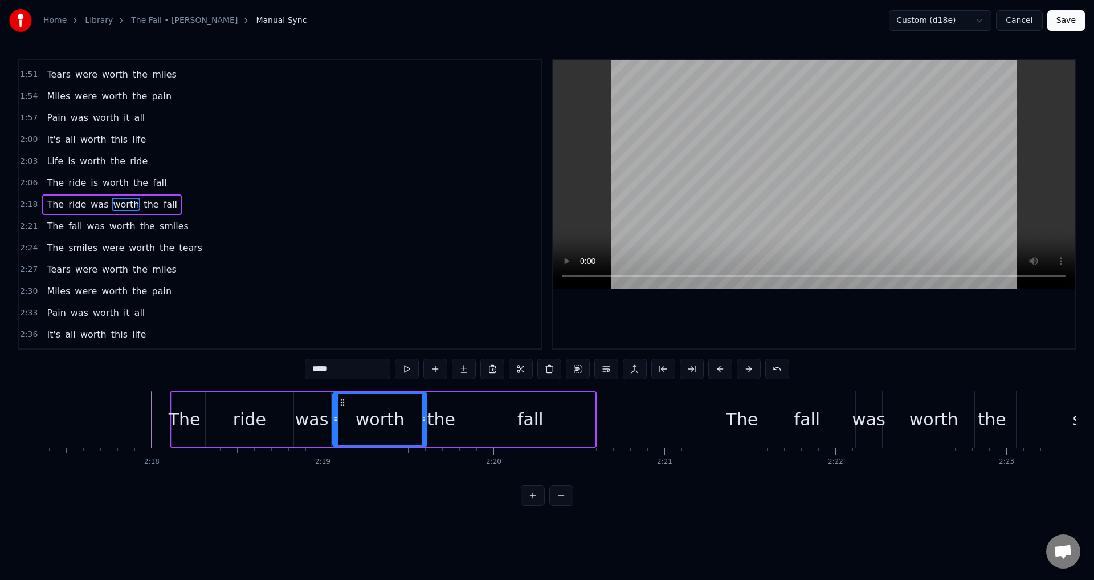
drag, startPoint x: 344, startPoint y: 417, endPoint x: 334, endPoint y: 417, distance: 9.7
click at [334, 417] on icon at bounding box center [335, 418] width 5 height 9
click at [428, 422] on div "The ride was worth the fall" at bounding box center [383, 419] width 427 height 56
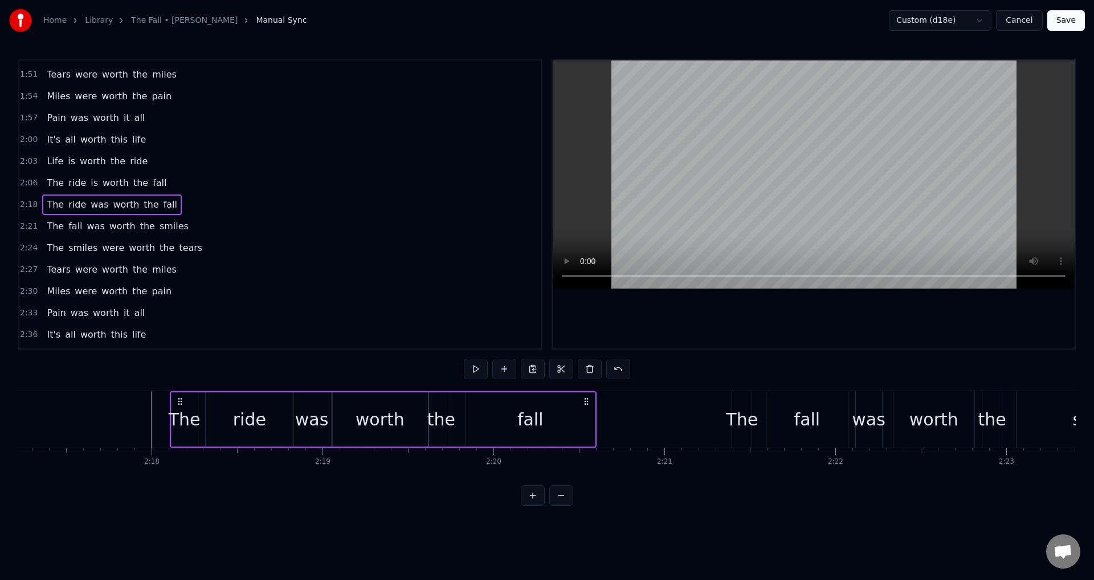
click at [438, 421] on div "the" at bounding box center [442, 419] width 28 height 26
click at [431, 419] on icon at bounding box center [431, 418] width 5 height 9
click at [500, 418] on div "fall" at bounding box center [530, 419] width 129 height 54
type input "****"
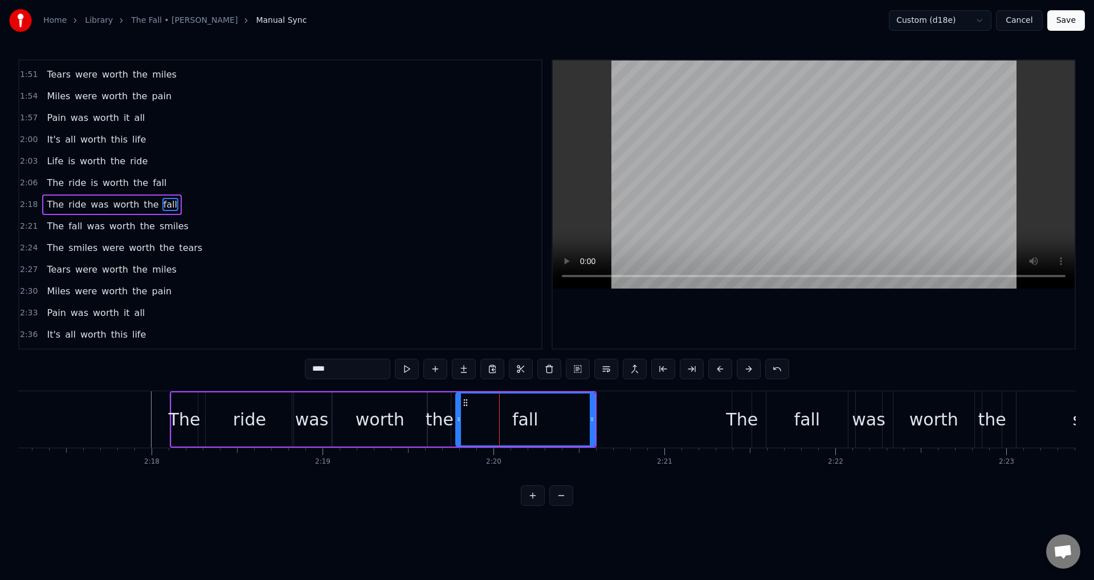
drag, startPoint x: 468, startPoint y: 415, endPoint x: 457, endPoint y: 415, distance: 11.4
click at [457, 415] on icon at bounding box center [459, 418] width 5 height 9
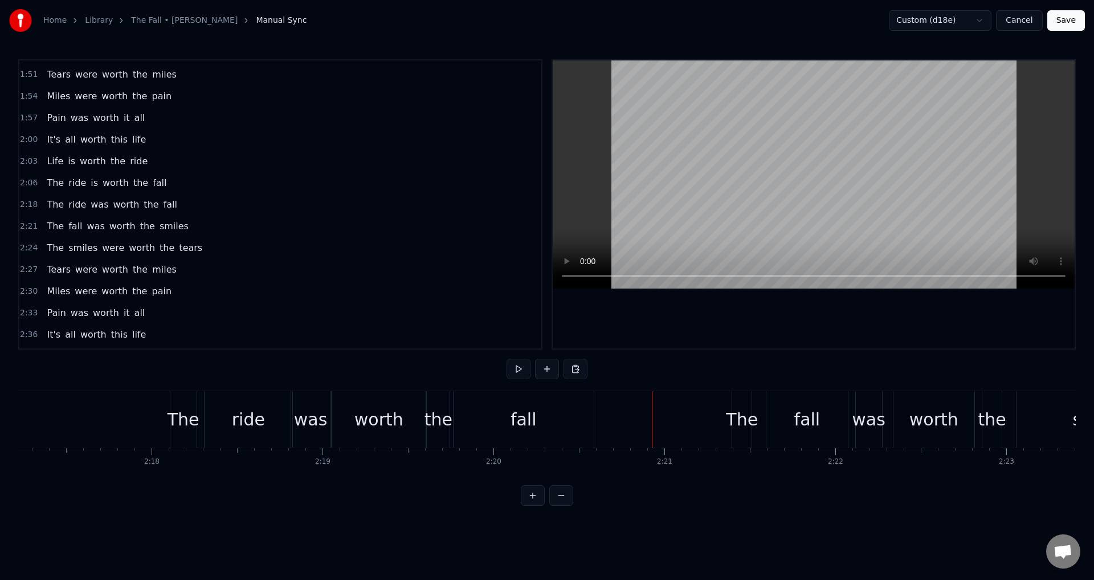
click at [762, 416] on div "The fall was worth the smiles" at bounding box center [959, 419] width 454 height 56
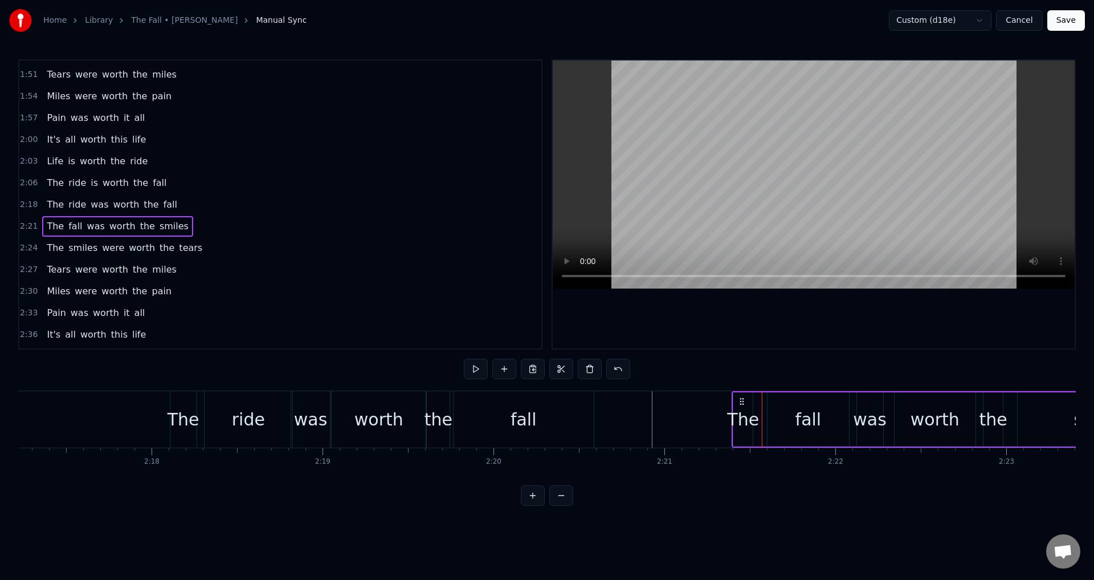
drag, startPoint x: 742, startPoint y: 393, endPoint x: 742, endPoint y: 400, distance: 6.3
click at [742, 400] on div "The fall was worth the smiles" at bounding box center [959, 419] width 454 height 56
drag, startPoint x: 743, startPoint y: 400, endPoint x: 691, endPoint y: 402, distance: 51.4
click at [696, 400] on icon at bounding box center [697, 401] width 9 height 9
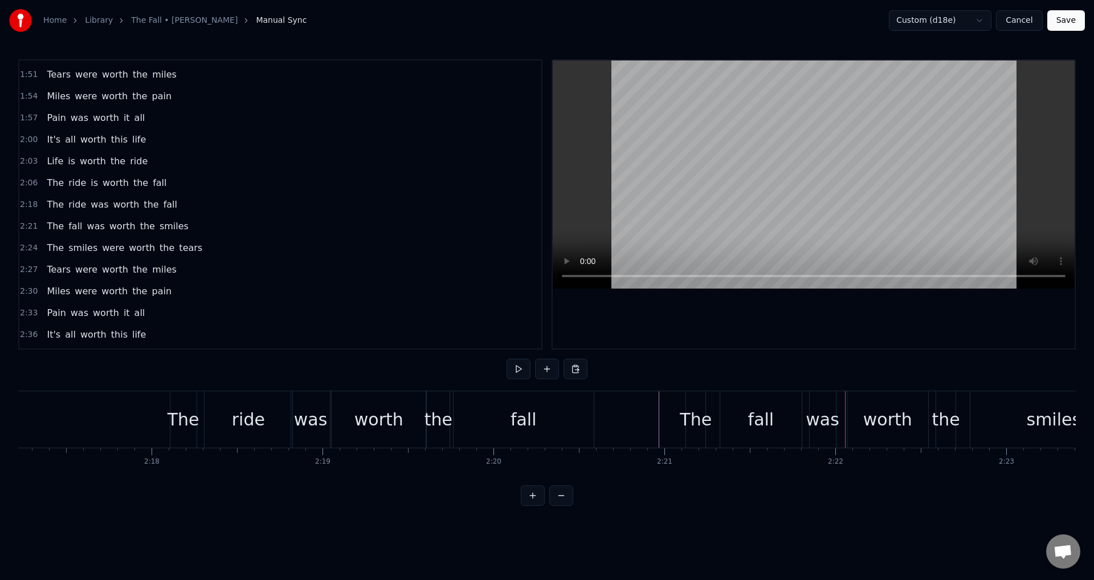
click at [764, 406] on div "fall" at bounding box center [761, 419] width 26 height 26
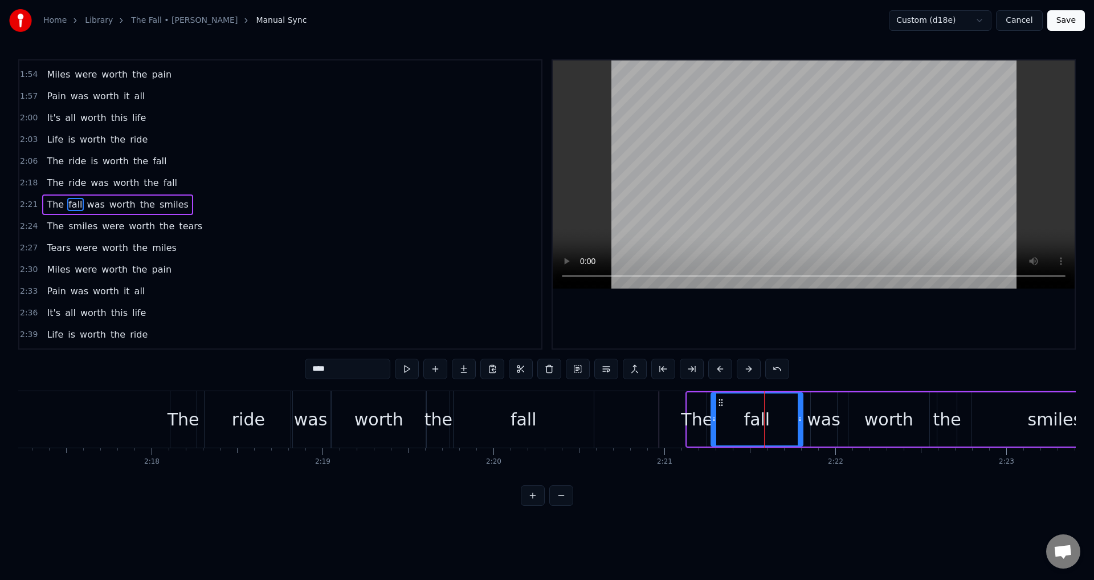
click at [712, 416] on icon at bounding box center [714, 418] width 5 height 9
click at [825, 413] on div "was" at bounding box center [824, 419] width 34 height 26
drag, startPoint x: 812, startPoint y: 412, endPoint x: 838, endPoint y: 413, distance: 25.7
click at [805, 412] on div at bounding box center [807, 419] width 5 height 52
click at [866, 416] on div "worth" at bounding box center [889, 419] width 81 height 54
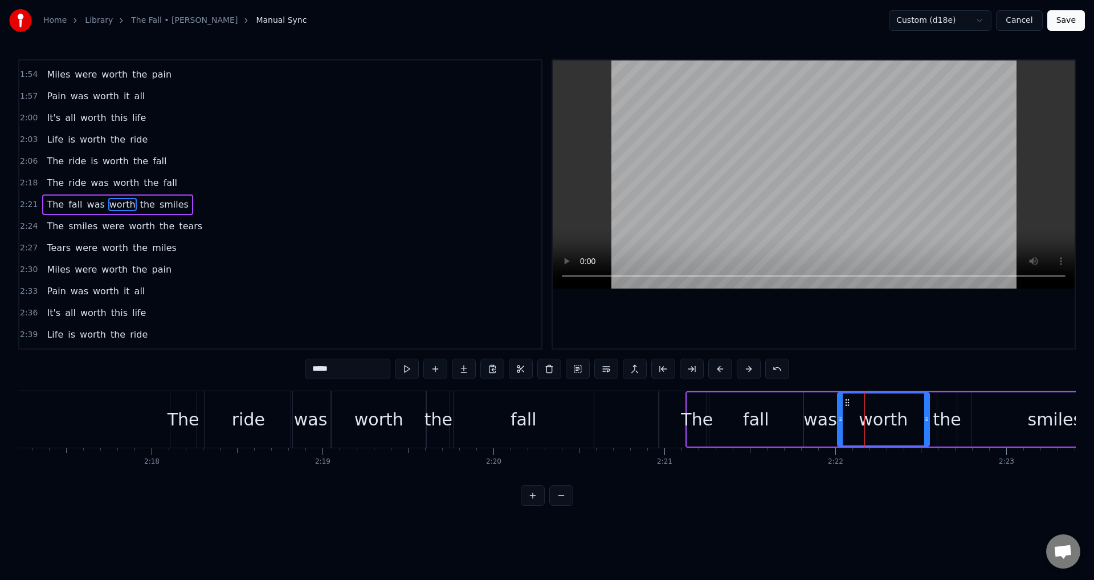
drag, startPoint x: 852, startPoint y: 413, endPoint x: 840, endPoint y: 413, distance: 11.4
click at [840, 413] on div at bounding box center [840, 419] width 5 height 52
click at [945, 412] on div "the" at bounding box center [947, 419] width 28 height 26
drag, startPoint x: 939, startPoint y: 408, endPoint x: 928, endPoint y: 408, distance: 11.4
click at [929, 408] on div at bounding box center [931, 419] width 5 height 52
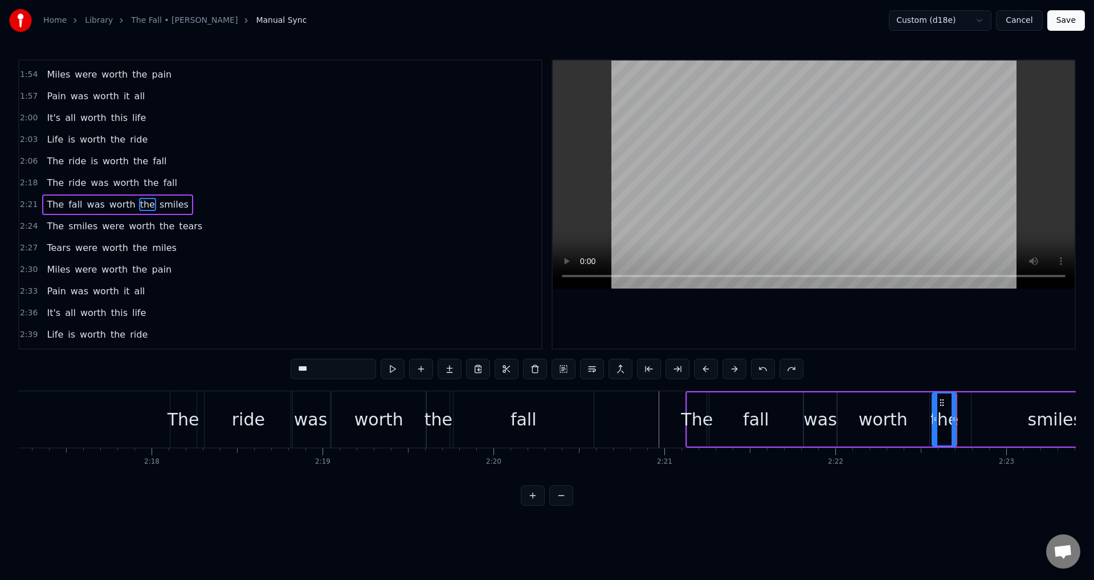
click at [934, 410] on div at bounding box center [935, 419] width 5 height 52
click at [983, 408] on div "smiles" at bounding box center [1055, 419] width 167 height 54
type input "******"
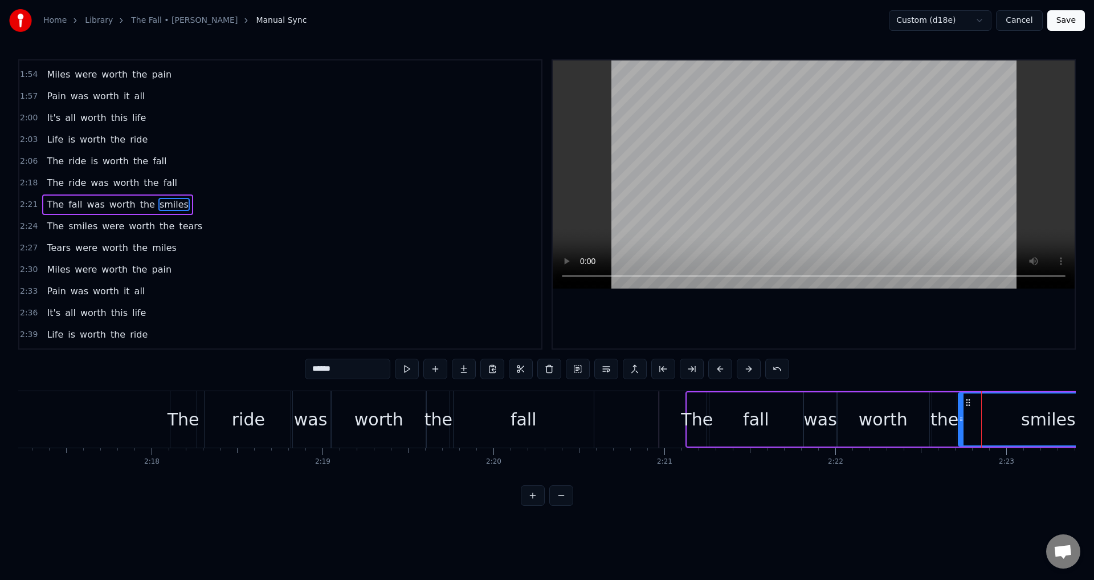
drag, startPoint x: 974, startPoint y: 411, endPoint x: 959, endPoint y: 412, distance: 14.3
click at [959, 412] on div at bounding box center [961, 419] width 5 height 52
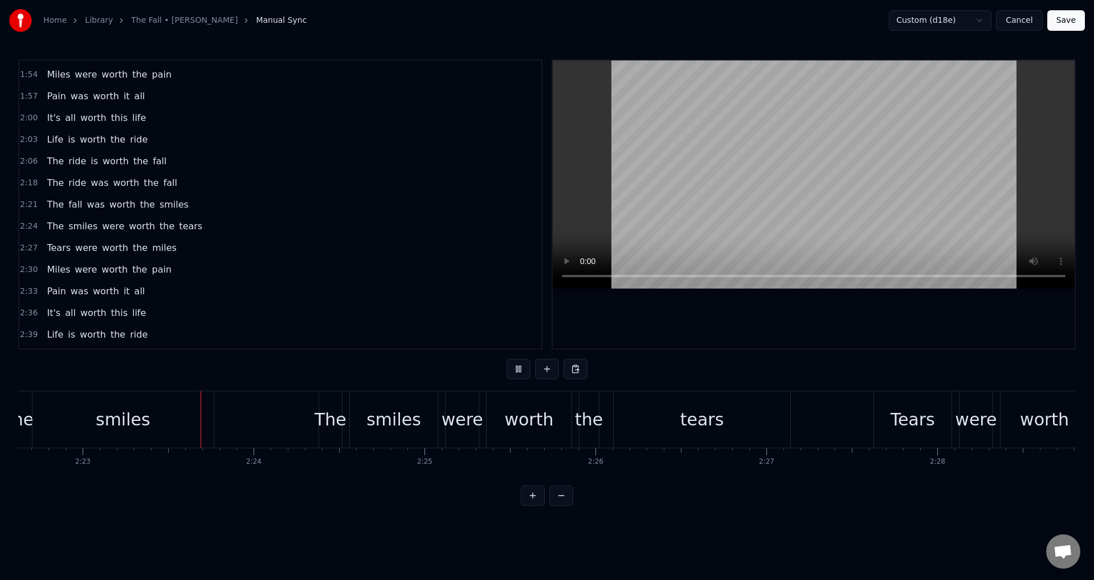
scroll to position [0, 24433]
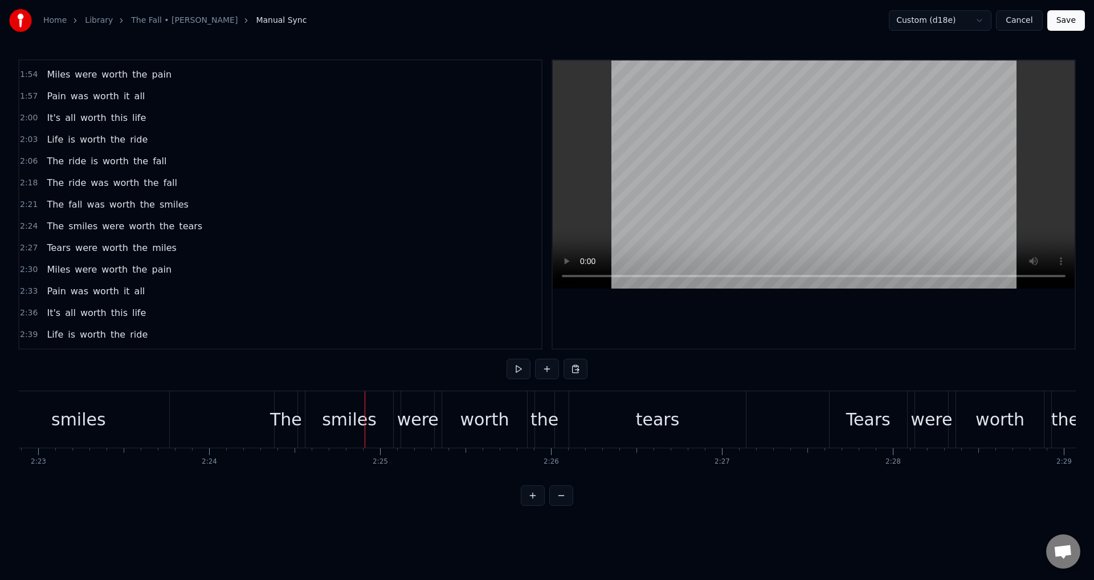
click at [302, 421] on div "The smiles were worth the tears" at bounding box center [511, 419] width 475 height 56
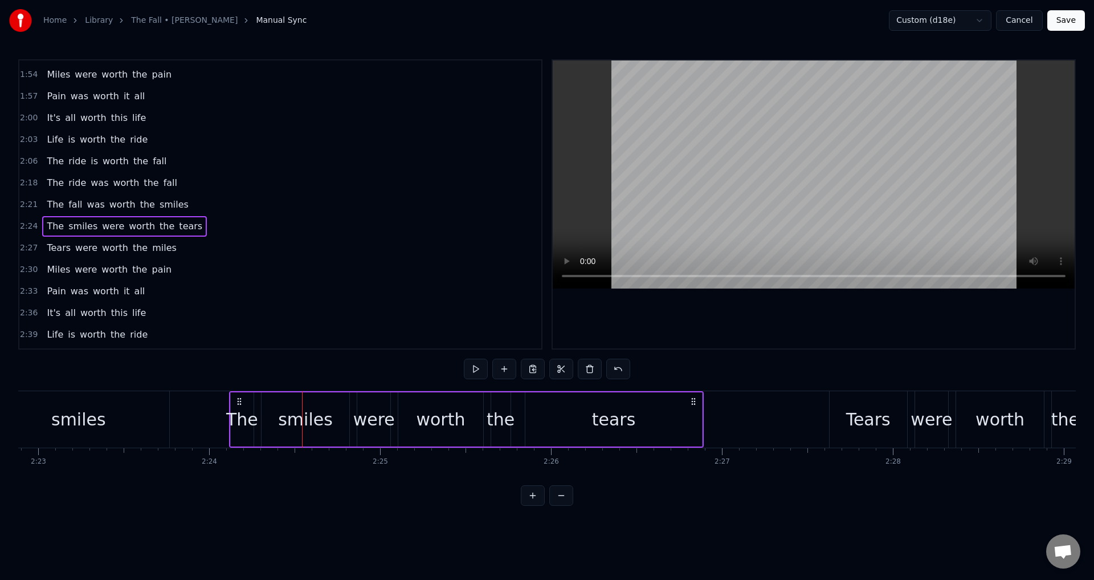
drag, startPoint x: 285, startPoint y: 398, endPoint x: 238, endPoint y: 401, distance: 46.8
click at [238, 401] on icon at bounding box center [239, 401] width 9 height 9
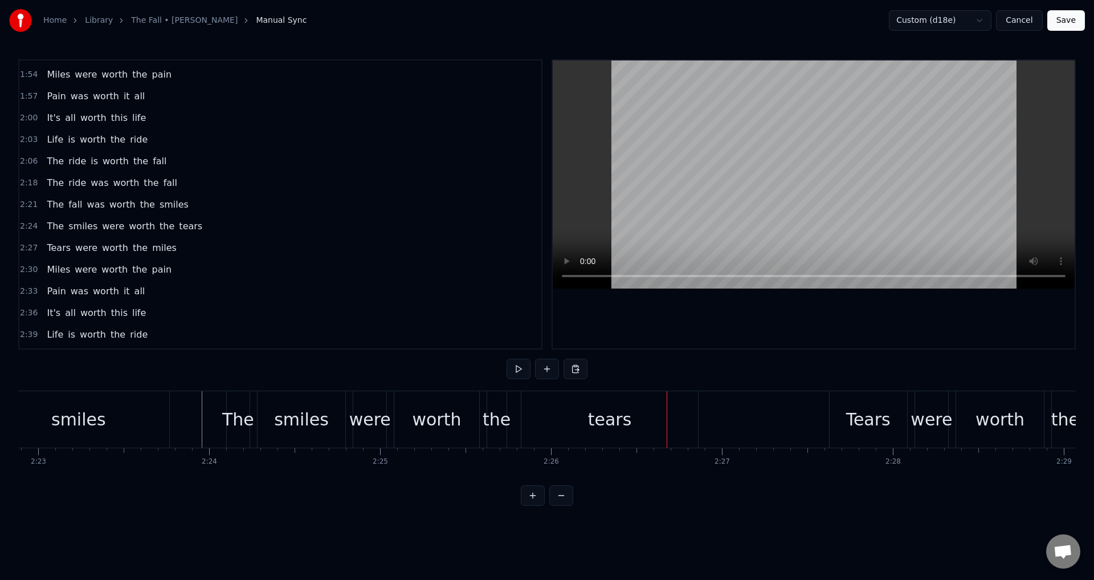
click at [503, 416] on div "the" at bounding box center [497, 419] width 28 height 26
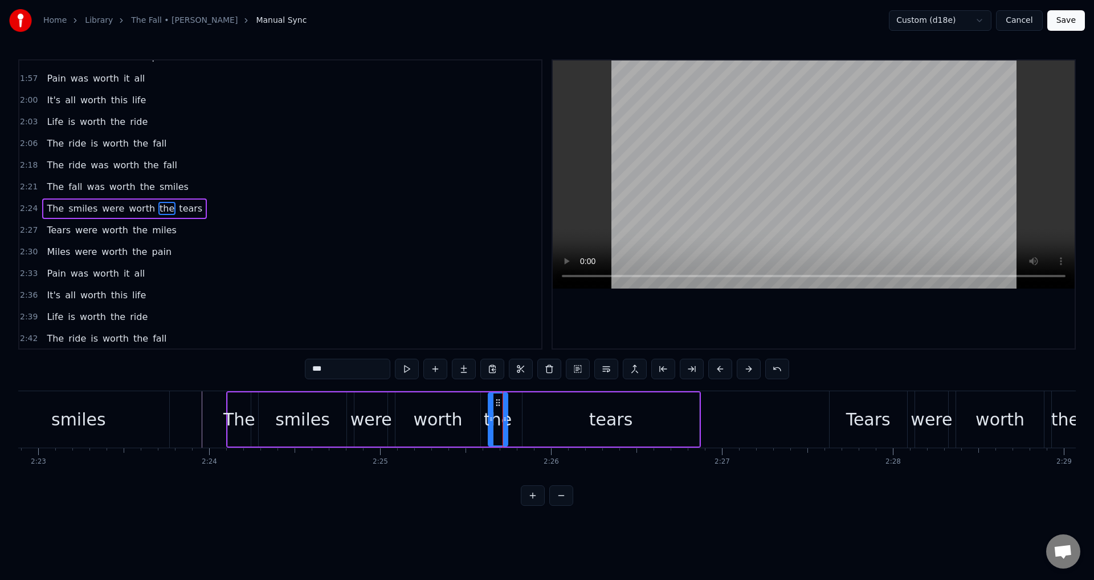
scroll to position [665, 0]
drag, startPoint x: 491, startPoint y: 418, endPoint x: 518, endPoint y: 419, distance: 26.8
click at [485, 417] on icon at bounding box center [487, 418] width 5 height 9
drag, startPoint x: 554, startPoint y: 425, endPoint x: 538, endPoint y: 426, distance: 16.0
click at [555, 425] on div "tears" at bounding box center [611, 419] width 177 height 54
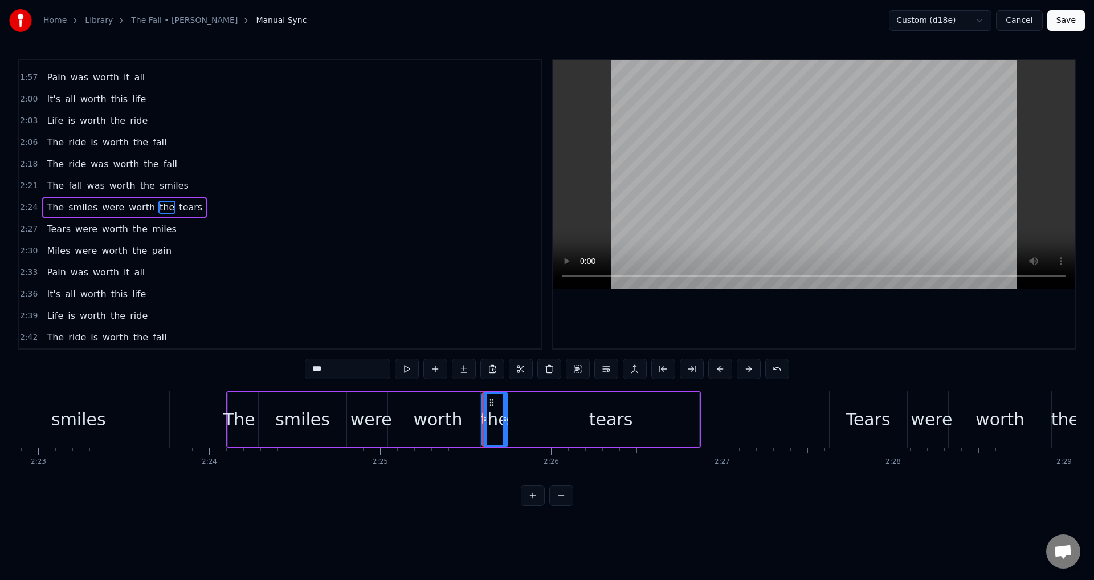
type input "*****"
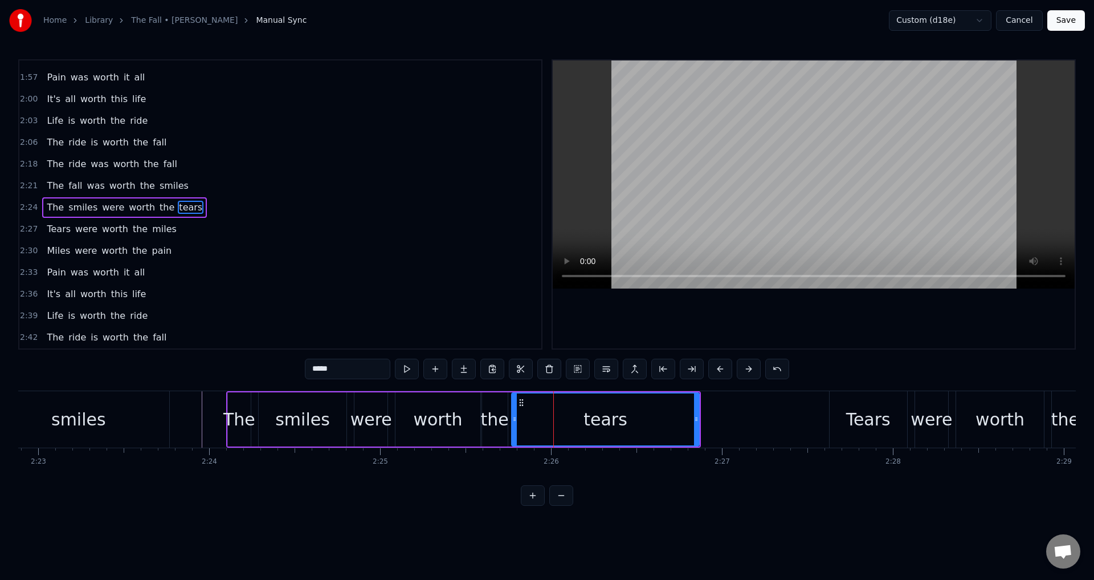
drag, startPoint x: 524, startPoint y: 421, endPoint x: 513, endPoint y: 421, distance: 10.8
click at [513, 421] on icon at bounding box center [514, 418] width 5 height 9
click at [731, 312] on div at bounding box center [814, 204] width 522 height 288
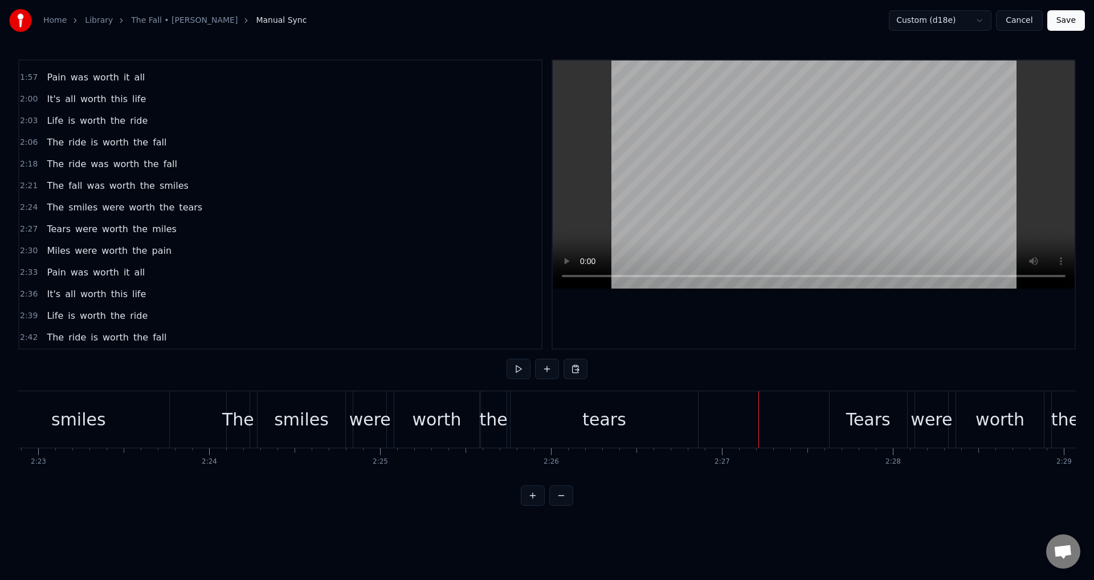
click at [912, 418] on div "Tears were worth the miles" at bounding box center [1056, 419] width 454 height 56
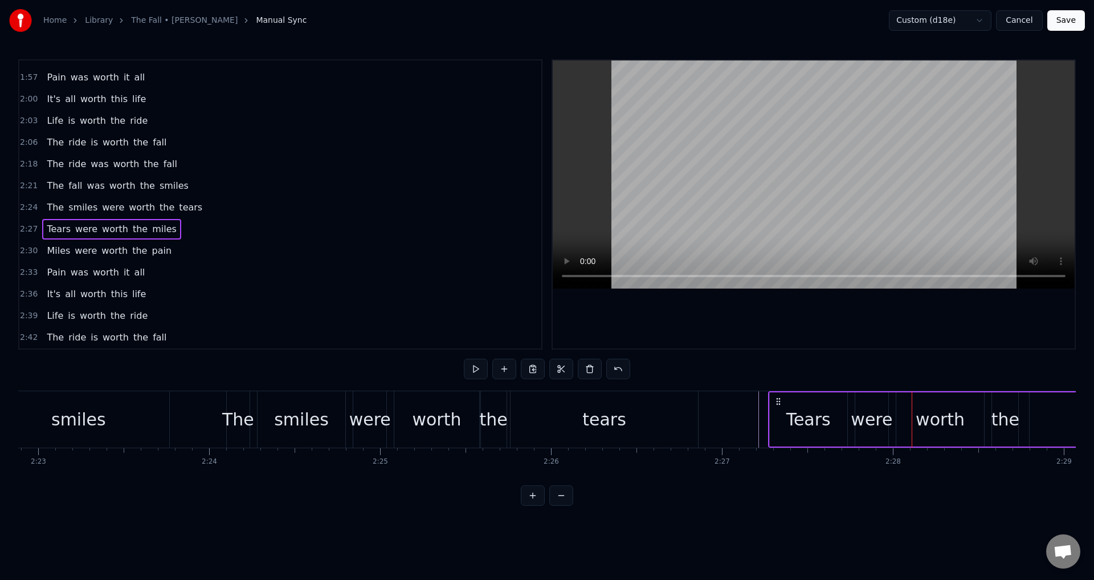
drag, startPoint x: 838, startPoint y: 397, endPoint x: 777, endPoint y: 402, distance: 61.3
click at [777, 402] on icon at bounding box center [778, 401] width 9 height 9
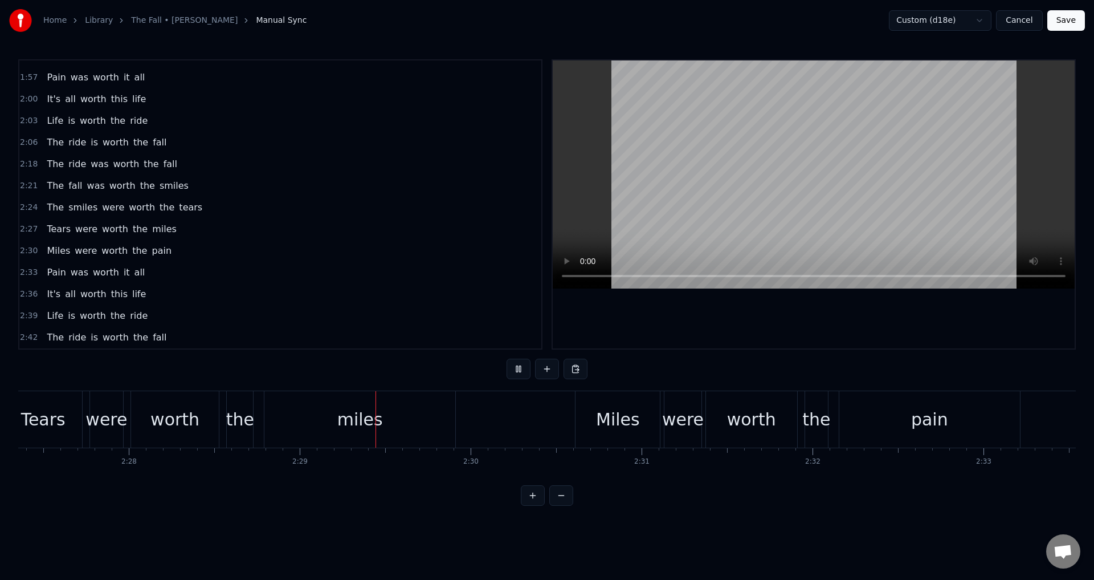
scroll to position [0, 25414]
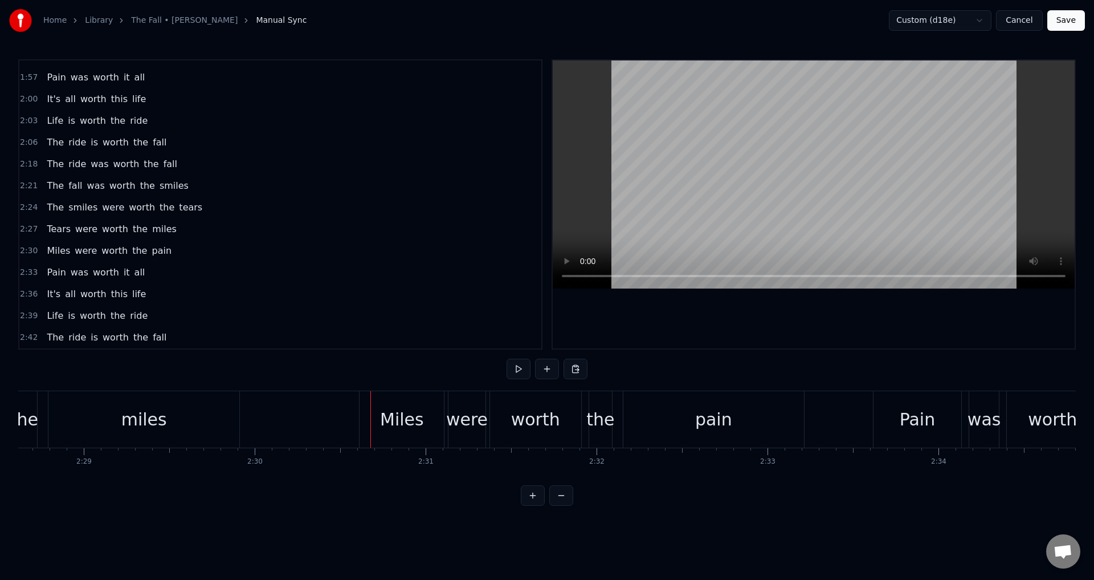
click at [446, 434] on div "Miles were worth the pain" at bounding box center [582, 419] width 447 height 56
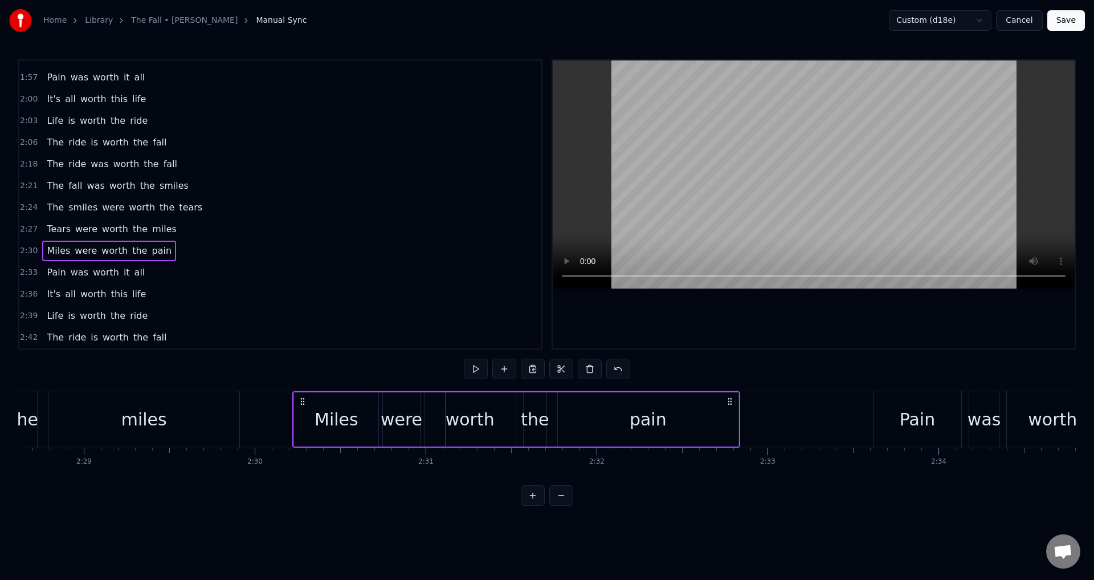
drag, startPoint x: 368, startPoint y: 399, endPoint x: 302, endPoint y: 402, distance: 66.8
click at [302, 402] on icon at bounding box center [302, 401] width 9 height 9
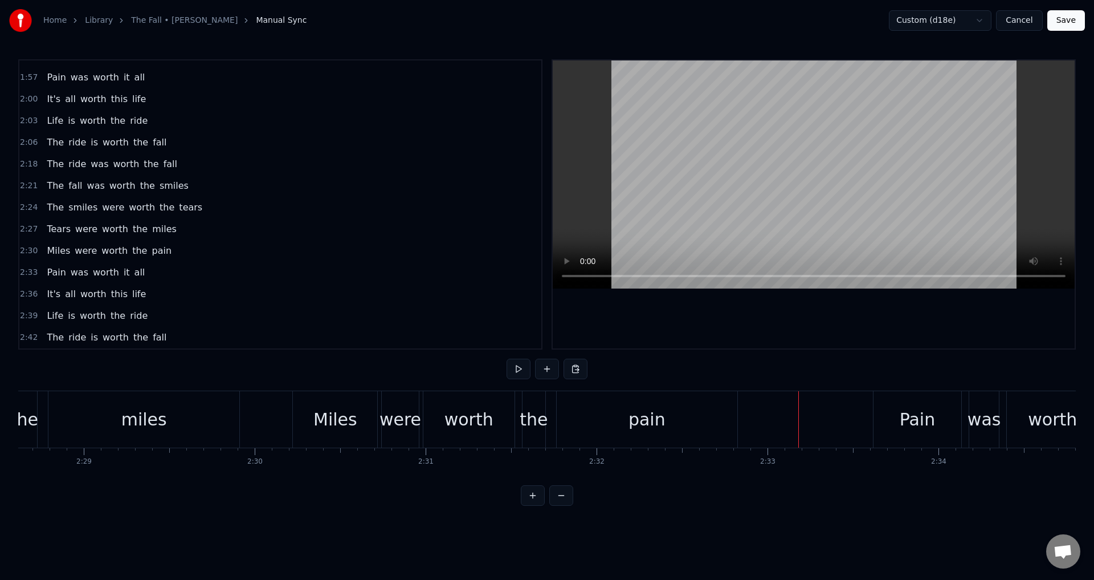
click at [967, 424] on div "Pain was worth it all" at bounding box center [1102, 419] width 458 height 56
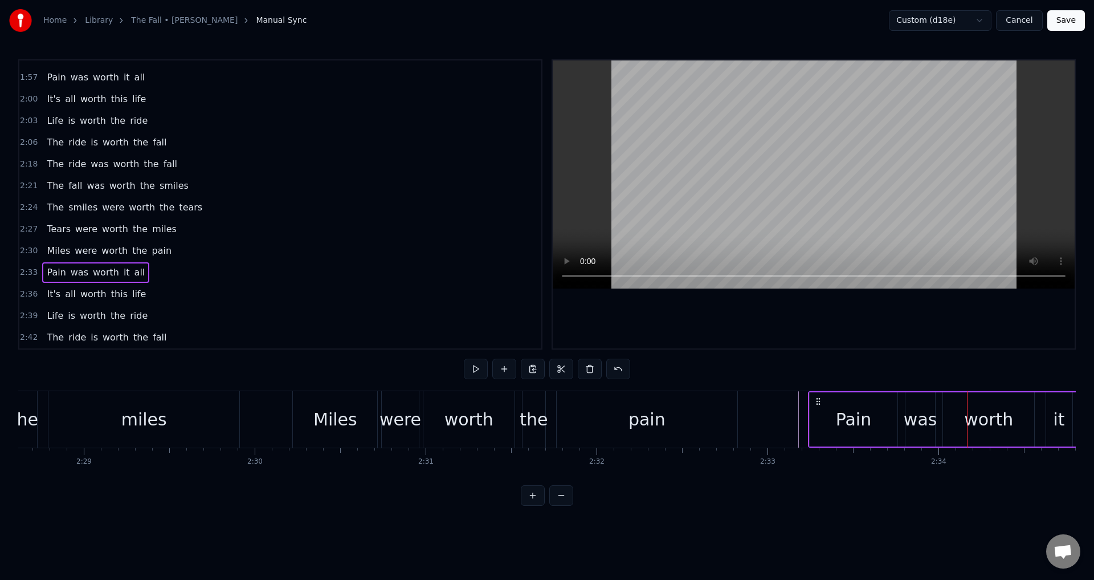
drag, startPoint x: 882, startPoint y: 400, endPoint x: 819, endPoint y: 407, distance: 64.2
click at [819, 407] on div "Pain was worth it all" at bounding box center [1037, 419] width 458 height 56
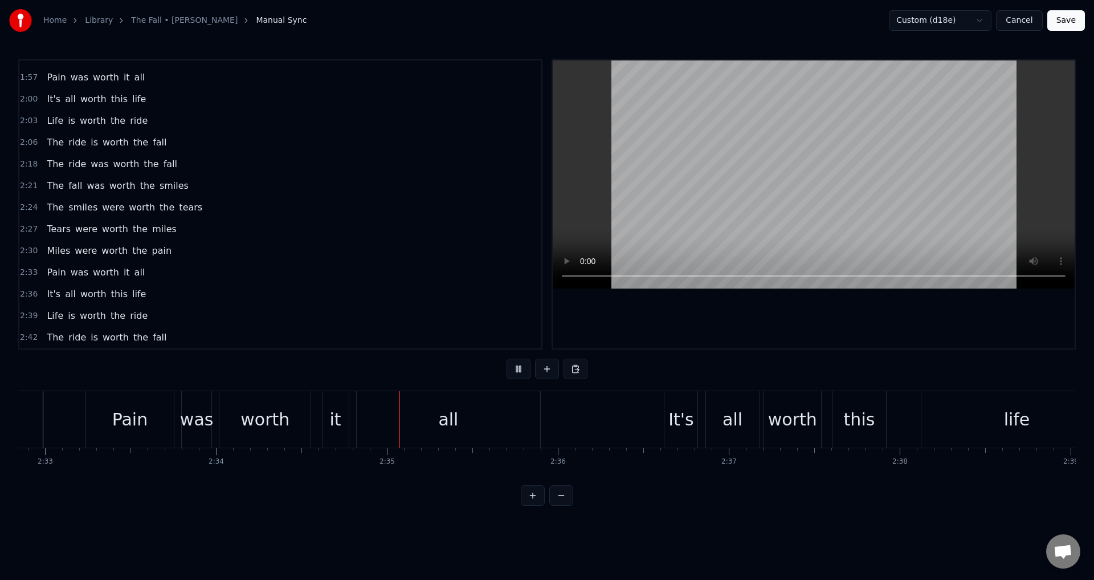
scroll to position [0, 26365]
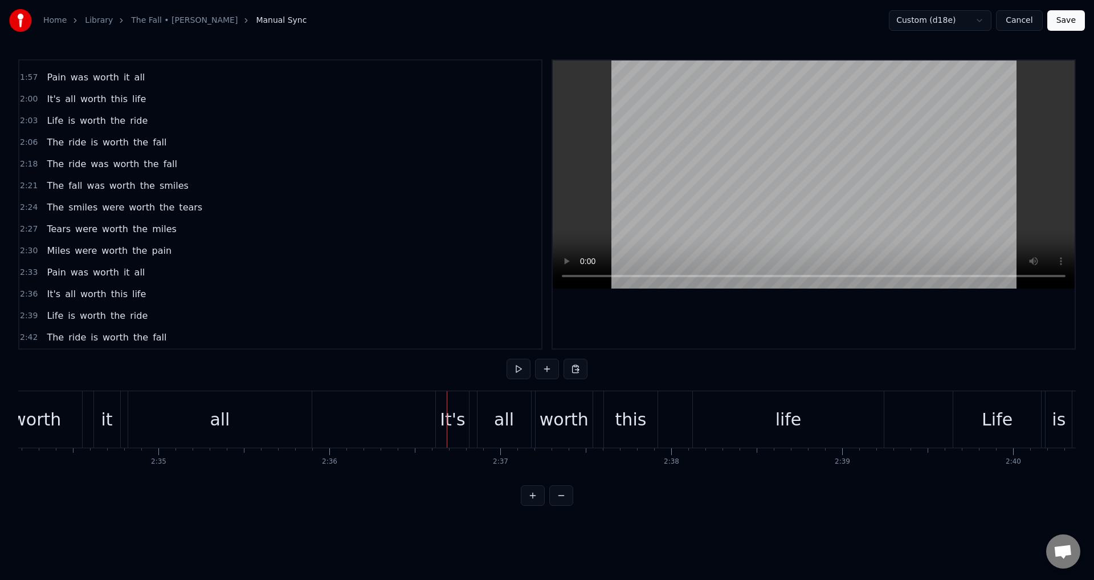
click at [473, 425] on div "It's all worth this life" at bounding box center [660, 419] width 451 height 56
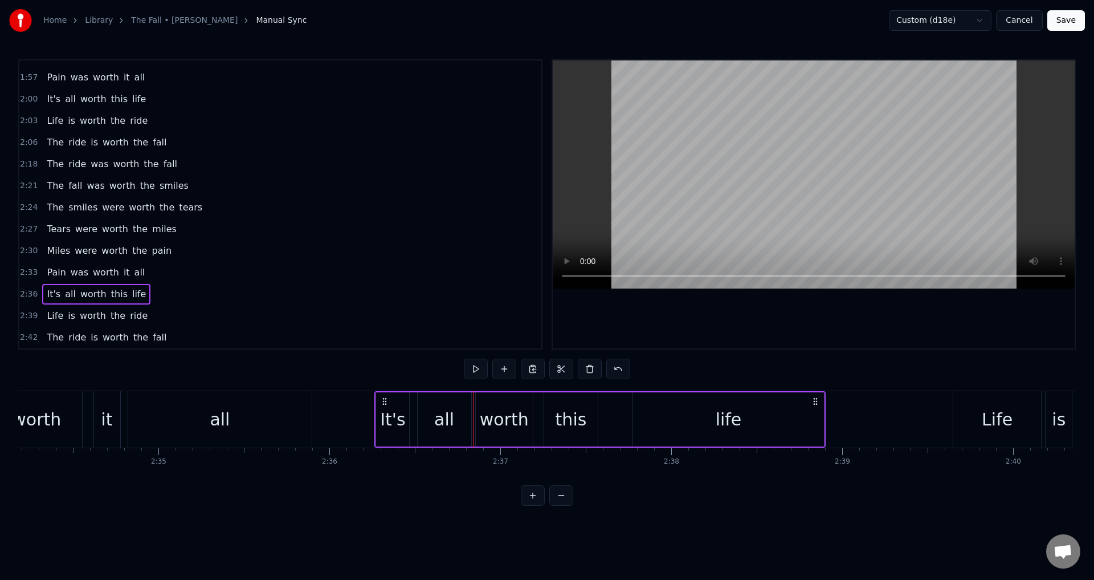
drag, startPoint x: 447, startPoint y: 400, endPoint x: 386, endPoint y: 401, distance: 61.0
click at [386, 401] on icon at bounding box center [384, 401] width 9 height 9
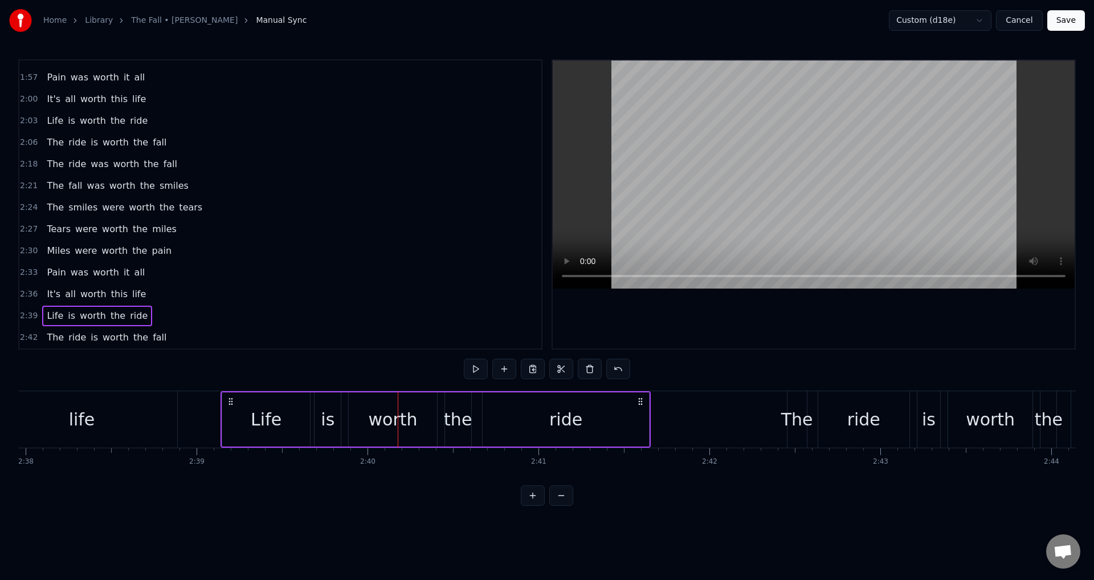
scroll to position [0, 27008]
drag, startPoint x: 270, startPoint y: 398, endPoint x: 245, endPoint y: 405, distance: 25.3
click at [245, 405] on icon at bounding box center [243, 401] width 9 height 9
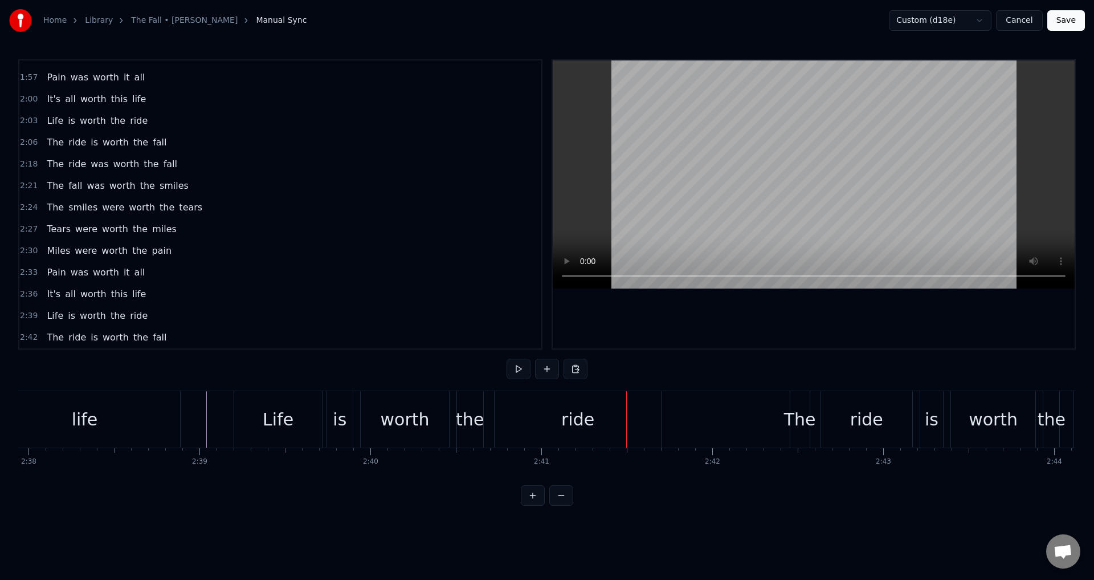
click at [508, 414] on div "ride" at bounding box center [578, 419] width 167 height 56
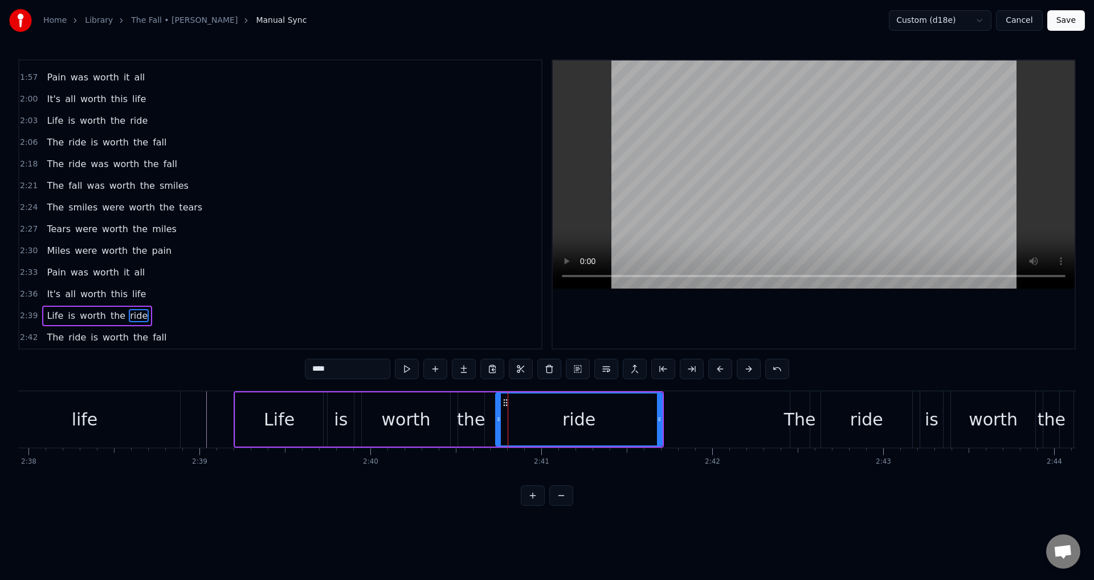
click at [469, 415] on div "the" at bounding box center [471, 419] width 28 height 26
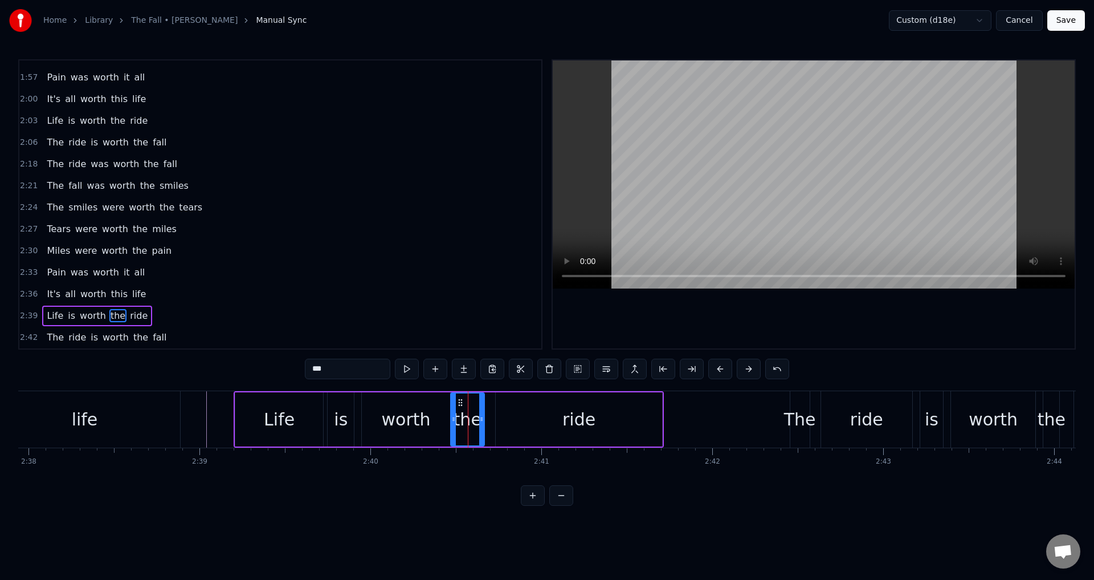
drag, startPoint x: 461, startPoint y: 414, endPoint x: 453, endPoint y: 413, distance: 7.5
click at [453, 413] on div at bounding box center [453, 419] width 5 height 52
click at [511, 419] on div "ride" at bounding box center [579, 419] width 167 height 54
type input "****"
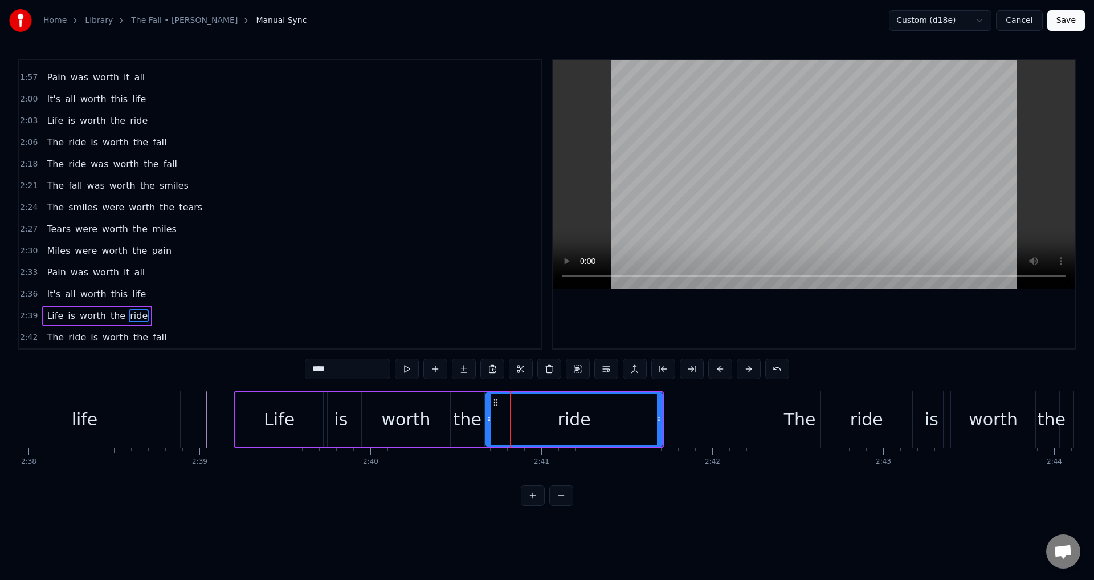
drag, startPoint x: 497, startPoint y: 419, endPoint x: 487, endPoint y: 418, distance: 9.7
click at [487, 418] on icon at bounding box center [489, 418] width 5 height 9
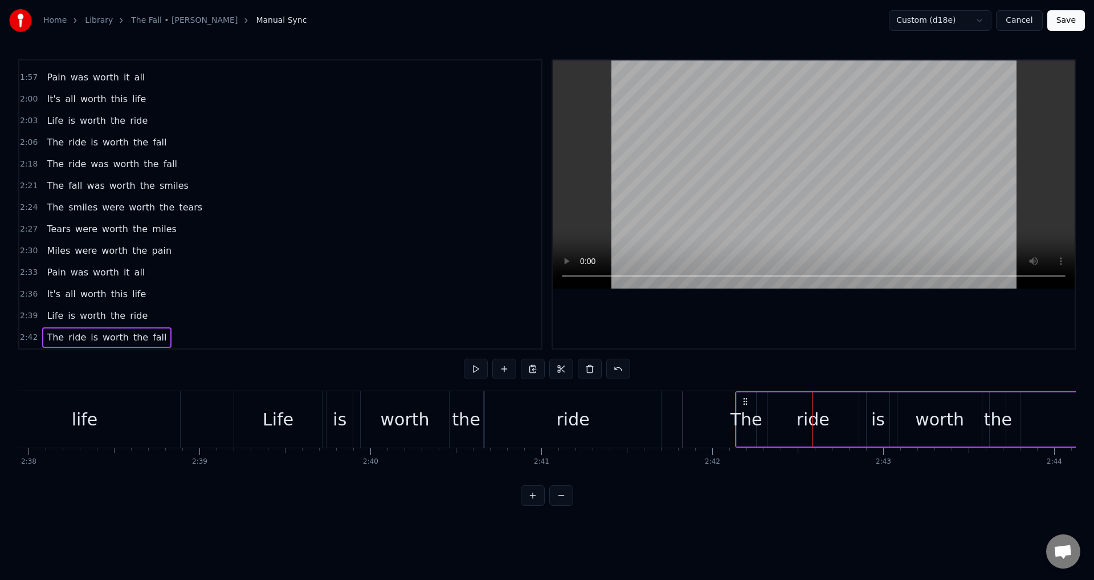
drag, startPoint x: 800, startPoint y: 400, endPoint x: 746, endPoint y: 402, distance: 53.6
click at [746, 402] on icon at bounding box center [745, 401] width 9 height 9
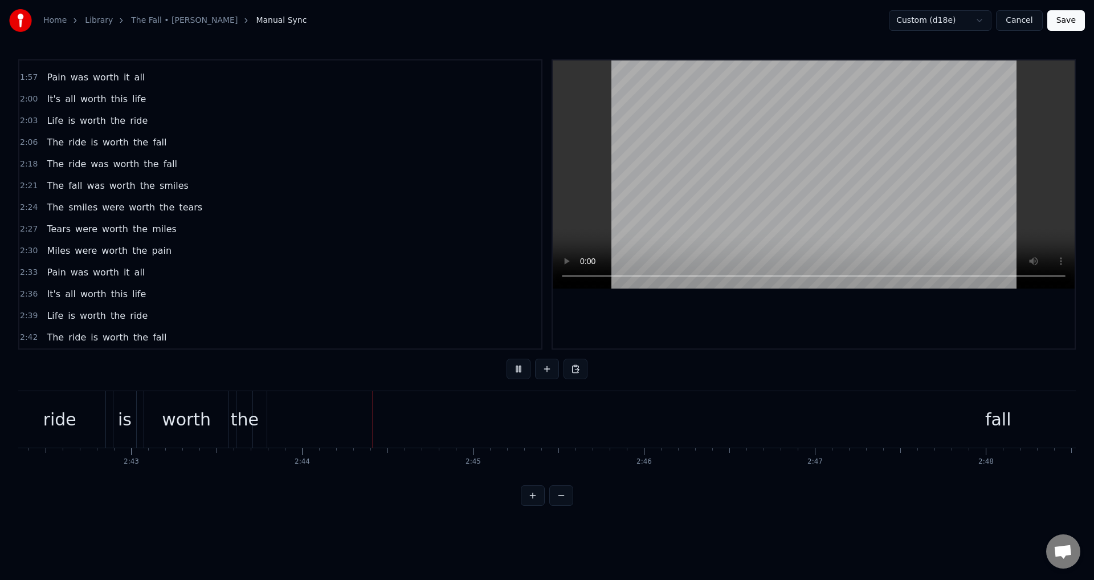
scroll to position [0, 27953]
click at [915, 431] on div "fall" at bounding box center [806, 419] width 1462 height 56
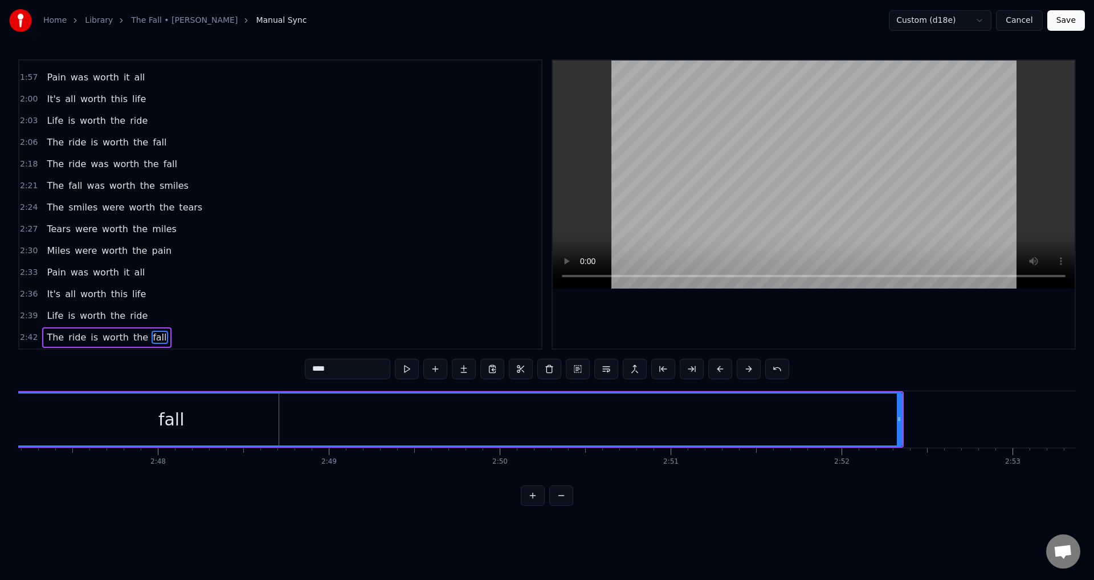
scroll to position [0, 28591]
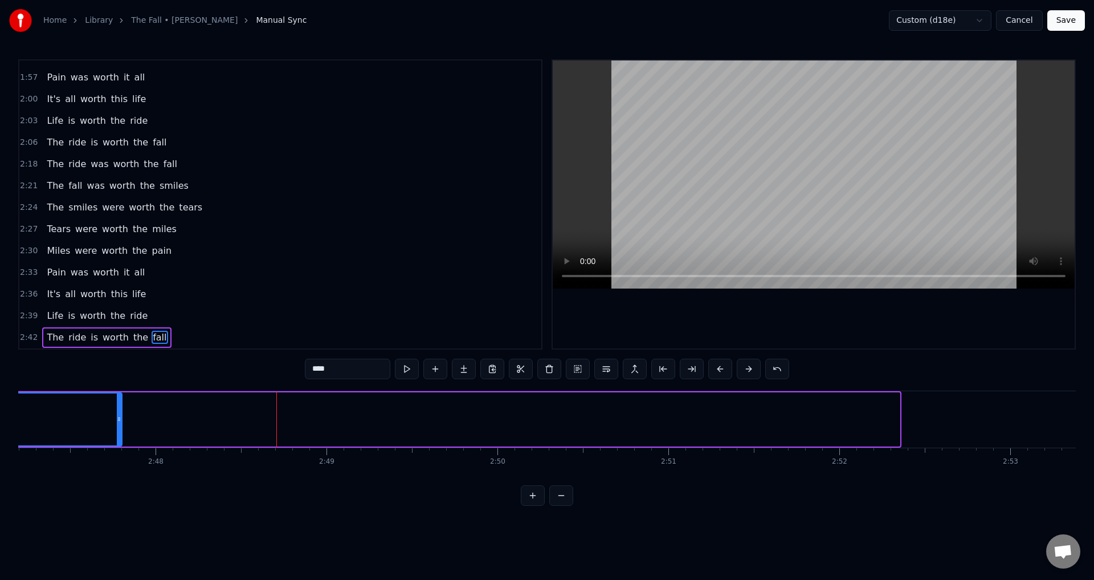
drag, startPoint x: 898, startPoint y: 409, endPoint x: 120, endPoint y: 390, distance: 778.3
click at [120, 391] on div "The ride is worth the fall" at bounding box center [27, 419] width 1750 height 56
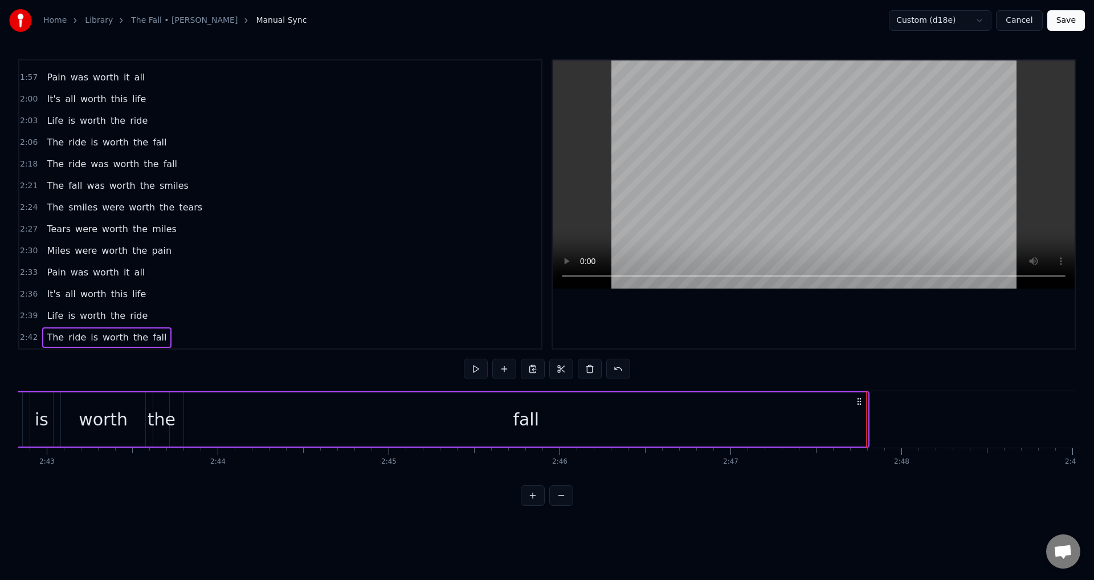
scroll to position [0, 27839]
click at [870, 414] on div "fall" at bounding box center [532, 419] width 684 height 54
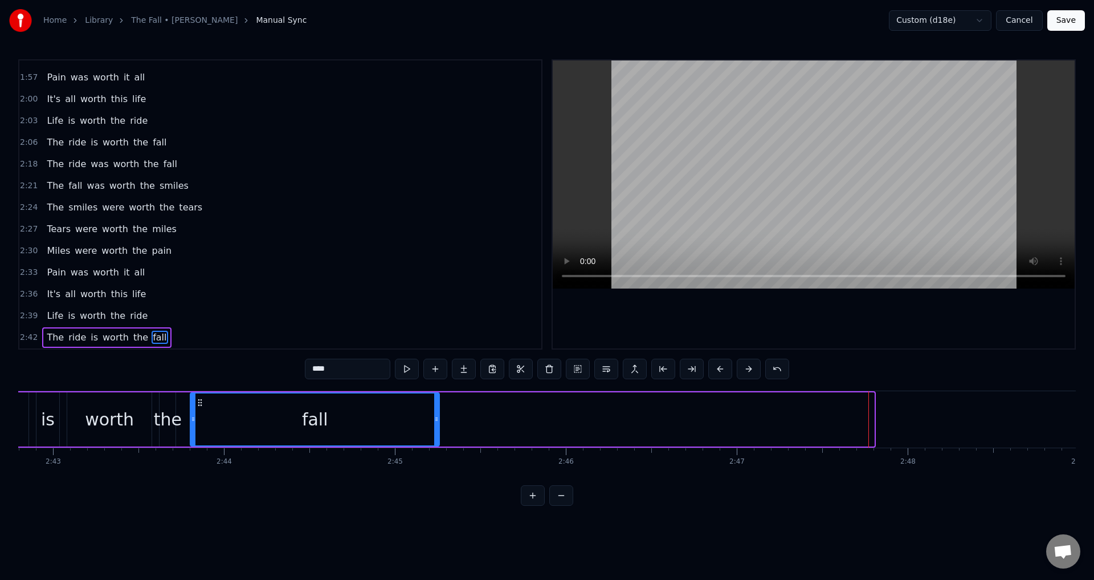
drag, startPoint x: 873, startPoint y: 415, endPoint x: 437, endPoint y: 413, distance: 436.1
click at [437, 413] on div at bounding box center [436, 419] width 5 height 52
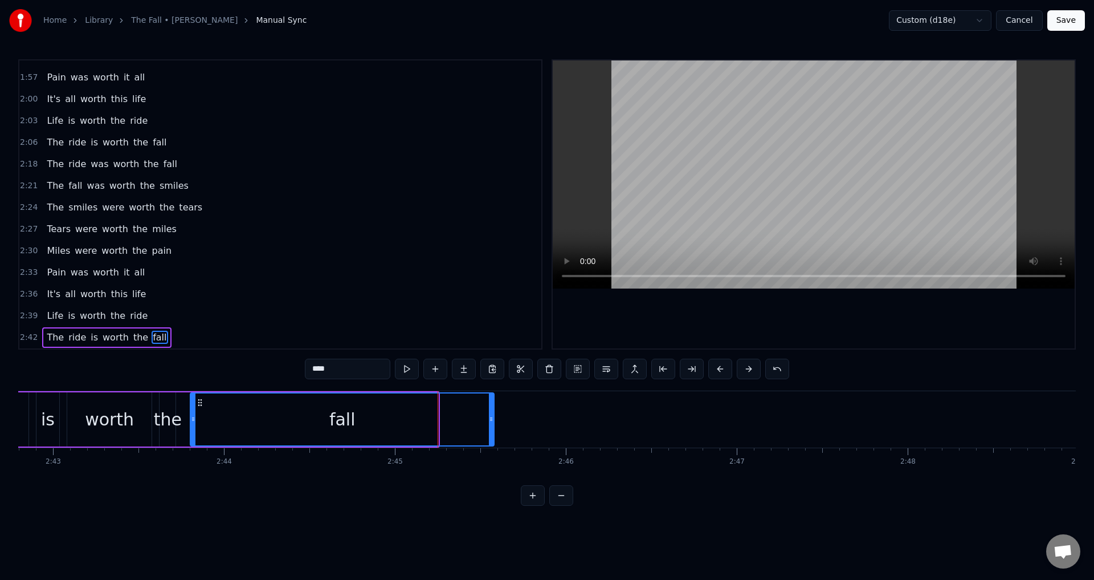
drag, startPoint x: 435, startPoint y: 422, endPoint x: 495, endPoint y: 422, distance: 60.4
click at [494, 422] on icon at bounding box center [491, 418] width 5 height 9
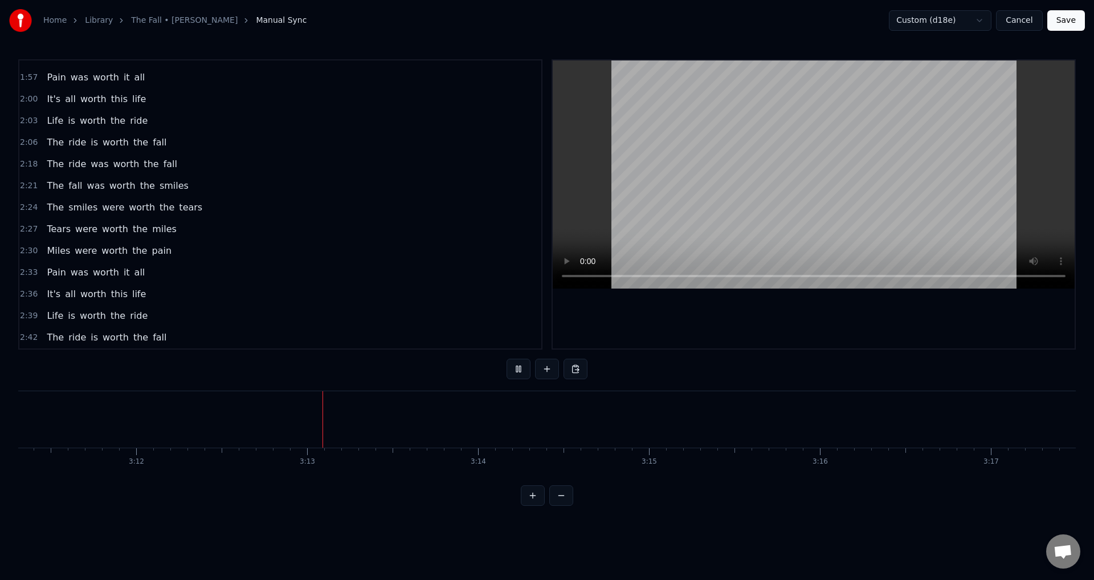
scroll to position [0, 32739]
click at [1069, 23] on button "Save" at bounding box center [1067, 20] width 38 height 21
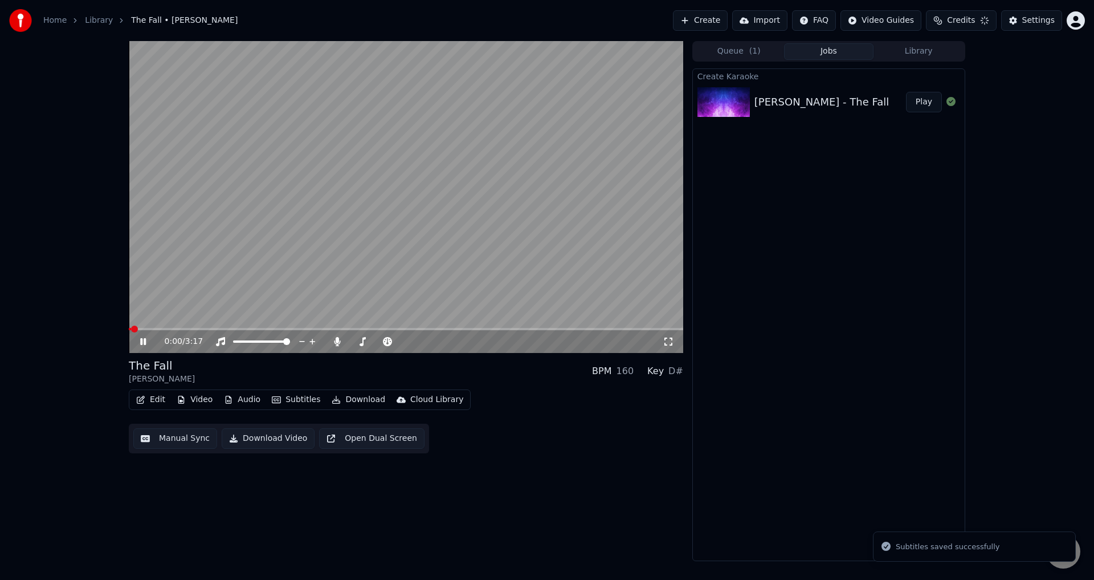
click at [310, 257] on video at bounding box center [406, 197] width 555 height 312
click at [670, 337] on div "0:00 / 3:17" at bounding box center [405, 341] width 545 height 11
click at [670, 340] on icon at bounding box center [668, 341] width 11 height 9
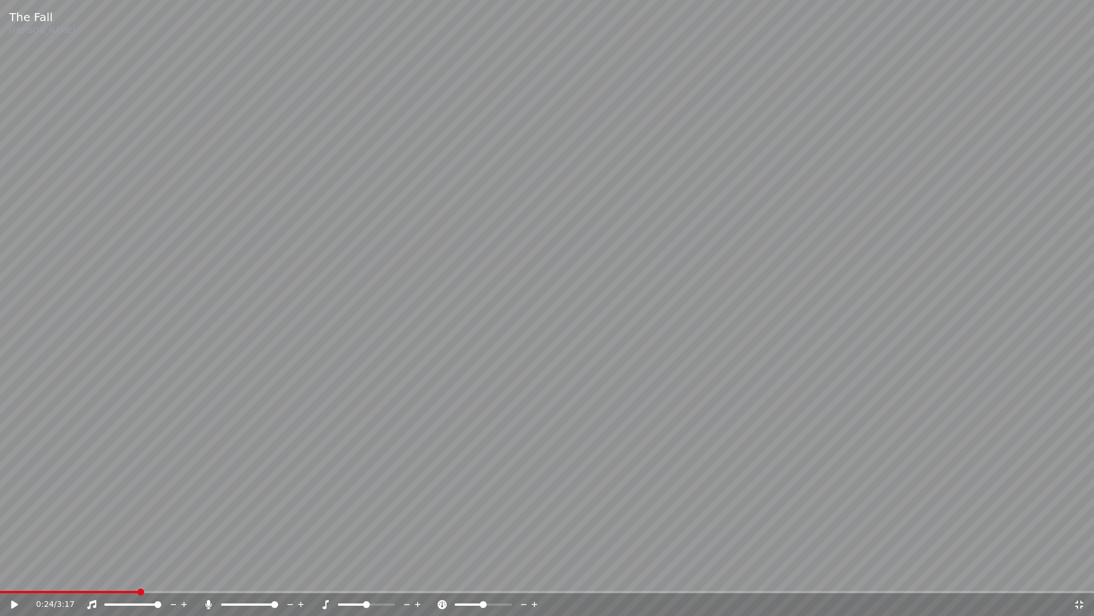
click at [1079, 579] on icon at bounding box center [1079, 604] width 11 height 9
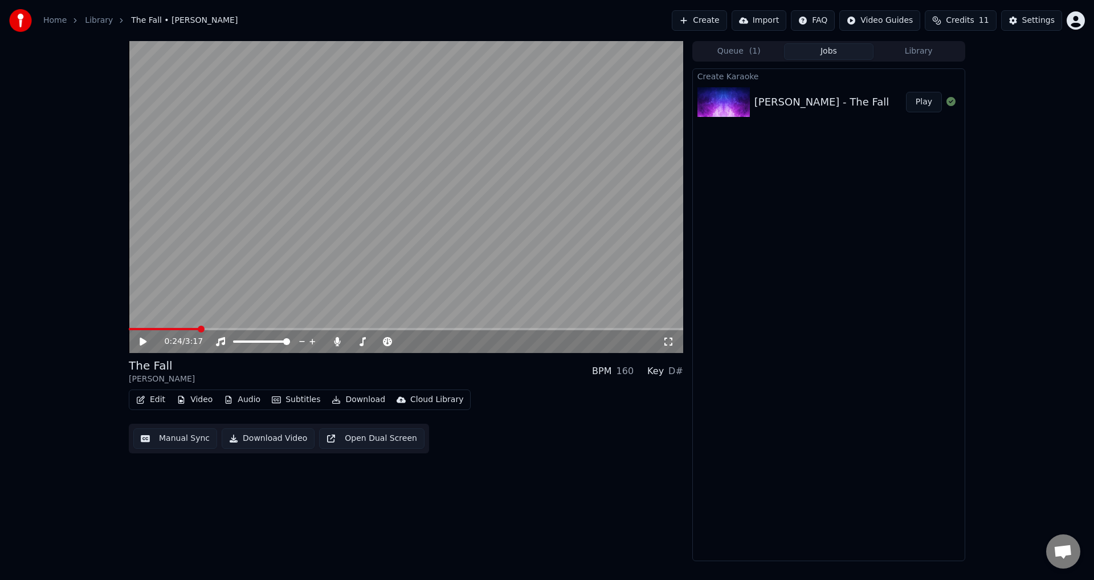
click at [673, 340] on icon at bounding box center [668, 341] width 11 height 9
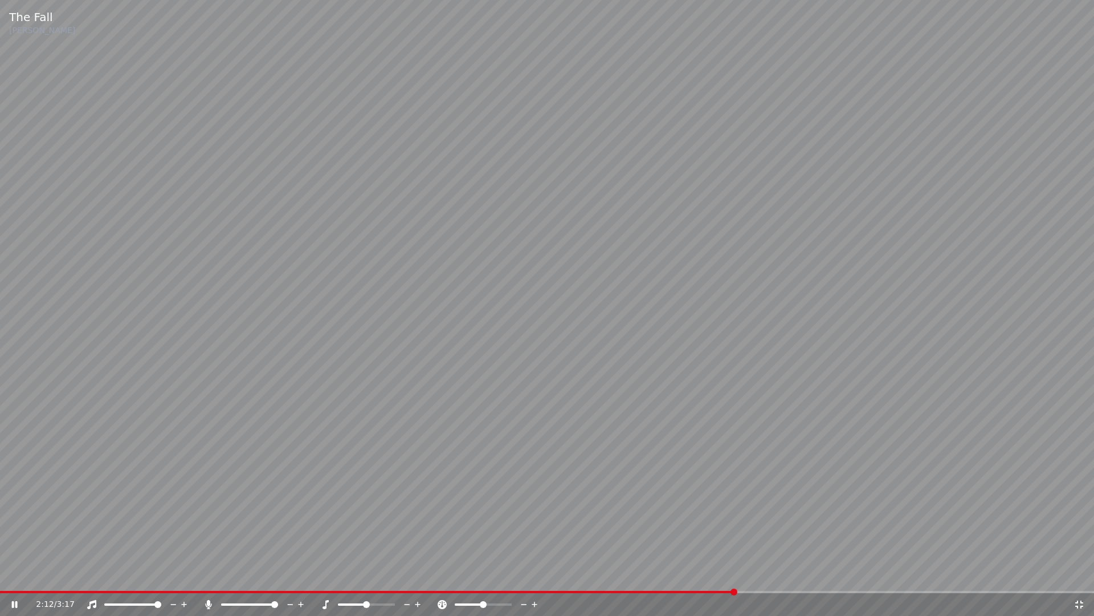
click at [750, 579] on video at bounding box center [547, 308] width 1094 height 616
click at [756, 579] on span at bounding box center [547, 592] width 1094 height 2
click at [801, 543] on video at bounding box center [547, 308] width 1094 height 616
click at [1081, 579] on icon at bounding box center [1080, 604] width 8 height 8
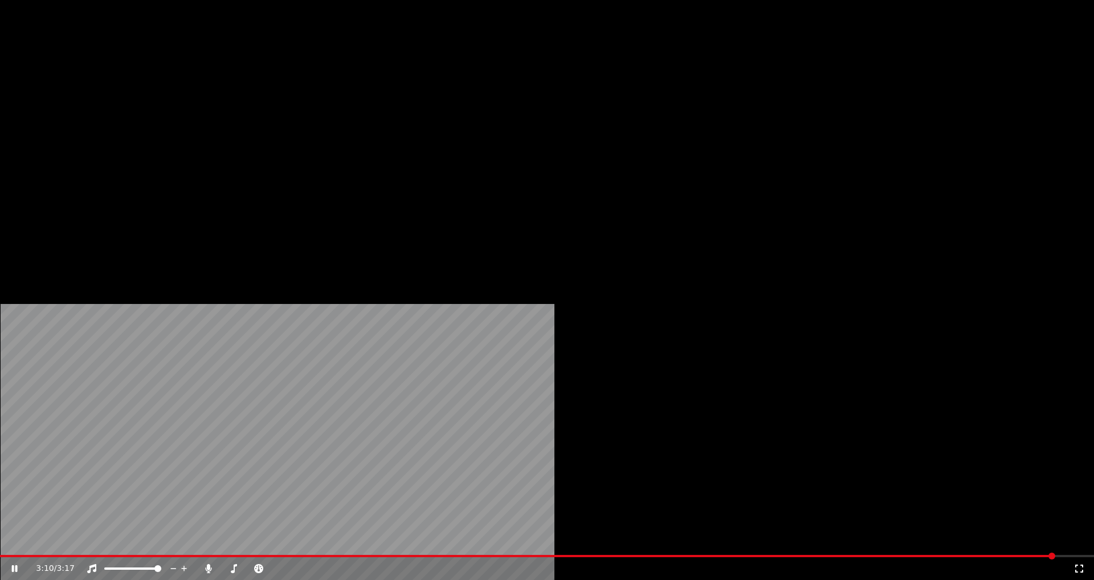
click at [353, 96] on button "Download" at bounding box center [358, 88] width 63 height 16
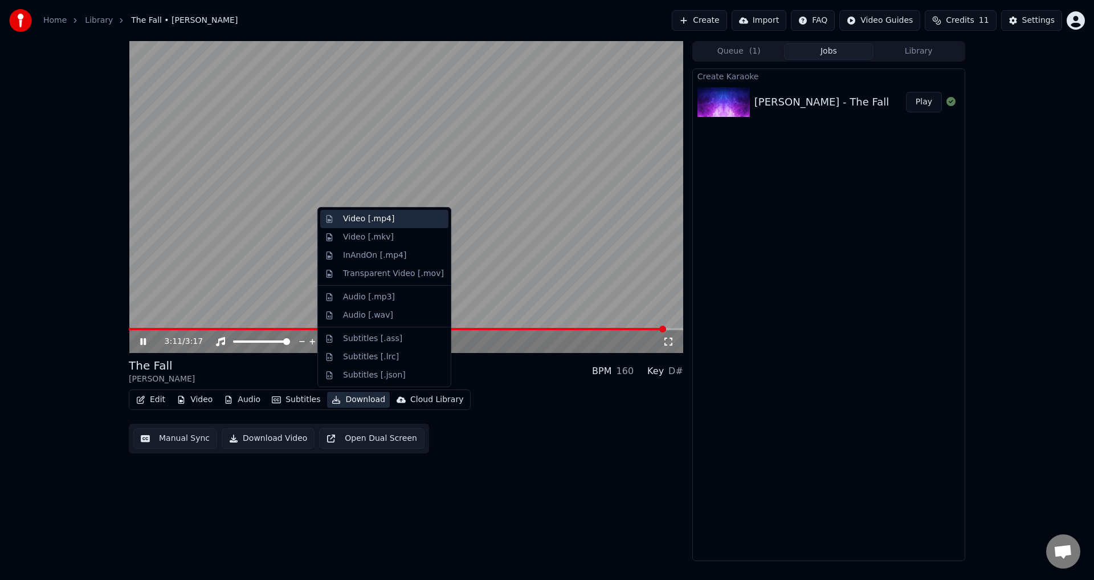
click at [357, 225] on div "Video [.mp4]" at bounding box center [384, 219] width 128 height 18
